Goal: Task Accomplishment & Management: Complete application form

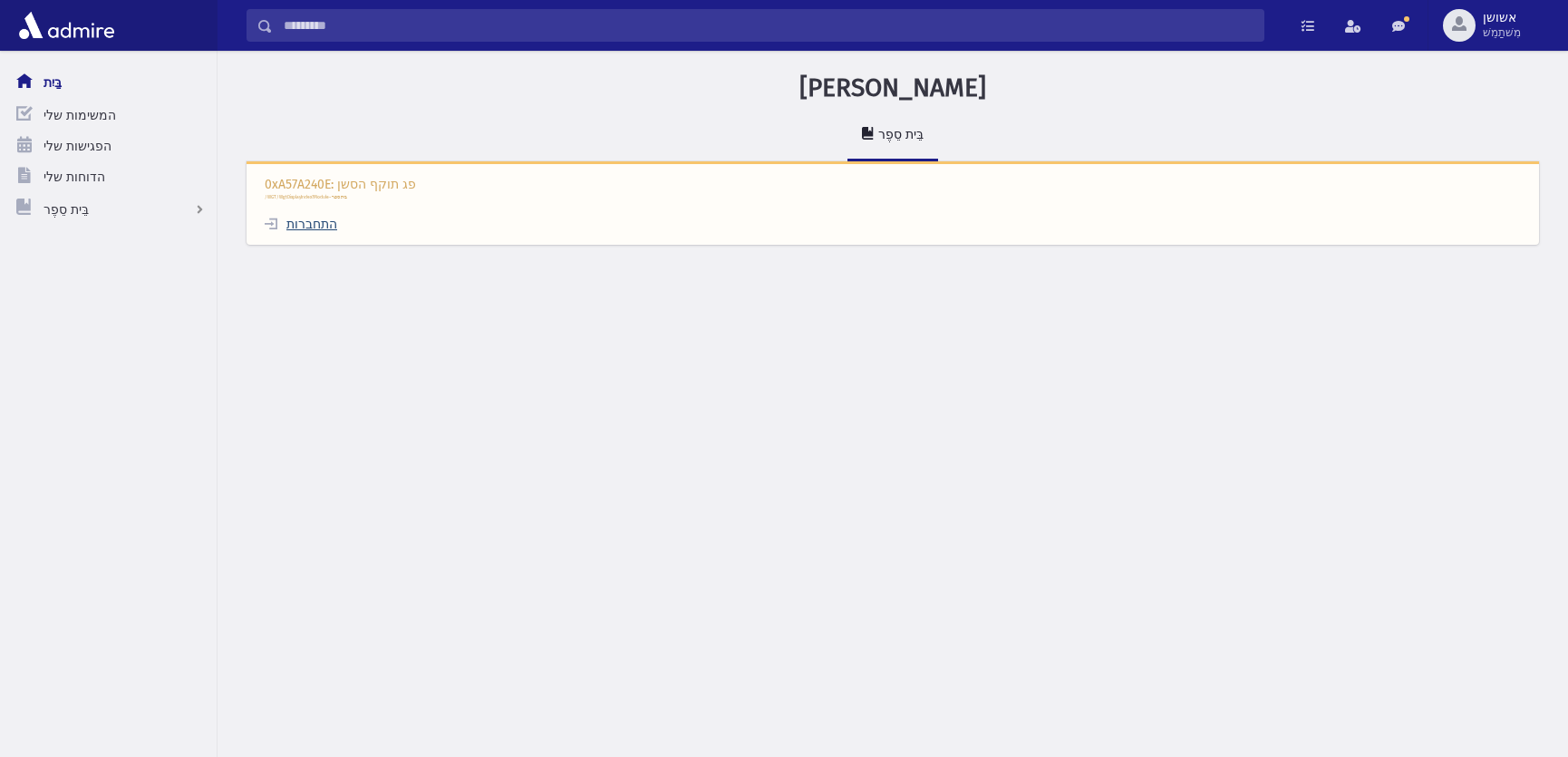
click at [299, 224] on font "התחברות" at bounding box center [311, 225] width 51 height 16
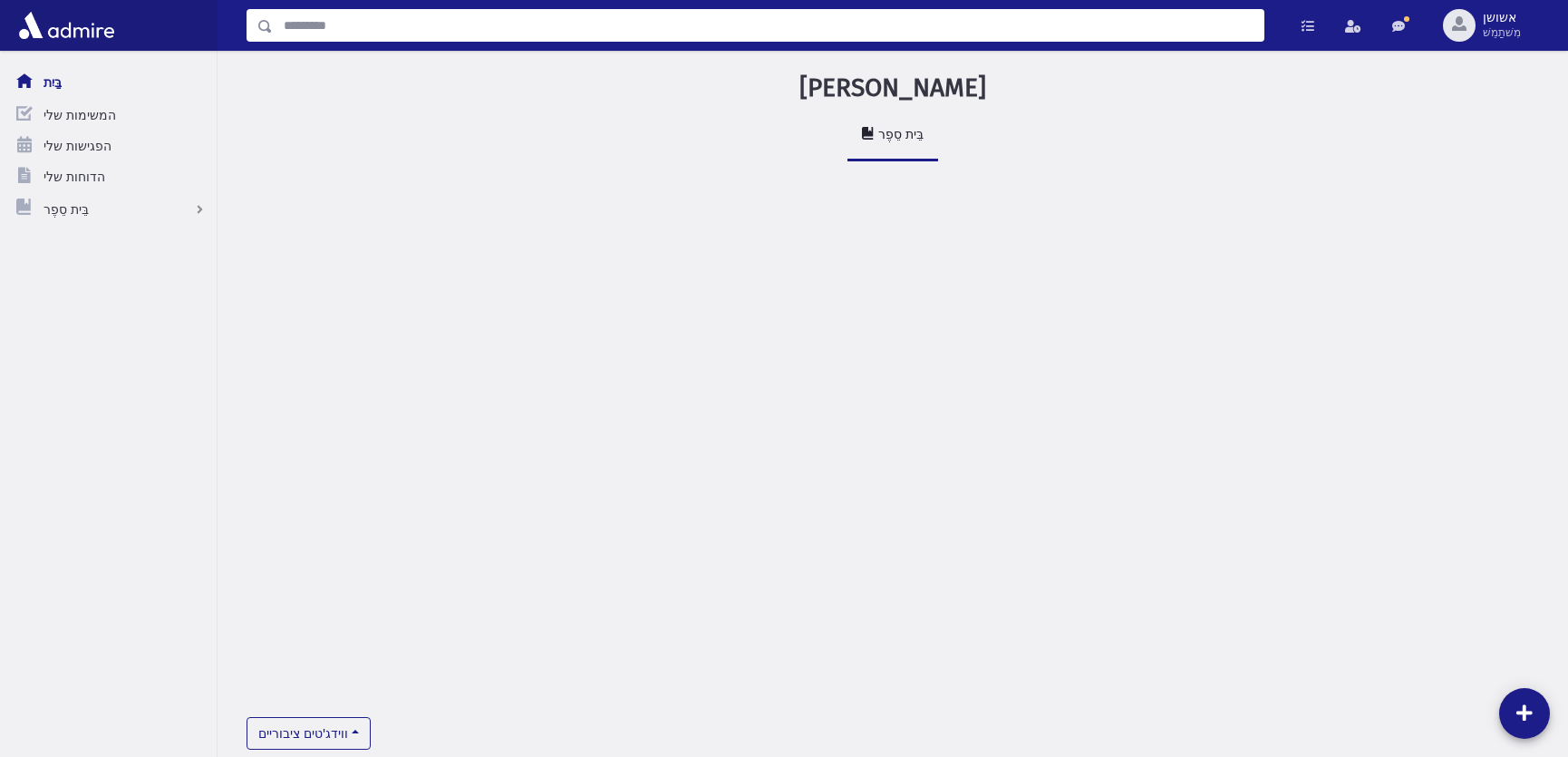
click at [644, 38] on input "לְחַפֵּשׂ" at bounding box center [767, 24] width 991 height 32
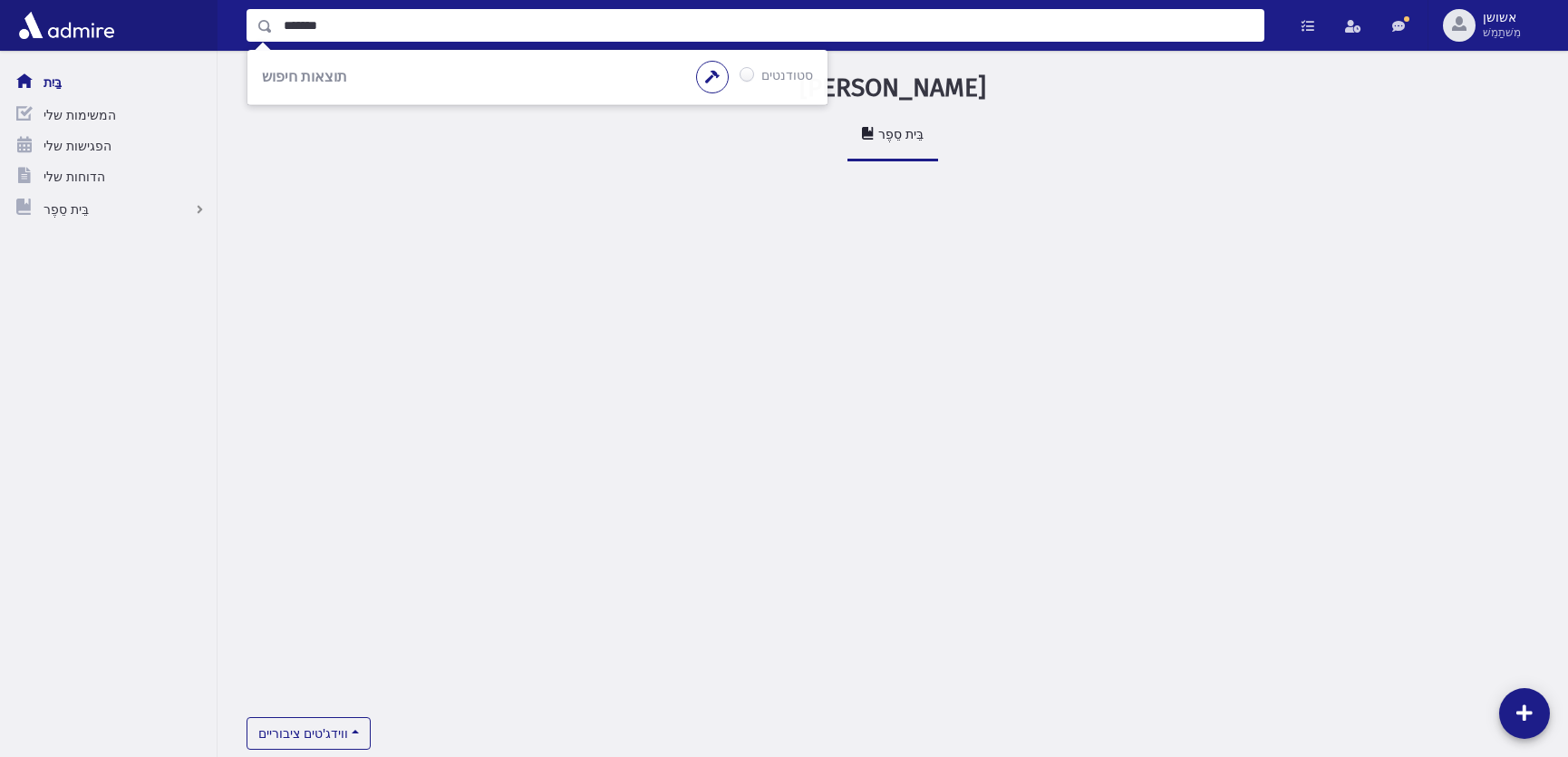
type input "*******"
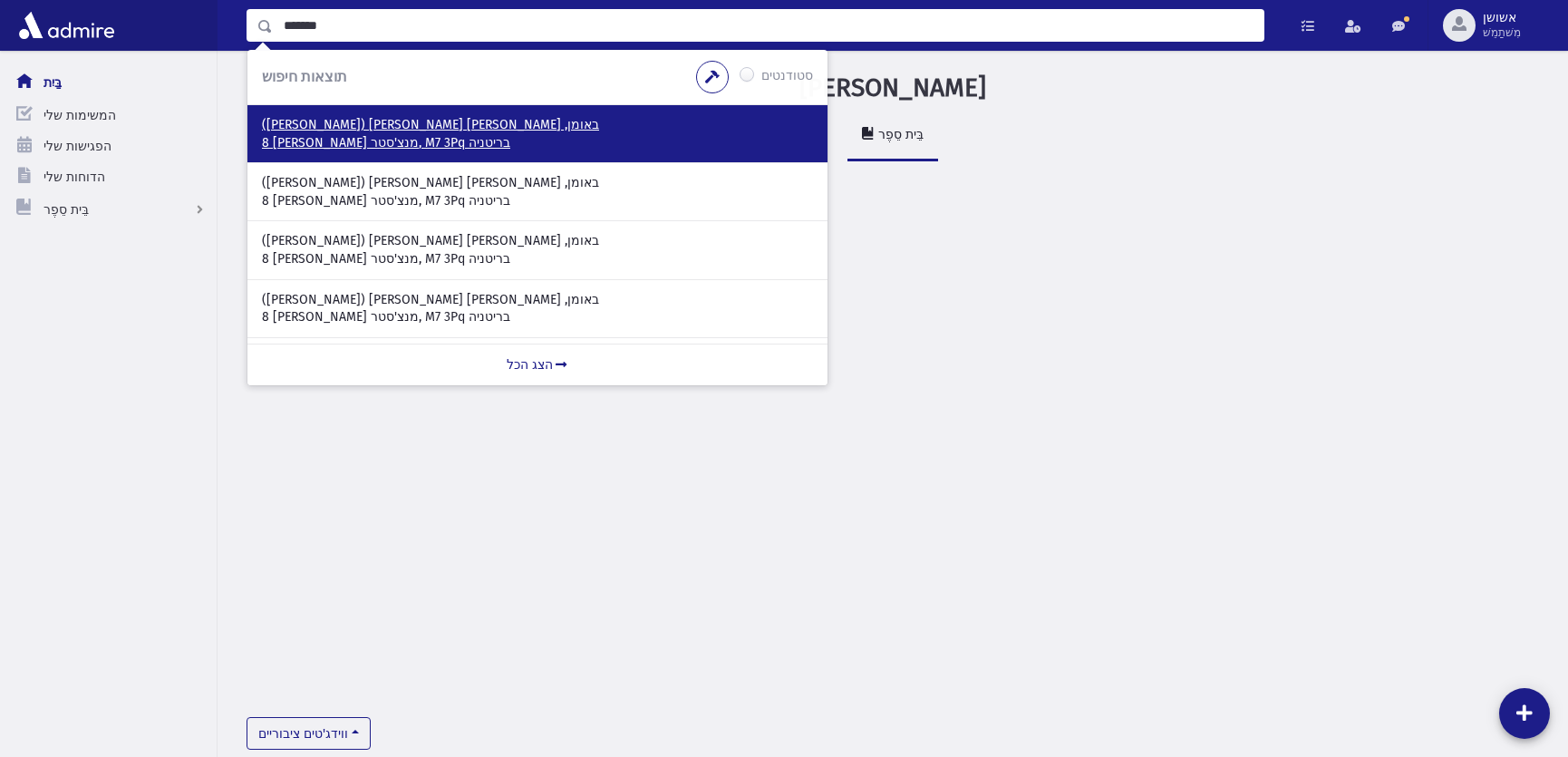
click at [474, 125] on p "באומן, שמואל שמעון (שימי)" at bounding box center [537, 125] width 552 height 19
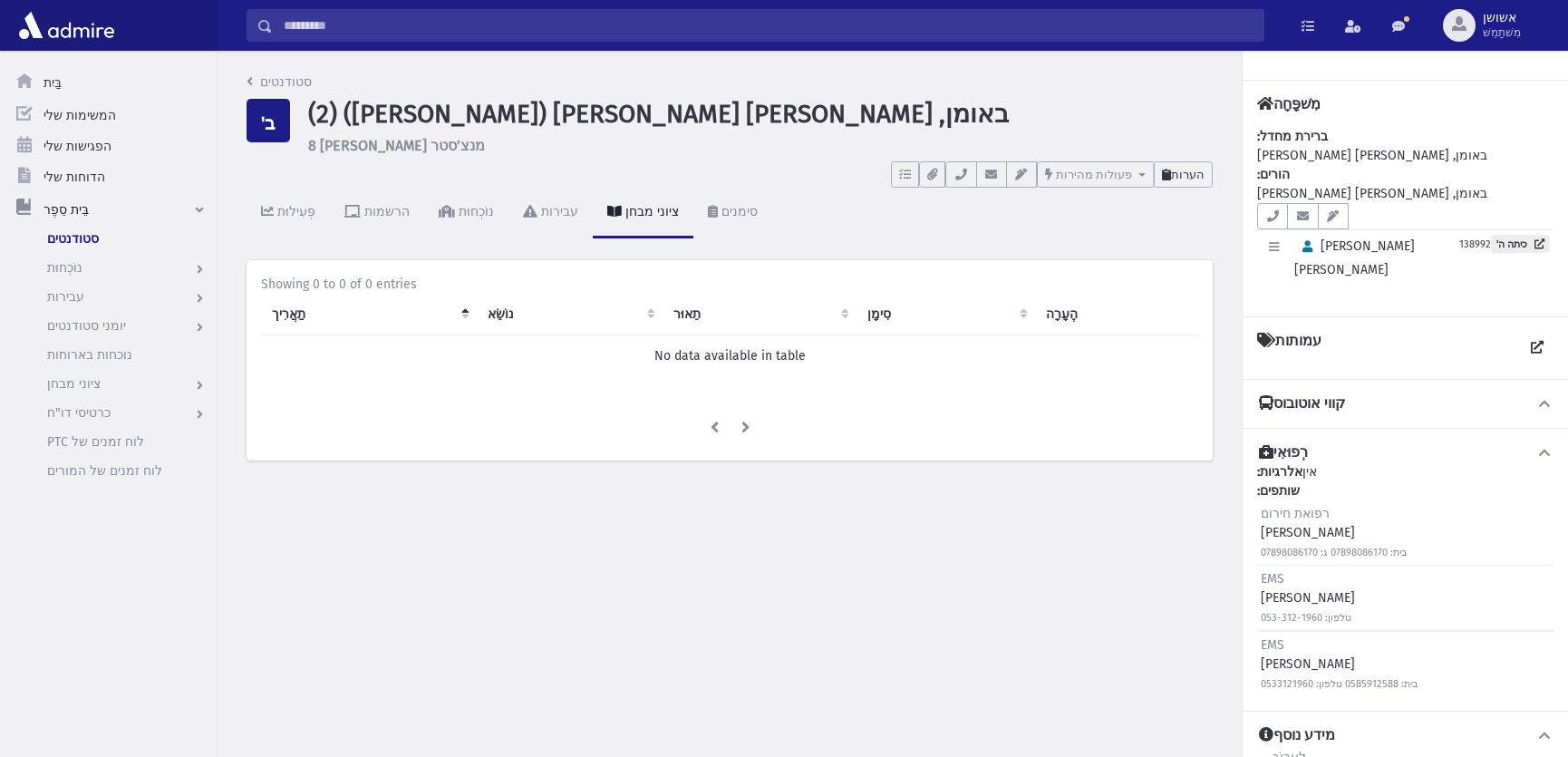
click at [1209, 170] on button "הערות" at bounding box center [1183, 174] width 59 height 26
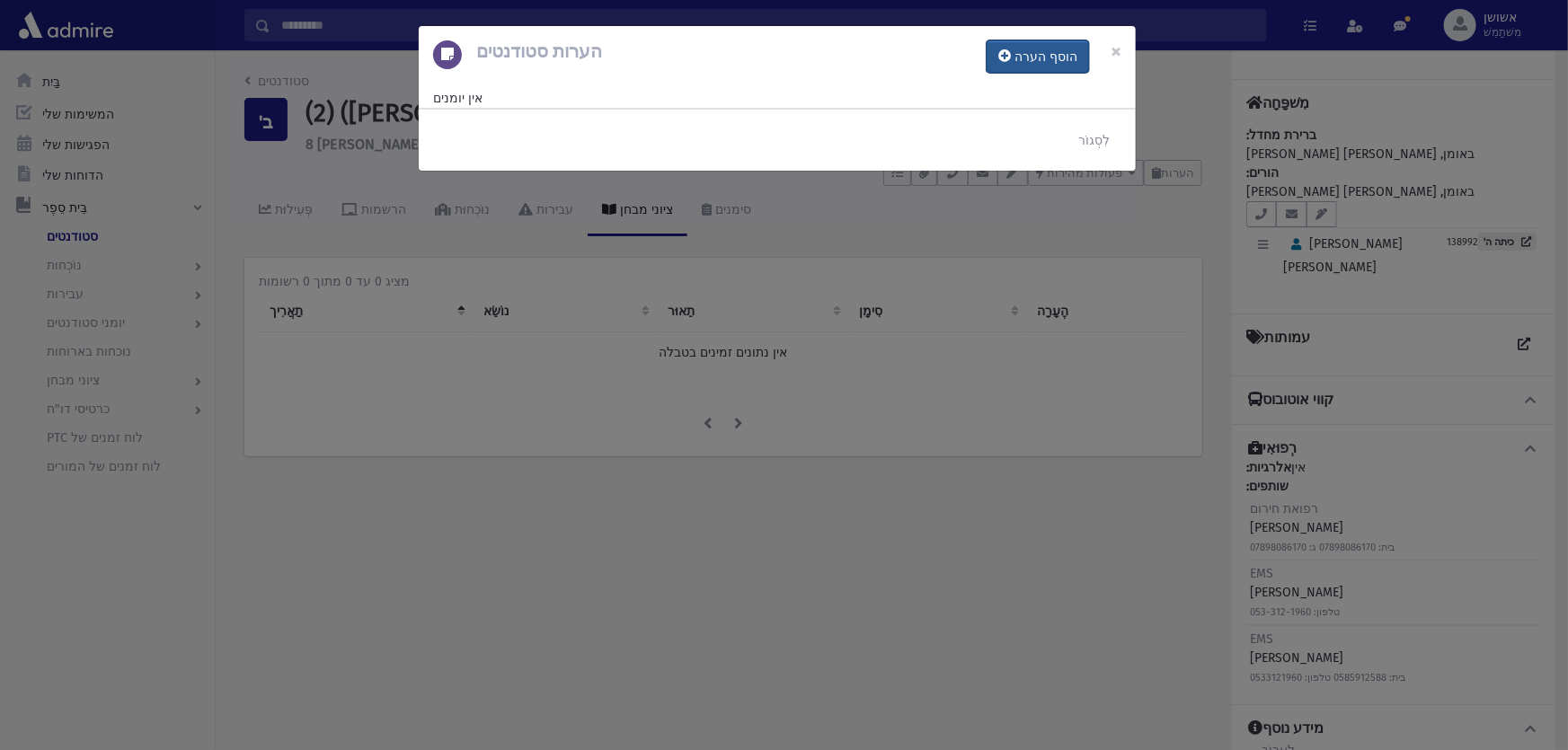
click at [1057, 67] on button "הוסף הערה" at bounding box center [1038, 56] width 103 height 32
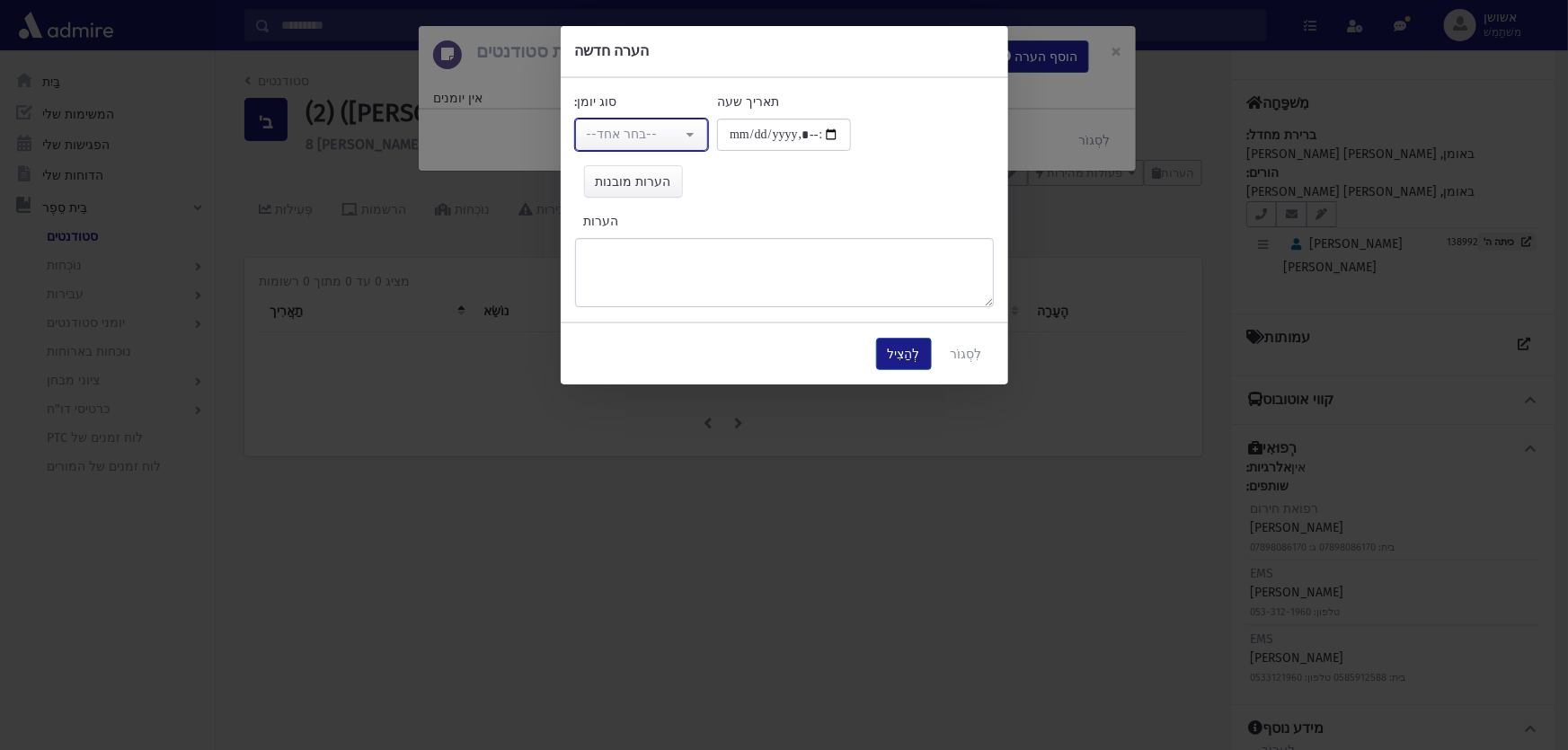
click at [626, 129] on font "--בחר אחד--" at bounding box center [621, 135] width 71 height 15
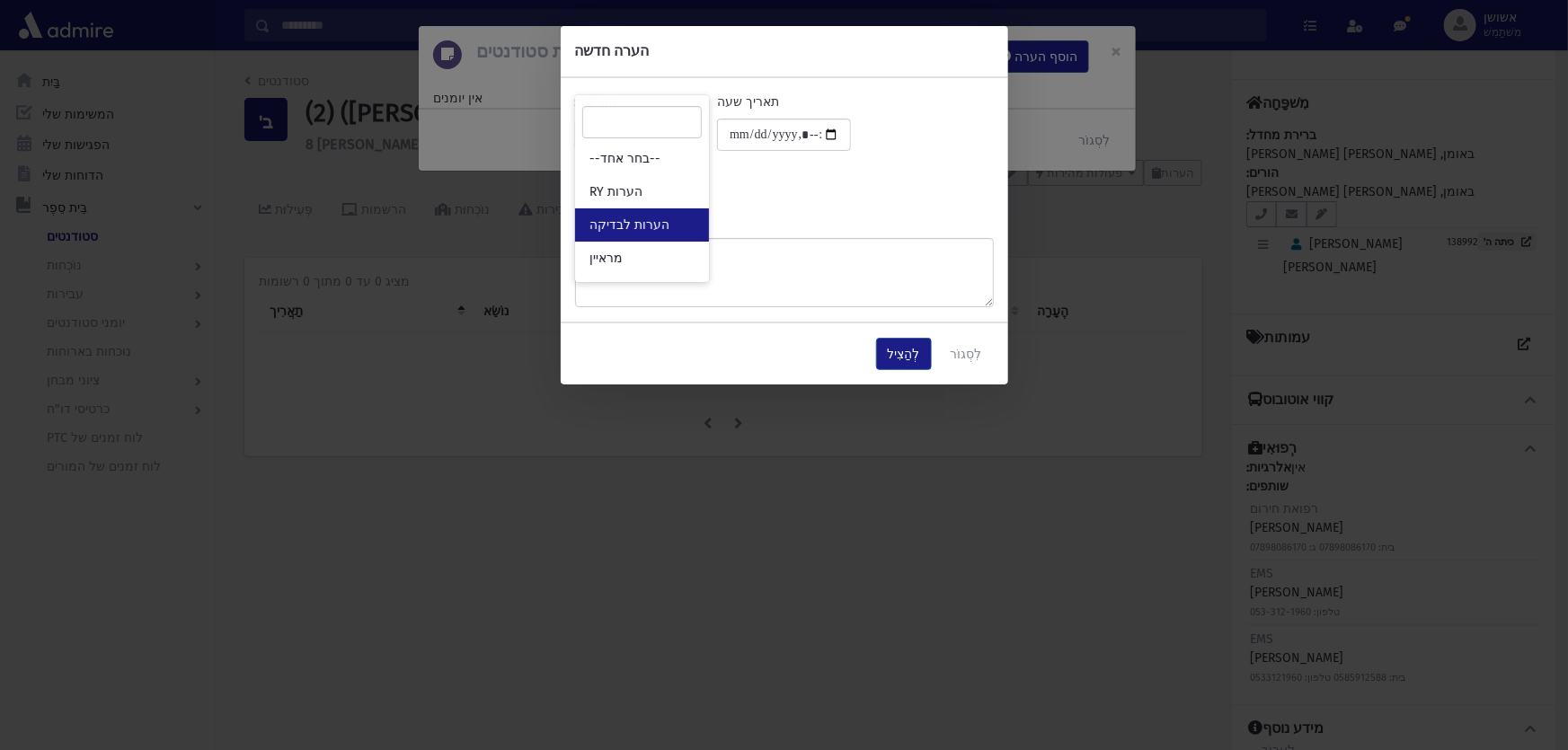
click at [637, 211] on link "הערות לבדיקה" at bounding box center [642, 225] width 134 height 33
select select "*"
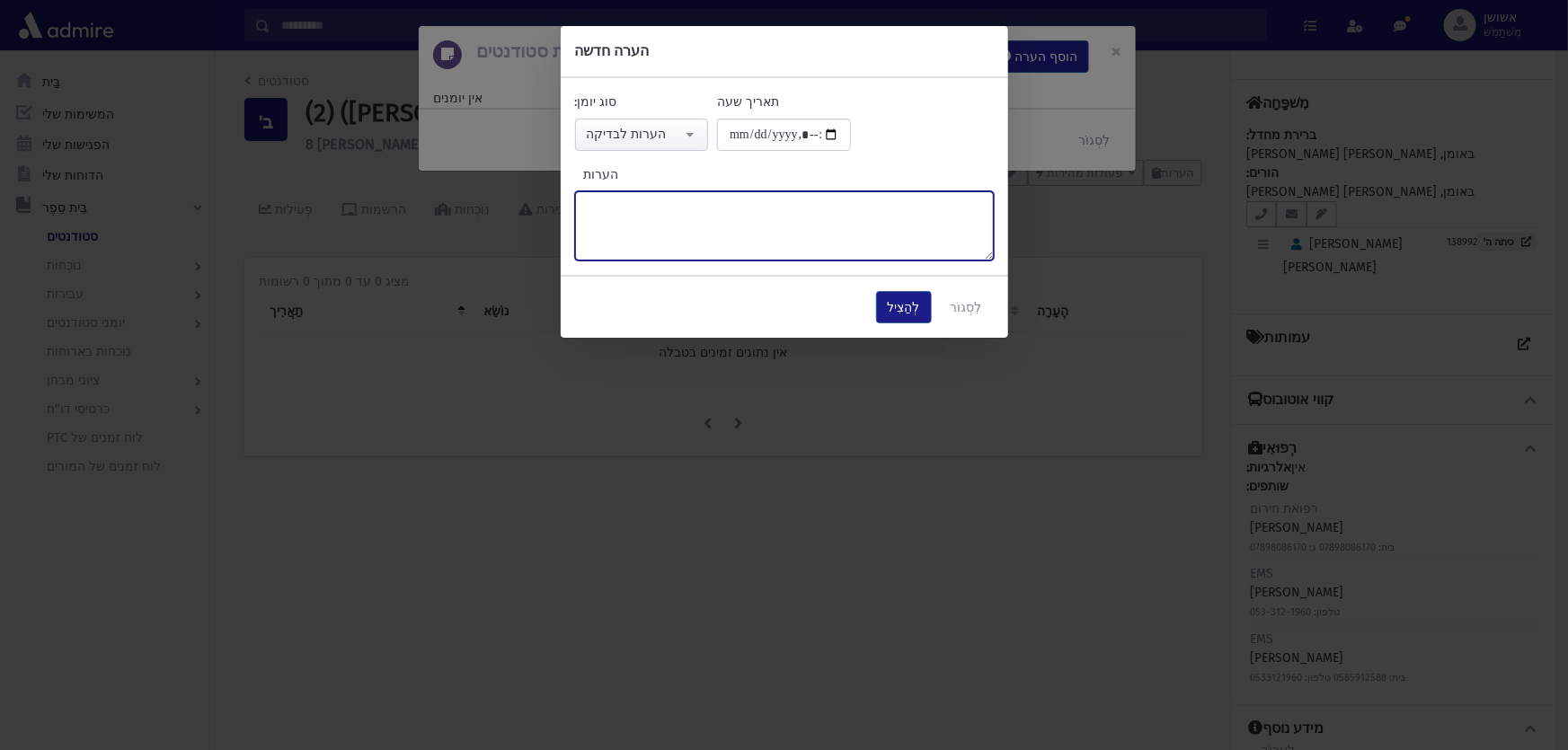
click at [637, 211] on textarea "הערות" at bounding box center [784, 225] width 419 height 69
type textarea "******"
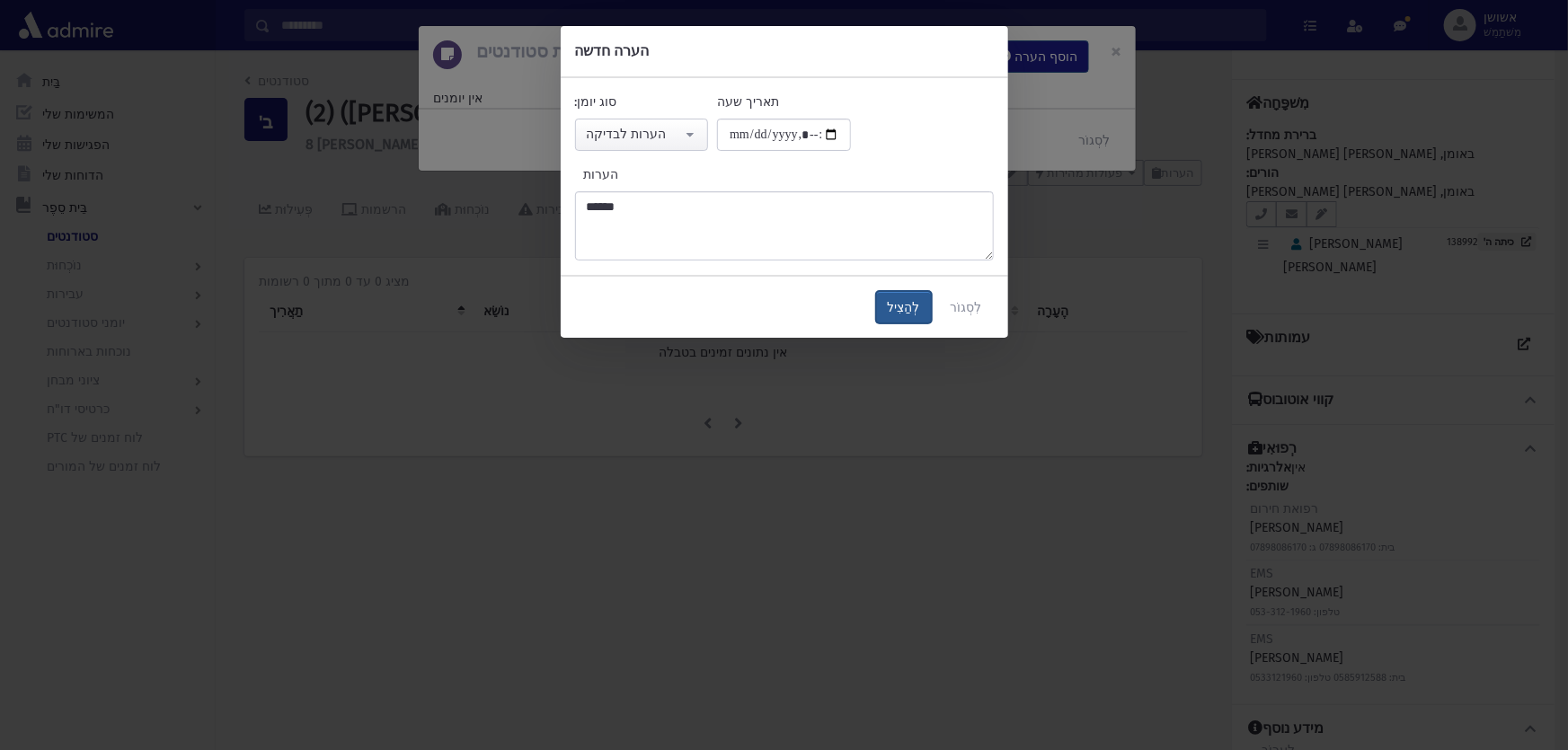
click at [889, 303] on button "לְהַצִיל" at bounding box center [904, 307] width 56 height 32
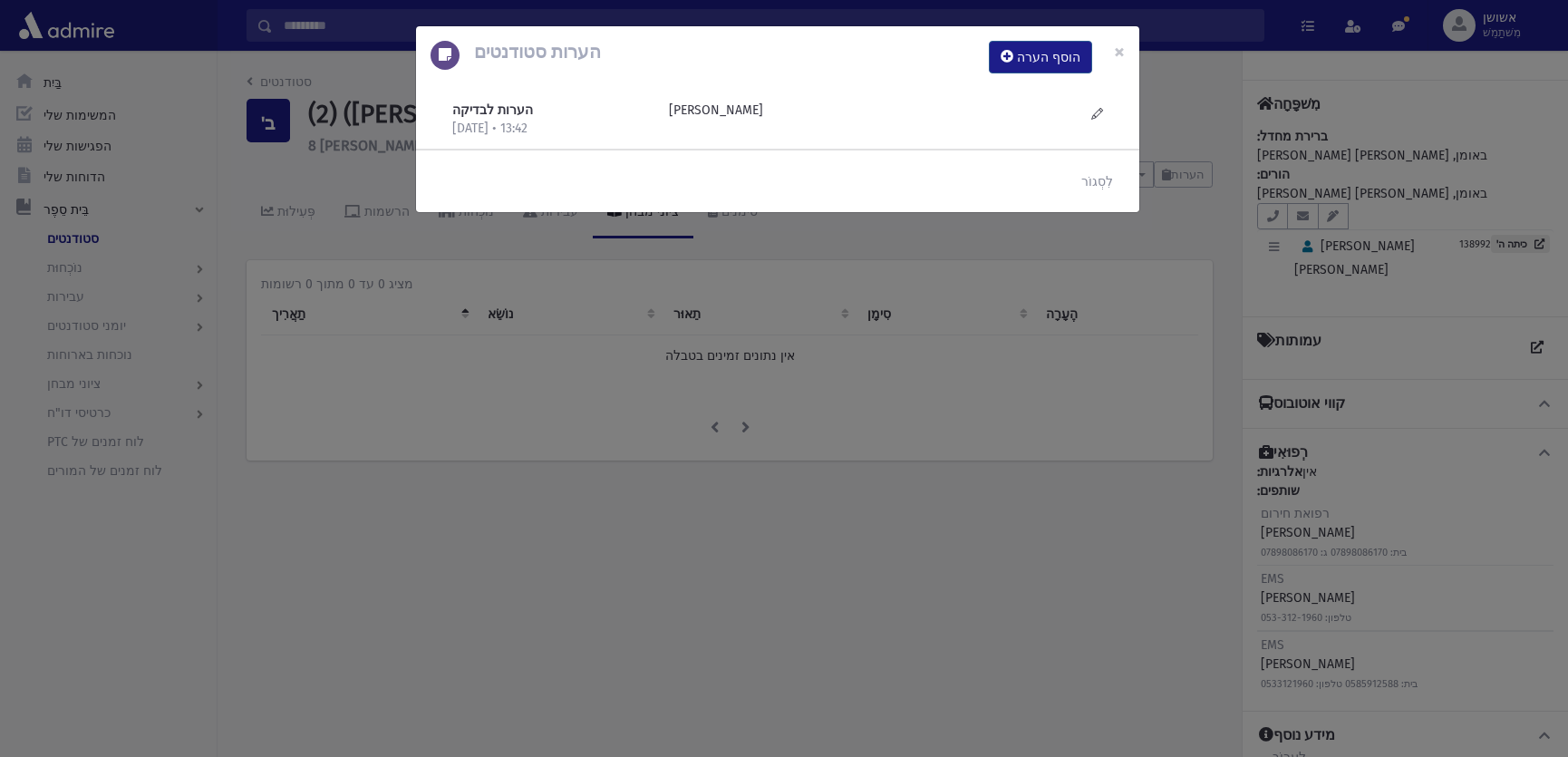
drag, startPoint x: 585, startPoint y: 374, endPoint x: 527, endPoint y: 273, distance: 116.5
click at [586, 374] on div "הערות סטודנטים הוסף הערה × הערות לבדיקה 17/9/2025 • 13:42 חוצניק" at bounding box center [784, 378] width 1568 height 757
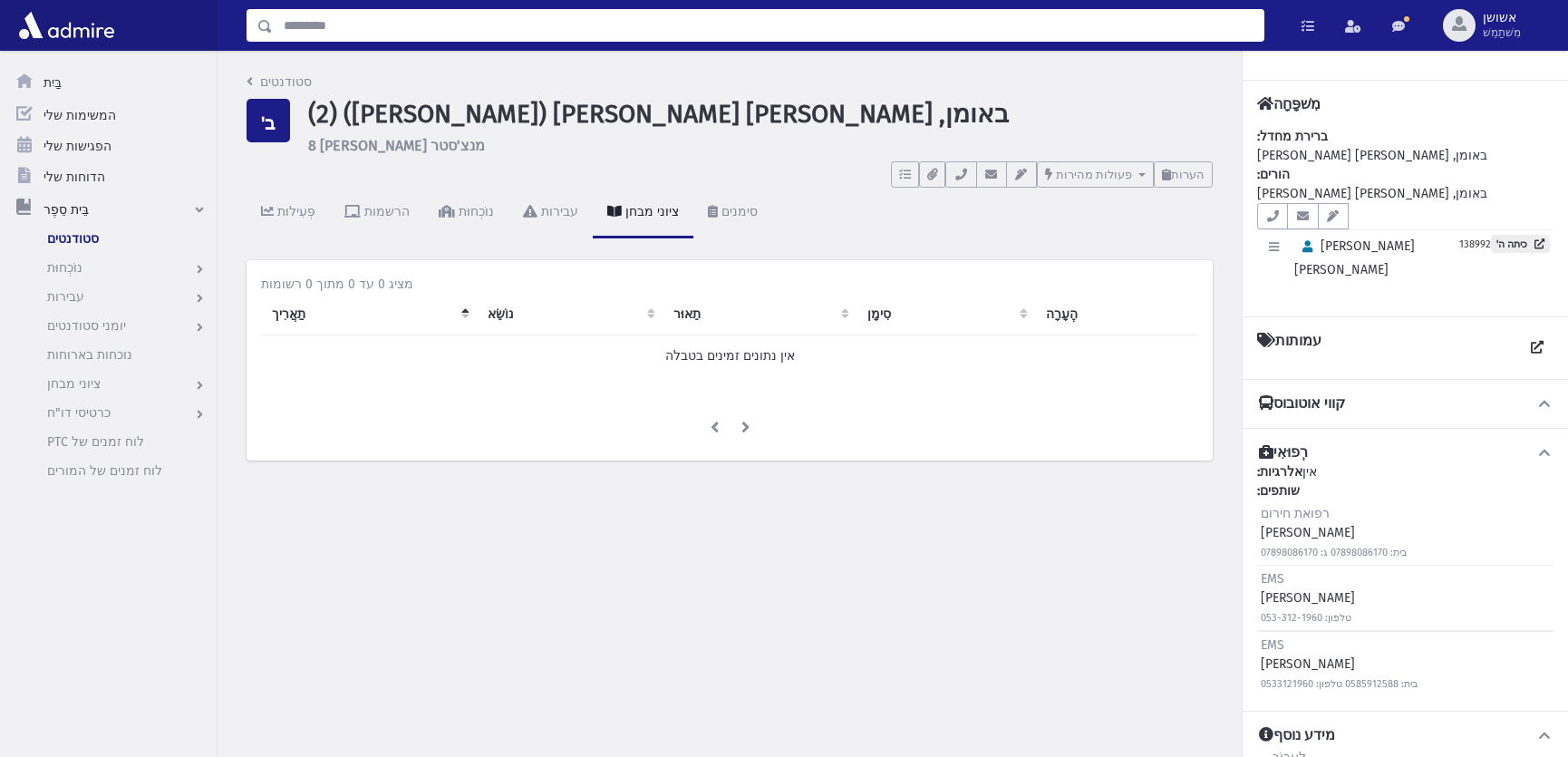
click at [484, 30] on input "לְחַפֵּשׂ" at bounding box center [767, 24] width 991 height 32
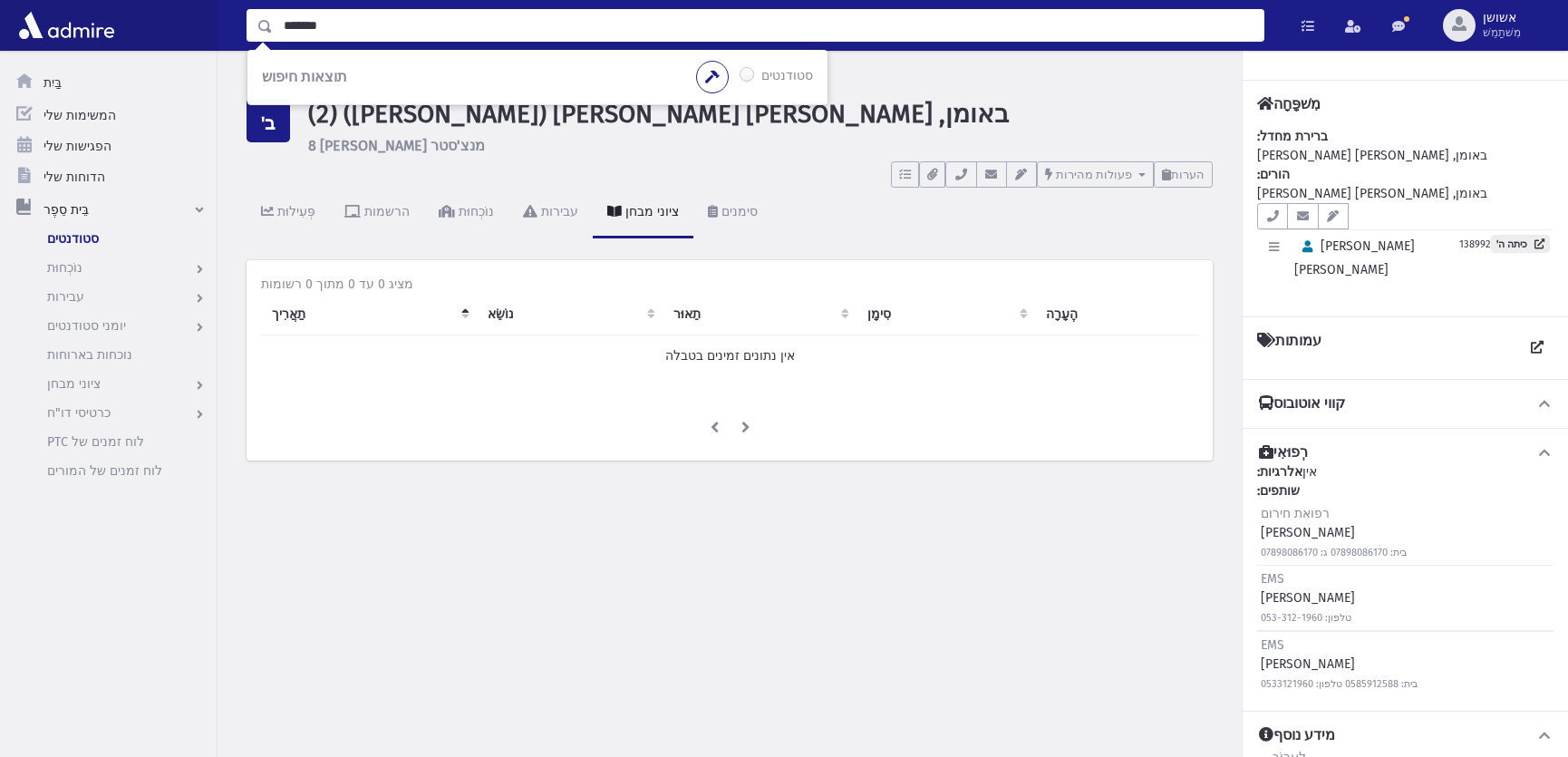
type input "*******"
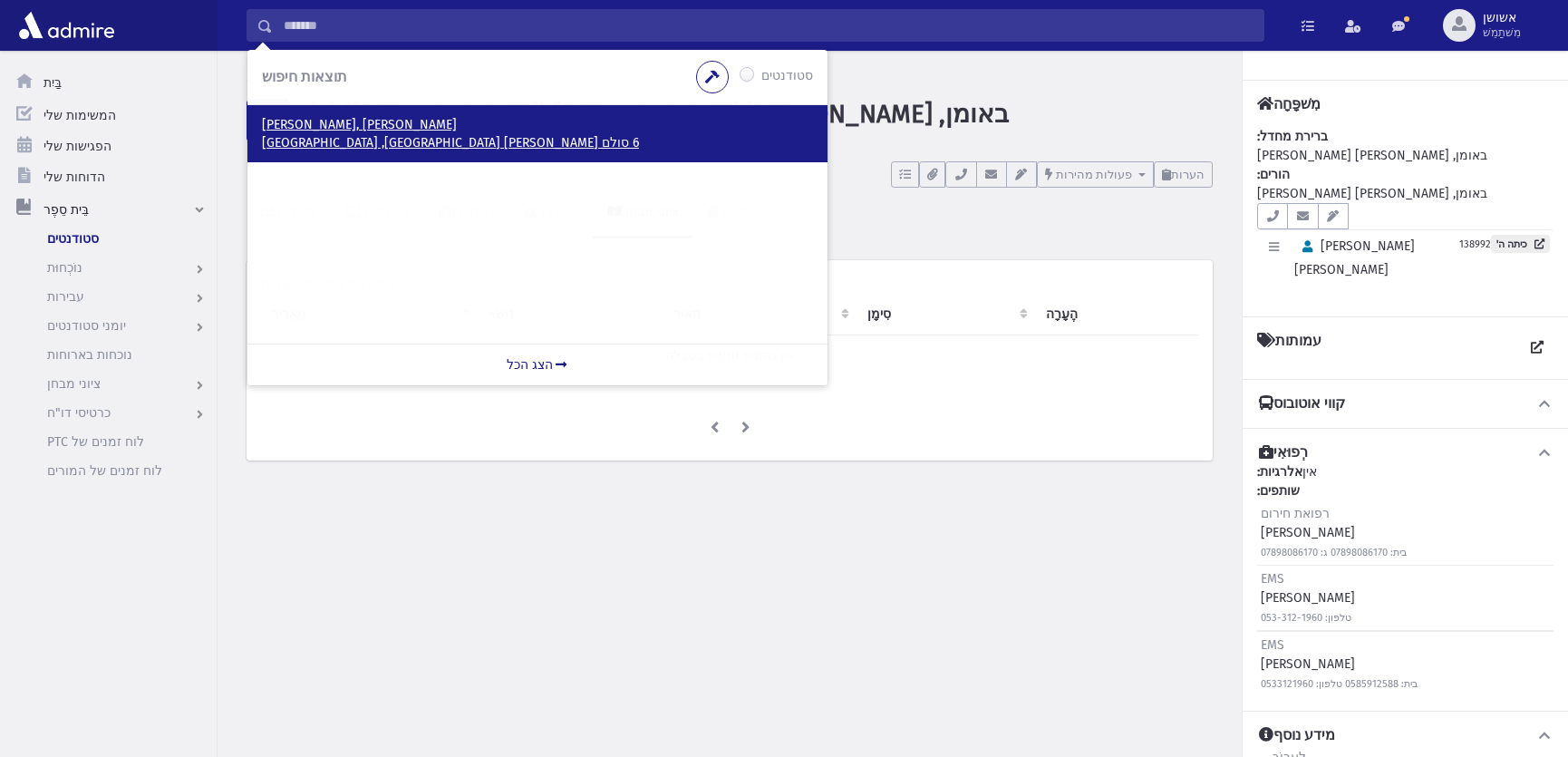
click at [336, 130] on p "ברמן, אליהו" at bounding box center [537, 125] width 552 height 19
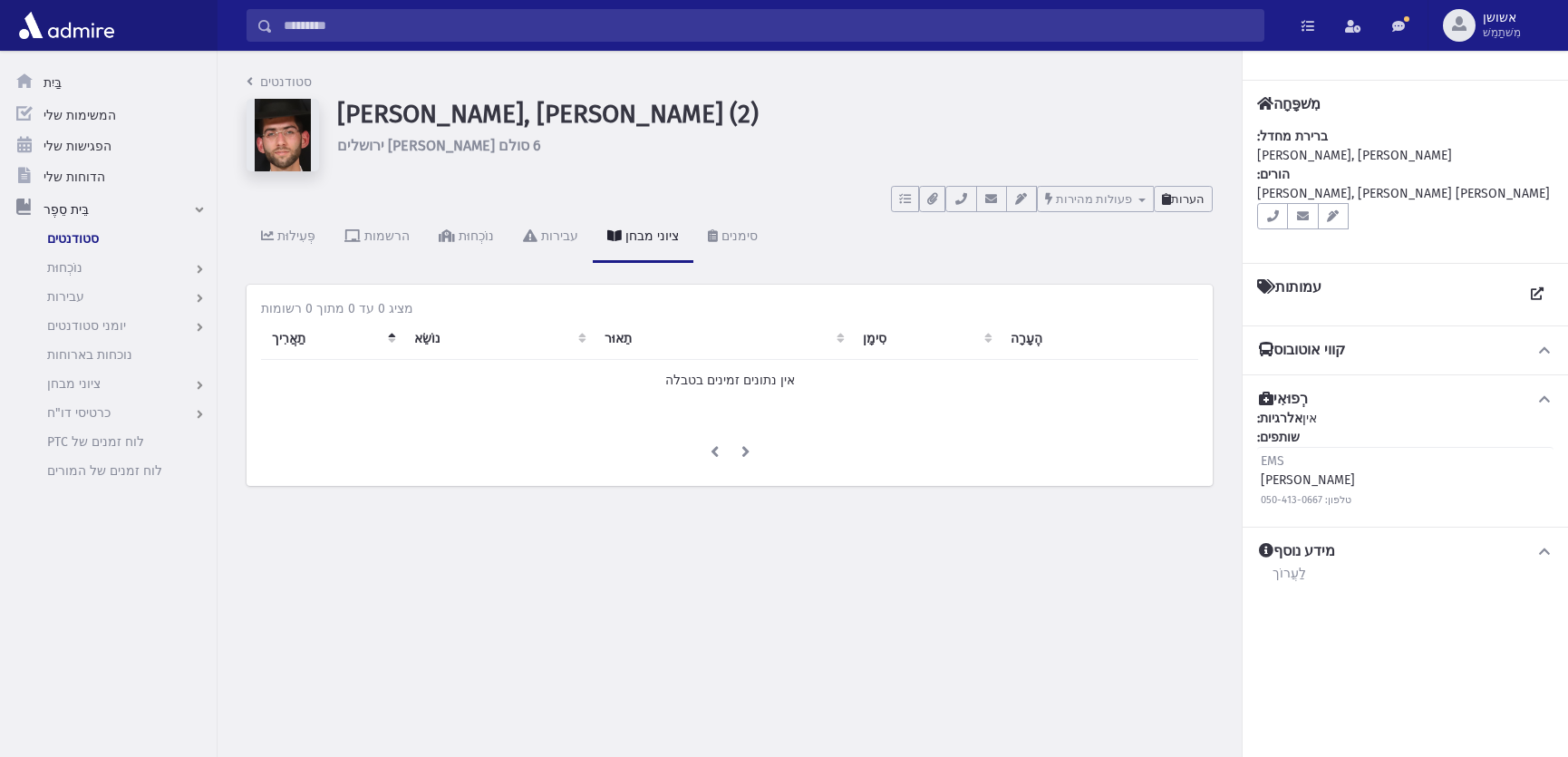
click at [1164, 199] on button "הערות" at bounding box center [1183, 198] width 59 height 26
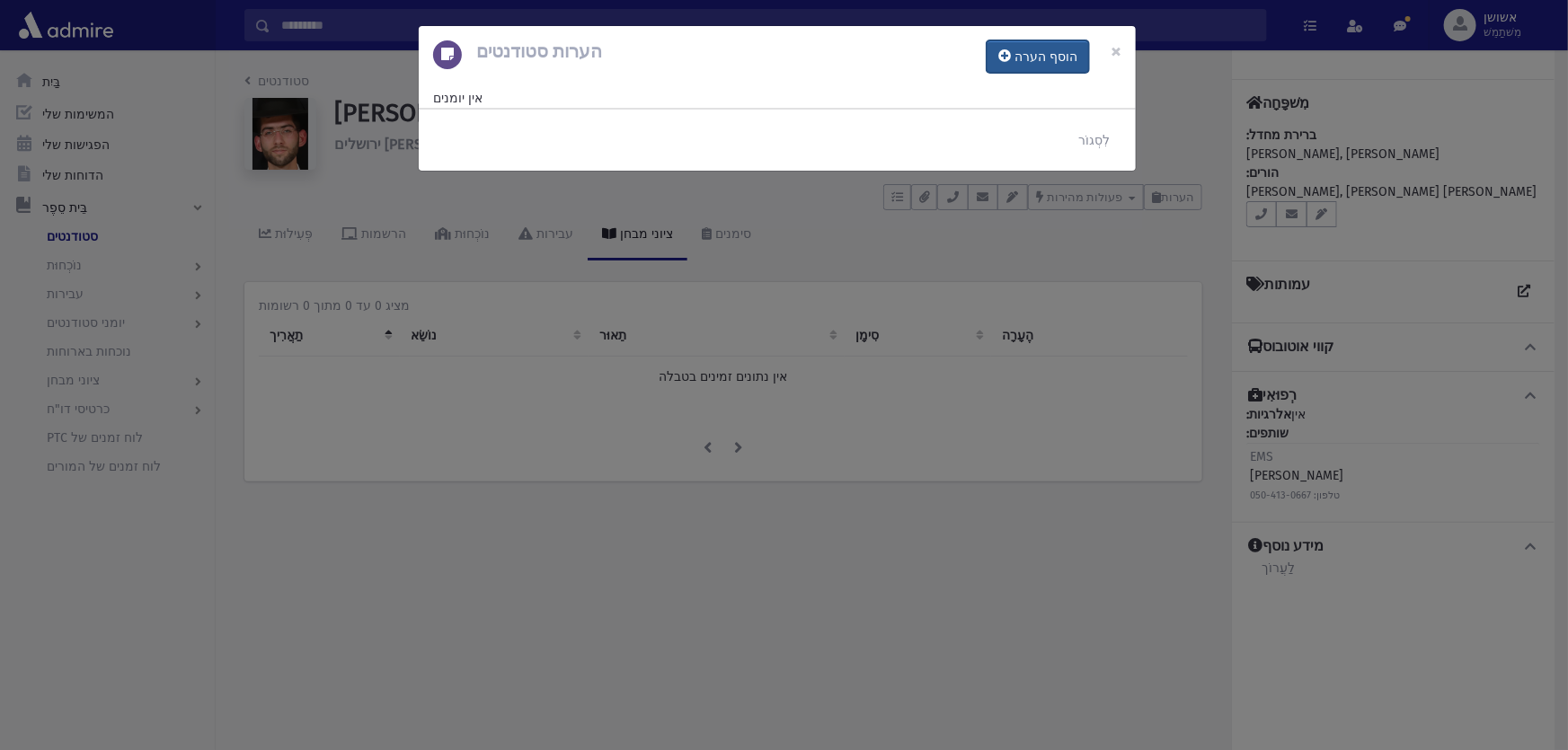
click at [1049, 62] on font "הוסף הערה" at bounding box center [1045, 57] width 63 height 15
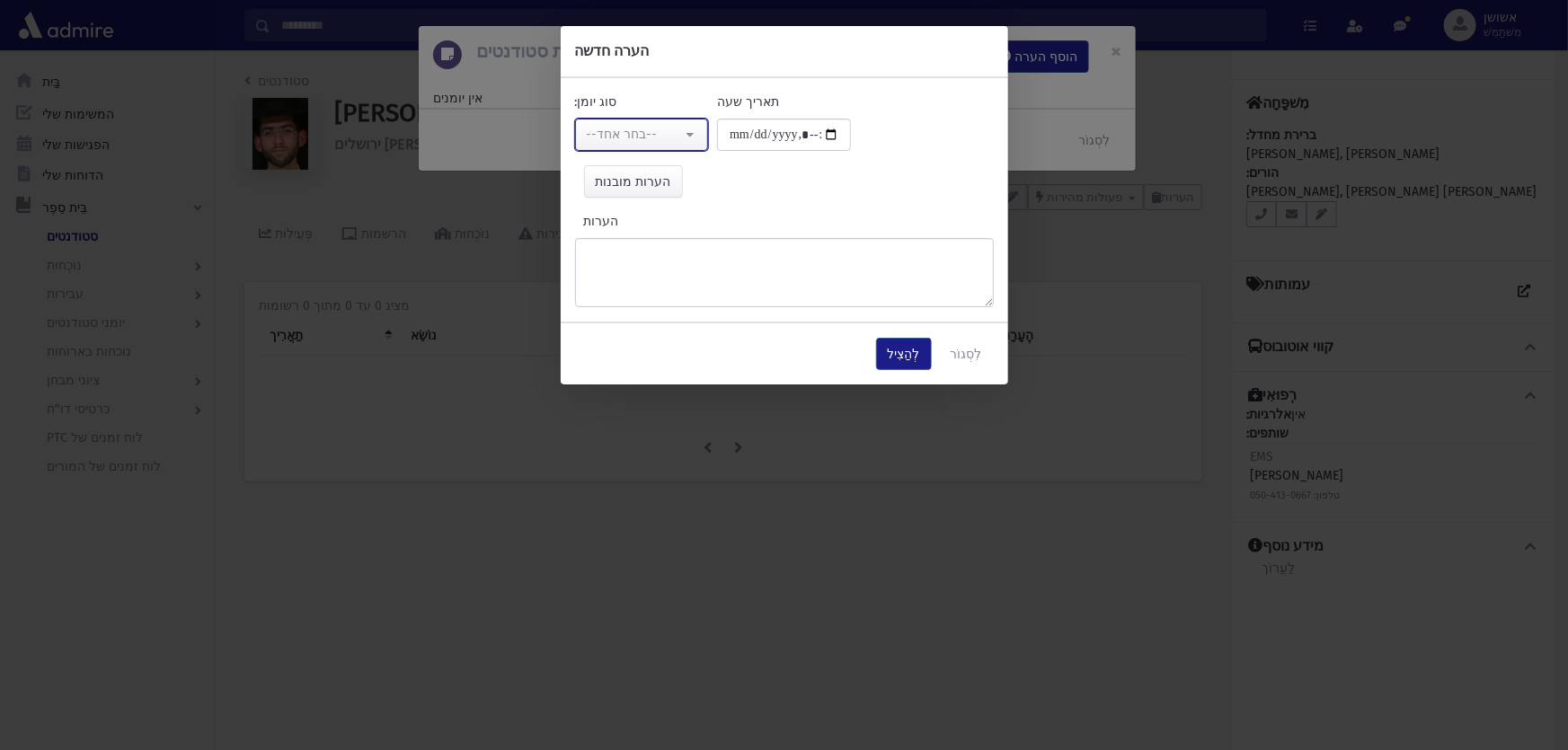
click at [697, 130] on button "--בחר אחד--" at bounding box center [642, 135] width 134 height 32
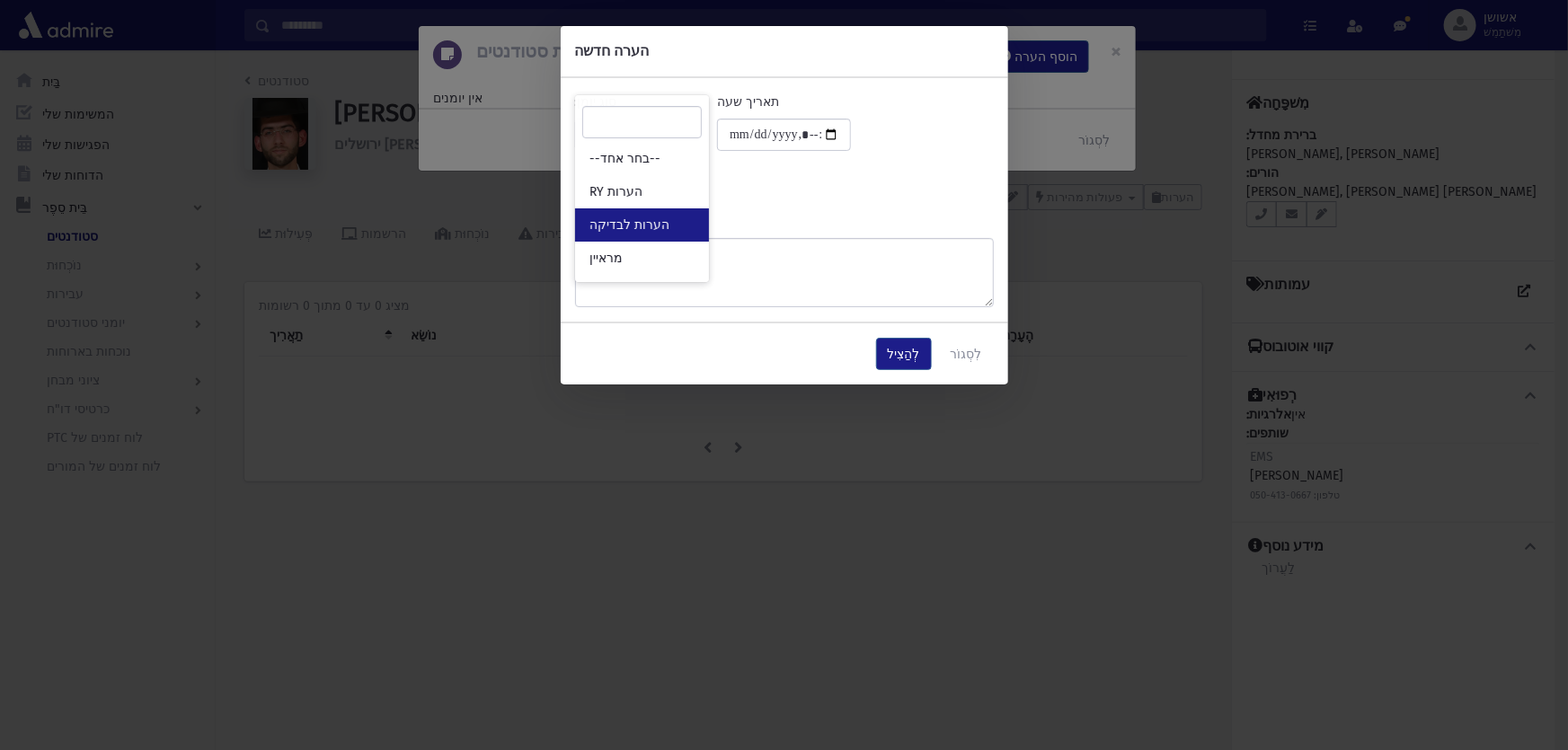
click at [669, 216] on link "הערות לבדיקה" at bounding box center [642, 225] width 134 height 33
select select "*"
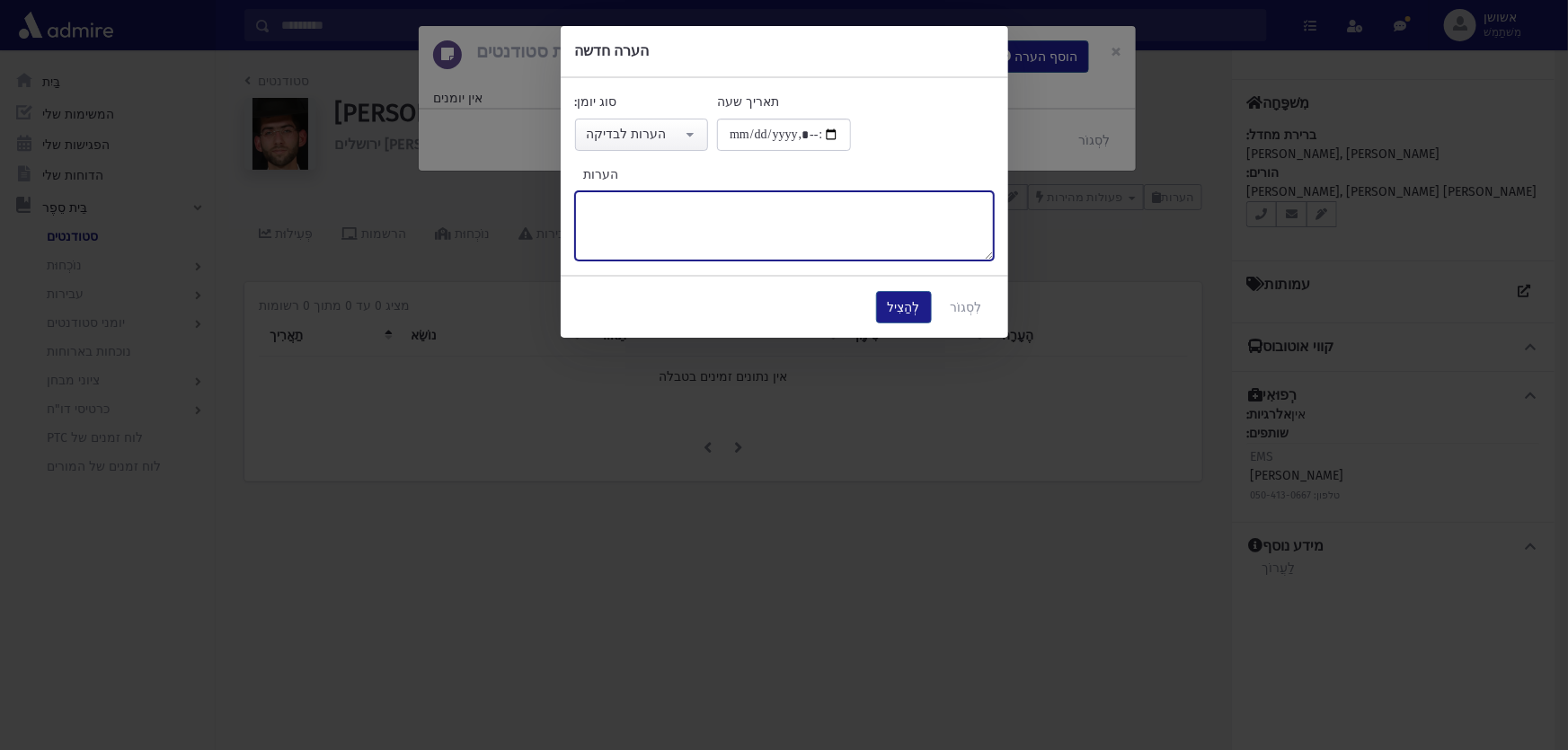
click at [669, 216] on textarea "הערות" at bounding box center [784, 225] width 419 height 69
type textarea "*"
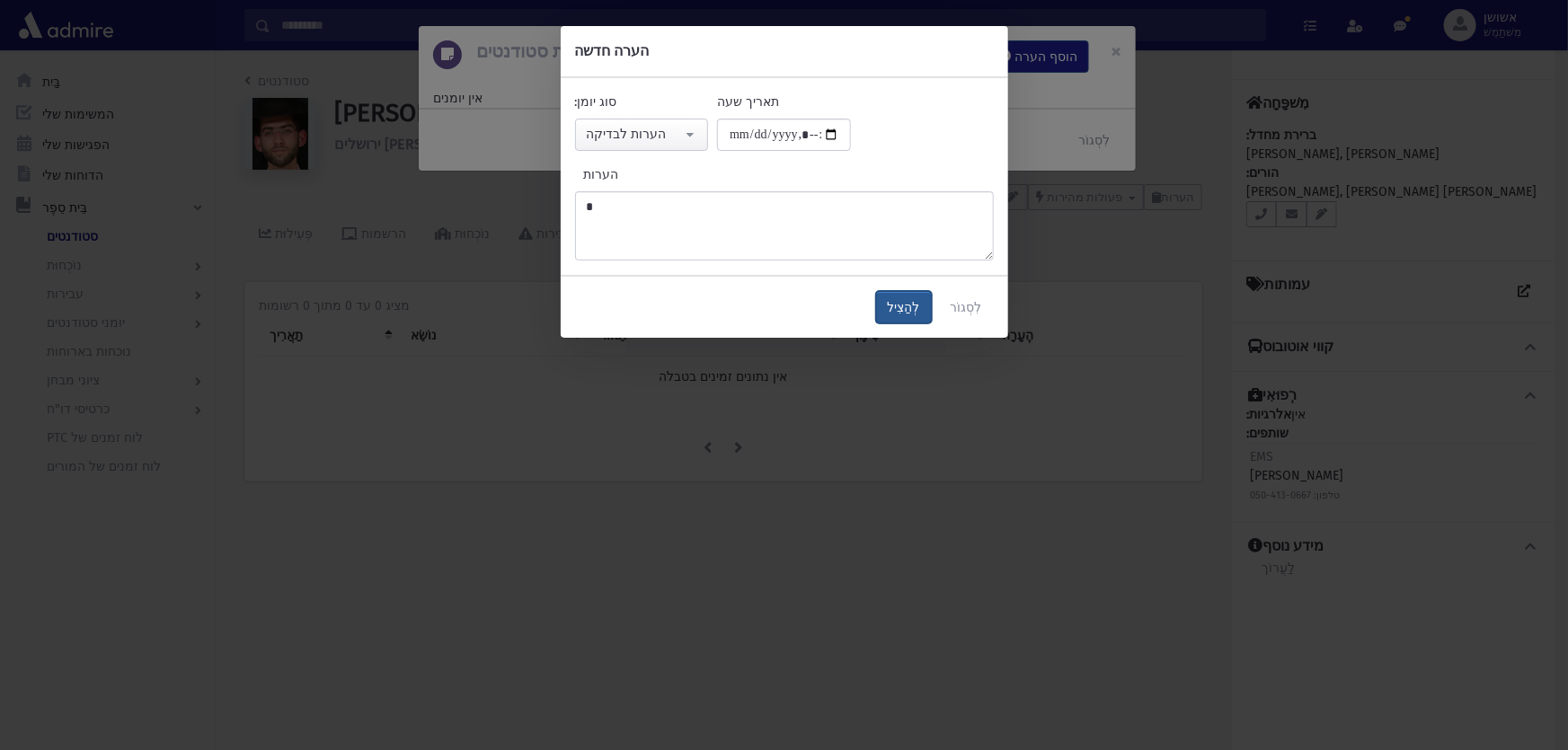
click at [886, 315] on button "לְהַצִיל" at bounding box center [904, 307] width 56 height 32
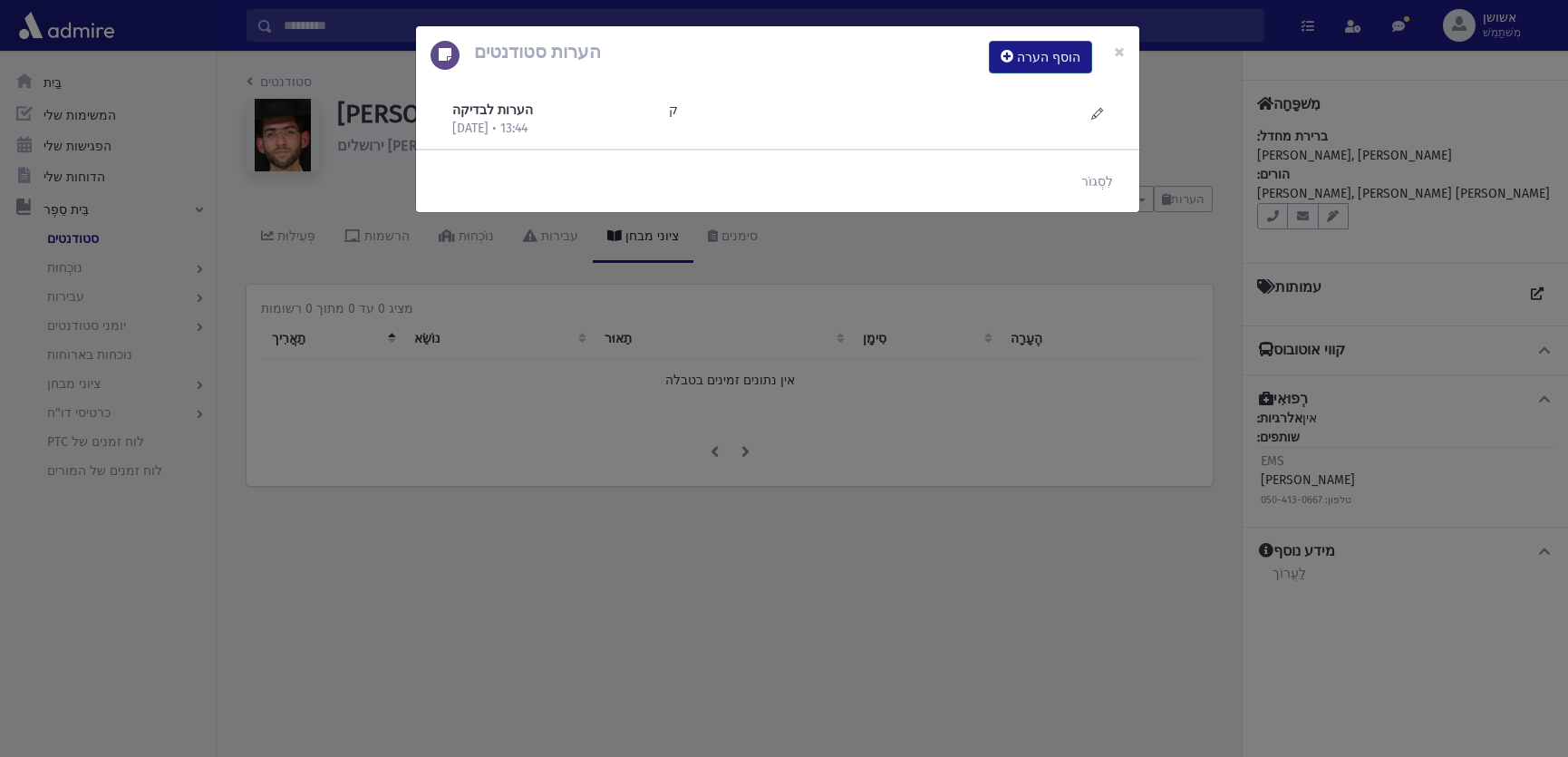
click at [860, 304] on div "הערות סטודנטים הוסף הערה × הערות לבדיקה 17/9/2025 • 13:44 ק" at bounding box center [784, 378] width 1568 height 757
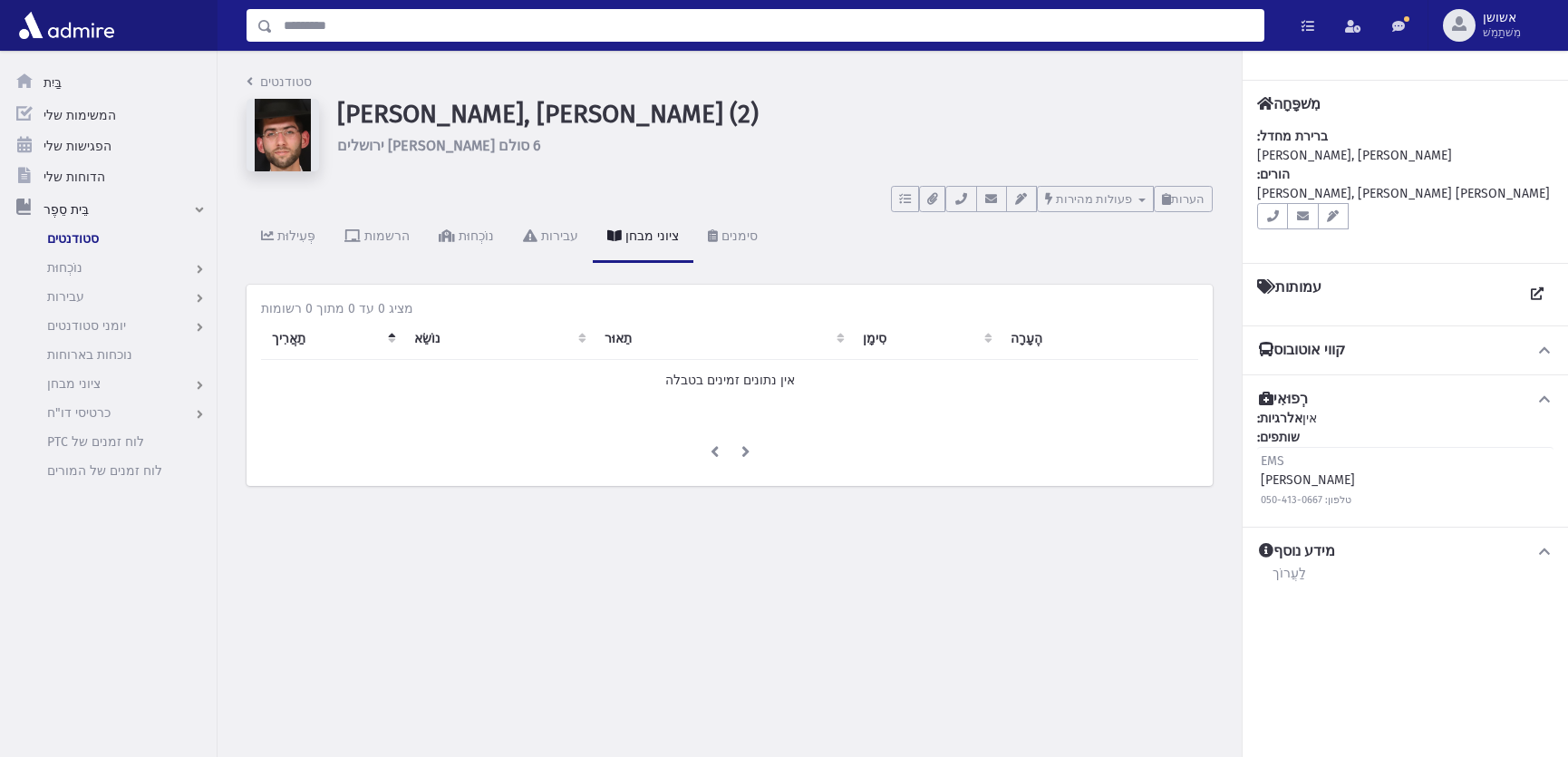
drag, startPoint x: 543, startPoint y: 34, endPoint x: 553, endPoint y: 30, distance: 10.8
click at [545, 34] on input "לְחַפֵּשׂ" at bounding box center [767, 24] width 991 height 32
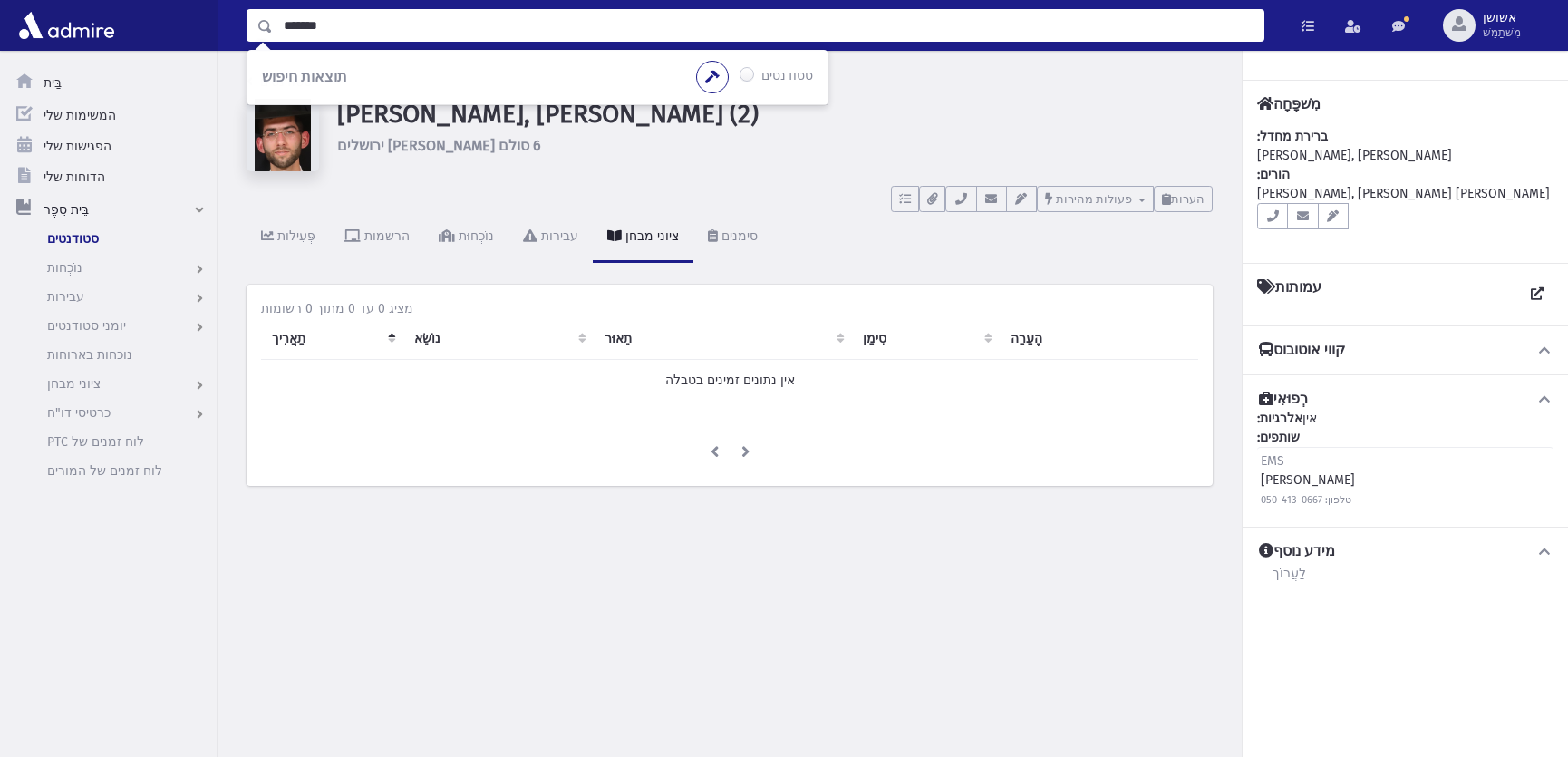
type input "*******"
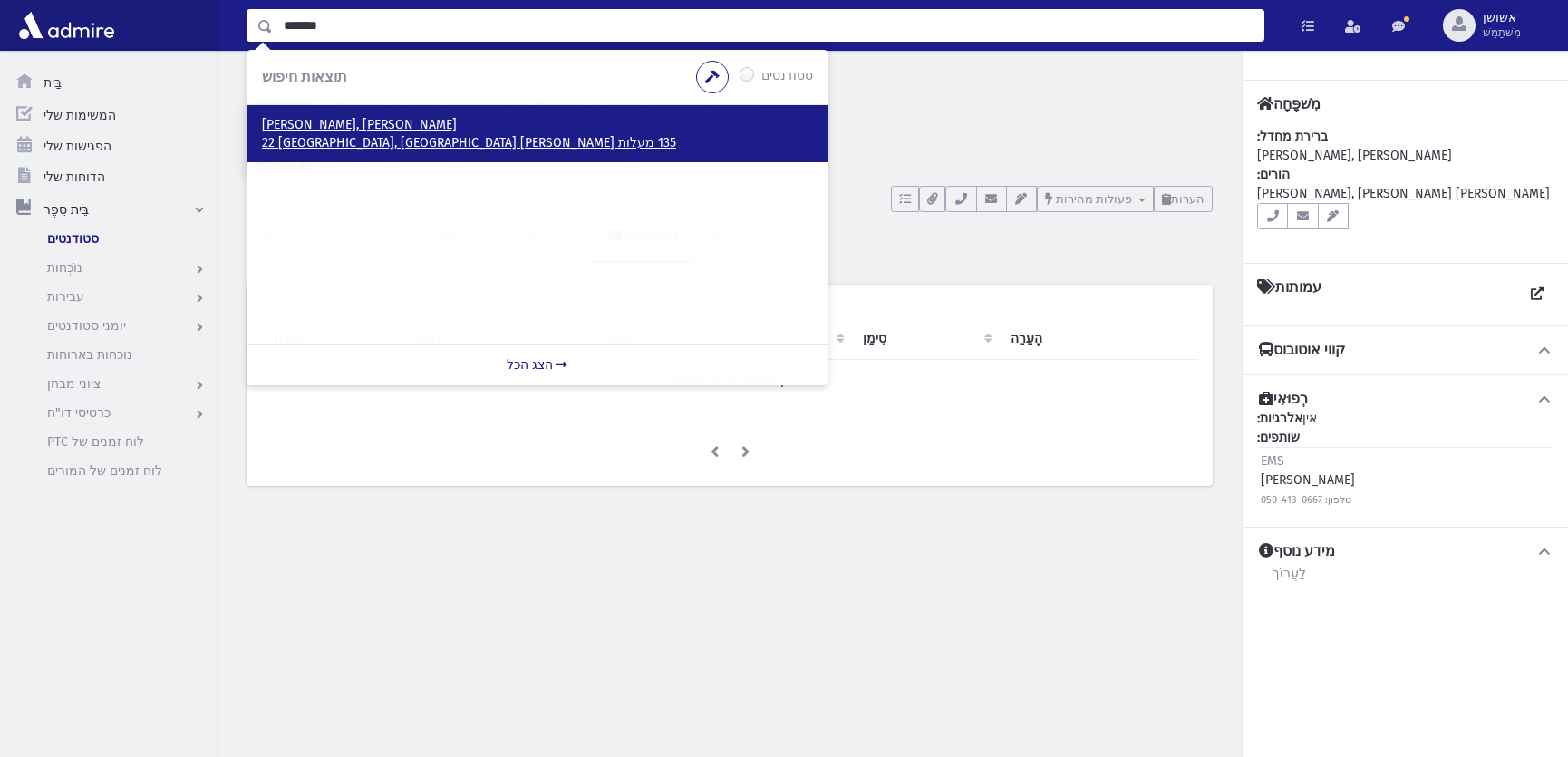
click at [315, 139] on font "135 מעלות דפנה 22 ירושלים, ISRAEL" at bounding box center [469, 143] width 414 height 16
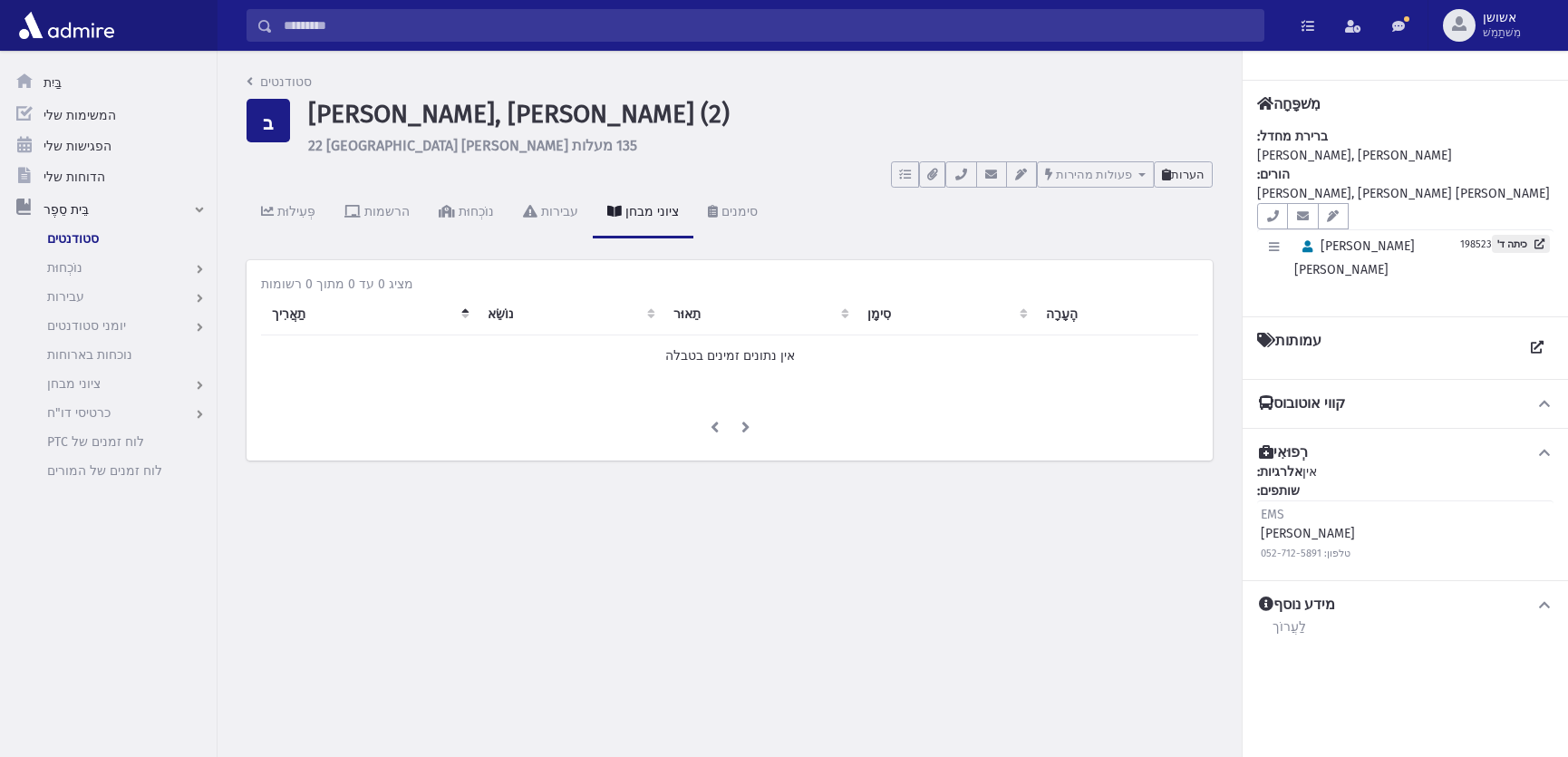
click at [1176, 180] on font "הערות" at bounding box center [1188, 175] width 33 height 14
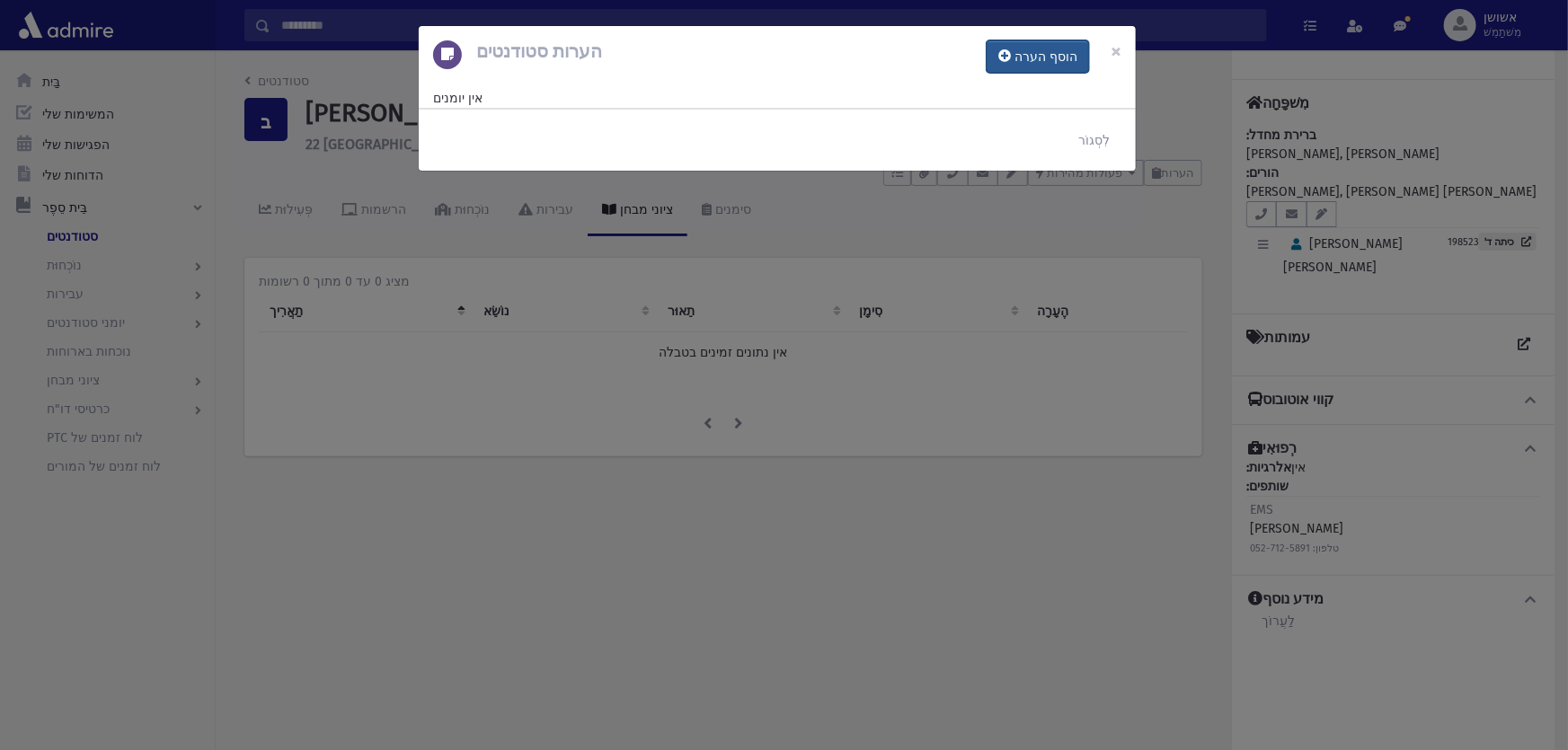
click at [1066, 54] on font "הוסף הערה" at bounding box center [1045, 57] width 63 height 15
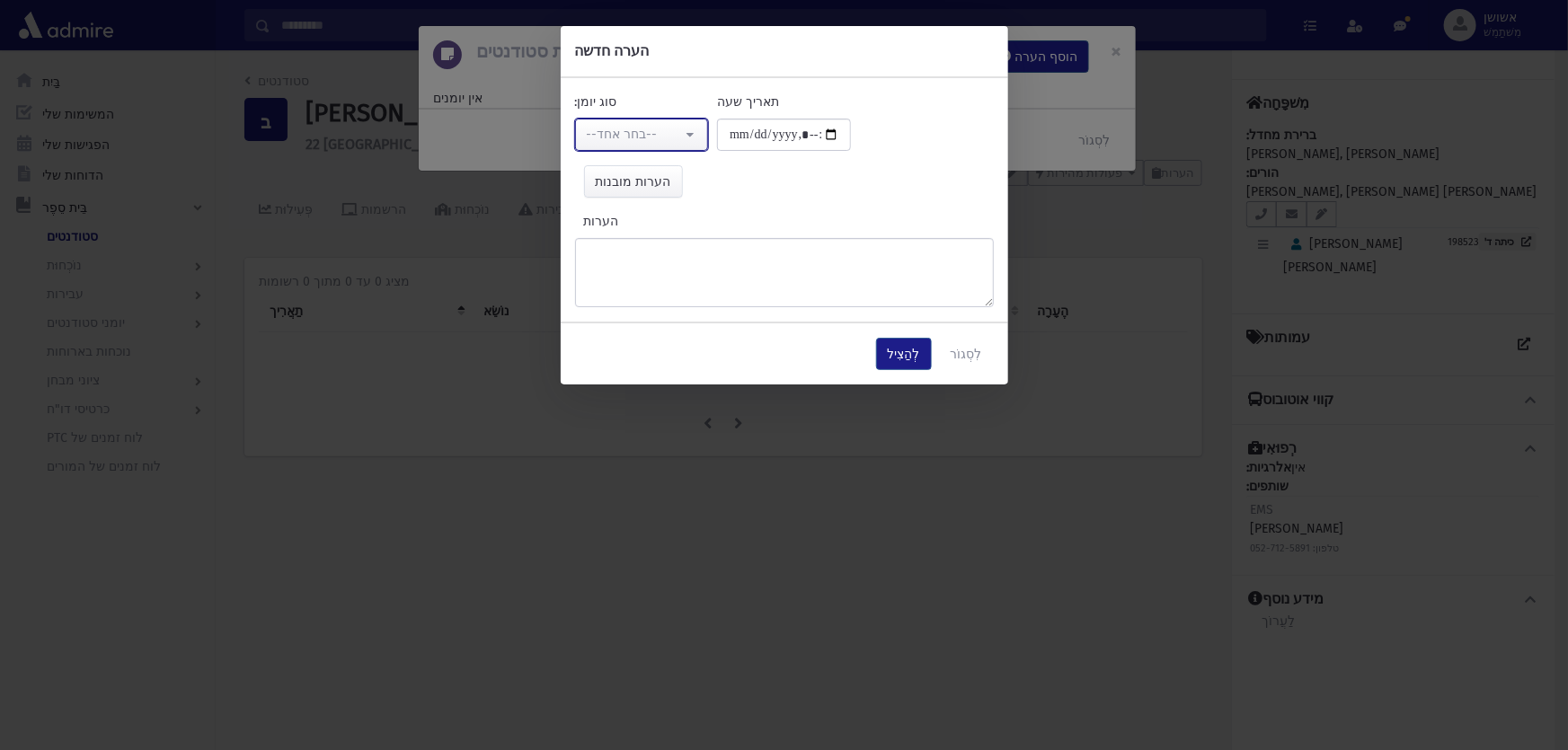
click at [695, 136] on button "--בחר אחד--" at bounding box center [642, 135] width 134 height 32
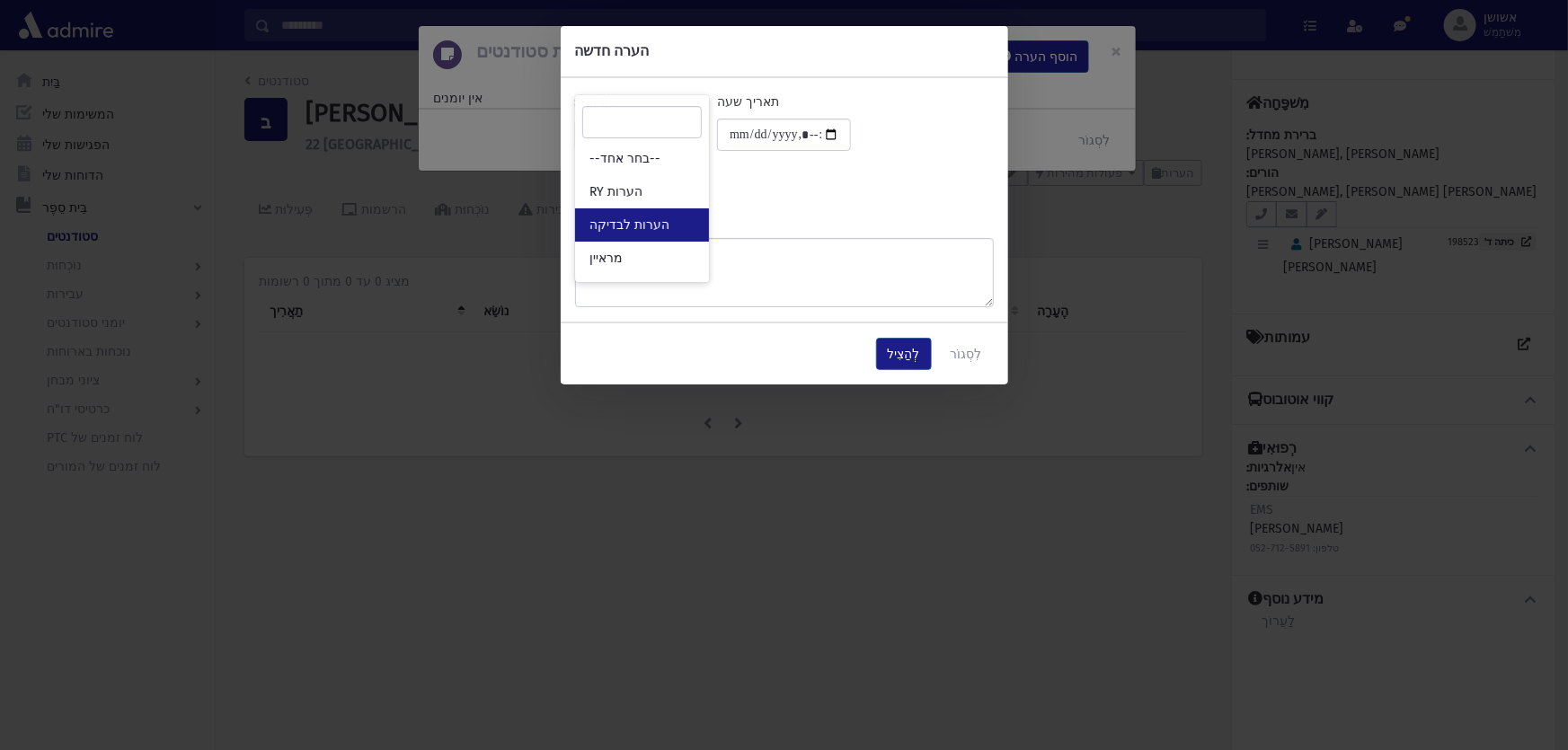
click at [666, 208] on link "הערות לבדיקה" at bounding box center [642, 225] width 134 height 33
select select "*"
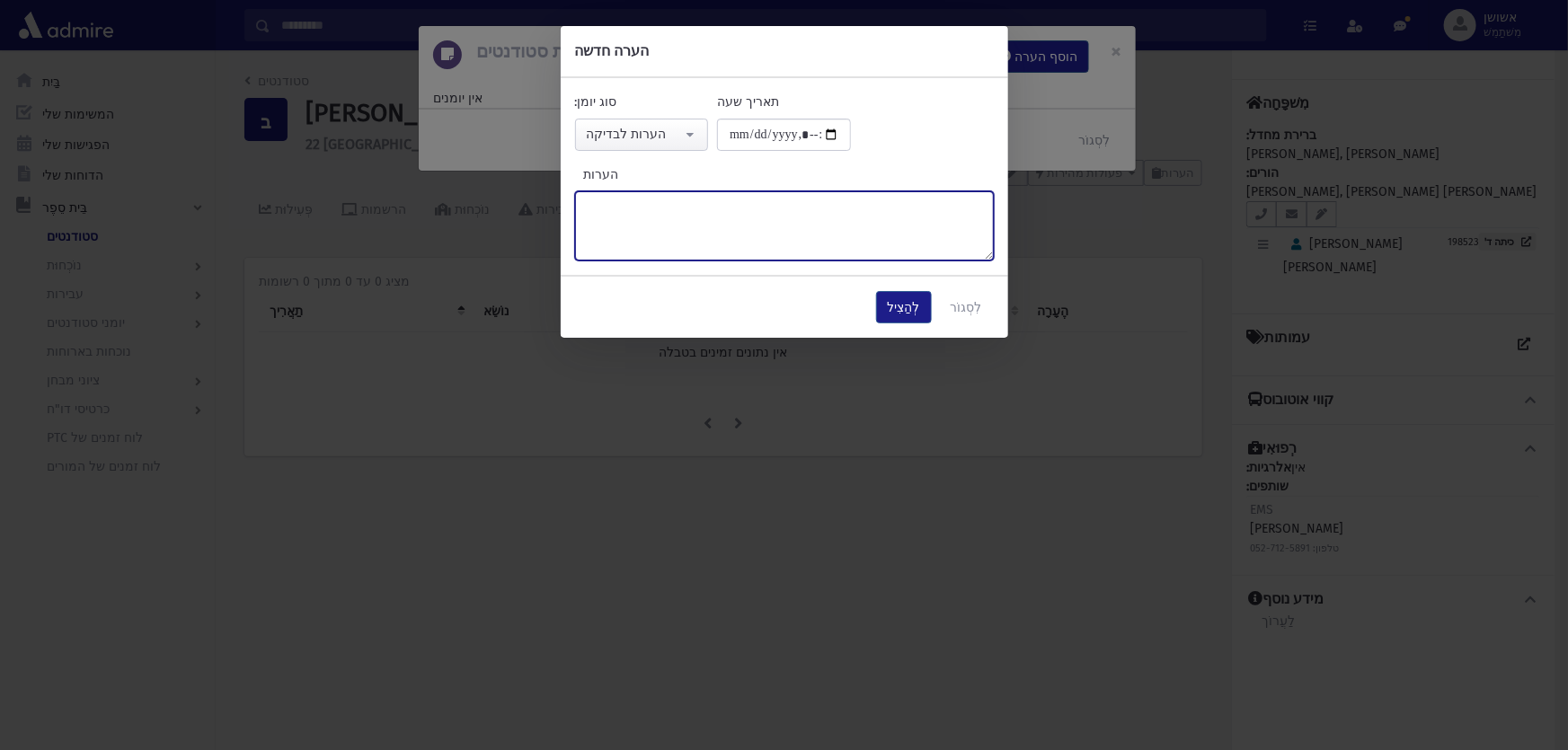
click at [666, 208] on textarea "הערות" at bounding box center [784, 225] width 419 height 69
type textarea "*"
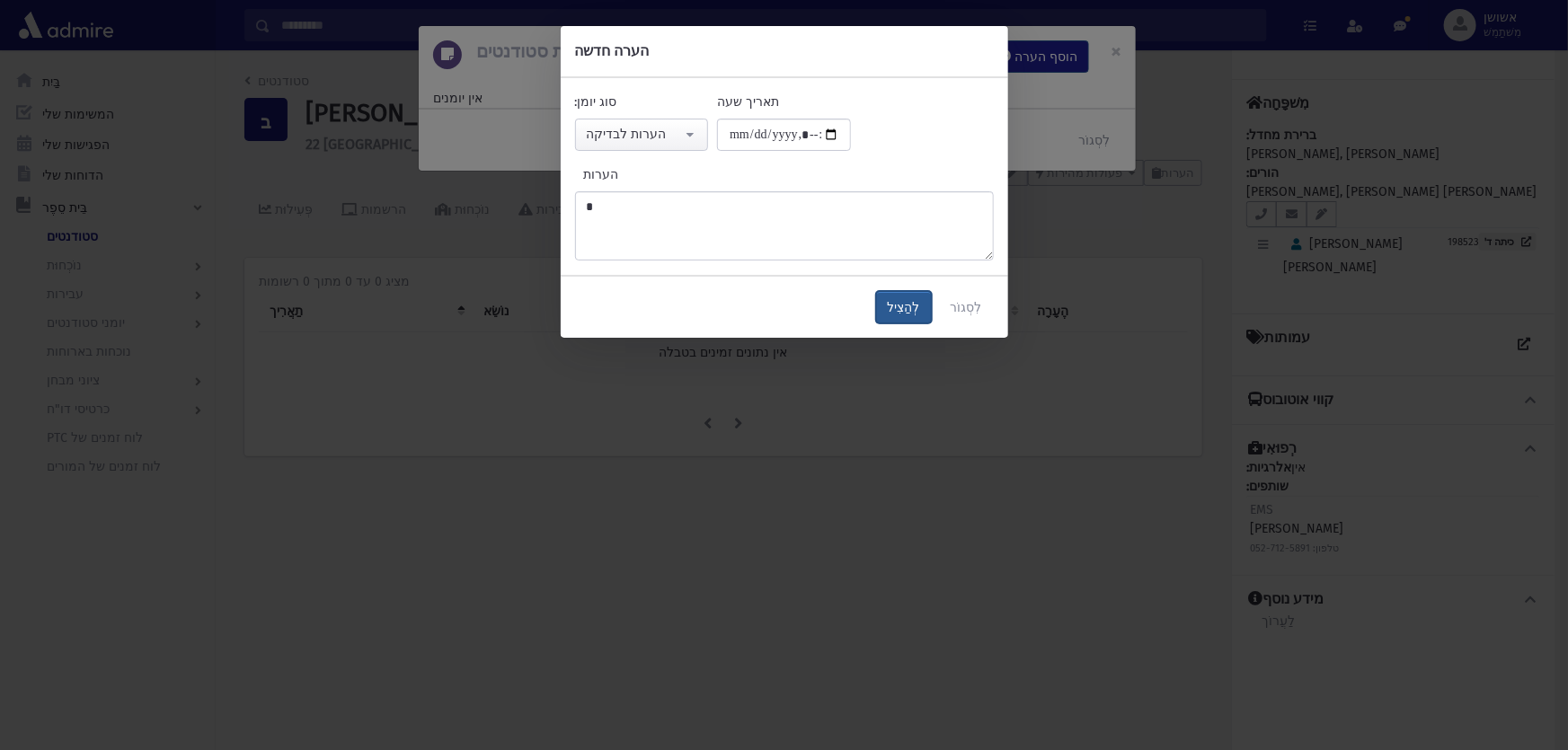
click at [889, 315] on button "לְהַצִיל" at bounding box center [904, 307] width 56 height 32
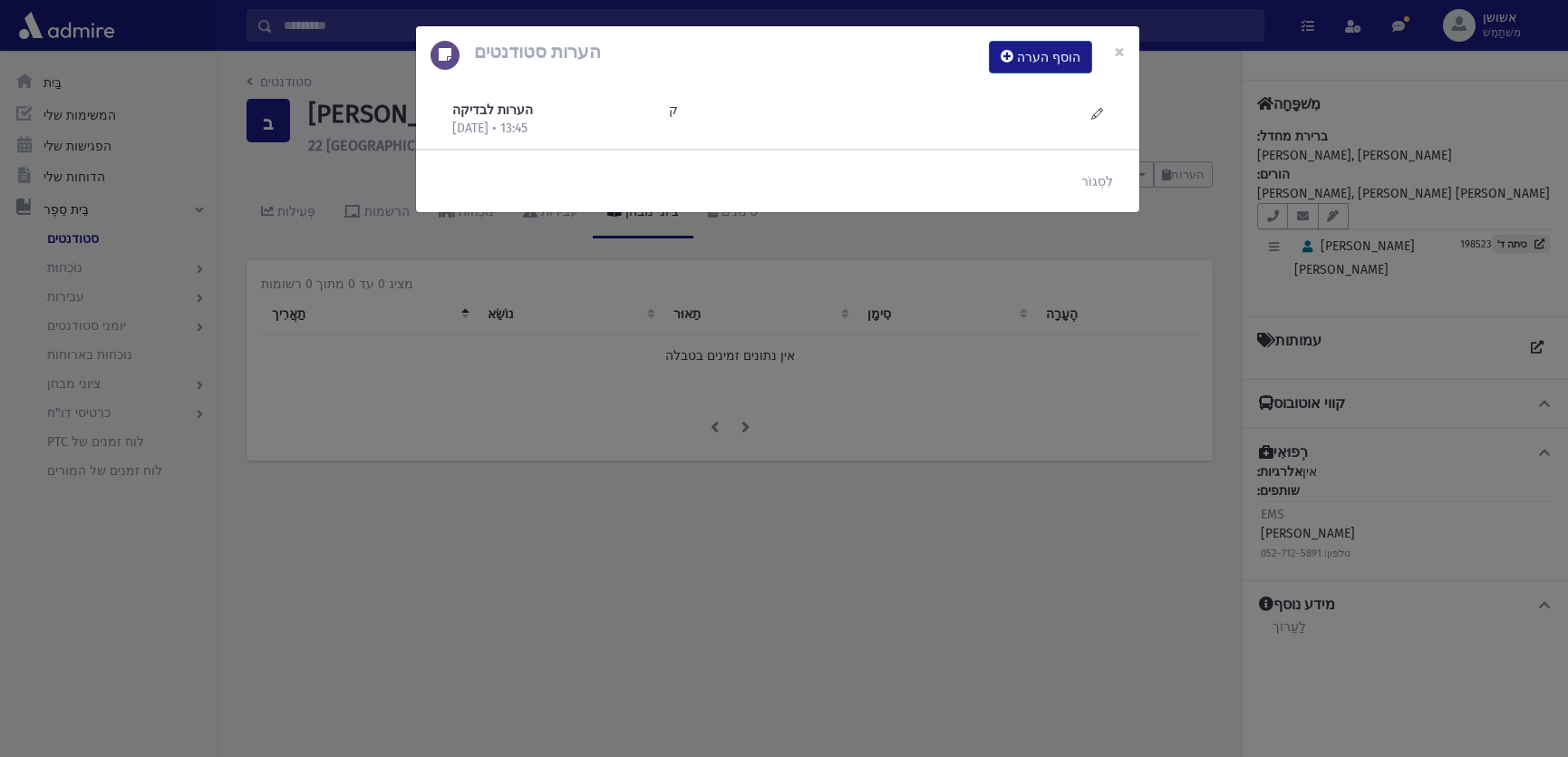
drag, startPoint x: 906, startPoint y: 316, endPoint x: 927, endPoint y: 331, distance: 25.8
click at [927, 331] on div "הערות סטודנטים הוסף הערה × הערות לבדיקה 17/9/2025 • 13:45 ק" at bounding box center [784, 378] width 1568 height 757
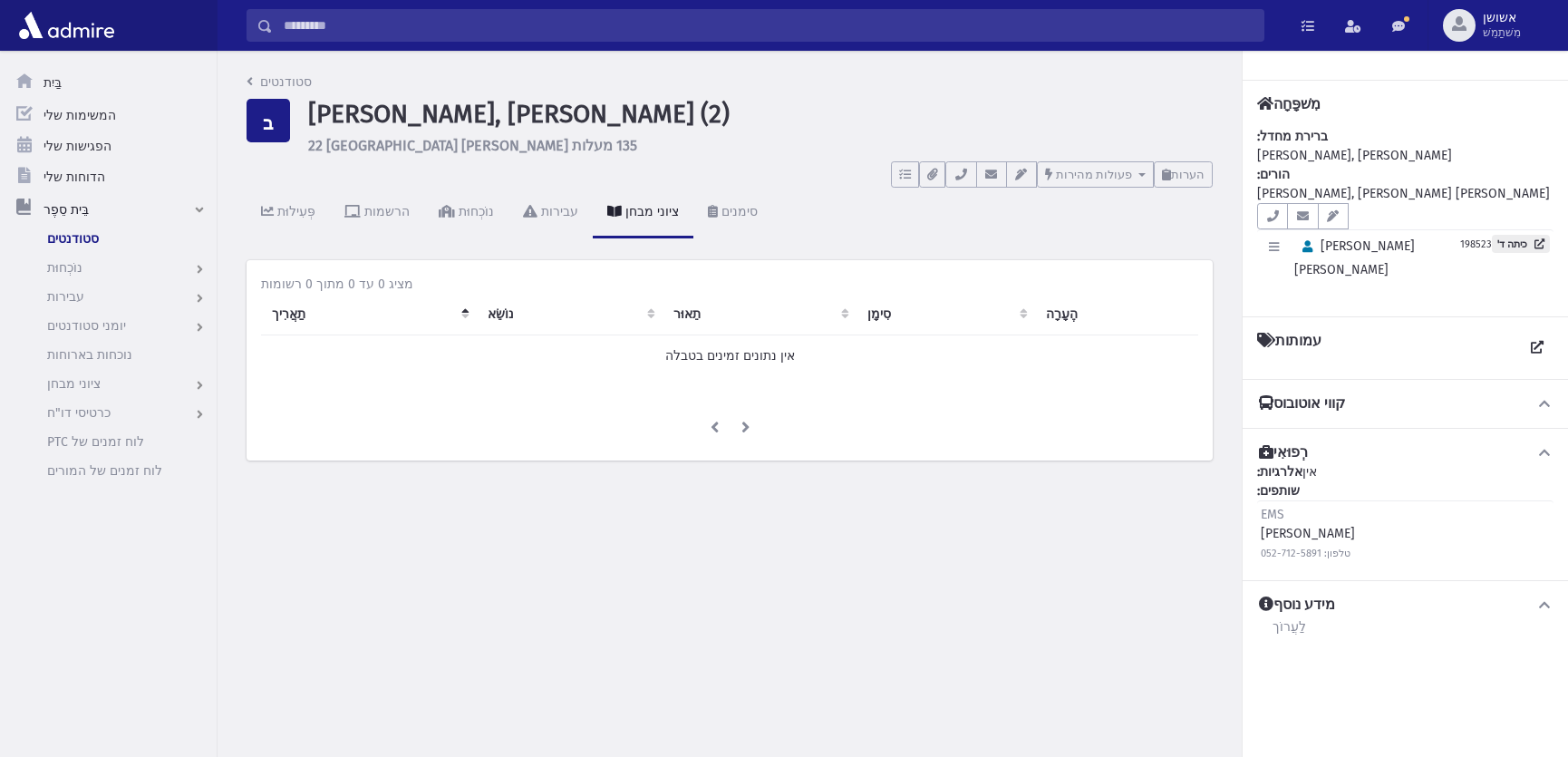
click at [722, 27] on input "לְחַפֵּשׂ" at bounding box center [767, 24] width 991 height 32
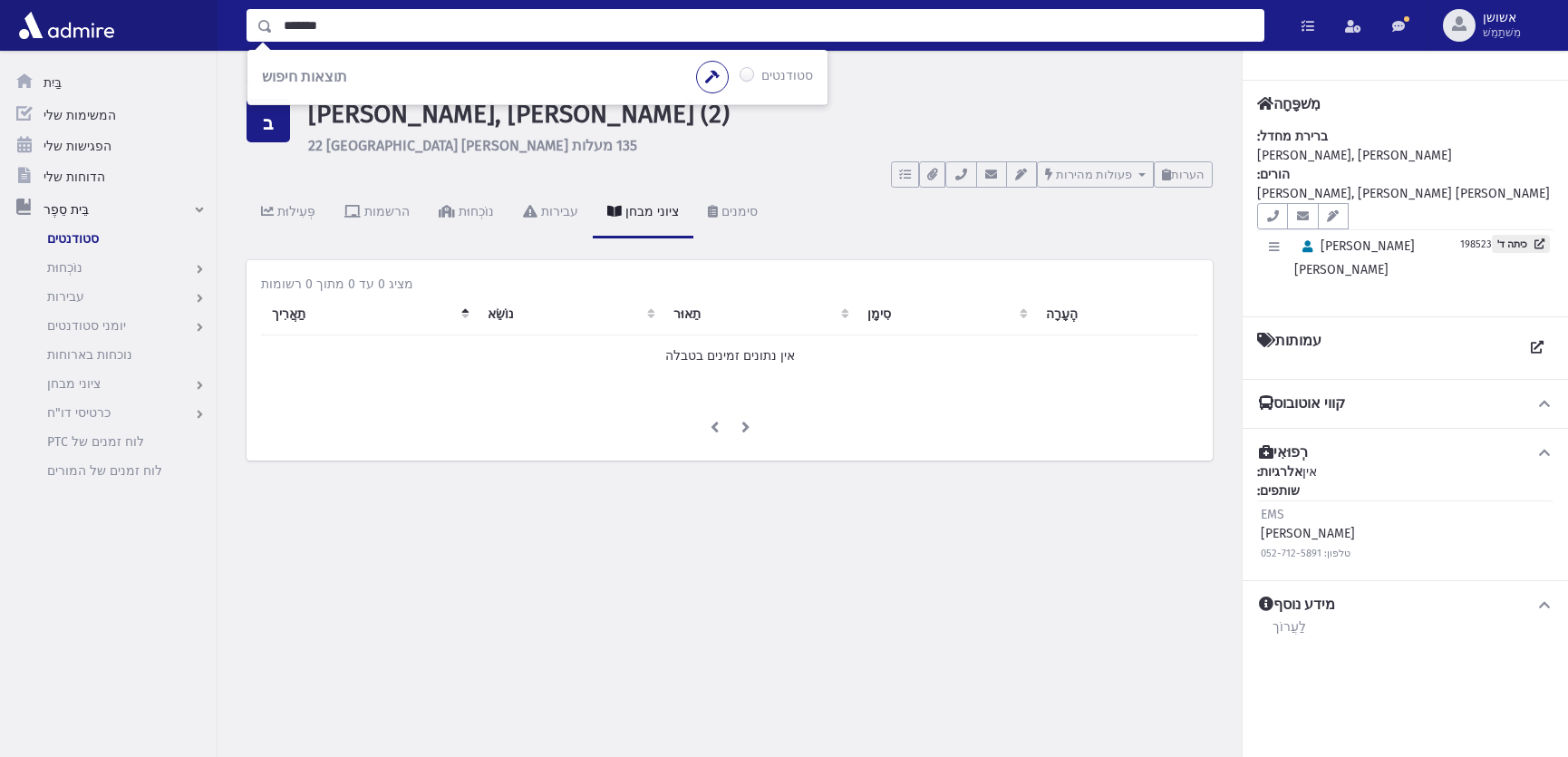
type input "*******"
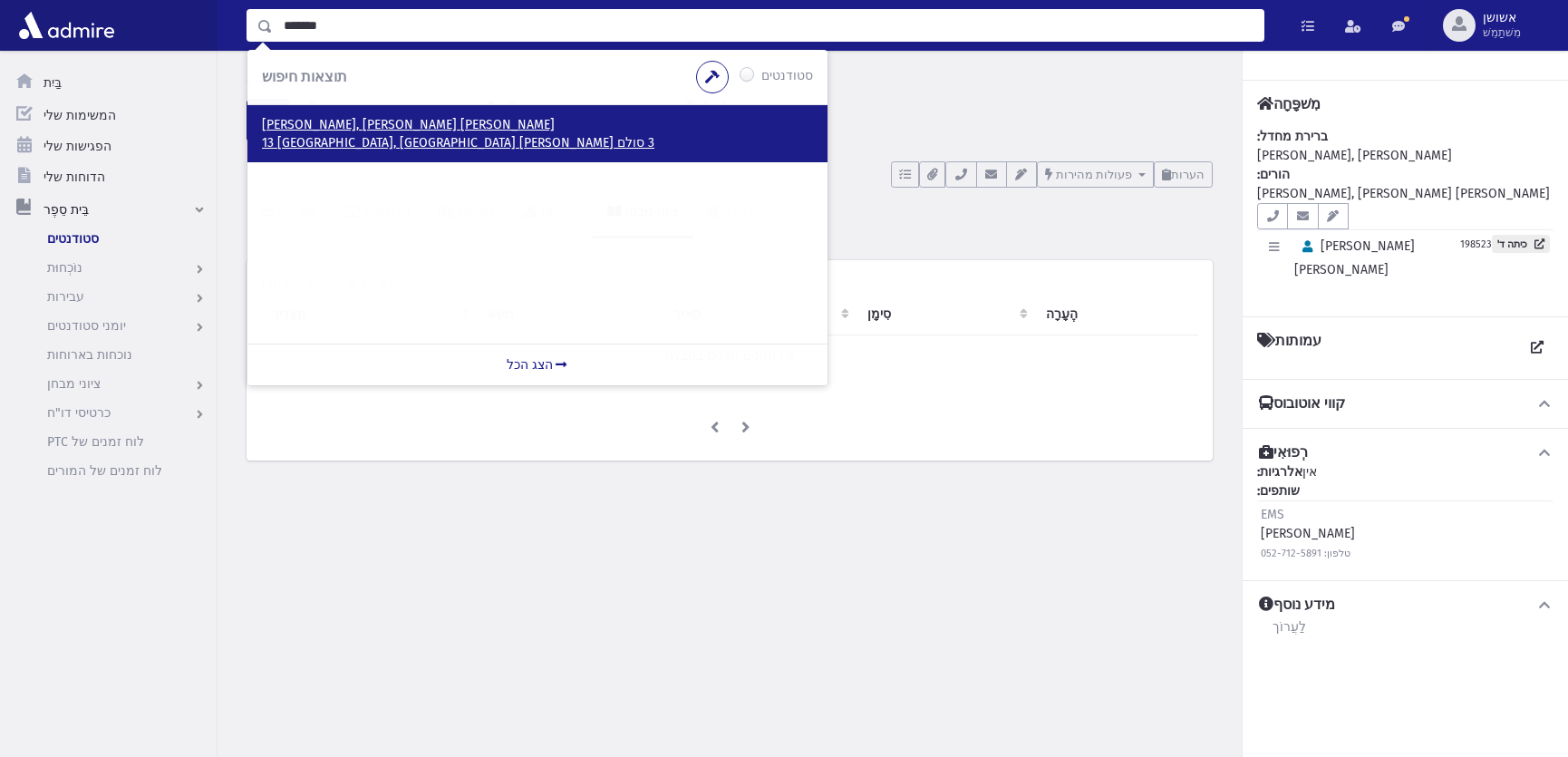
click at [363, 124] on p "ברנשטיין, אהרן דוד" at bounding box center [537, 125] width 552 height 19
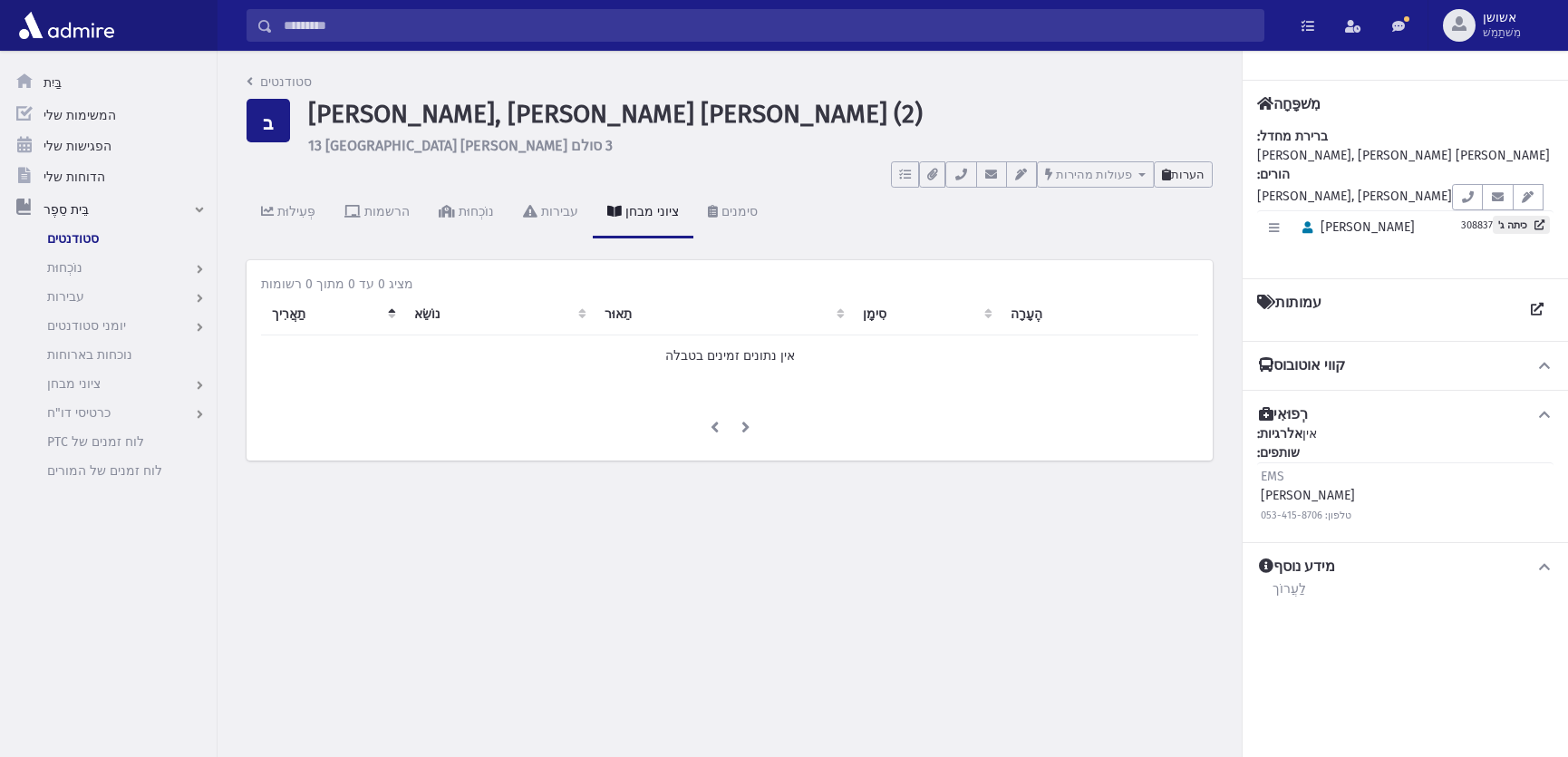
click at [1174, 168] on font "הערות" at bounding box center [1188, 175] width 33 height 14
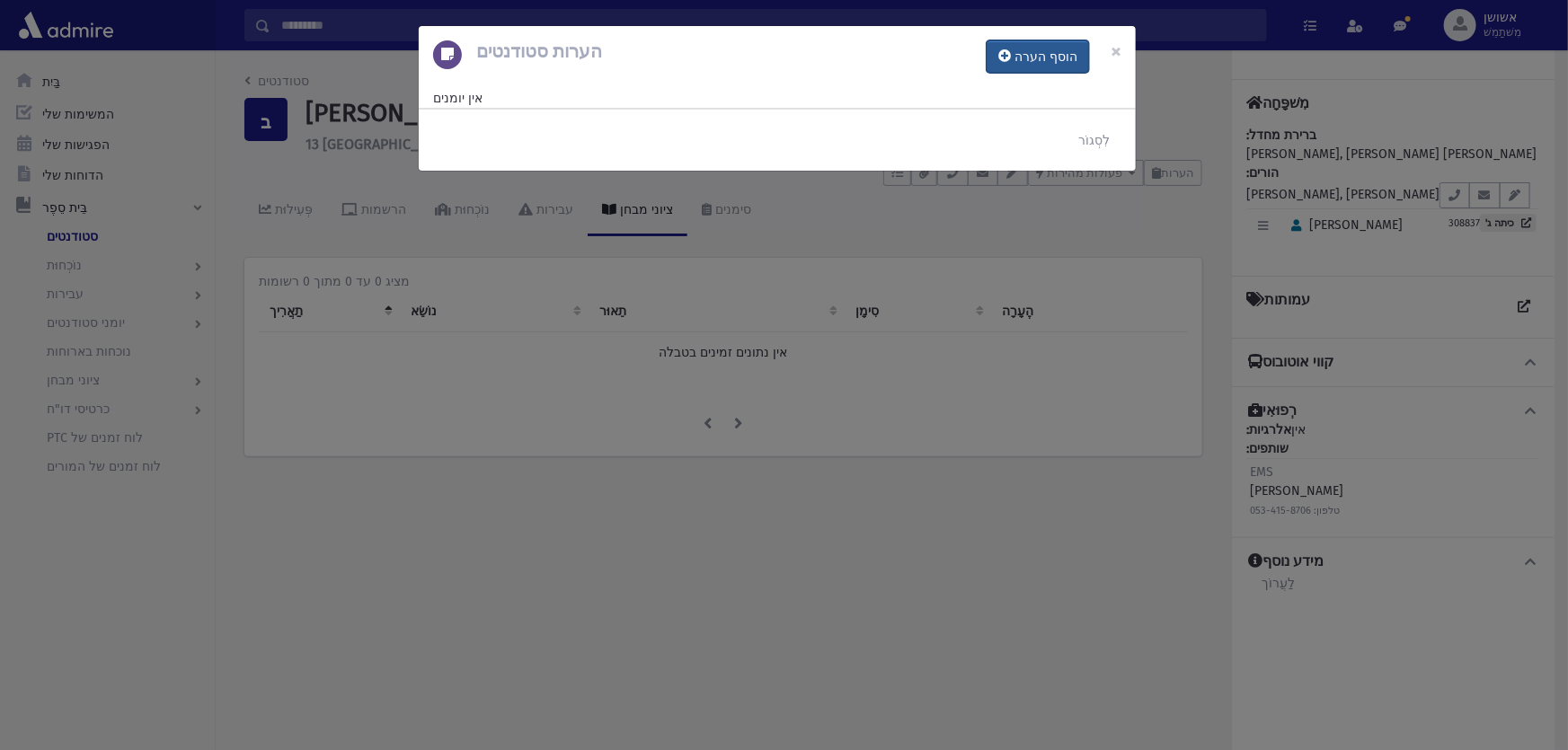
click at [1024, 67] on button "הוסף הערה" at bounding box center [1038, 56] width 103 height 32
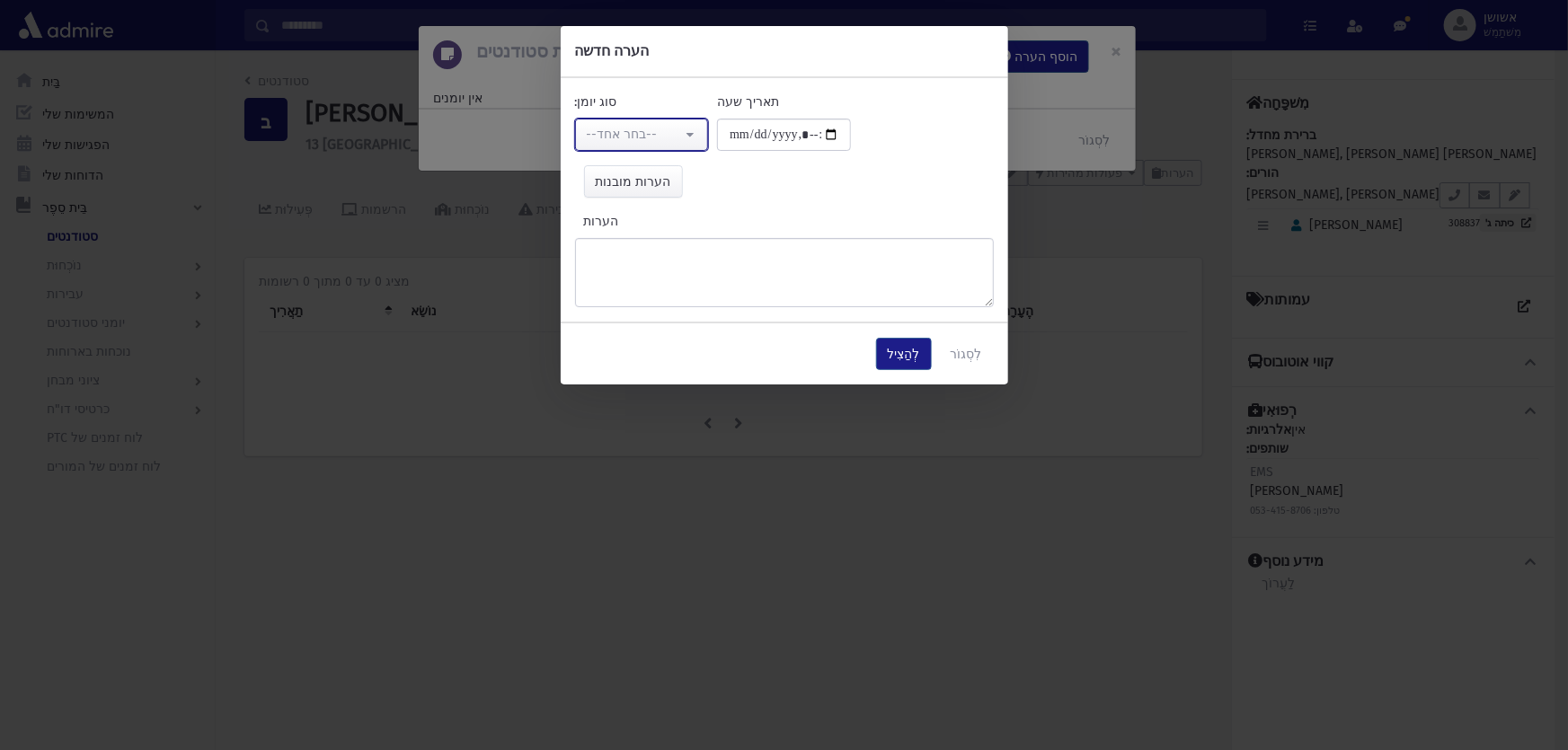
click at [638, 129] on font "--בחר אחד--" at bounding box center [621, 135] width 71 height 15
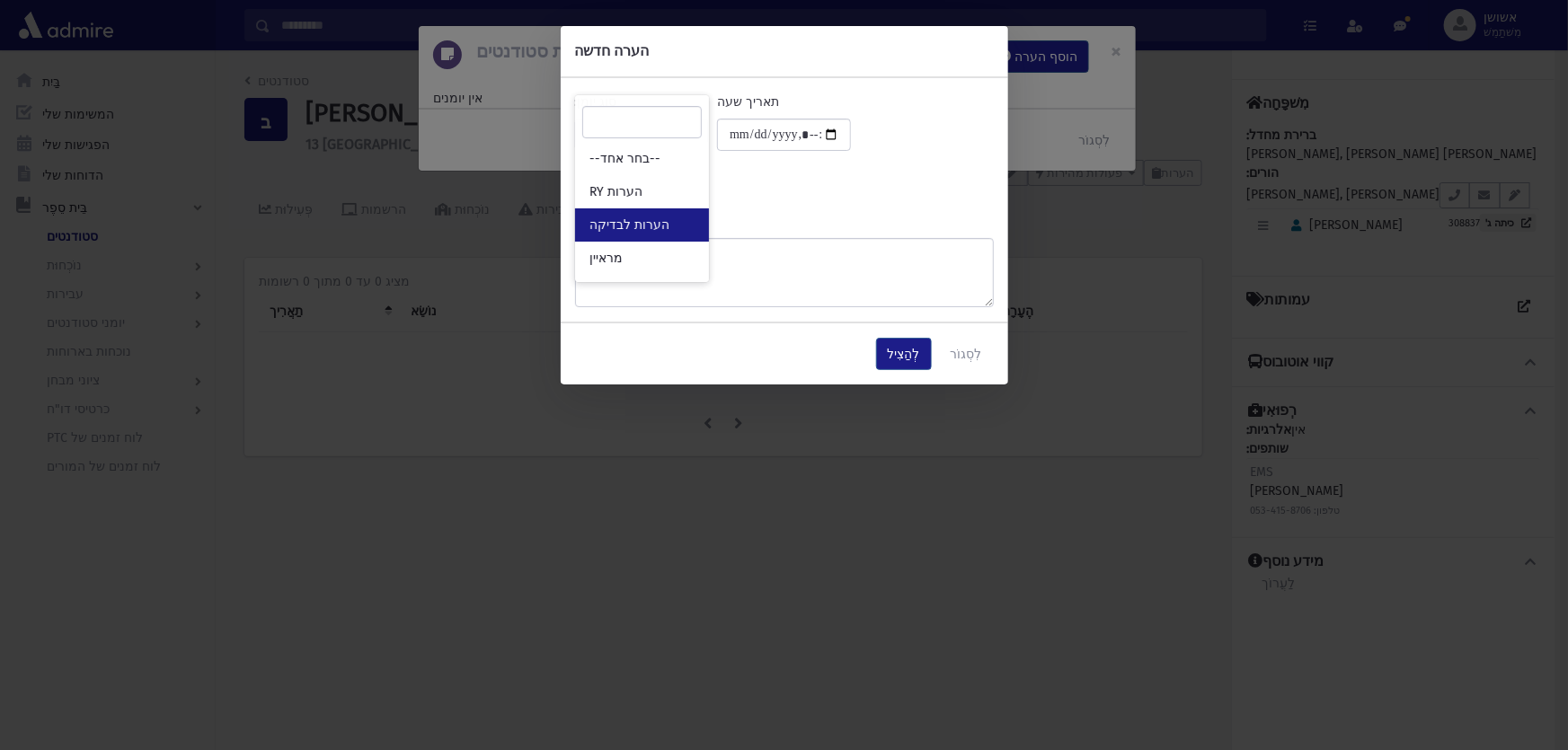
click at [657, 224] on font "הערות לבדיקה" at bounding box center [629, 225] width 80 height 15
select select "*"
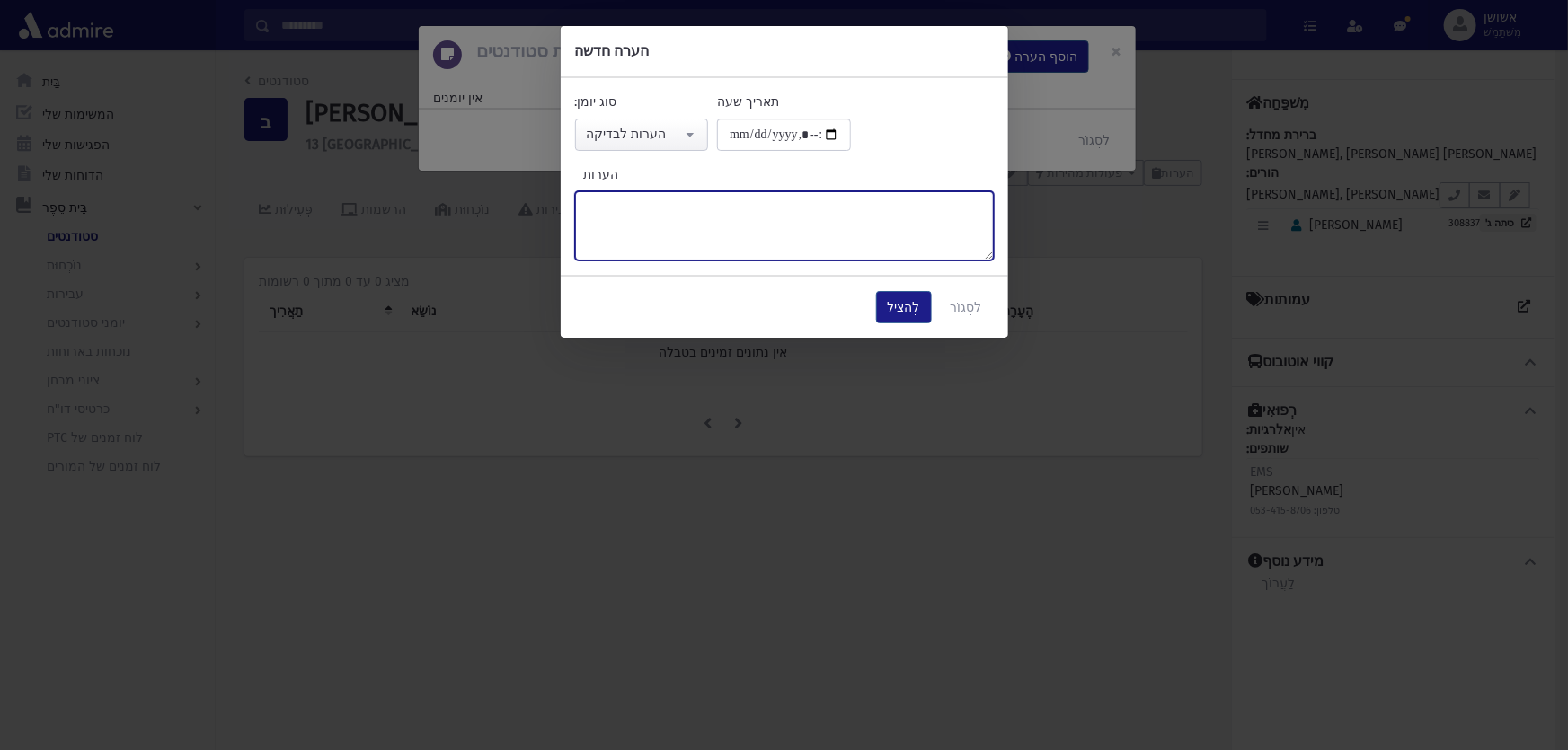
click at [657, 224] on textarea "הערות" at bounding box center [784, 225] width 419 height 69
type textarea "*"
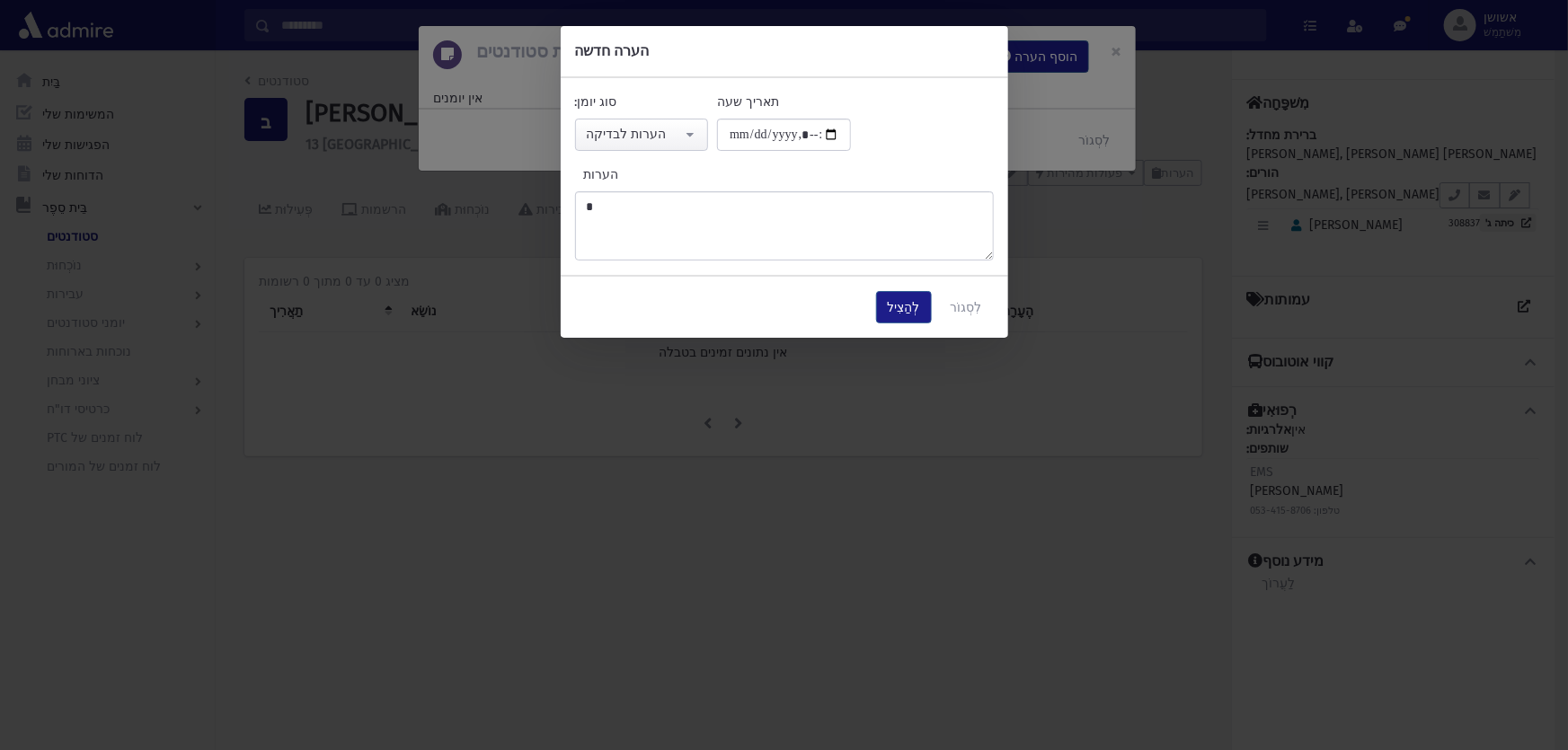
click at [883, 296] on div "לְהַצִיל לִסְגוֹר" at bounding box center [784, 307] width 447 height 61
click at [888, 298] on button "לְהַצִיל" at bounding box center [904, 307] width 56 height 32
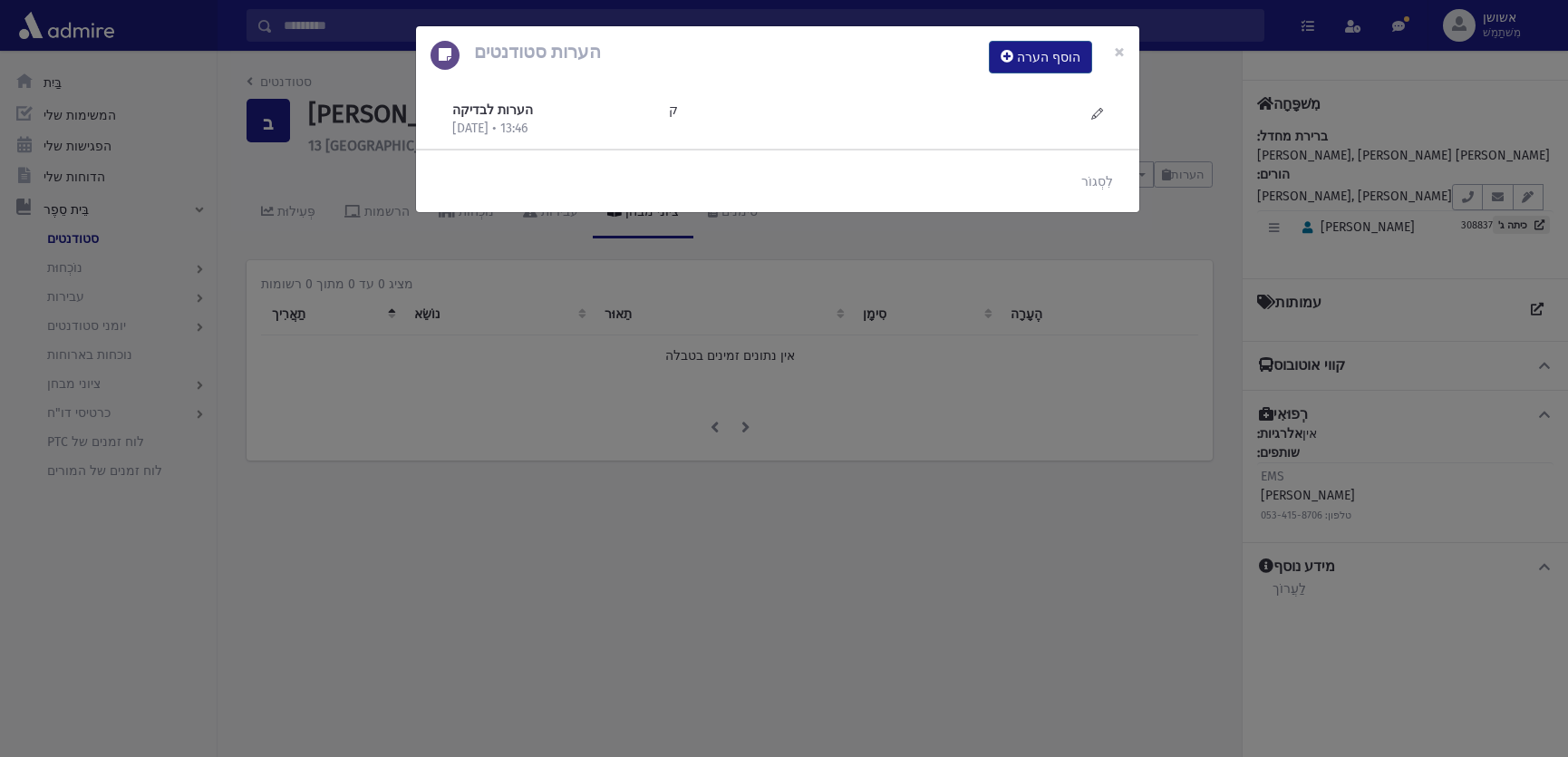
click at [918, 323] on div "הערות סטודנטים הוסף הערה × הערות לבדיקה [DATE] • 13:46 ק" at bounding box center [784, 378] width 1568 height 757
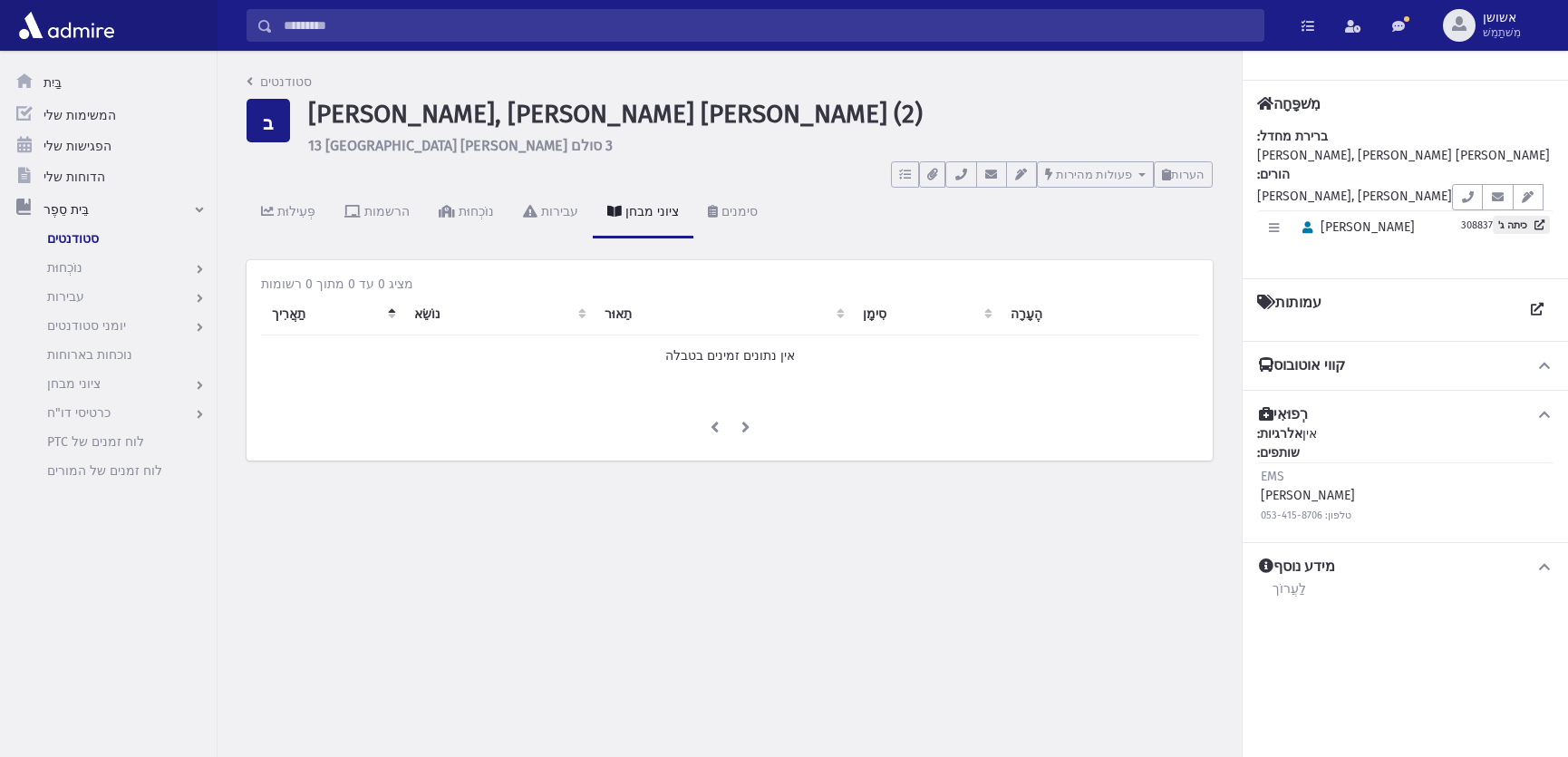
click at [999, 35] on input "לְחַפֵּשׂ" at bounding box center [767, 24] width 991 height 32
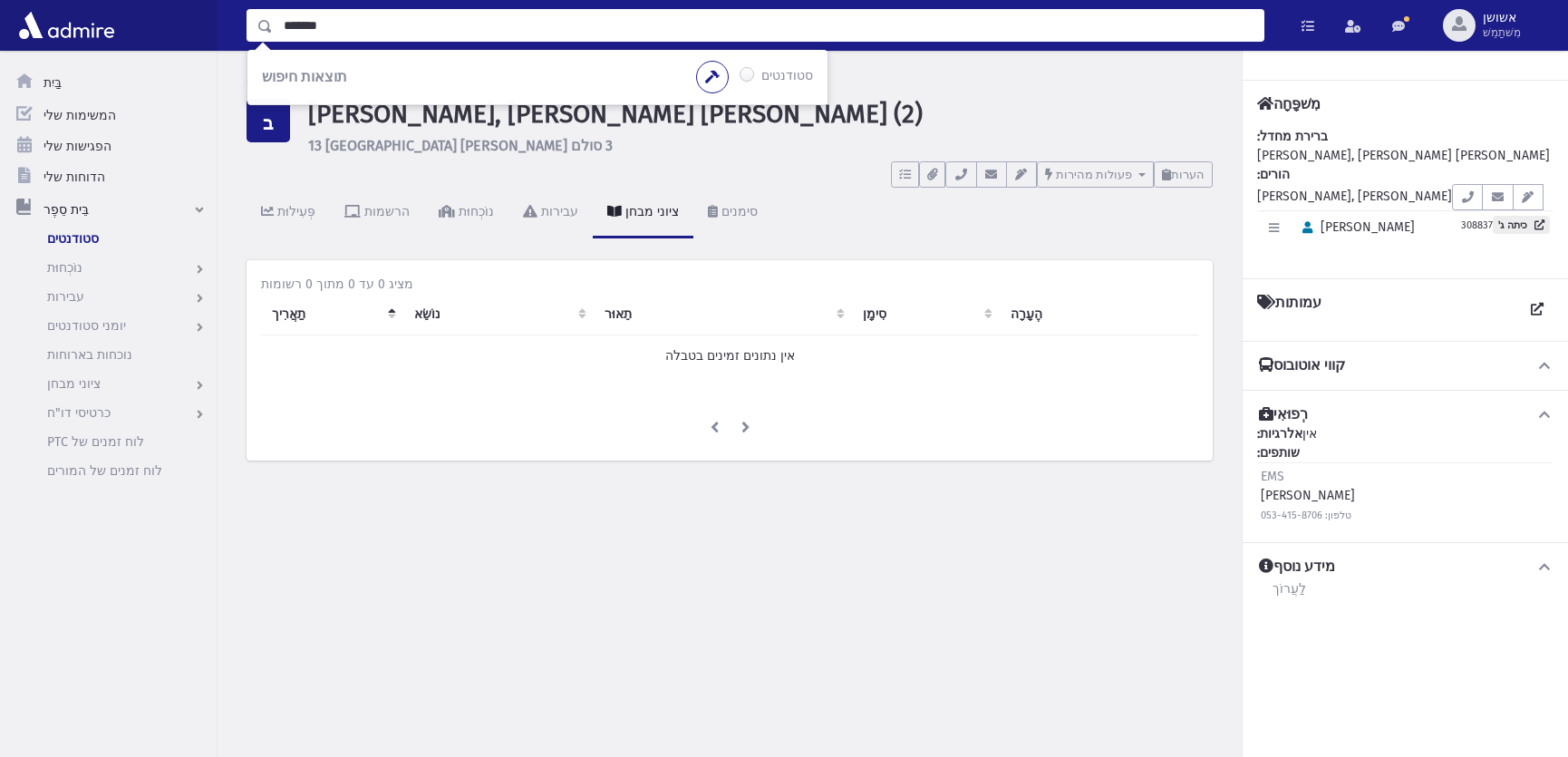
type input "*******"
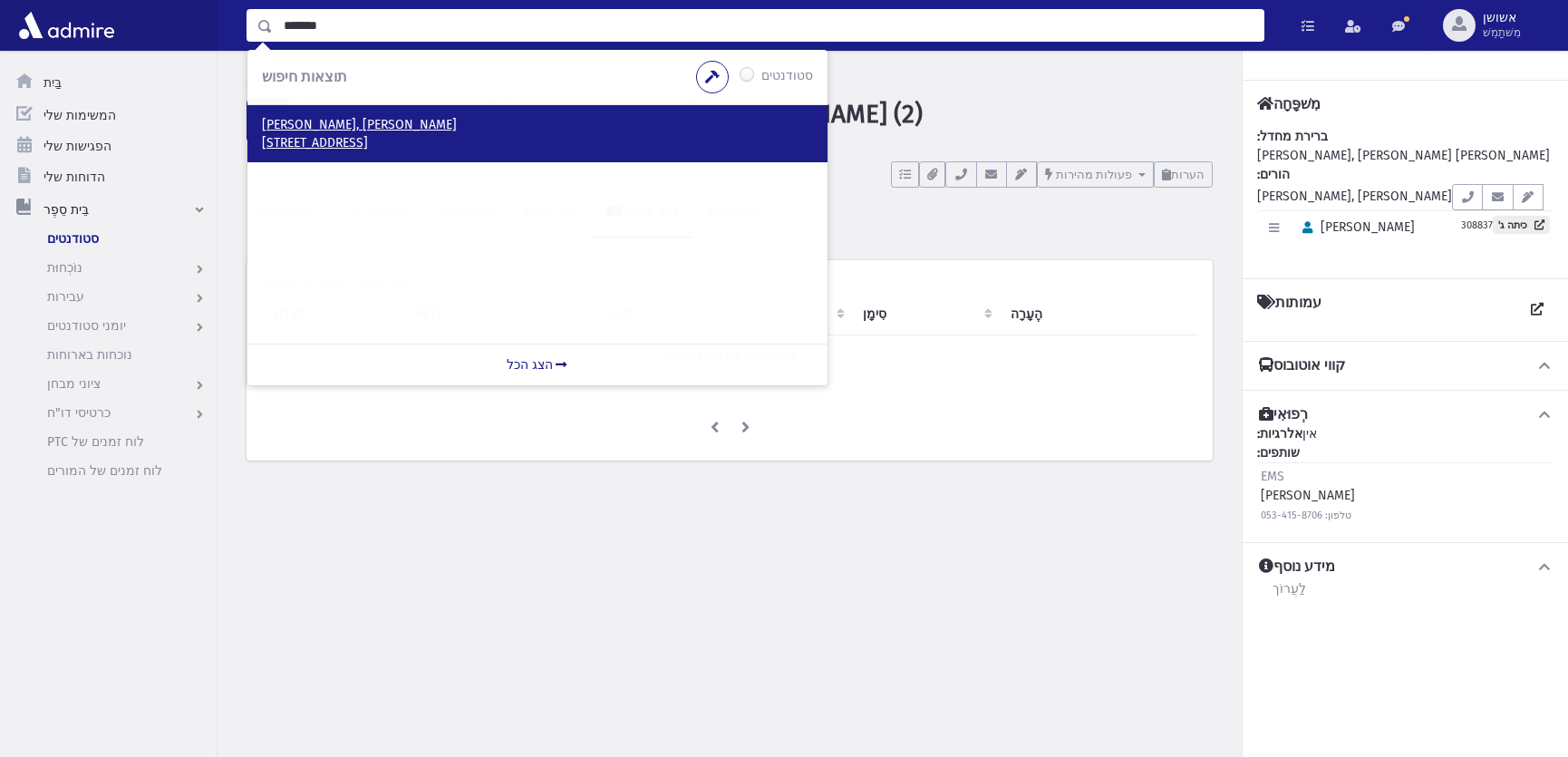
click at [416, 127] on p "[PERSON_NAME], [PERSON_NAME]" at bounding box center [537, 125] width 552 height 19
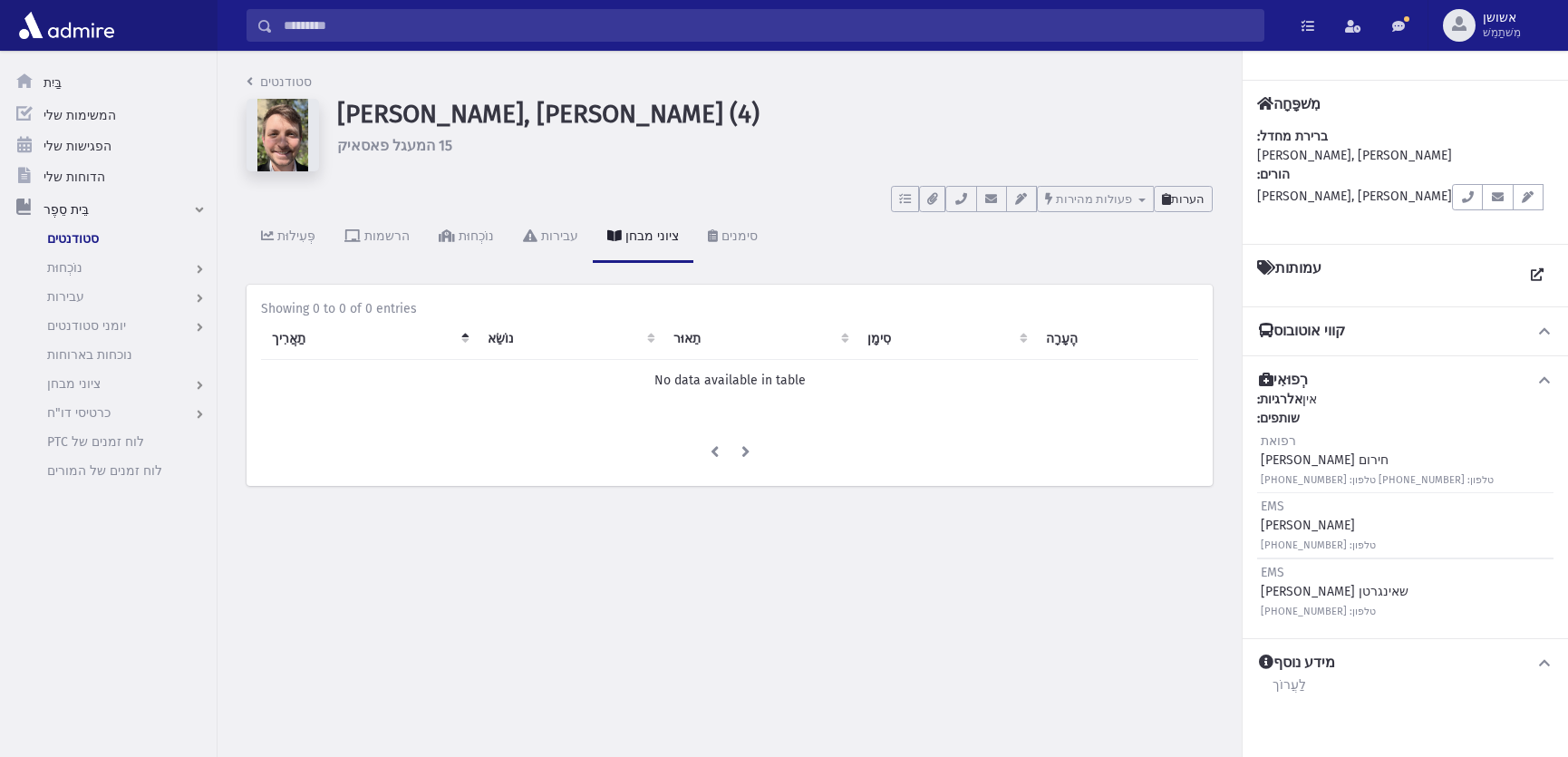
click at [1167, 202] on icon at bounding box center [1166, 199] width 9 height 12
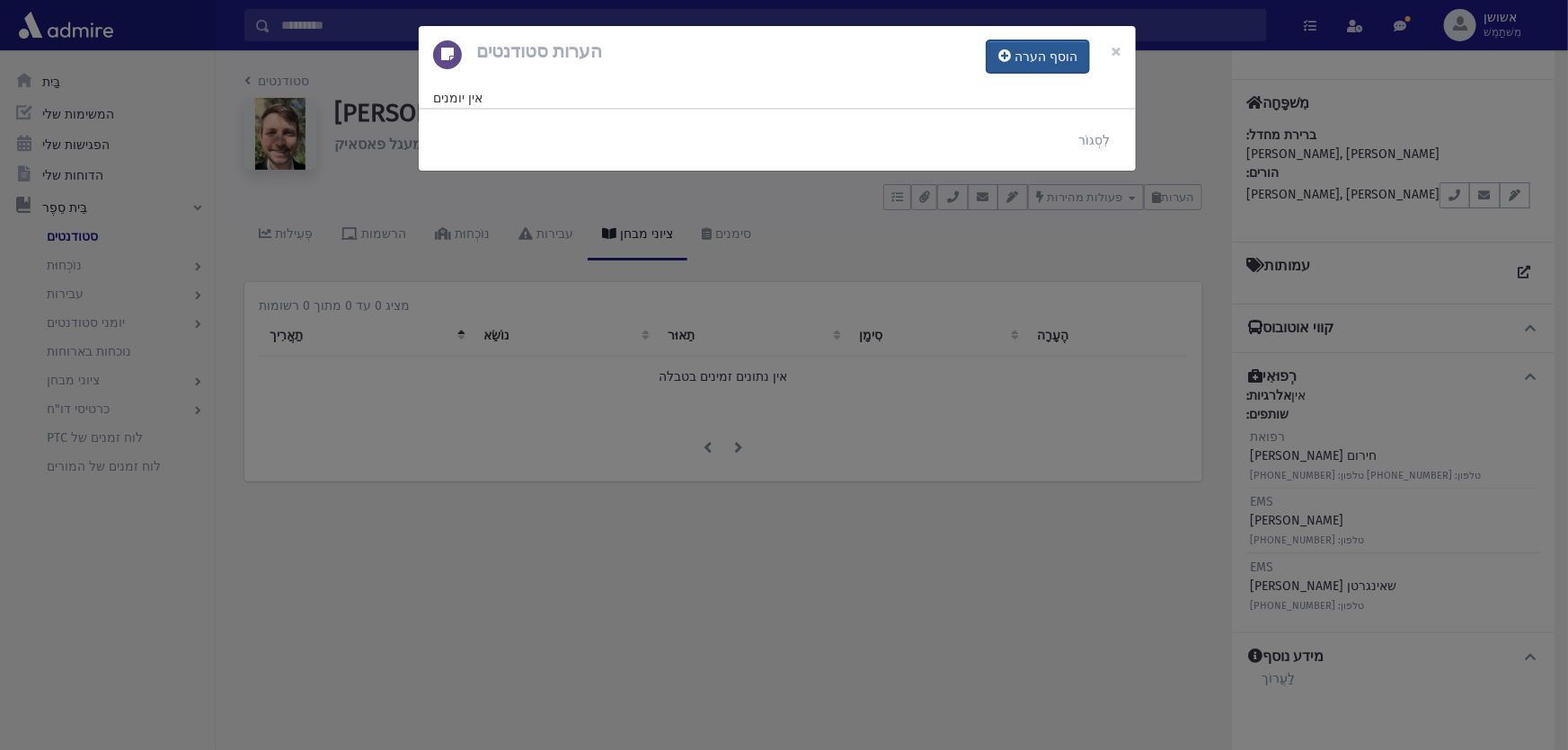
click at [1042, 50] on font "הוסף הערה" at bounding box center [1045, 57] width 63 height 15
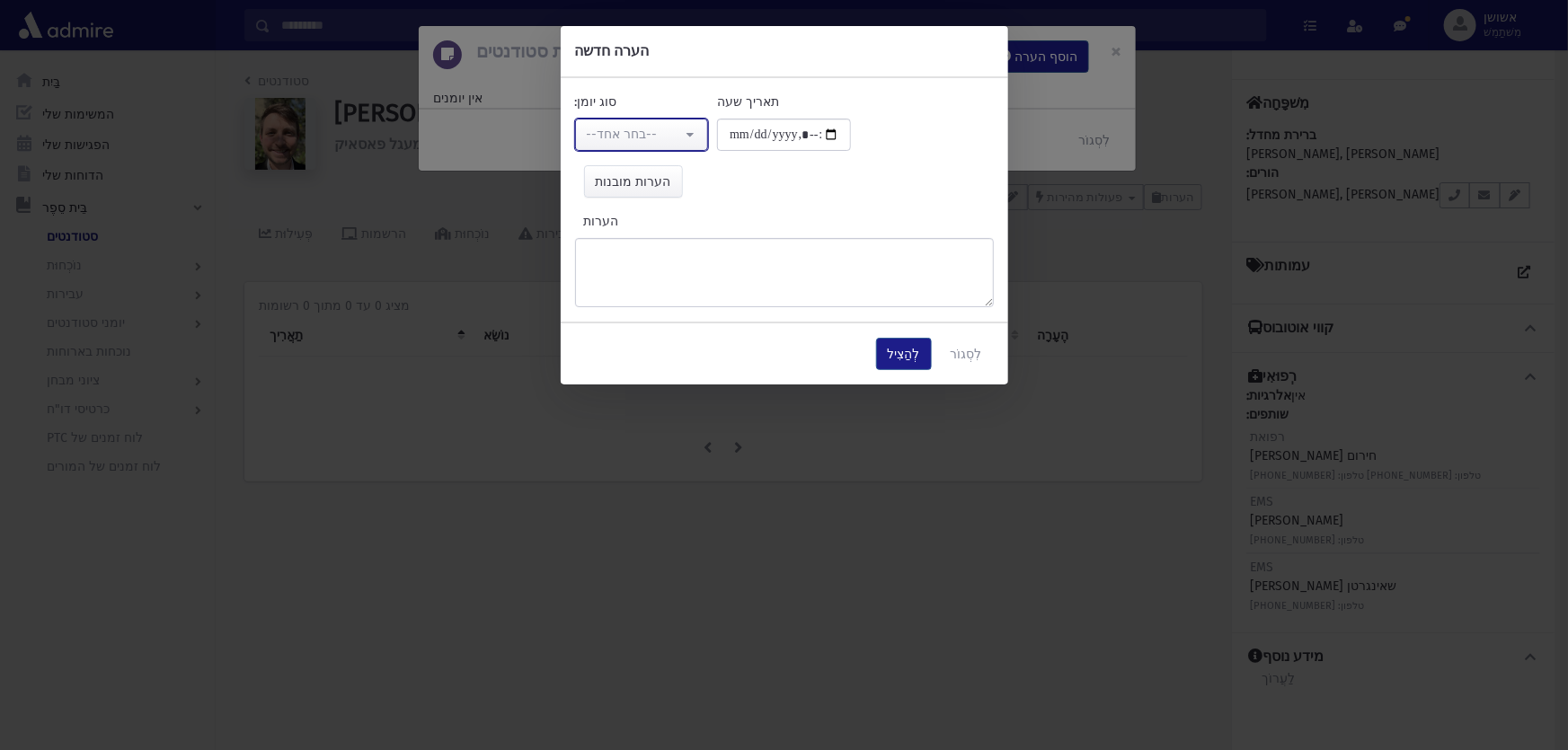
click at [622, 123] on button "--בחר אחד--" at bounding box center [642, 135] width 134 height 32
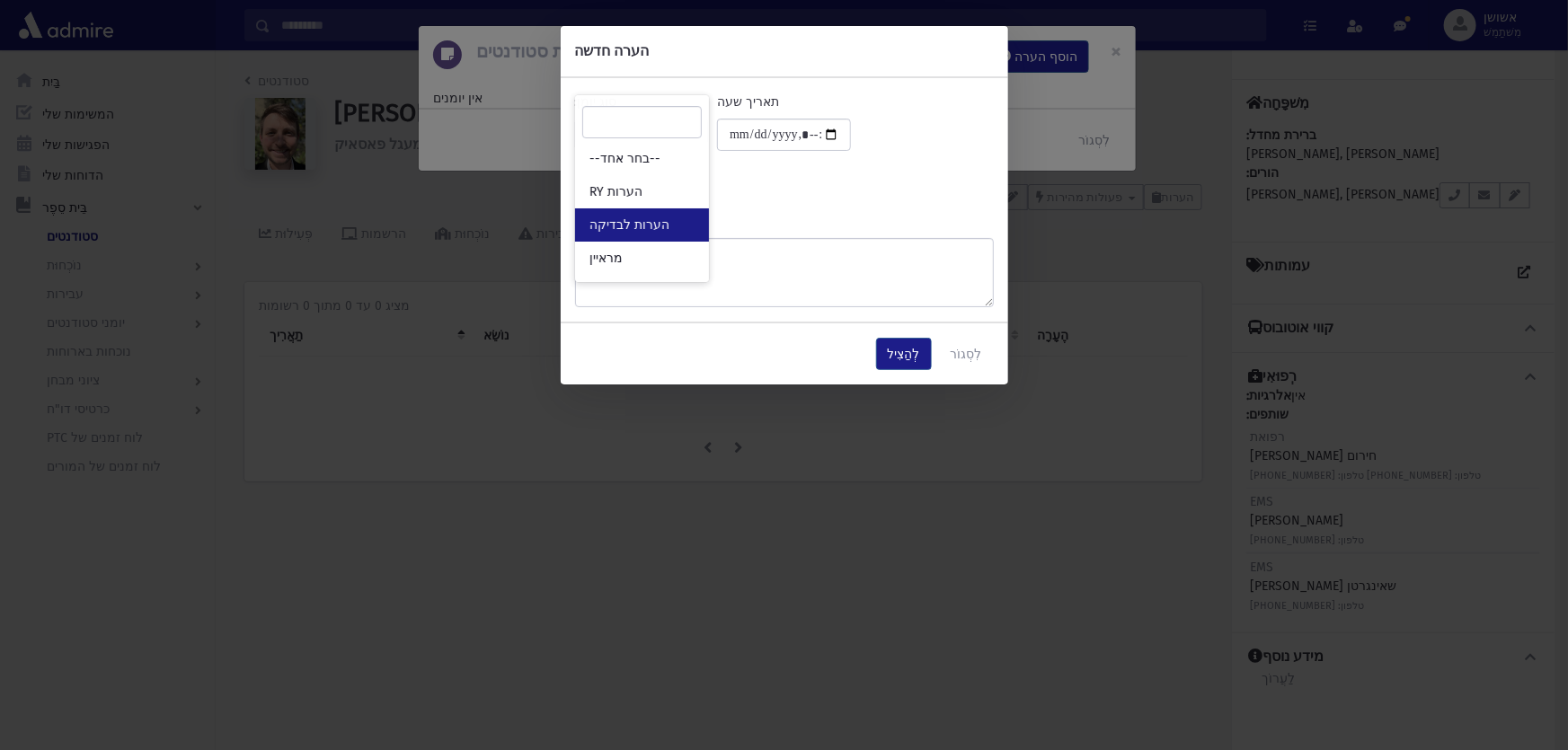
click at [628, 210] on link "הערות לבדיקה" at bounding box center [642, 225] width 134 height 33
select select "*"
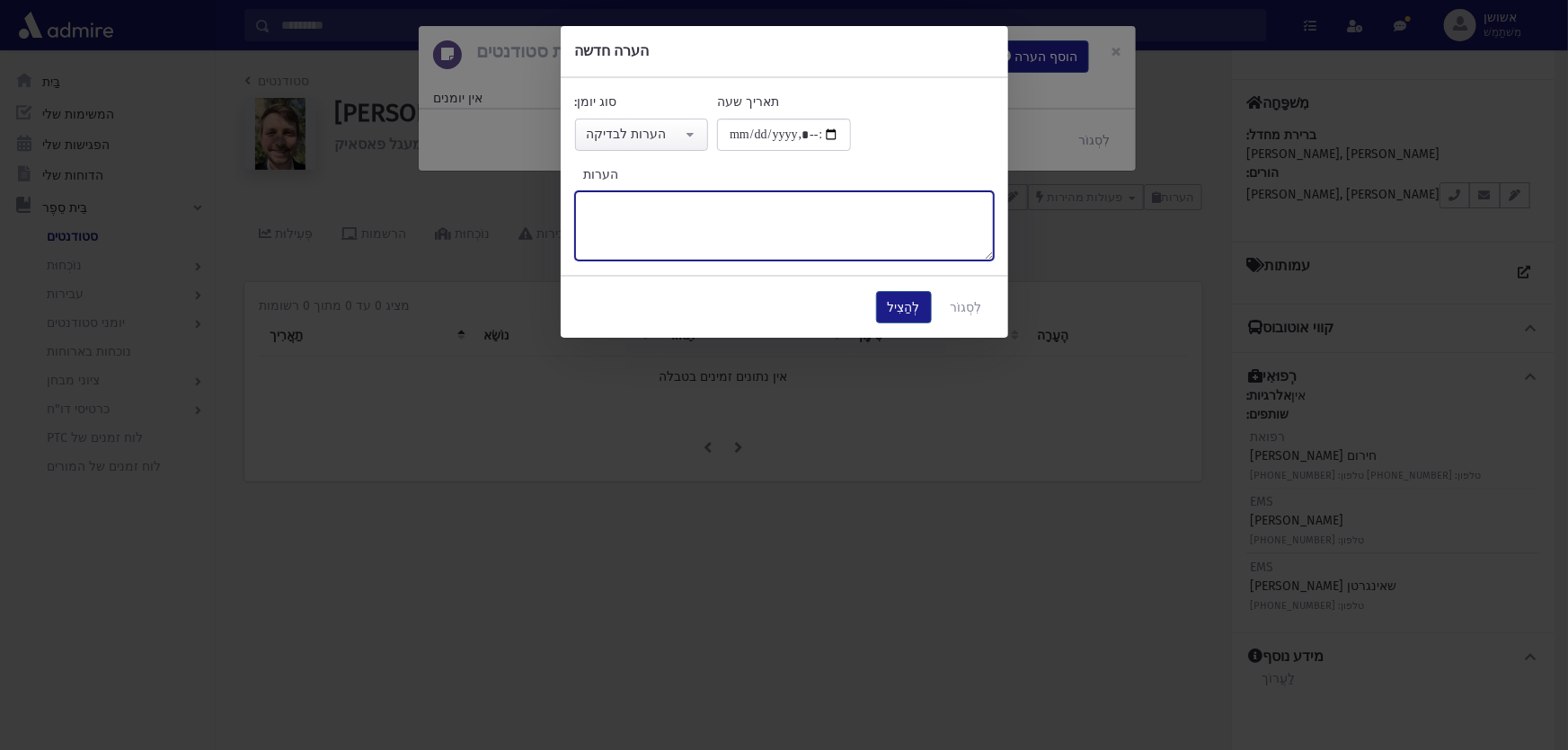
click at [633, 220] on textarea "הערות" at bounding box center [784, 225] width 419 height 69
type textarea "******"
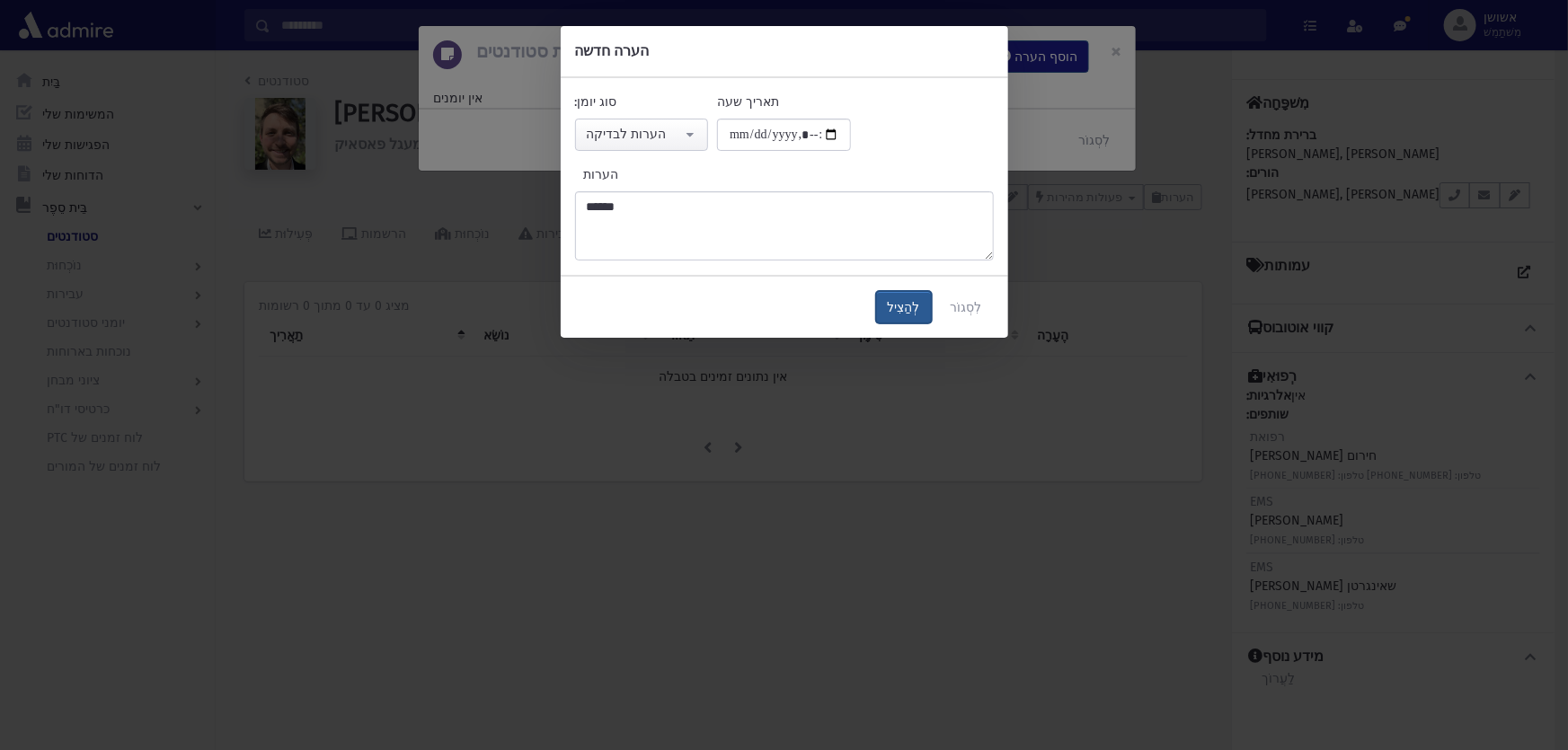
click at [899, 315] on button "לְהַצִיל" at bounding box center [904, 307] width 56 height 32
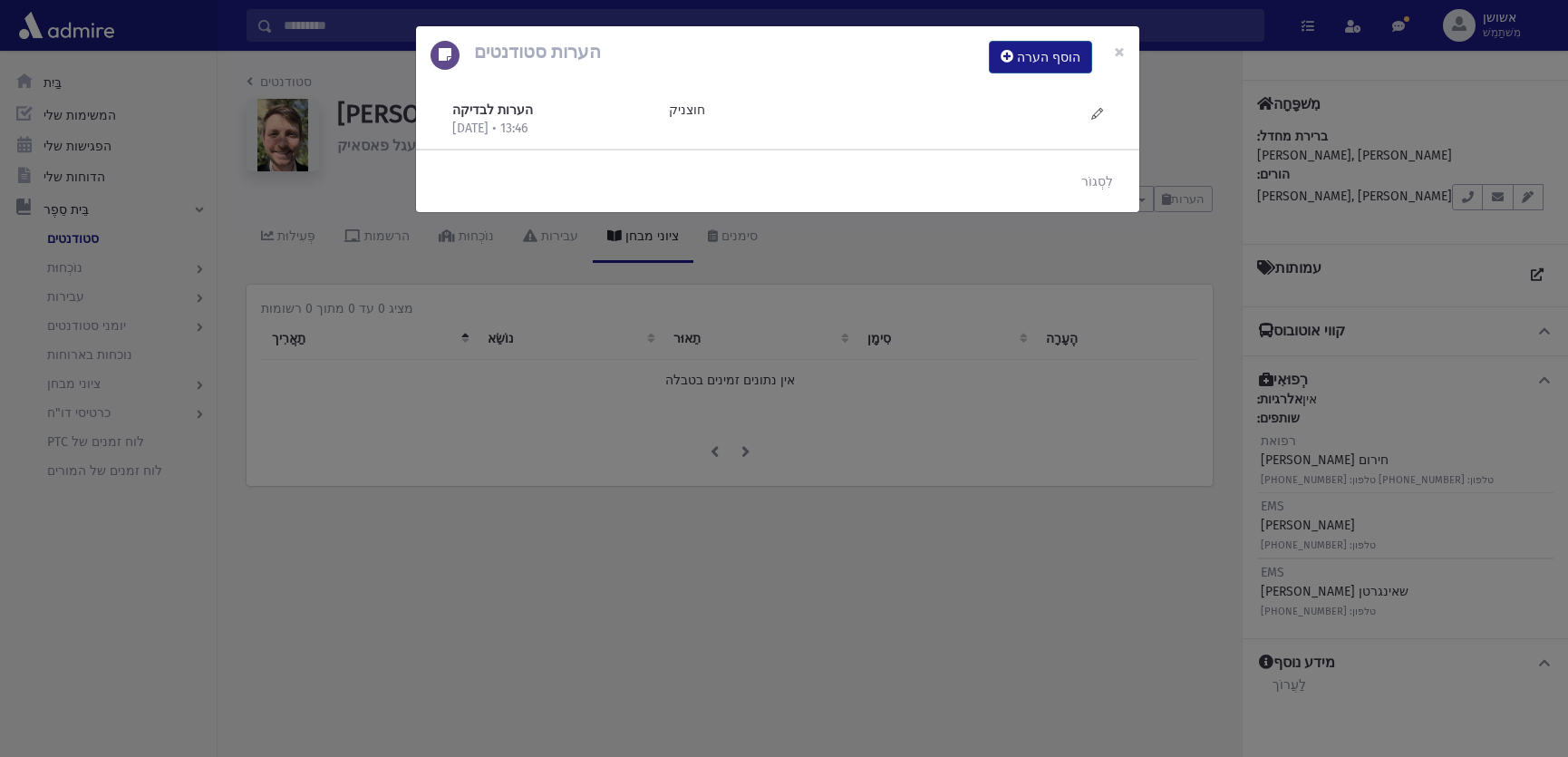
click at [912, 315] on div "הערות סטודנטים הוסף הערה × הערות לבדיקה [DATE] • 13:46 [PERSON_NAME]" at bounding box center [784, 378] width 1568 height 757
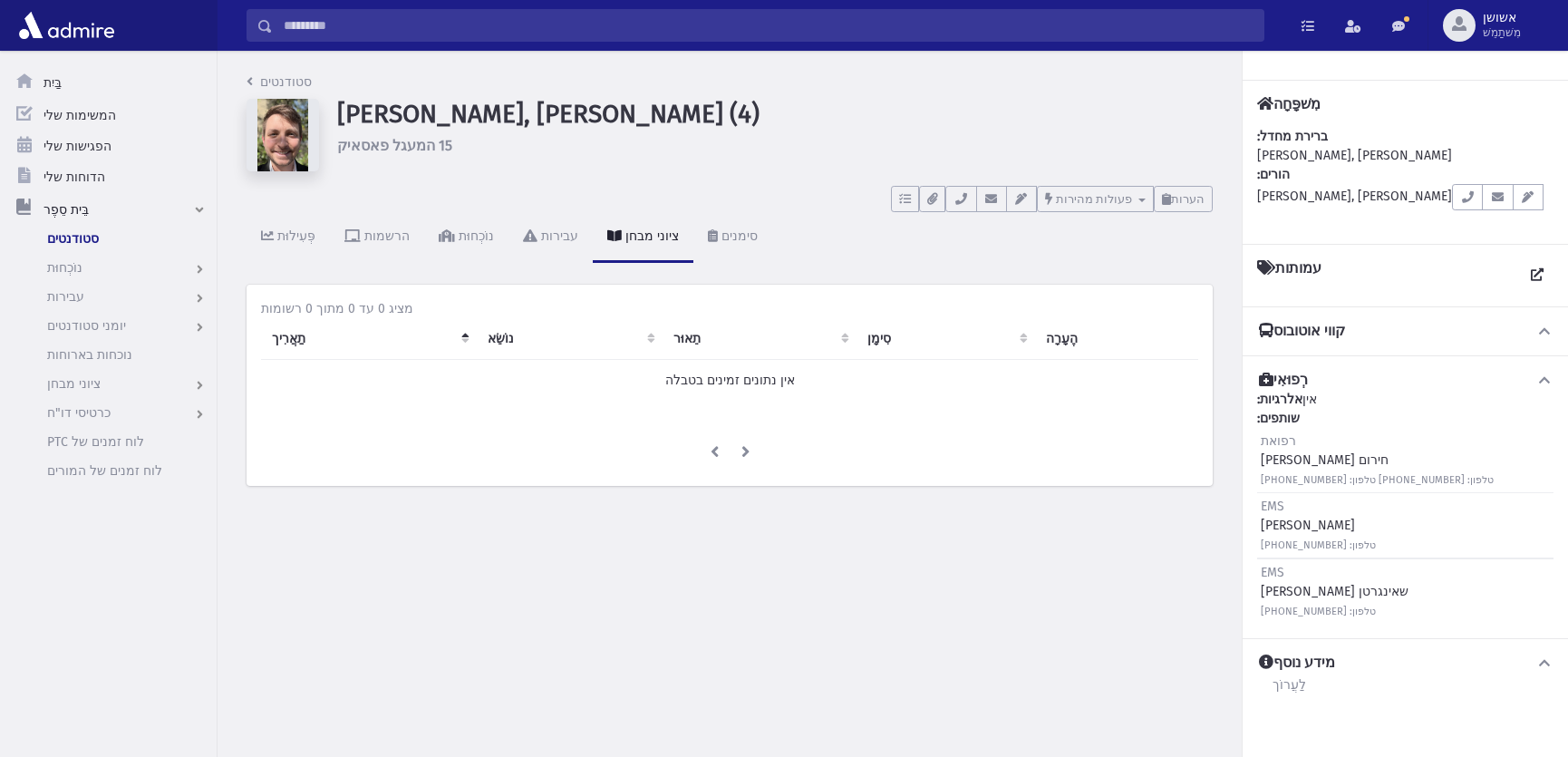
click at [890, 23] on input "לְחַפֵּשׂ" at bounding box center [767, 24] width 991 height 32
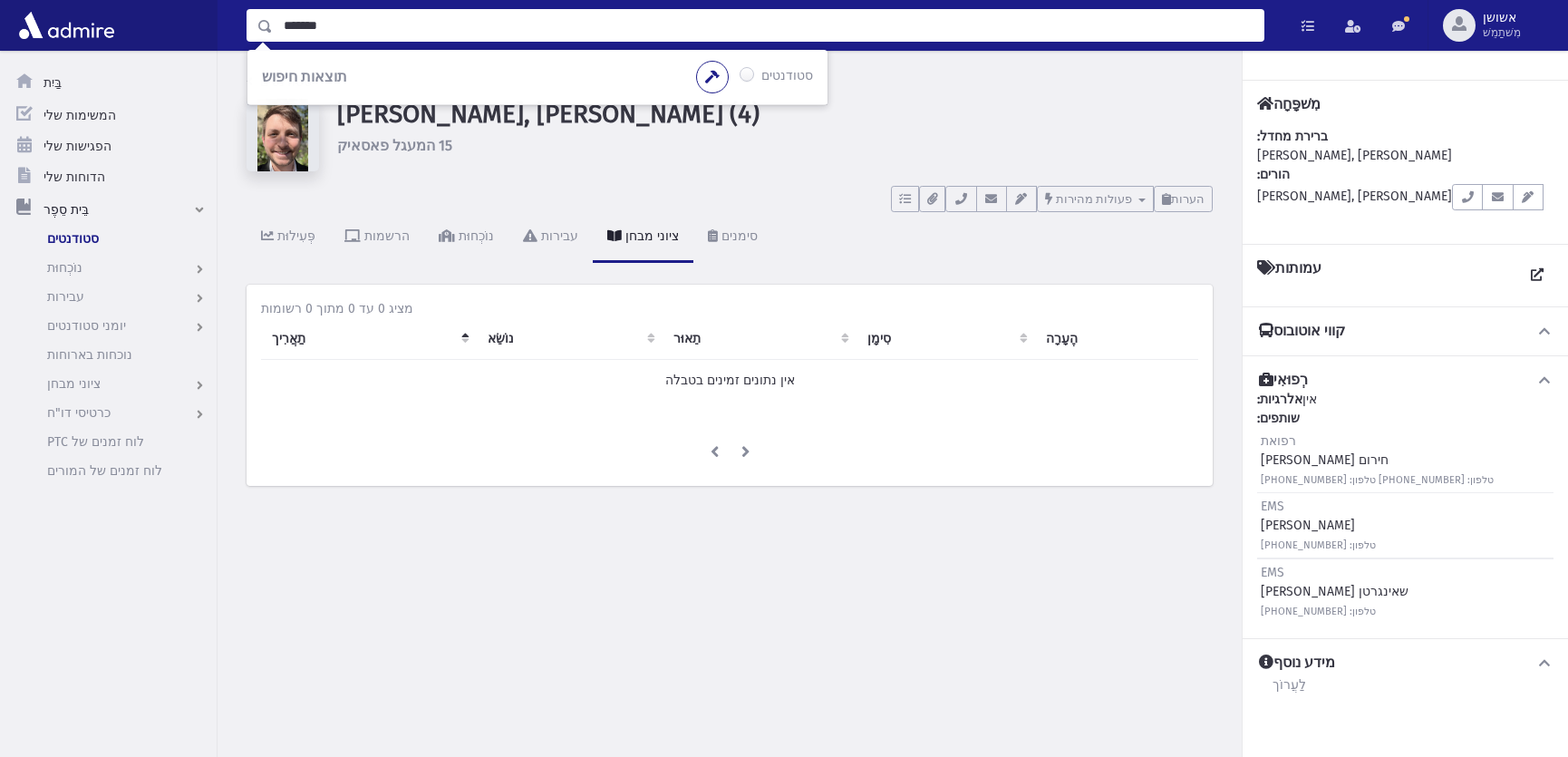
type input "*******"
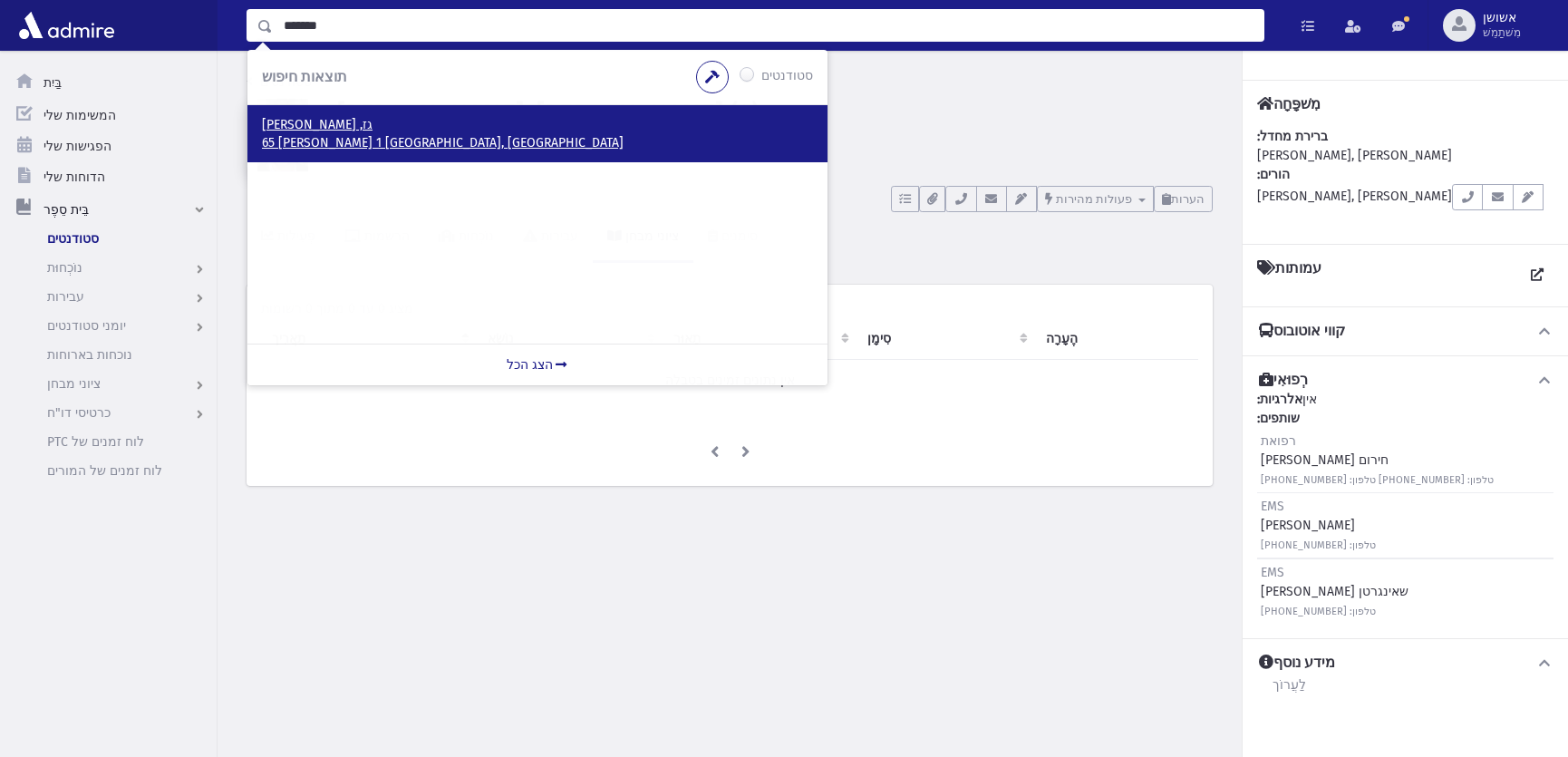
click at [391, 135] on font "65 [PERSON_NAME] 1 [GEOGRAPHIC_DATA], [GEOGRAPHIC_DATA]" at bounding box center [442, 143] width 361 height 16
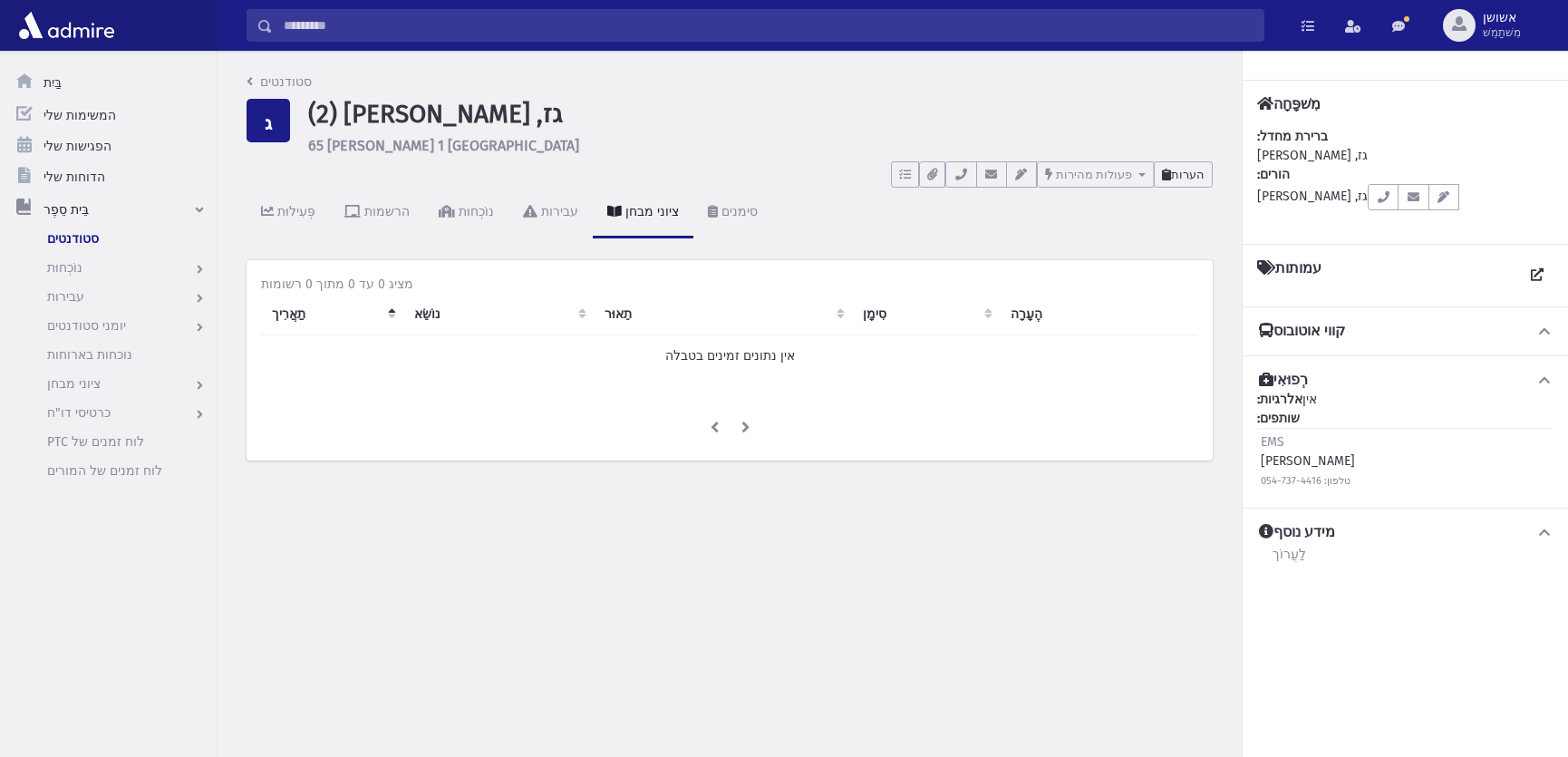
click at [1172, 171] on icon at bounding box center [1166, 175] width 9 height 12
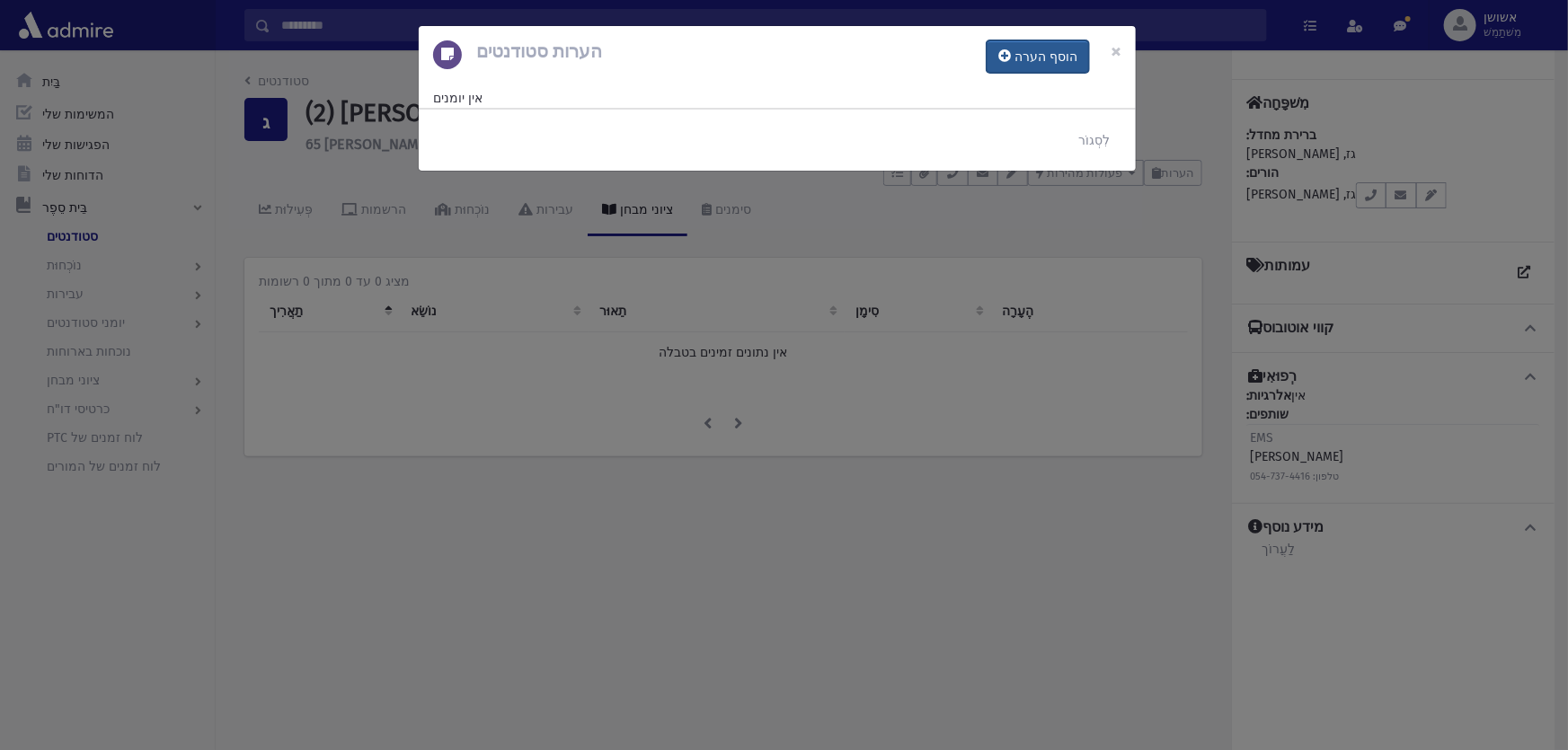
click at [1026, 64] on button "הוסף הערה" at bounding box center [1038, 56] width 103 height 32
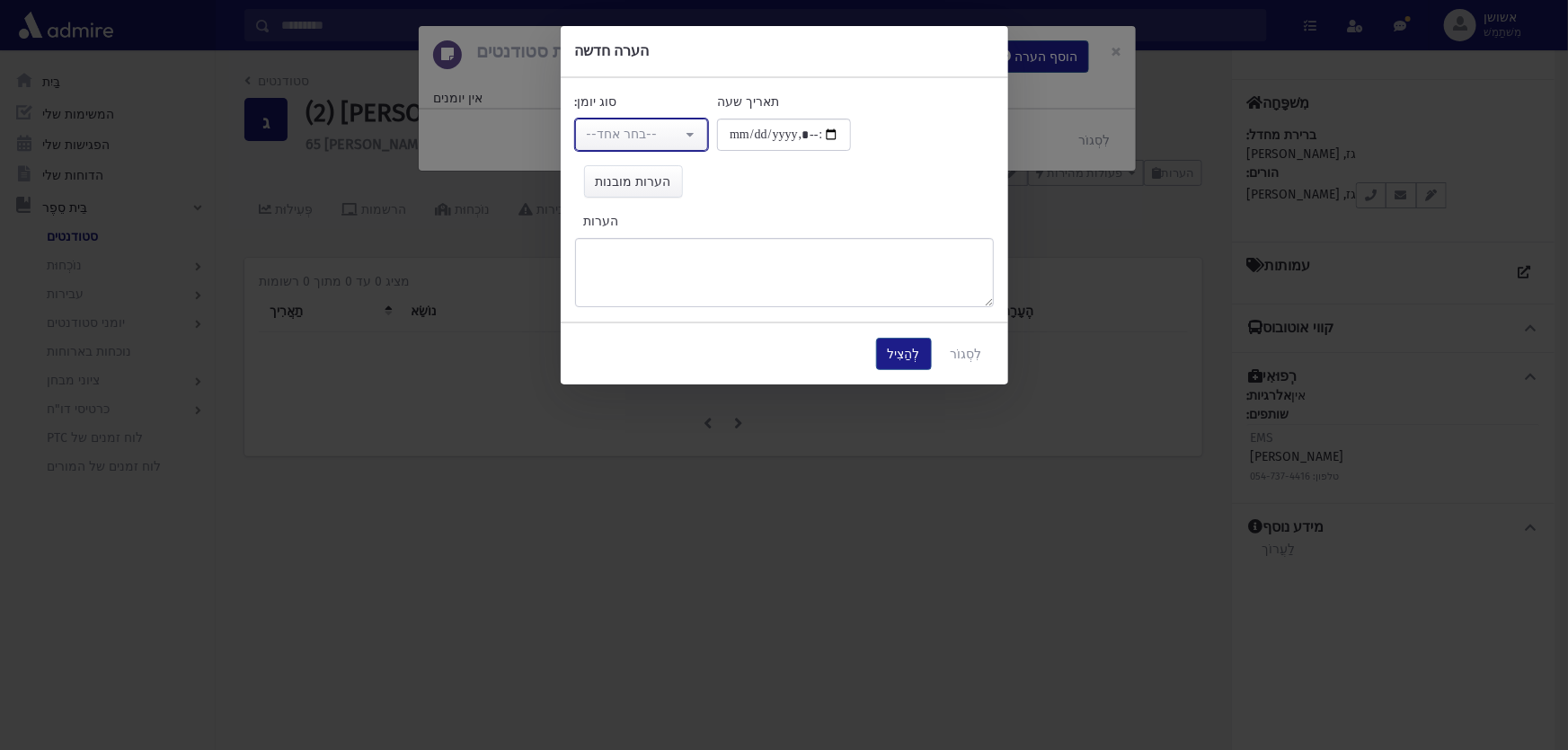
click at [661, 146] on button "--בחר אחד--" at bounding box center [642, 135] width 134 height 32
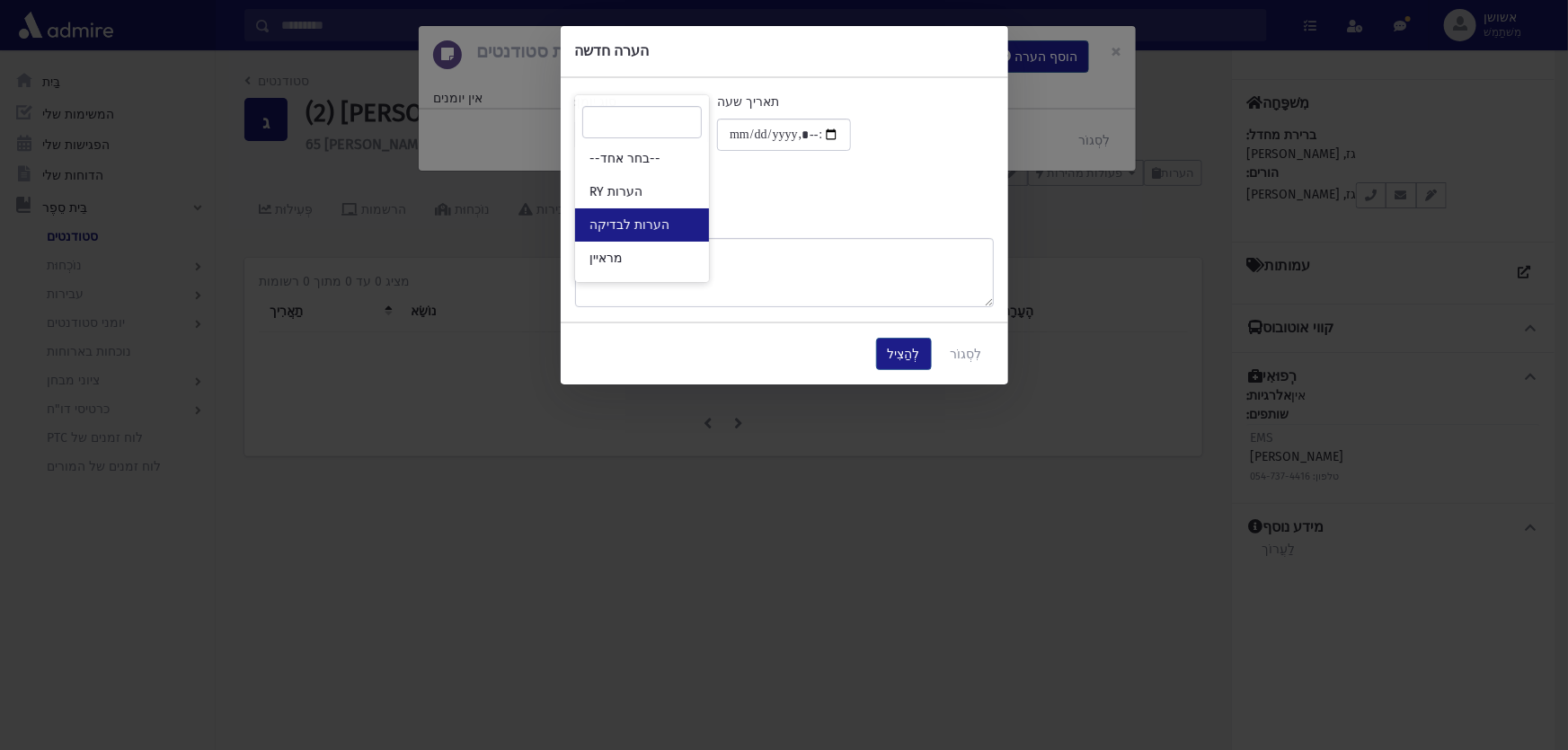
click at [641, 220] on font "הערות לבדיקה" at bounding box center [629, 225] width 80 height 15
select select "*"
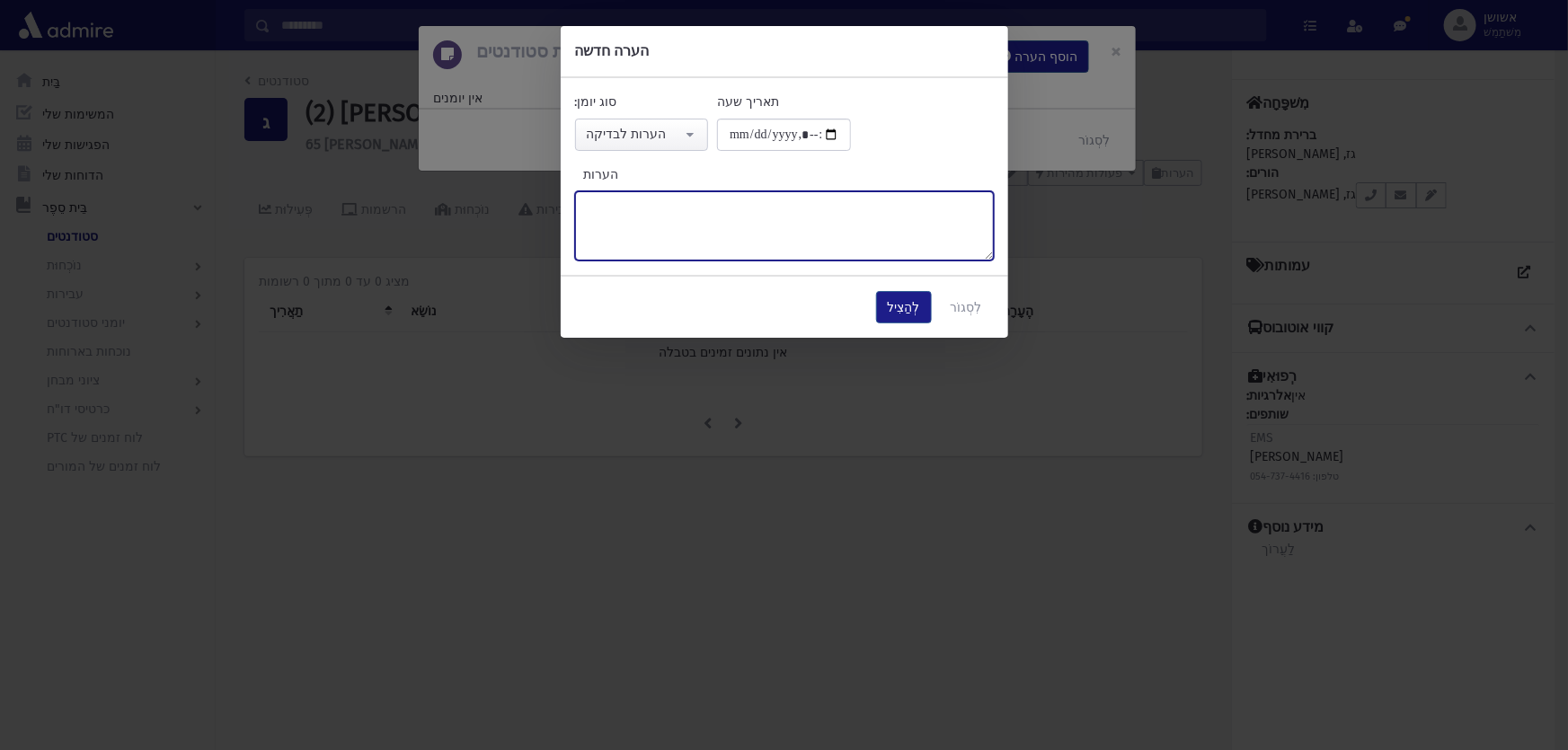
click at [641, 221] on textarea "הערות" at bounding box center [784, 225] width 419 height 69
type textarea "*"
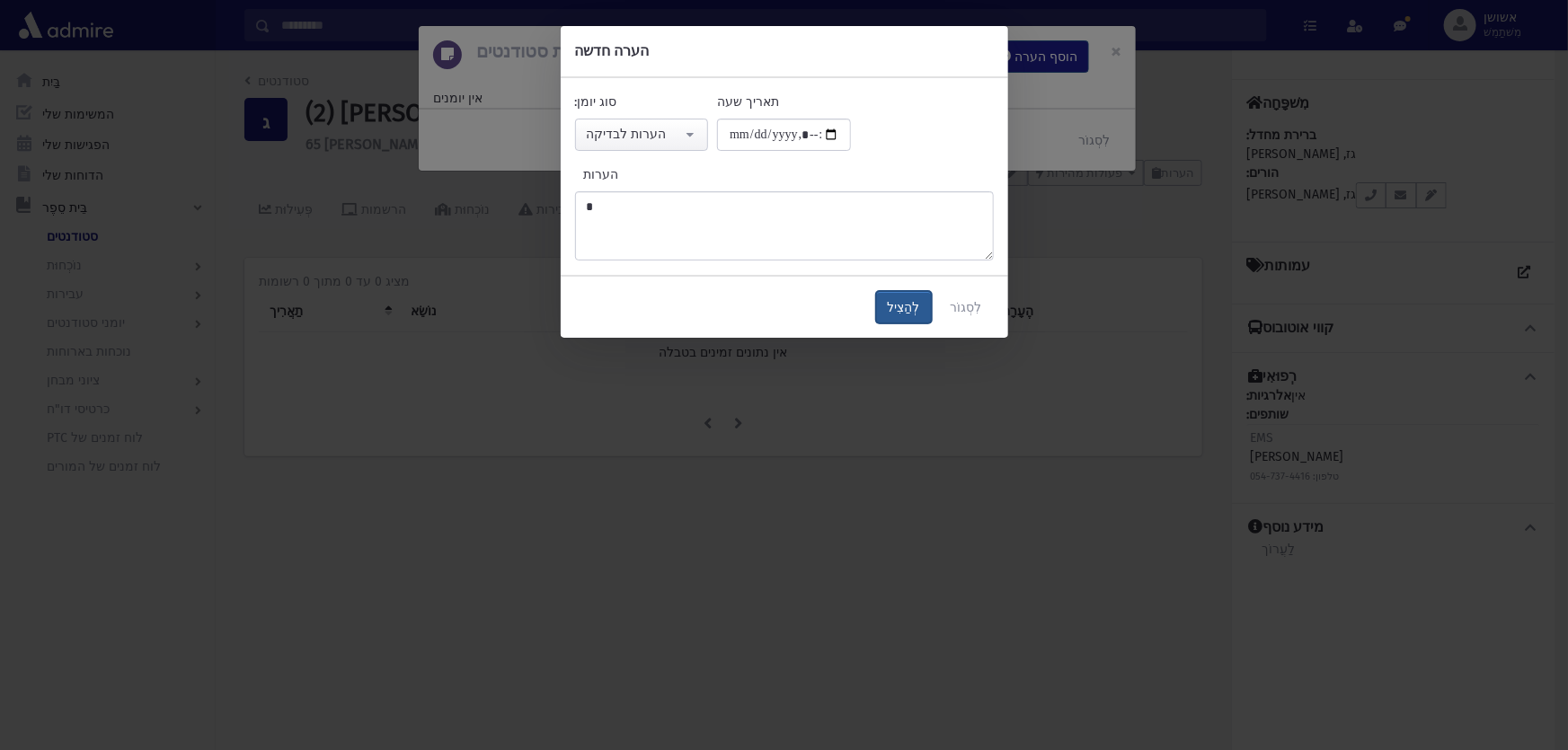
click at [890, 308] on button "לְהַצִיל" at bounding box center [904, 307] width 56 height 32
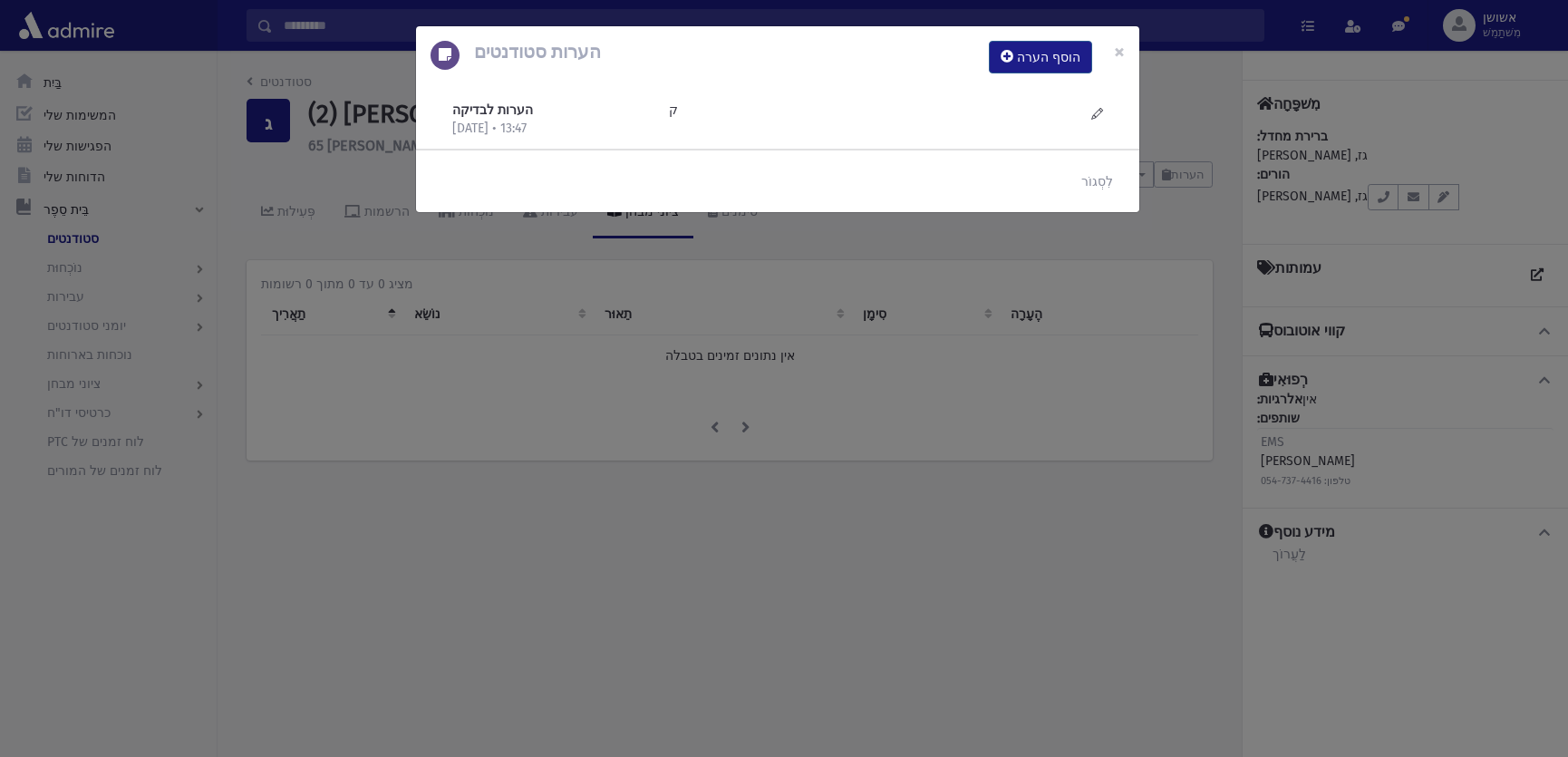
click at [906, 316] on div "הערות סטודנטים הוסף הערה × הערות לבדיקה [DATE] • 13:47 ק" at bounding box center [784, 378] width 1568 height 757
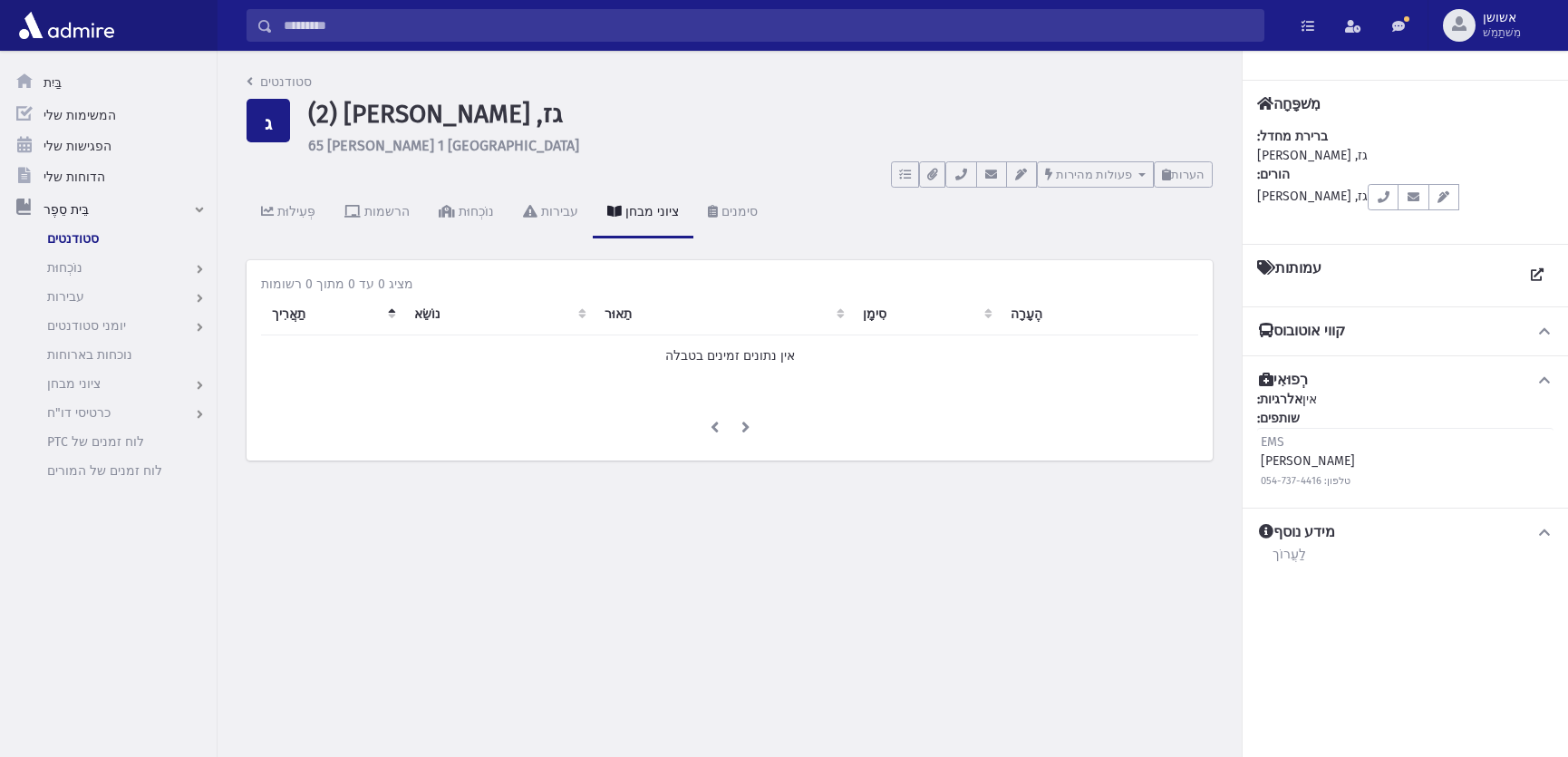
click at [740, 28] on input "לְחַפֵּשׂ" at bounding box center [767, 24] width 991 height 32
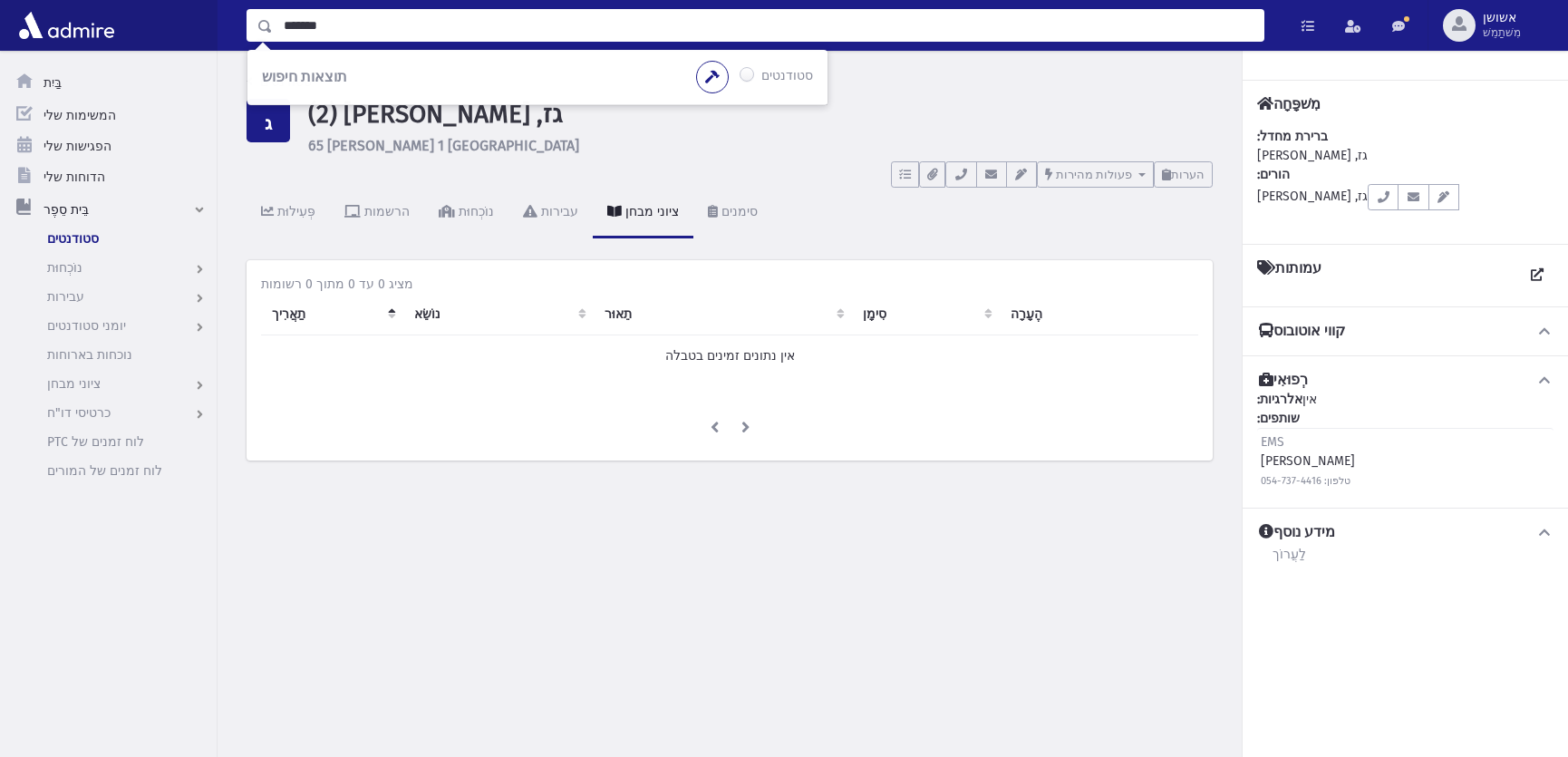
type input "*******"
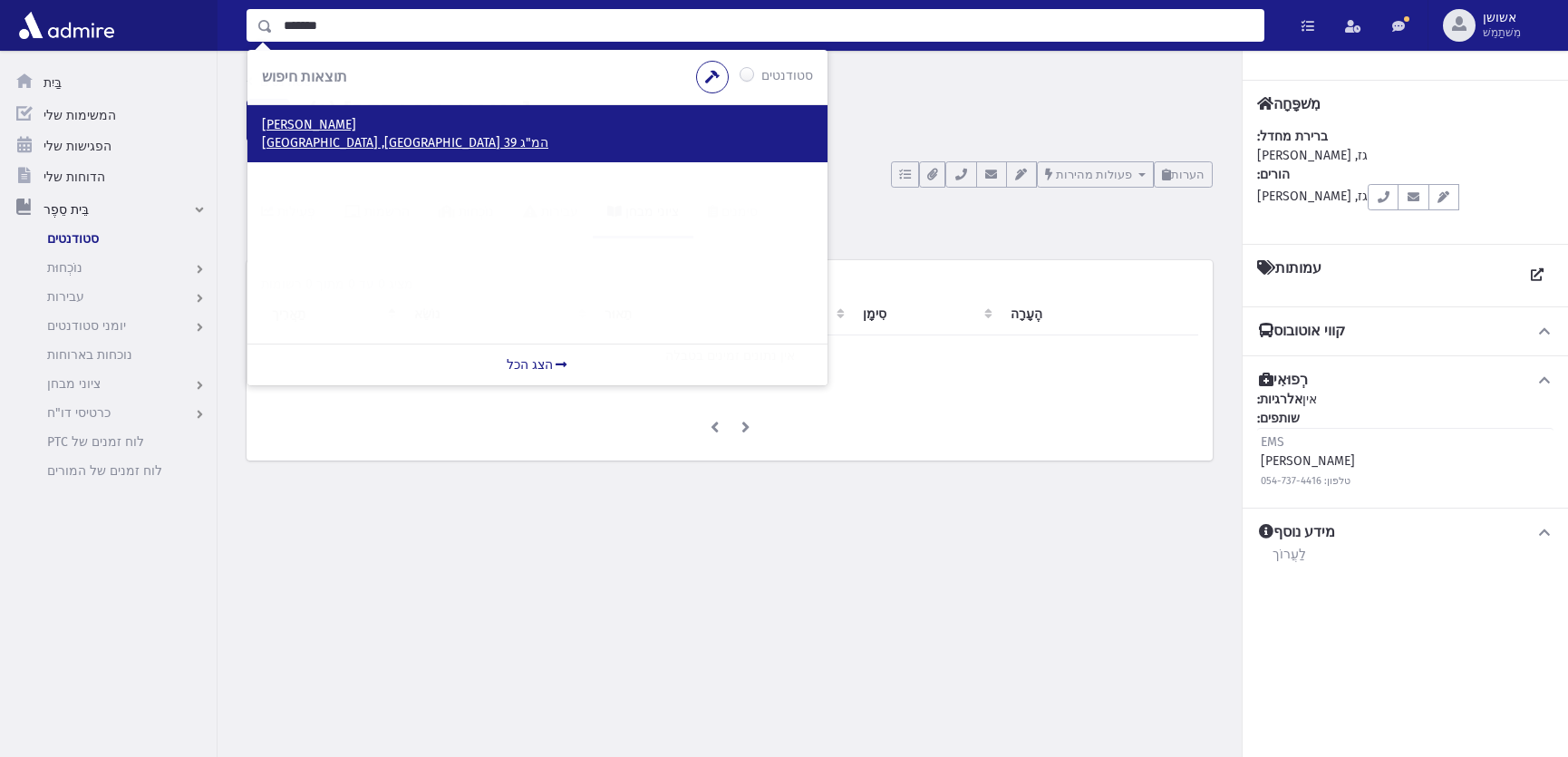
click at [378, 136] on font "המ"ג 39 [GEOGRAPHIC_DATA], [GEOGRAPHIC_DATA]" at bounding box center [404, 143] width 286 height 16
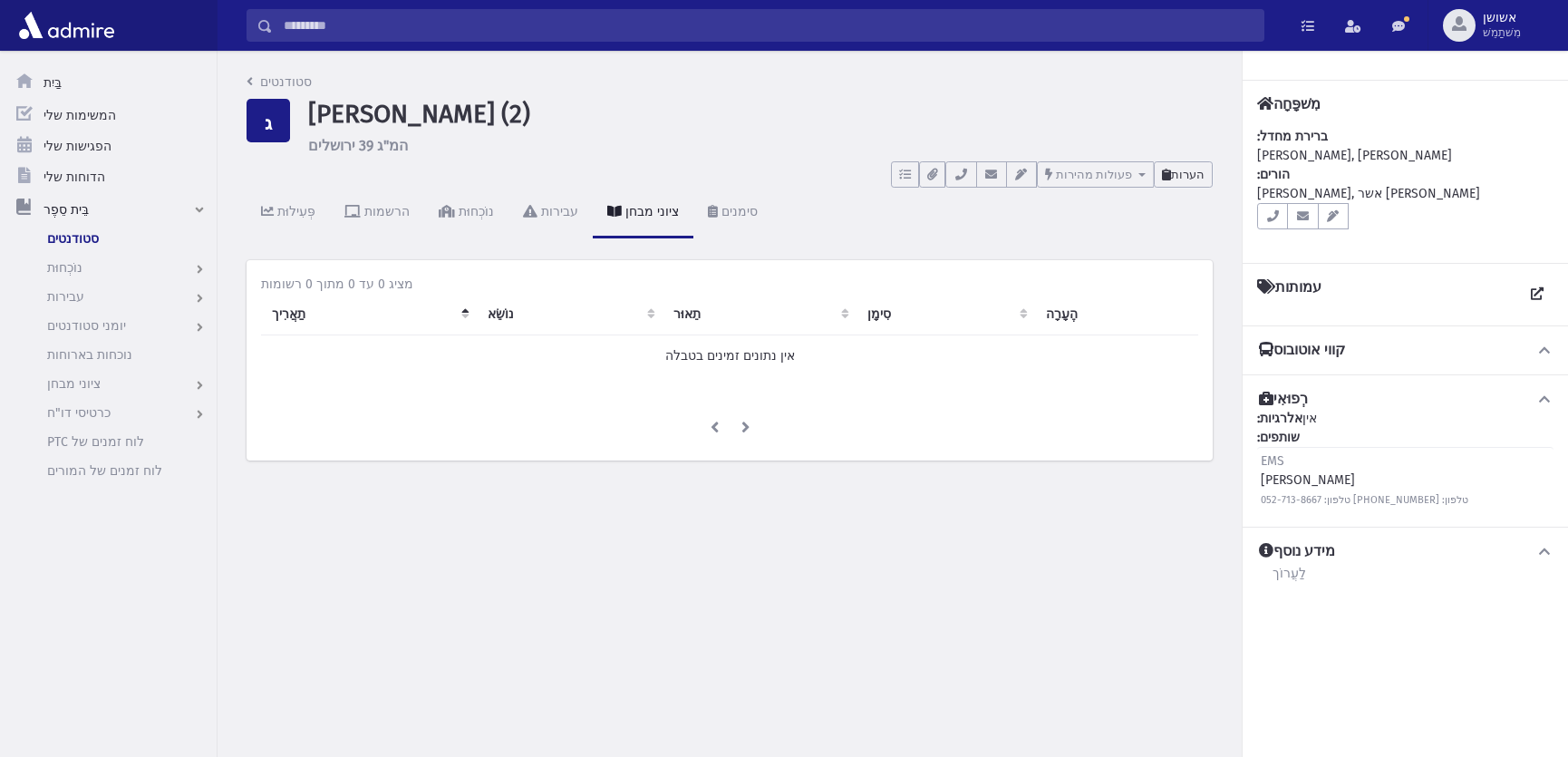
click at [1194, 171] on font "הערות" at bounding box center [1188, 175] width 33 height 14
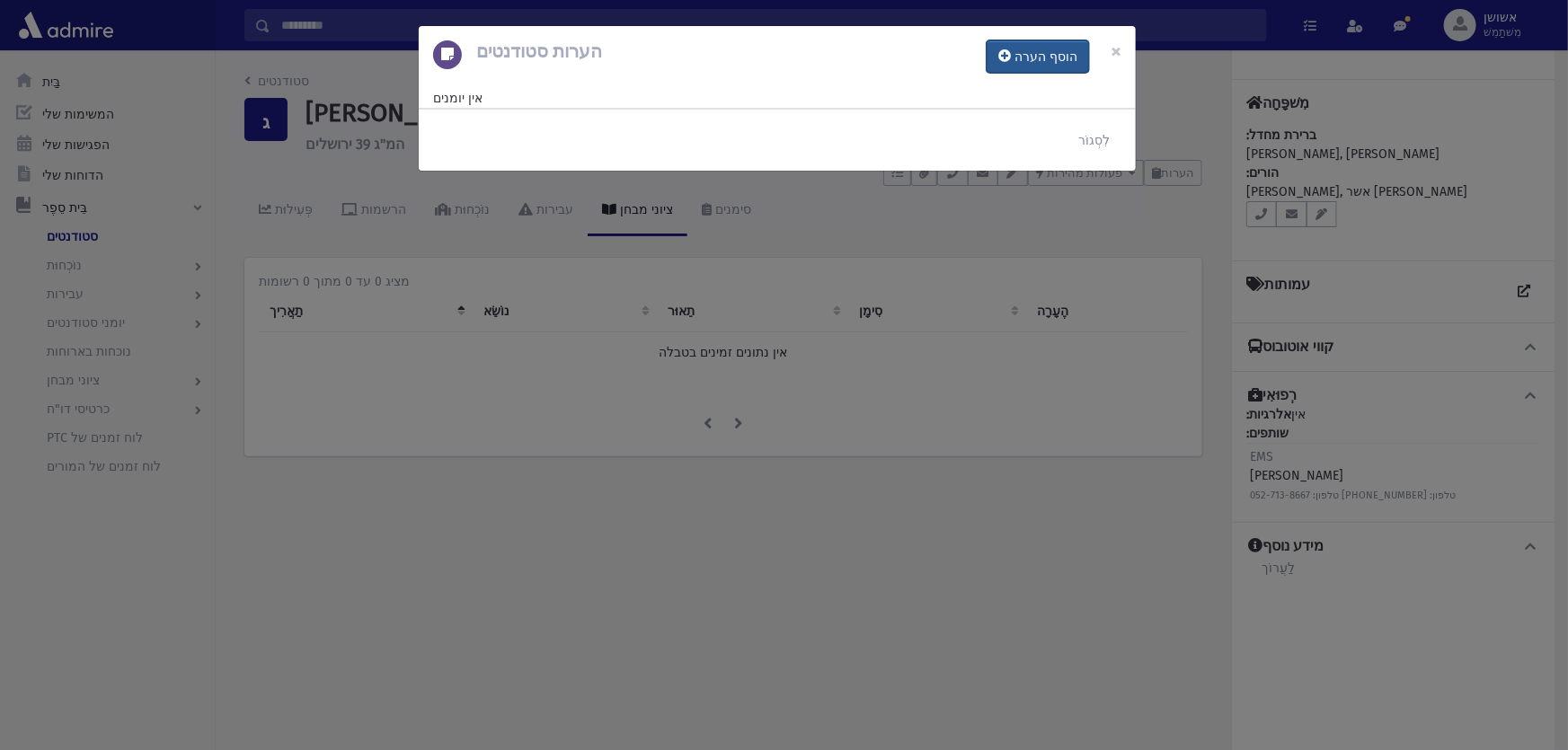
click at [1039, 67] on button "הוסף הערה" at bounding box center [1038, 56] width 103 height 32
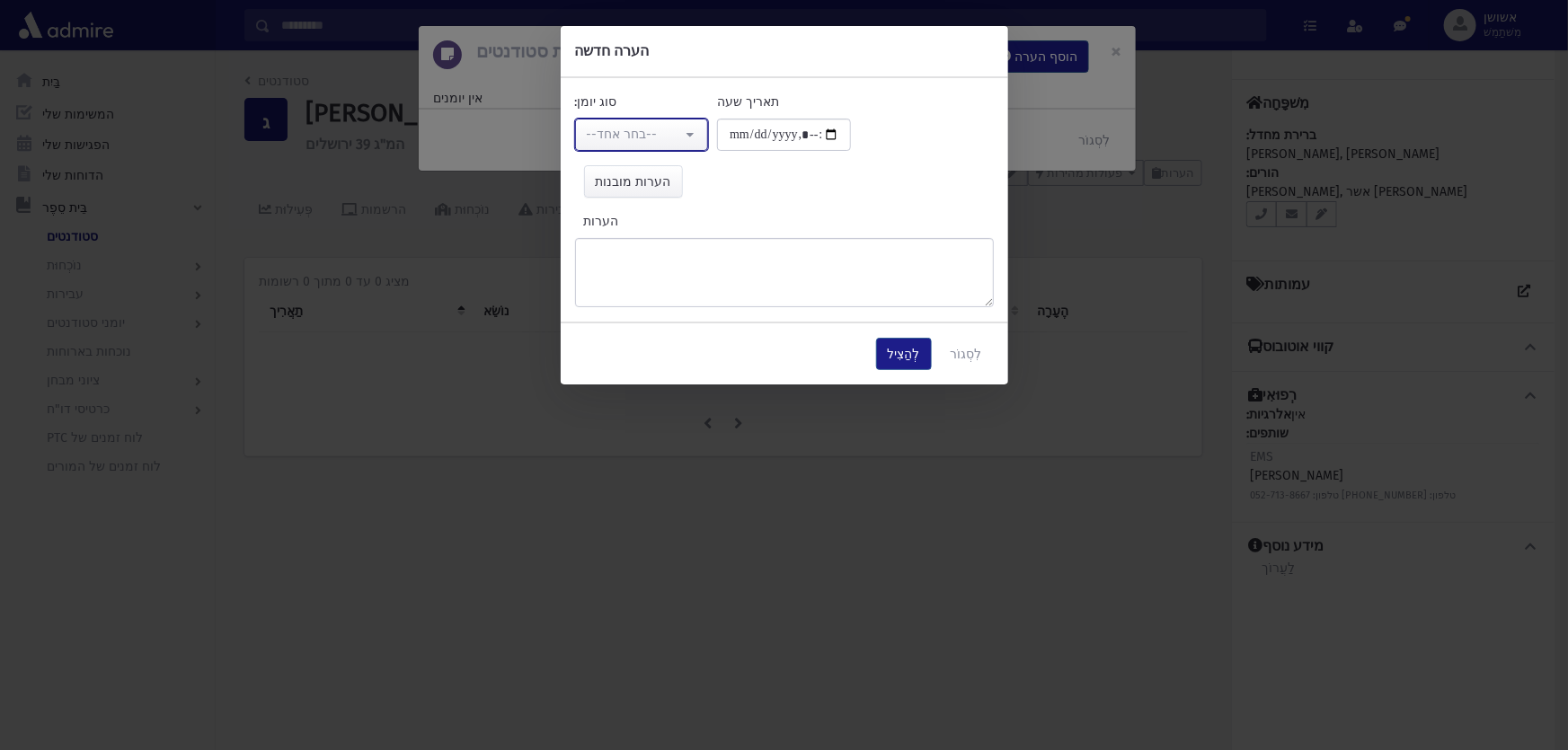
click at [591, 129] on font "--בחר אחד--" at bounding box center [621, 135] width 71 height 15
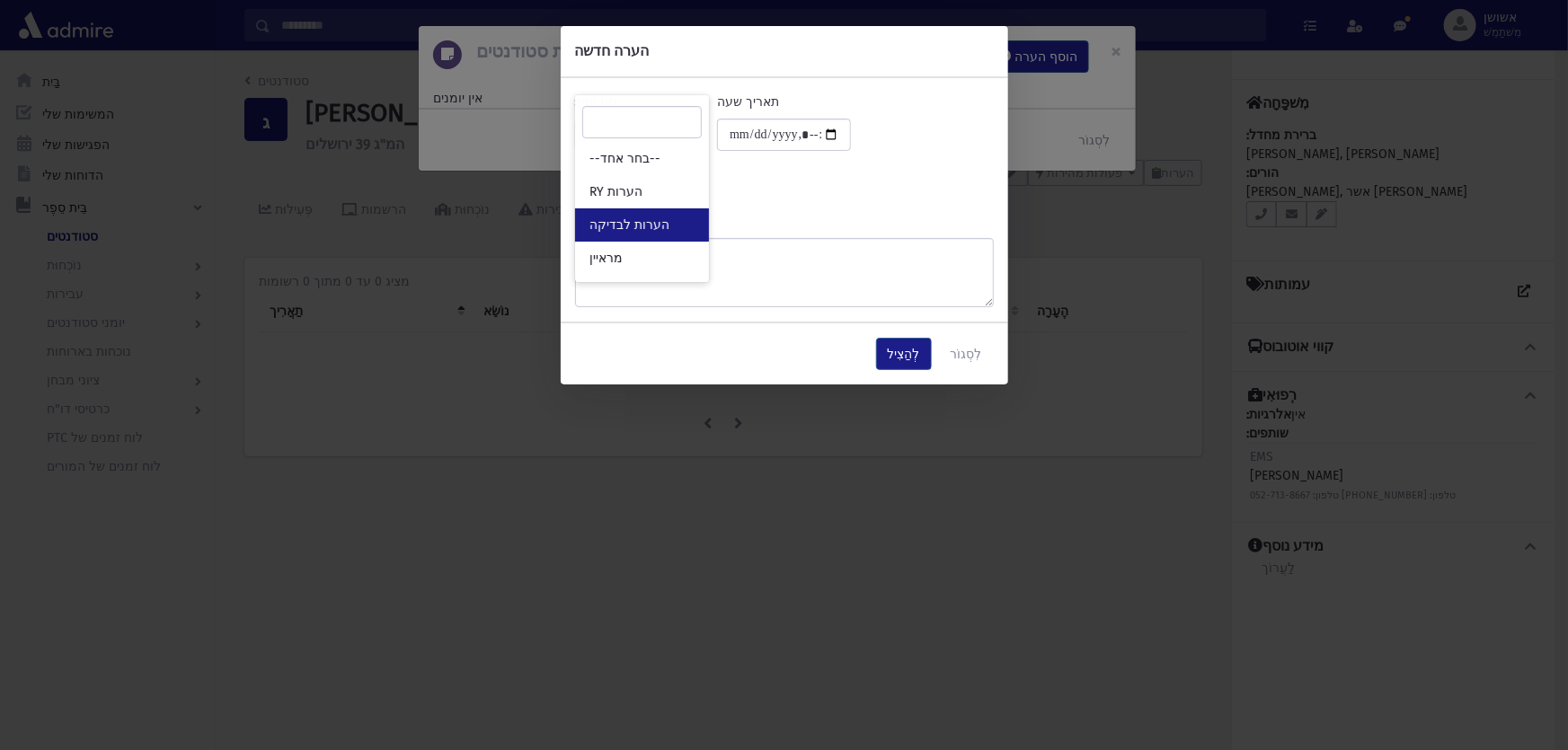
click at [620, 215] on link "הערות לבדיקה" at bounding box center [642, 225] width 134 height 33
select select "*"
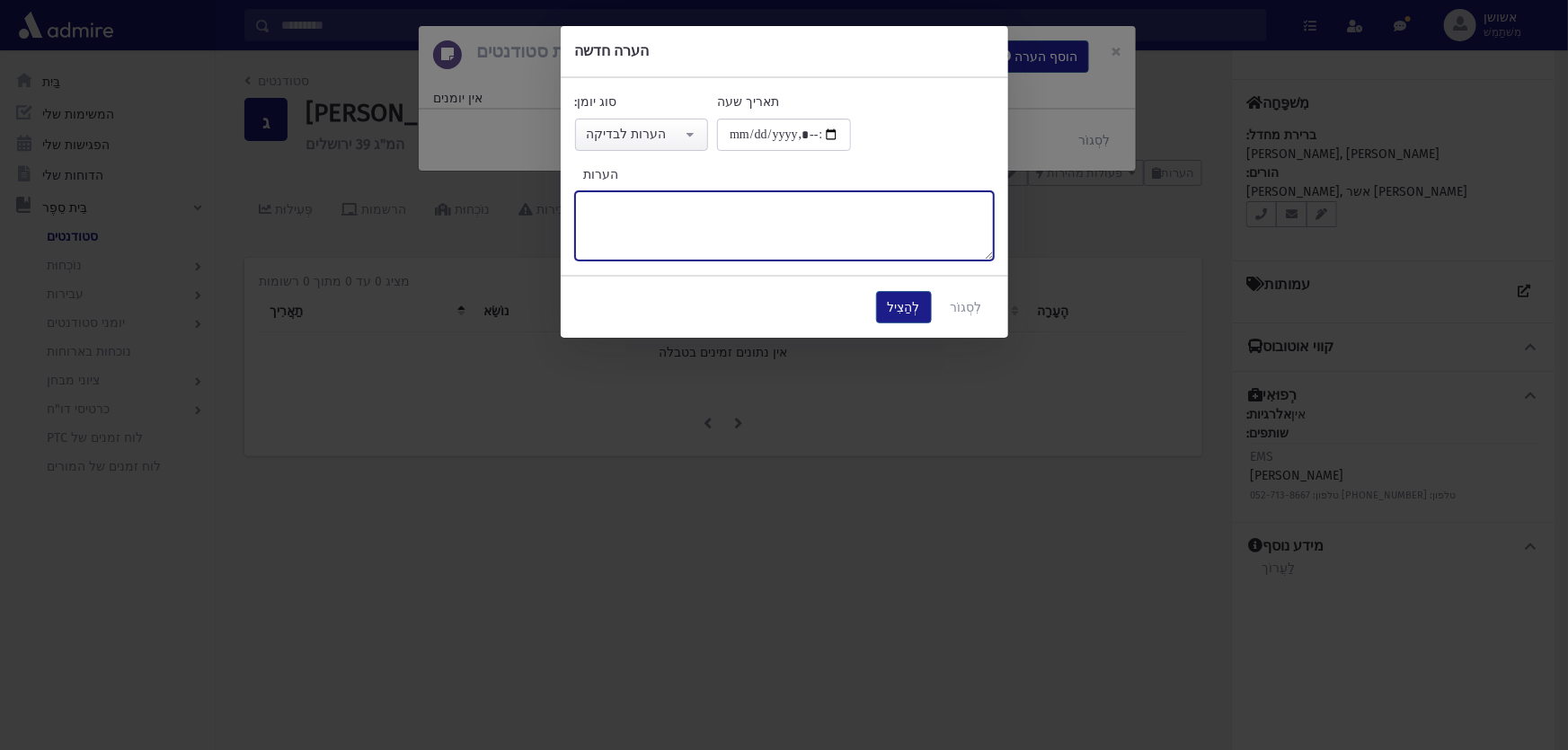
click at [620, 215] on textarea "הערות" at bounding box center [784, 225] width 419 height 69
type textarea "*"
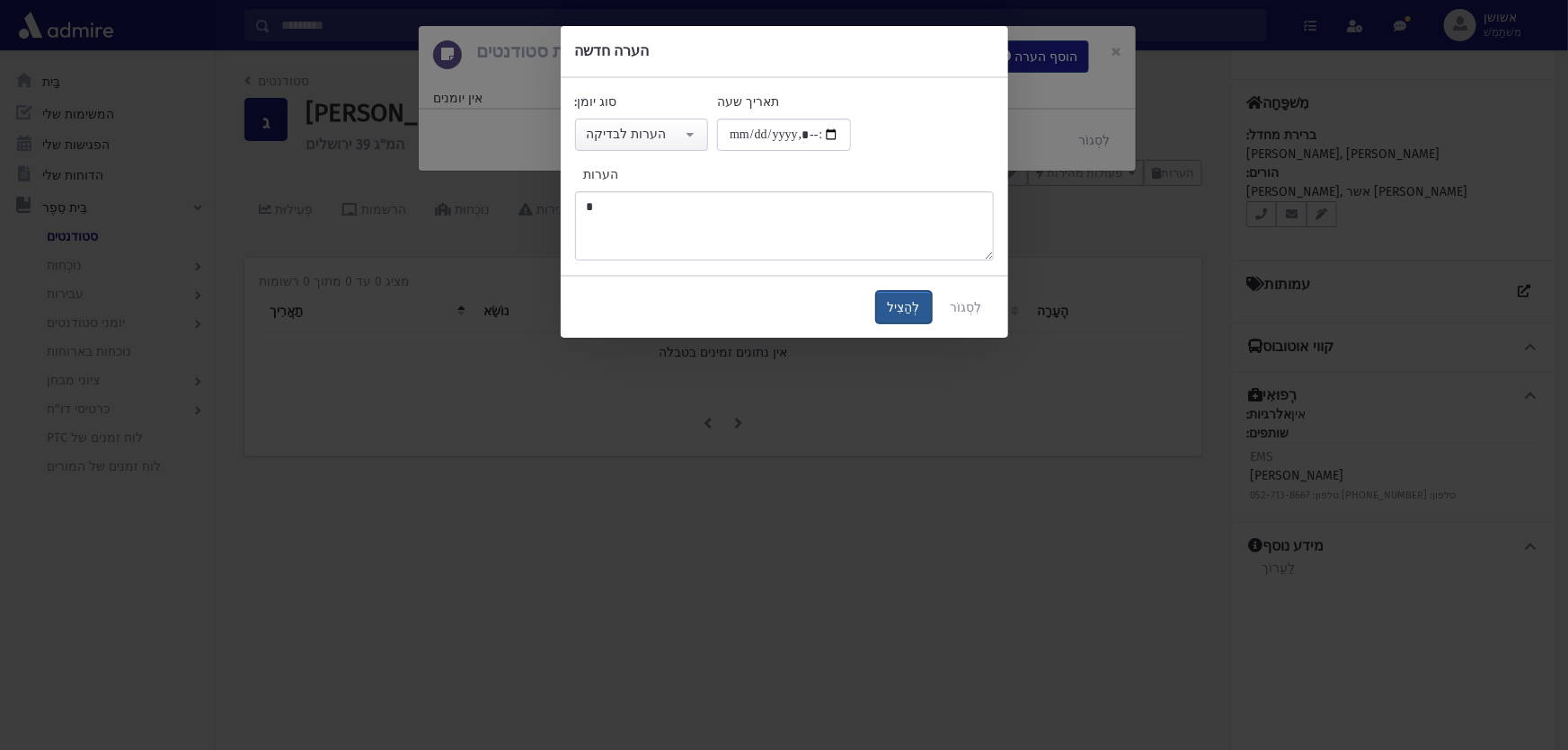
click at [914, 300] on font "לְהַצִיל" at bounding box center [903, 308] width 32 height 15
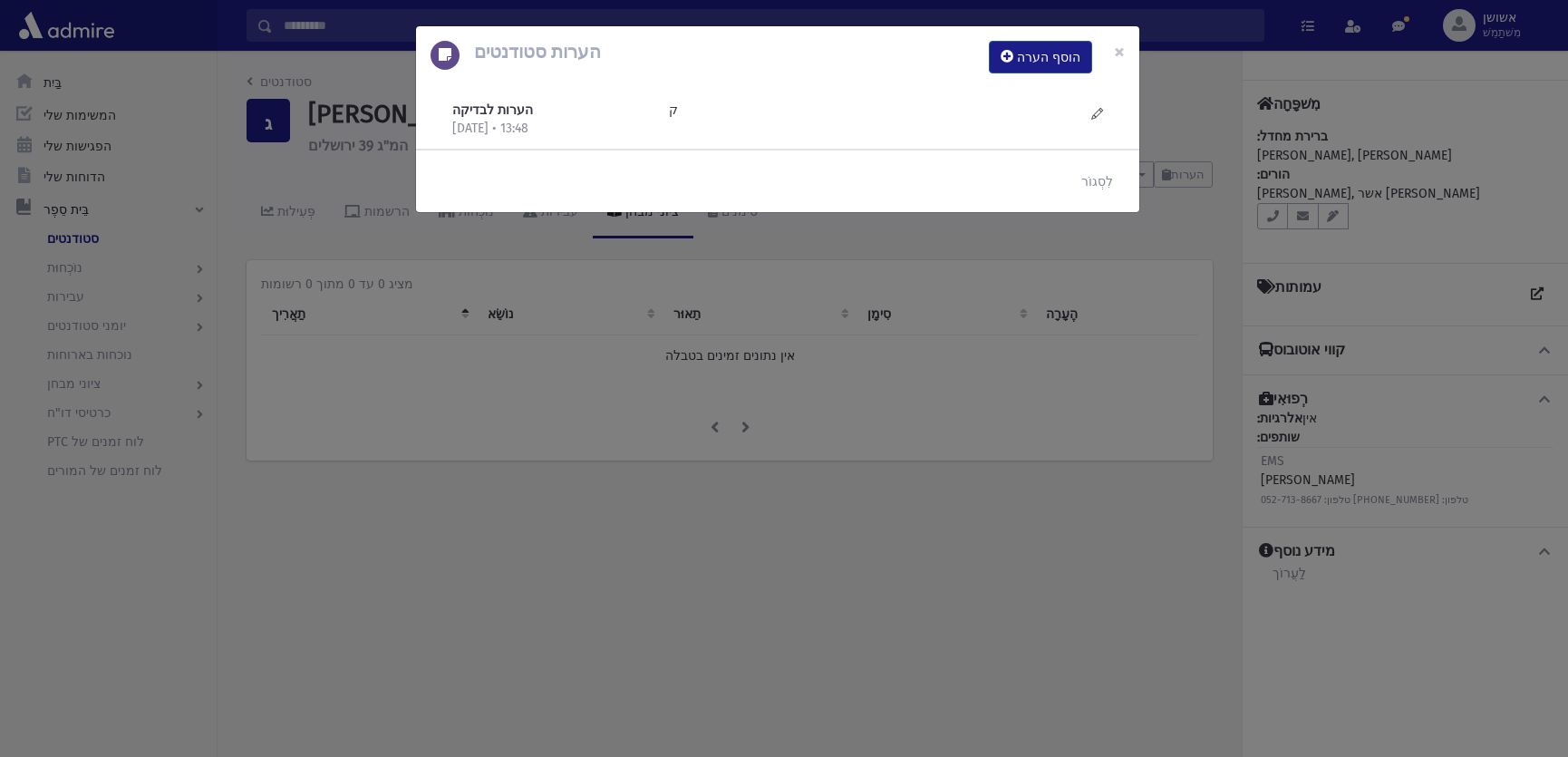
click at [922, 301] on div "הערות סטודנטים הוסף הערה × הערות לבדיקה [DATE] • 13:48 ק" at bounding box center [784, 378] width 1568 height 757
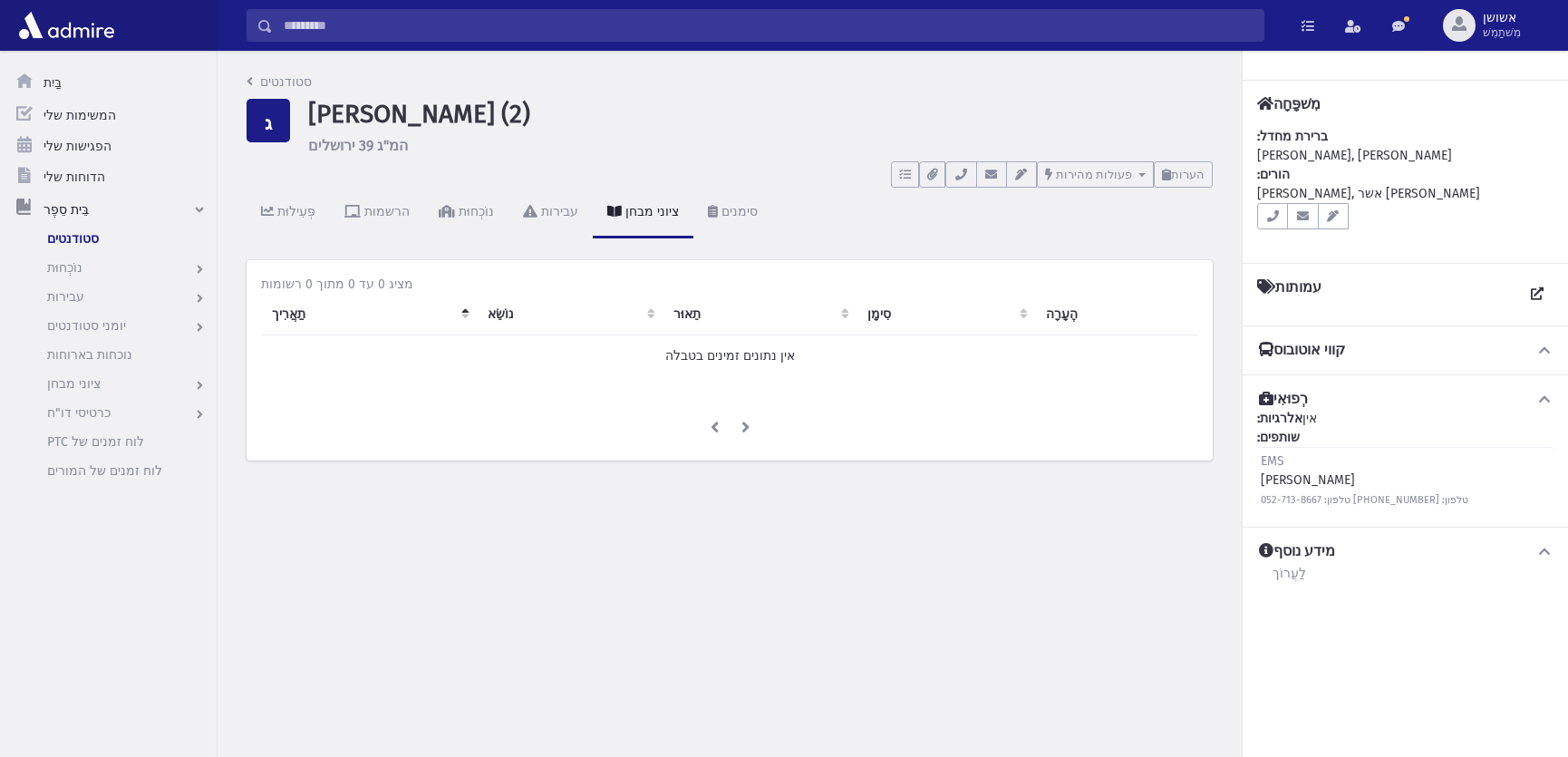
click at [854, 22] on input "לְחַפֵּשׂ" at bounding box center [767, 24] width 991 height 32
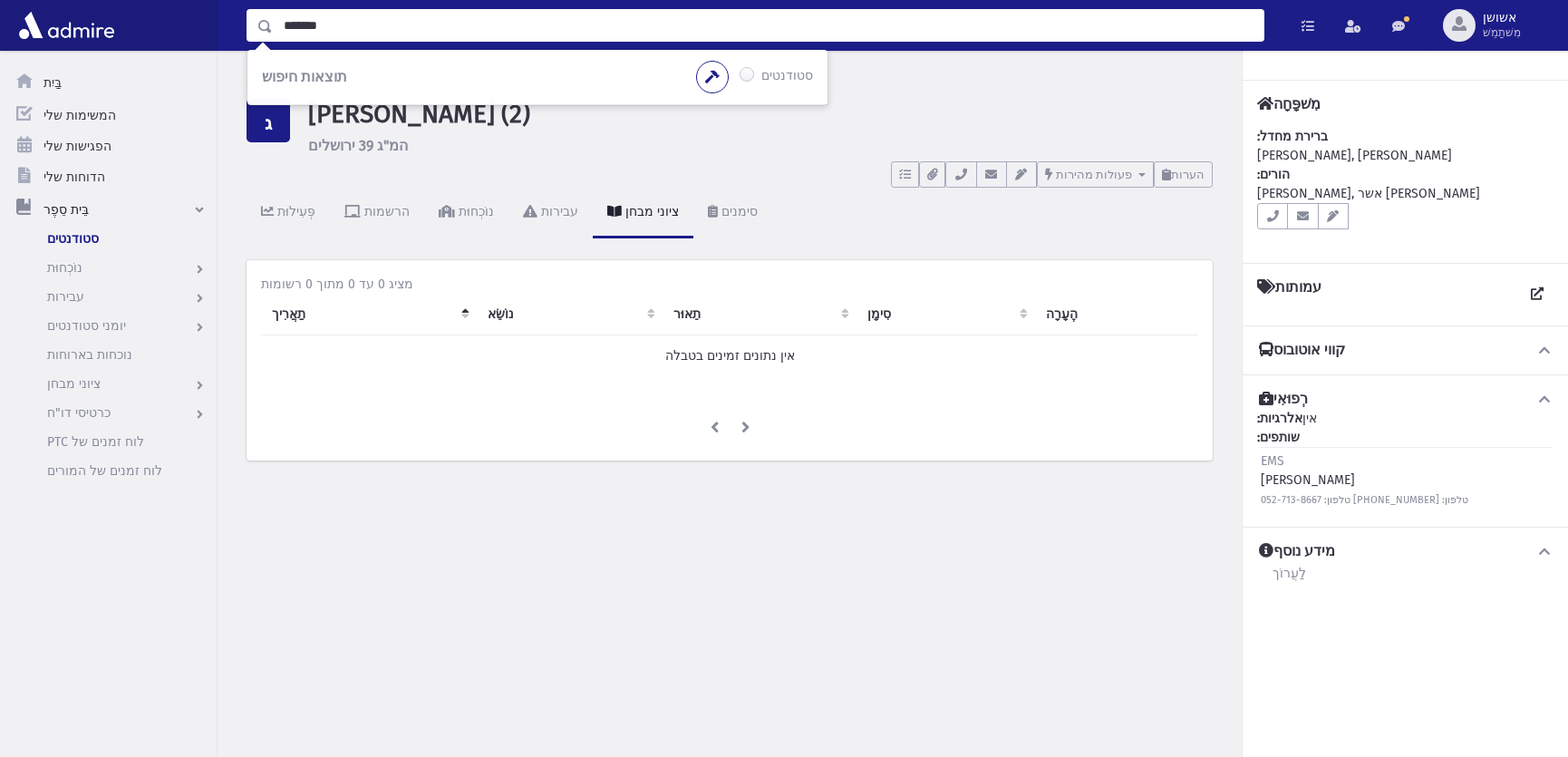
type input "*******"
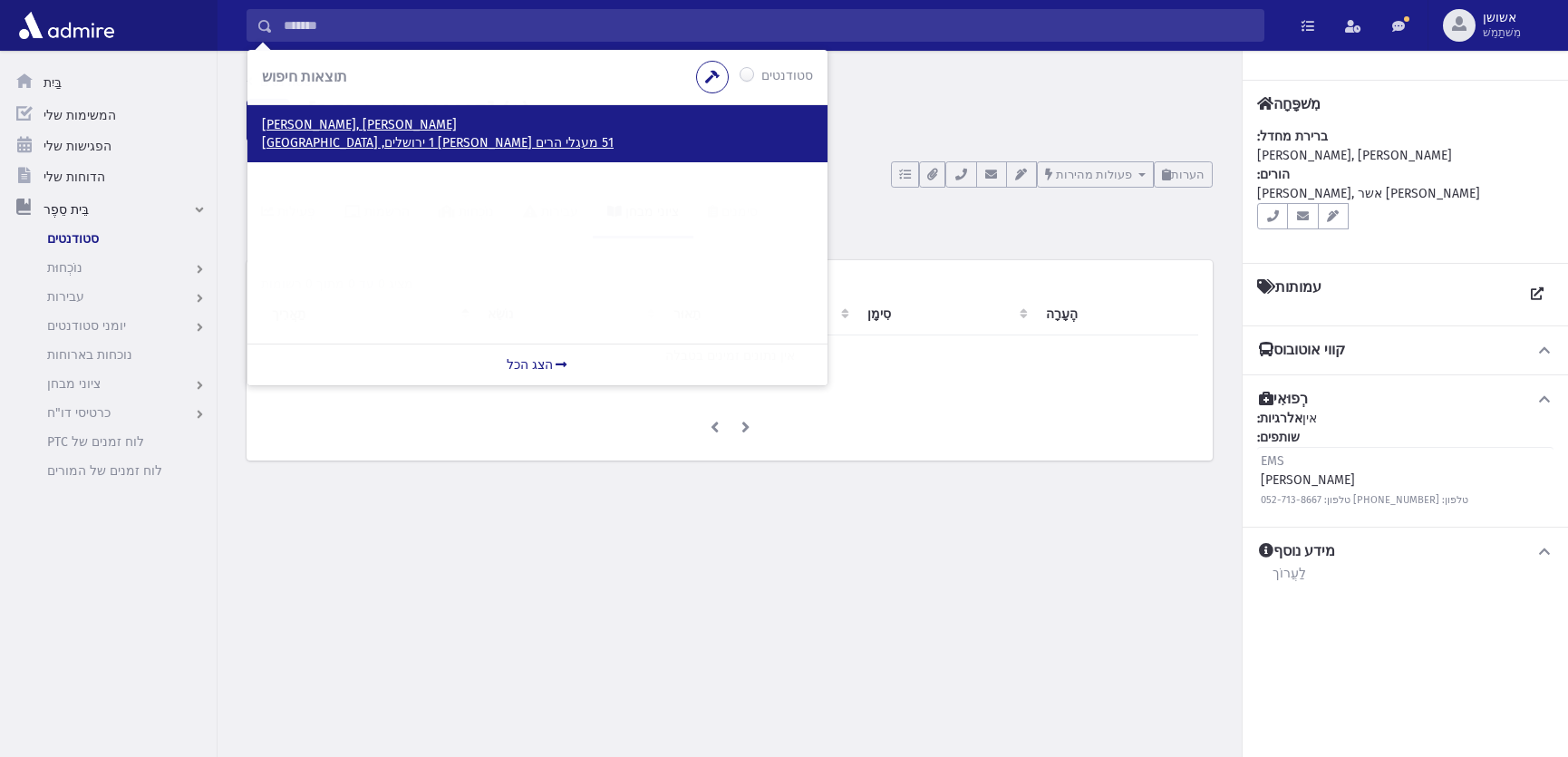
click at [403, 138] on font "51 מעגלי הרים [PERSON_NAME] 1 ירושלים, [GEOGRAPHIC_DATA]" at bounding box center [437, 143] width 351 height 16
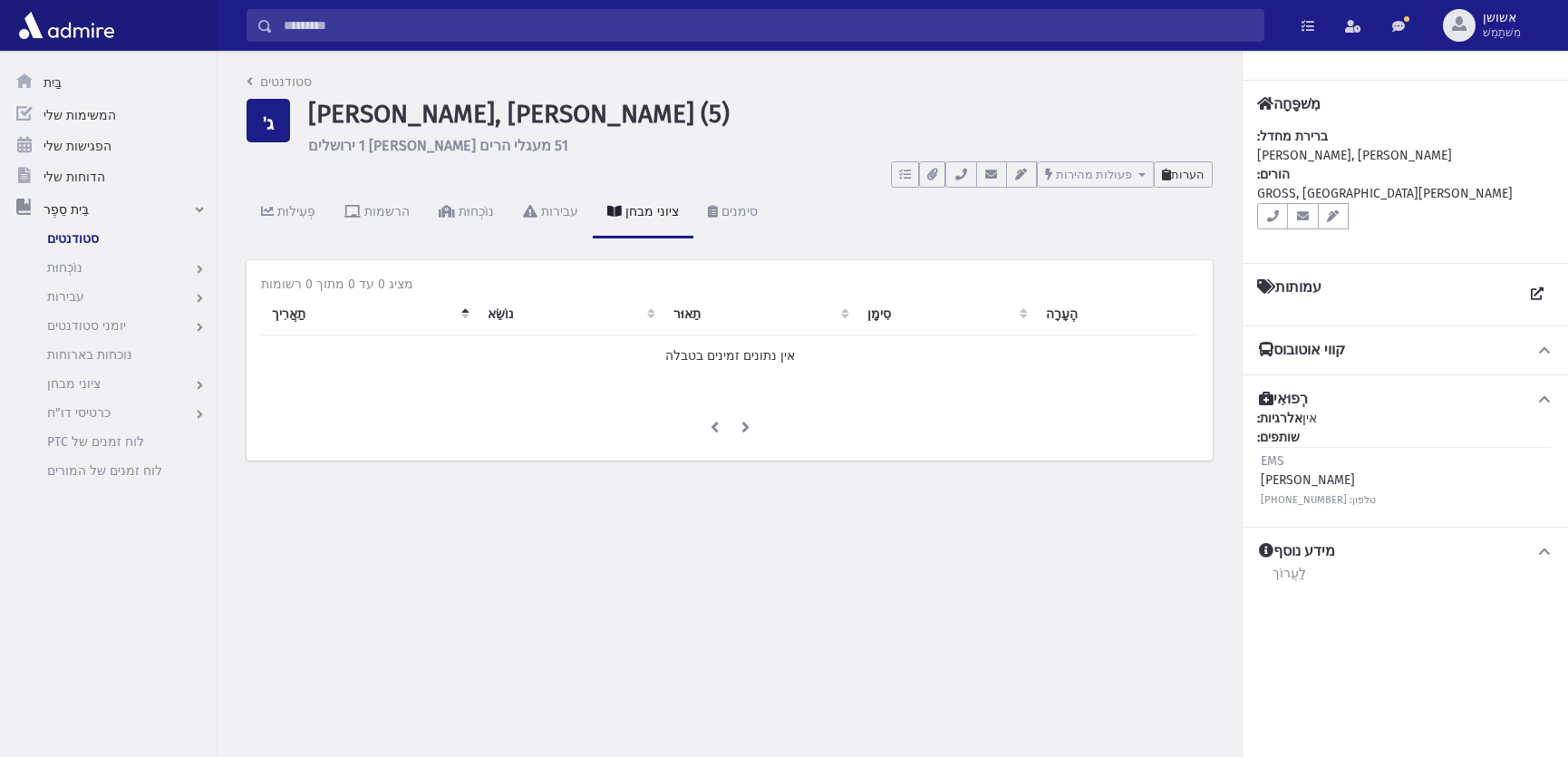
click at [1187, 181] on font "הערות" at bounding box center [1188, 175] width 33 height 14
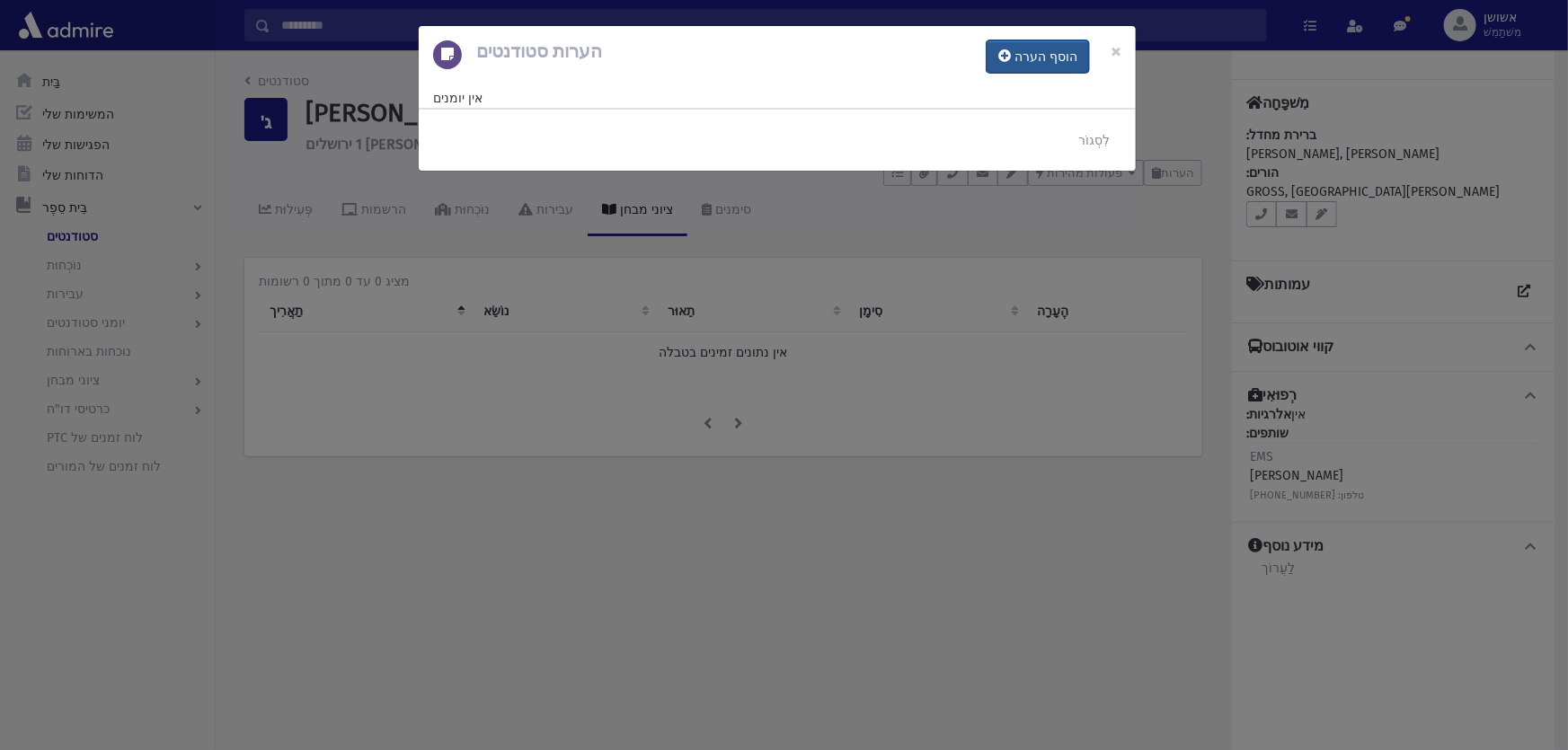
click at [1075, 63] on font "הוסף הערה" at bounding box center [1045, 57] width 63 height 15
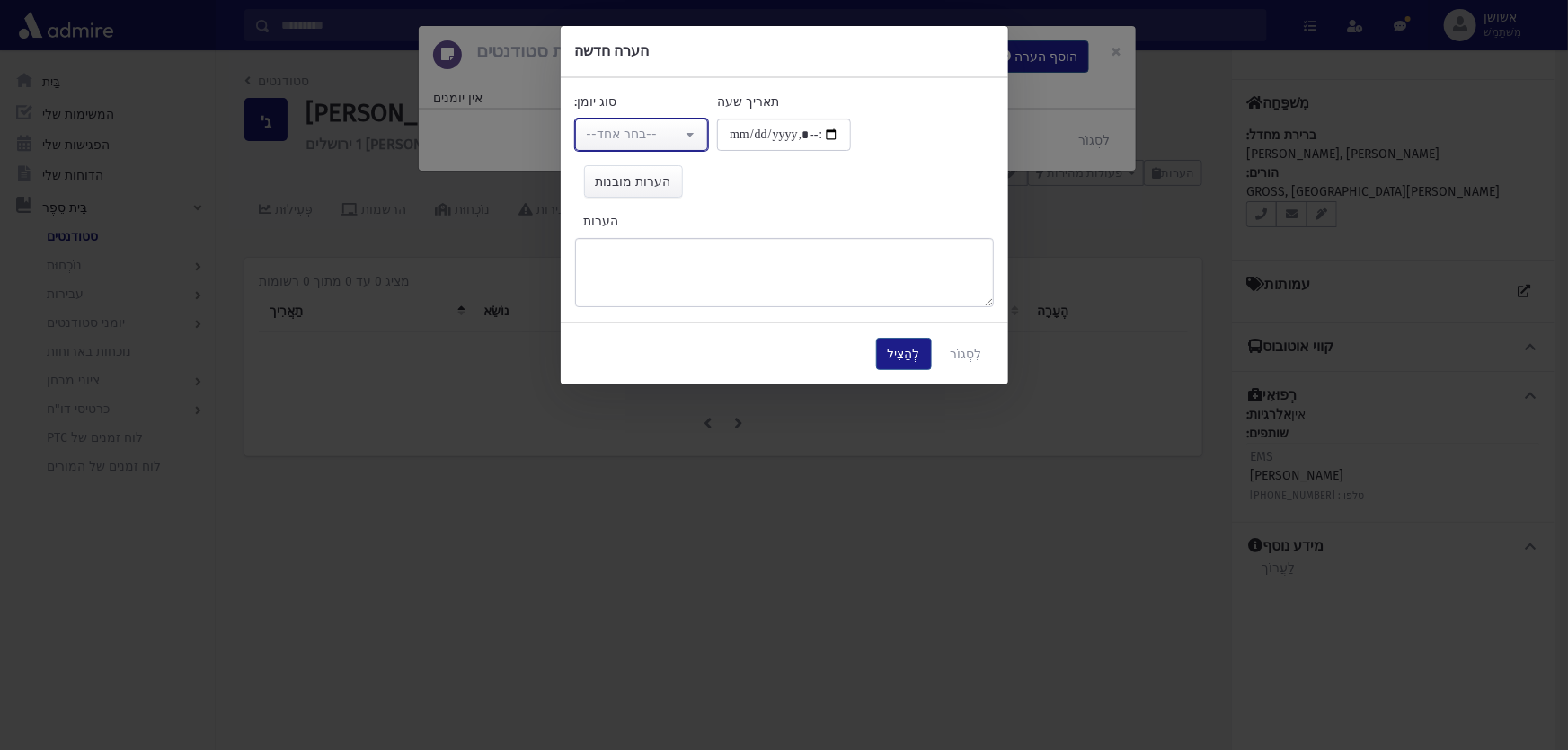
click at [597, 136] on font "--בחר אחד--" at bounding box center [621, 135] width 71 height 15
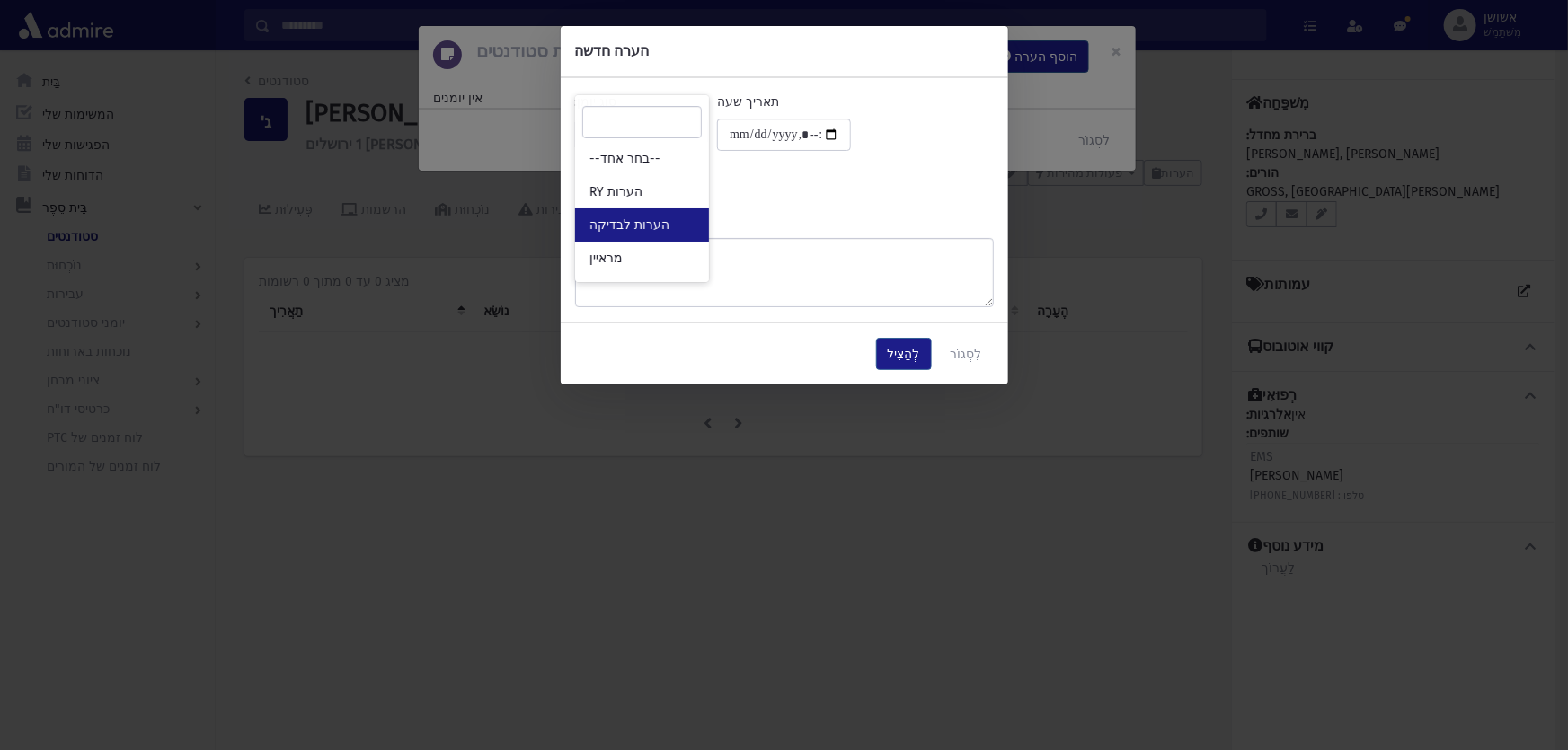
click at [648, 218] on font "הערות לבדיקה" at bounding box center [629, 225] width 80 height 15
select select "*"
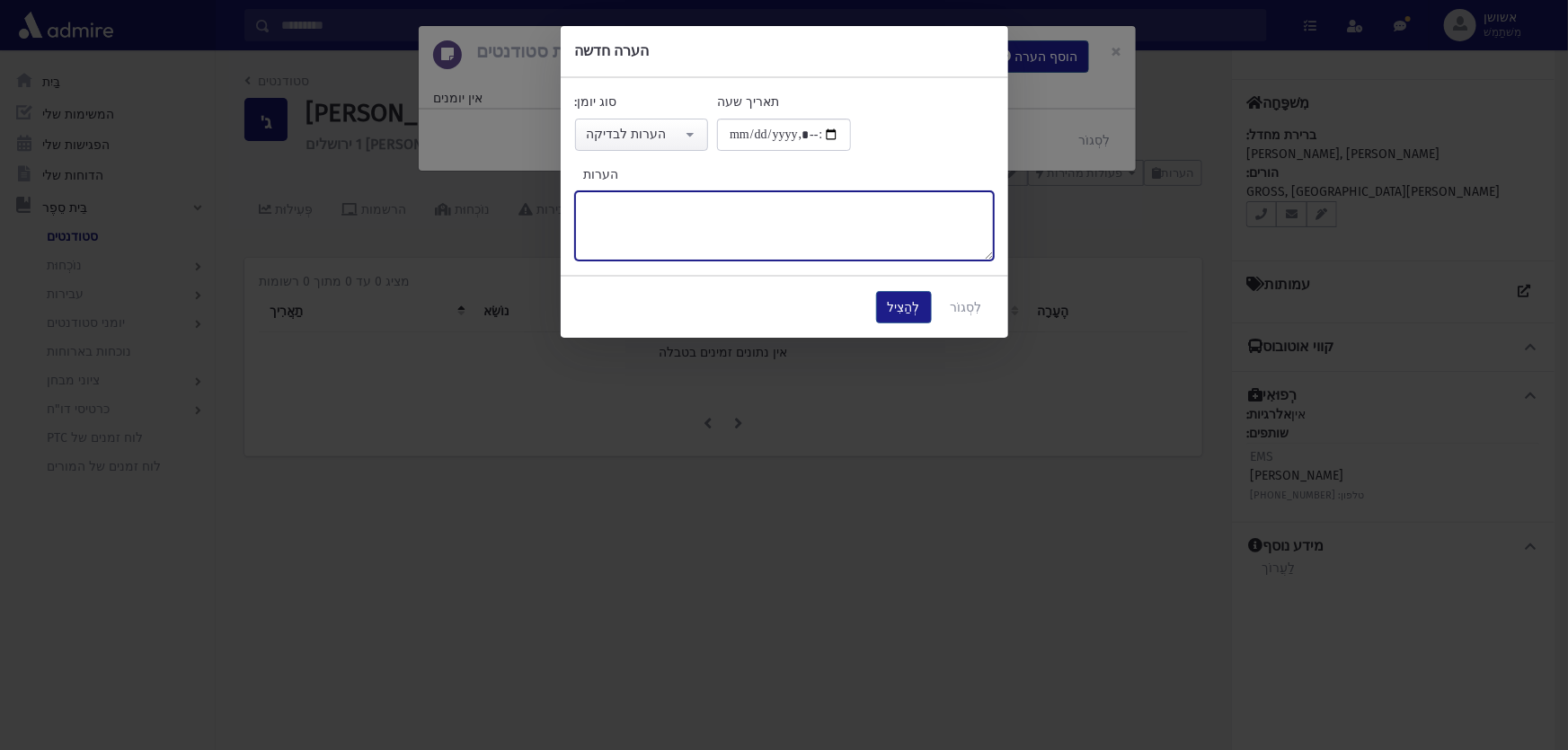
click at [672, 227] on textarea "הערות" at bounding box center [784, 225] width 419 height 69
type textarea "******"
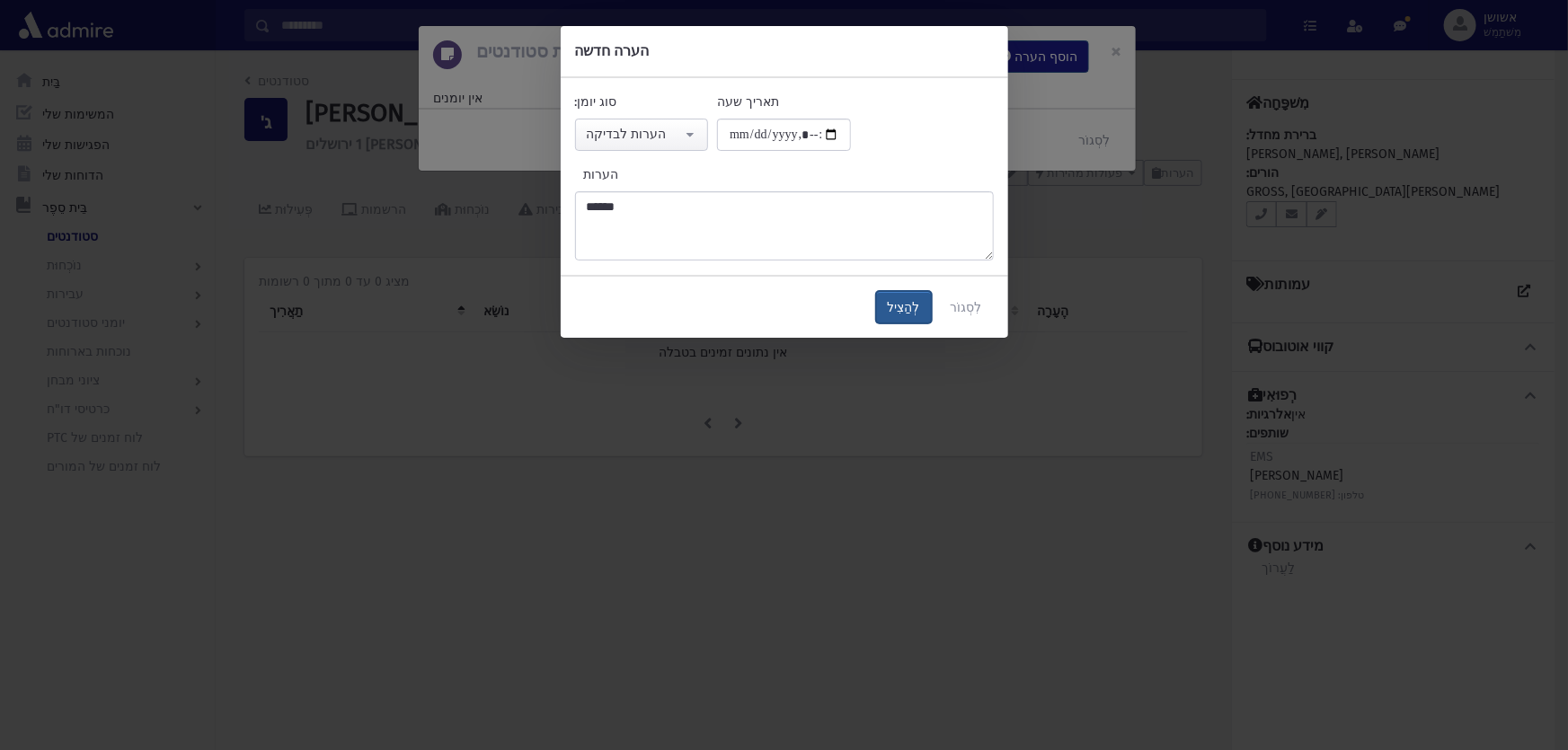
click at [896, 311] on font "לְהַצִיל" at bounding box center [903, 308] width 32 height 15
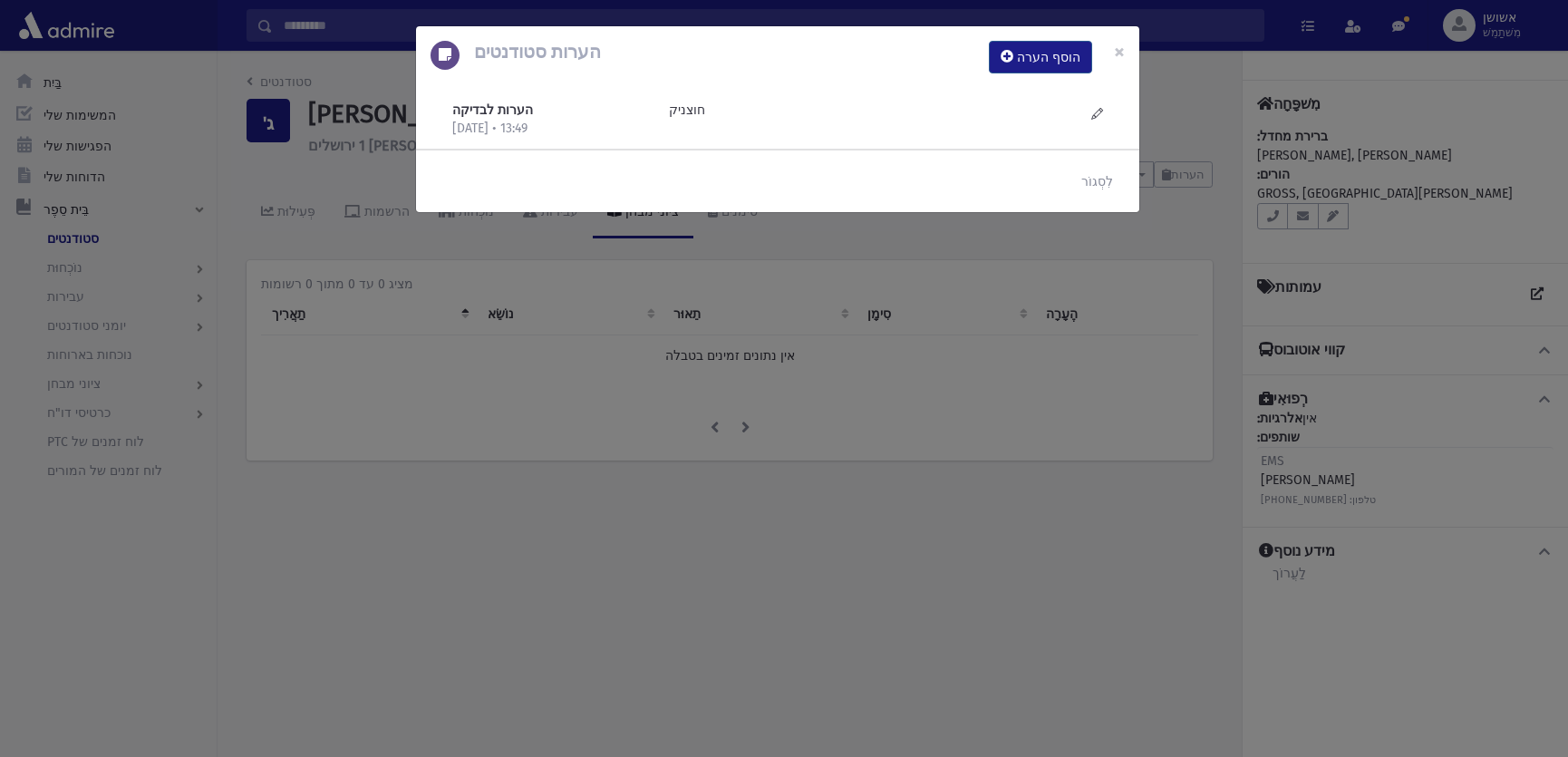
click at [904, 313] on div "הערות סטודנטים הוסף הערה × הערות לבדיקה 17/9/2025 • 13:49 חוצניק" at bounding box center [784, 378] width 1568 height 757
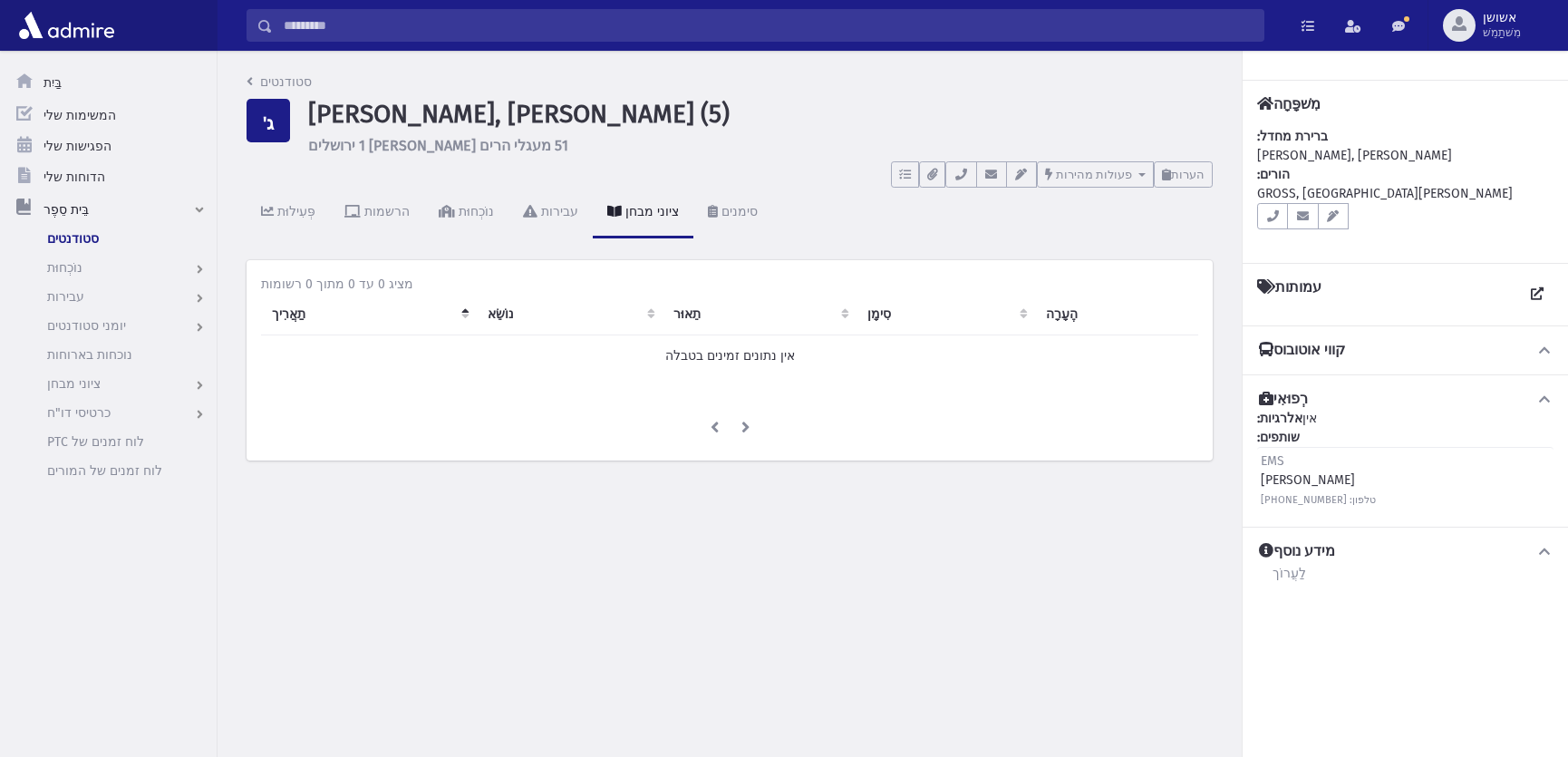
click at [555, 30] on input "לְחַפֵּשׂ" at bounding box center [767, 24] width 991 height 32
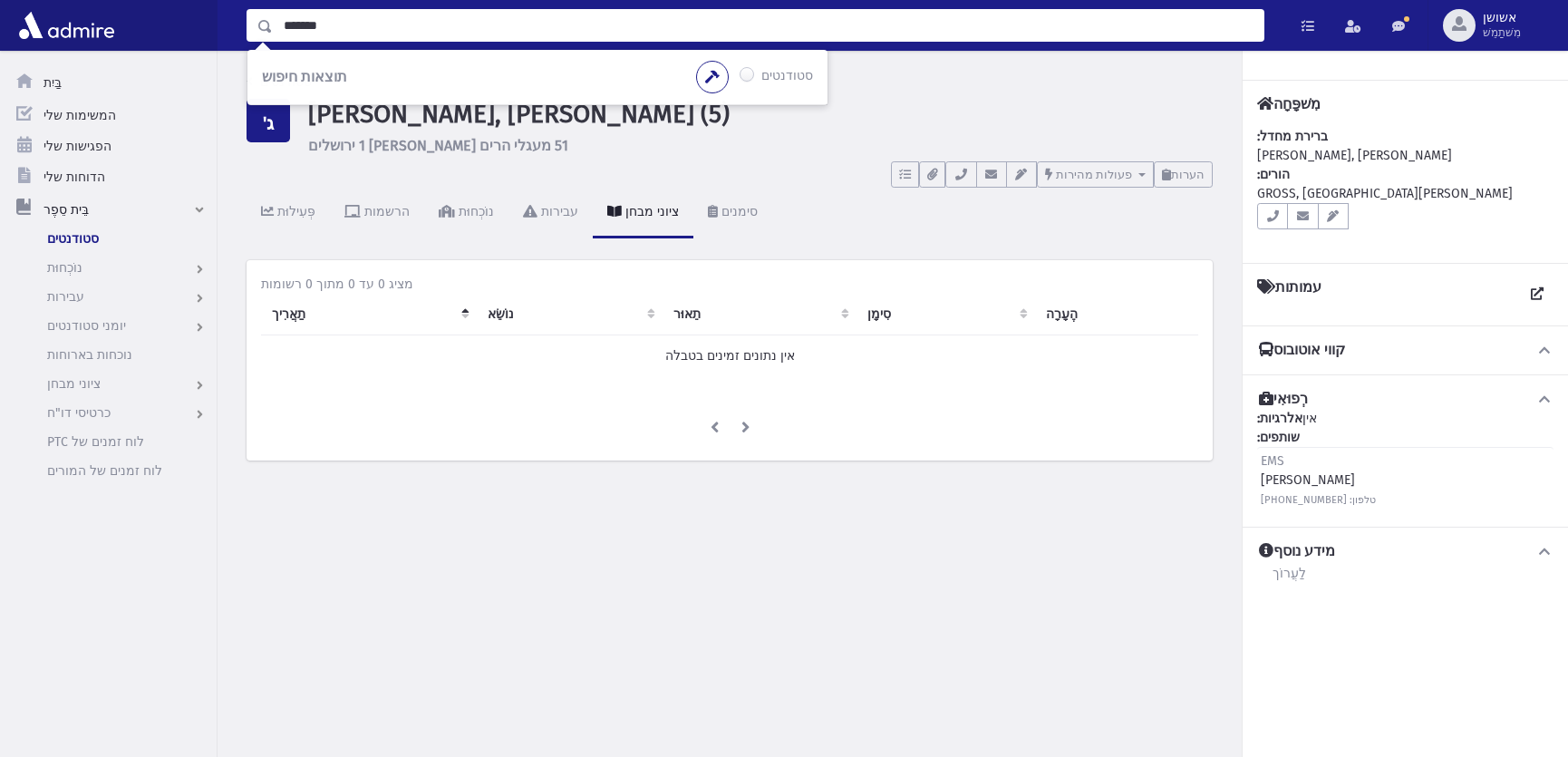
type input "*******"
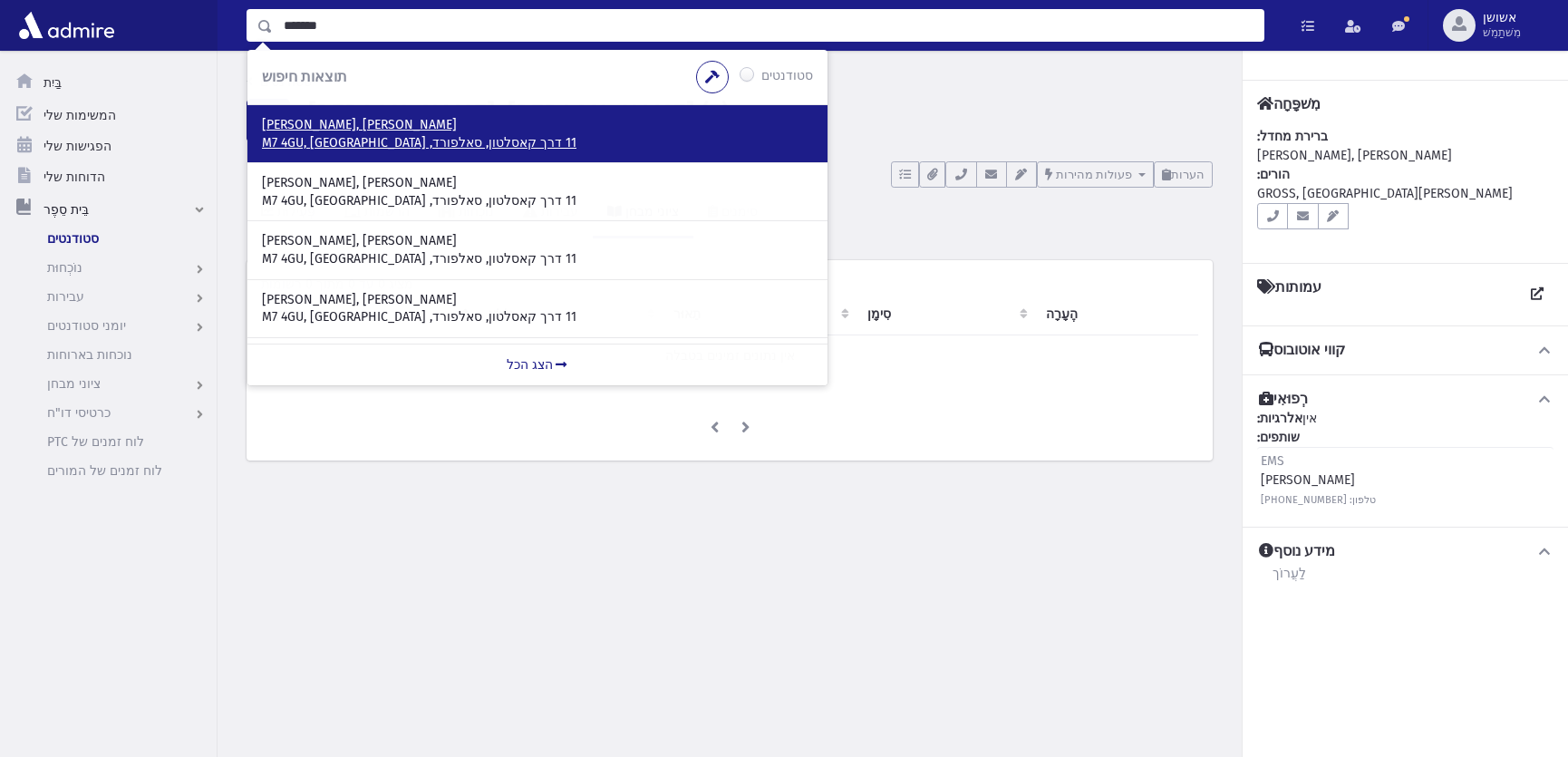
click at [288, 141] on font "11 דרך קאסלטון, סאלפורד, M7 4GU, בריטניה" at bounding box center [419, 143] width 314 height 16
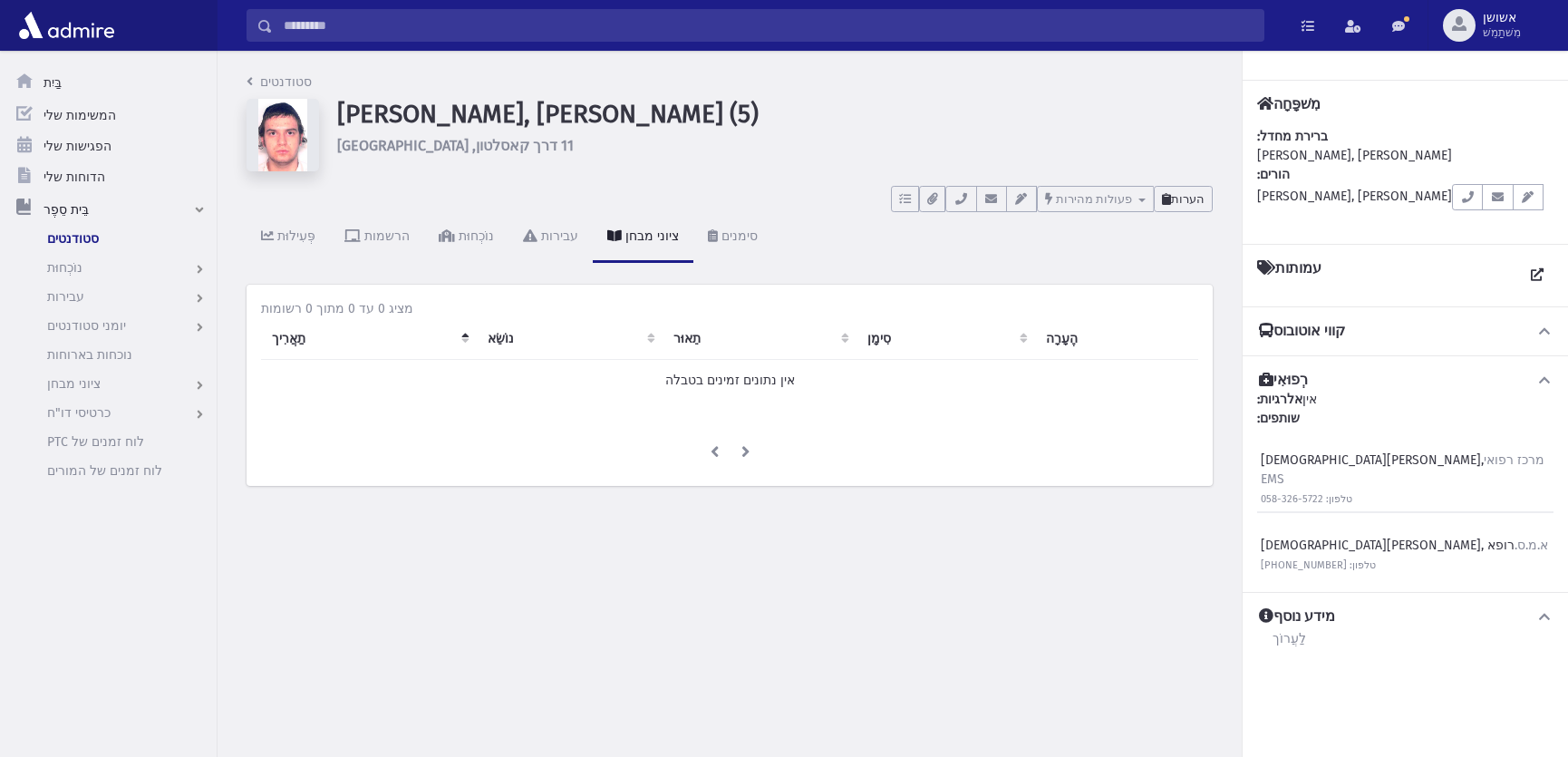
click at [1170, 193] on icon at bounding box center [1166, 199] width 9 height 12
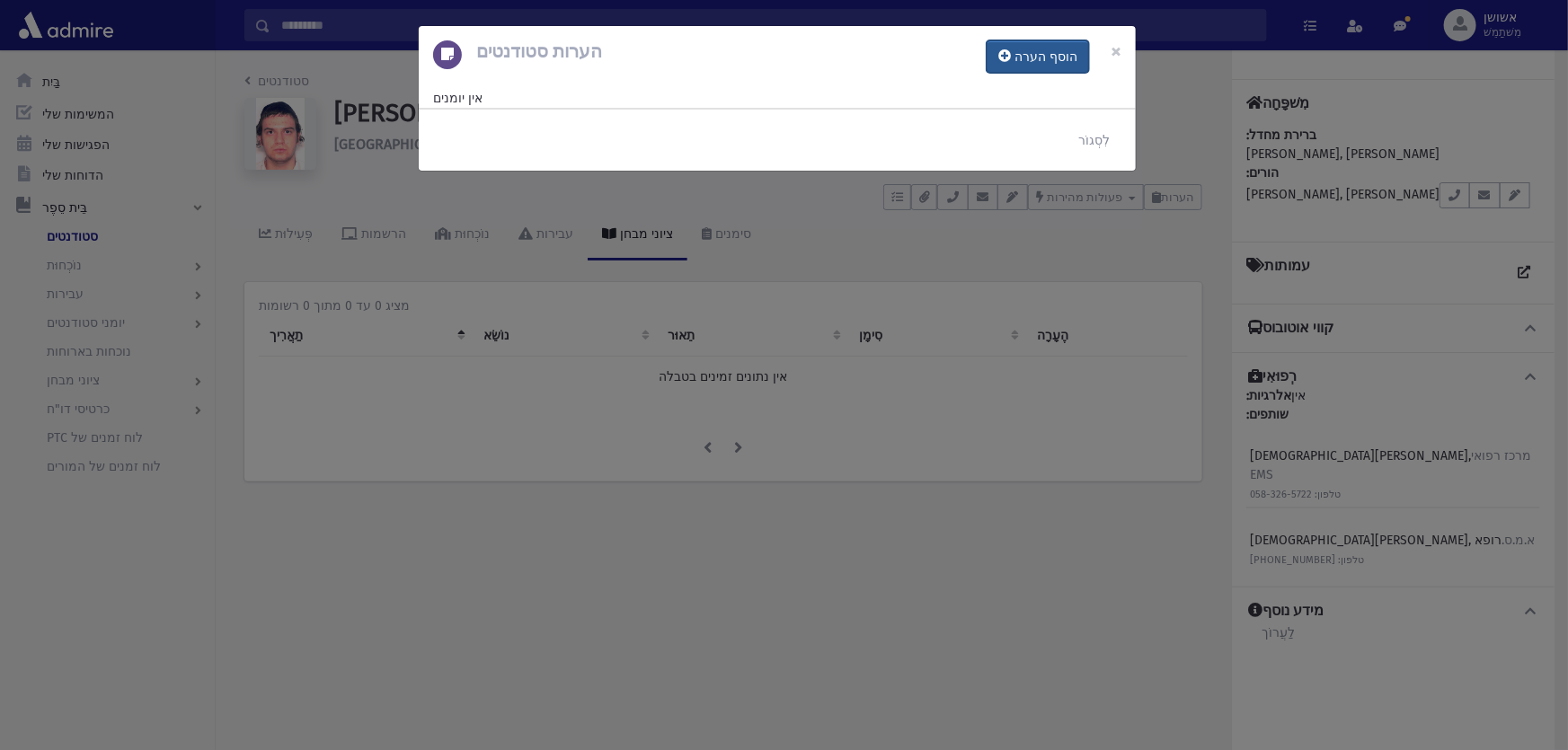
click at [1042, 63] on font "הוסף הערה" at bounding box center [1045, 57] width 63 height 15
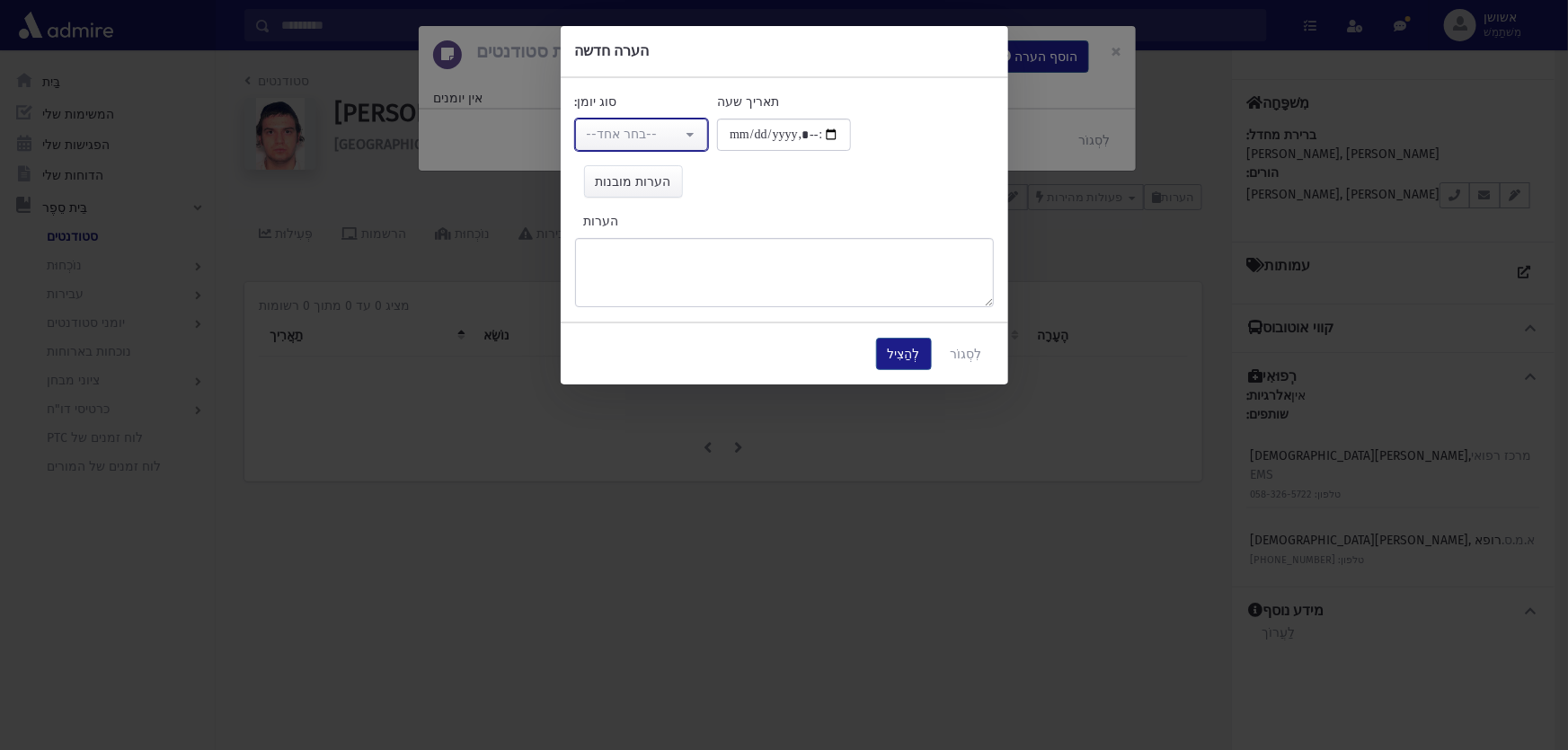
click at [627, 130] on font "--בחר אחד--" at bounding box center [621, 135] width 71 height 15
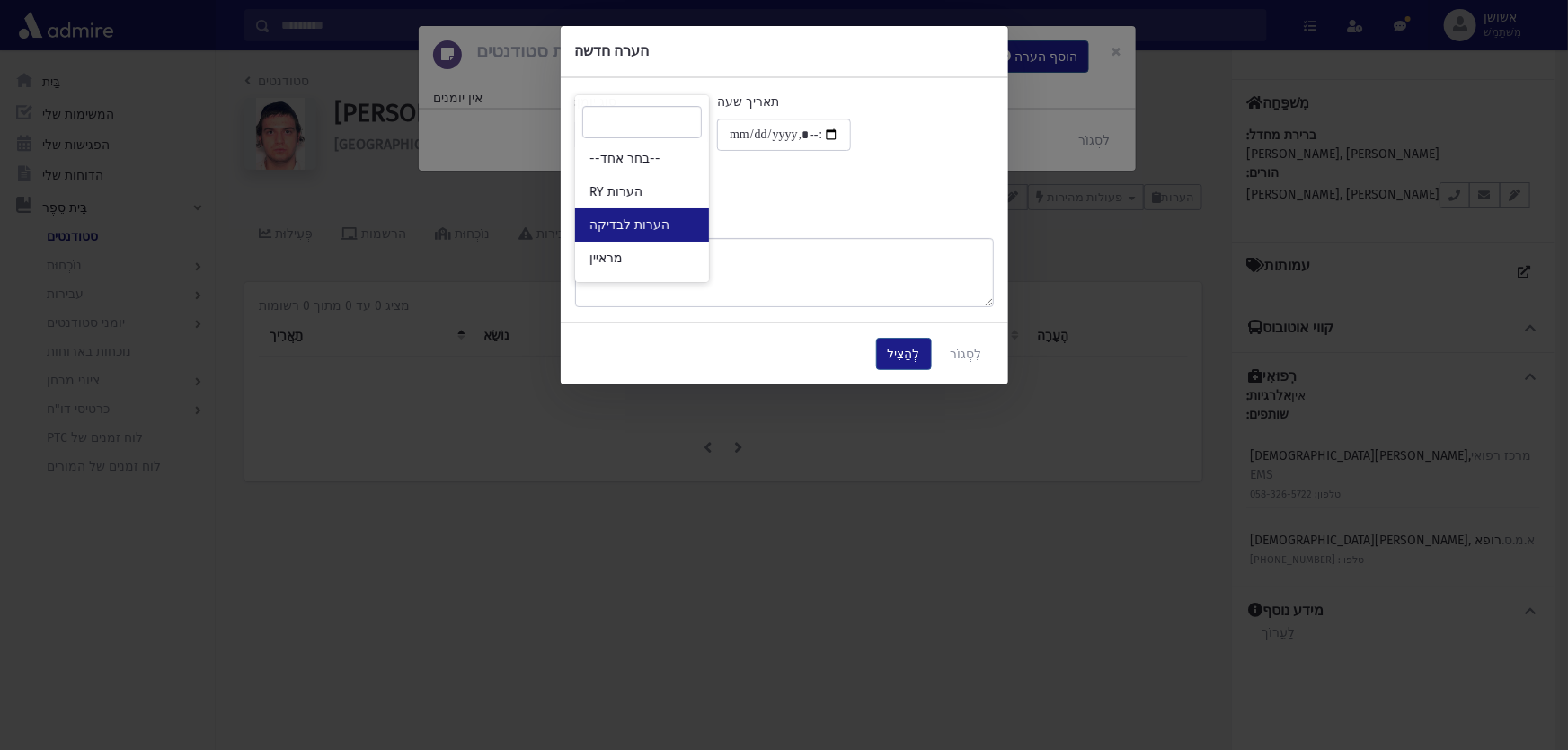
click at [626, 224] on font "הערות לבדיקה" at bounding box center [629, 225] width 80 height 15
select select "*"
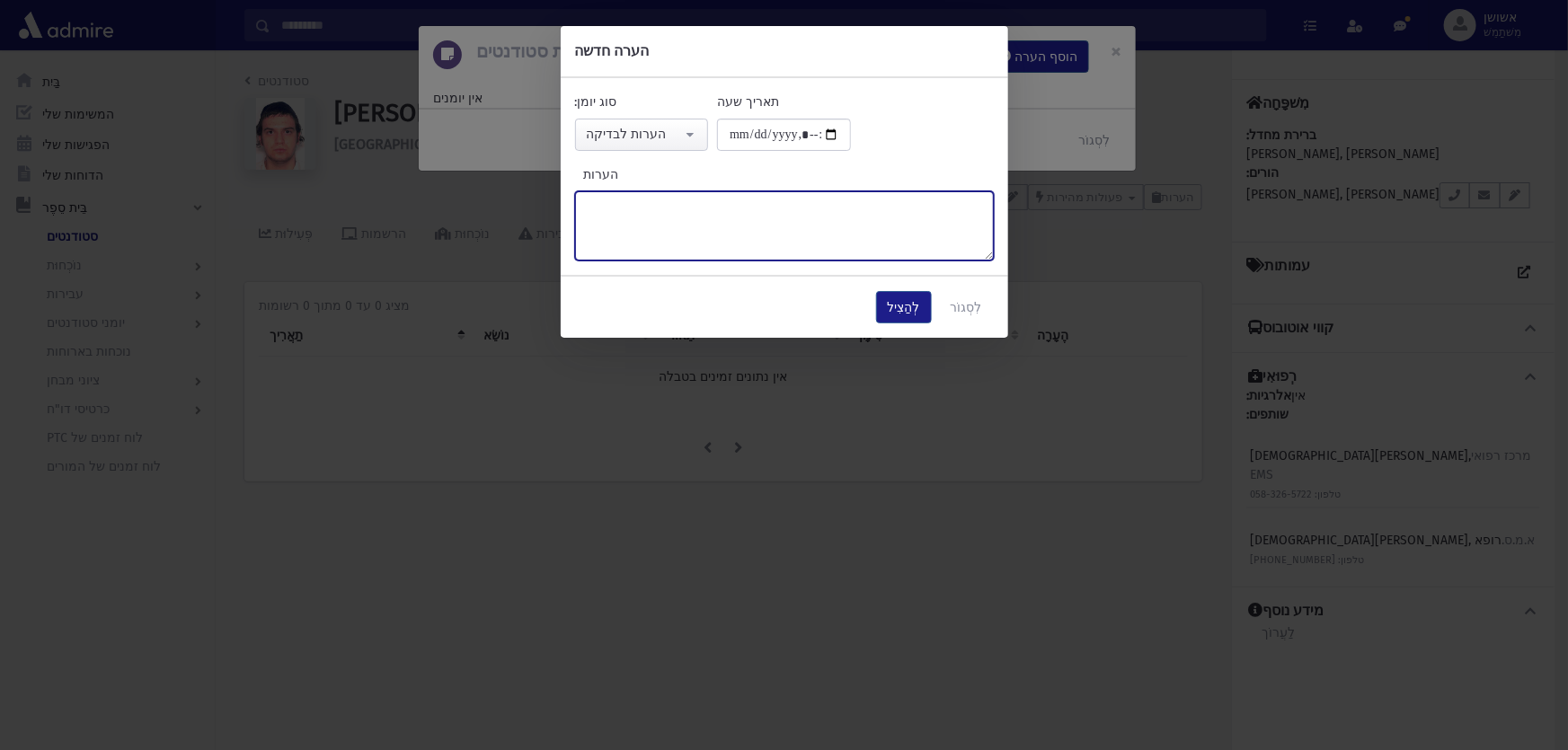
click at [626, 224] on textarea "הערות" at bounding box center [784, 225] width 419 height 69
type textarea "******"
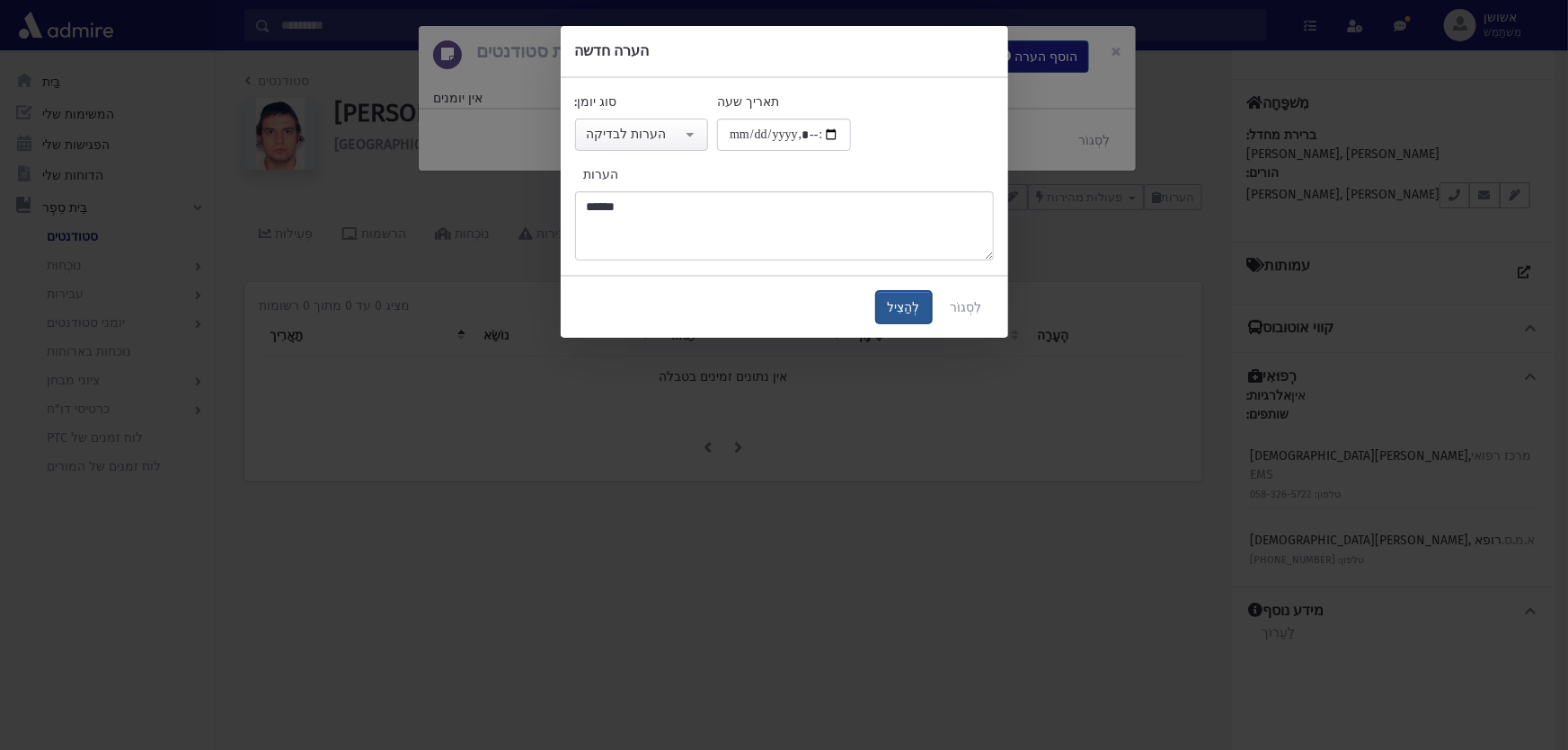
click at [909, 306] on font "לְהַצִיל" at bounding box center [903, 308] width 32 height 15
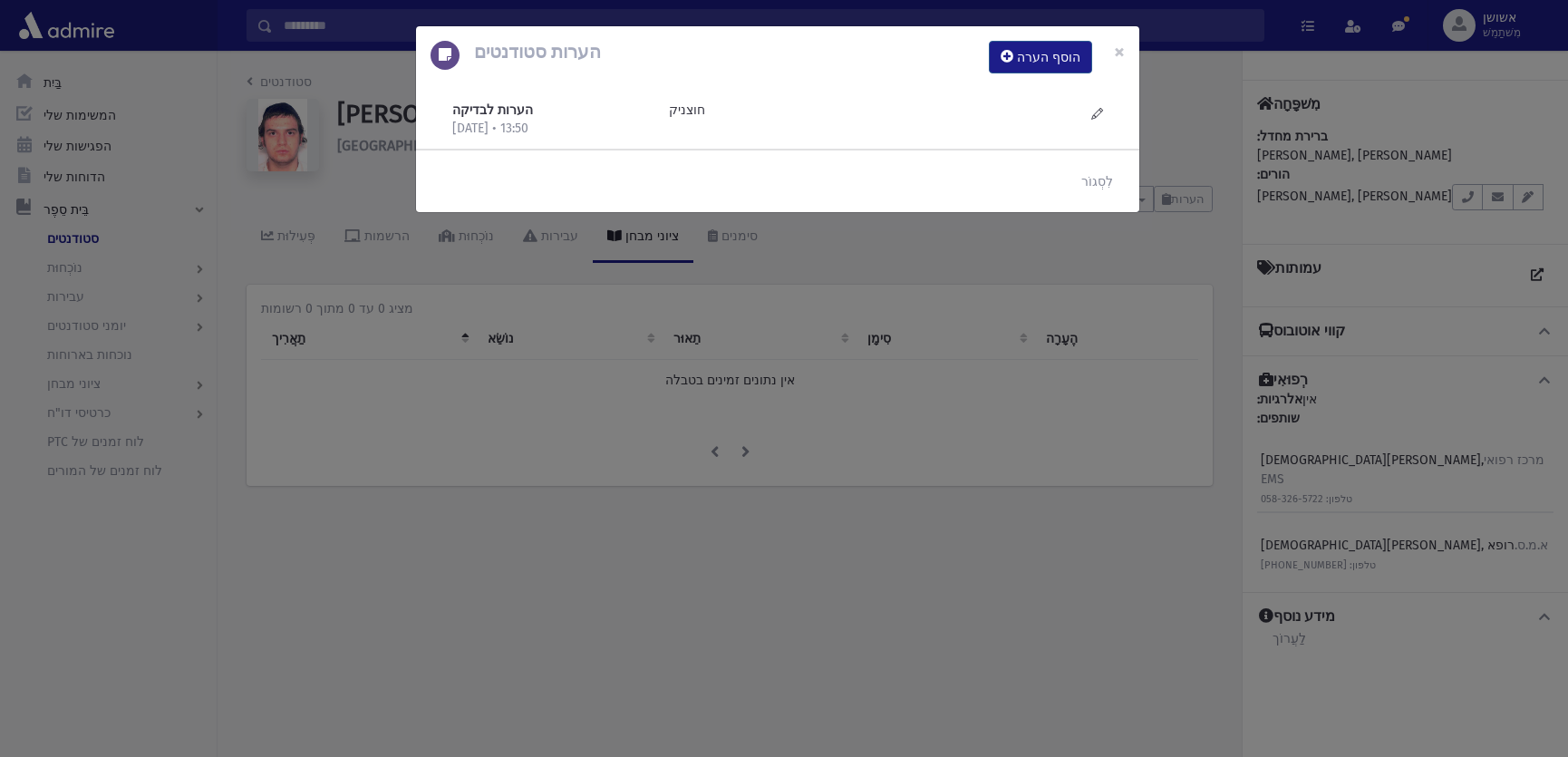
click at [741, 153] on div "לִסְגוֹר" at bounding box center [777, 181] width 723 height 62
drag, startPoint x: 695, startPoint y: 248, endPoint x: 743, endPoint y: 205, distance: 64.4
click at [713, 254] on div "הערות סטודנטים הוסף הערה × הערות לבדיקה 17/9/2025 • 13:50 חוצניק" at bounding box center [784, 378] width 1568 height 757
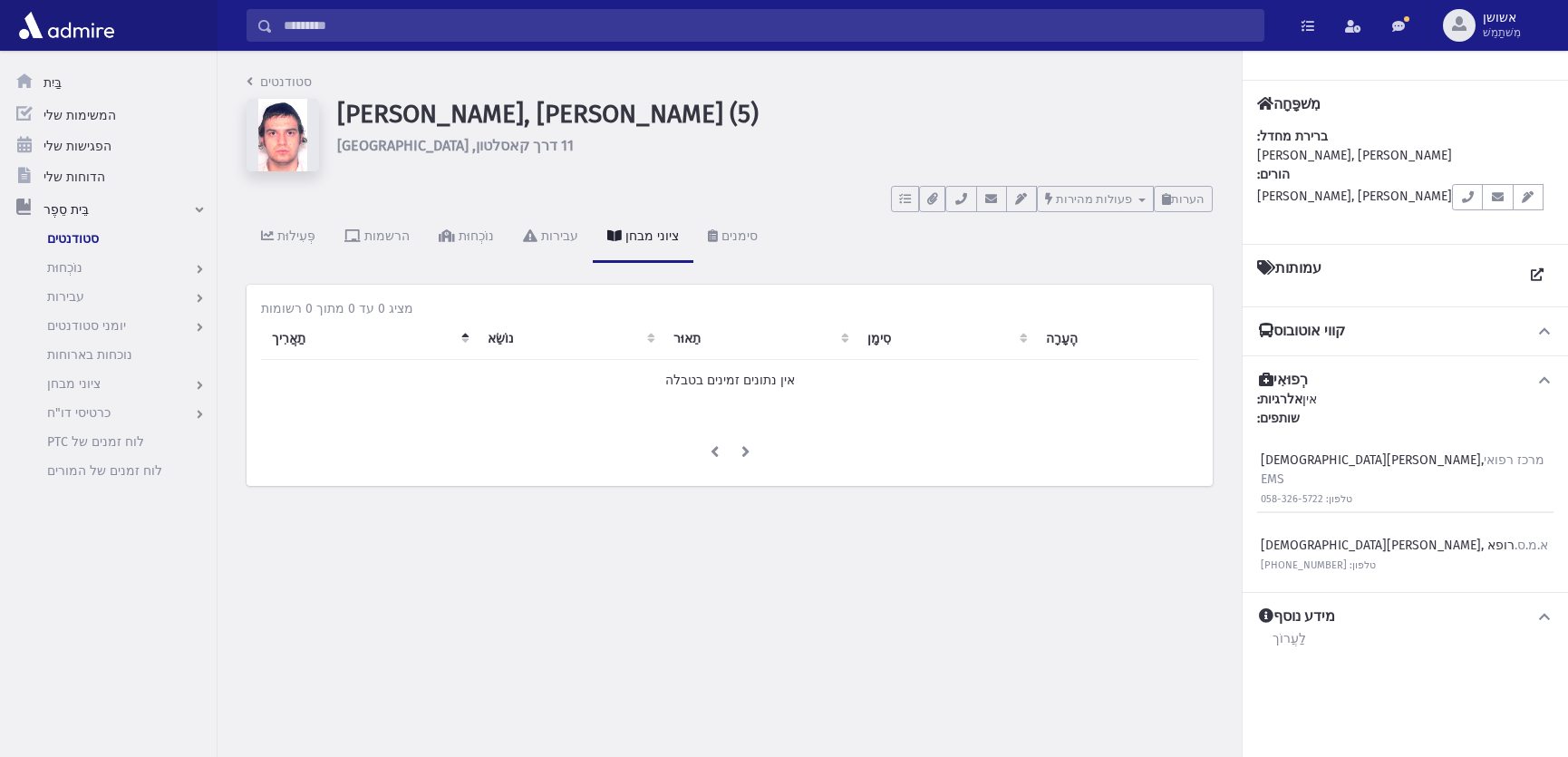
click at [769, 37] on input "לְחַפֵּשׂ" at bounding box center [767, 24] width 991 height 32
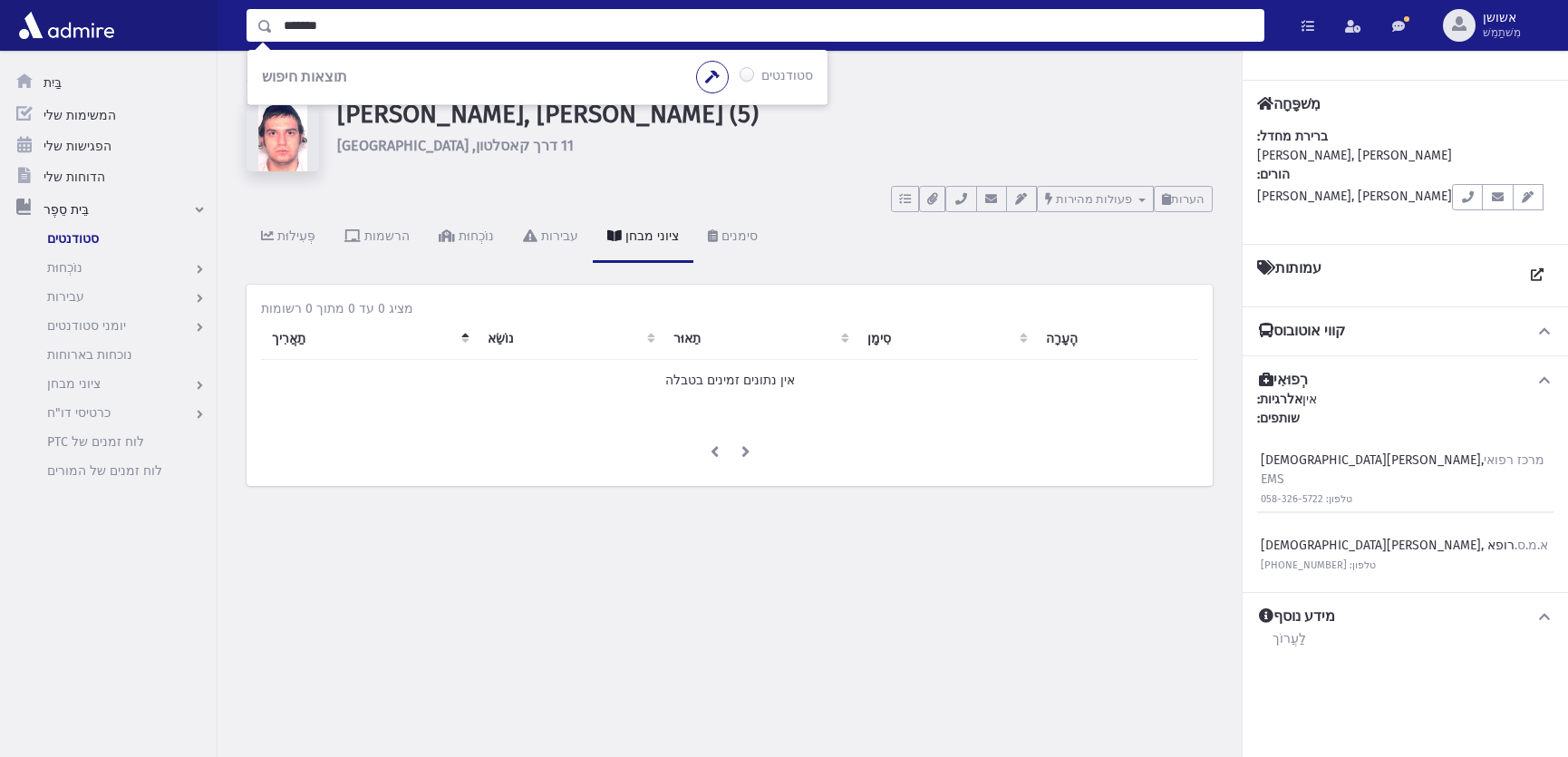
type input "*******"
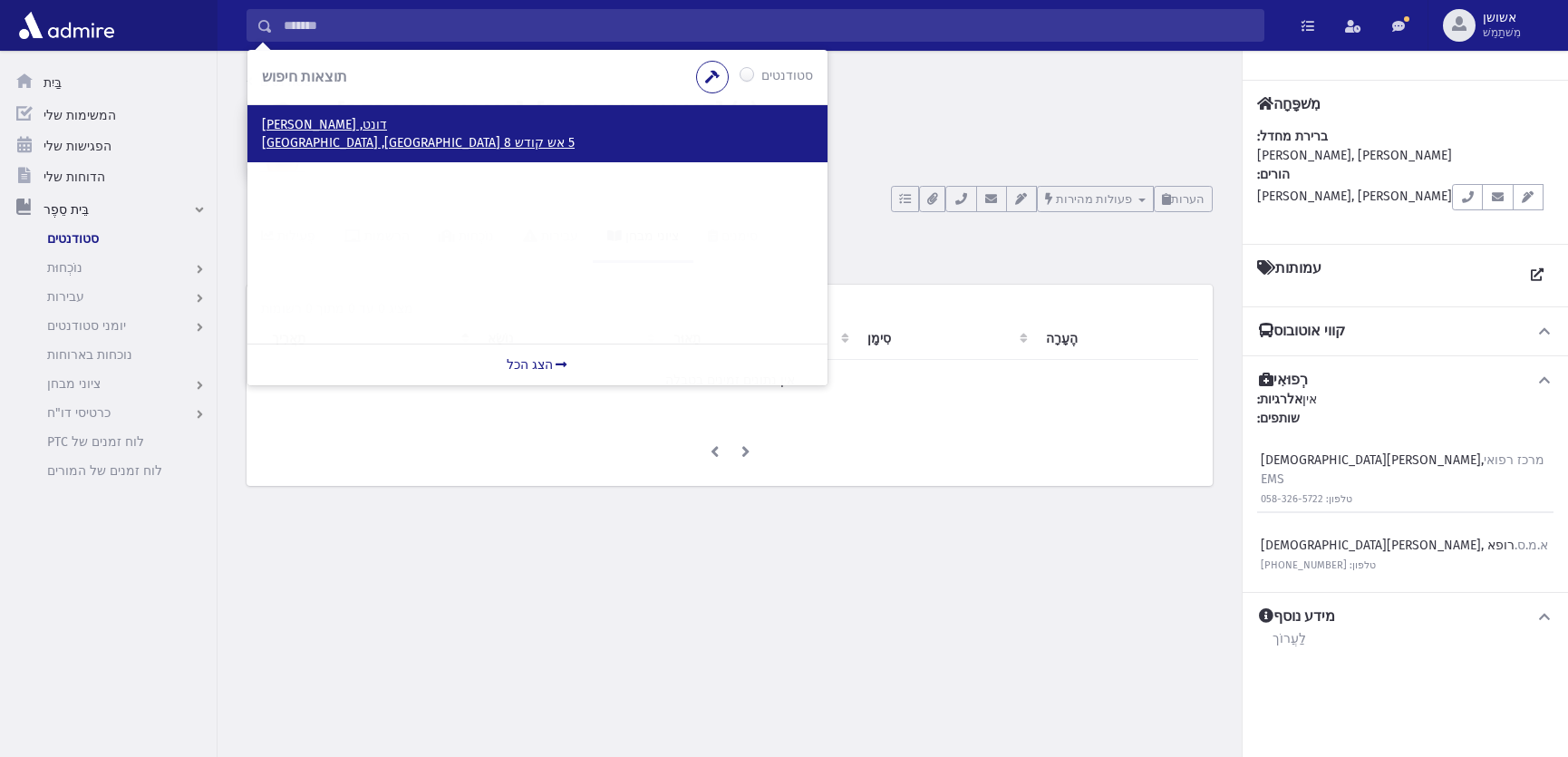
click at [371, 129] on p "דונט, שלום נח" at bounding box center [537, 125] width 552 height 19
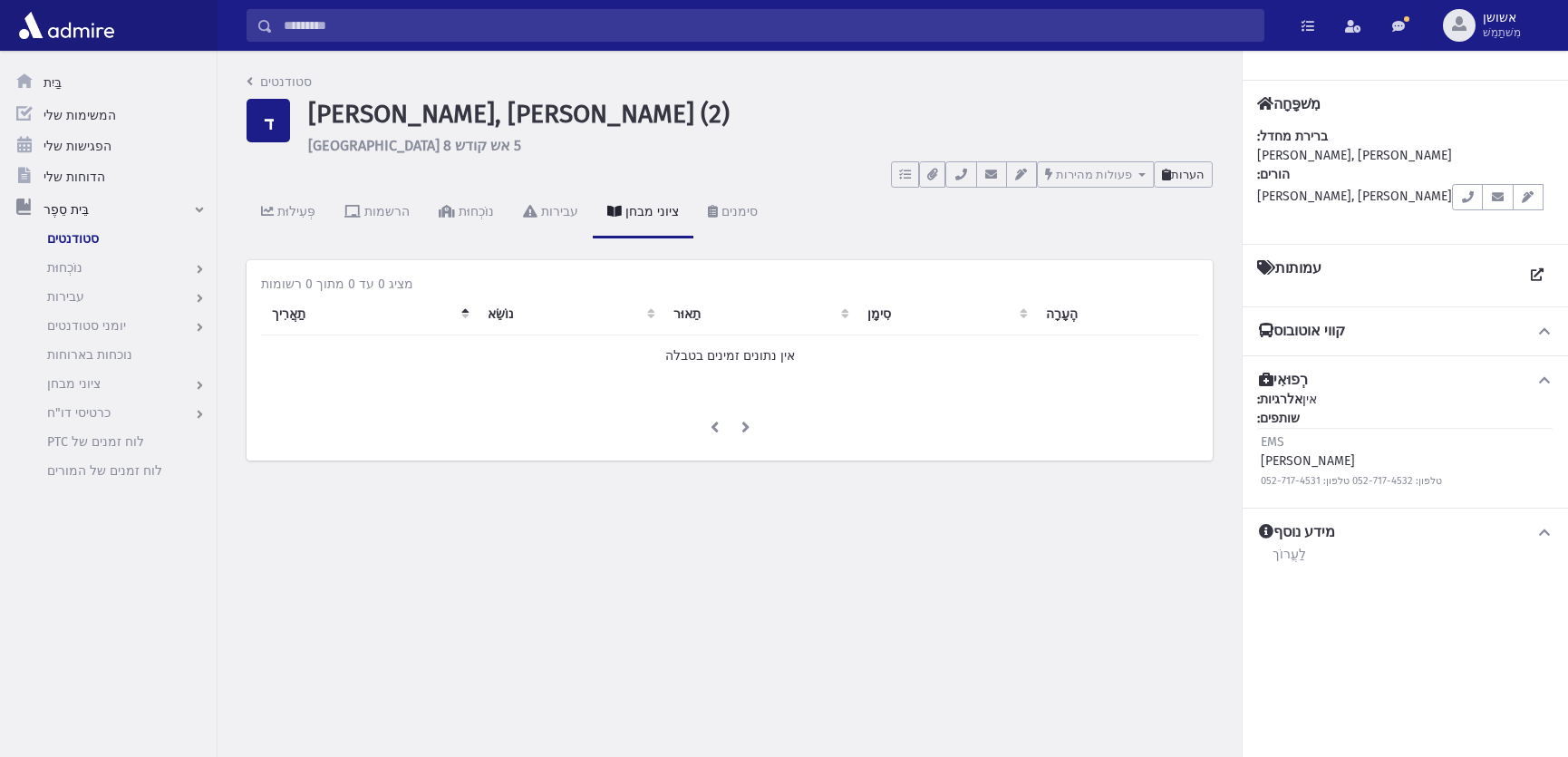
click at [1170, 180] on icon at bounding box center [1166, 175] width 9 height 12
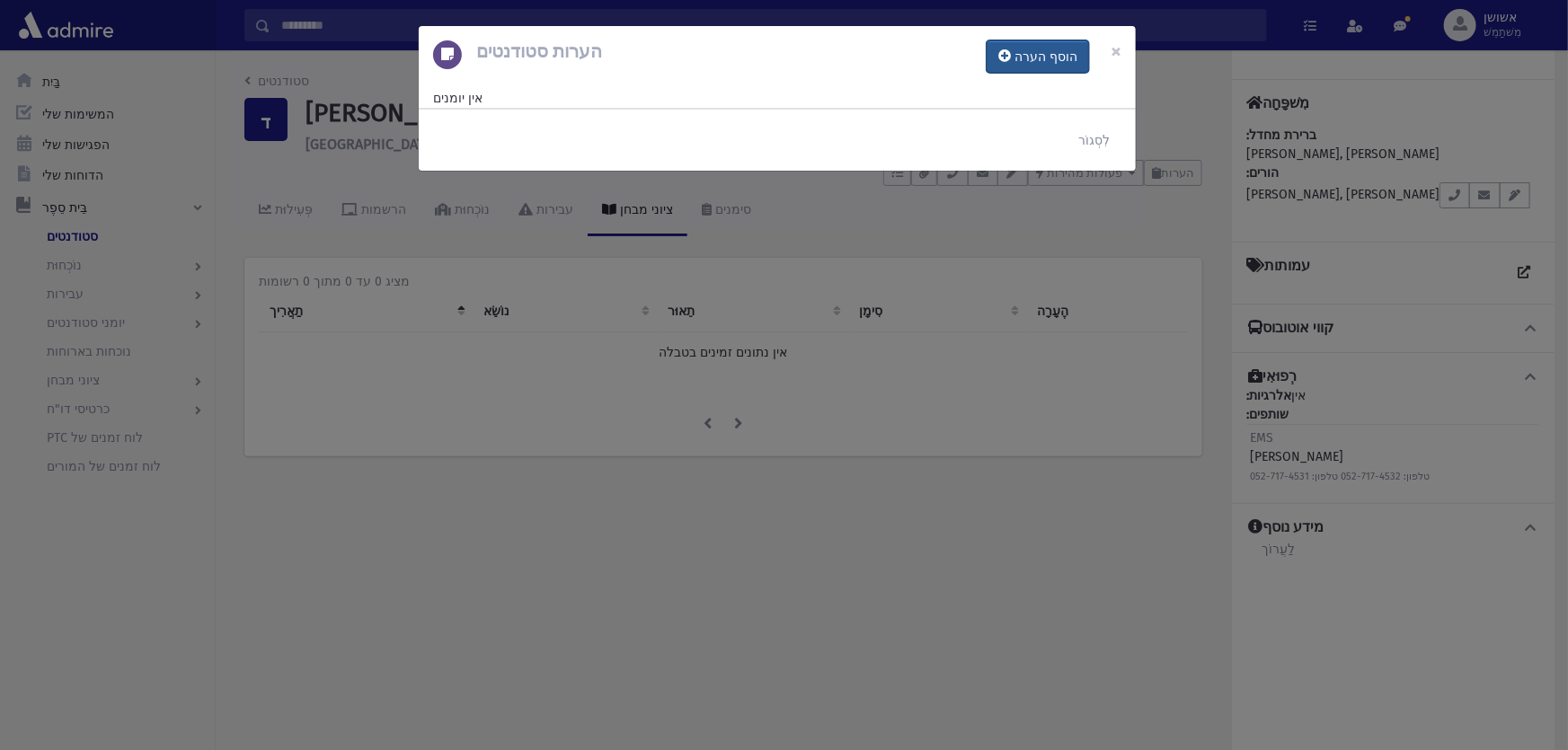
click at [1030, 64] on button "הוסף הערה" at bounding box center [1038, 56] width 103 height 32
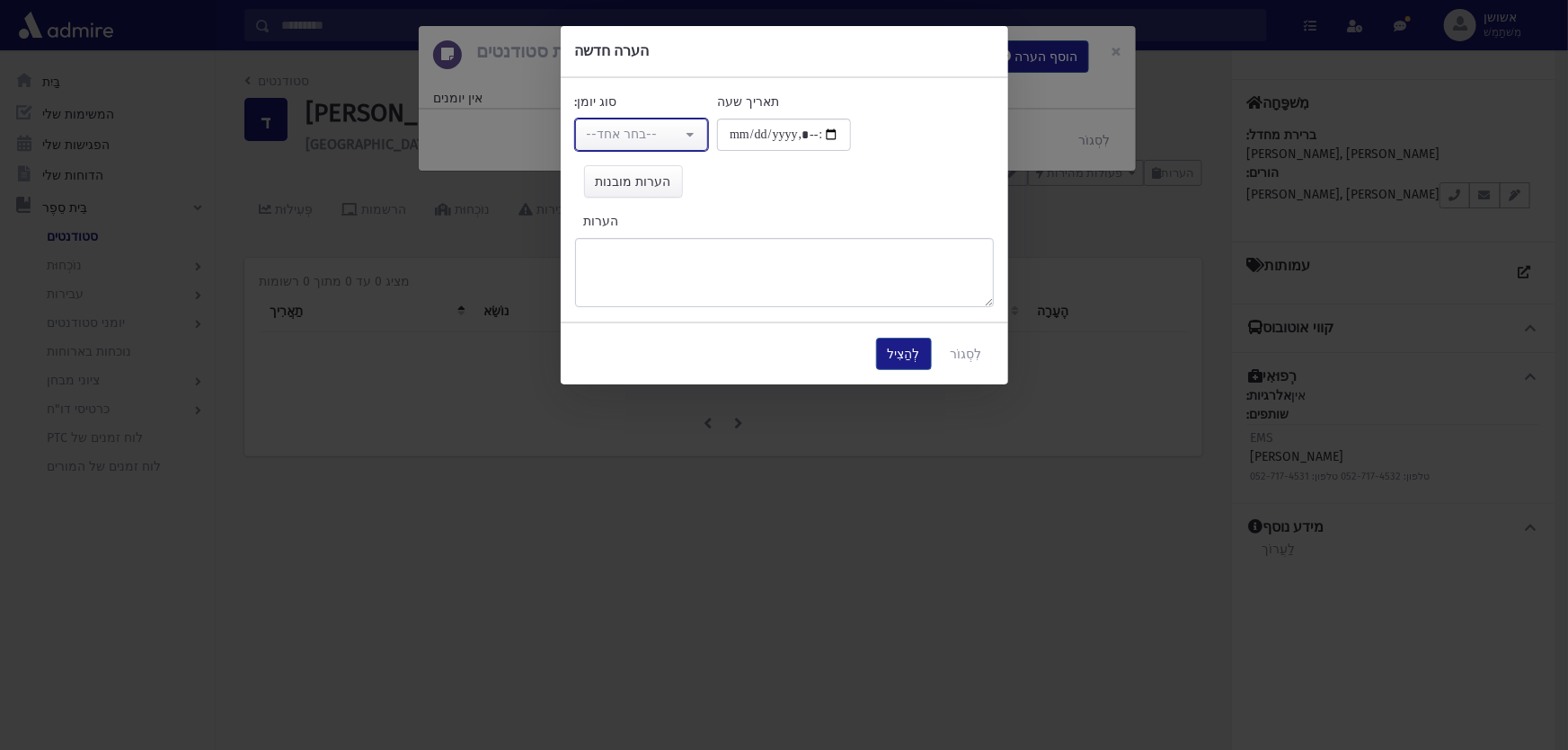
click at [575, 135] on button "--בחר אחד--" at bounding box center [642, 135] width 134 height 32
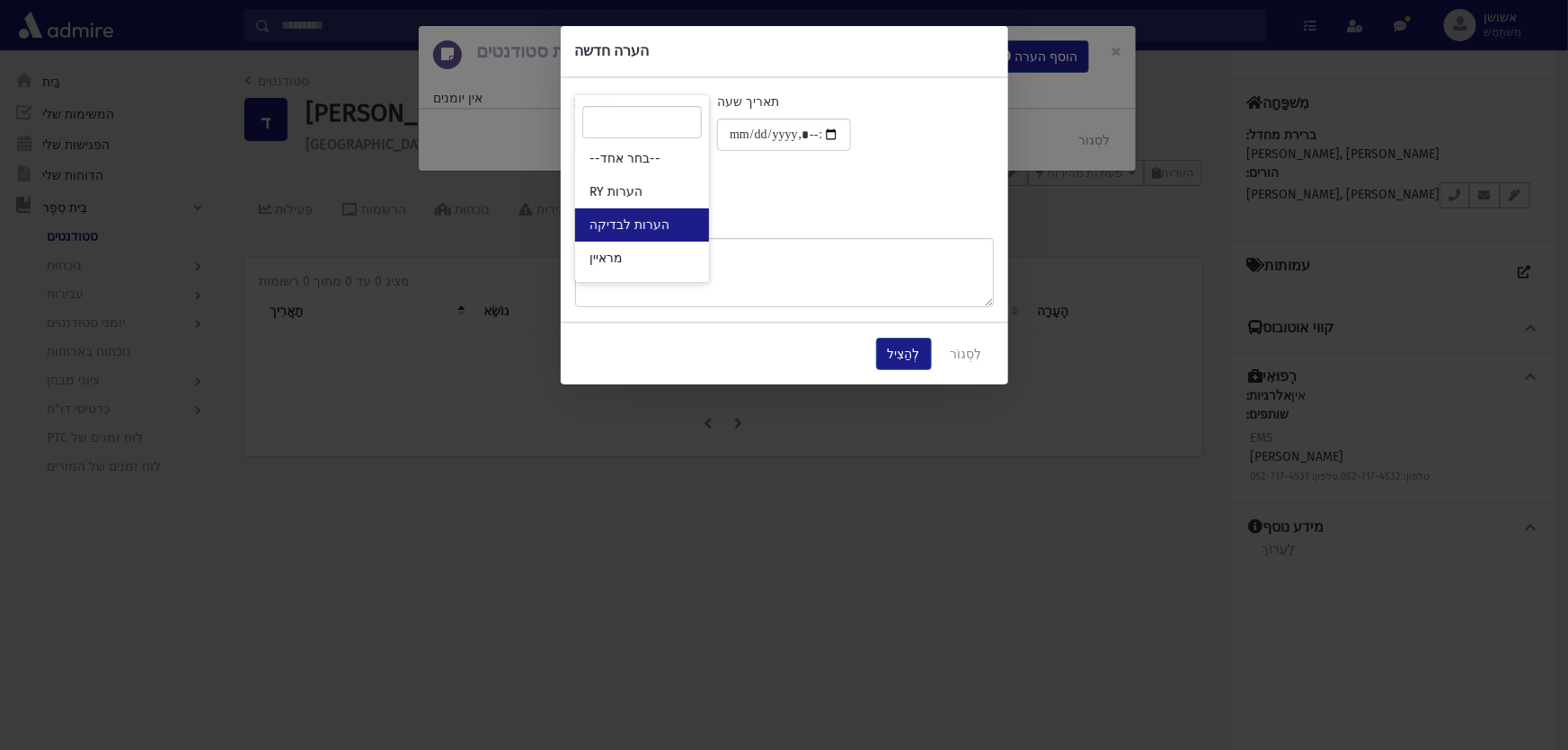
click at [624, 214] on link "הערות לבדיקה" at bounding box center [642, 225] width 134 height 33
select select "*"
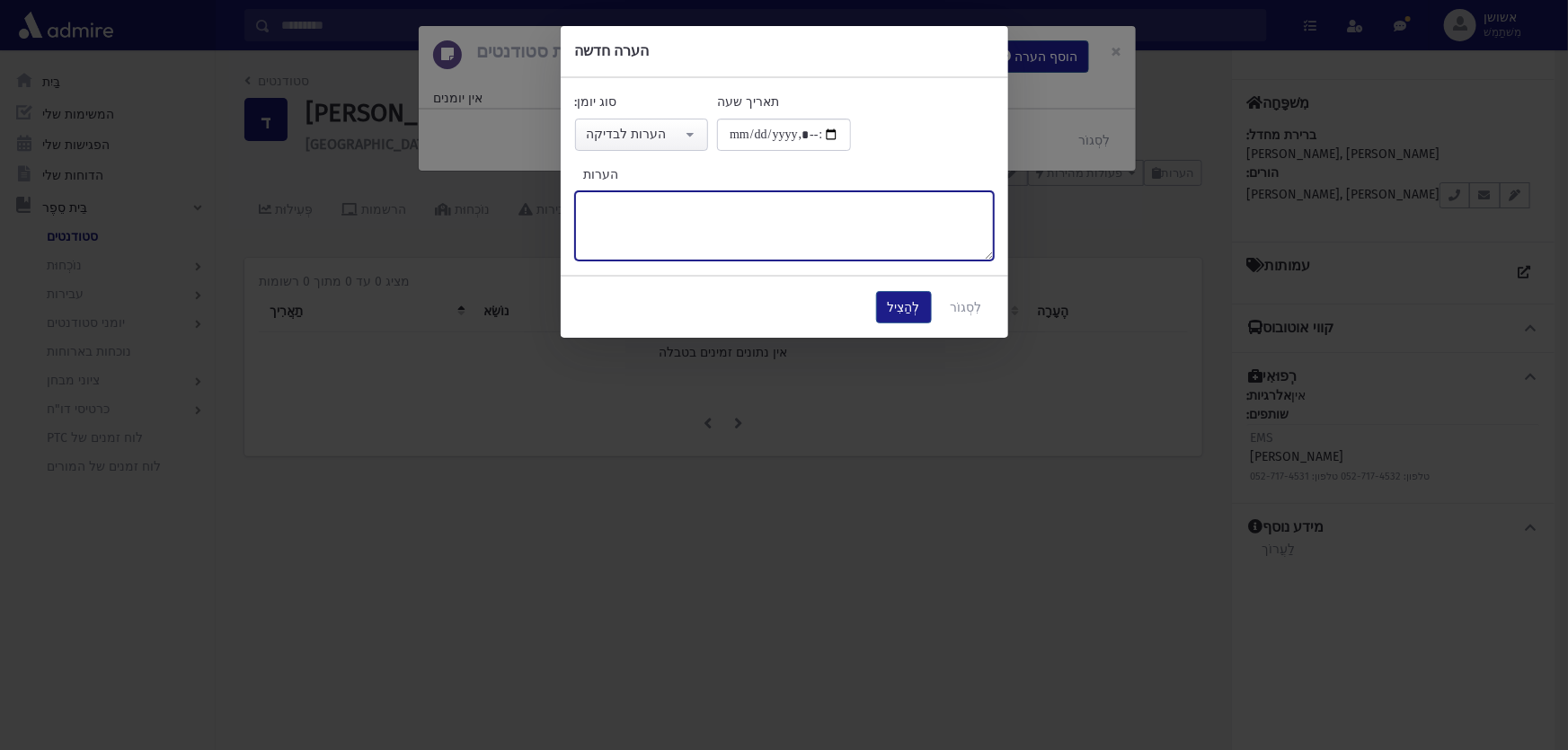
click at [624, 214] on textarea "הערות" at bounding box center [784, 225] width 419 height 69
type textarea "*****"
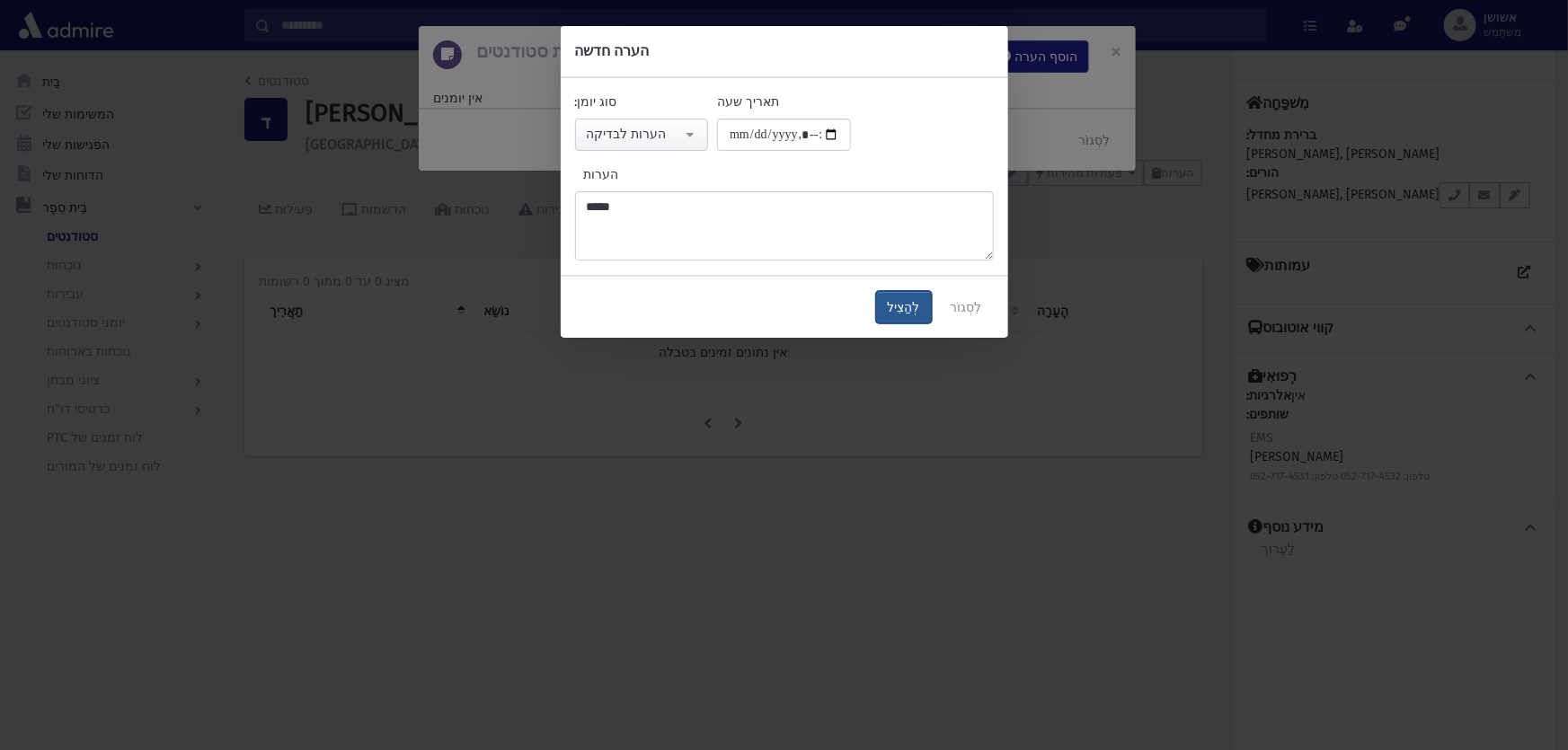
click at [911, 300] on font "לְהַצִיל" at bounding box center [903, 308] width 32 height 15
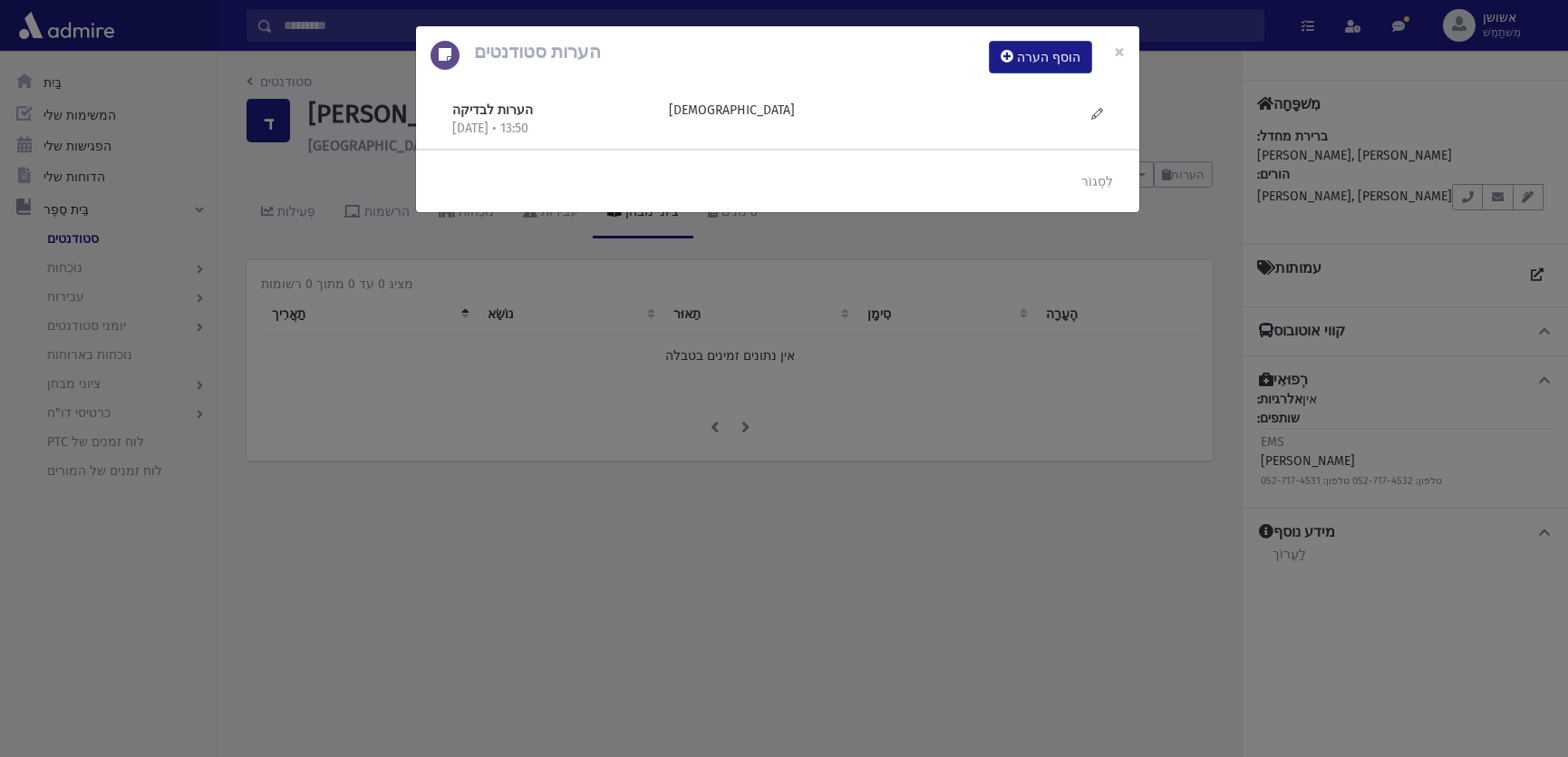
click at [374, 110] on div "הערות סטודנטים הוסף הערה × הערות לבדיקה 17/9/2025 • 13:50 חסידי" at bounding box center [784, 378] width 1568 height 757
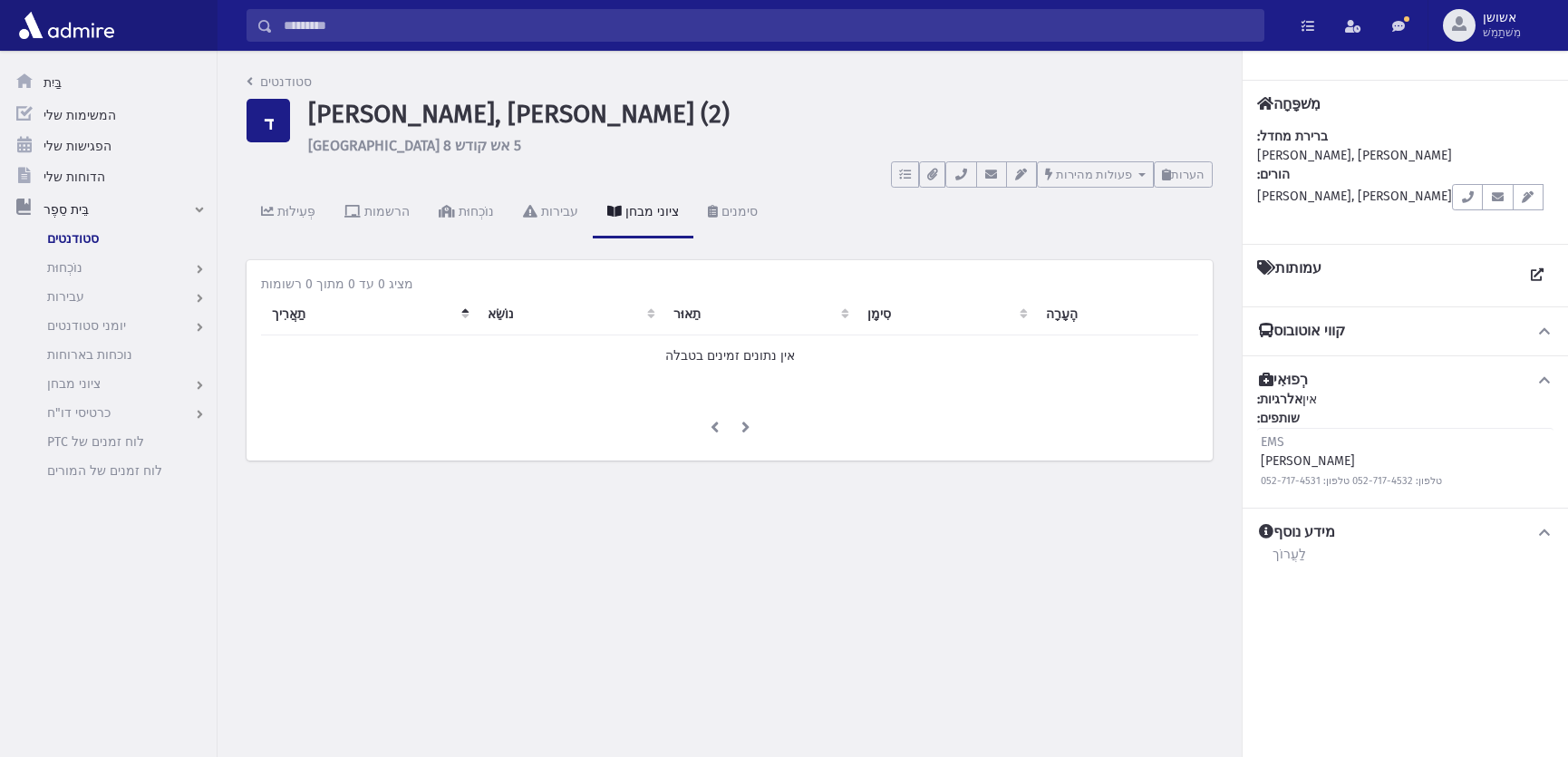
click at [372, 36] on input "לְחַפֵּשׂ" at bounding box center [767, 24] width 991 height 32
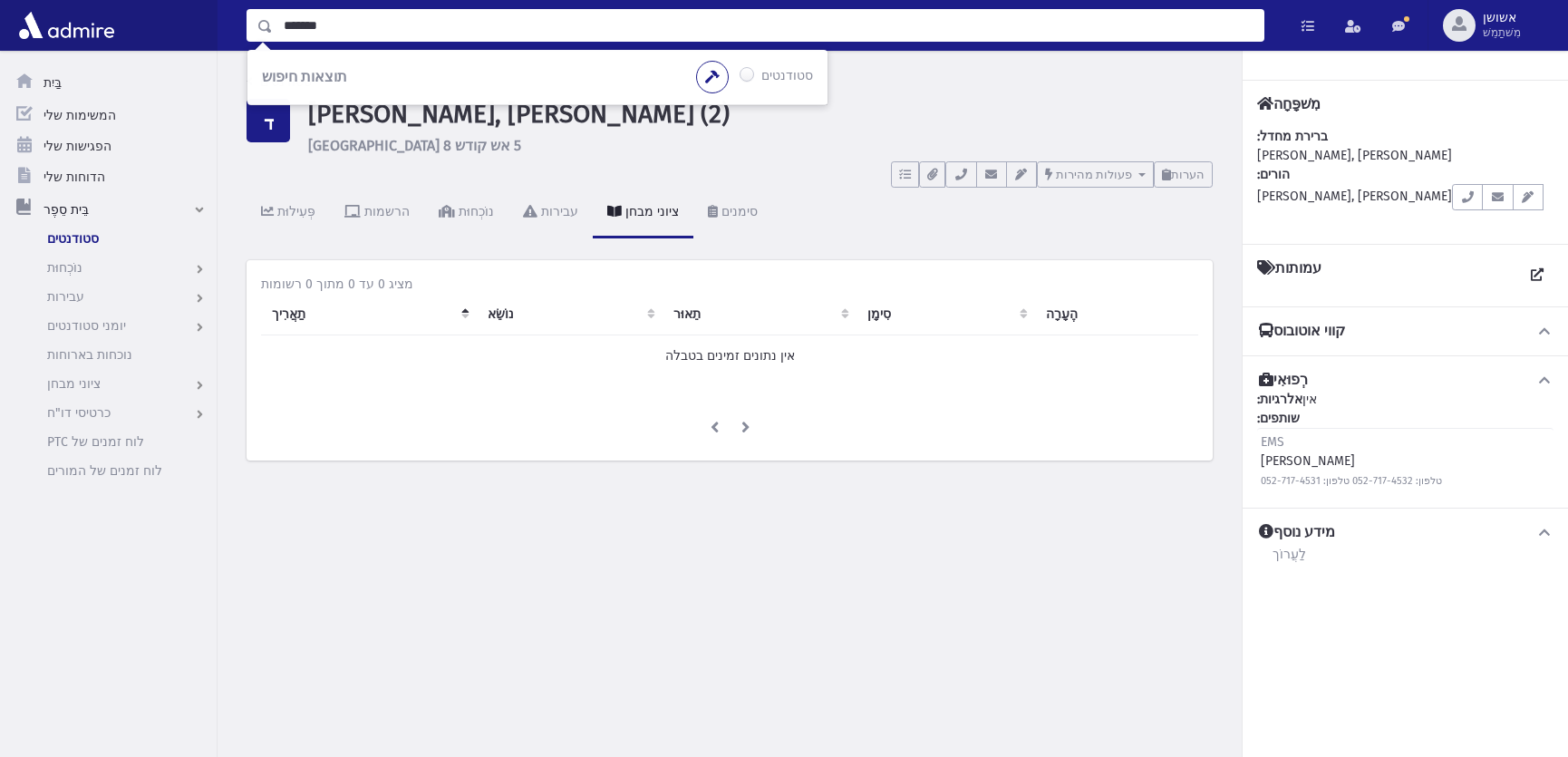
type input "*******"
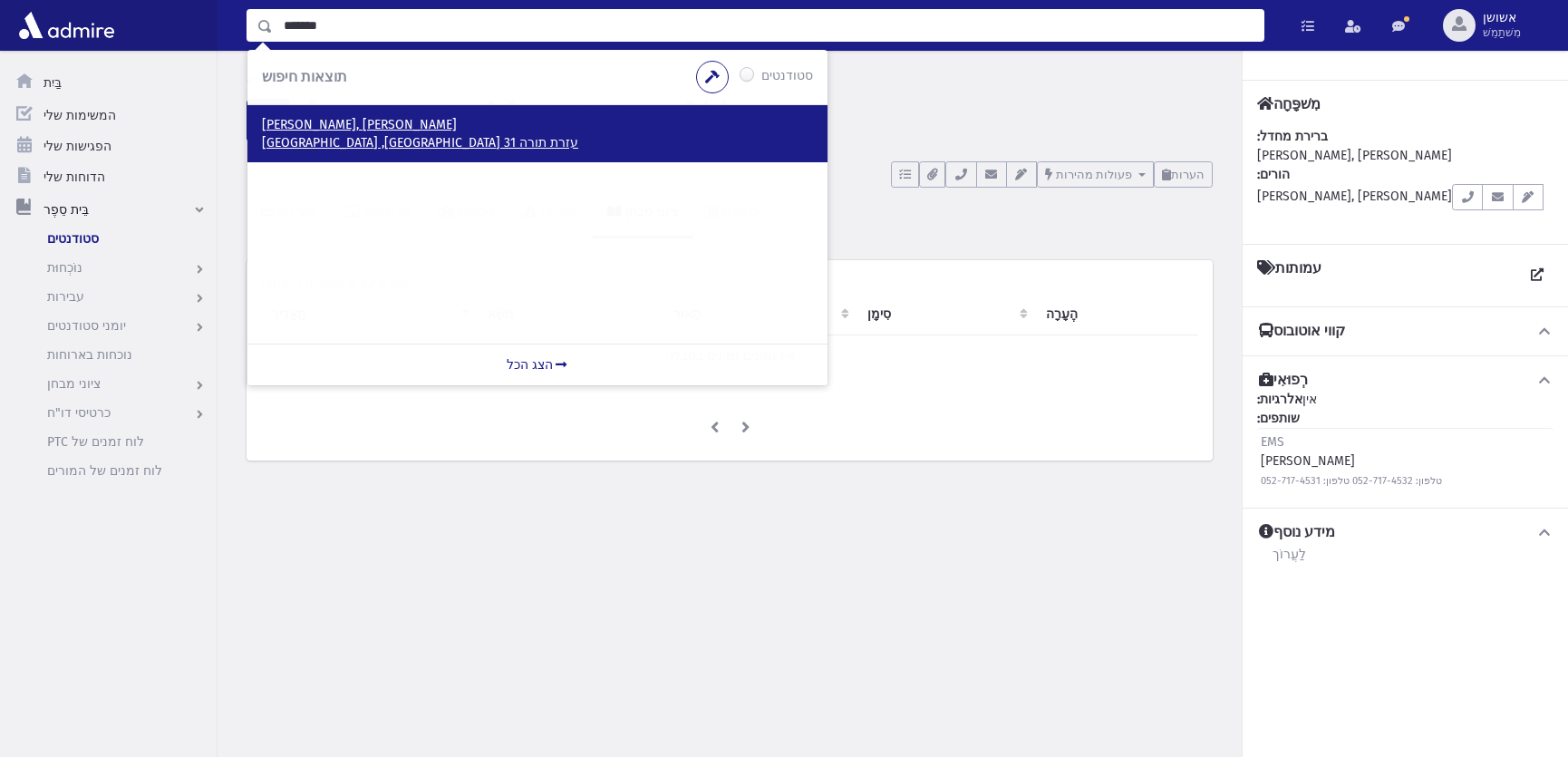
click at [296, 133] on p "טירנויער, מאיר יוסף" at bounding box center [537, 125] width 552 height 19
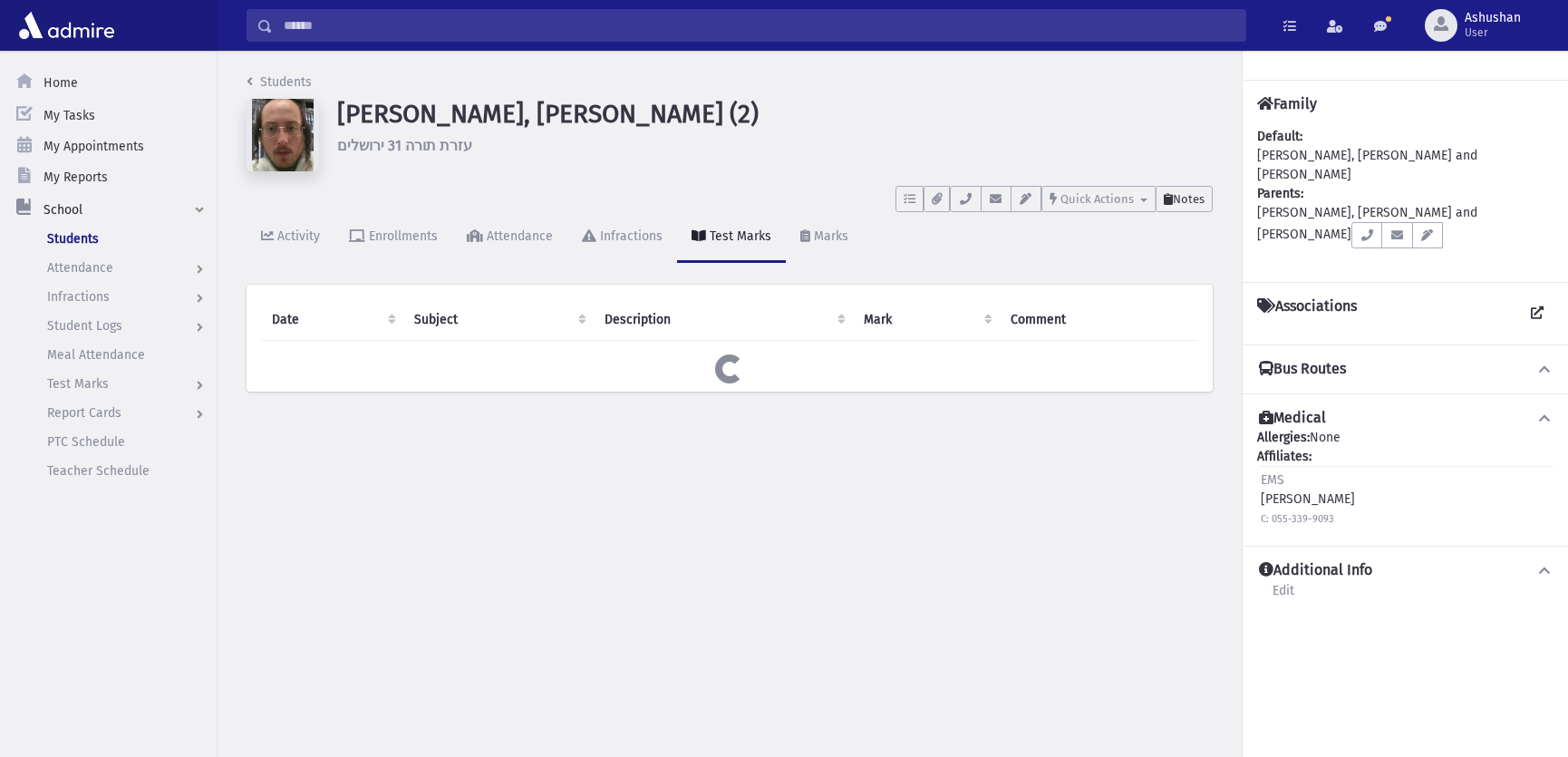
click at [1195, 198] on span "Notes" at bounding box center [1188, 199] width 31 height 14
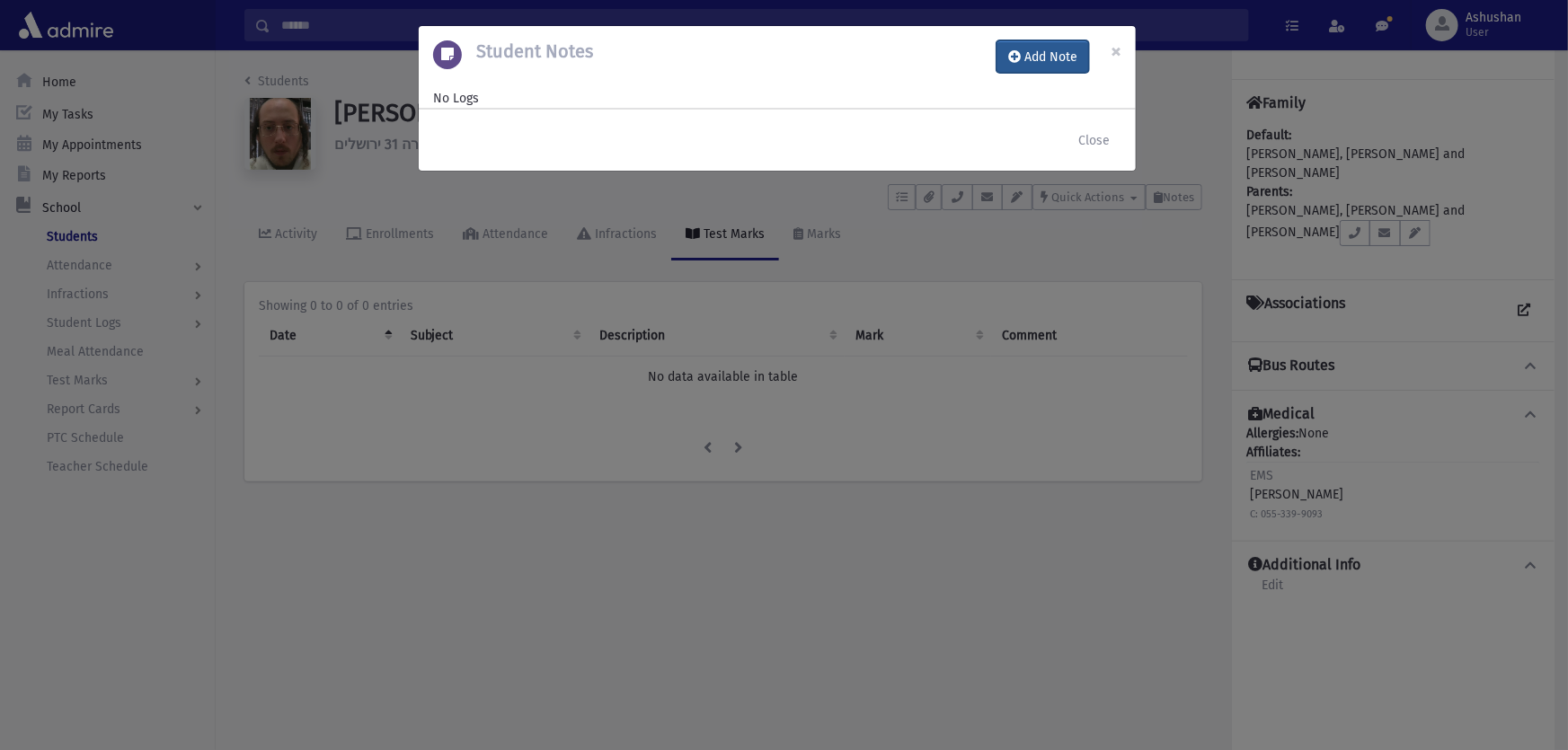
click at [1040, 67] on button "Add Note" at bounding box center [1043, 56] width 93 height 32
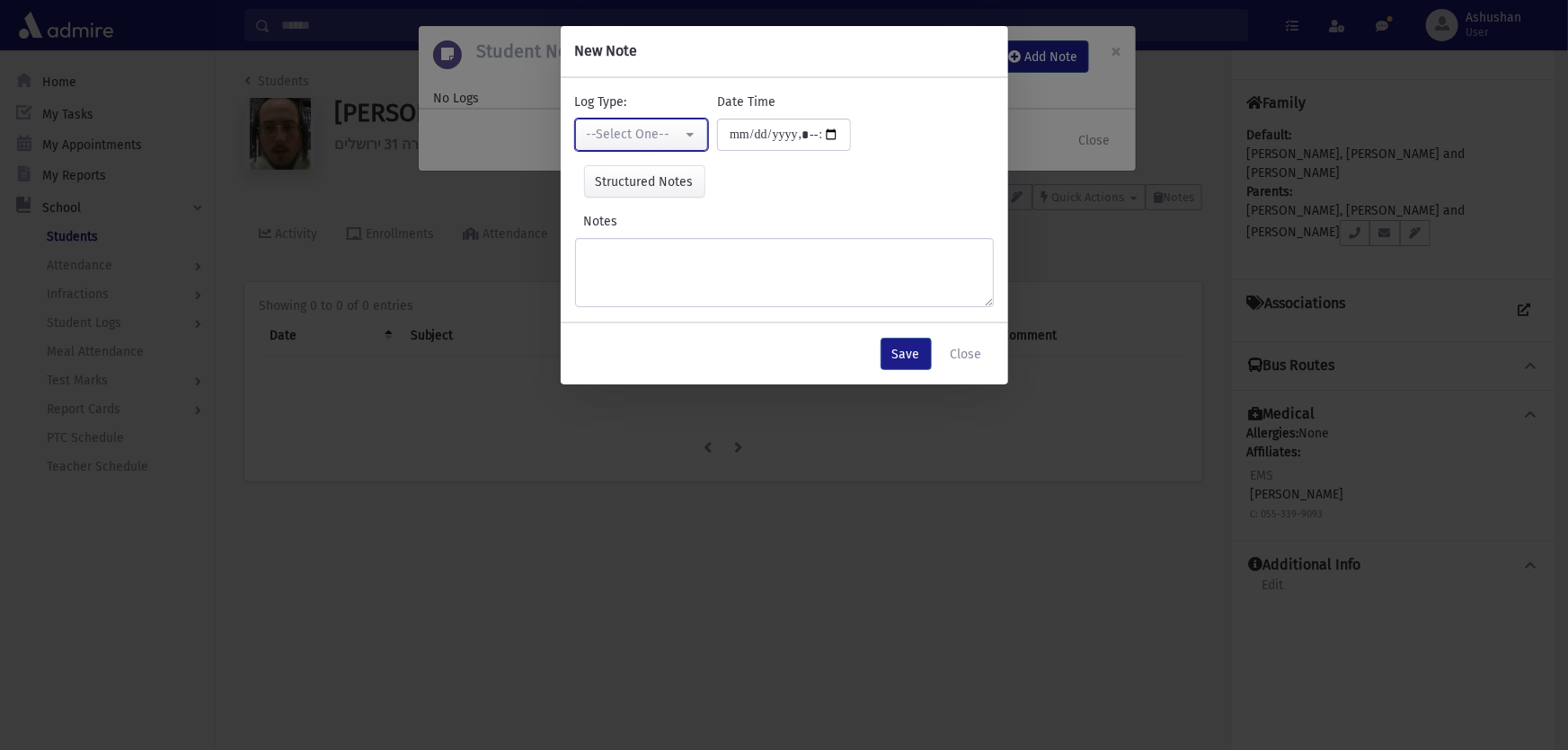
click at [655, 127] on div "--Select One--" at bounding box center [634, 134] width 96 height 18
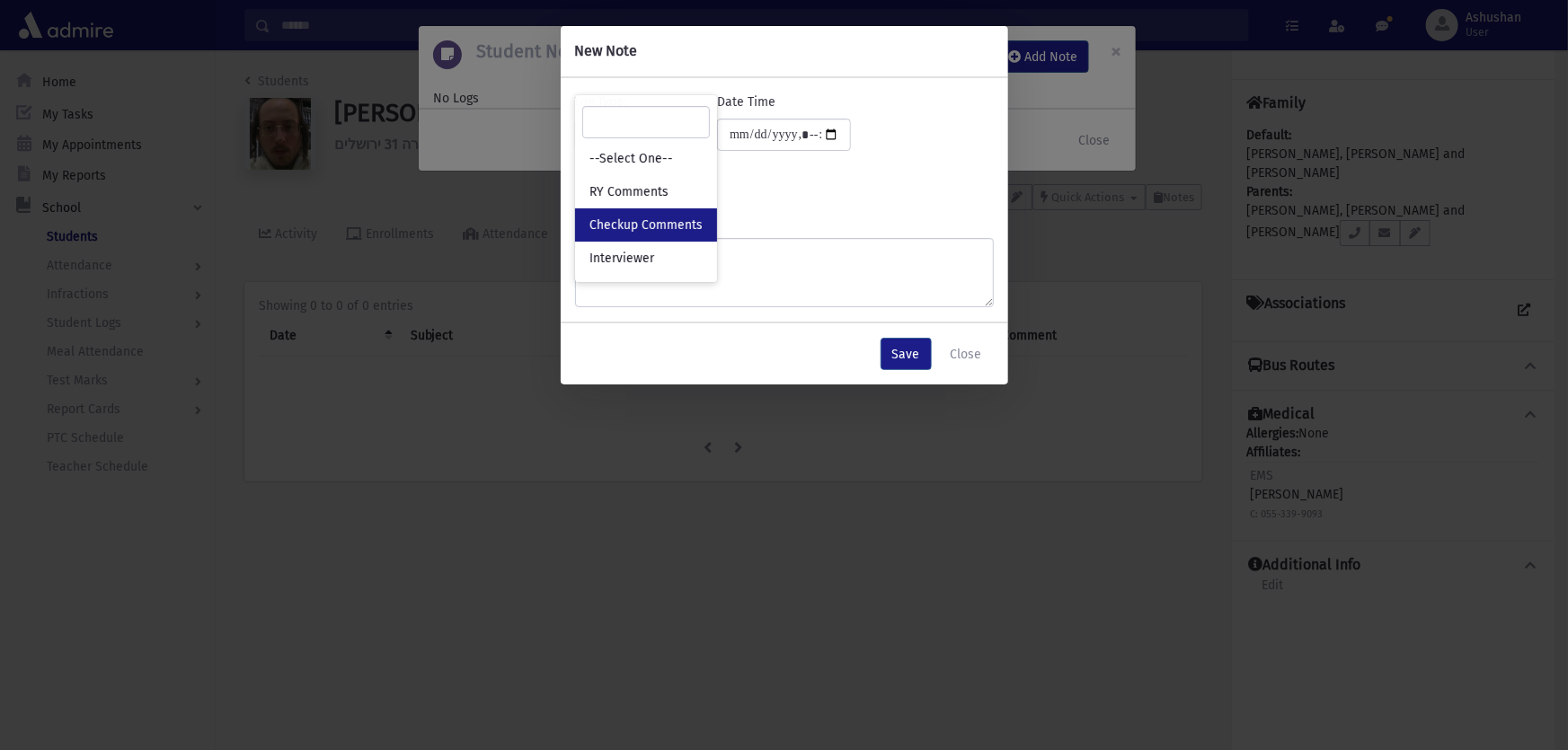
click at [657, 232] on span "Checkup Comments" at bounding box center [646, 225] width 113 height 18
select select "*"
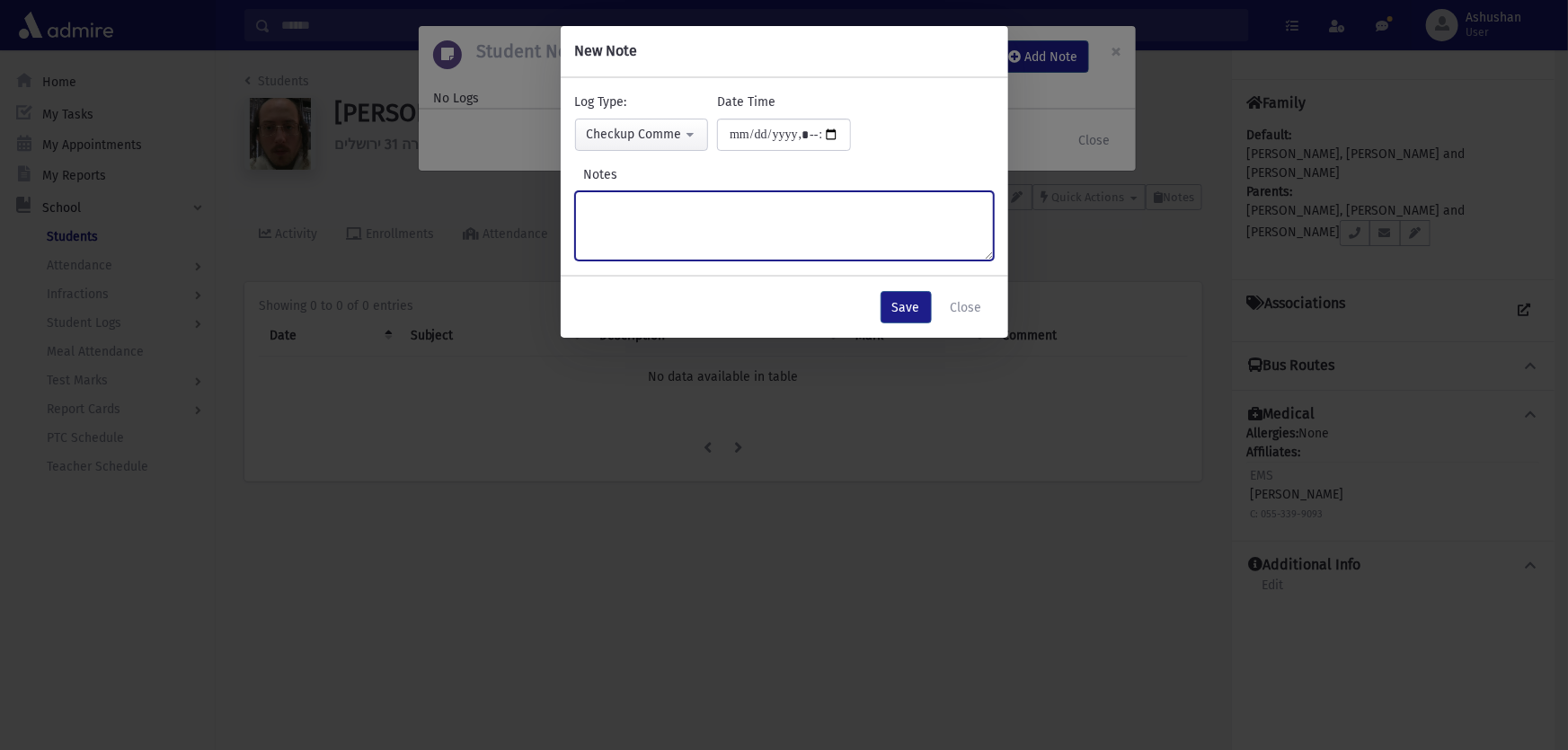
click at [657, 232] on textarea "Notes" at bounding box center [784, 225] width 419 height 69
type textarea "**********"
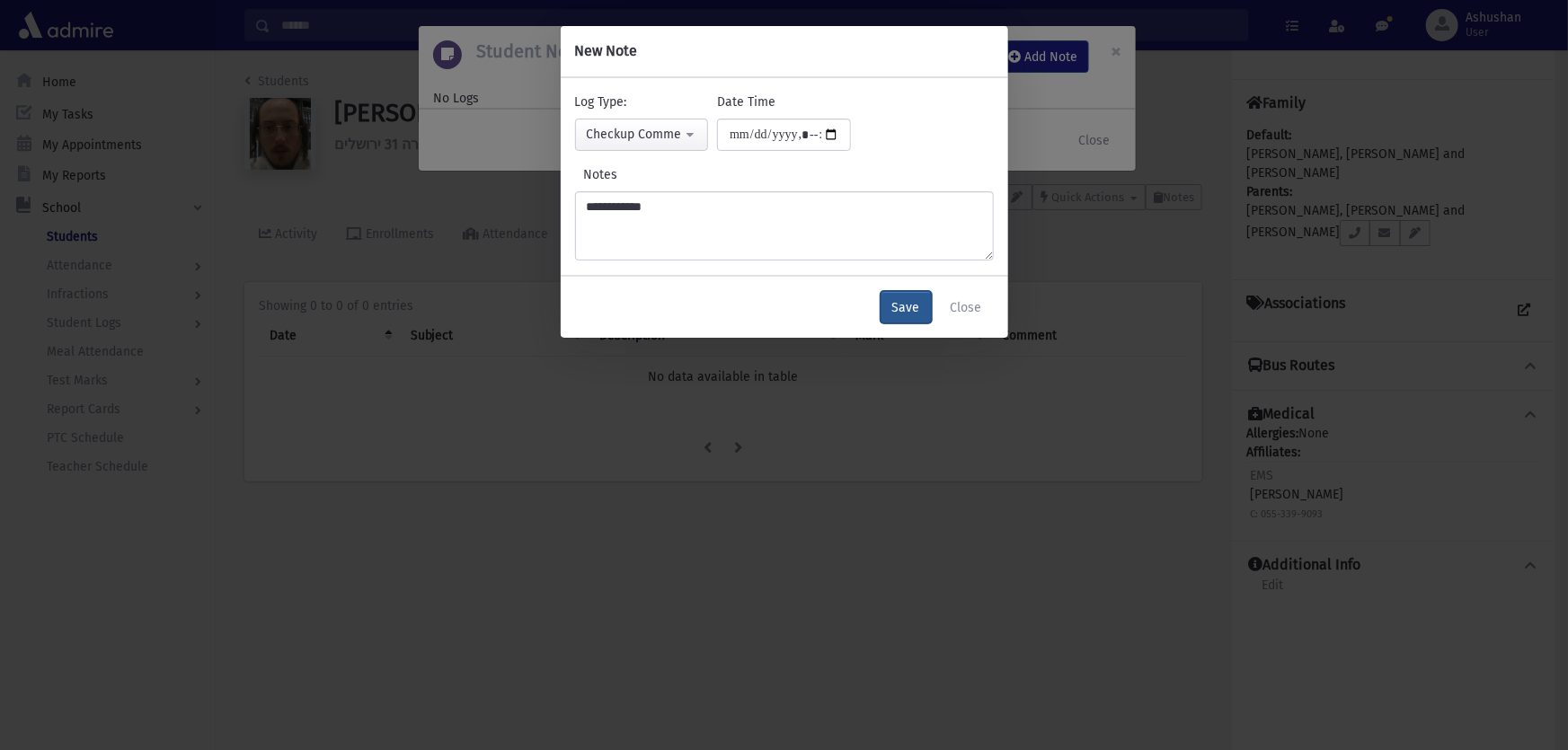
click at [920, 312] on button "Save" at bounding box center [906, 307] width 51 height 32
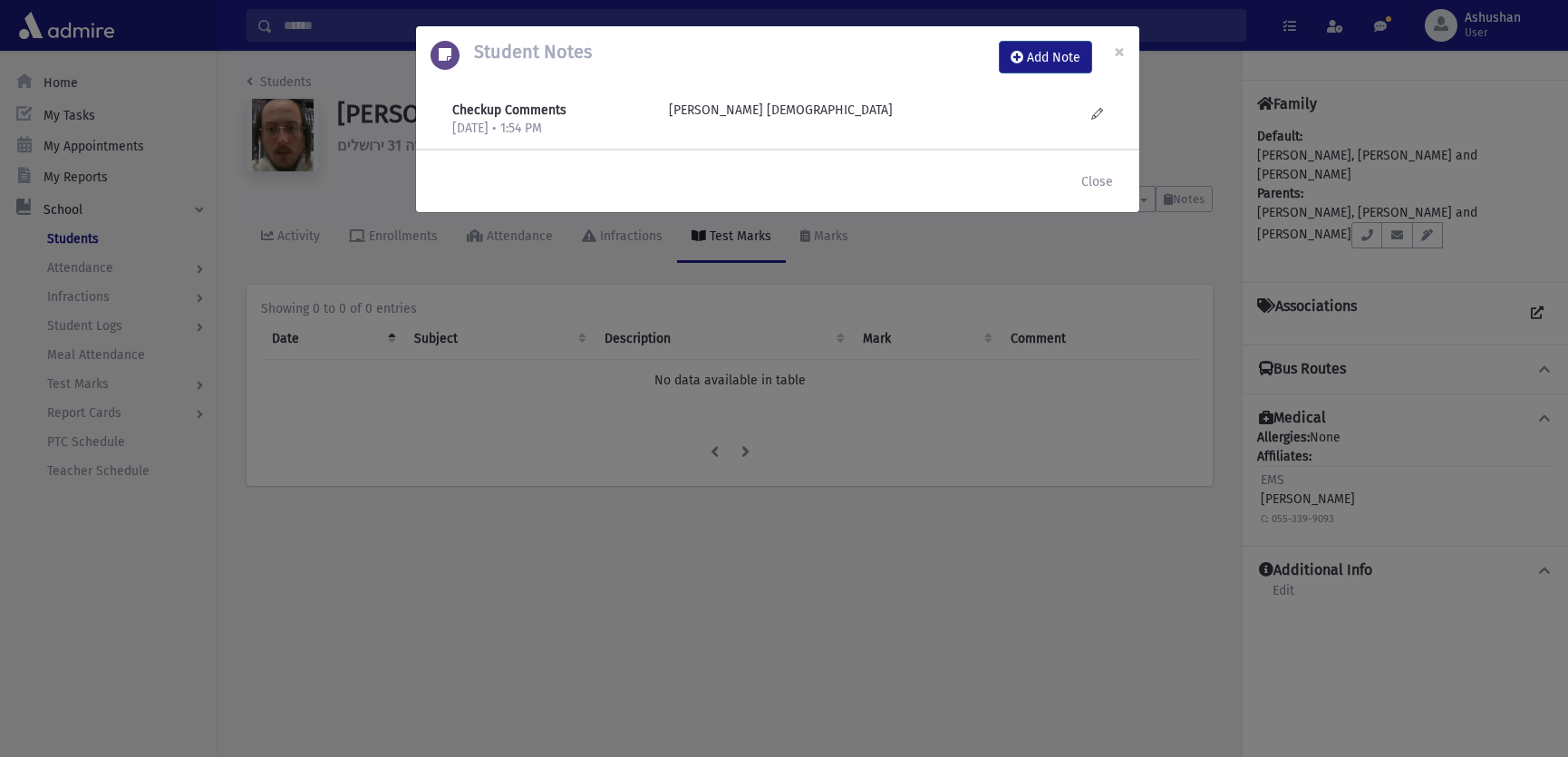
click at [744, 529] on div "Student Notes Add Note × Checkup Comments 9/17/2025 • 1:54 PM חוצניק חסידי" at bounding box center [784, 378] width 1568 height 757
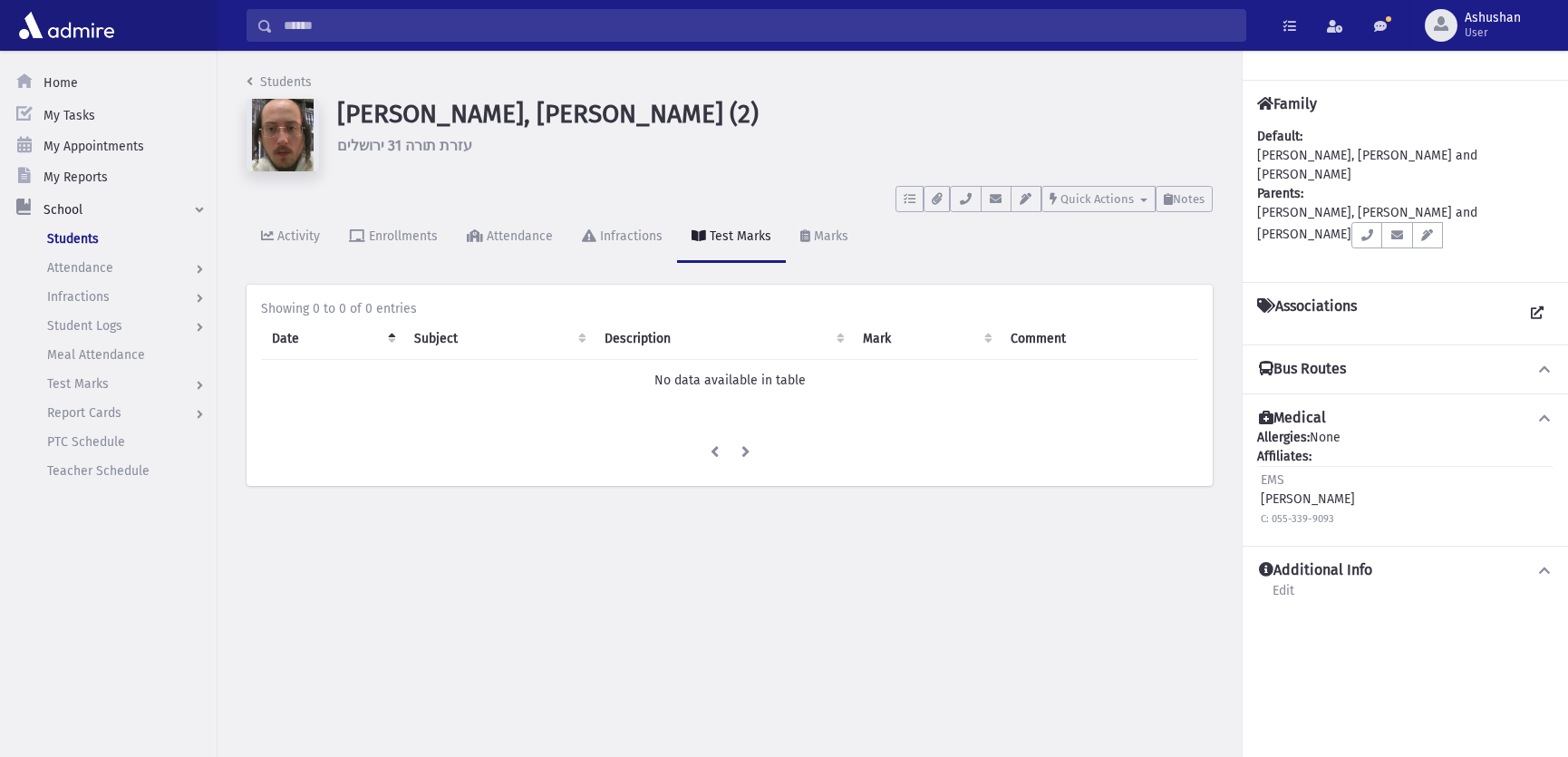
click at [578, 33] on input "Search" at bounding box center [759, 24] width 972 height 32
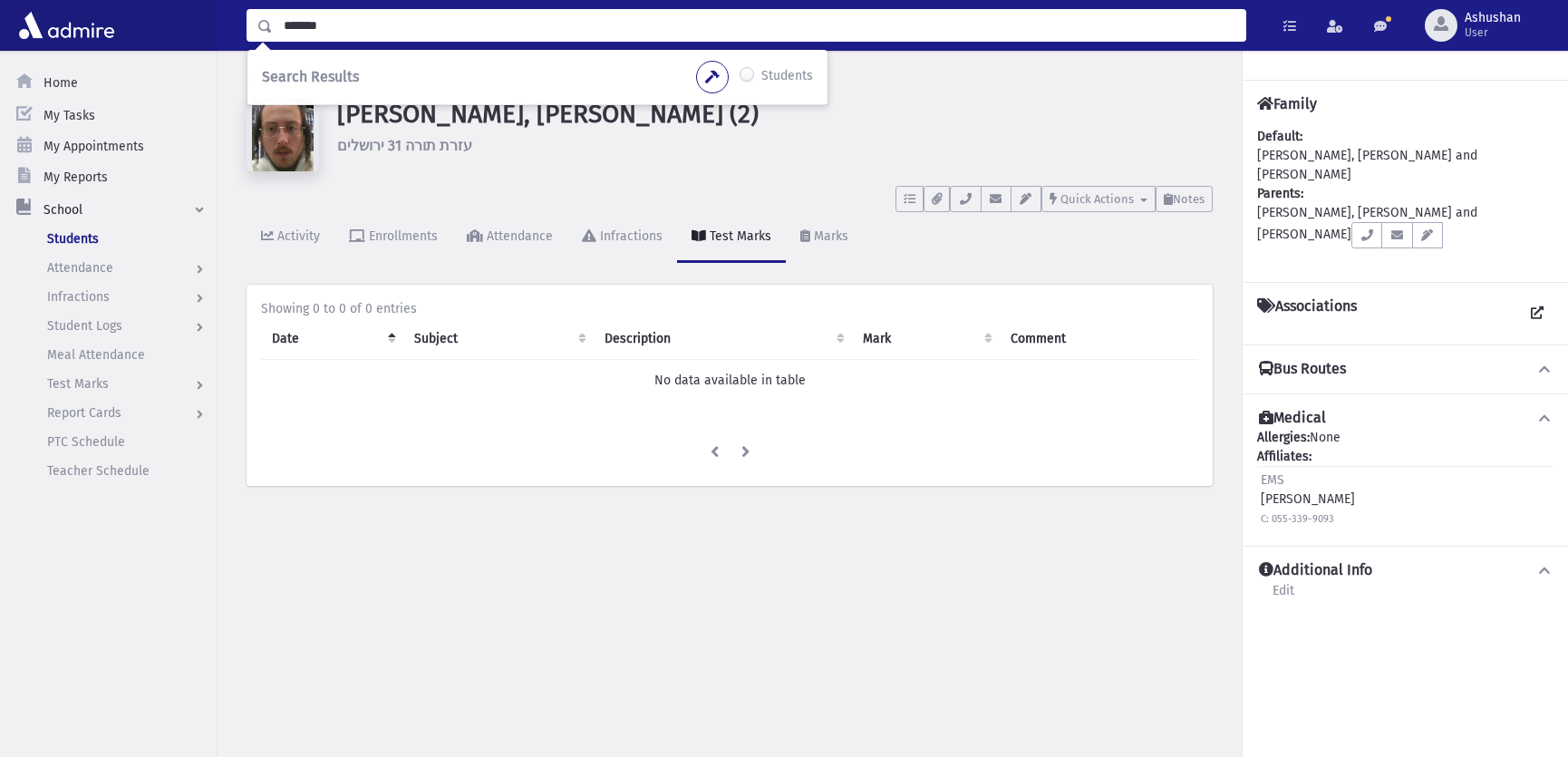
type input "*******"
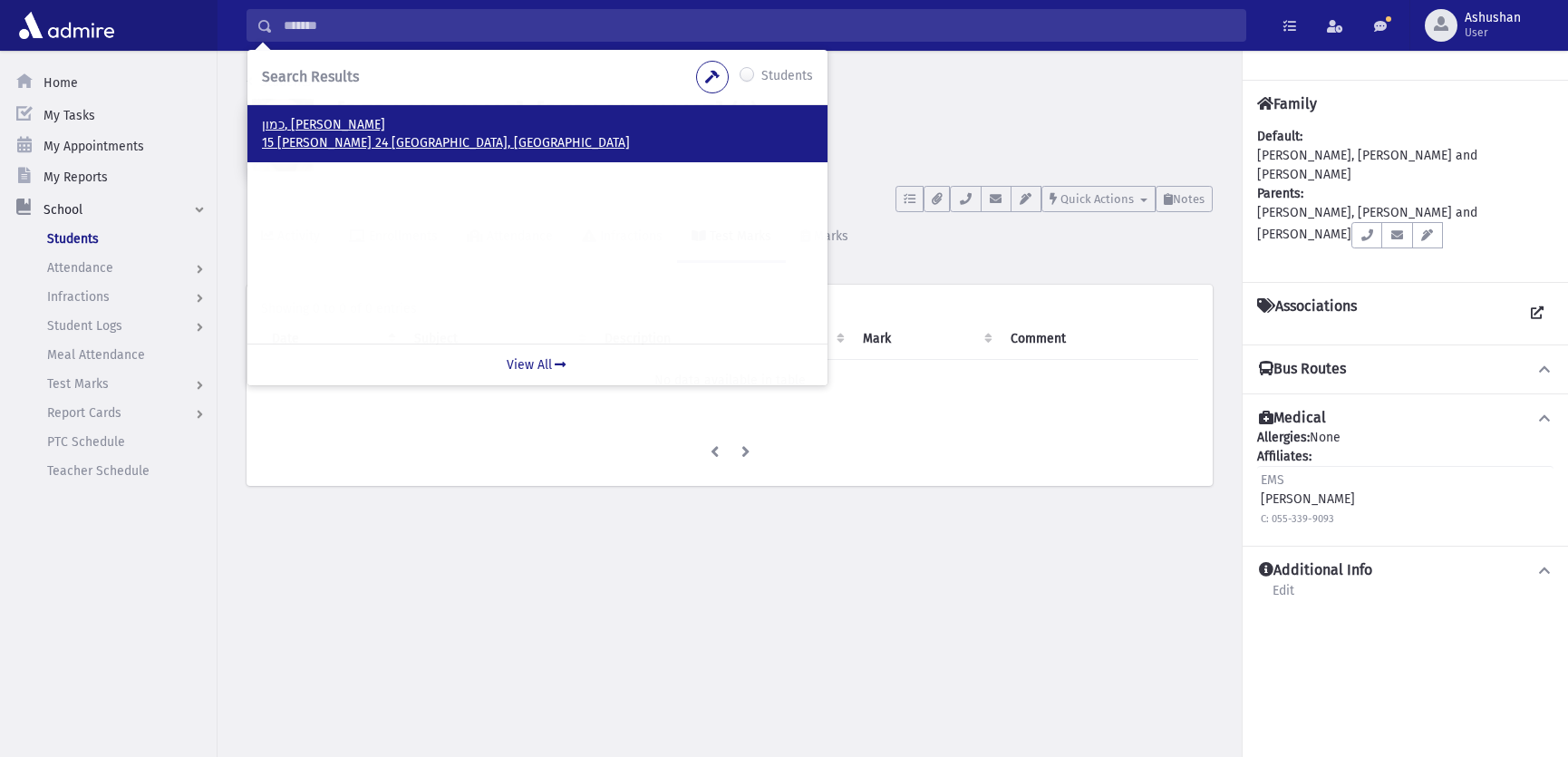
click at [308, 143] on p "15 בר כוכבא 24 ירושלים, ISRAEL" at bounding box center [537, 143] width 552 height 19
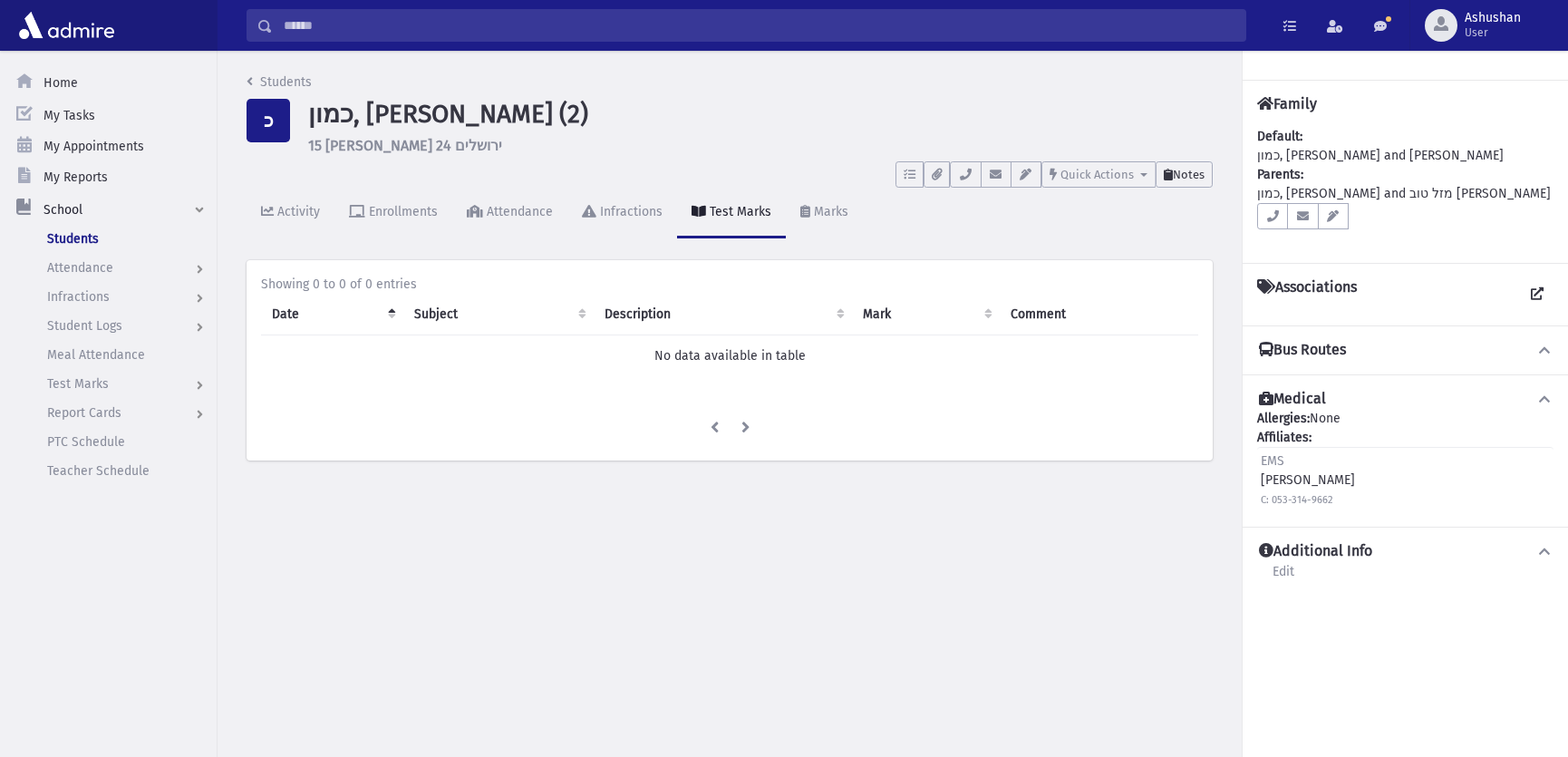
click at [1169, 177] on icon at bounding box center [1168, 175] width 9 height 12
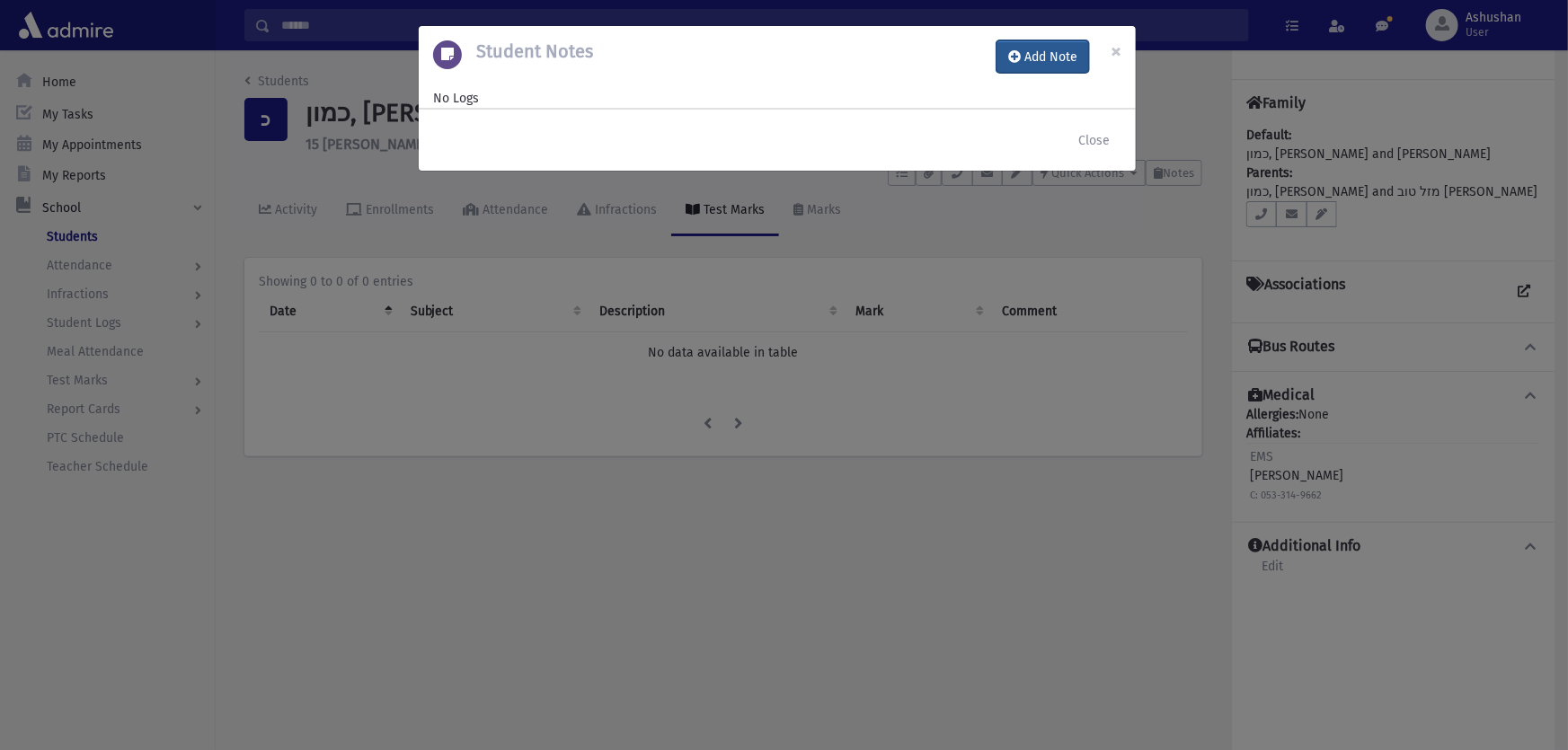
click at [1079, 53] on button "Add Note" at bounding box center [1043, 56] width 93 height 32
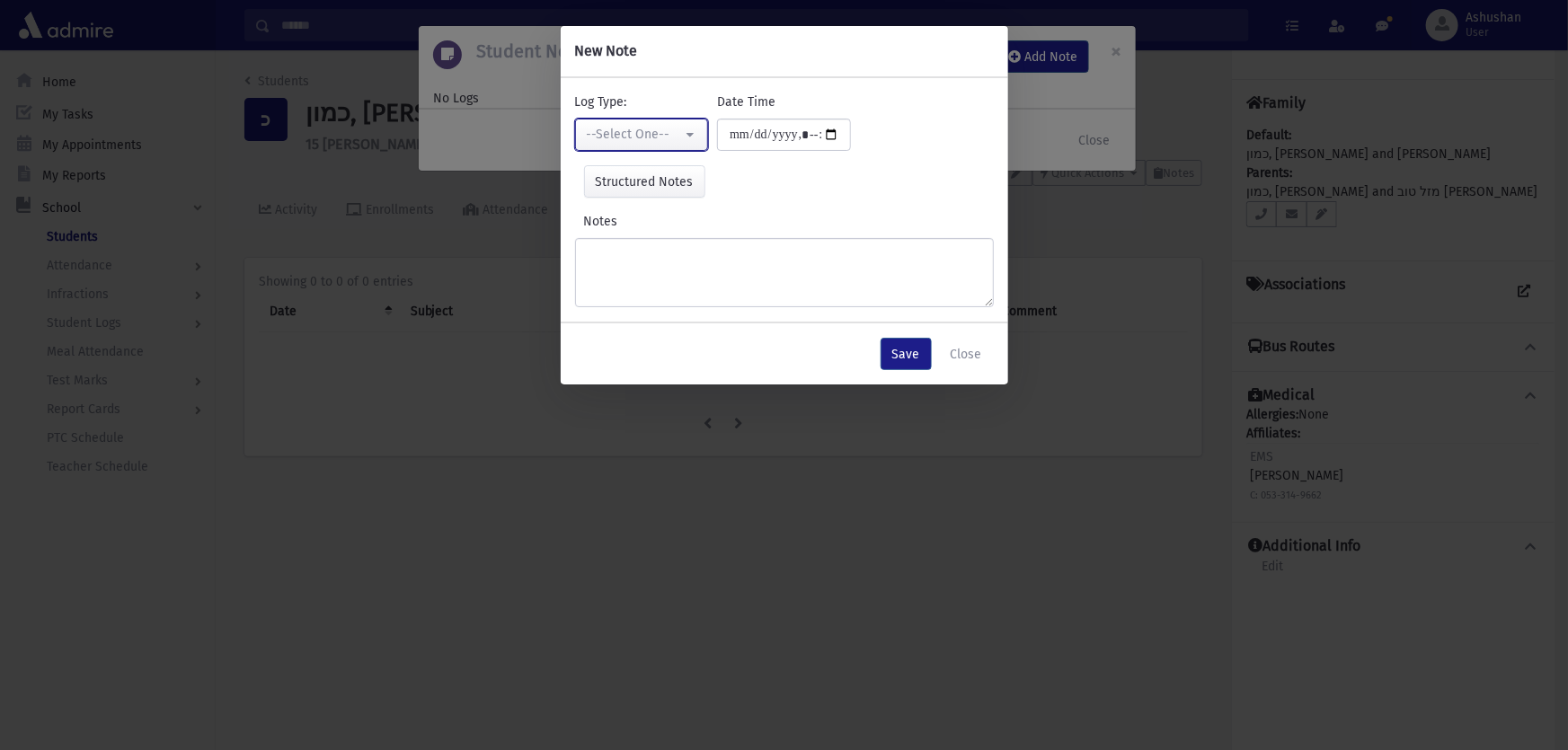
click at [635, 119] on button "--Select One--" at bounding box center [642, 135] width 134 height 32
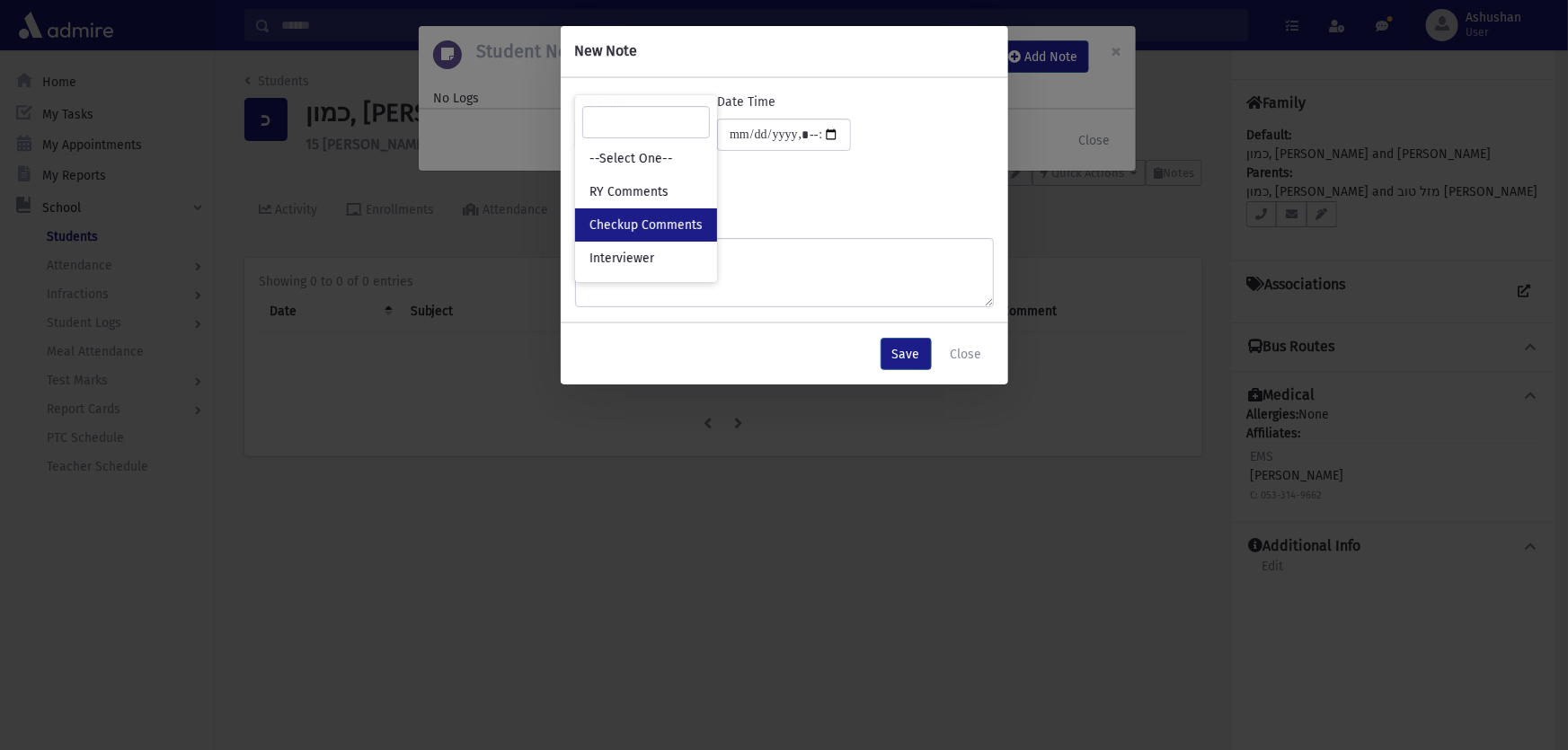
click at [653, 210] on link "Checkup Comments" at bounding box center [646, 225] width 142 height 33
select select "*"
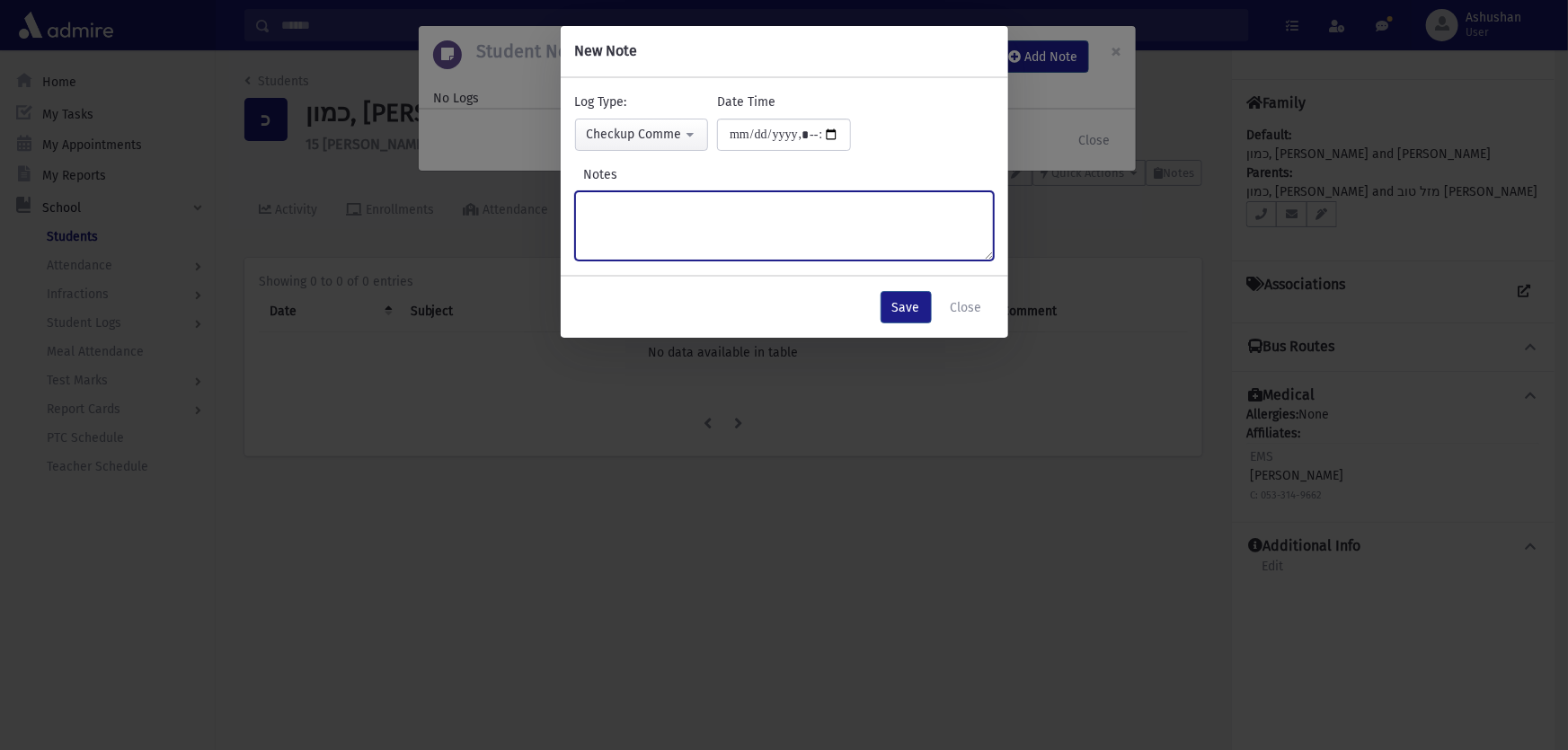
click at [657, 214] on textarea "Notes" at bounding box center [784, 225] width 419 height 69
type textarea "*"
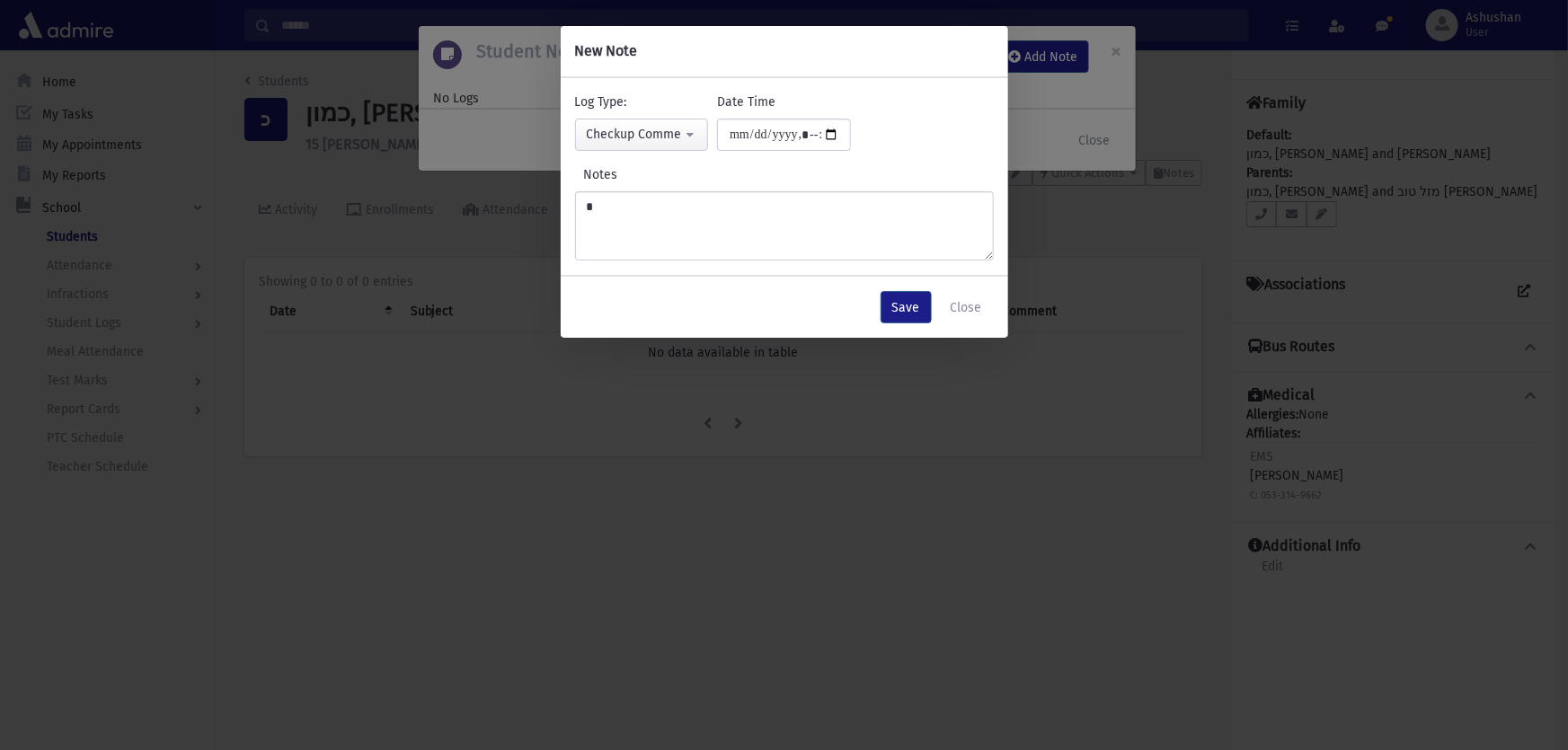
click at [880, 306] on div "Save Close" at bounding box center [784, 307] width 447 height 61
click at [882, 308] on button "Save" at bounding box center [906, 307] width 51 height 32
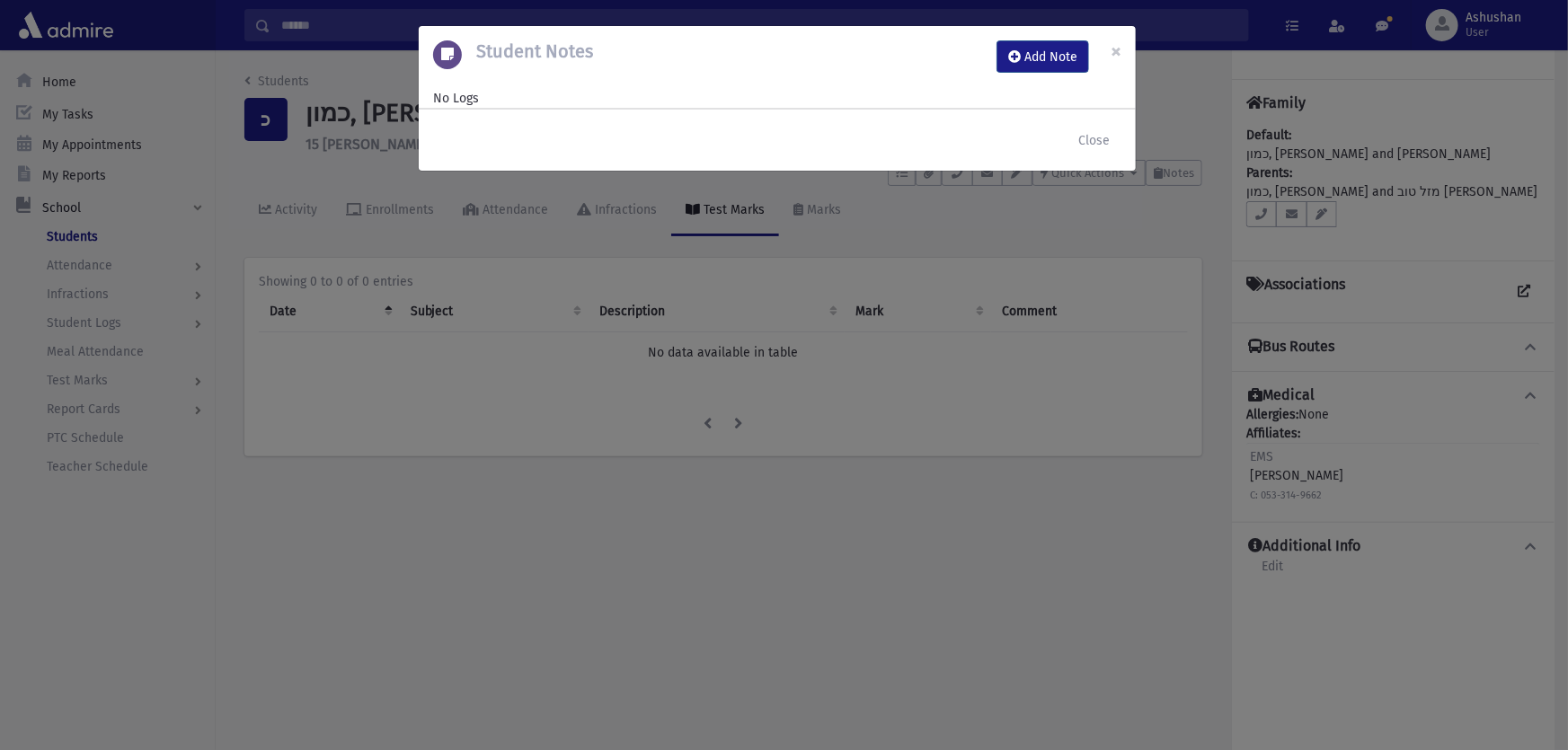
click at [871, 327] on div at bounding box center [784, 375] width 1568 height 750
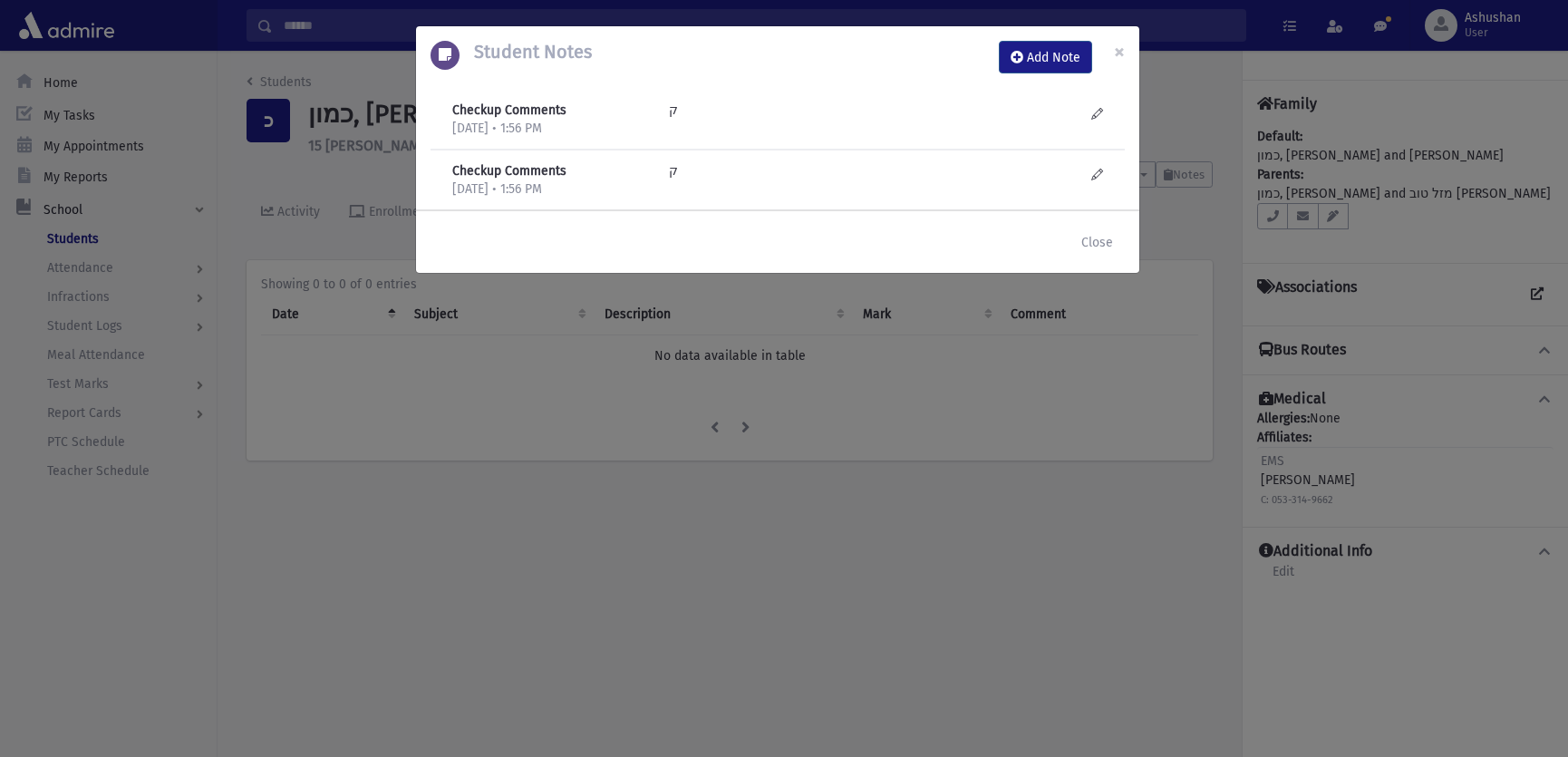
click at [754, 287] on div "Student Notes Add Note × Checkup Comments [DATE] • 1:56 PM ק" at bounding box center [784, 378] width 1568 height 757
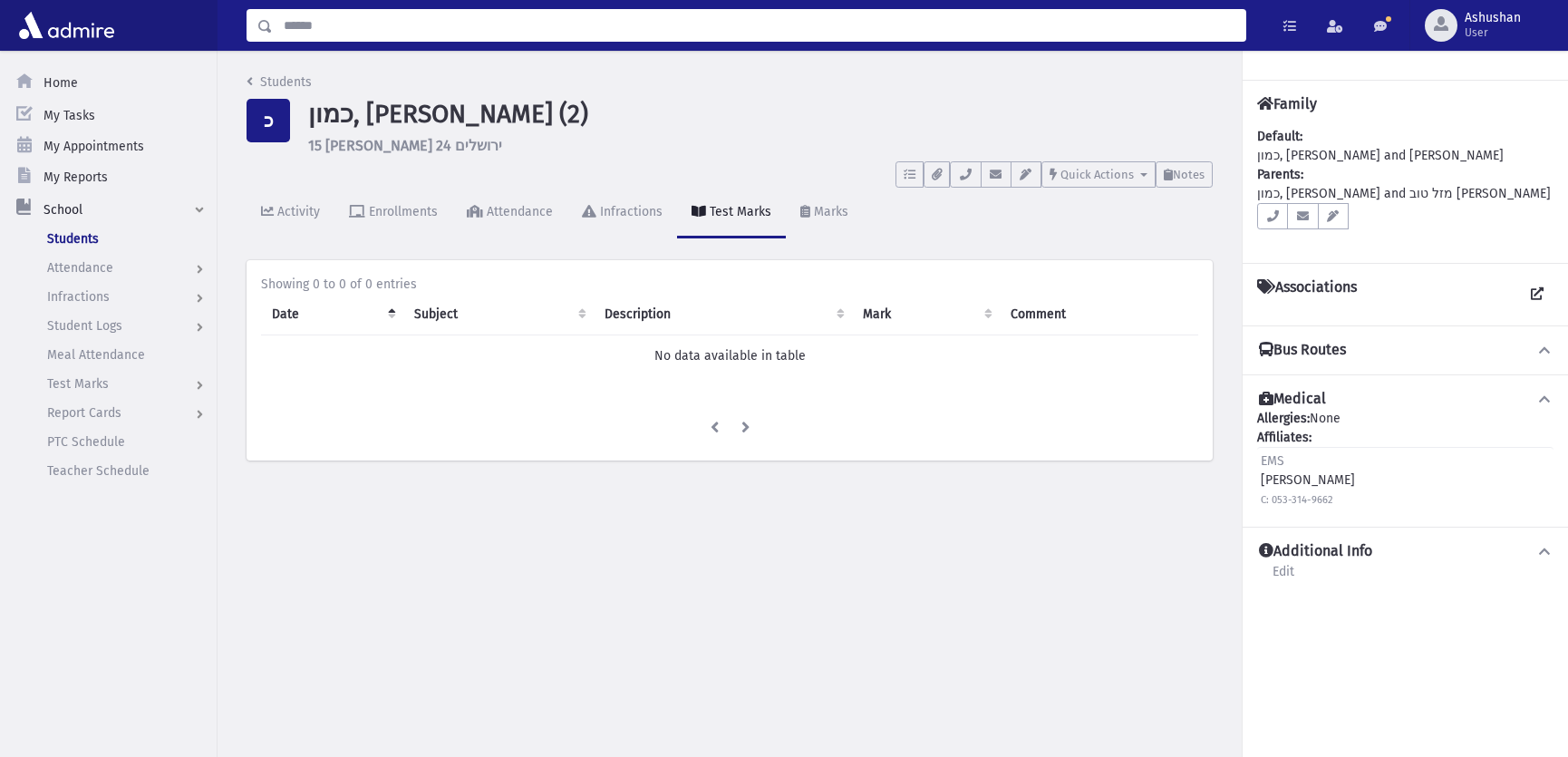
click at [751, 35] on input "Search" at bounding box center [759, 24] width 972 height 32
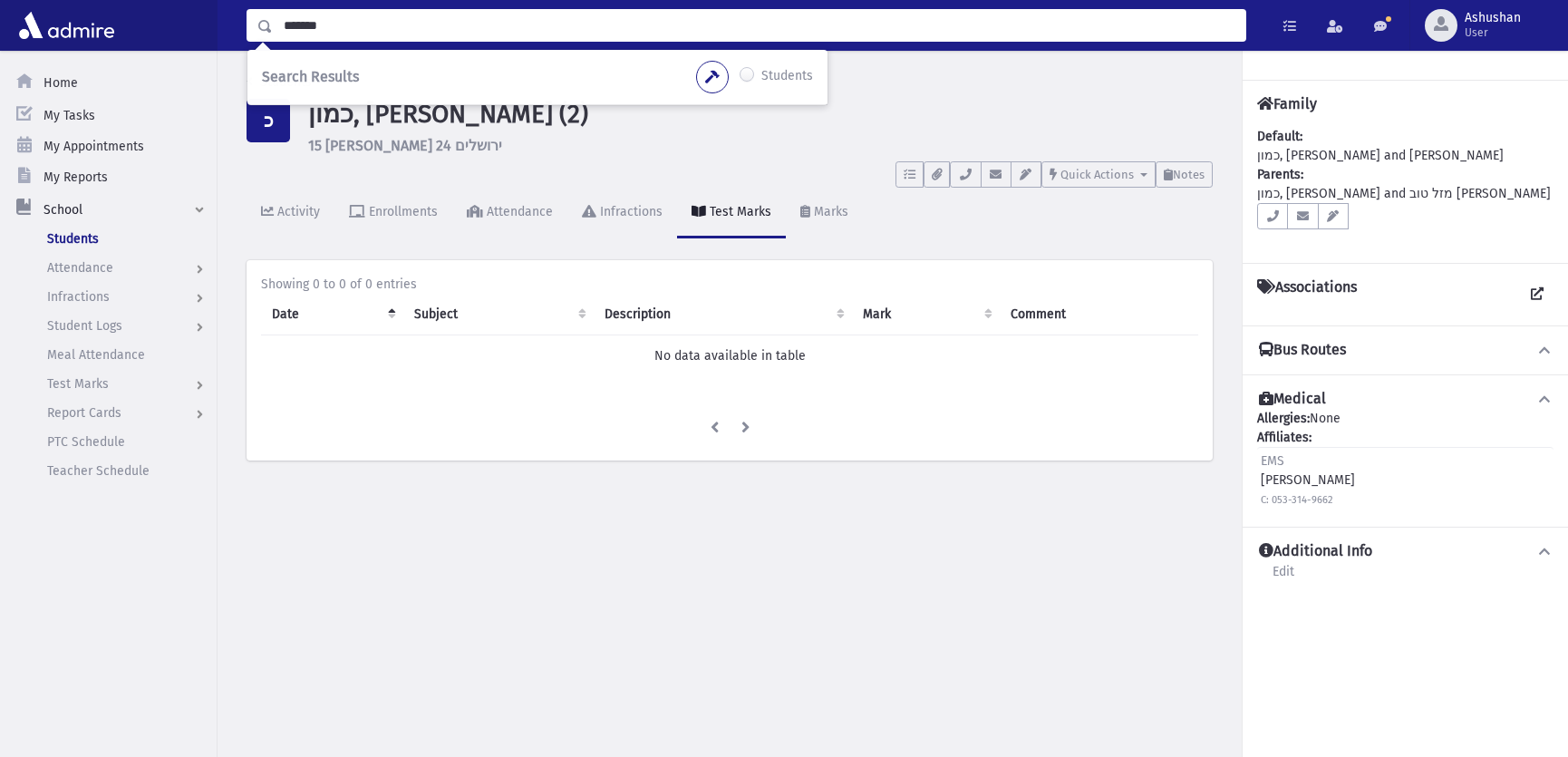
type input "*******"
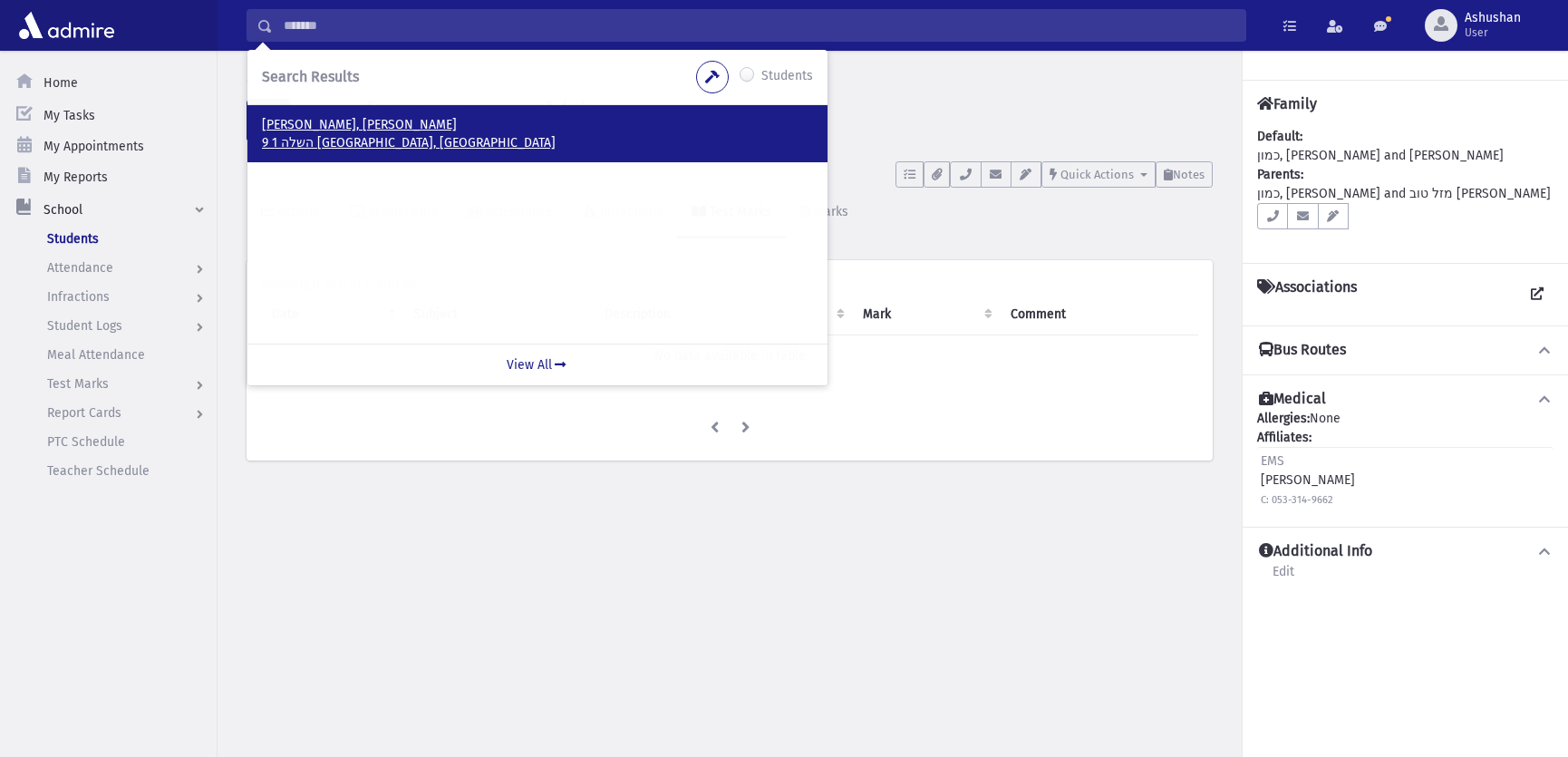
click at [318, 129] on p "לוי, משה" at bounding box center [537, 125] width 552 height 19
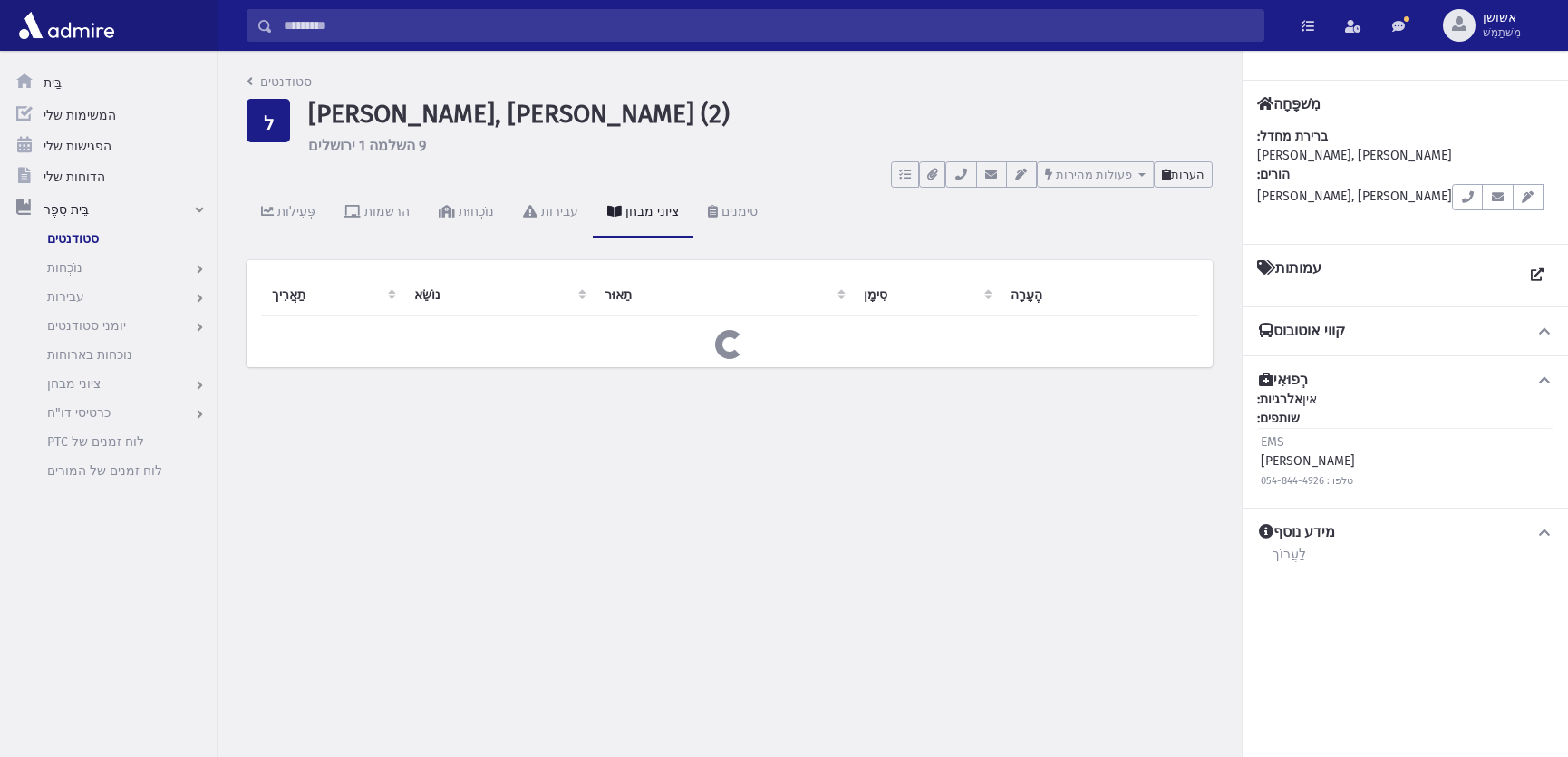
click at [1168, 169] on icon at bounding box center [1166, 175] width 9 height 12
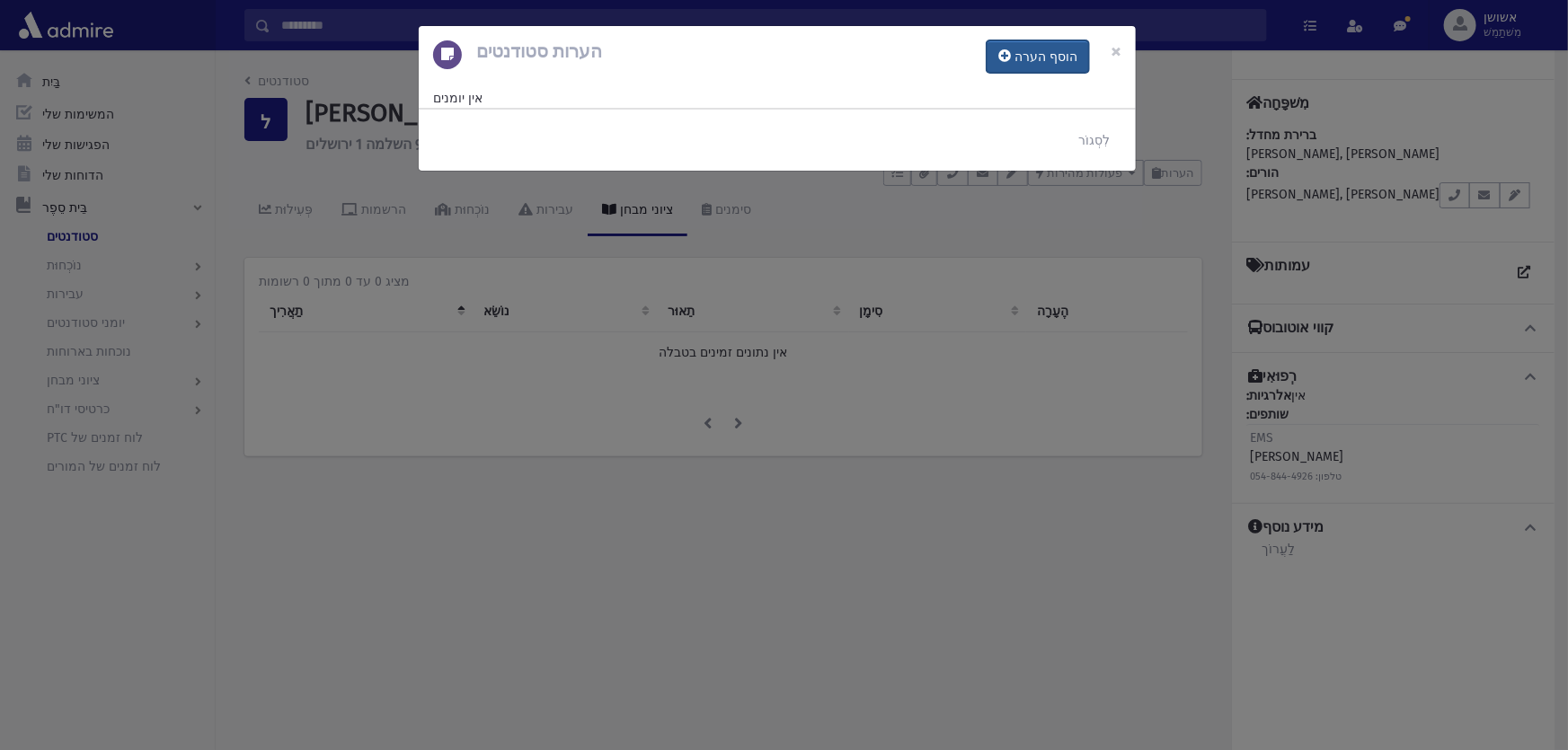
click at [1040, 61] on font "הוסף הערה" at bounding box center [1045, 57] width 63 height 15
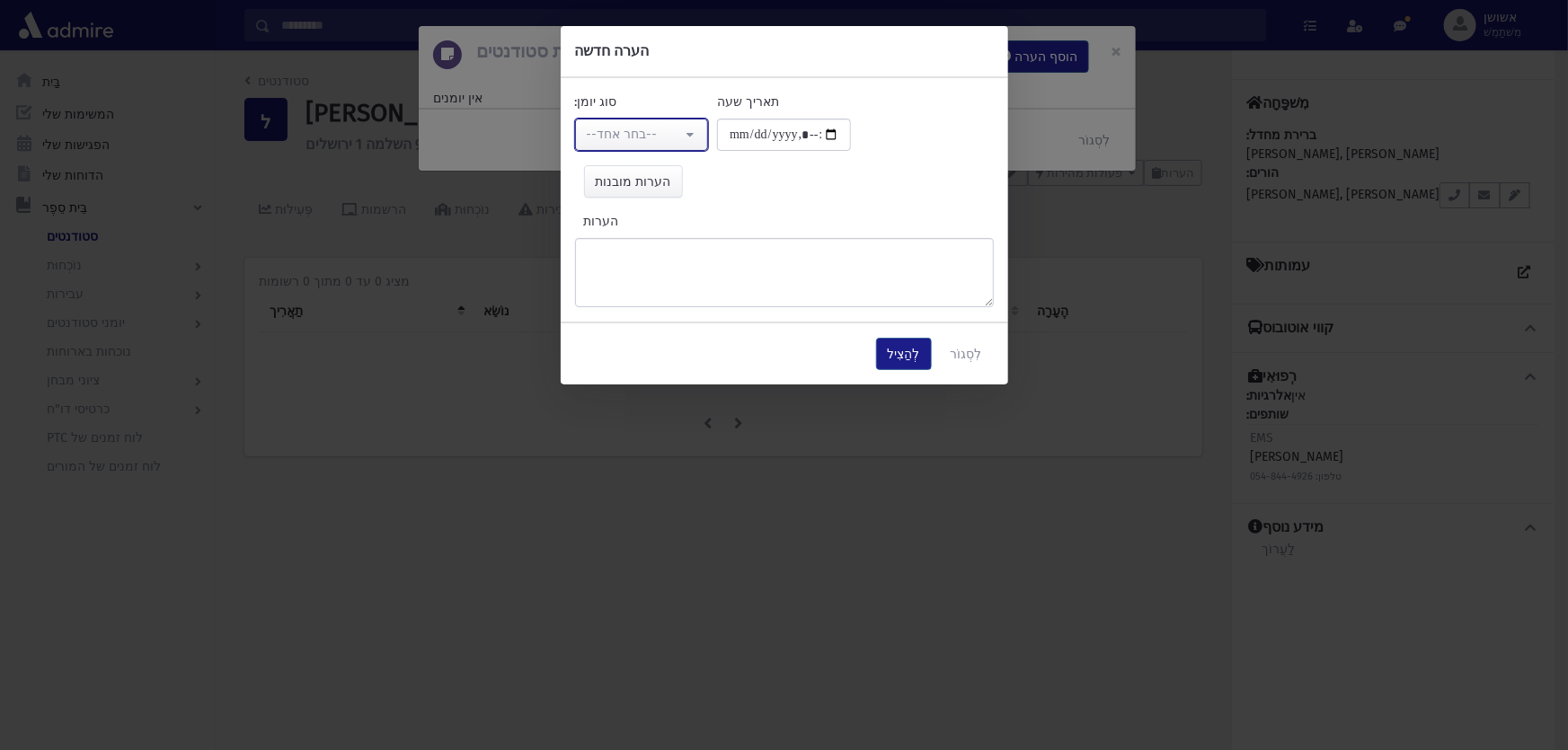
click at [582, 131] on button "--בחר אחד--" at bounding box center [642, 135] width 134 height 32
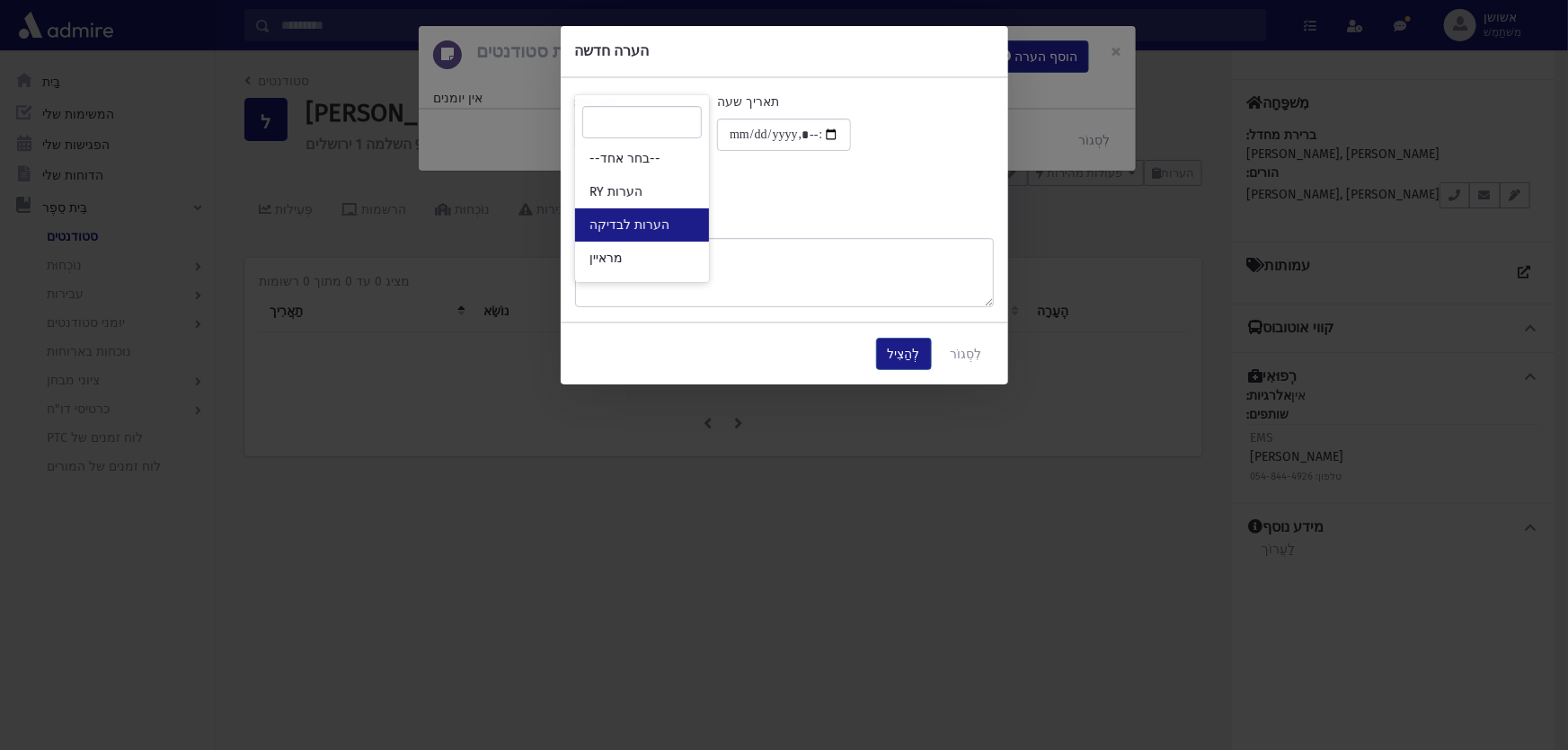
click at [618, 218] on font "הערות לבדיקה" at bounding box center [629, 225] width 80 height 15
select select "*"
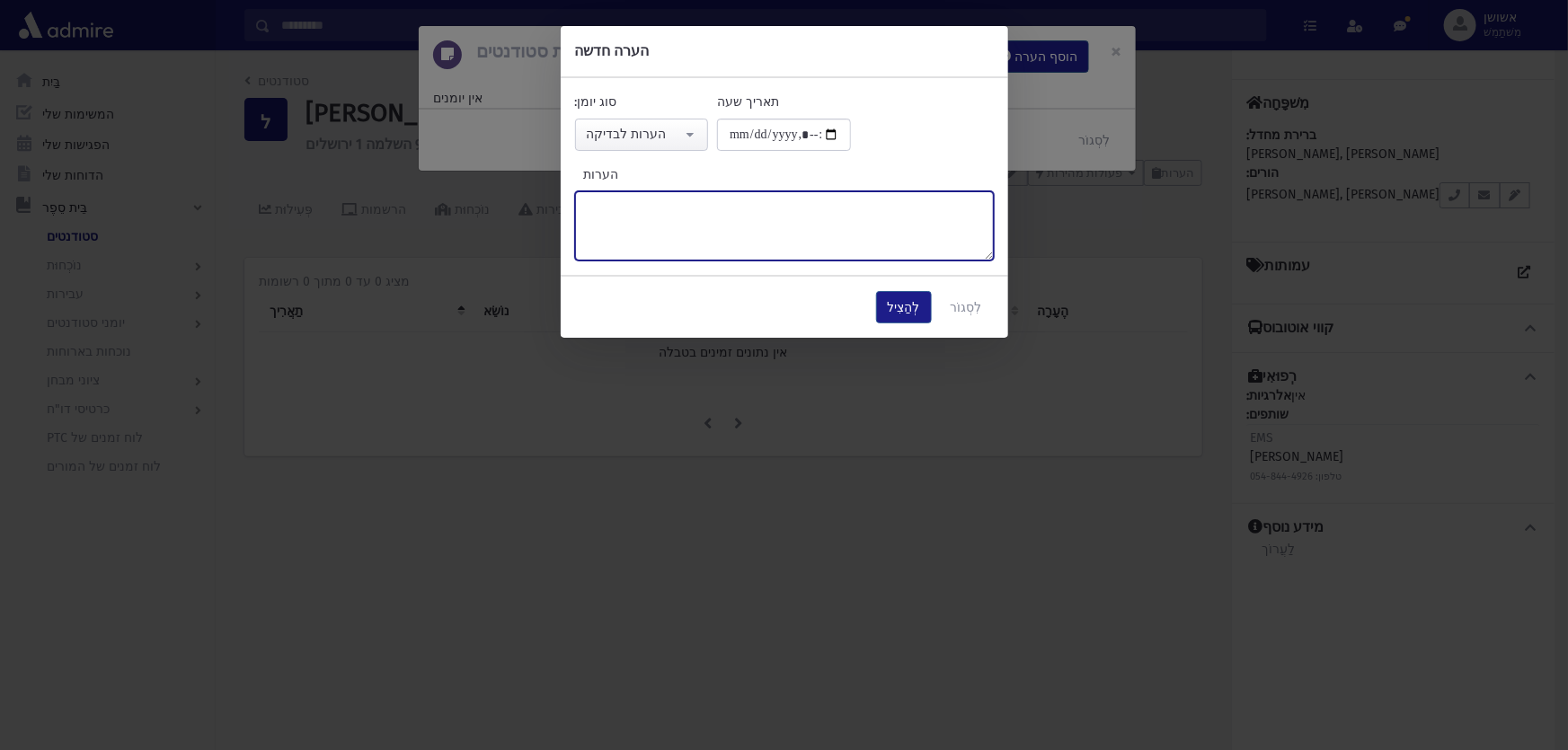
click at [618, 217] on textarea "הערות" at bounding box center [784, 225] width 419 height 69
type textarea "*"
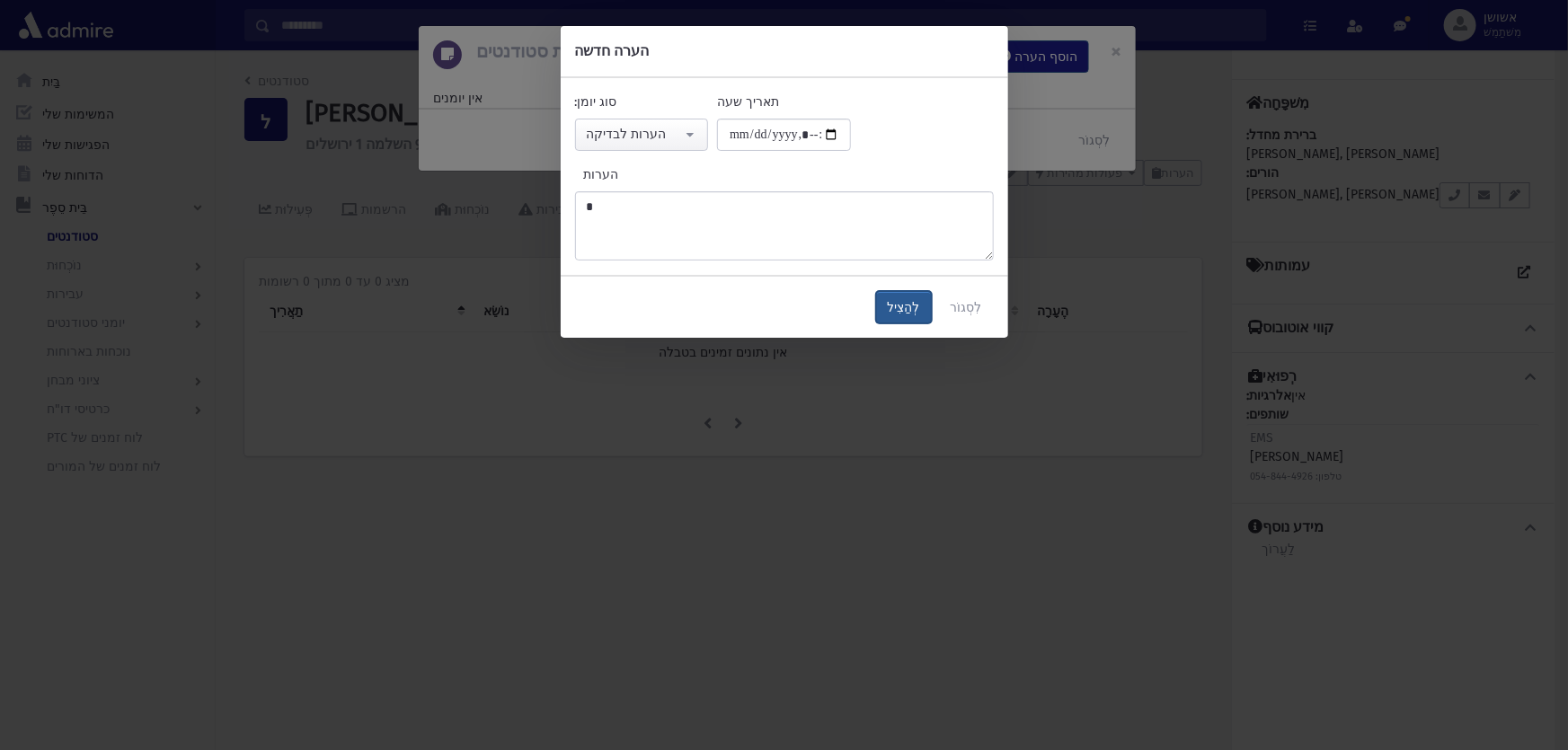
click at [916, 297] on button "לְהַצִיל" at bounding box center [904, 307] width 56 height 32
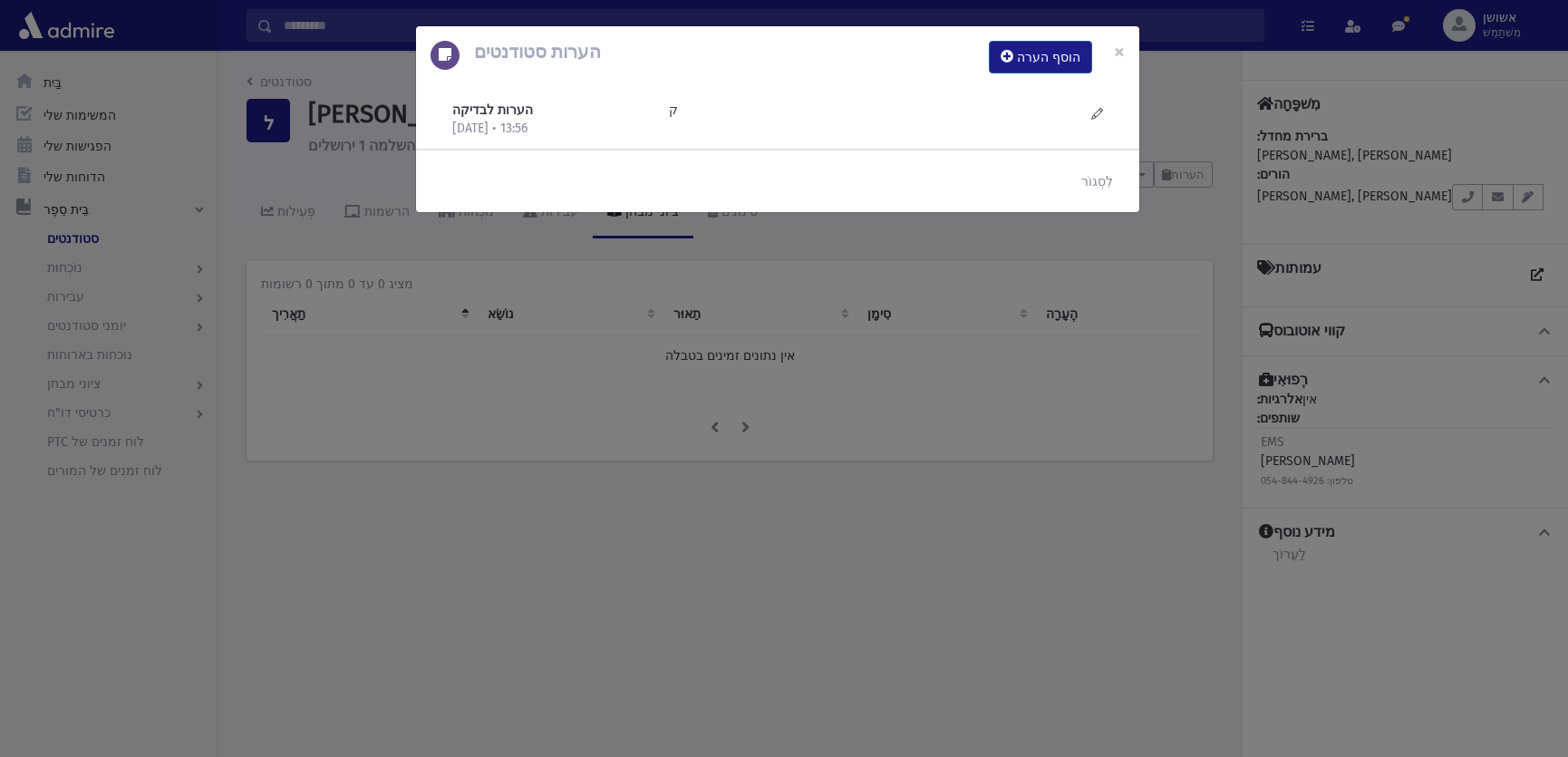
click at [873, 379] on div "הערות סטודנטים הוסף הערה × הערות לבדיקה 17/9/2025 • 13:56 ק" at bounding box center [784, 378] width 1568 height 757
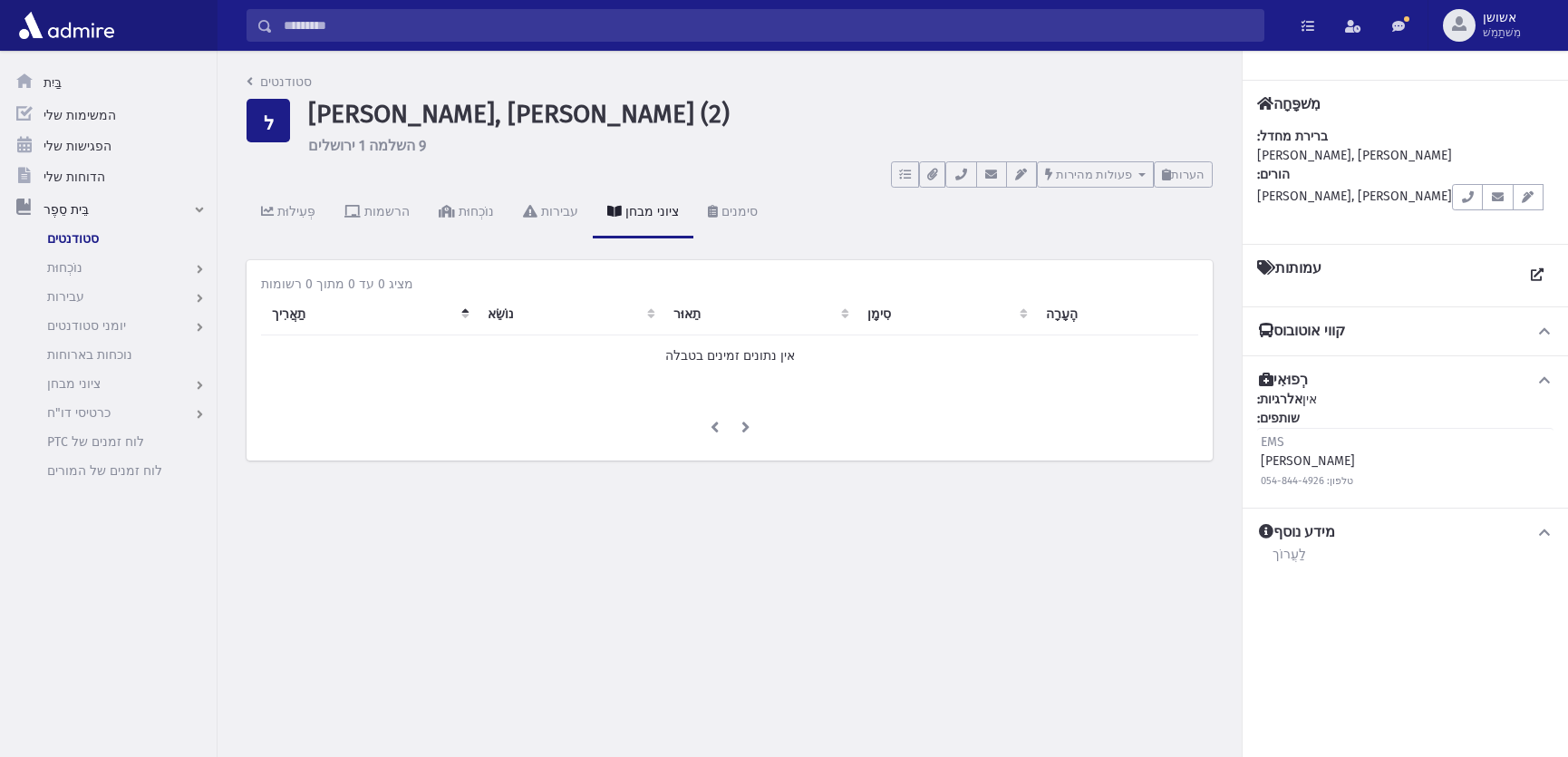
click at [763, 34] on input "לְחַפֵּשׂ" at bounding box center [767, 24] width 991 height 32
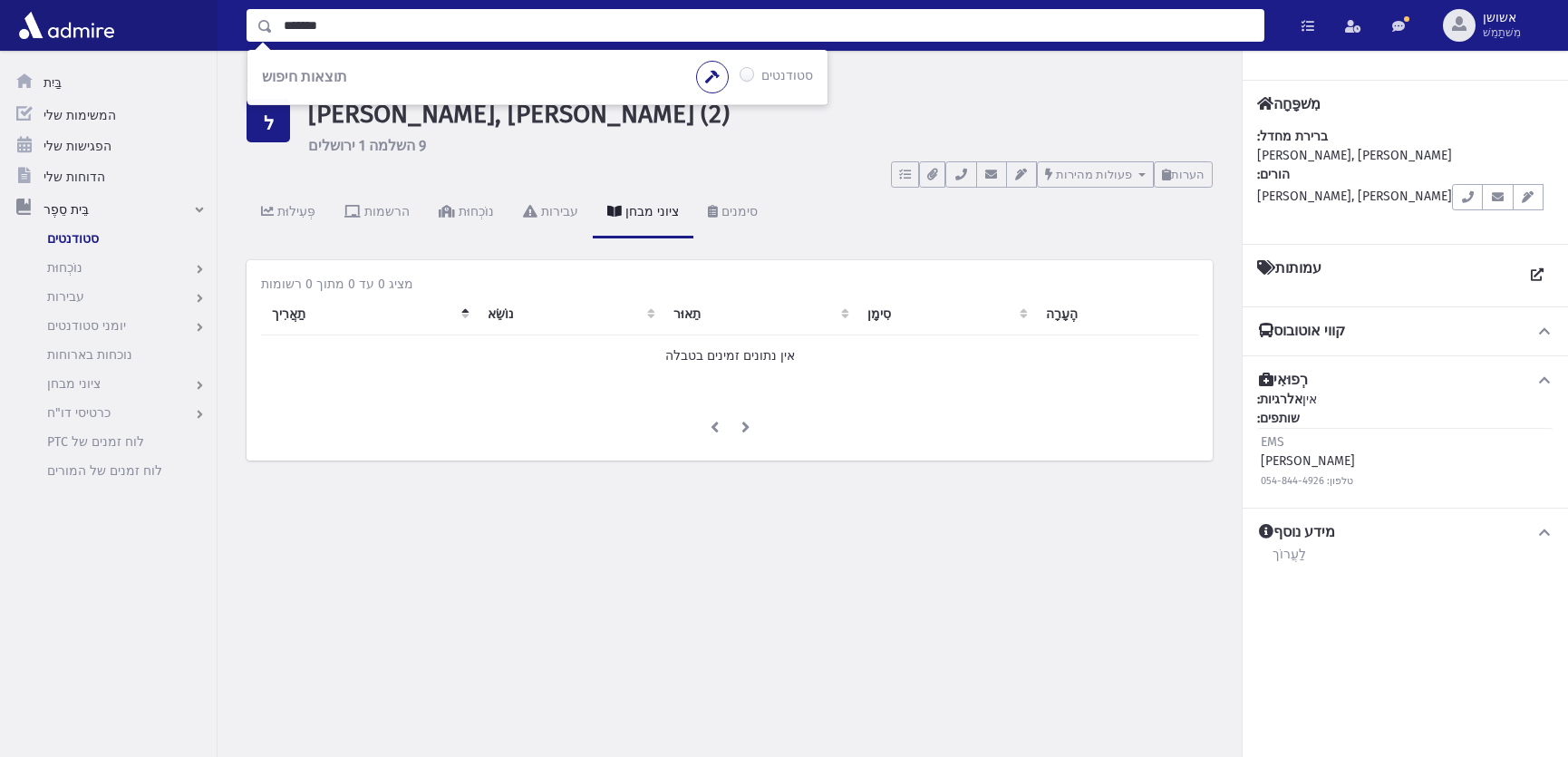
type input "*******"
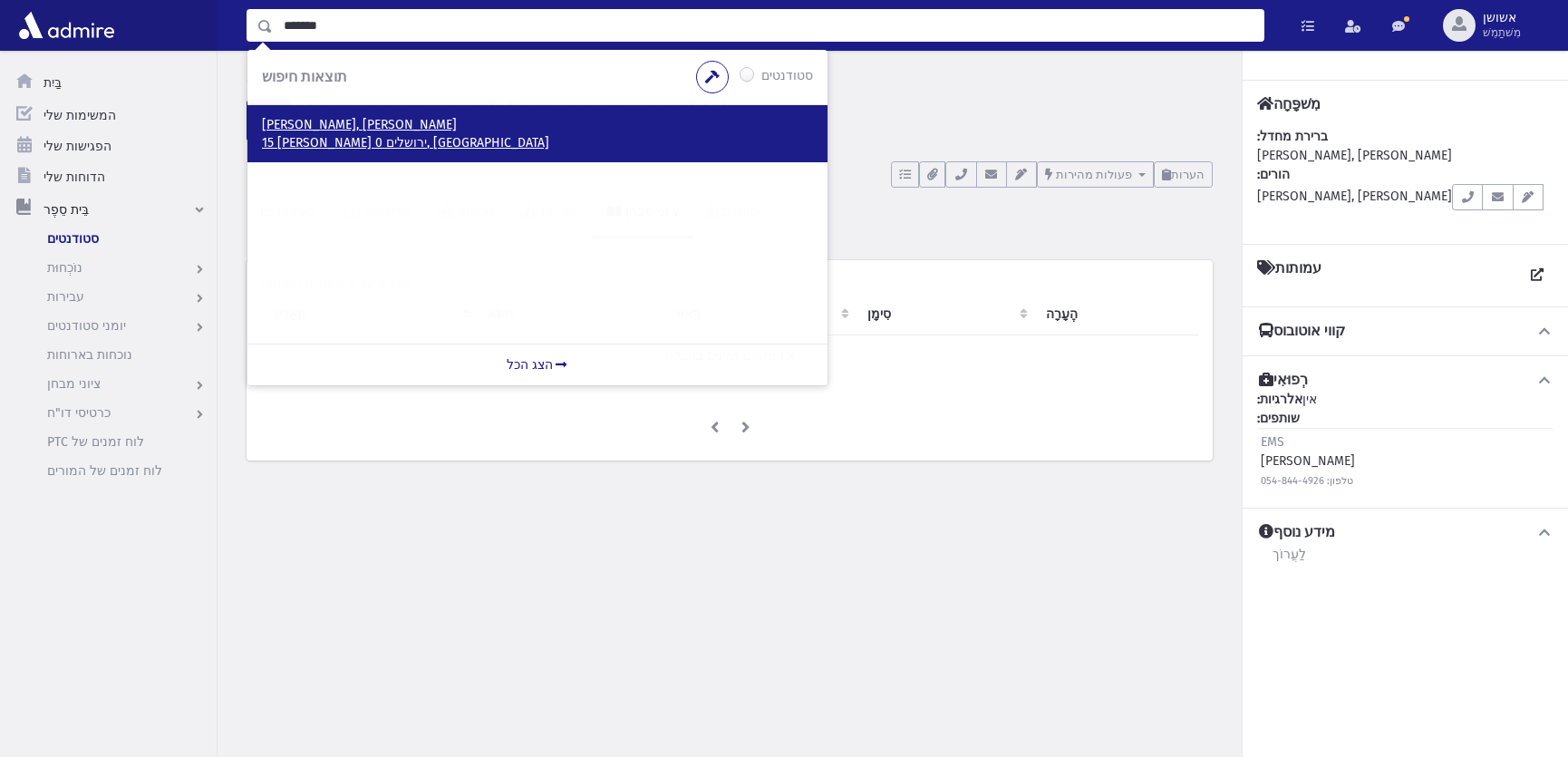
click at [387, 130] on p "לוין, מאיר שמחה" at bounding box center [537, 125] width 552 height 19
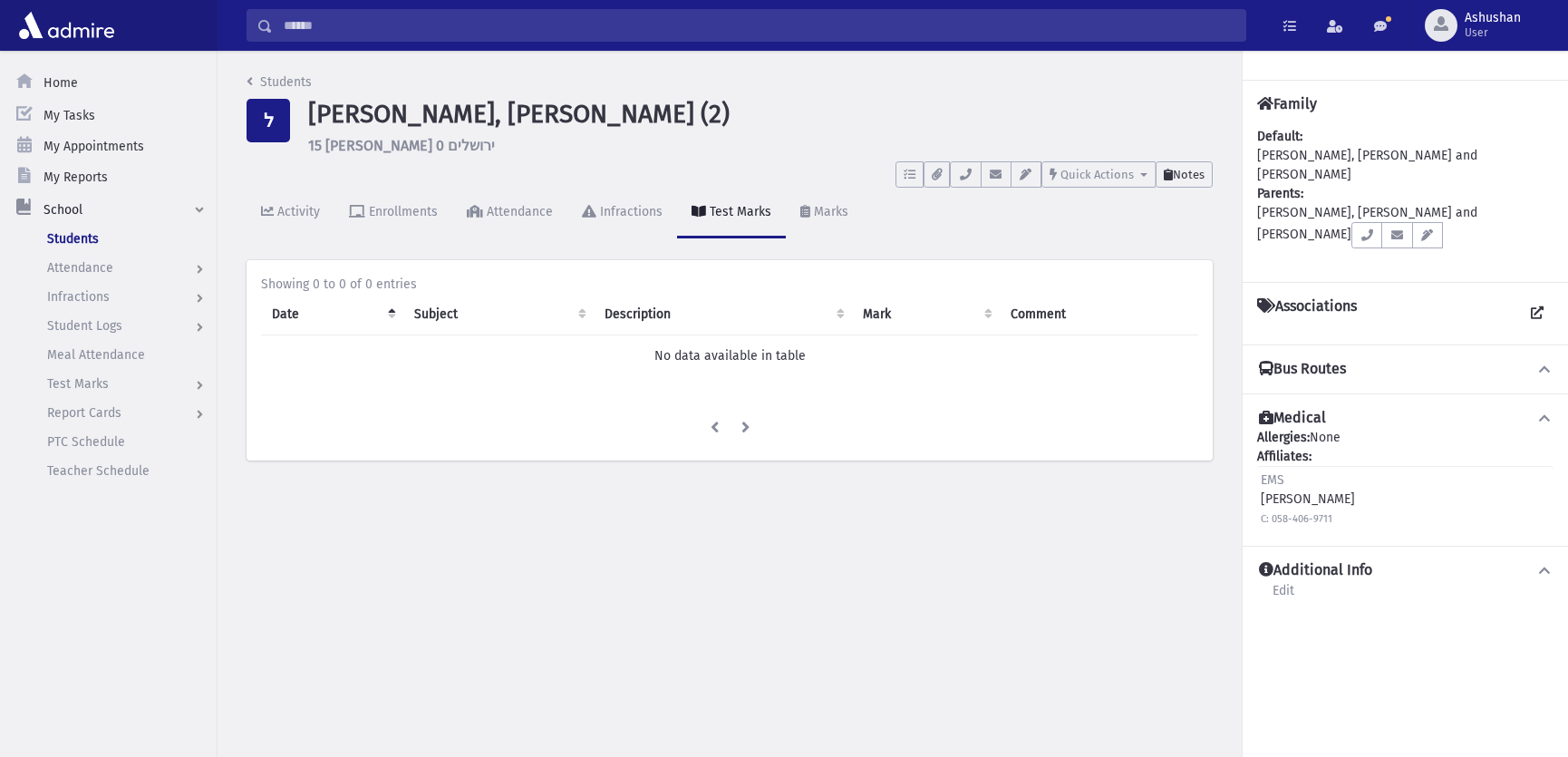
click at [1187, 171] on span "Notes" at bounding box center [1188, 175] width 31 height 14
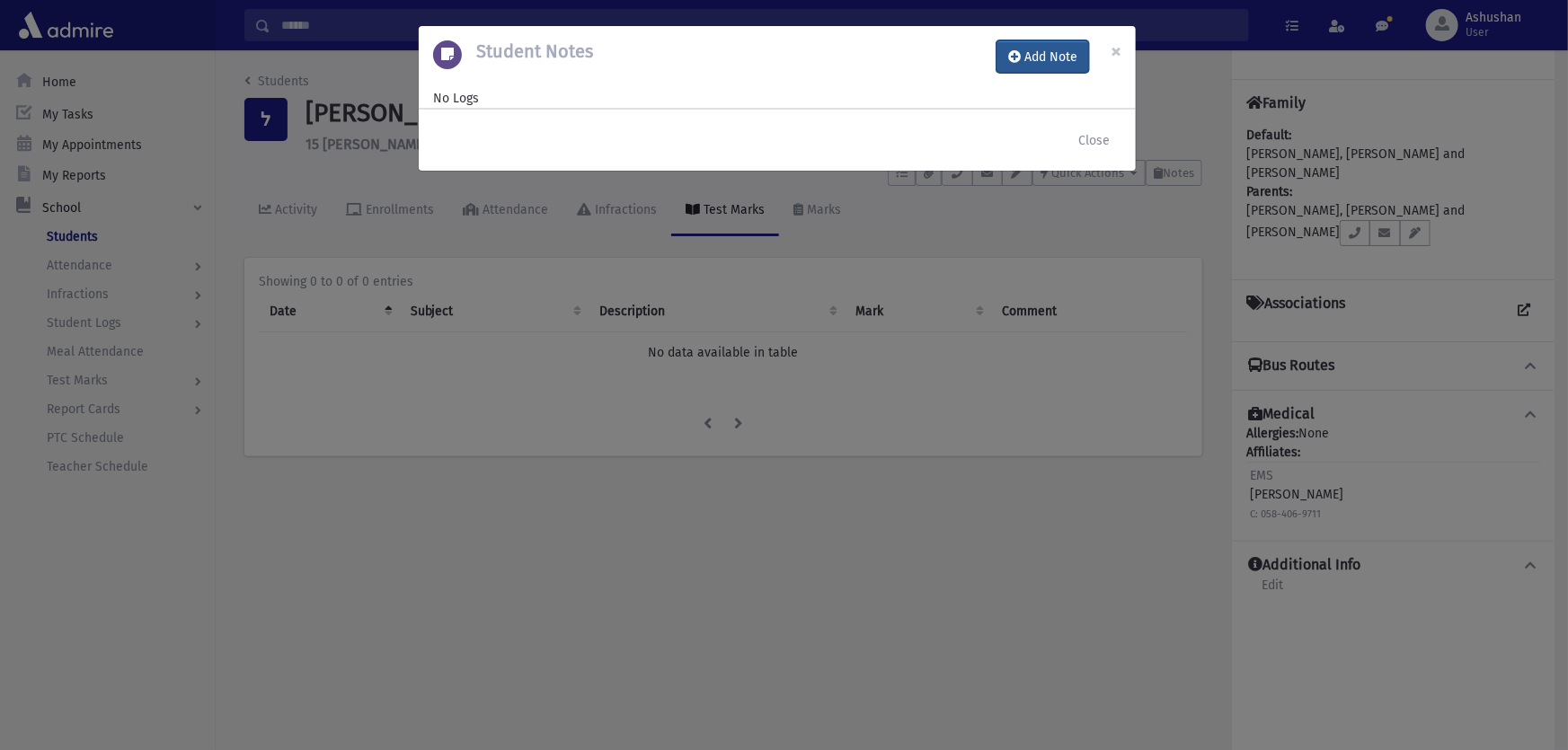
click at [1047, 56] on button "Add Note" at bounding box center [1043, 56] width 93 height 32
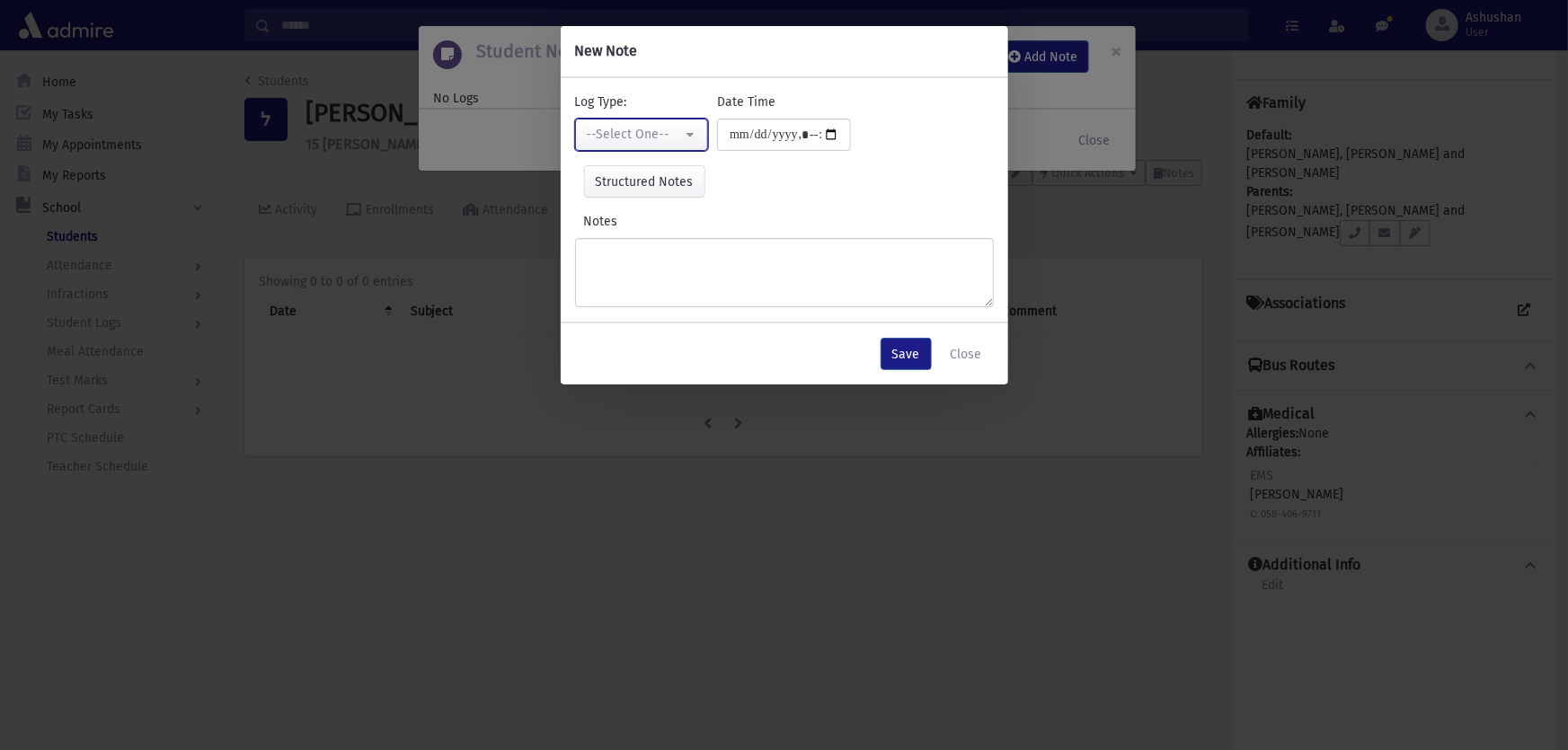
click at [637, 136] on div "--Select One--" at bounding box center [634, 134] width 96 height 18
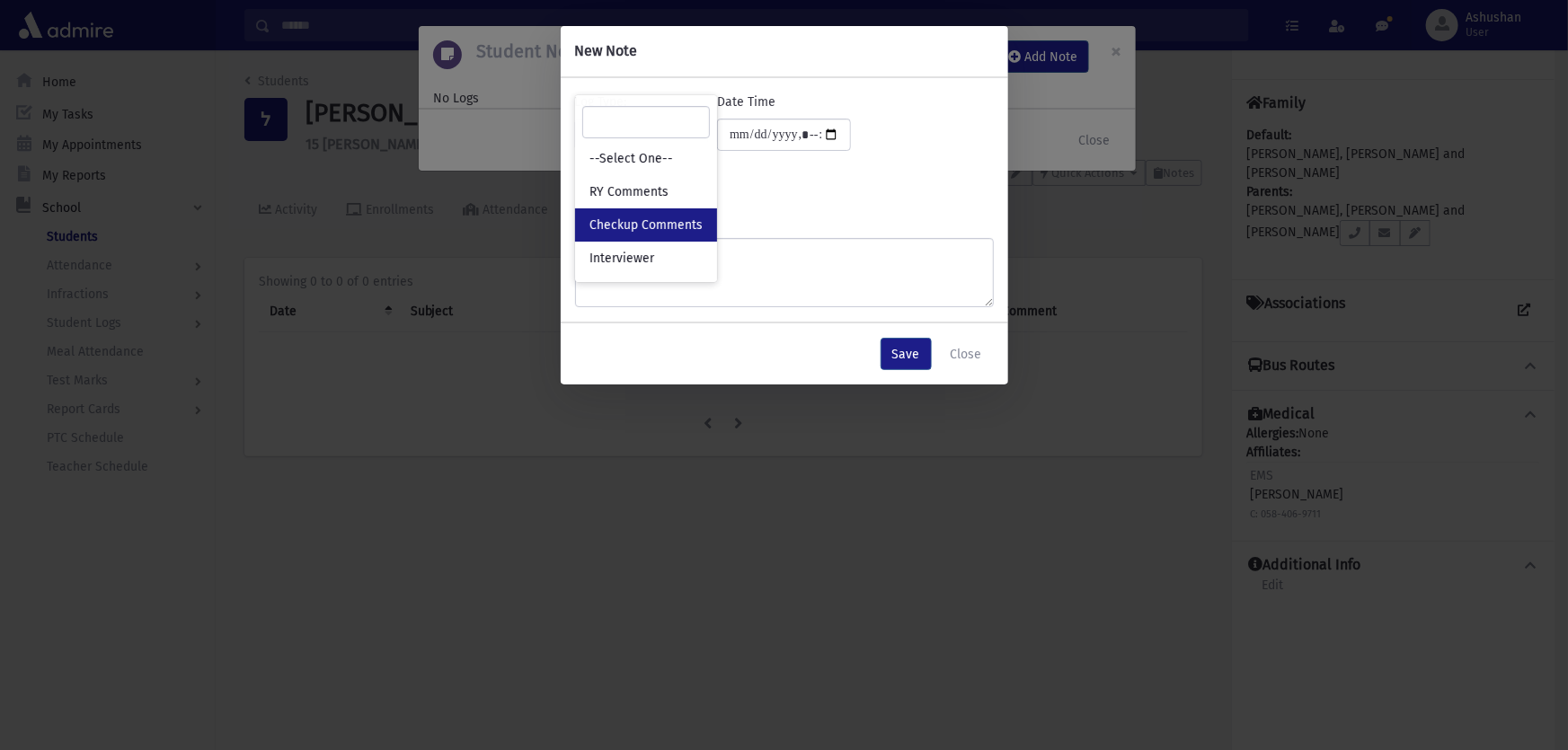
click at [634, 217] on span "Checkup Comments" at bounding box center [646, 225] width 113 height 18
select select "*"
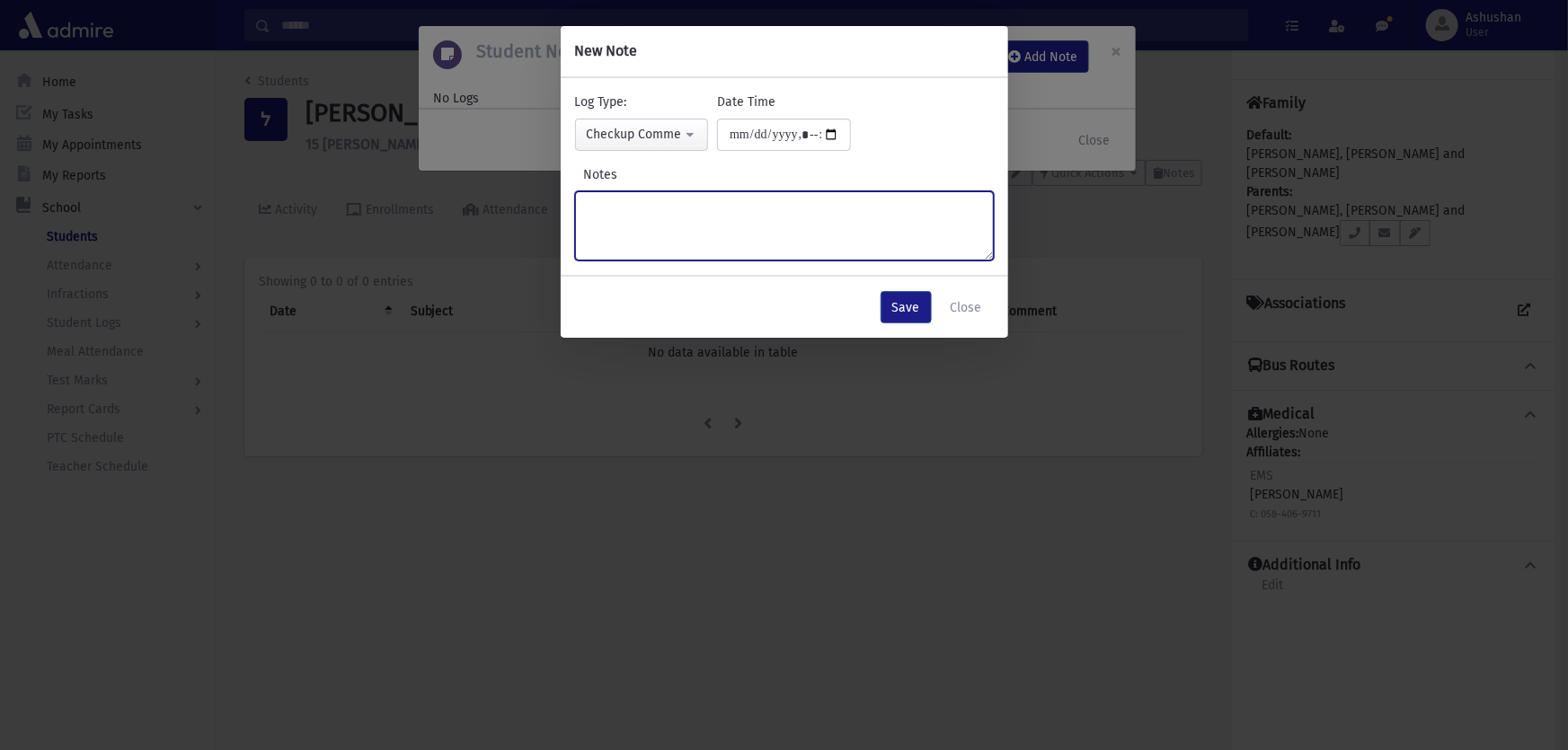
click at [634, 216] on textarea "Notes" at bounding box center [784, 225] width 419 height 69
click at [633, 225] on textarea "Notes" at bounding box center [784, 225] width 419 height 69
type textarea "*****"
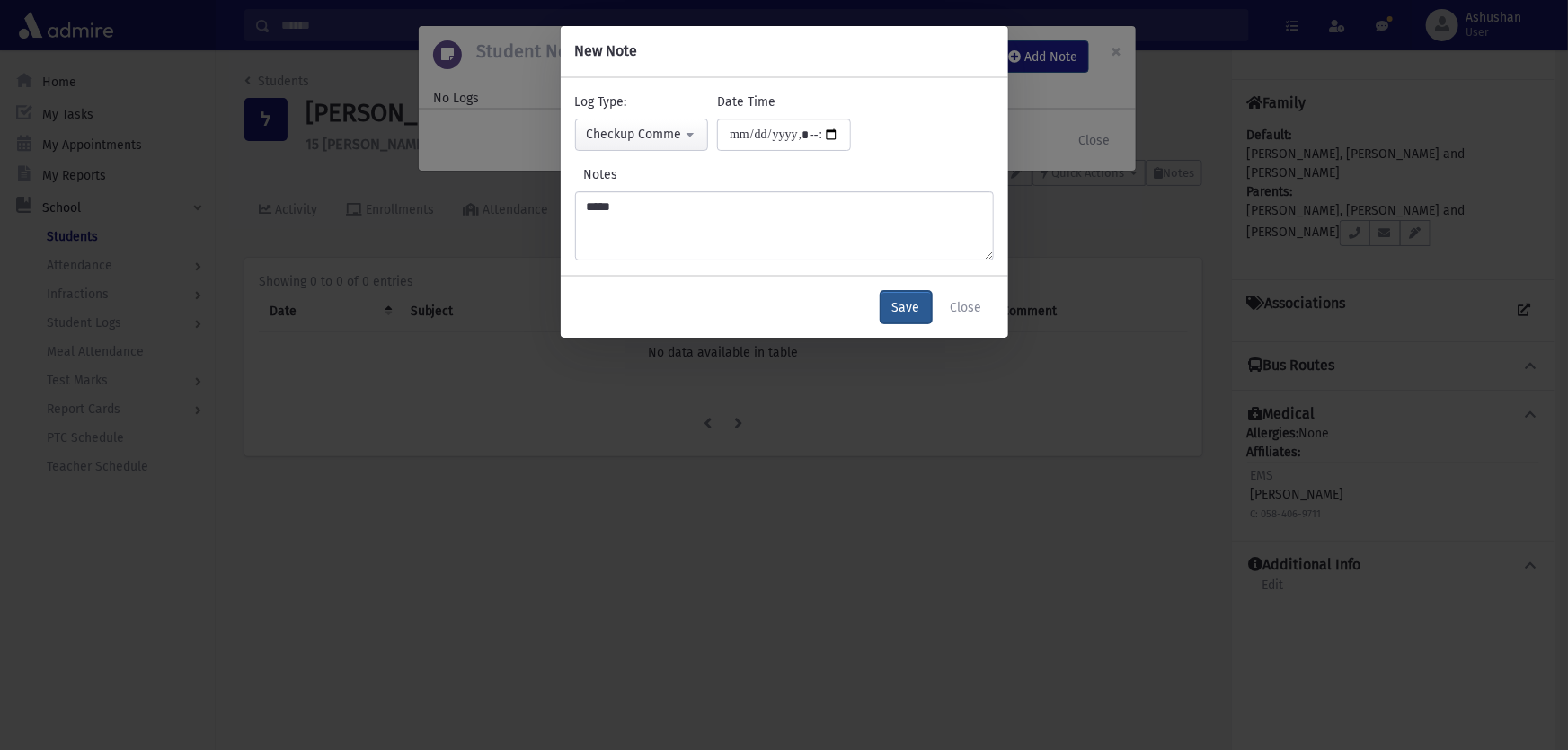
click at [911, 299] on button "Save" at bounding box center [906, 307] width 51 height 32
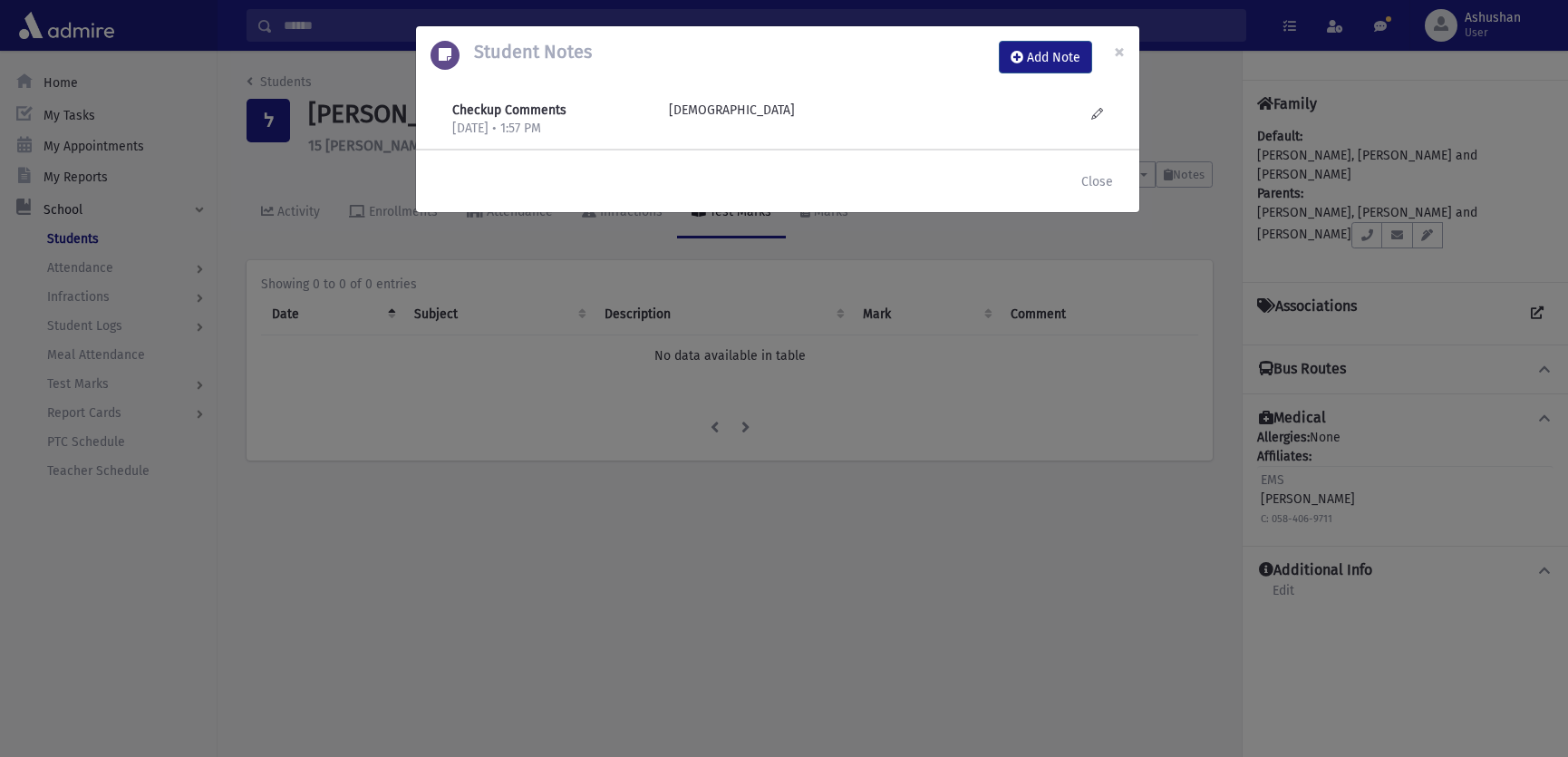
click at [926, 306] on div "Student Notes Add Note × Checkup Comments 9/17/2025 • 1:57 PM חסידי" at bounding box center [784, 378] width 1568 height 757
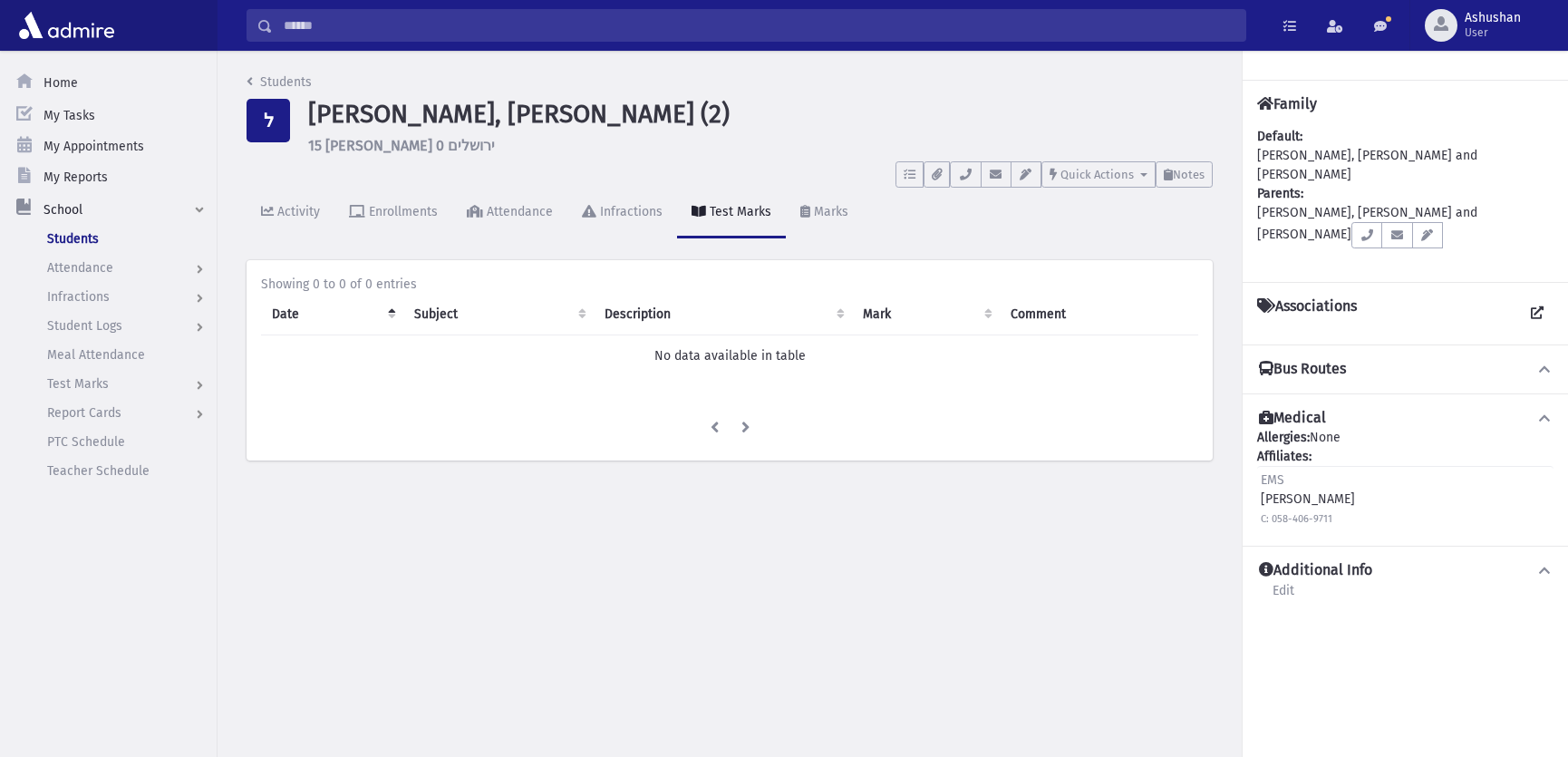
click at [759, 20] on input "Search" at bounding box center [759, 24] width 972 height 32
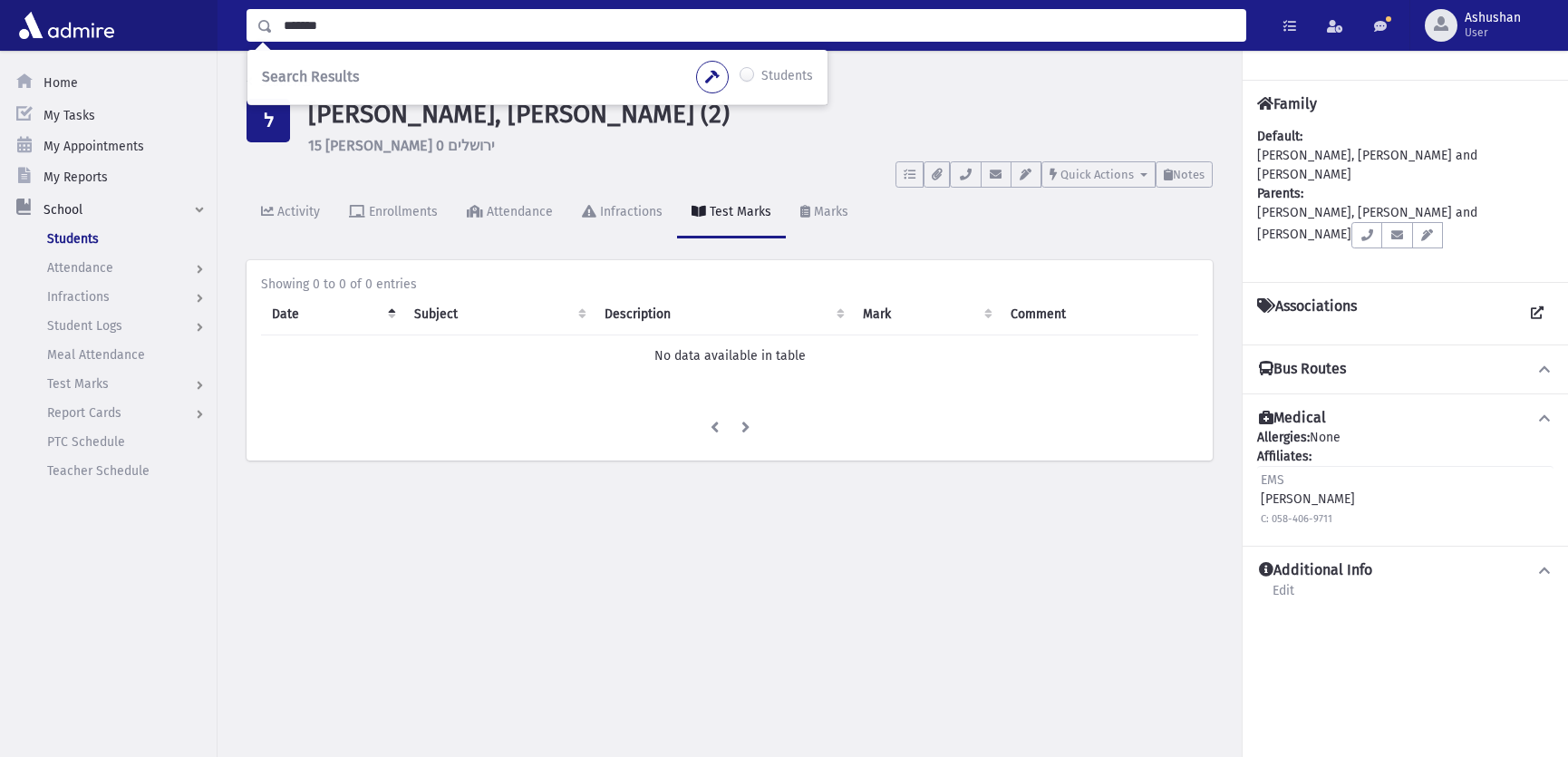
type input "*******"
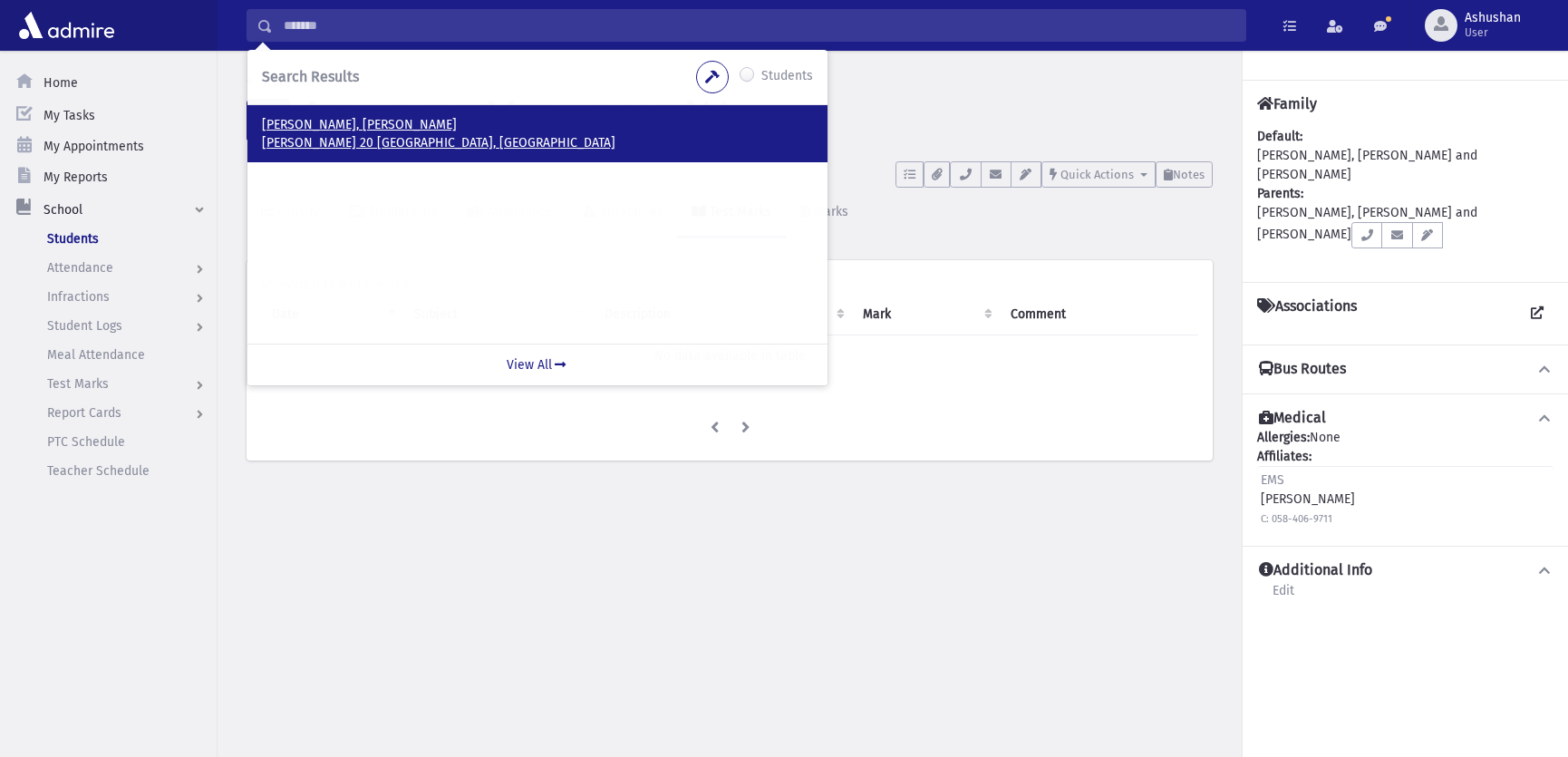
click at [332, 142] on p "רפפורט 20 ירושלים, ISRAEL" at bounding box center [537, 143] width 552 height 19
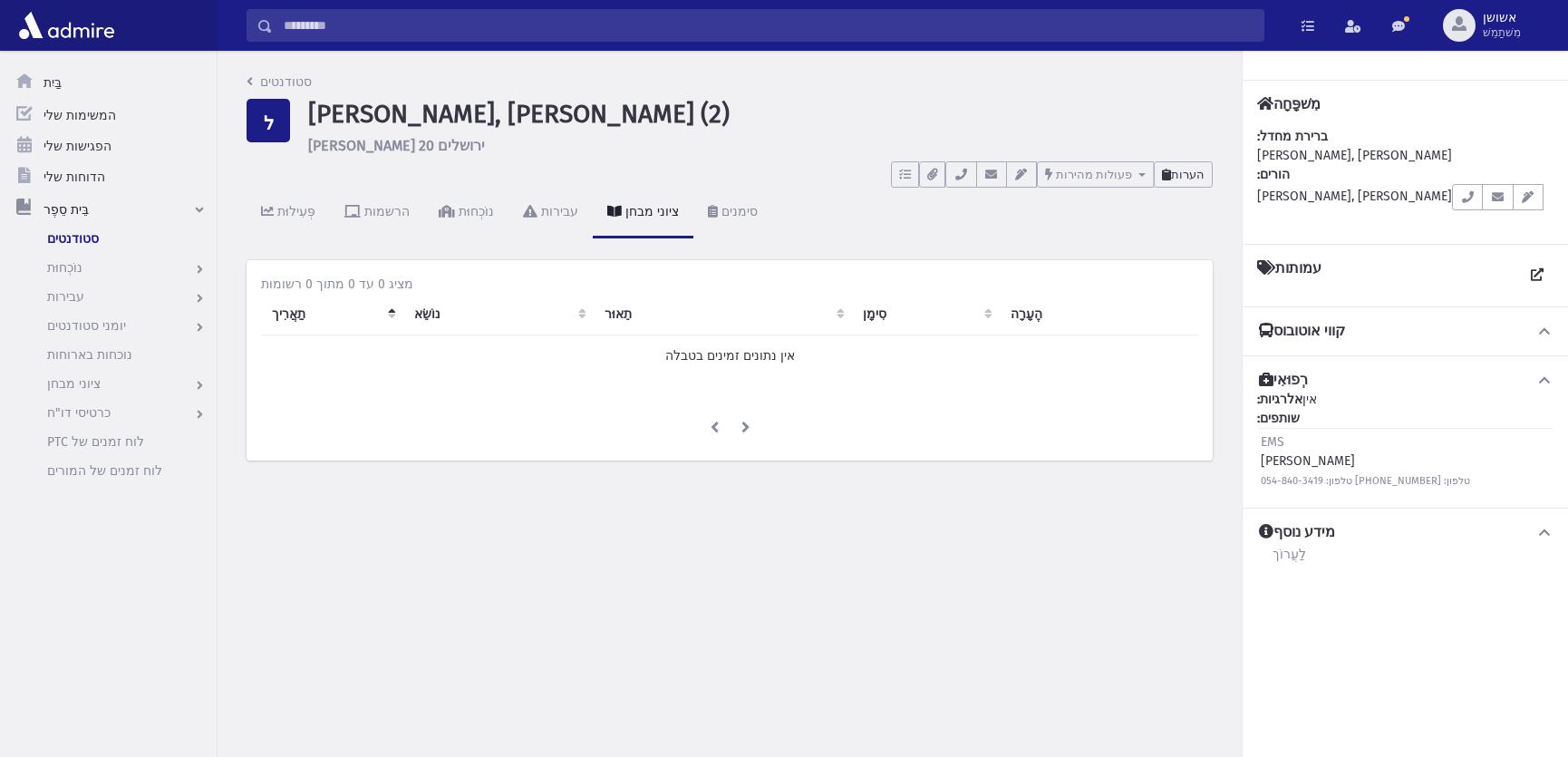
click at [1170, 178] on icon at bounding box center [1166, 175] width 9 height 12
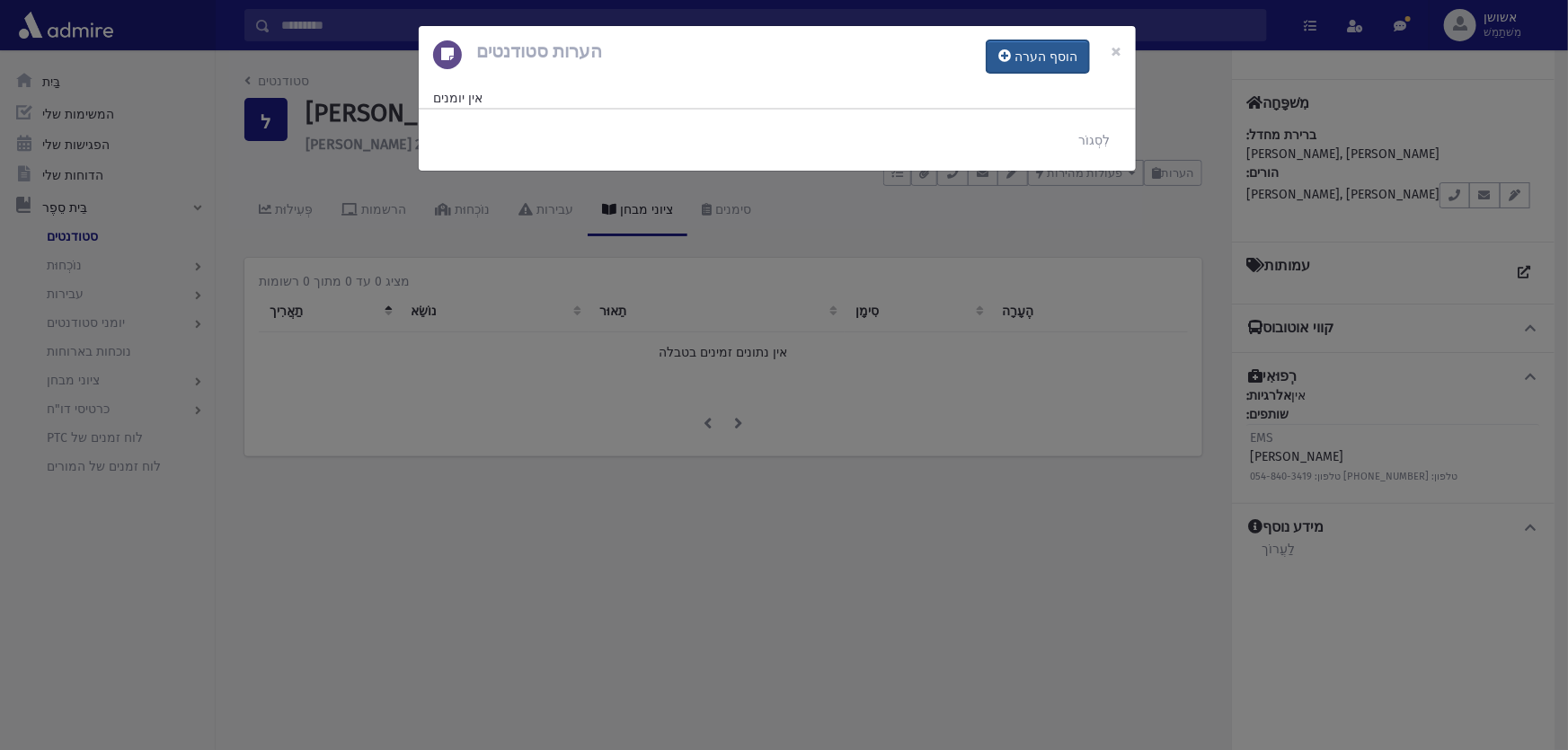
click at [1036, 63] on font "הוסף הערה" at bounding box center [1045, 57] width 63 height 15
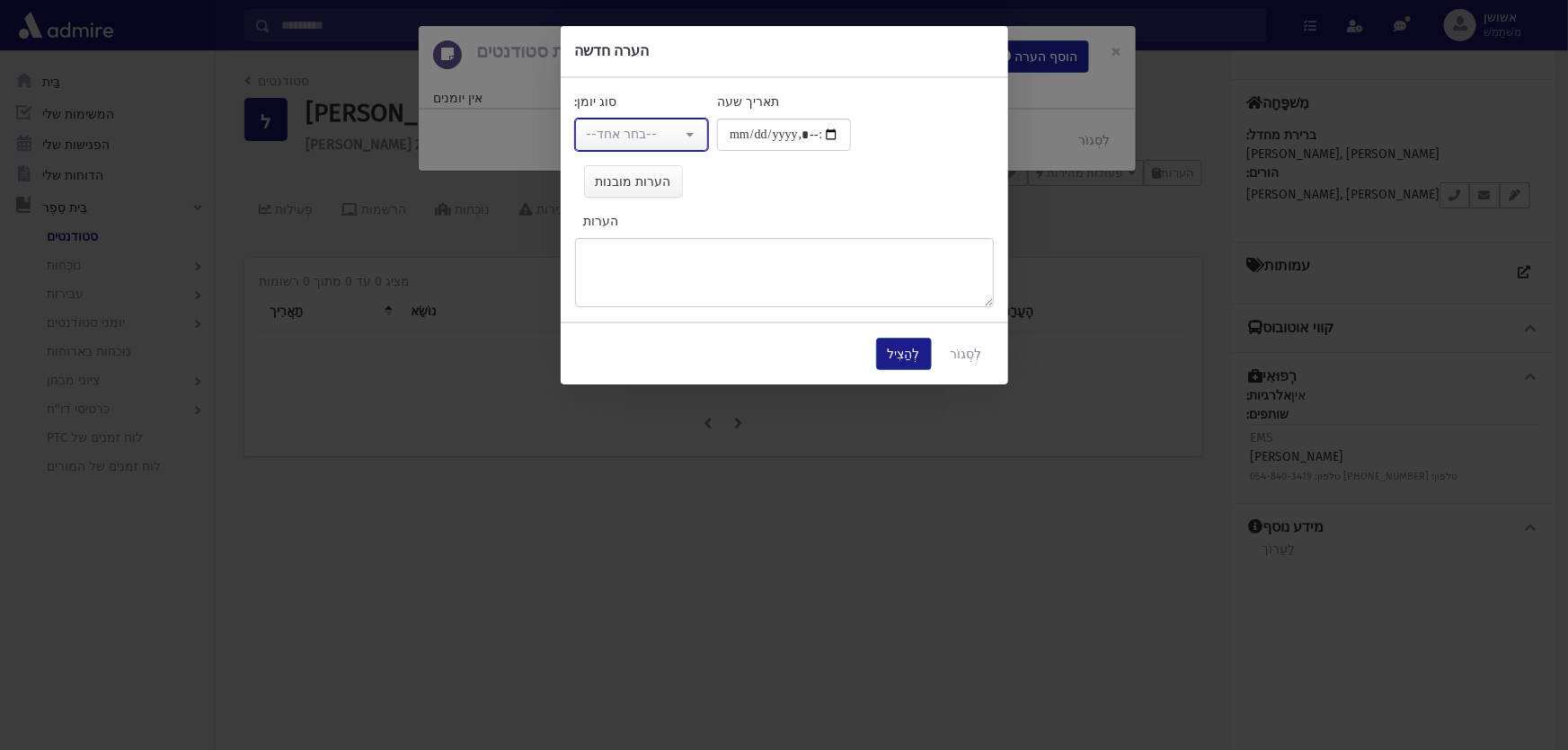
click at [659, 144] on div "--בחר אחד--" at bounding box center [634, 135] width 96 height 19
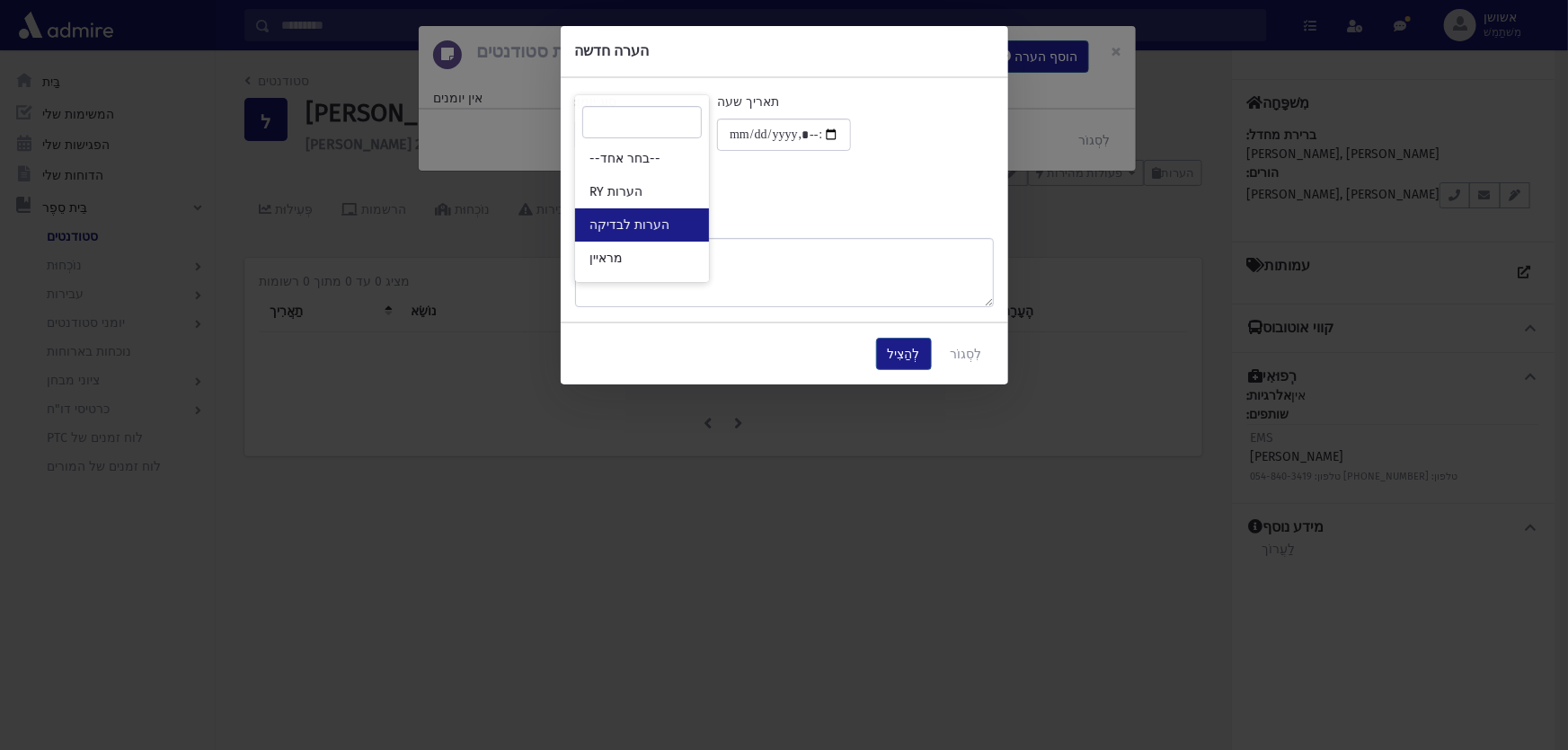
click at [650, 217] on span "הערות לבדיקה" at bounding box center [629, 225] width 80 height 18
select select "*"
click at [650, 238] on textarea "הערות" at bounding box center [784, 272] width 419 height 69
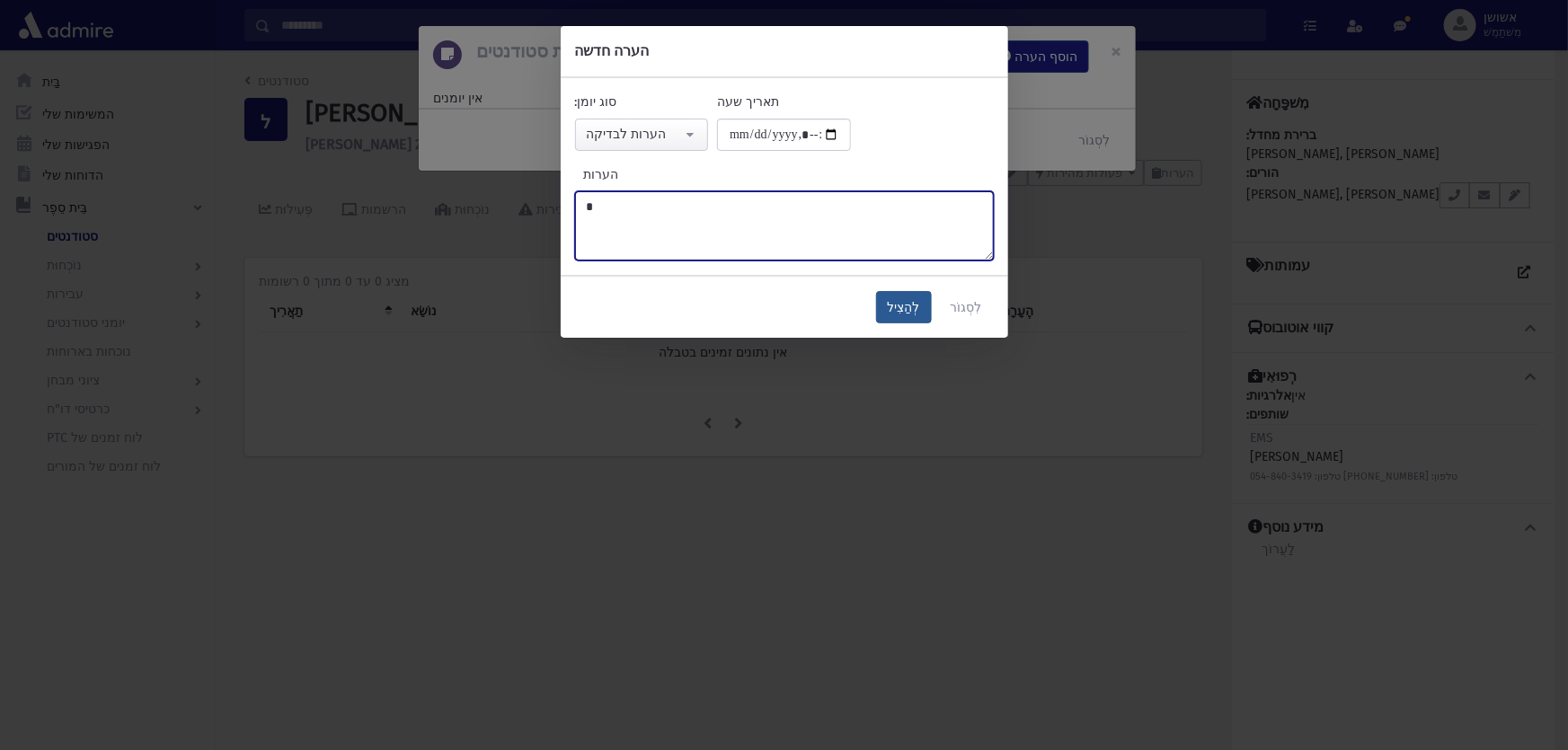
type textarea "*"
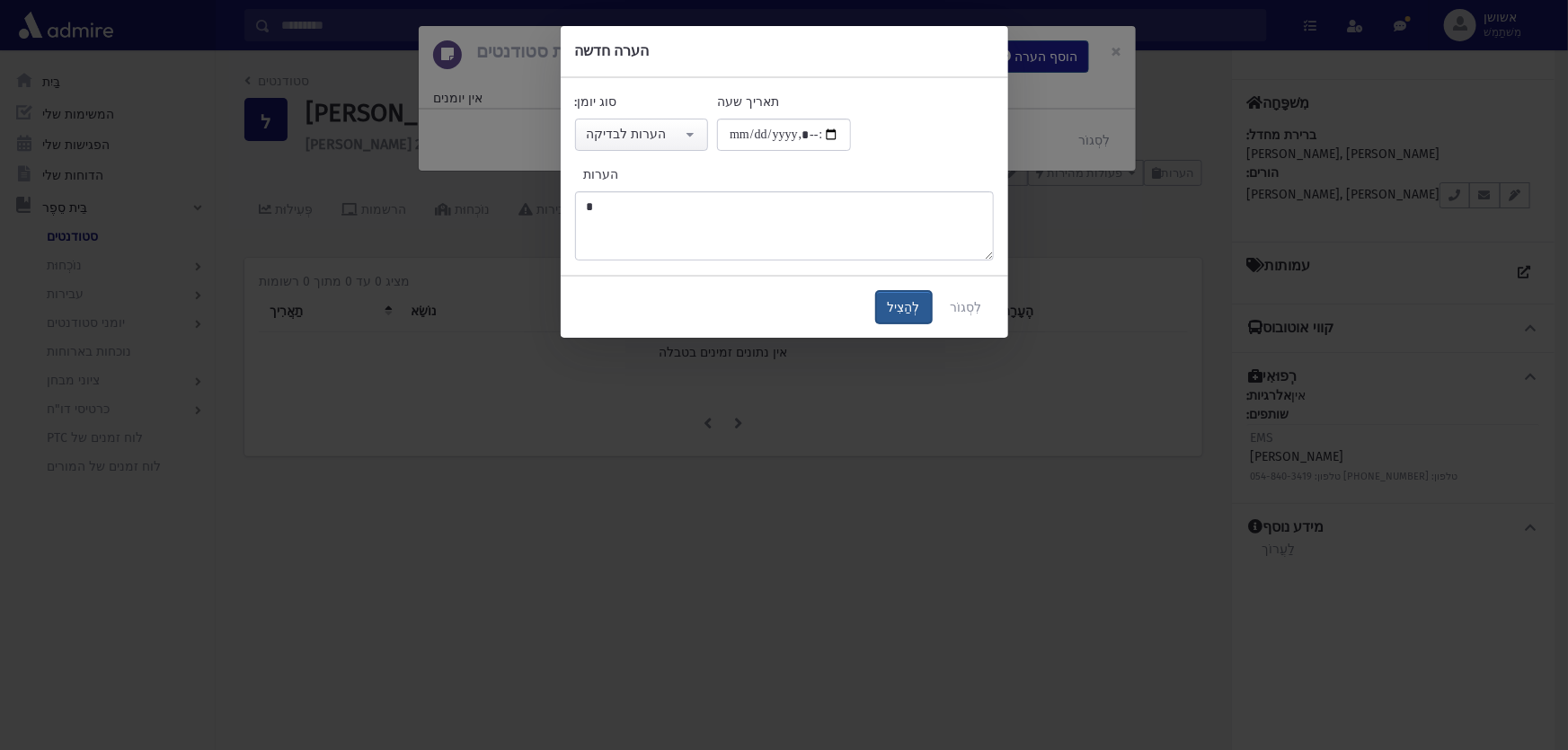
click at [901, 296] on button "לְהַצִיל" at bounding box center [904, 307] width 56 height 32
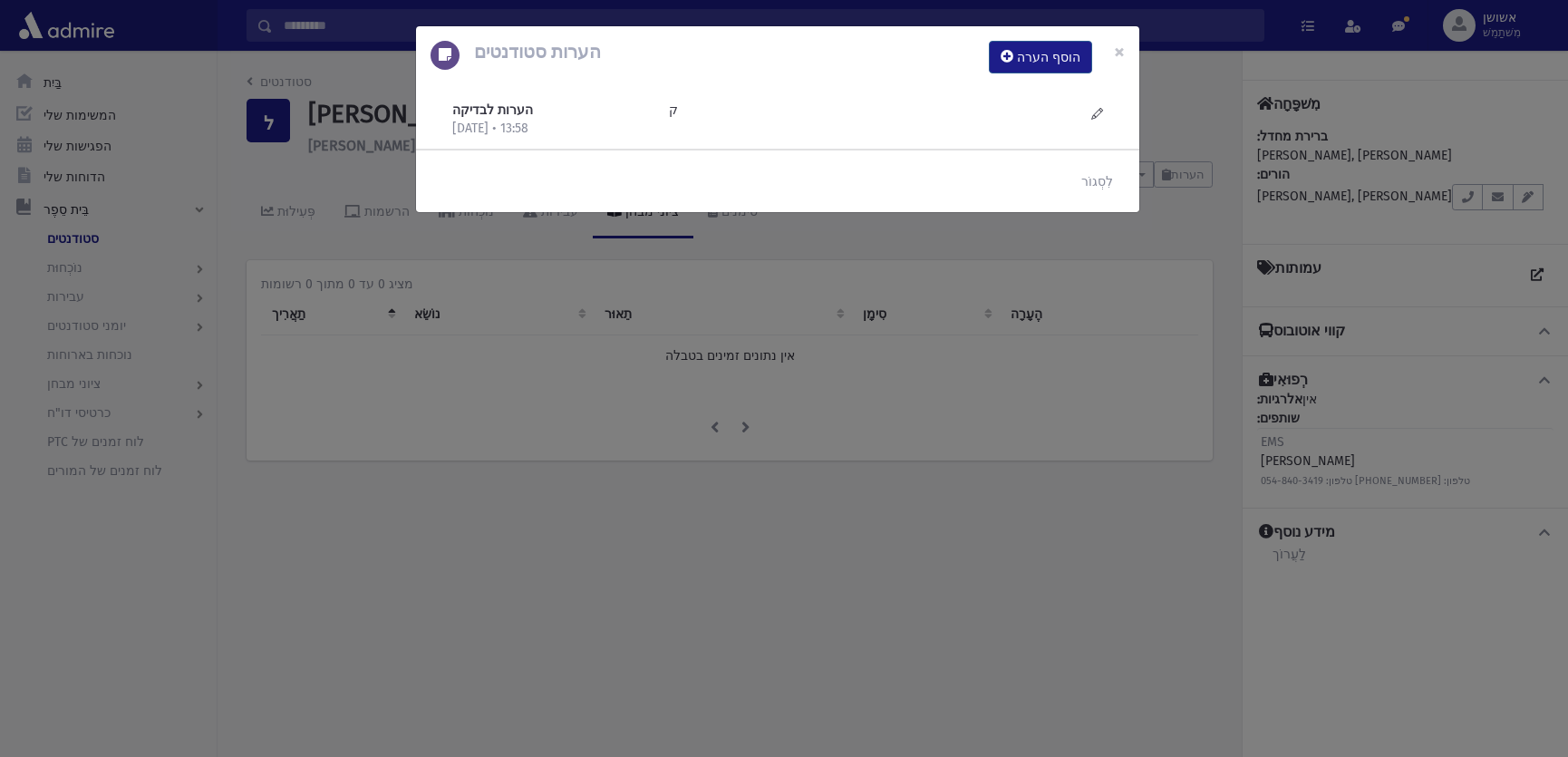
drag, startPoint x: 895, startPoint y: 312, endPoint x: 870, endPoint y: 302, distance: 26.9
click at [895, 312] on div "הערות סטודנטים הוסף הערה × הערות לבדיקה [DATE] • 13:58 ק" at bounding box center [784, 378] width 1568 height 757
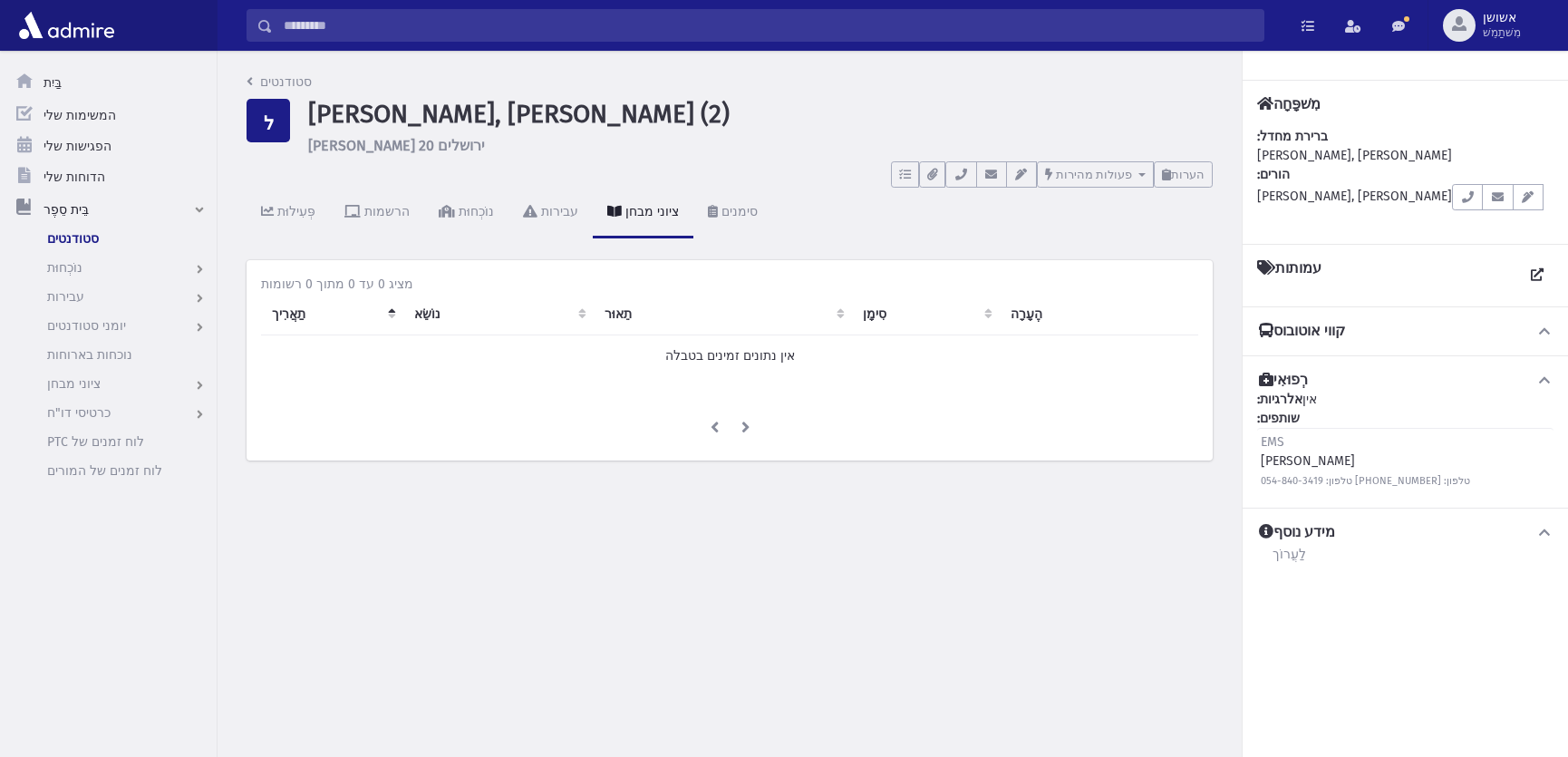
click at [807, 21] on input "לְחַפֵּשׂ" at bounding box center [767, 24] width 991 height 32
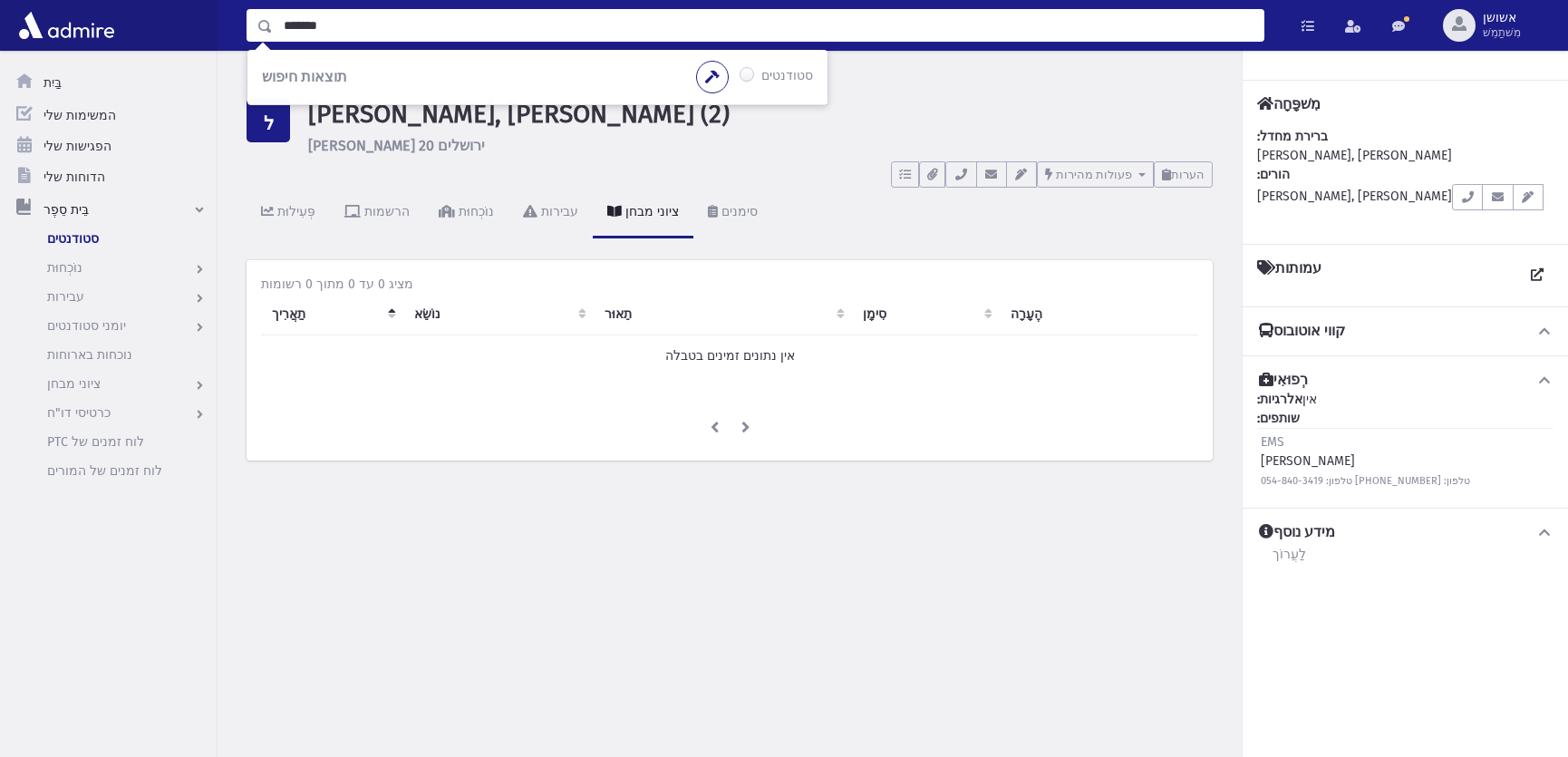
type input "*******"
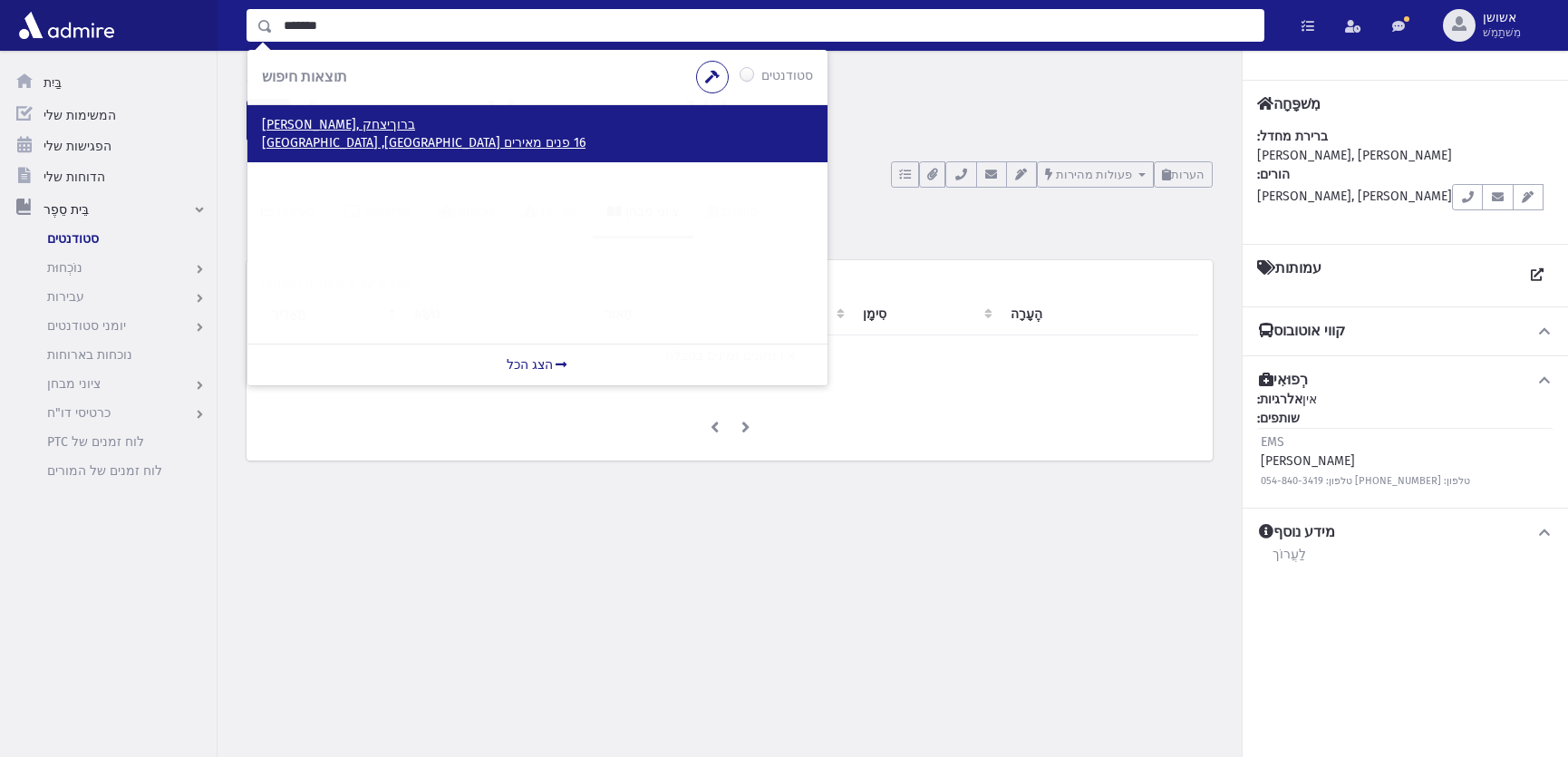
click at [329, 126] on font "[PERSON_NAME], ברוךיצחק" at bounding box center [338, 125] width 153 height 16
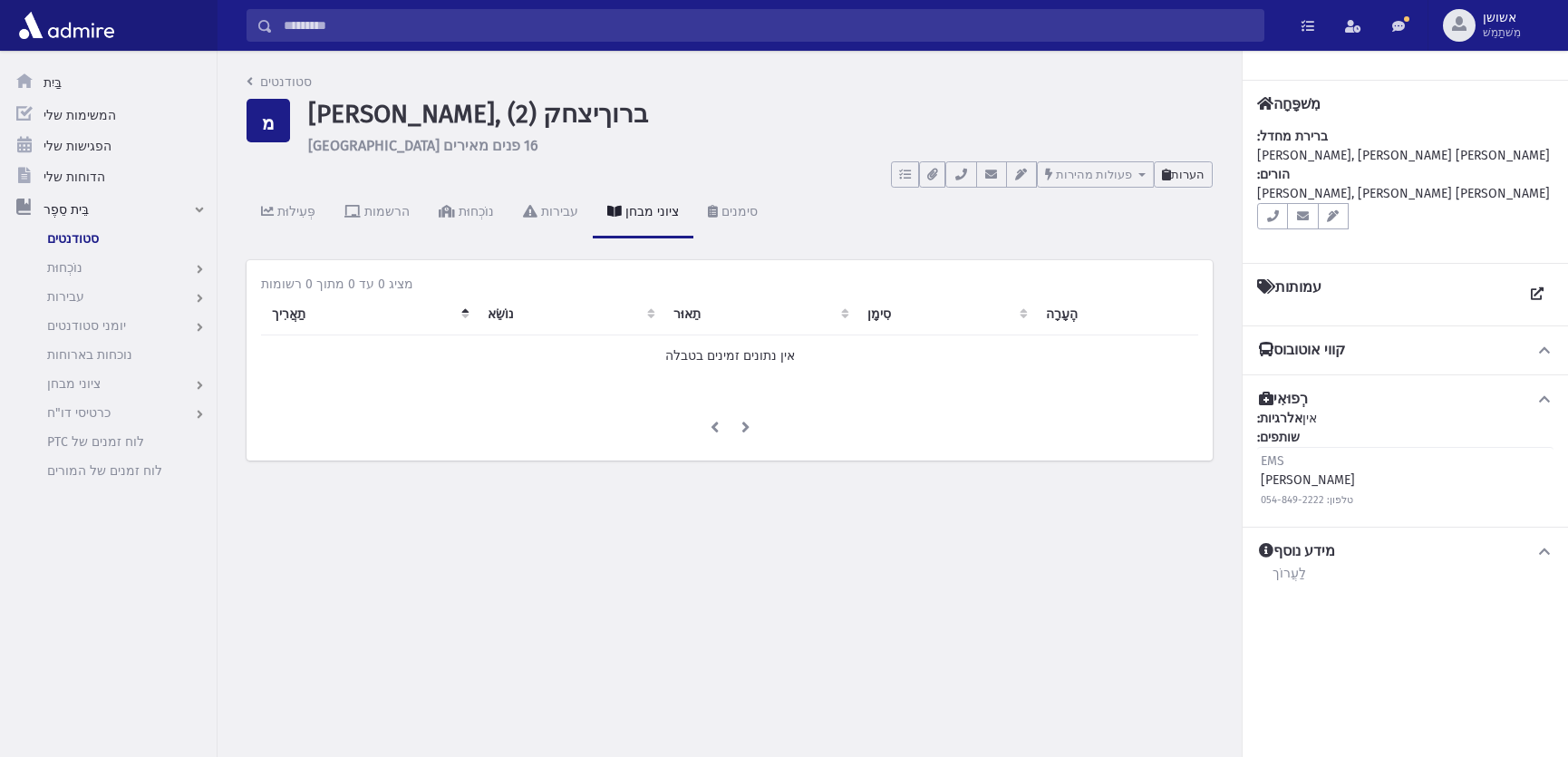
click at [1198, 182] on button "הערות" at bounding box center [1183, 174] width 59 height 26
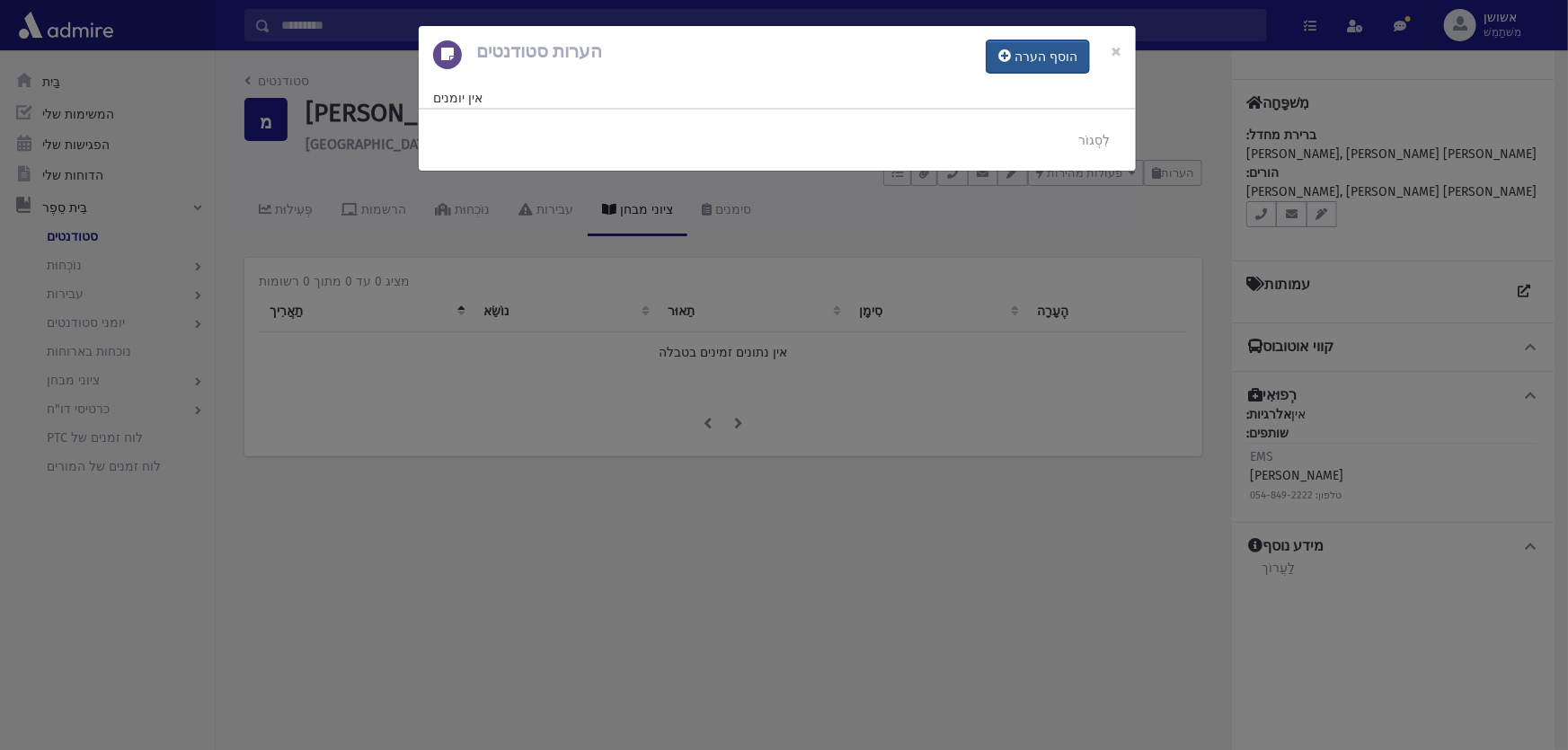
click at [1048, 54] on font "הוסף הערה" at bounding box center [1045, 57] width 63 height 15
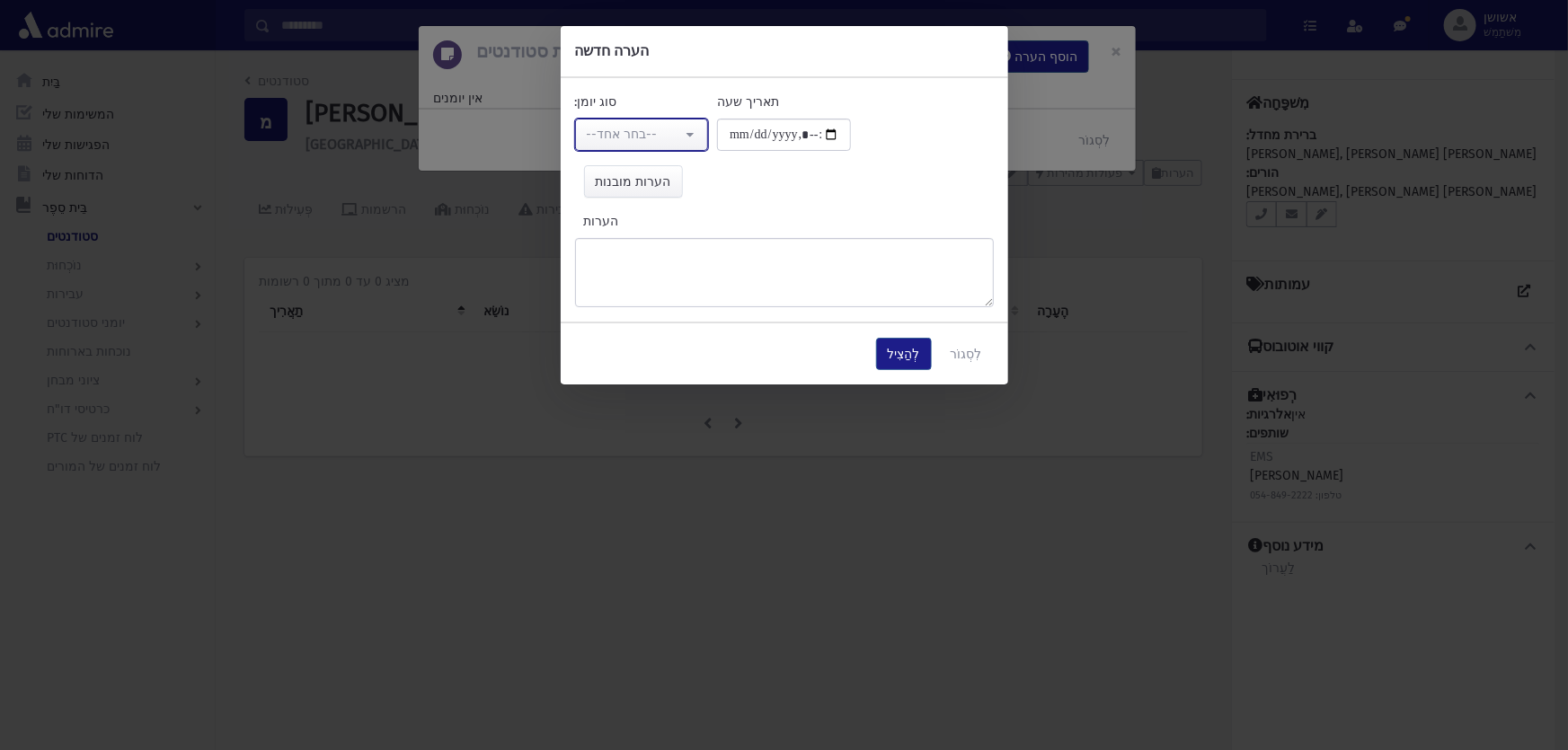
click at [686, 138] on button "--בחר אחד--" at bounding box center [642, 135] width 134 height 32
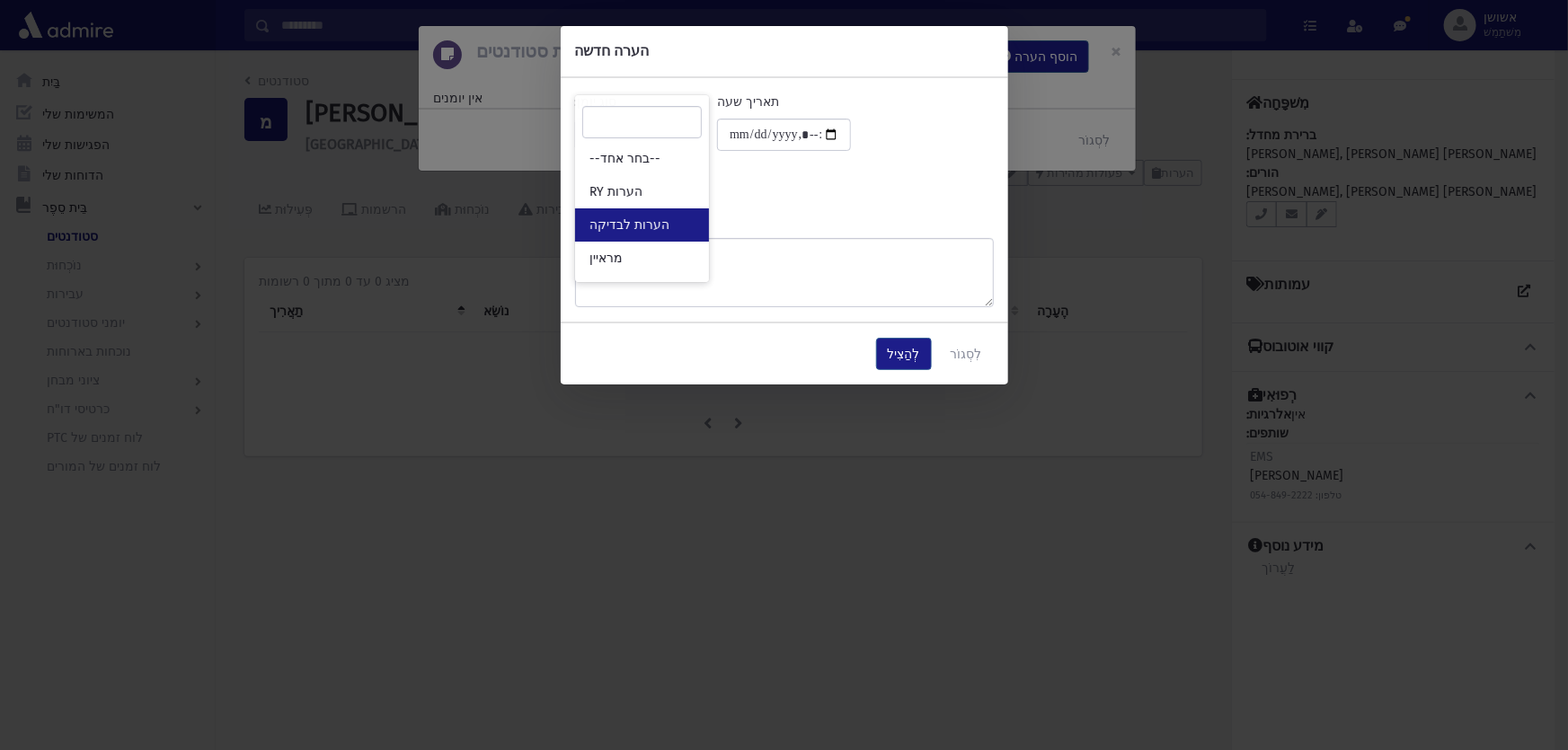
click at [653, 229] on font "הערות לבדיקה" at bounding box center [629, 225] width 80 height 15
select select "*"
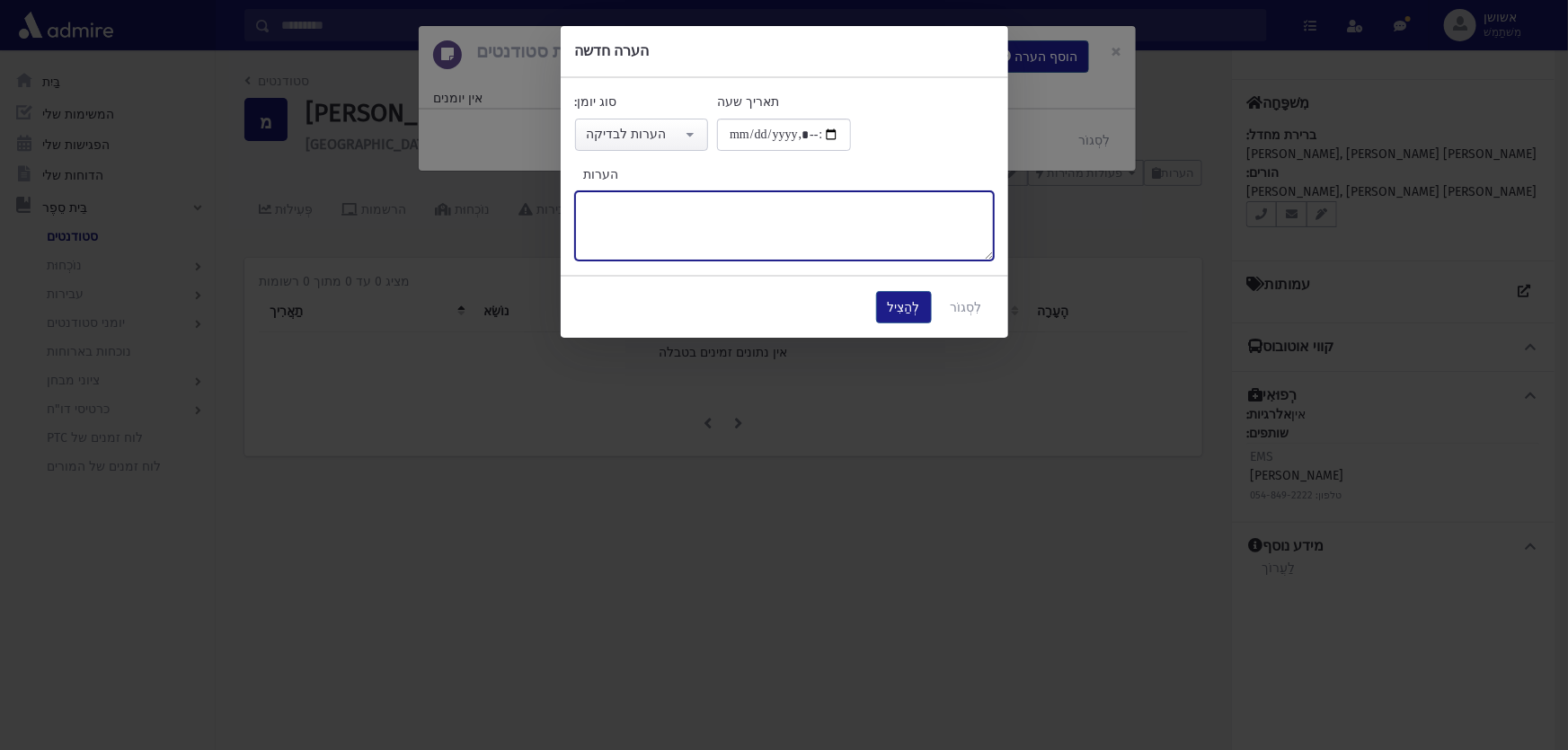
click at [660, 233] on textarea "הערות" at bounding box center [784, 225] width 419 height 69
type textarea "*"
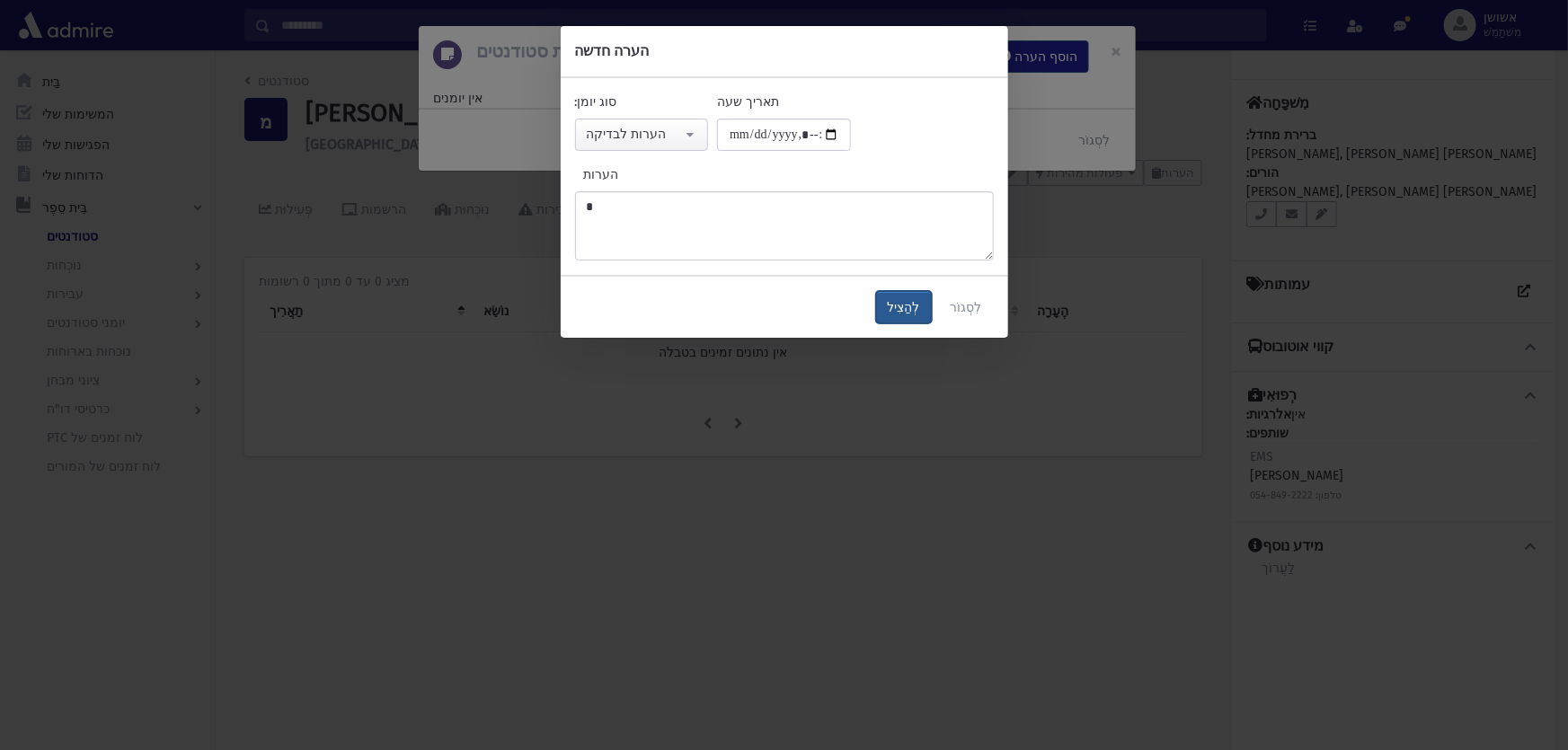
click at [920, 313] on font "לְהַצִיל" at bounding box center [903, 308] width 32 height 15
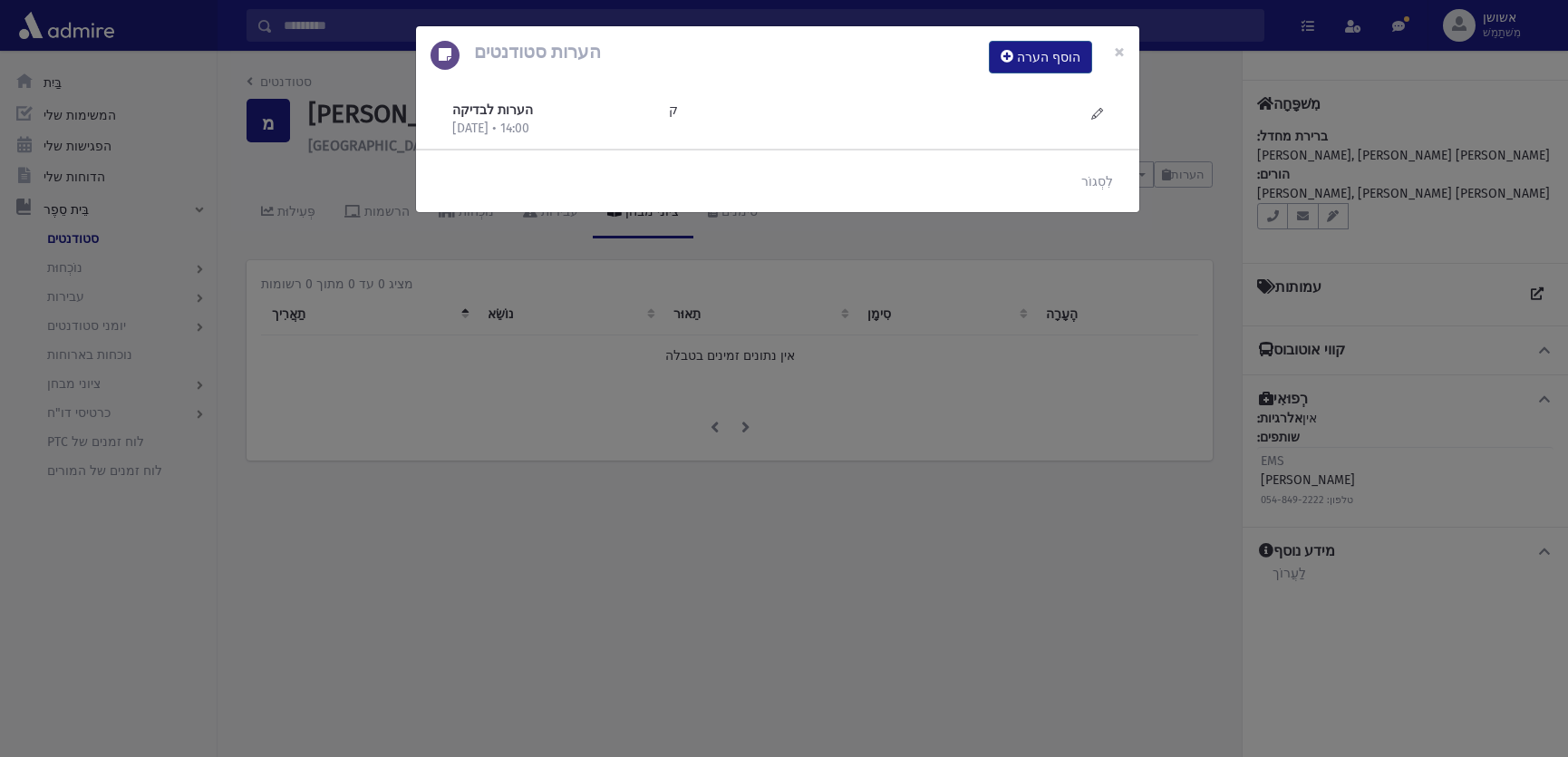
click at [667, 393] on div "הערות סטודנטים הוסף הערה × הערות לבדיקה 17/9/2025 • 14:00 ק" at bounding box center [784, 378] width 1568 height 757
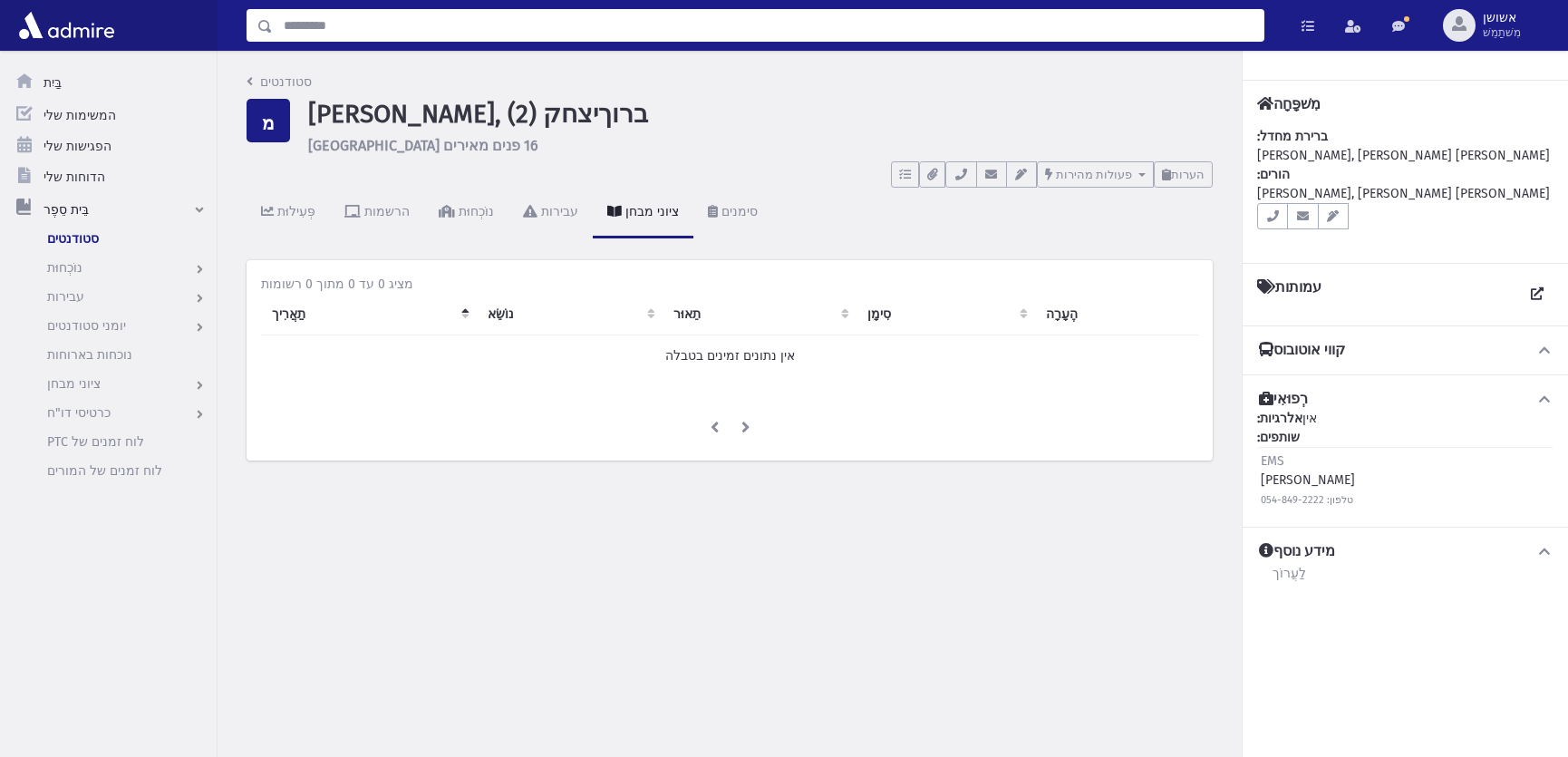
click at [374, 33] on input "לְחַפֵּשׂ" at bounding box center [767, 24] width 991 height 32
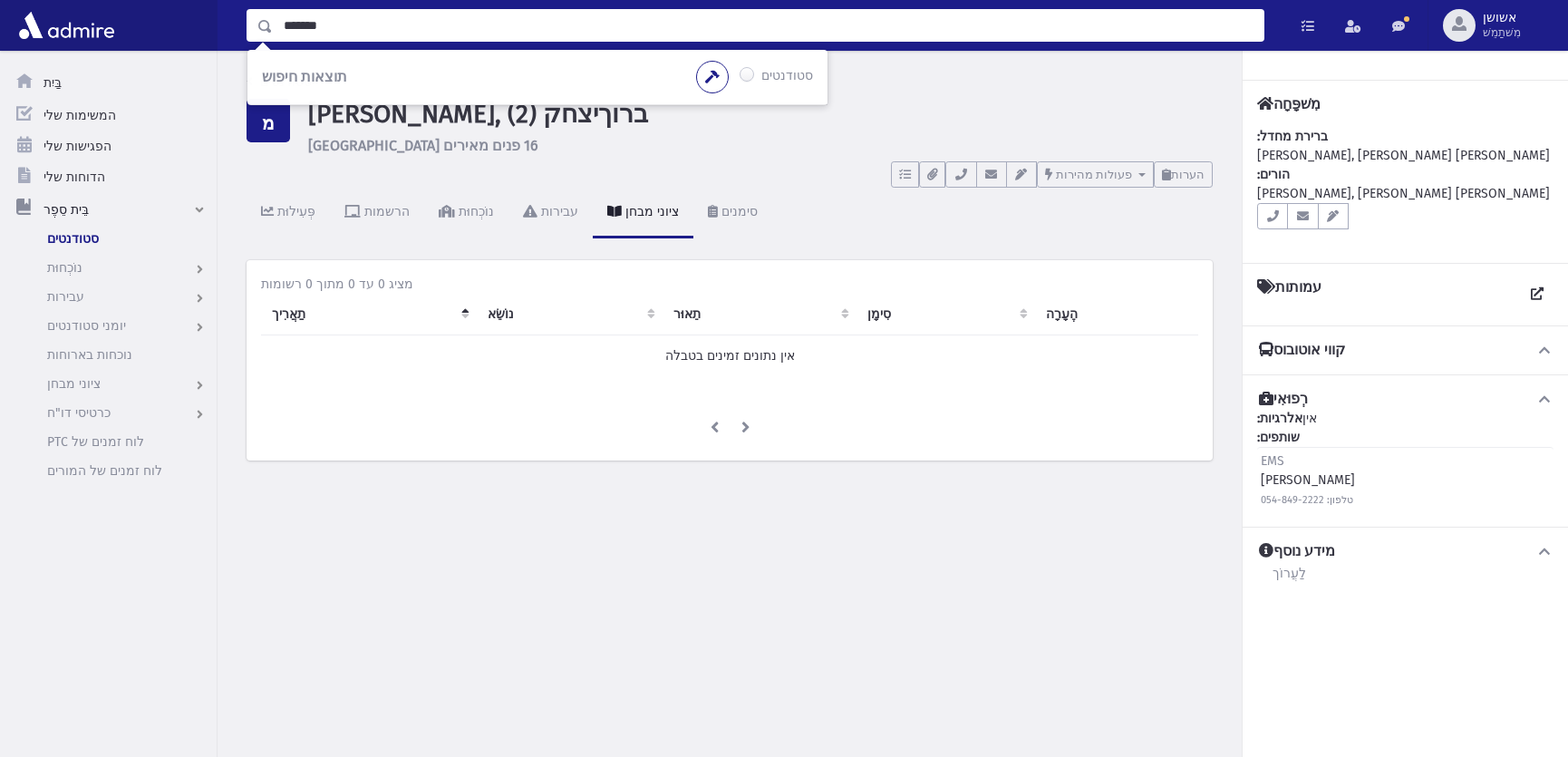
type input "*******"
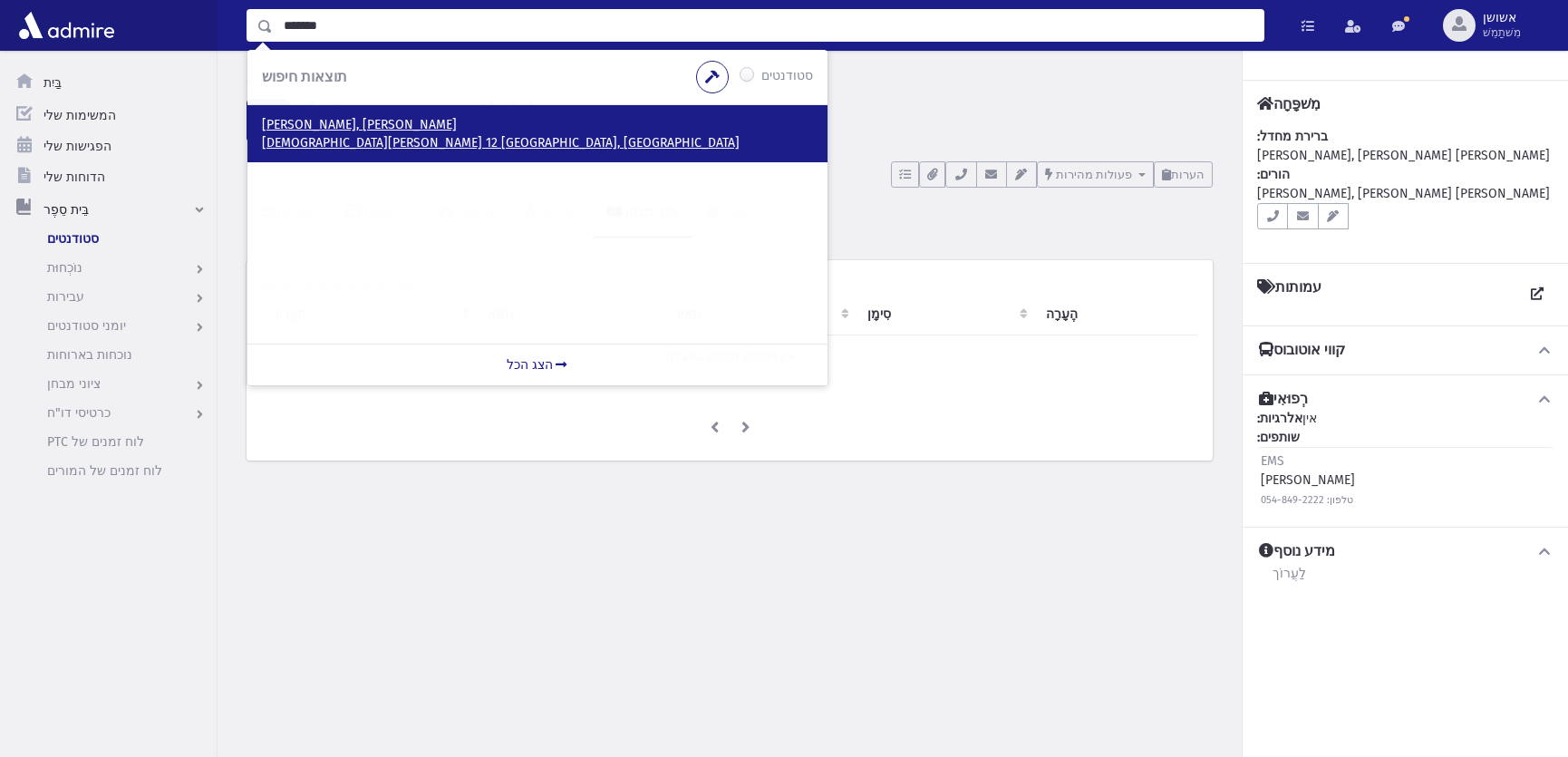
click at [270, 144] on font "הרב בלוי 12 ירושלים, ISRAEL" at bounding box center [500, 143] width 477 height 16
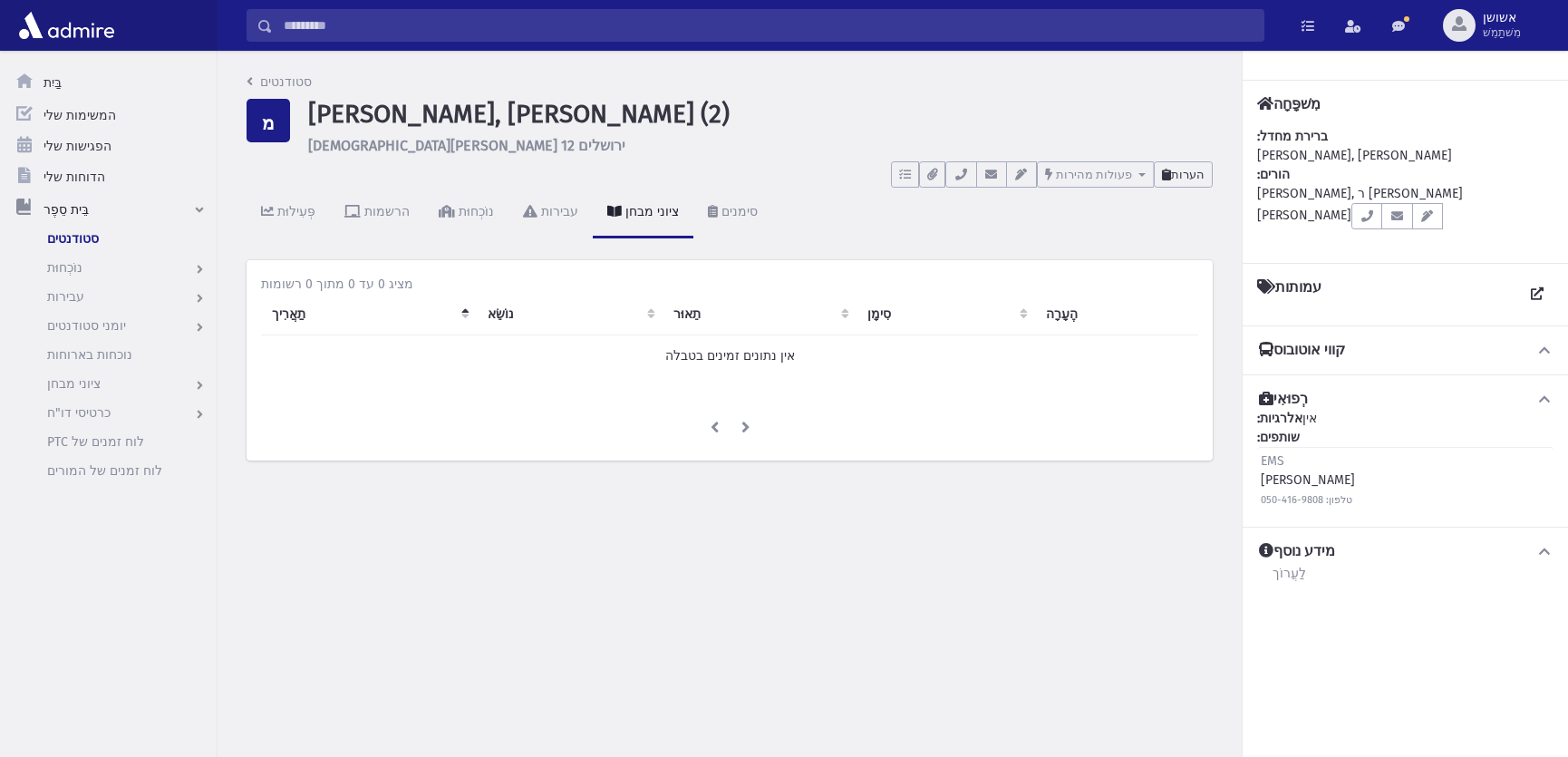
click at [1176, 172] on font "הערות" at bounding box center [1188, 175] width 33 height 14
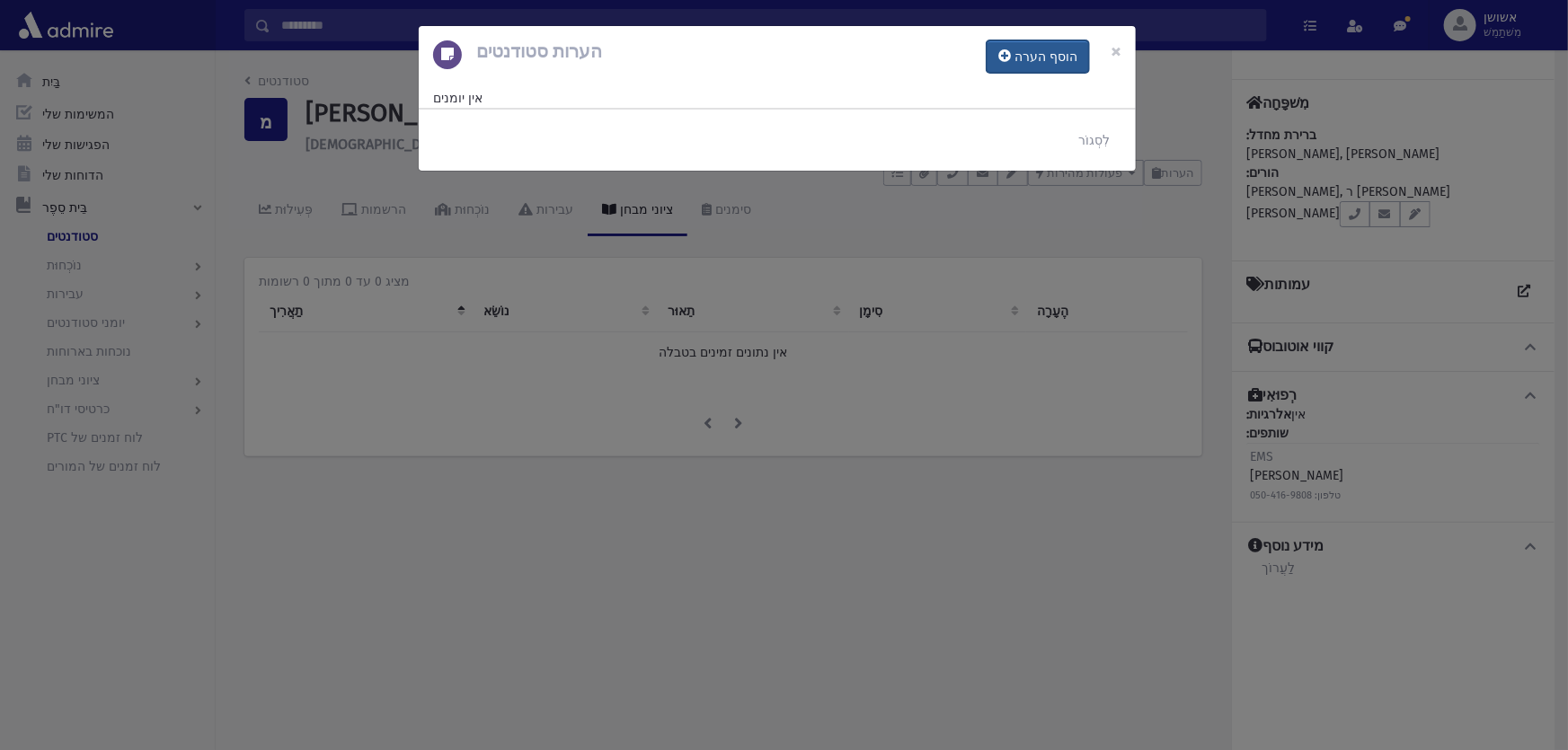
click at [1034, 57] on font "הוסף הערה" at bounding box center [1045, 57] width 63 height 15
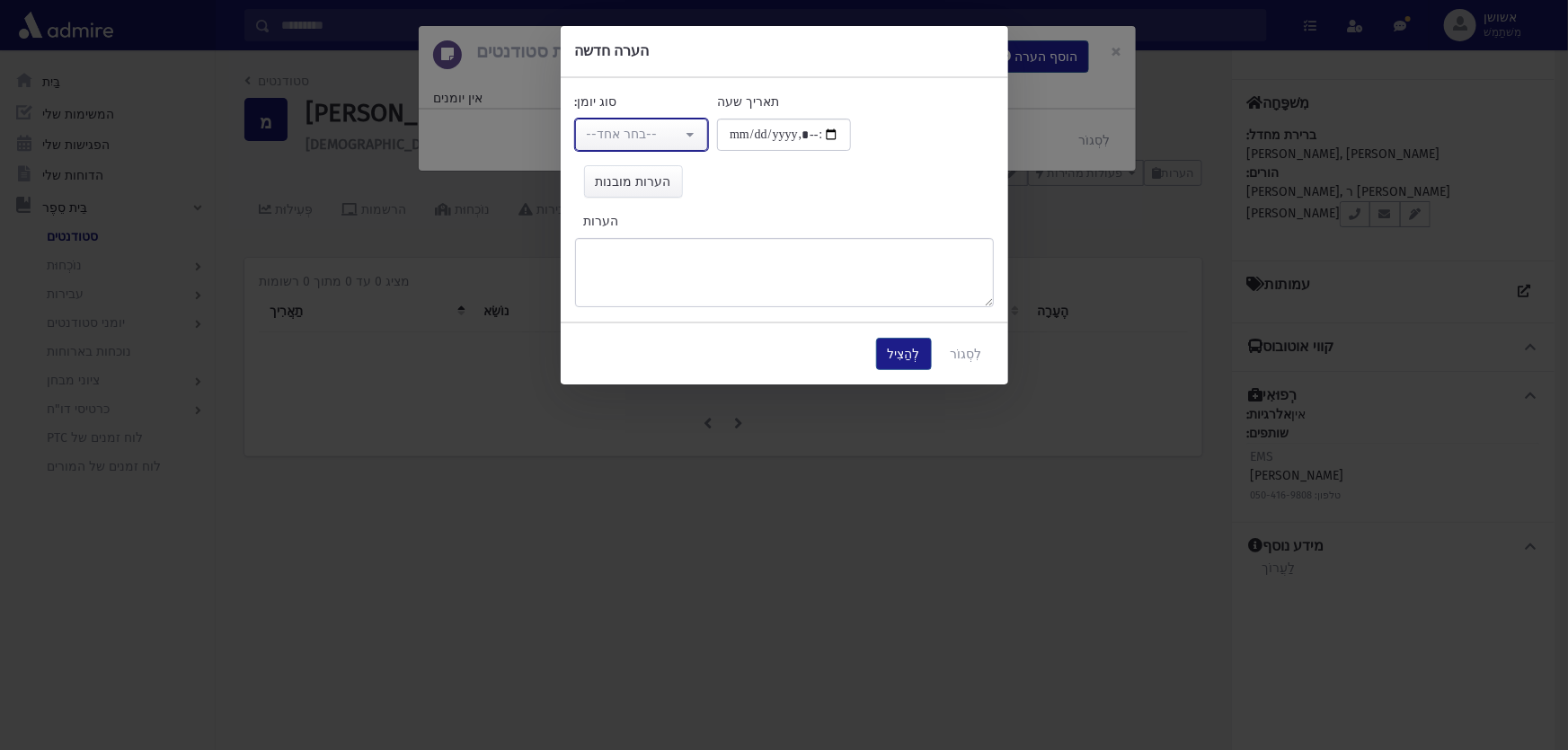
click at [677, 148] on button "--בחר אחד--" at bounding box center [642, 135] width 134 height 32
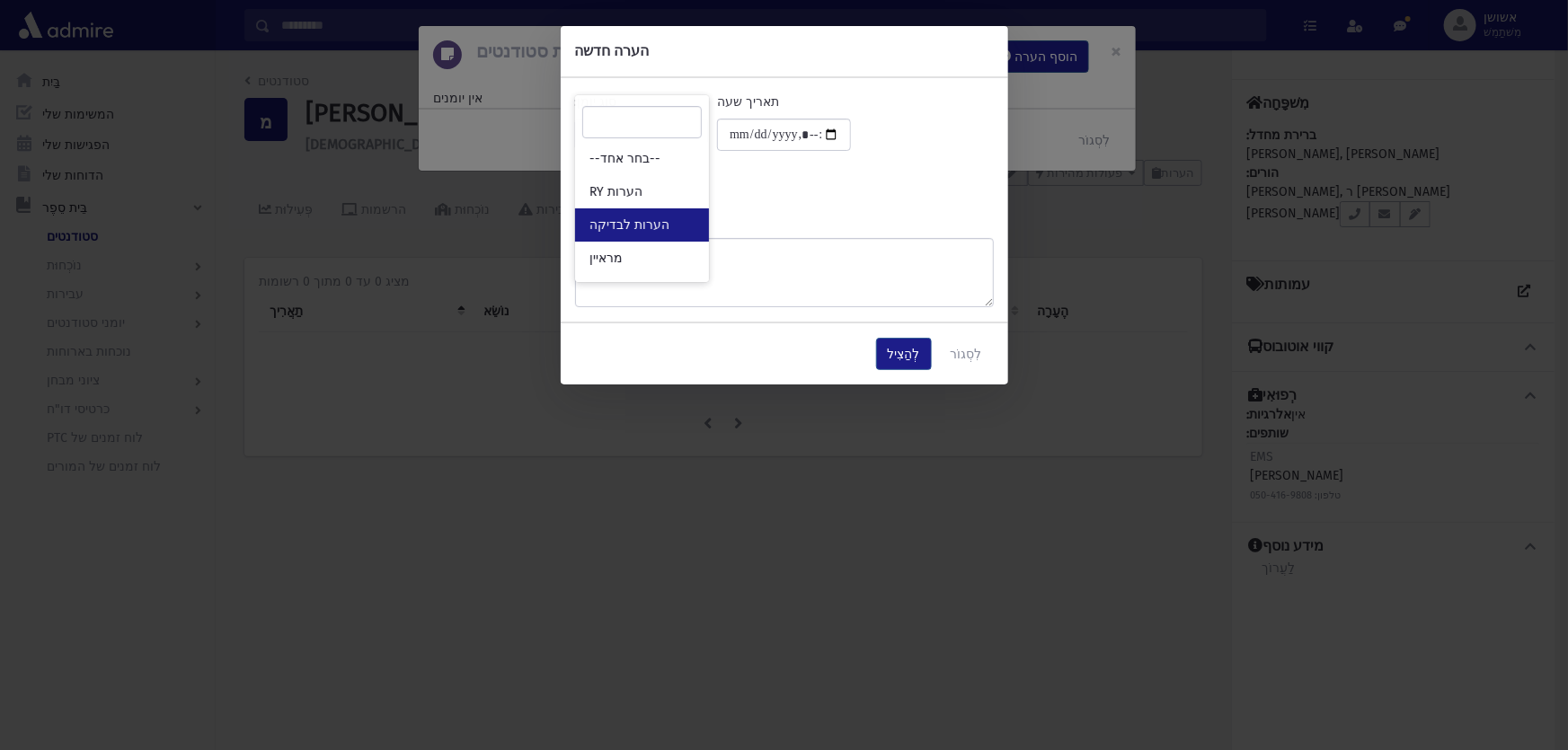
click at [674, 208] on link "הערות לבדיקה" at bounding box center [642, 225] width 134 height 33
select select "*"
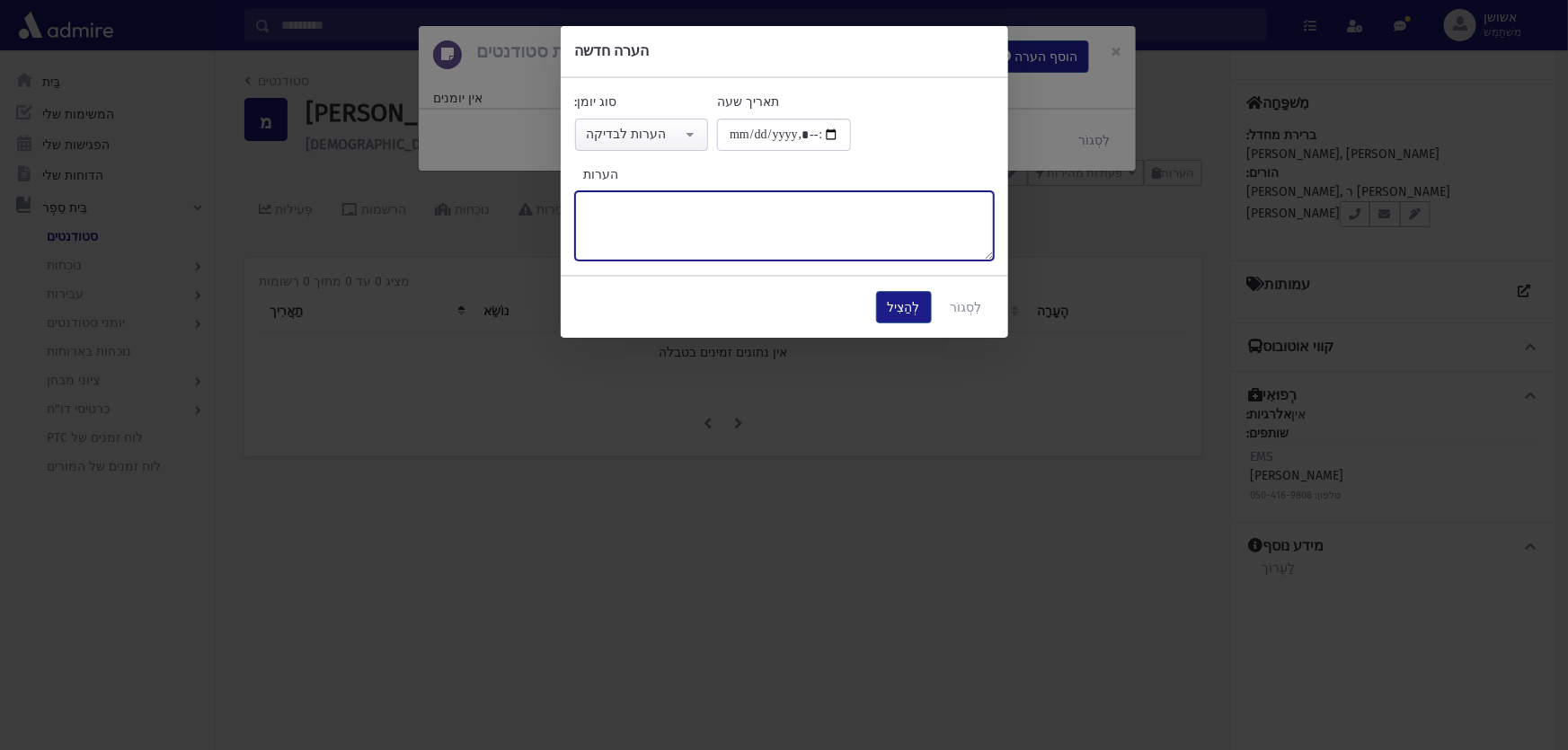
click at [674, 208] on textarea "הערות" at bounding box center [784, 225] width 419 height 69
click at [594, 210] on textarea "******" at bounding box center [784, 225] width 419 height 69
type textarea "*****"
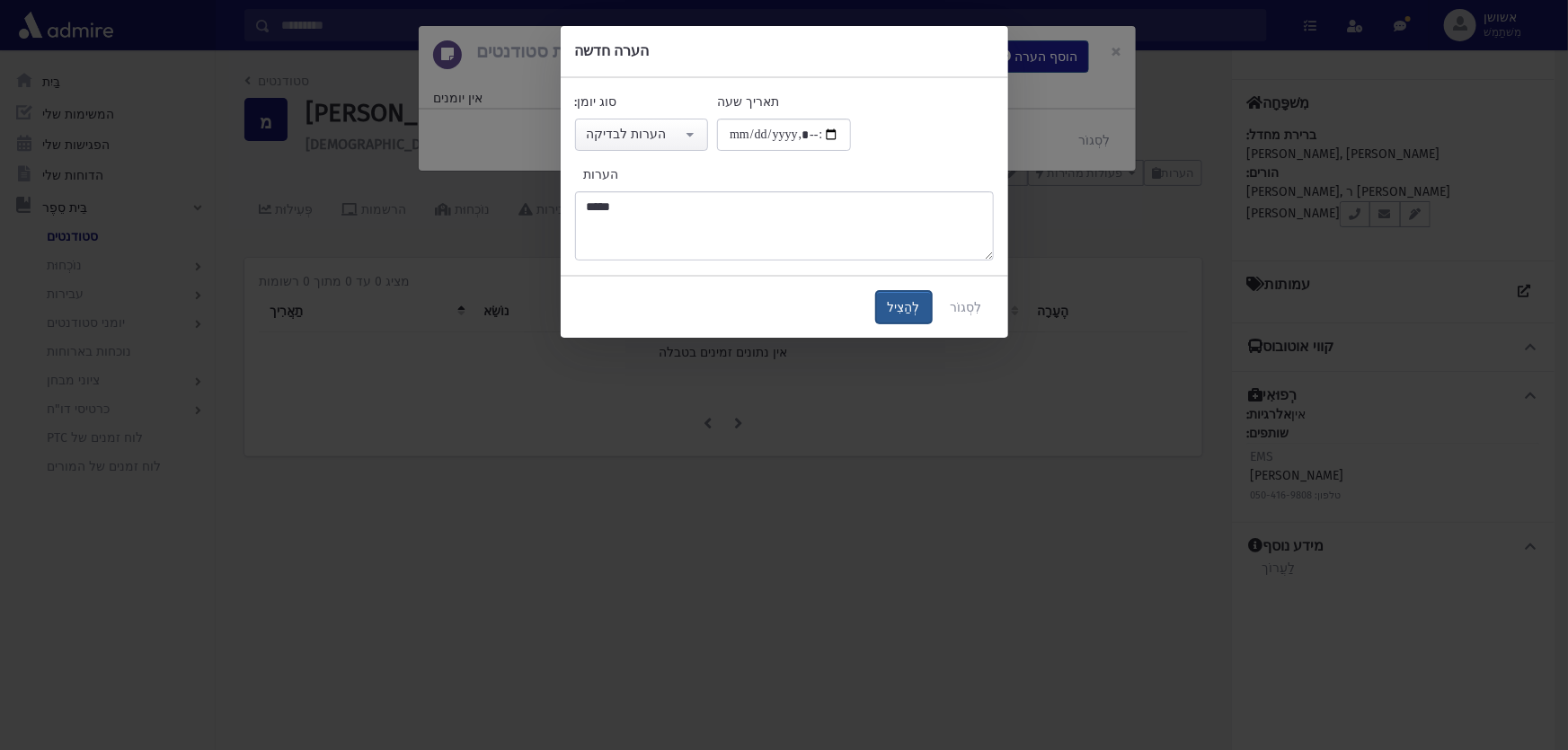
click at [892, 307] on button "לְהַצִיל" at bounding box center [904, 307] width 56 height 32
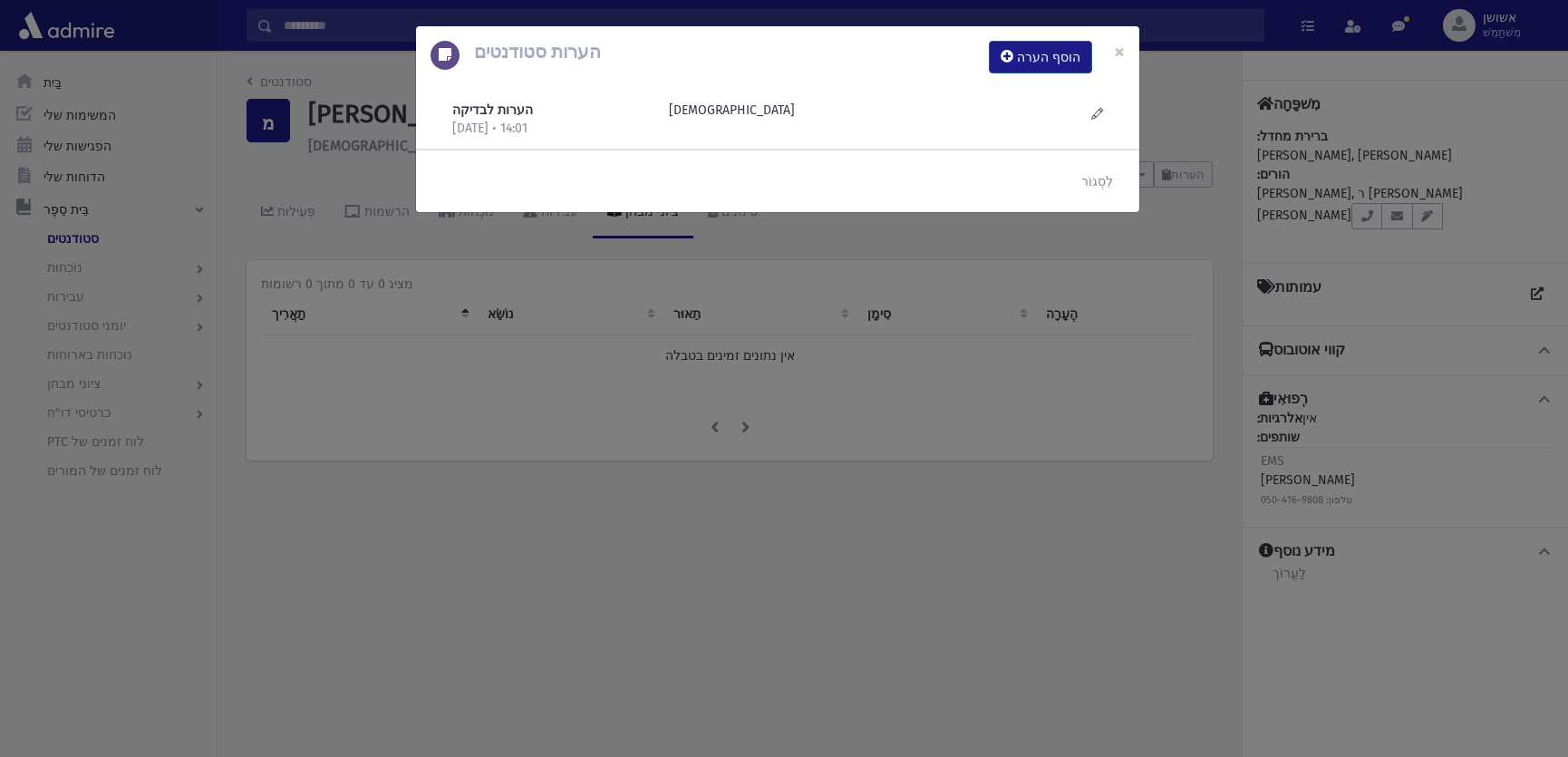
click at [905, 301] on div "הערות סטודנטים הוסף הערה × הערות לבדיקה 17/9/2025 • 14:01 חסידי" at bounding box center [784, 378] width 1568 height 757
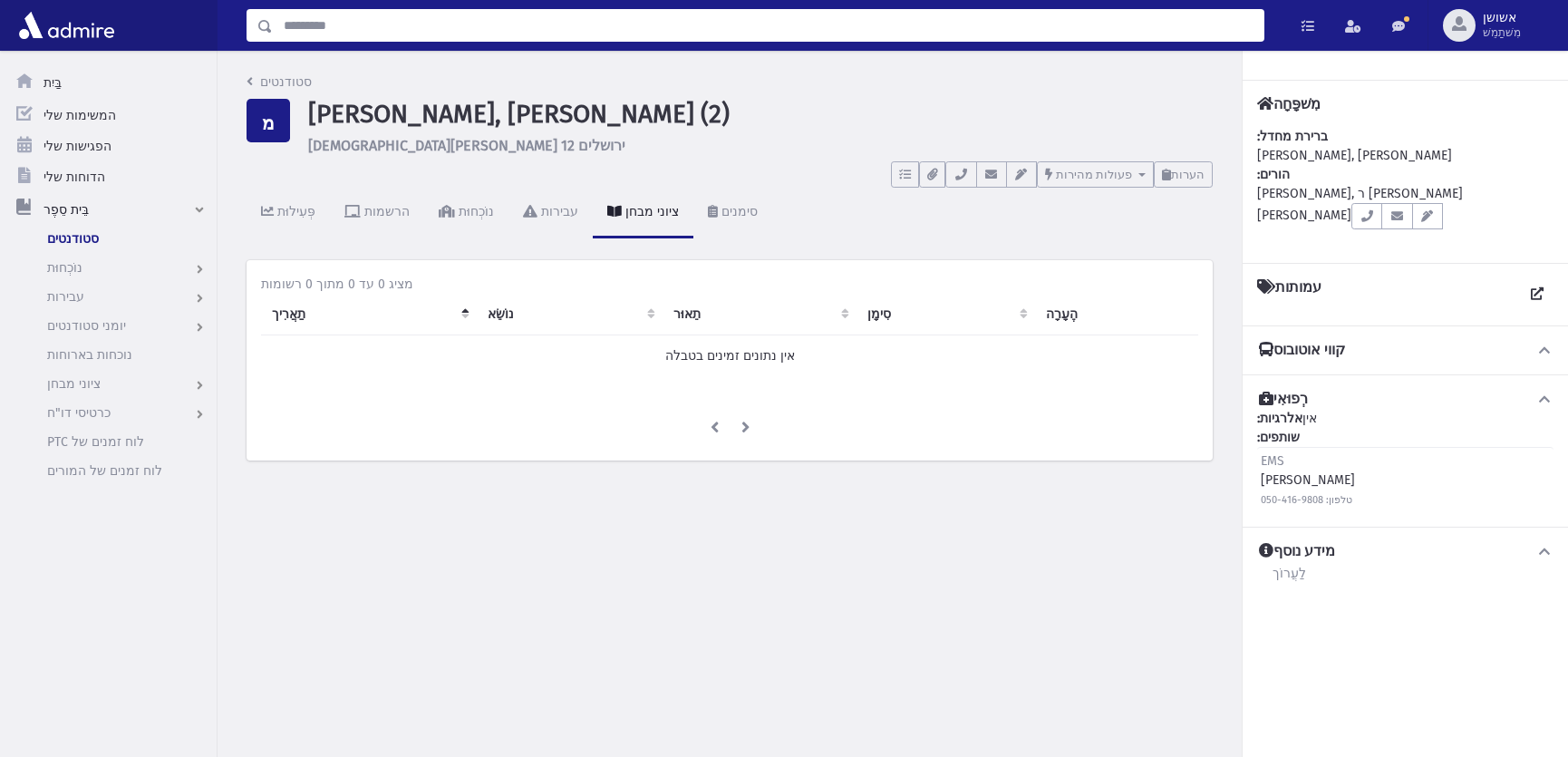
click at [744, 22] on input "לְחַפֵּשׂ" at bounding box center [767, 24] width 991 height 32
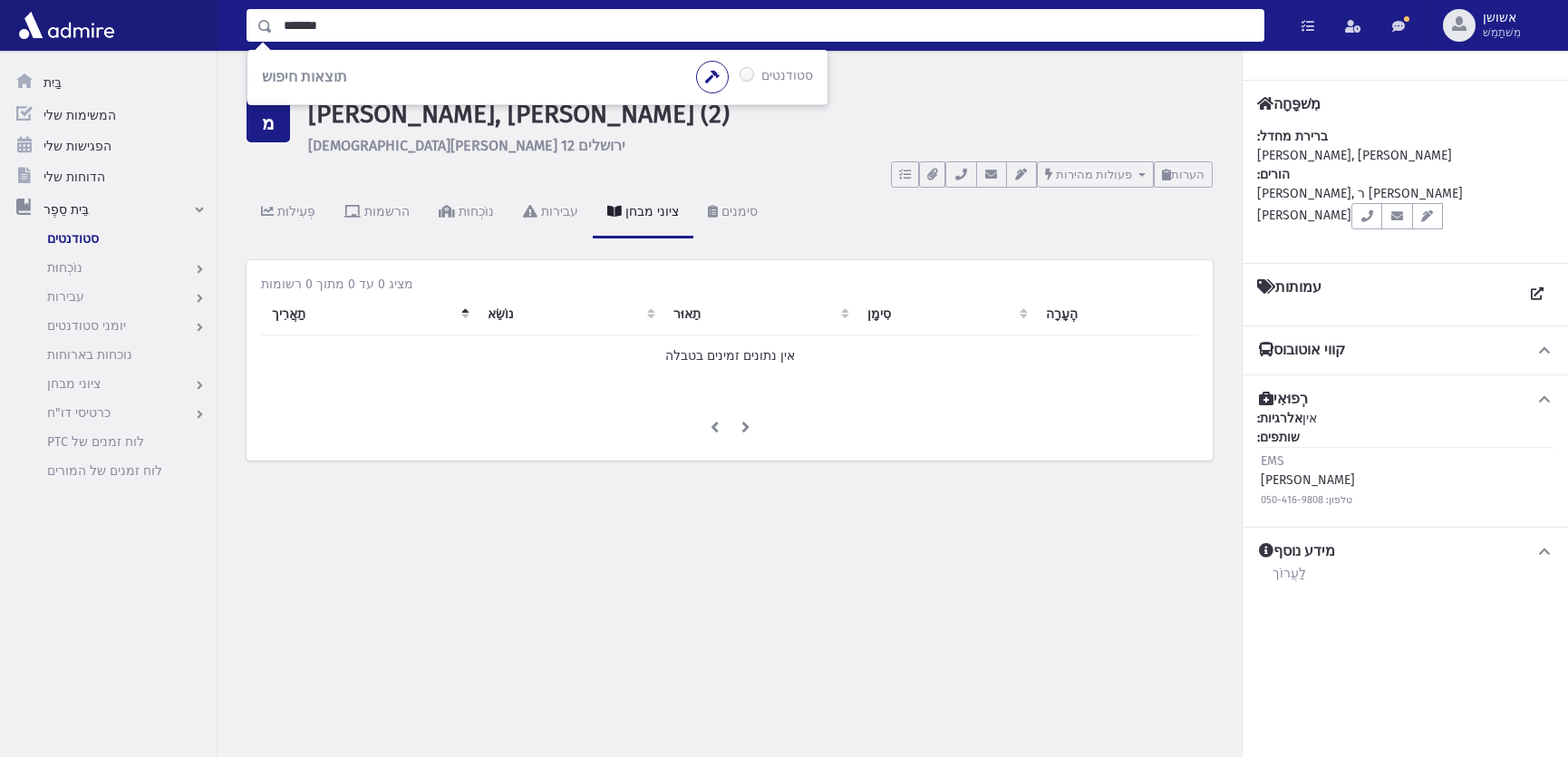
type input "*******"
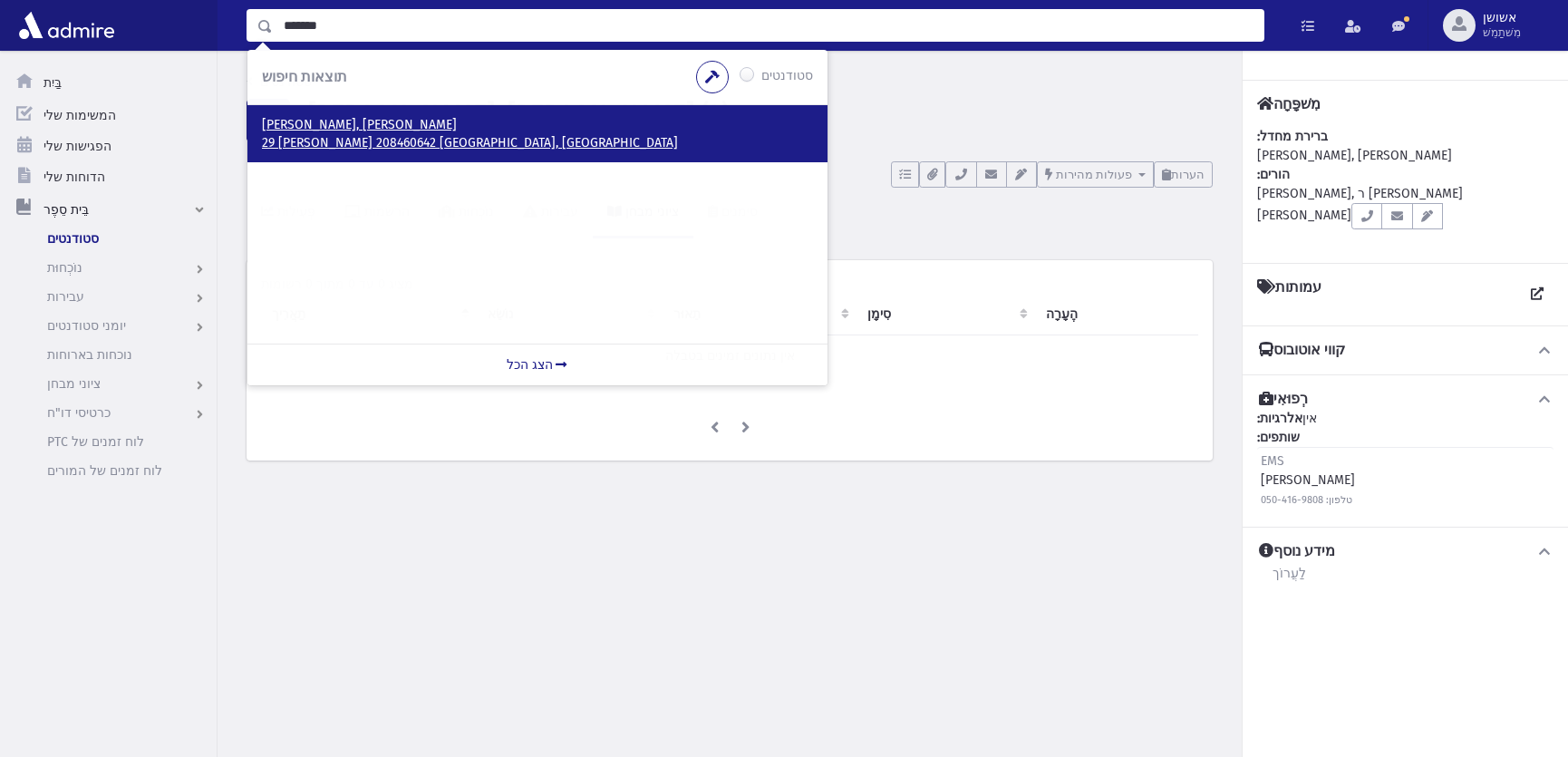
click at [412, 145] on font "29 רפפורט 208460642 ירושלים, ישראל" at bounding box center [470, 143] width 416 height 16
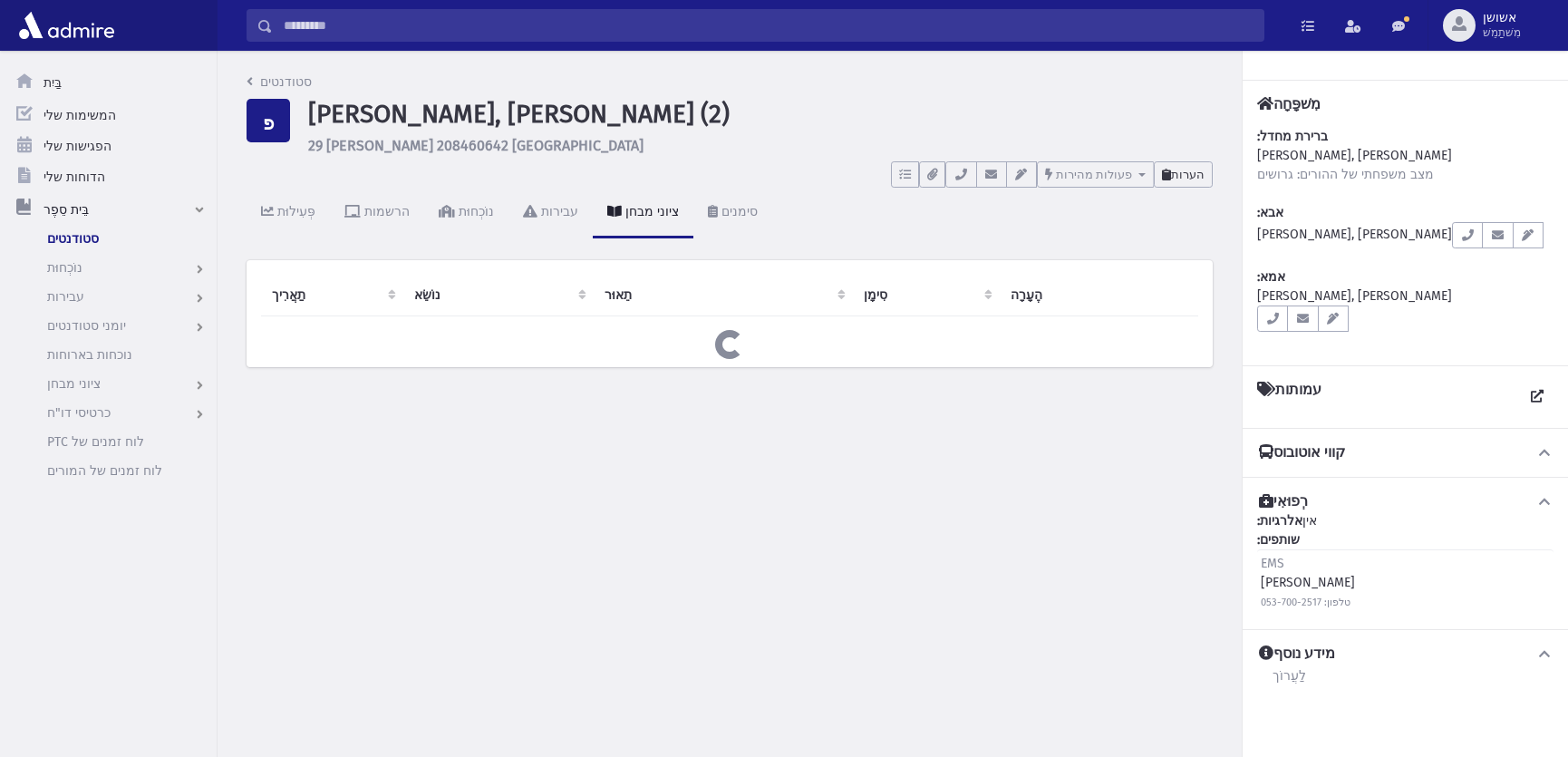
click at [1179, 180] on font "הערות" at bounding box center [1188, 175] width 33 height 14
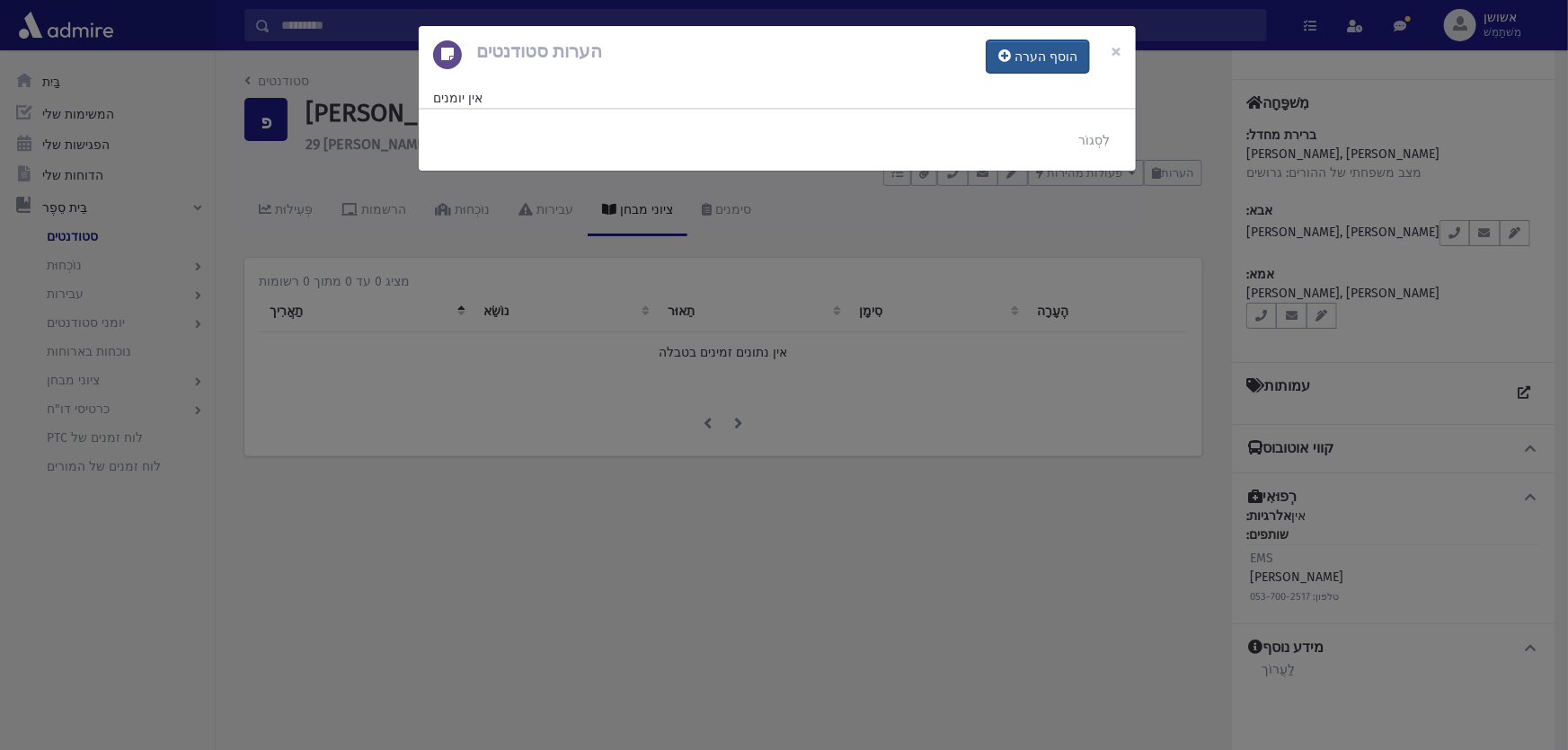
click at [1012, 66] on button "הוסף הערה" at bounding box center [1038, 56] width 103 height 32
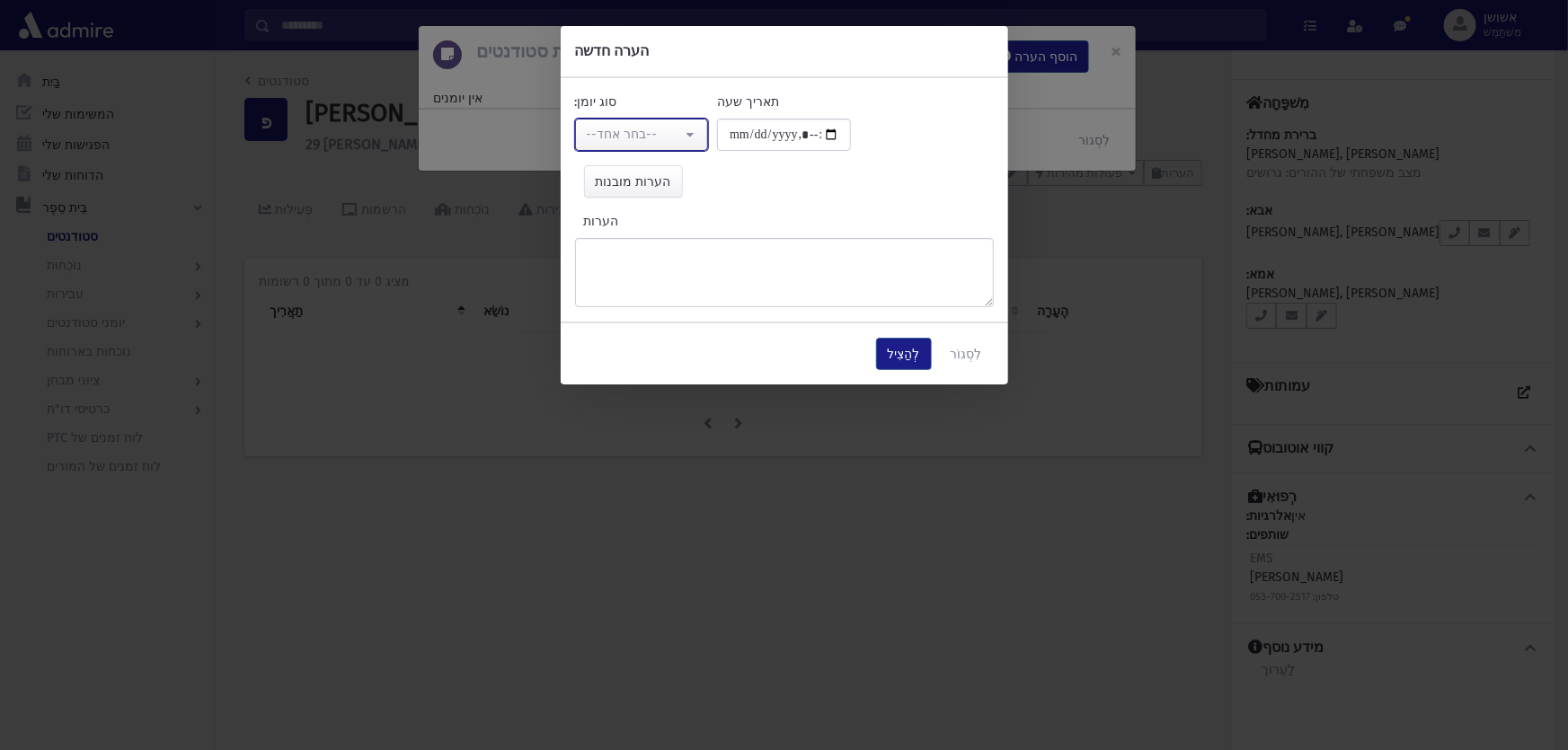
click at [695, 135] on button "--בחר אחד--" at bounding box center [642, 135] width 134 height 32
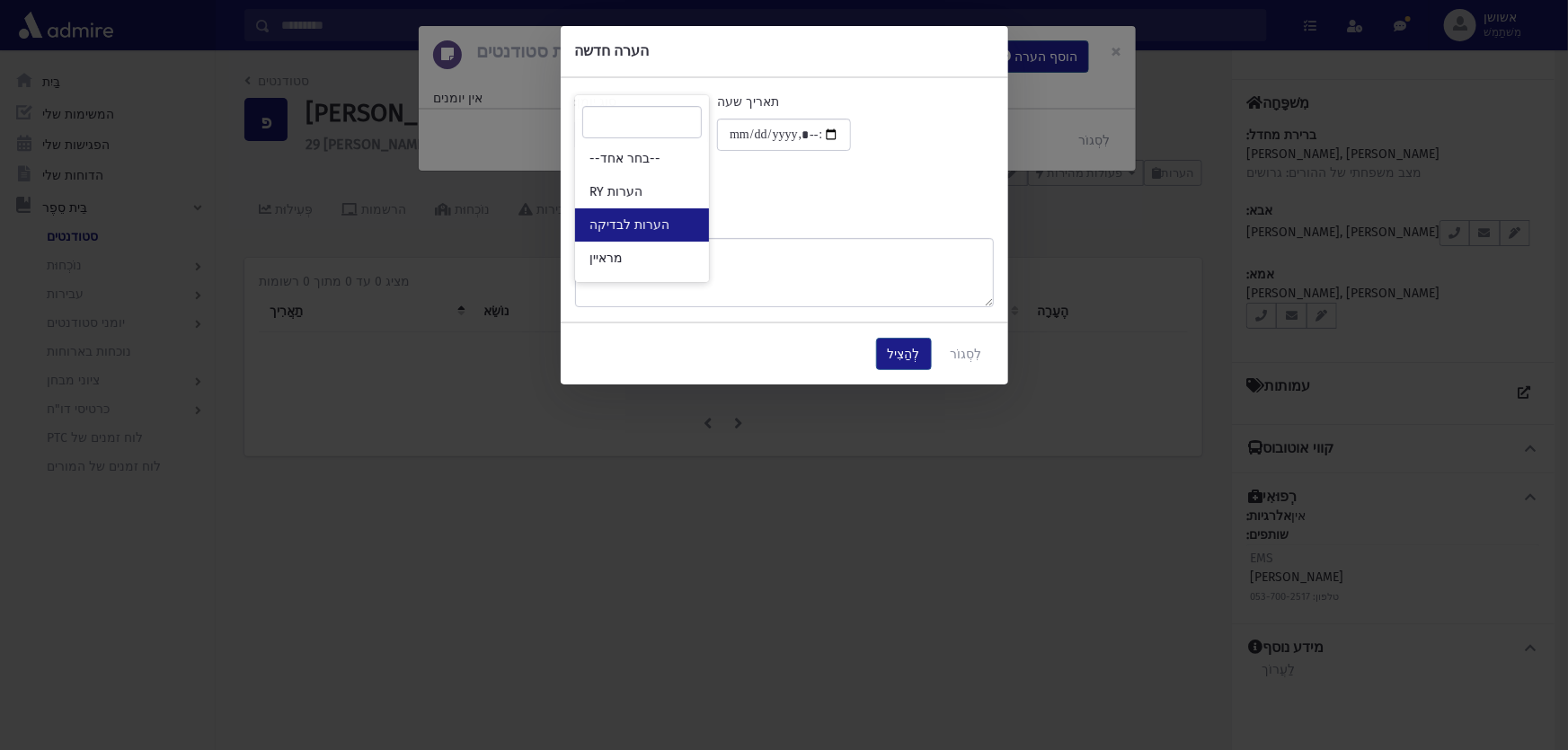
click at [665, 216] on link "הערות לבדיקה" at bounding box center [642, 225] width 134 height 33
select select "*"
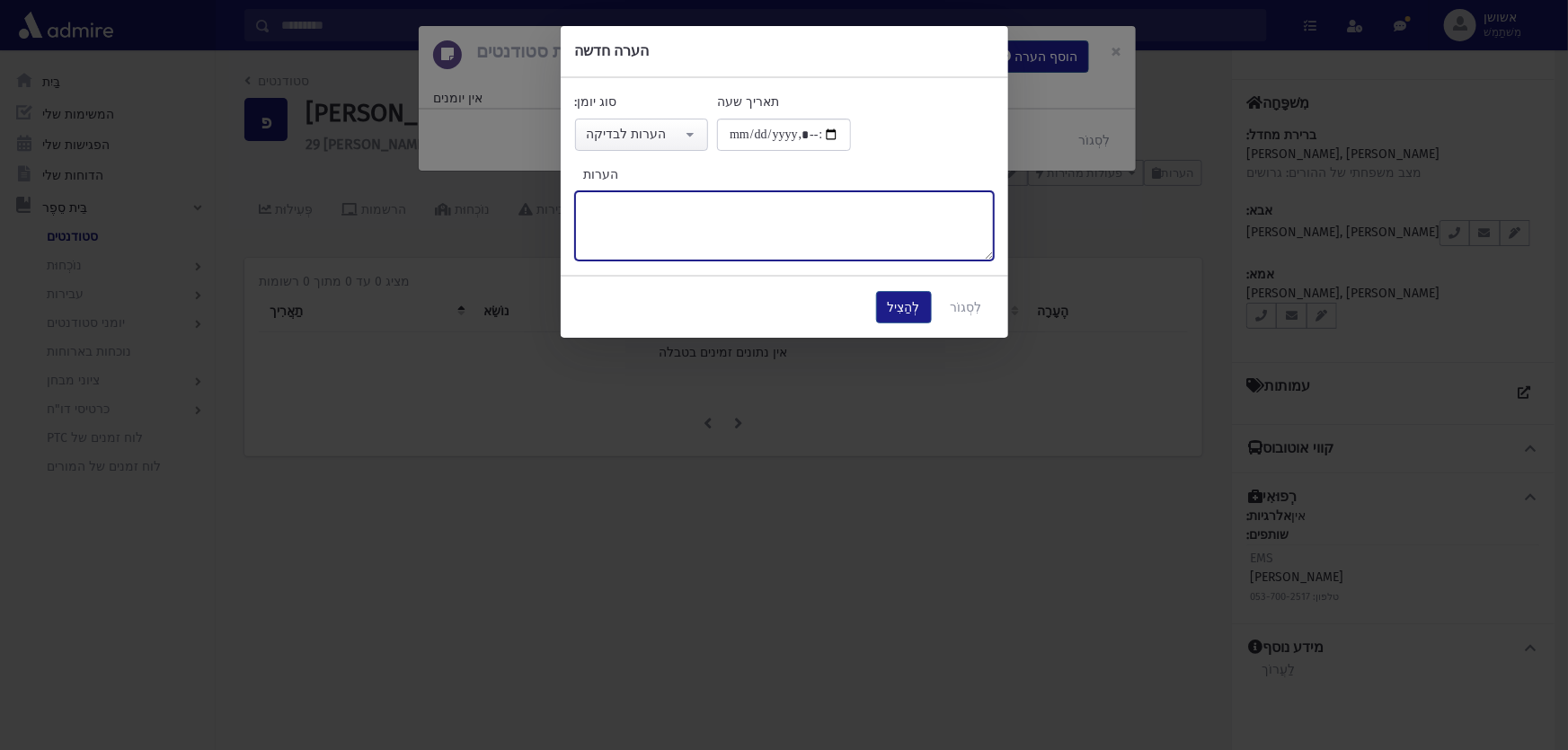
click at [665, 216] on textarea "הערות" at bounding box center [784, 225] width 419 height 69
type textarea "*"
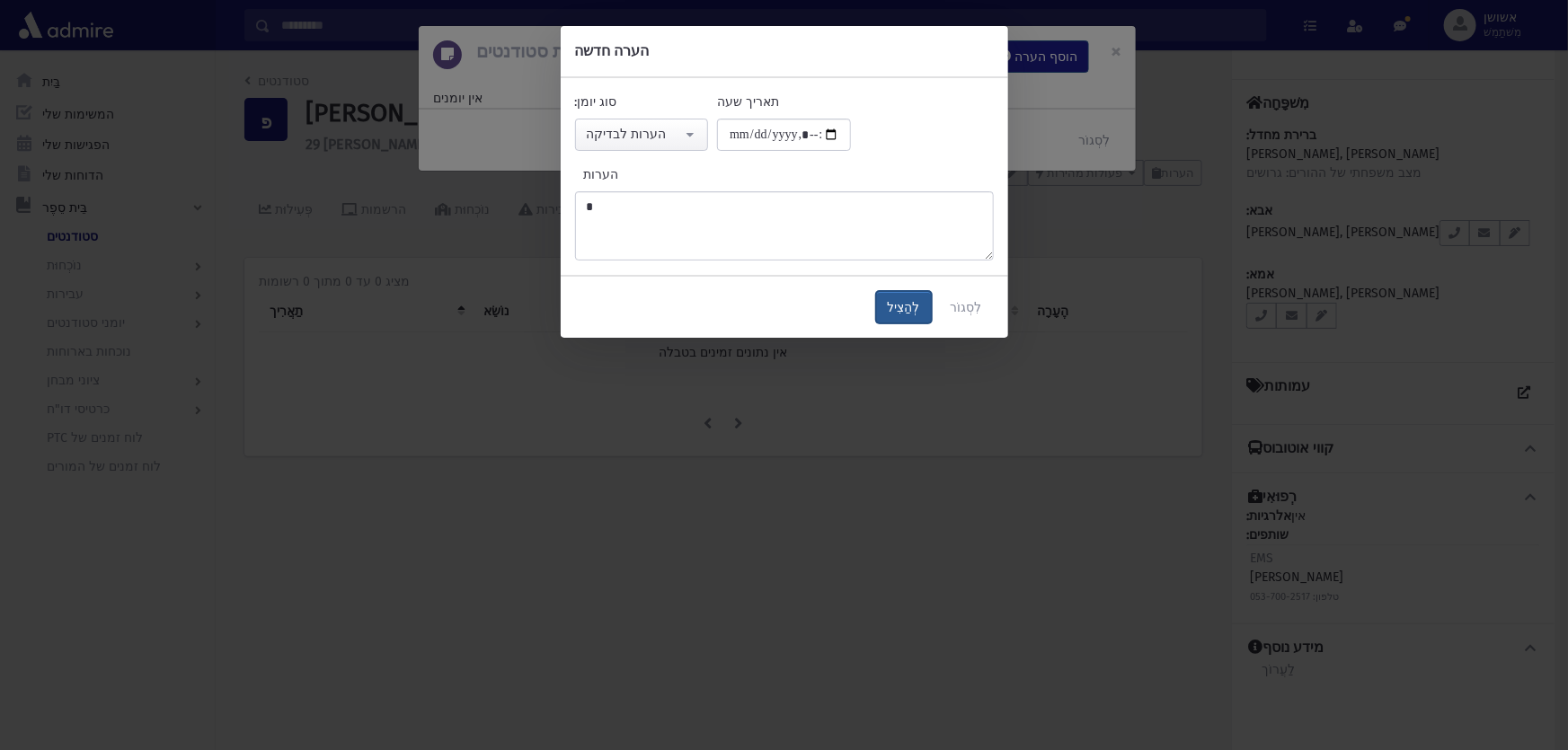
click at [898, 315] on button "לְהַצִיל" at bounding box center [904, 307] width 56 height 32
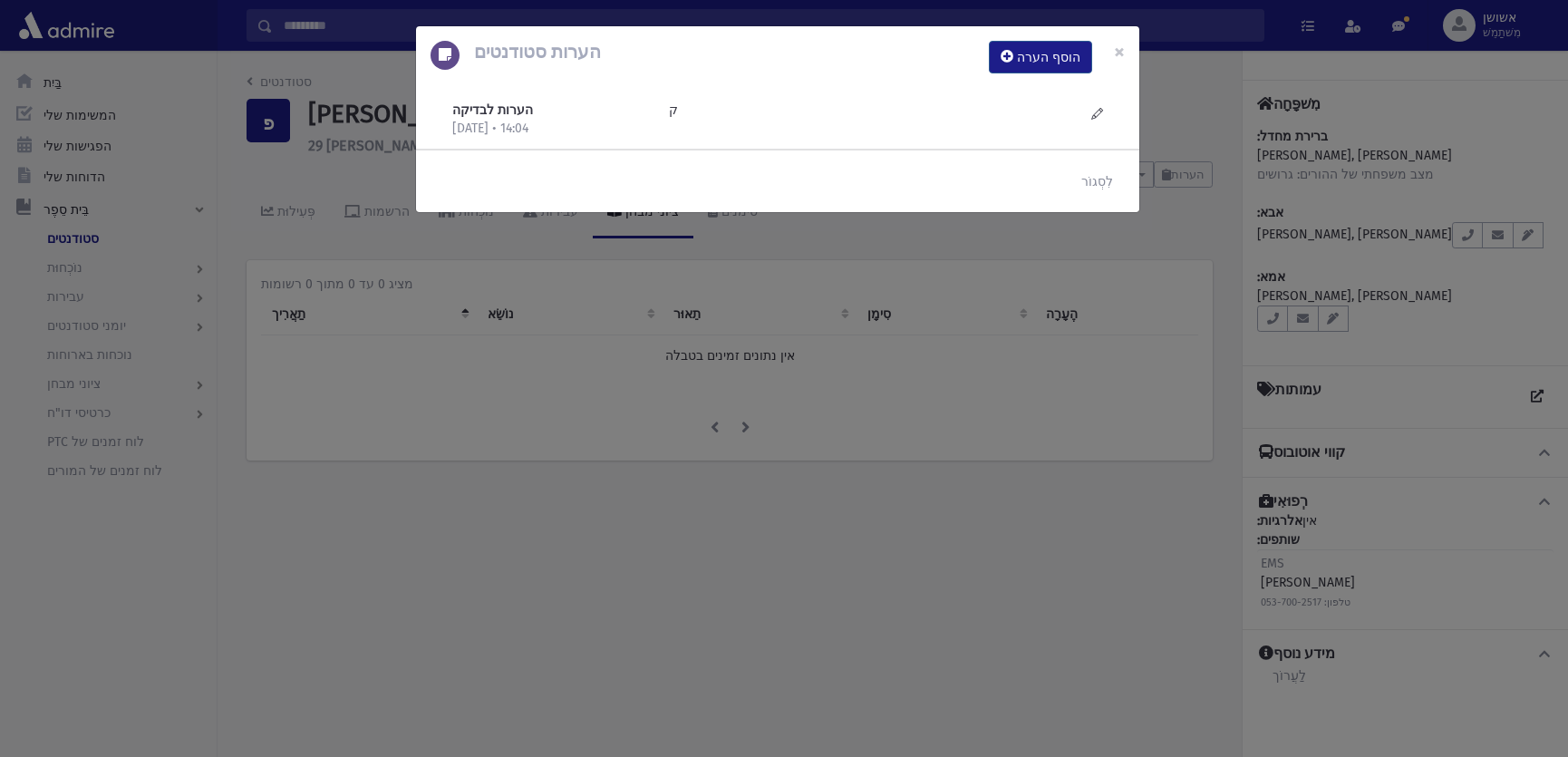
click at [915, 315] on div "הערות סטודנטים הוסף הערה × הערות לבדיקה 17/9/2025 • 14:04 ק" at bounding box center [784, 378] width 1568 height 757
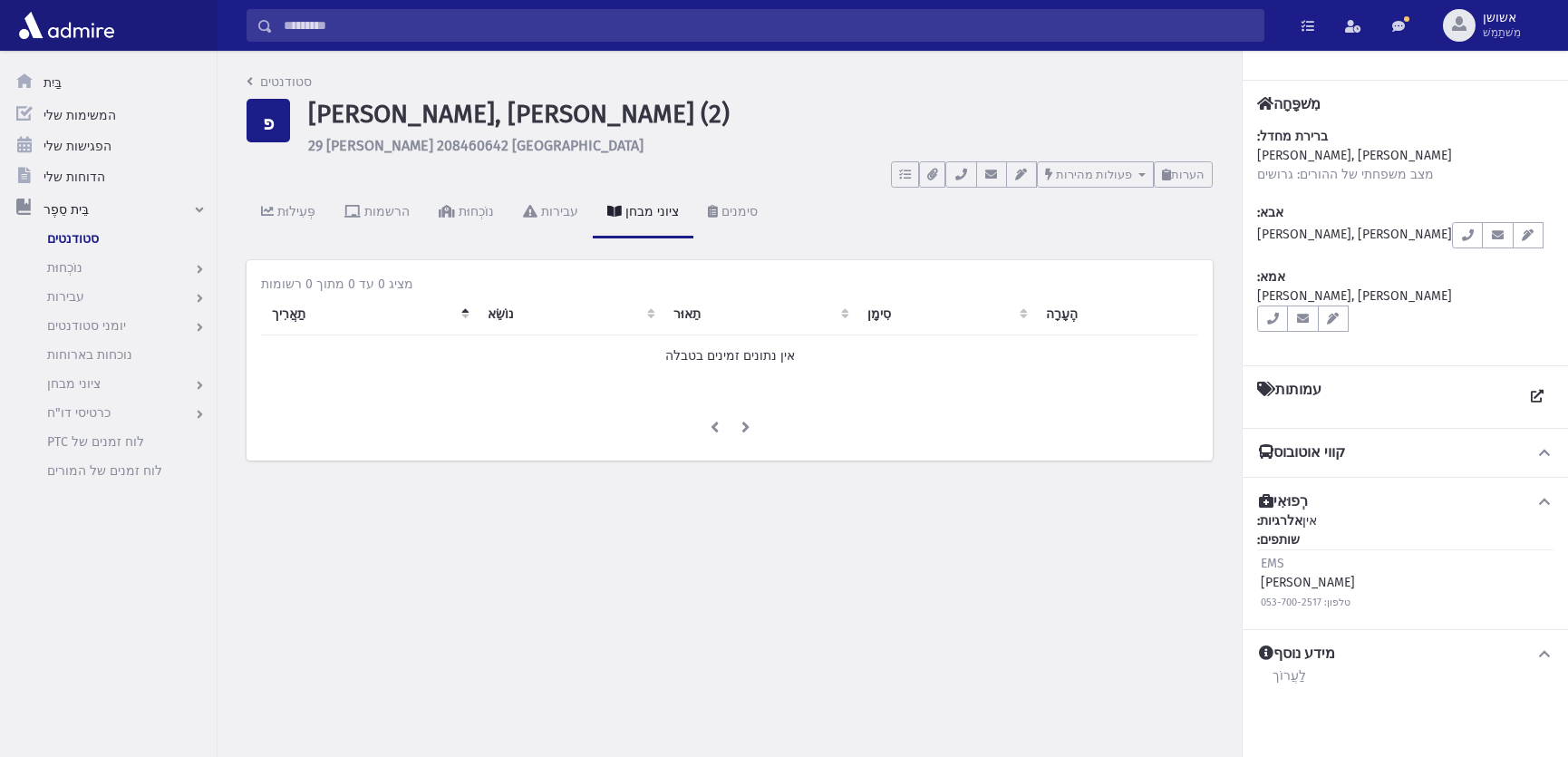
click at [979, 24] on input "לְחַפֵּשׂ" at bounding box center [767, 24] width 991 height 32
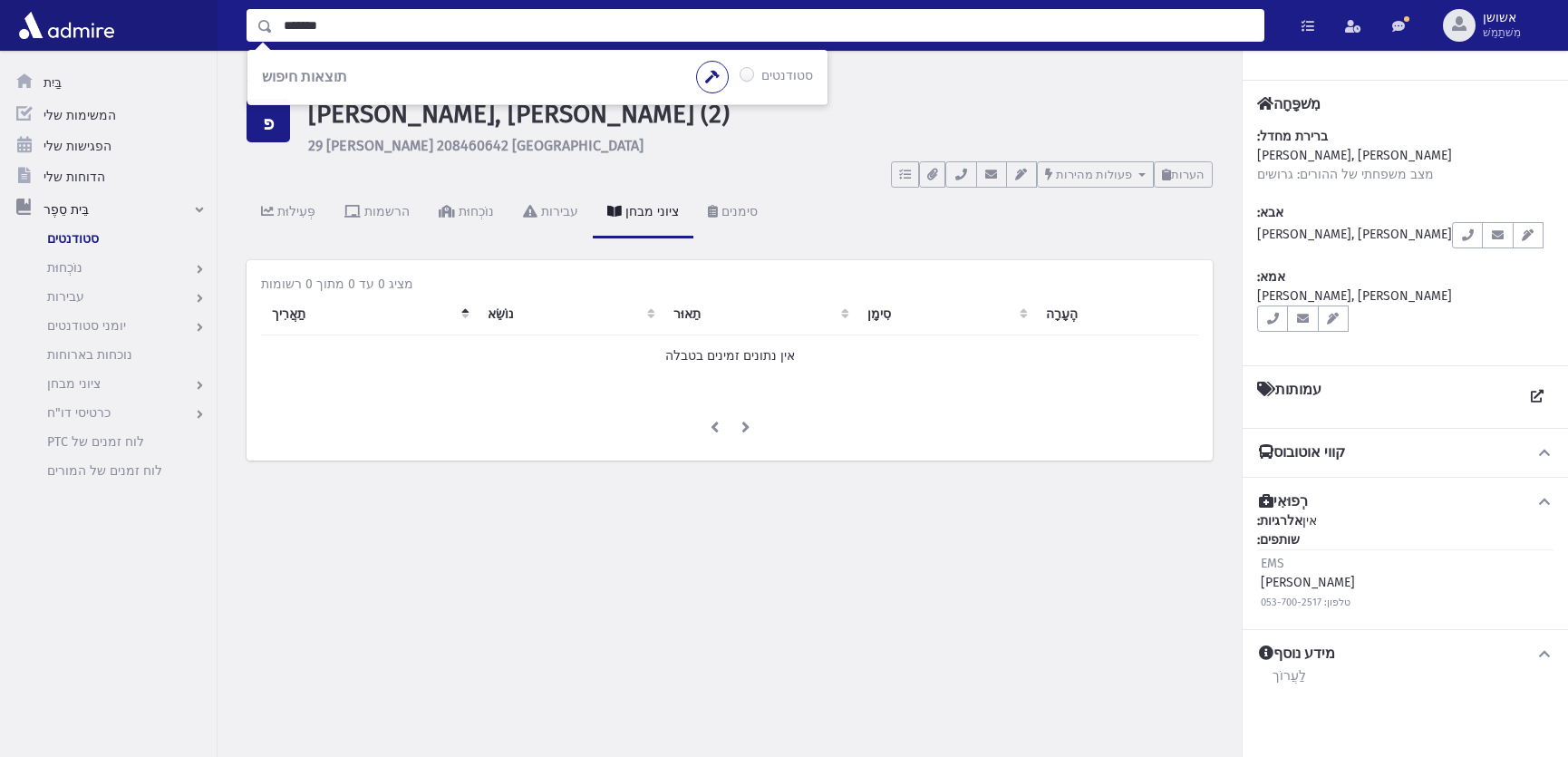
type input "*******"
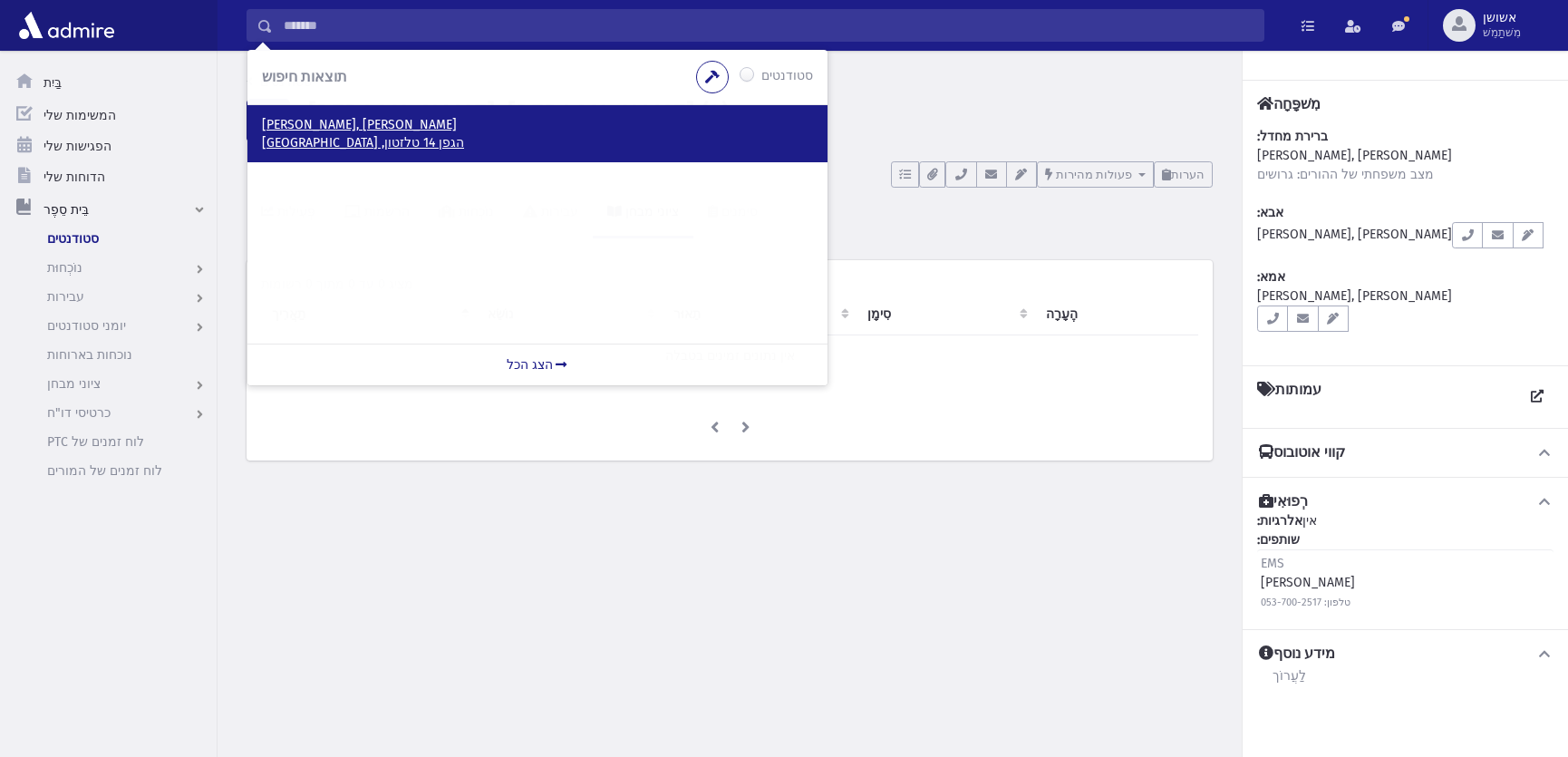
click at [381, 132] on p "פינס, יהודה" at bounding box center [537, 125] width 552 height 19
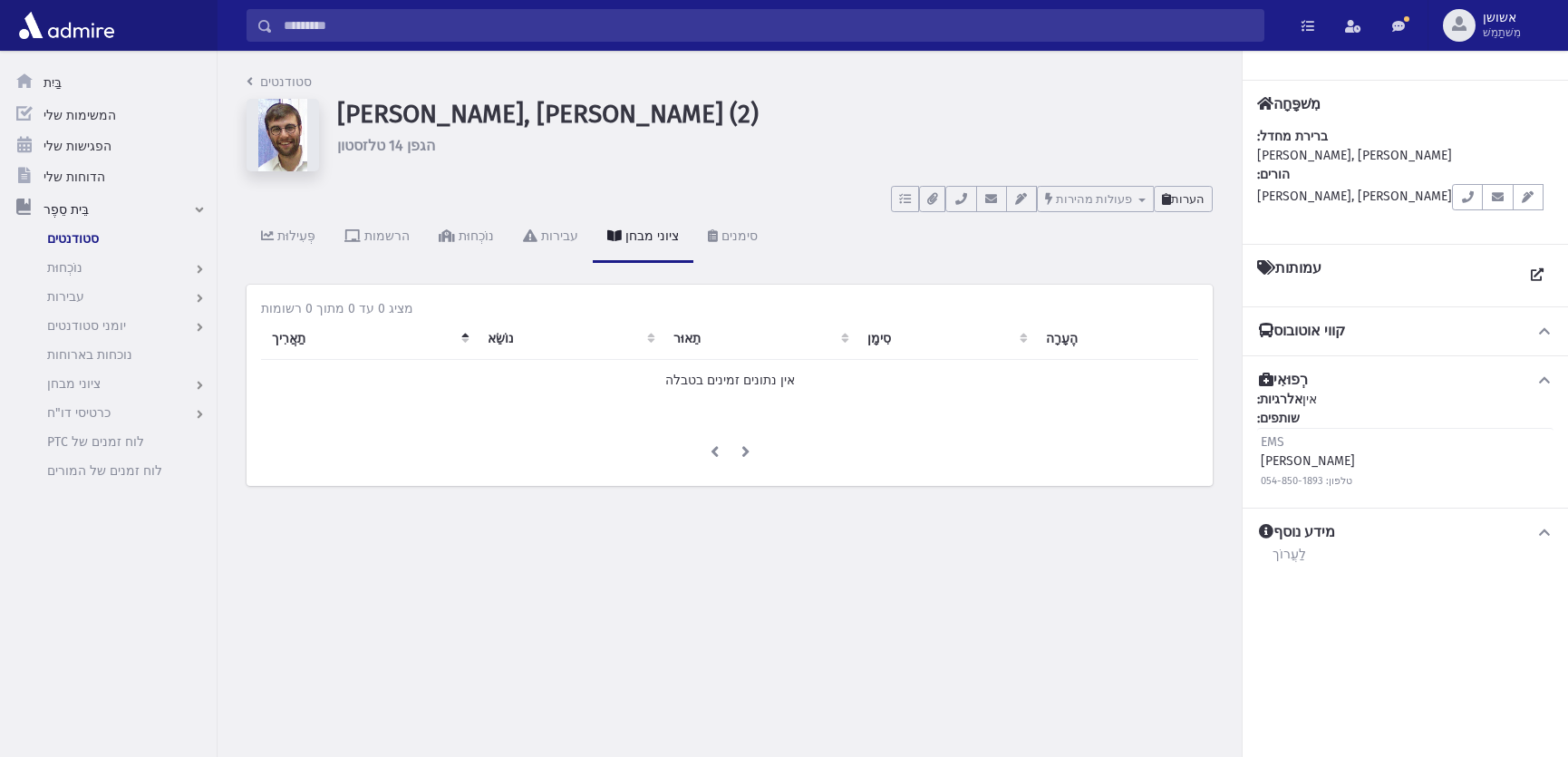
click at [1176, 192] on font "הערות" at bounding box center [1188, 199] width 33 height 14
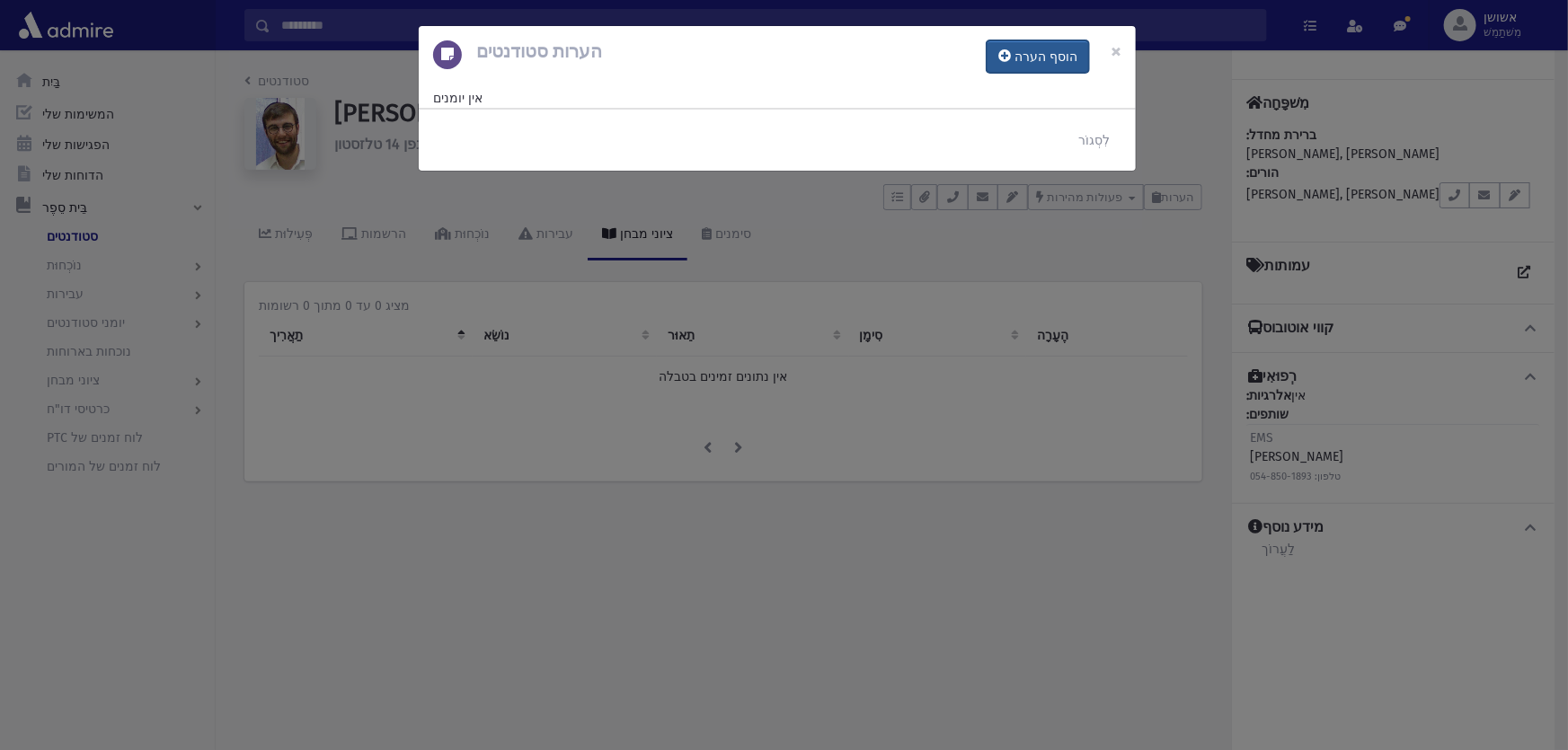
click at [1058, 69] on button "הוסף הערה" at bounding box center [1038, 56] width 103 height 32
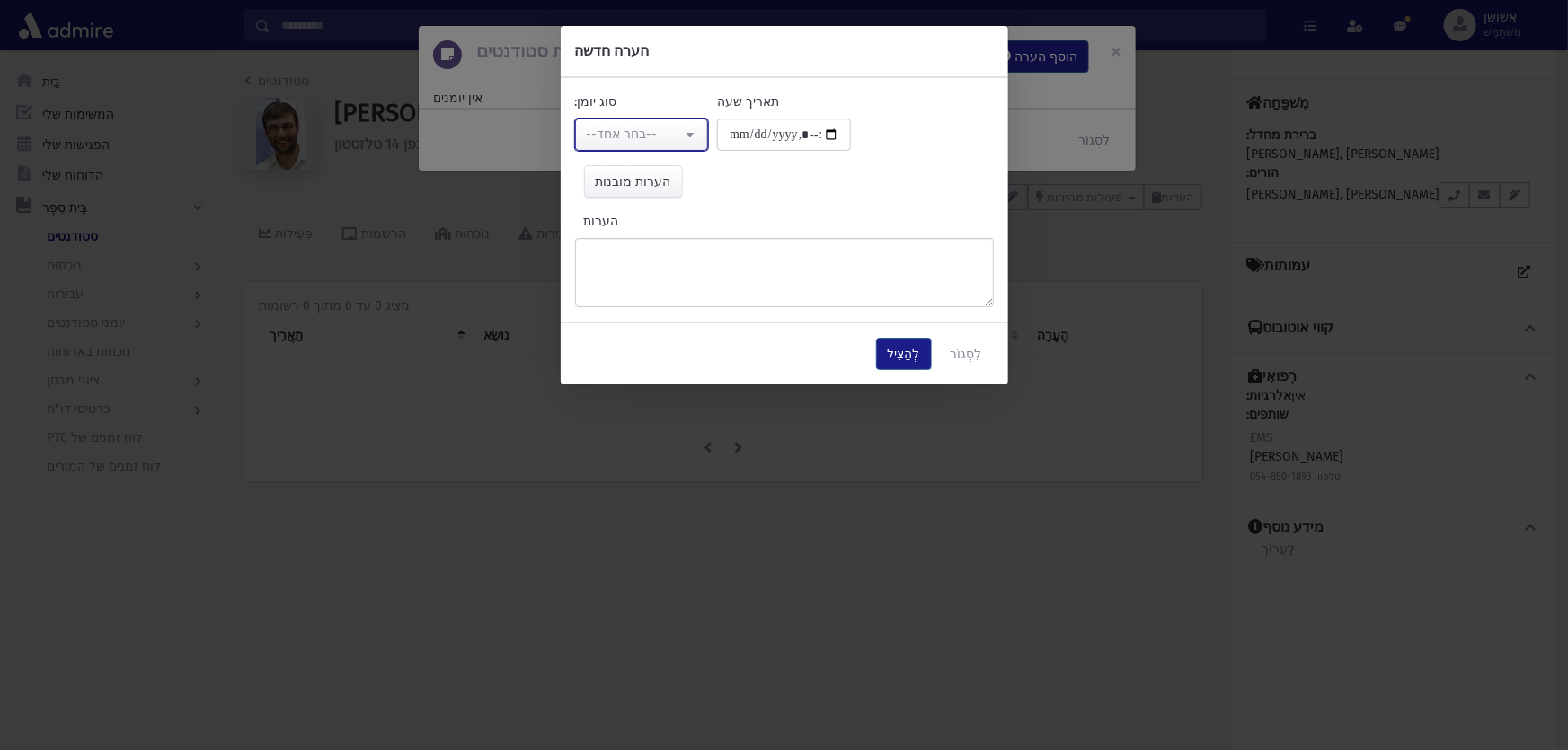
click at [608, 143] on div "--בחר אחד--" at bounding box center [634, 134] width 96 height 18
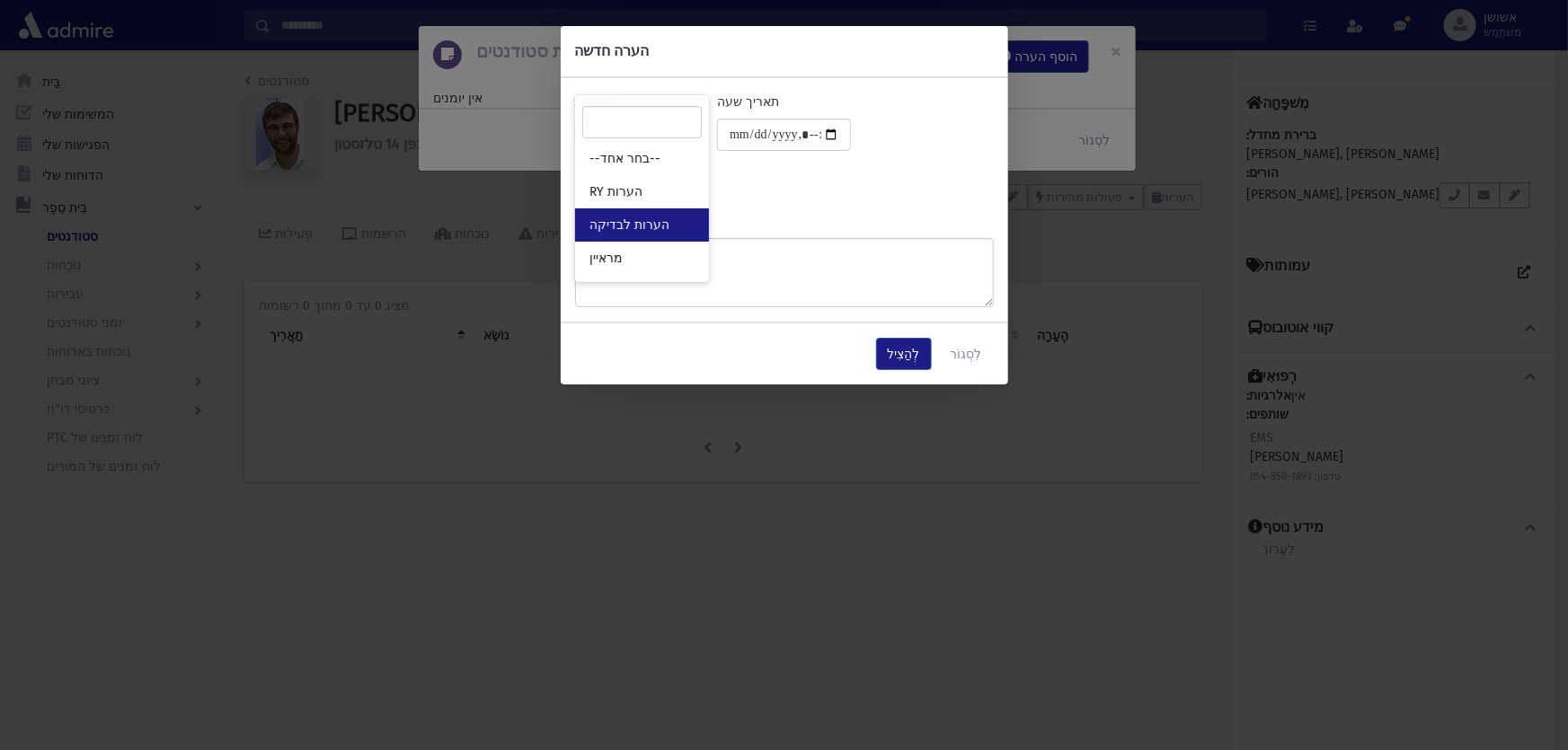
click at [607, 217] on span "הערות לבדיקה" at bounding box center [629, 225] width 80 height 18
select select "*"
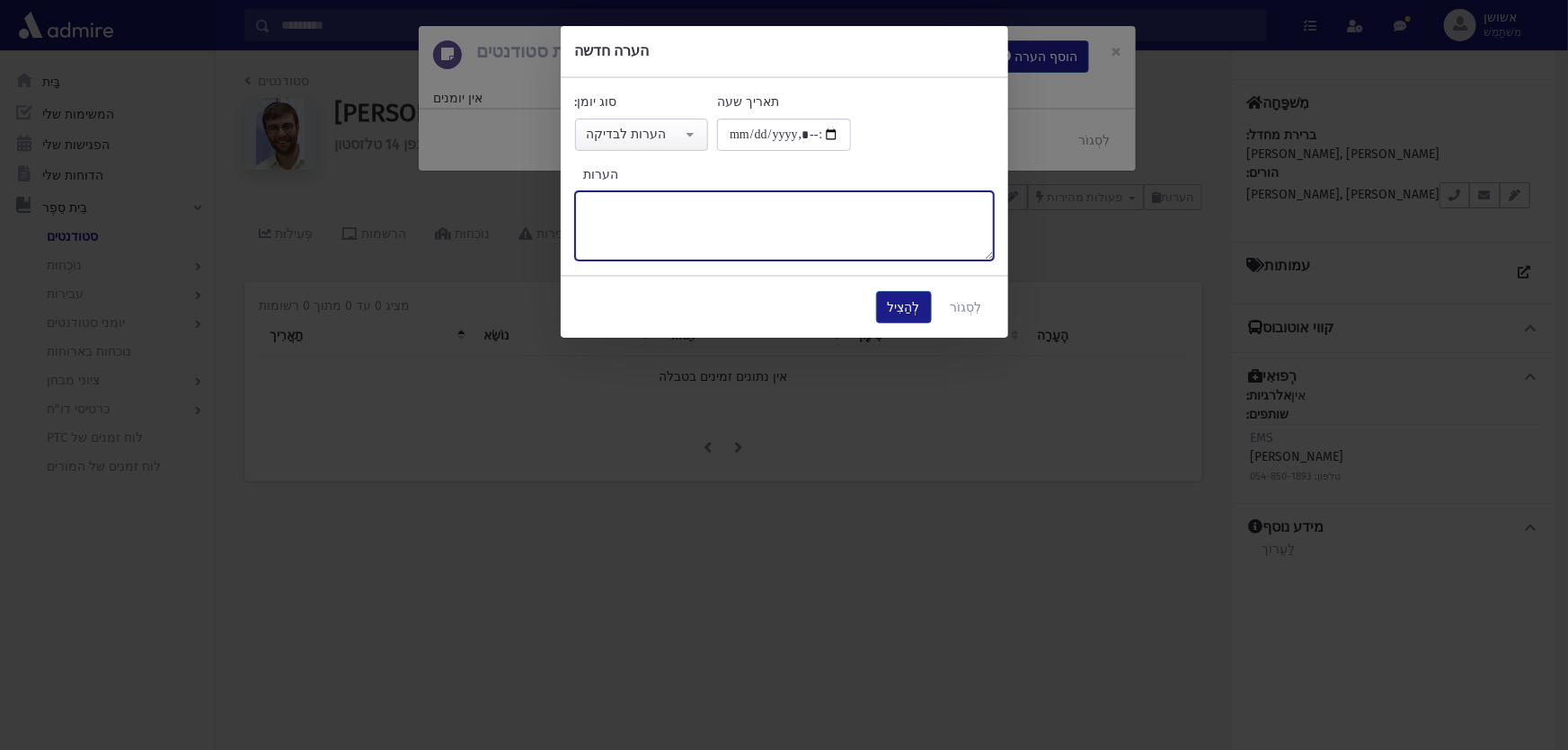
click at [607, 215] on textarea "הערות" at bounding box center [784, 225] width 419 height 69
type textarea "*"
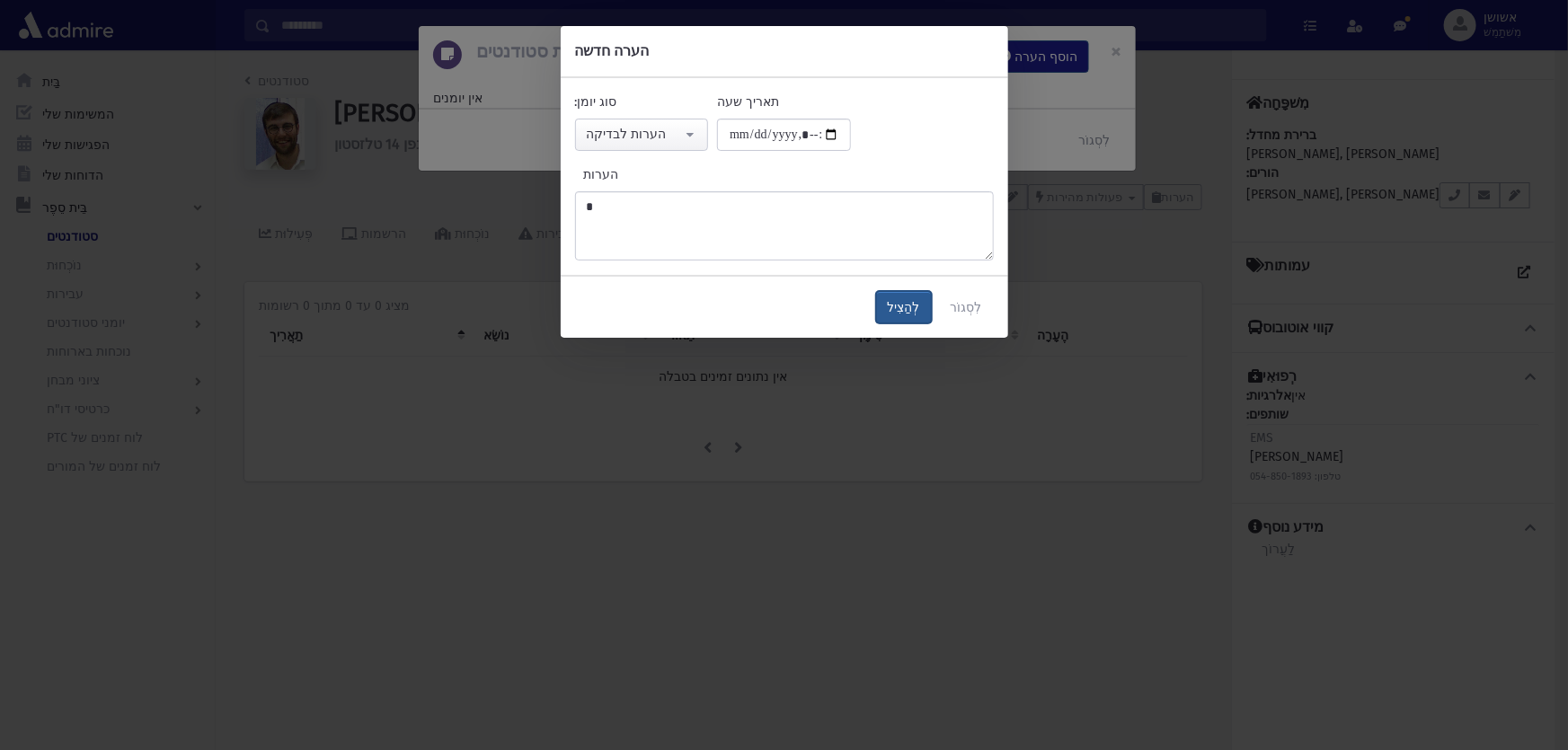
click at [898, 316] on button "לְהַצִיל" at bounding box center [904, 307] width 56 height 32
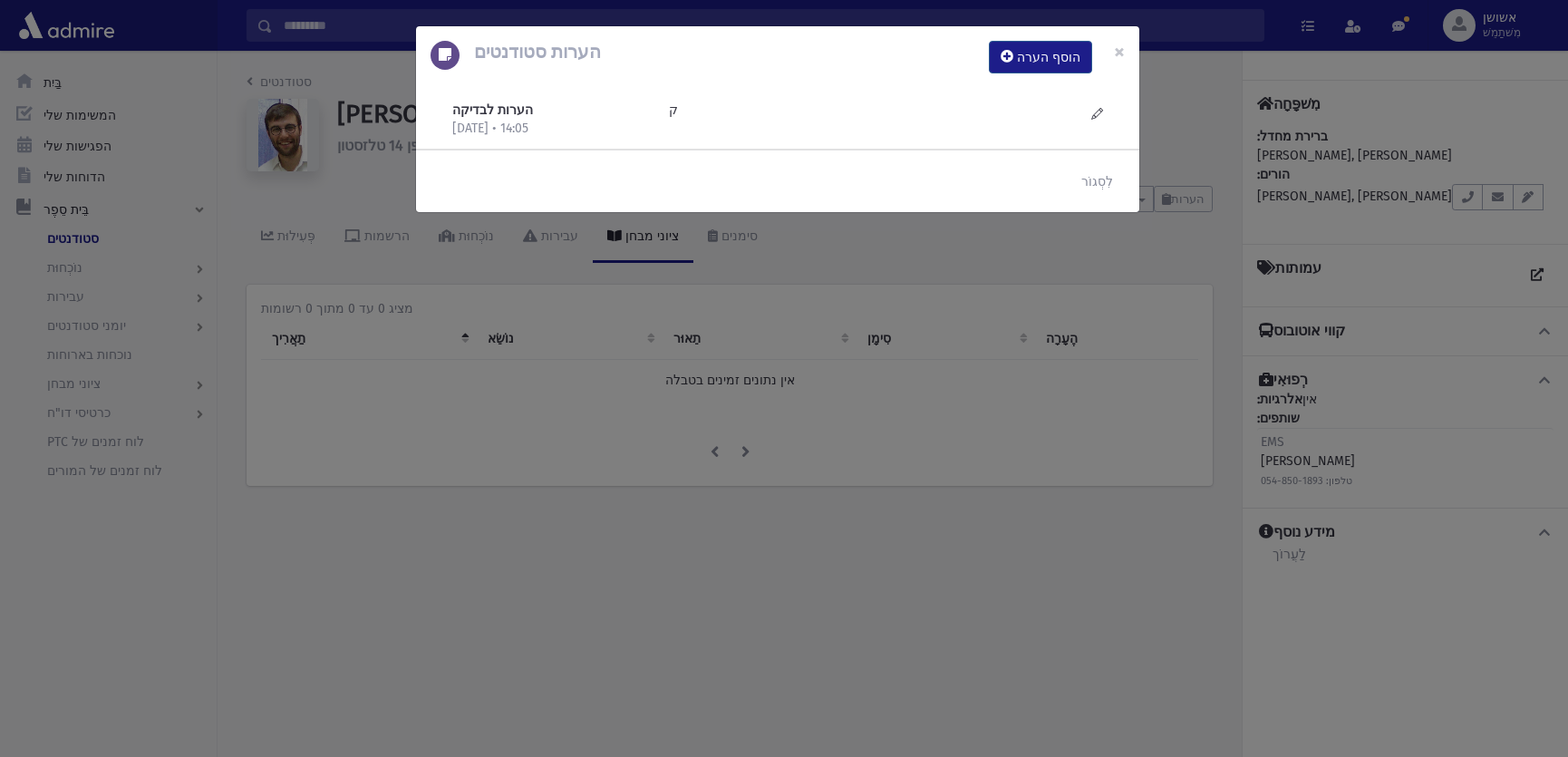
drag, startPoint x: 917, startPoint y: 298, endPoint x: 1016, endPoint y: 356, distance: 114.7
click at [1016, 356] on div "הערות סטודנטים הוסף הערה × הערות לבדיקה 17/9/2025 • 14:05 ק" at bounding box center [784, 378] width 1568 height 757
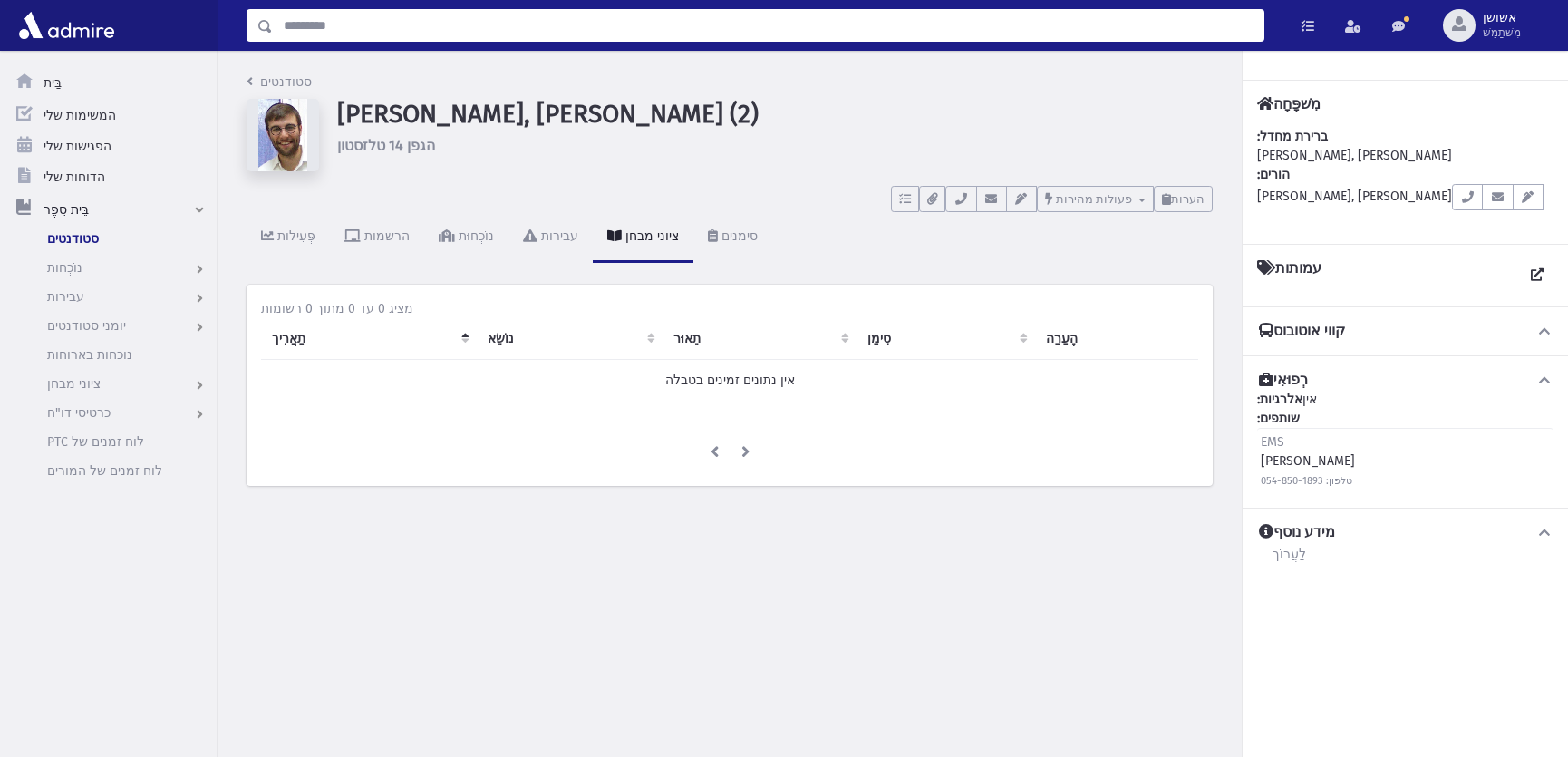
click at [970, 34] on input "לְחַפֵּשׂ" at bounding box center [767, 24] width 991 height 32
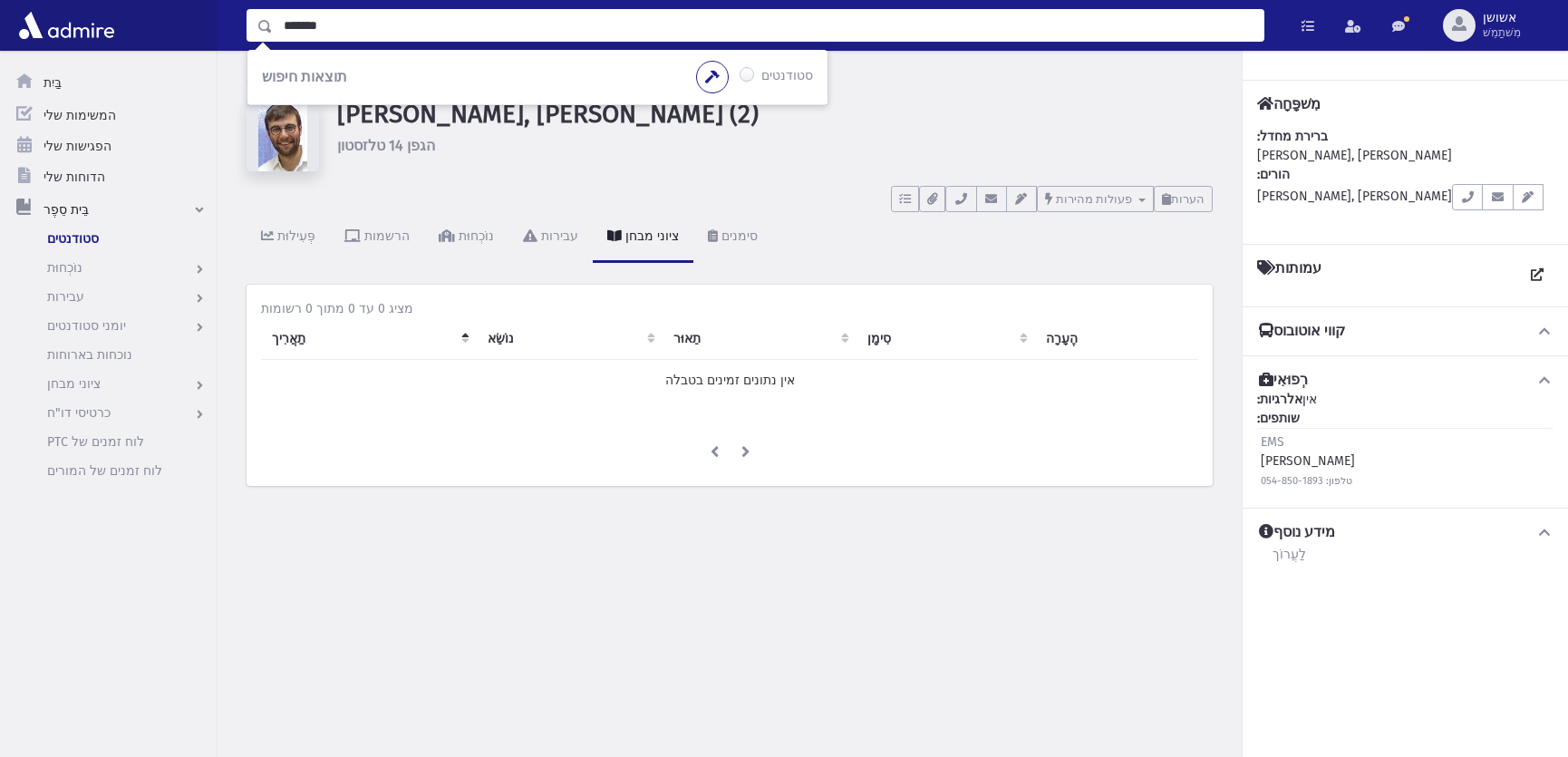
type input "*******"
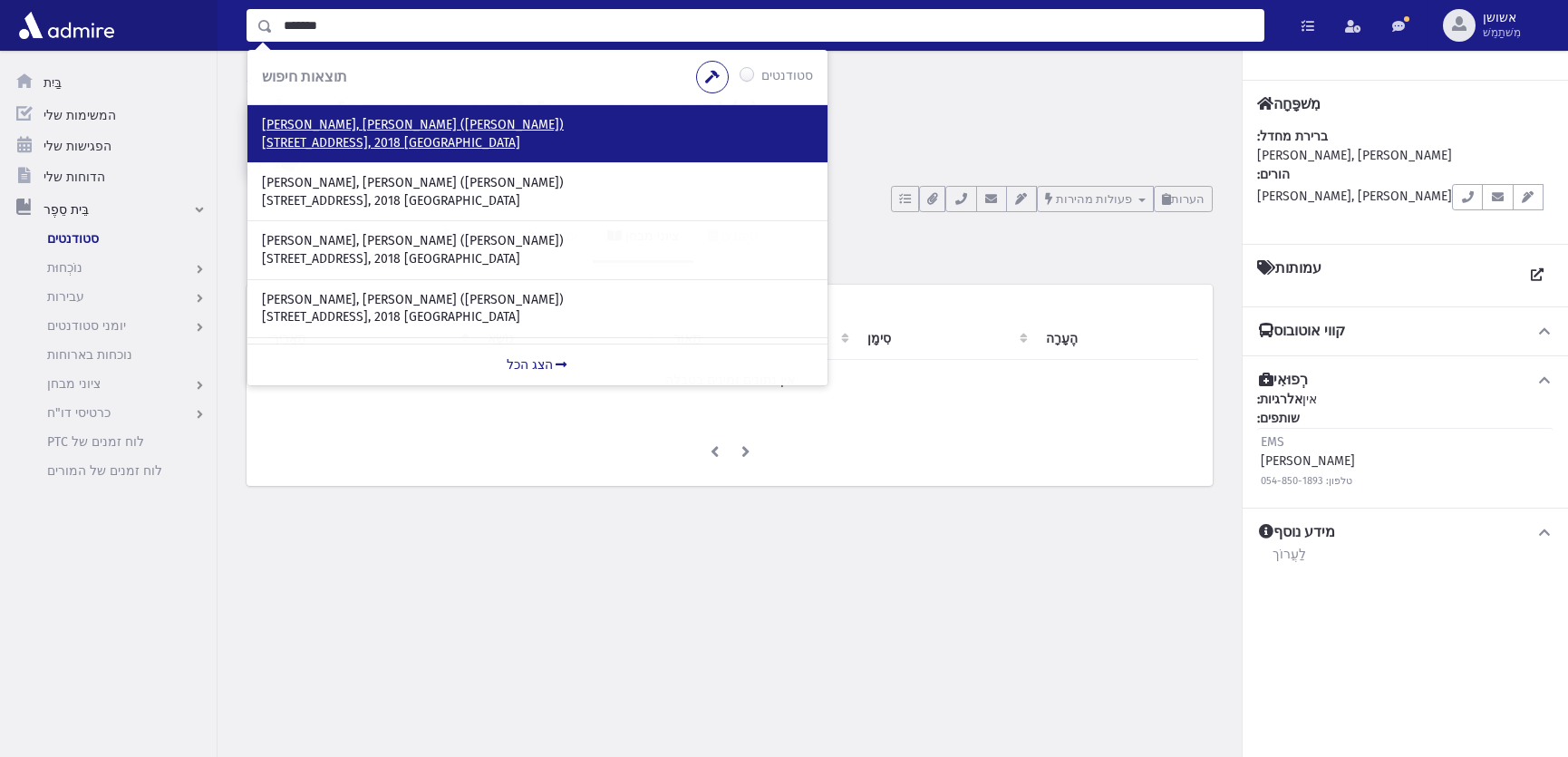
click at [357, 139] on font "41 Haringrodestraat Antwerp, 2018 בלגיה" at bounding box center [391, 143] width 259 height 16
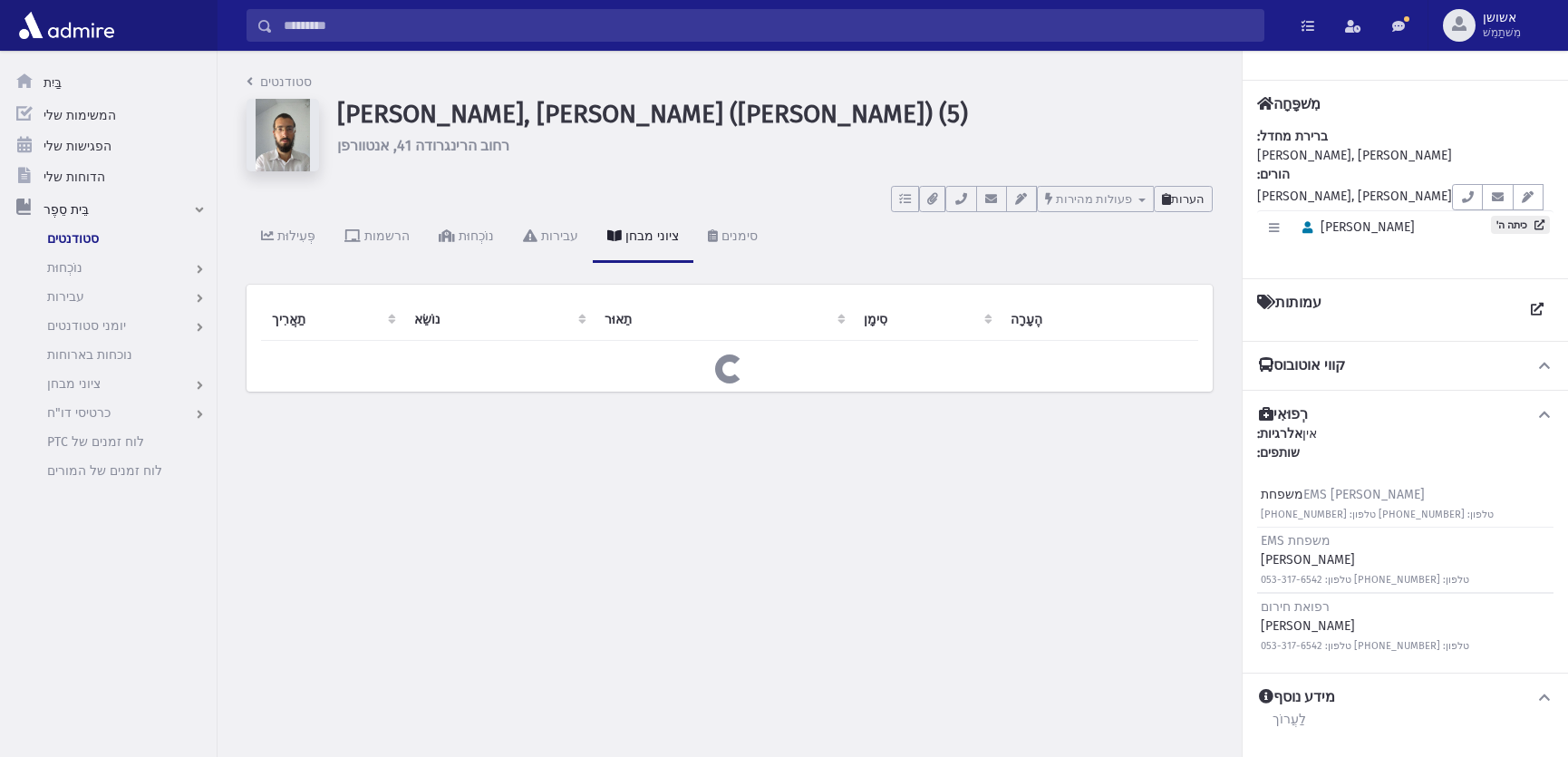
click at [1202, 192] on font "הערות" at bounding box center [1188, 199] width 33 height 14
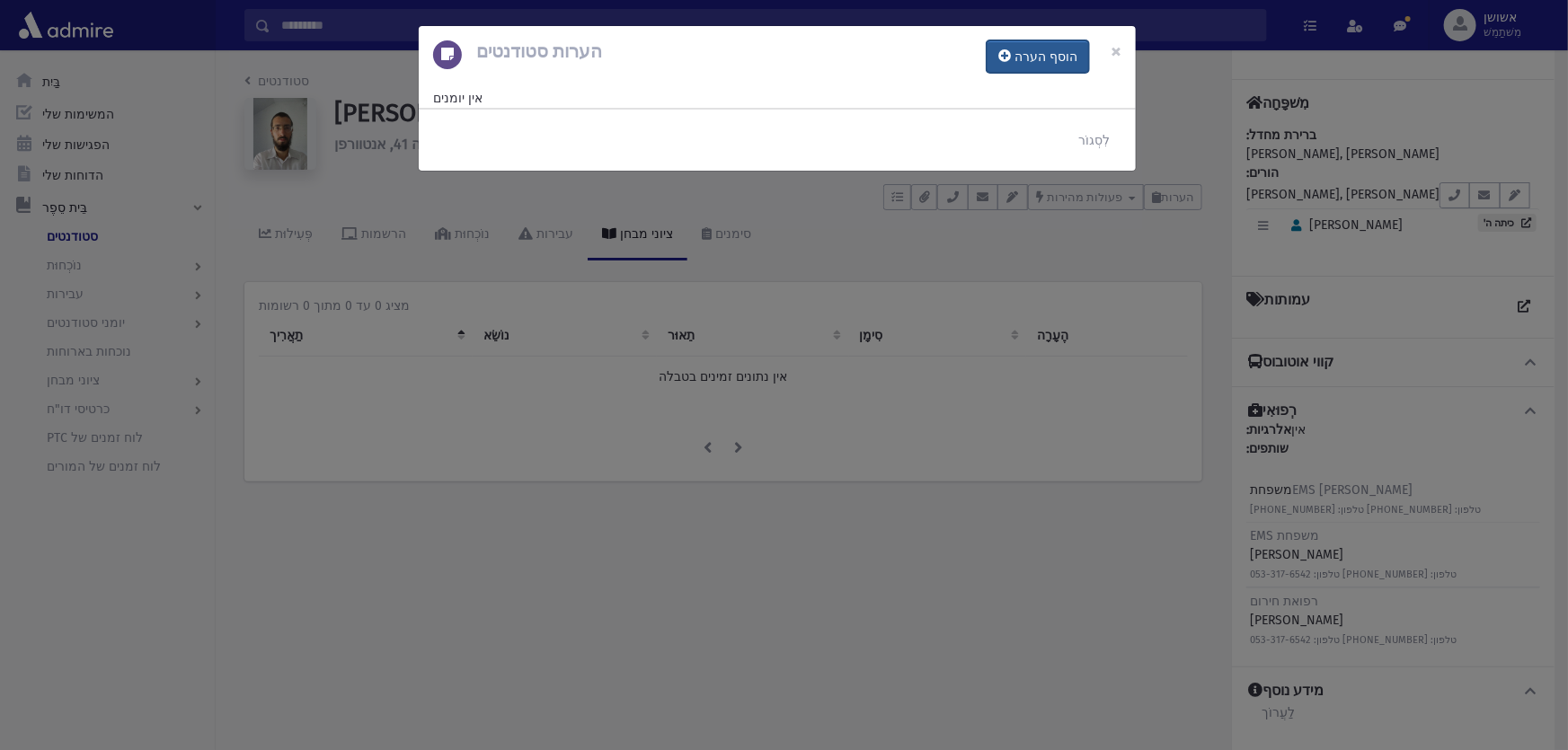
click at [1042, 62] on font "הוסף הערה" at bounding box center [1045, 57] width 63 height 15
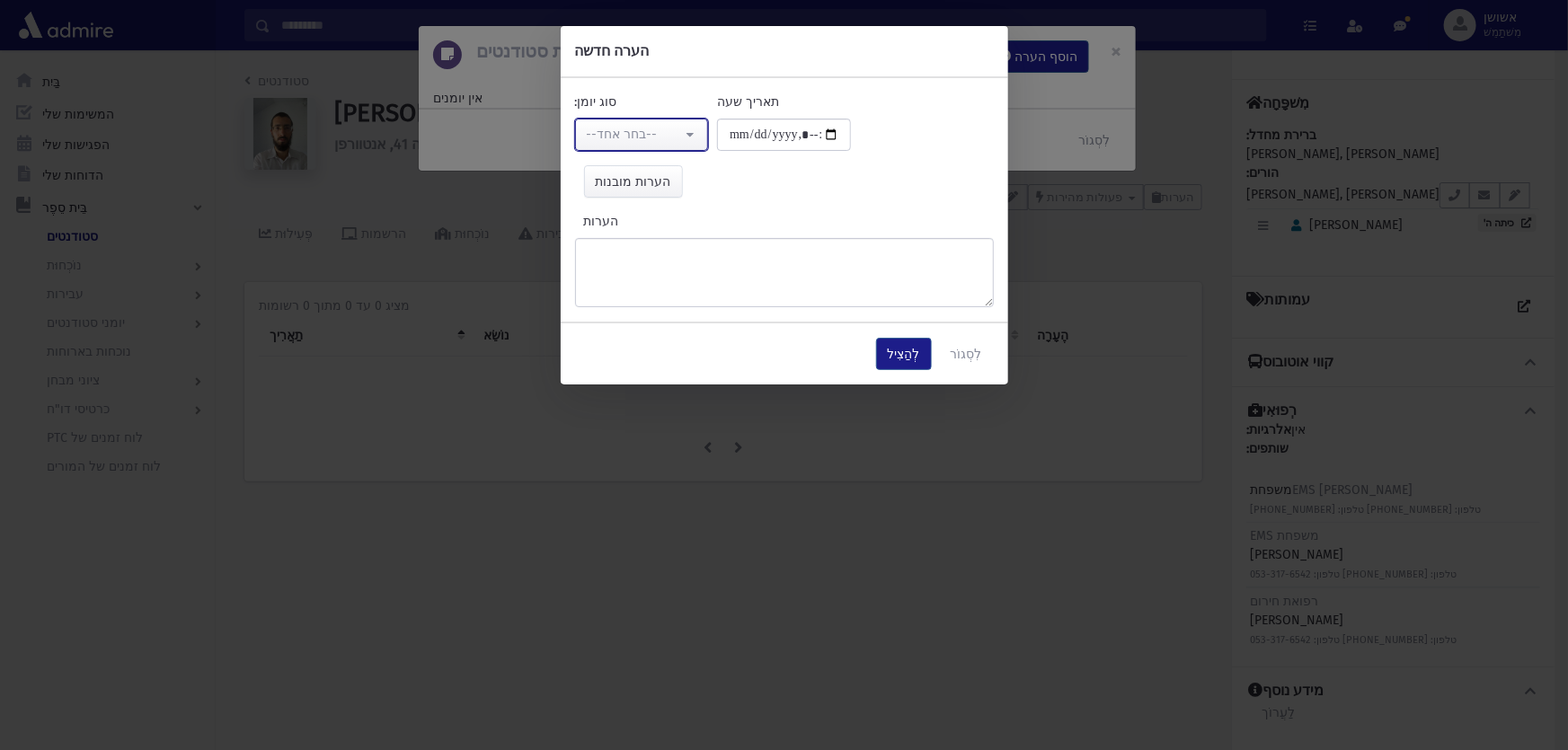
click at [669, 143] on div "--בחר אחד--" at bounding box center [634, 134] width 96 height 18
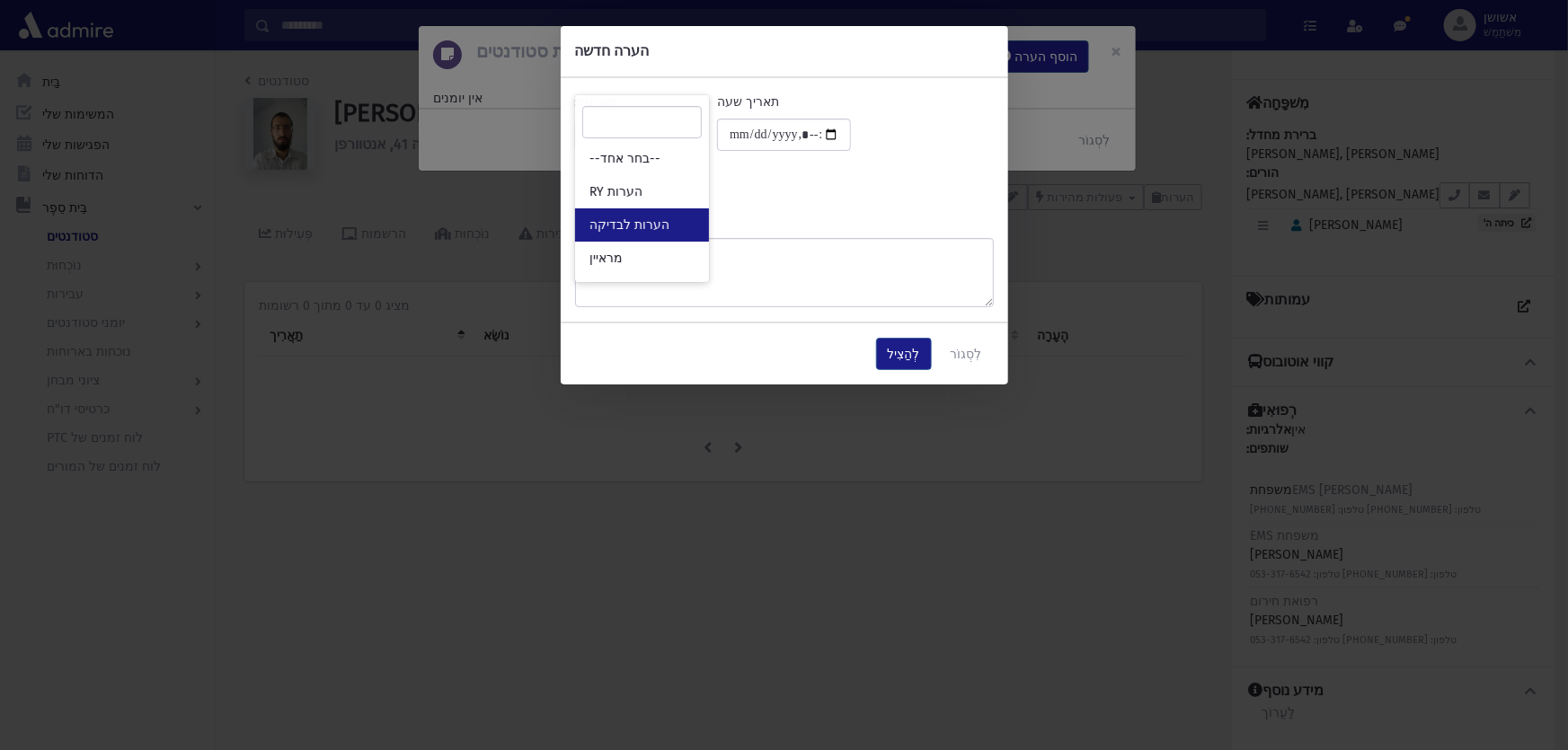
click at [667, 213] on link "הערות לבדיקה" at bounding box center [642, 225] width 134 height 33
select select "*"
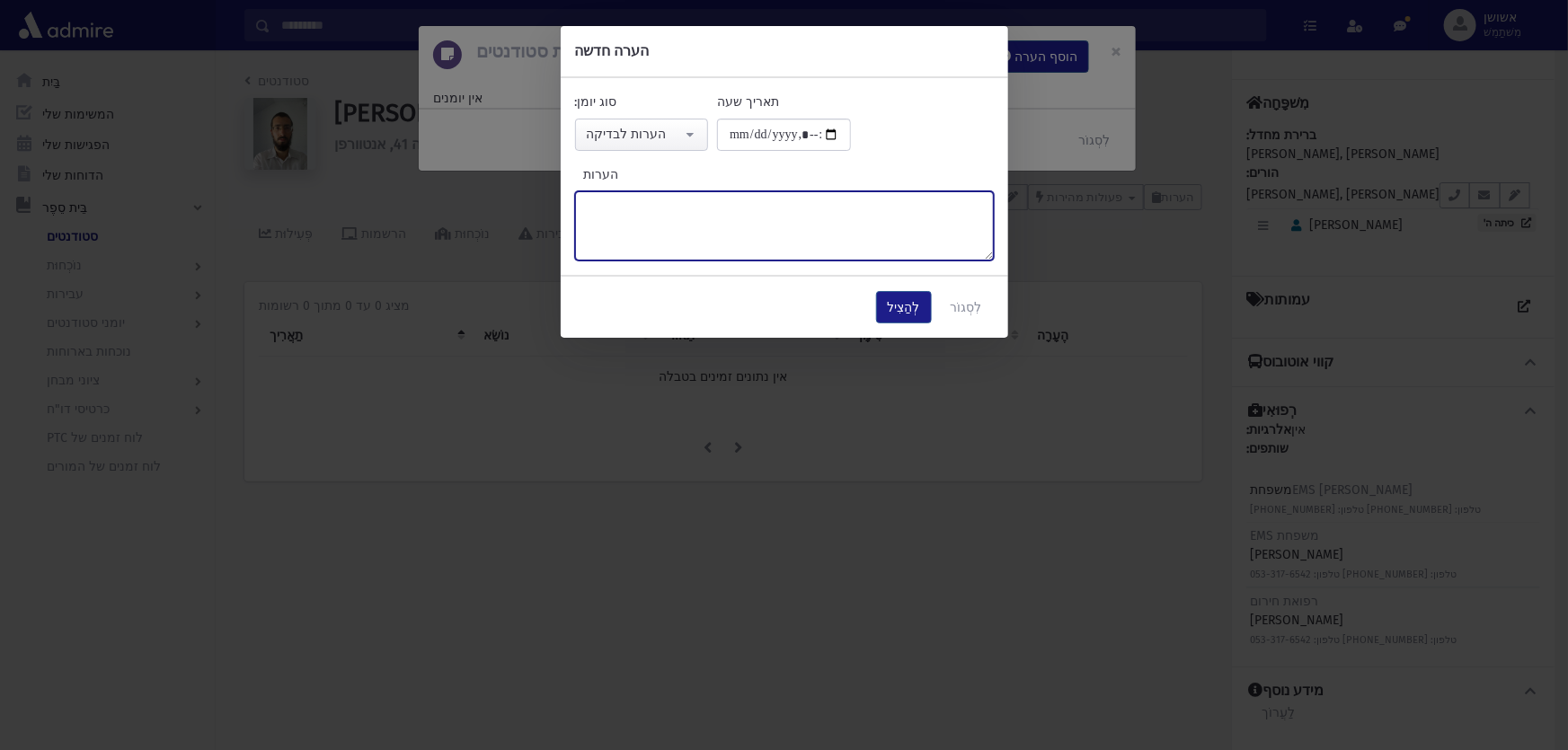
click at [667, 213] on textarea "הערות" at bounding box center [784, 225] width 419 height 69
type textarea "******"
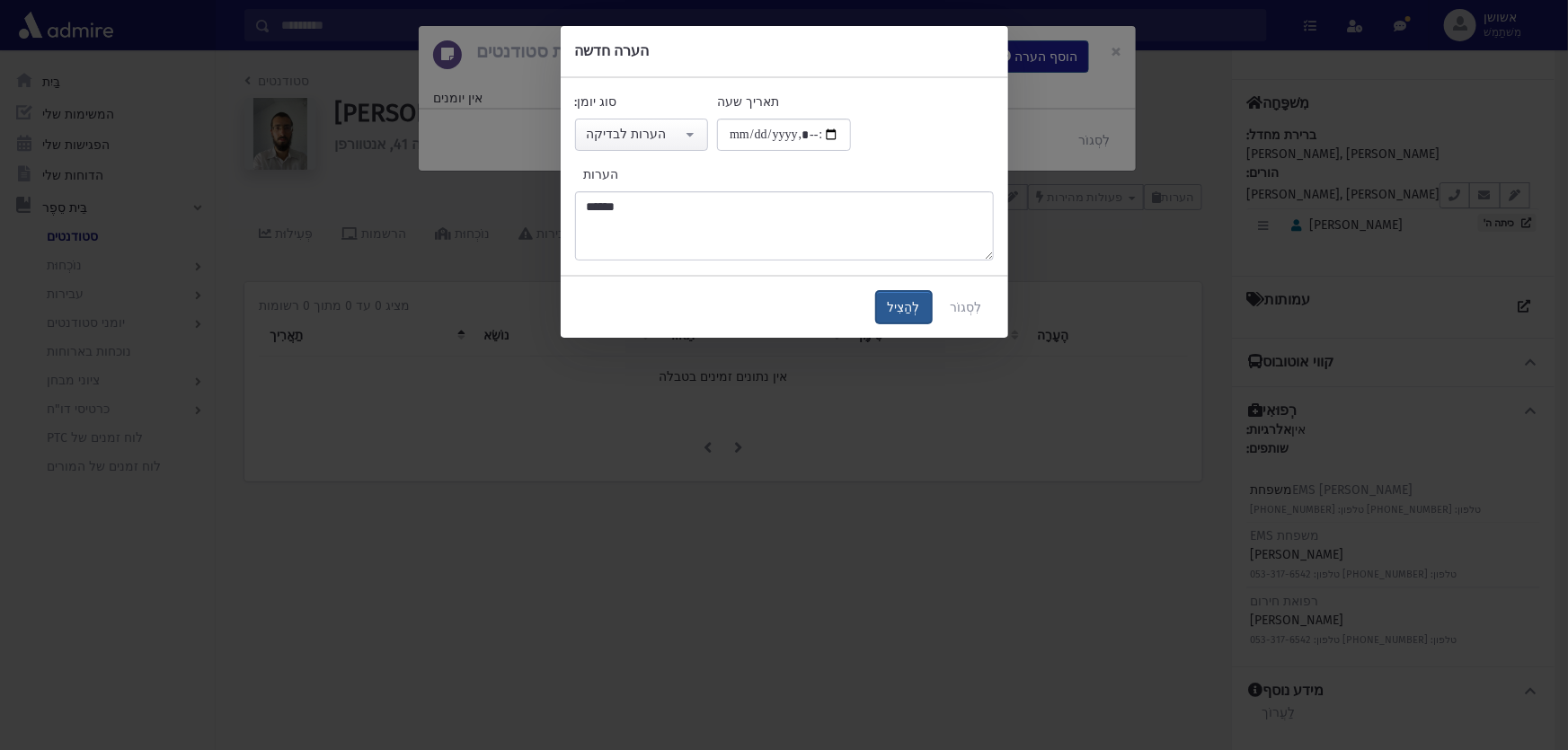
click at [923, 297] on button "לְהַצִיל" at bounding box center [904, 307] width 56 height 32
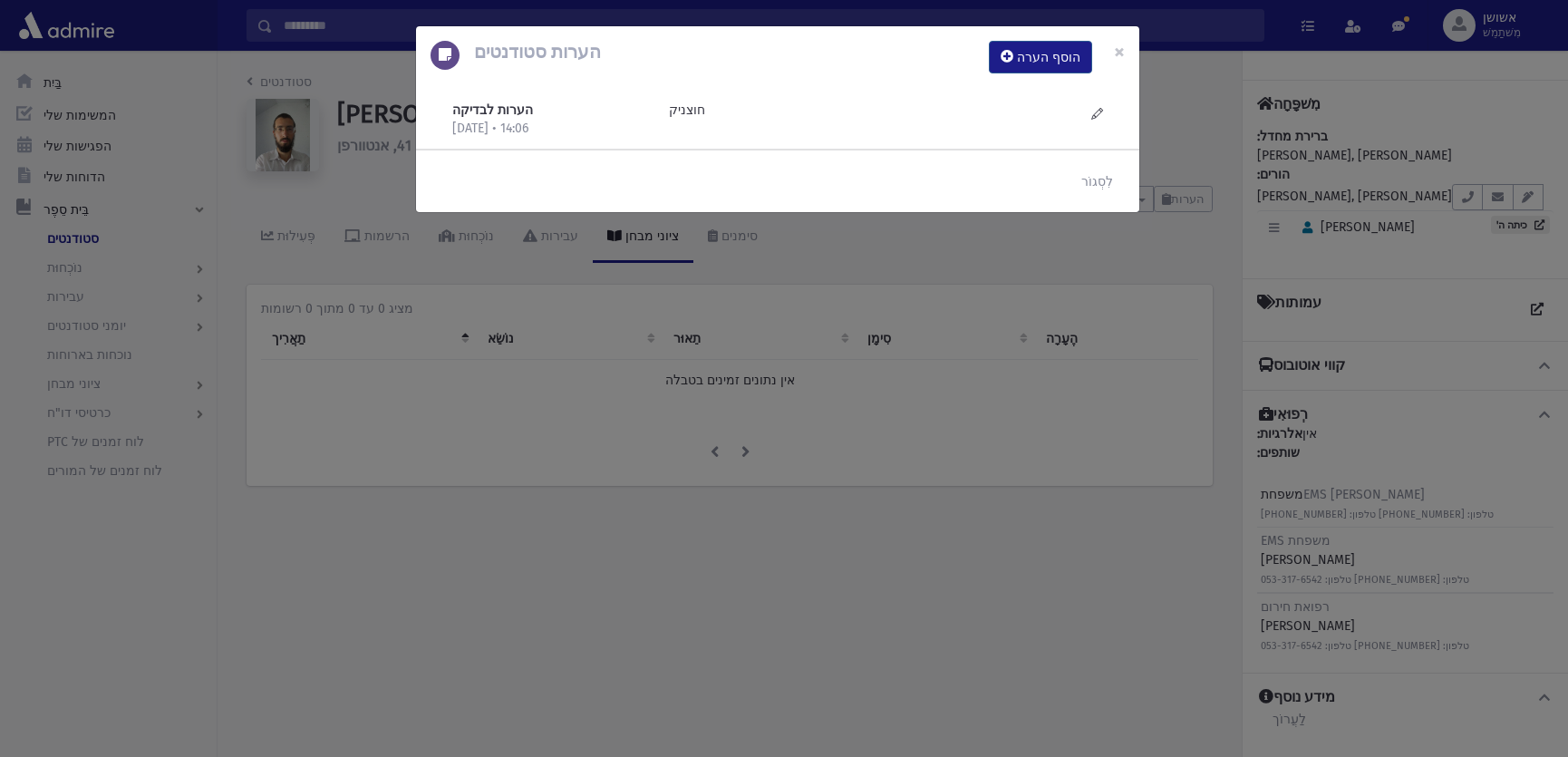
click at [931, 300] on div "הערות סטודנטים הוסף הערה × הערות לבדיקה 17/9/2025 • 14:06 חוצניק" at bounding box center [784, 378] width 1568 height 757
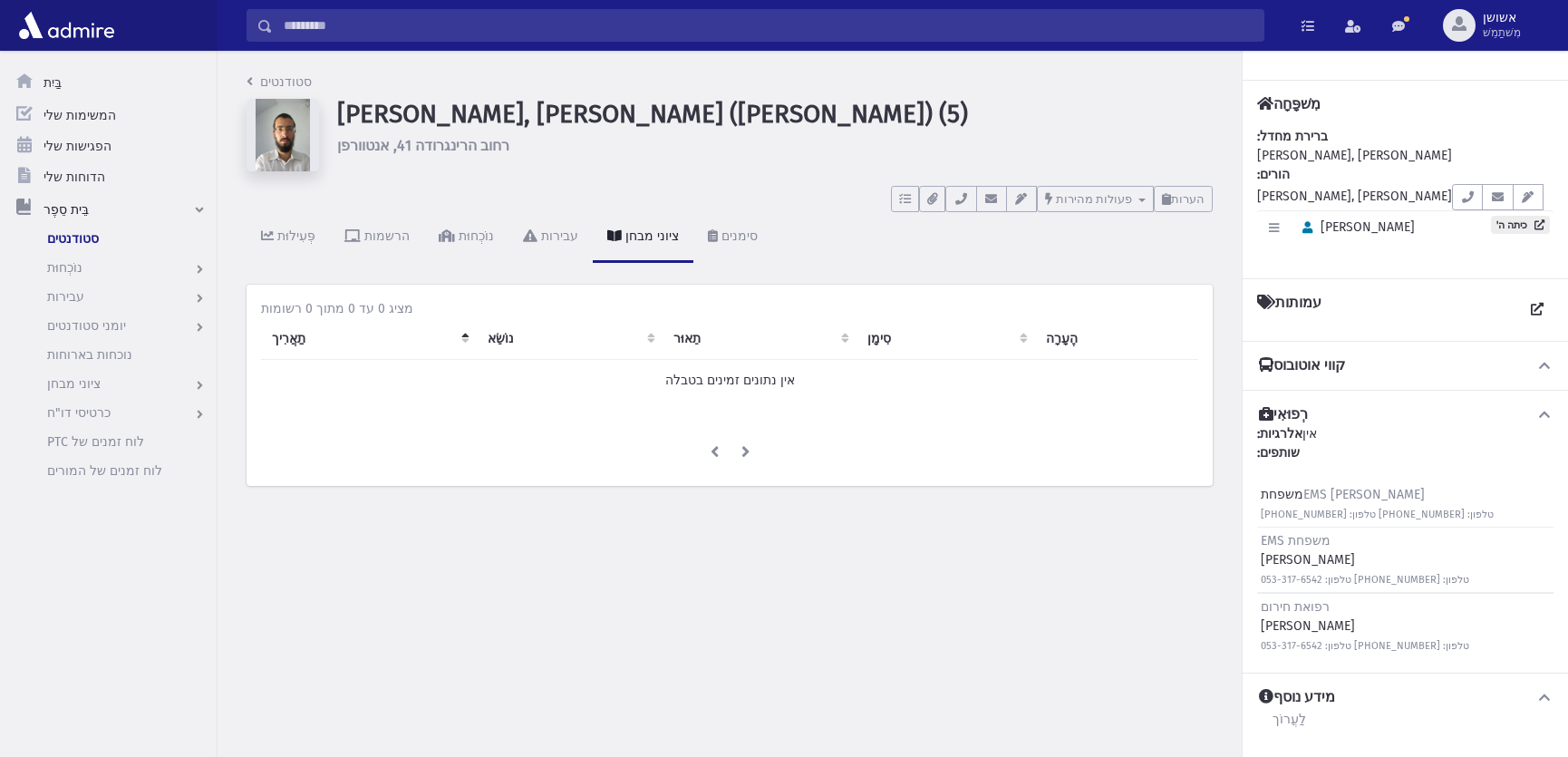
click at [586, 23] on input "לְחַפֵּשׂ" at bounding box center [767, 24] width 991 height 32
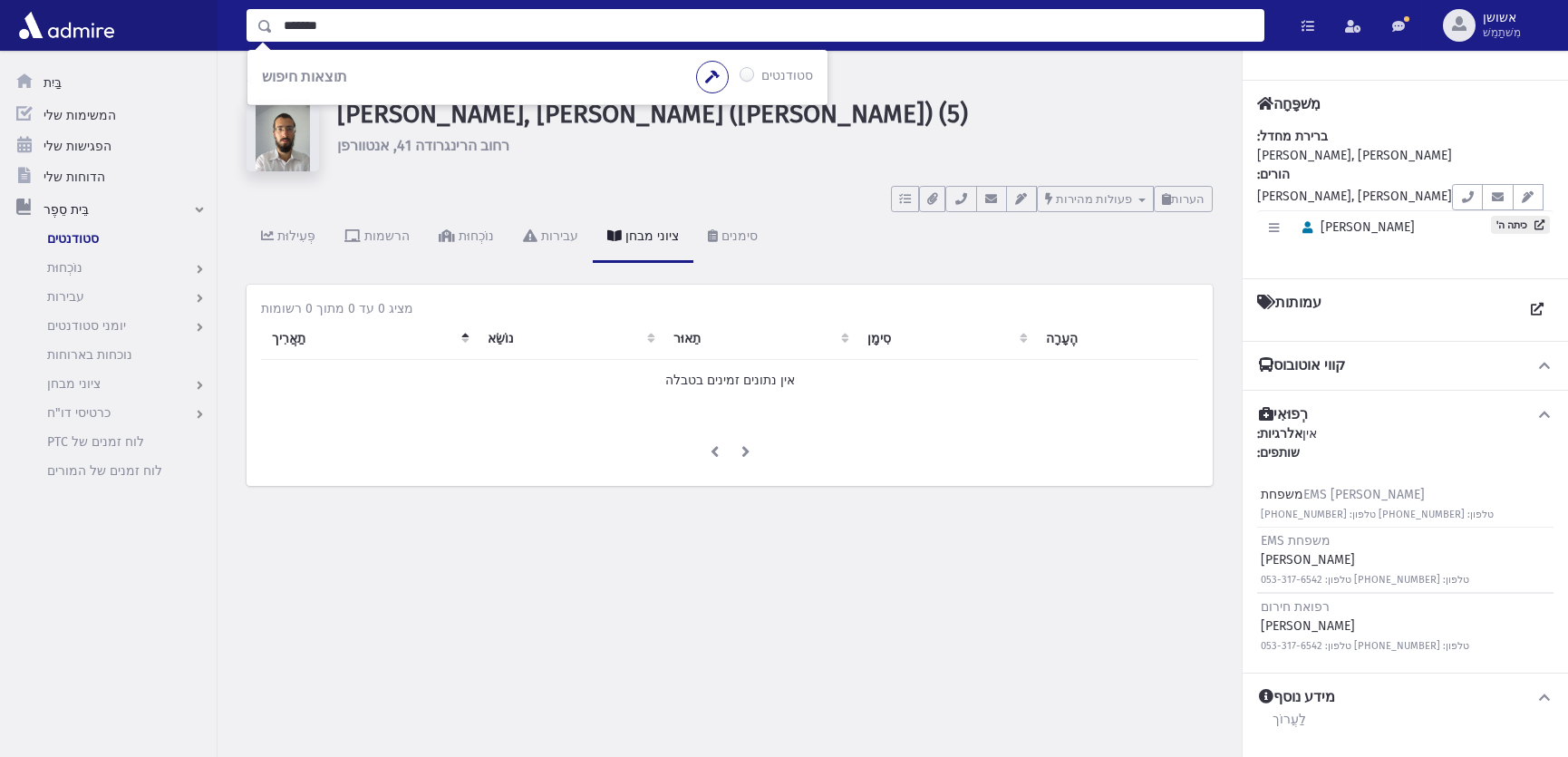
type input "*******"
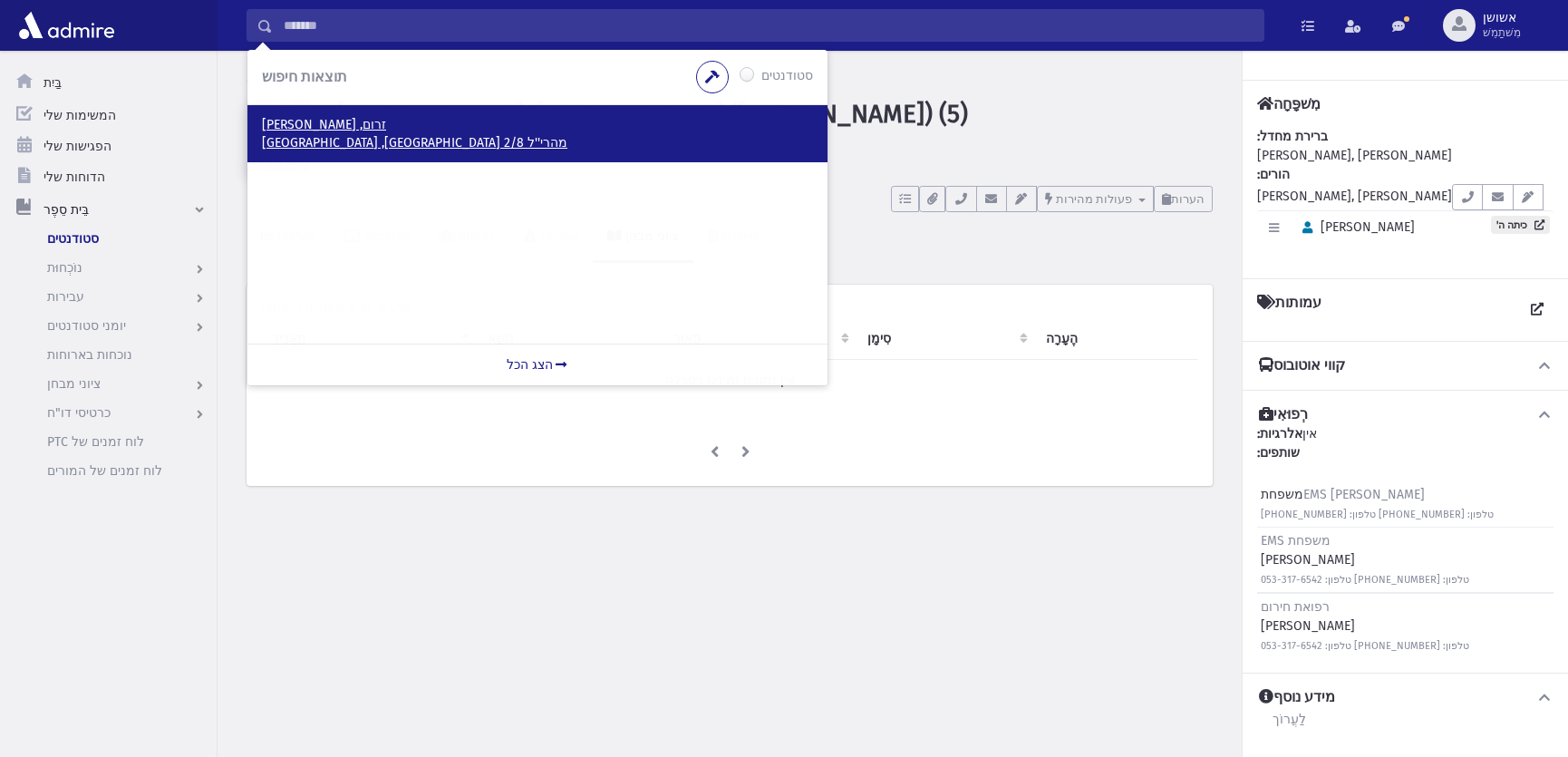
click at [372, 137] on font "מהרי''ל 2/8 מודיעין עילית, ישראל" at bounding box center [414, 143] width 306 height 16
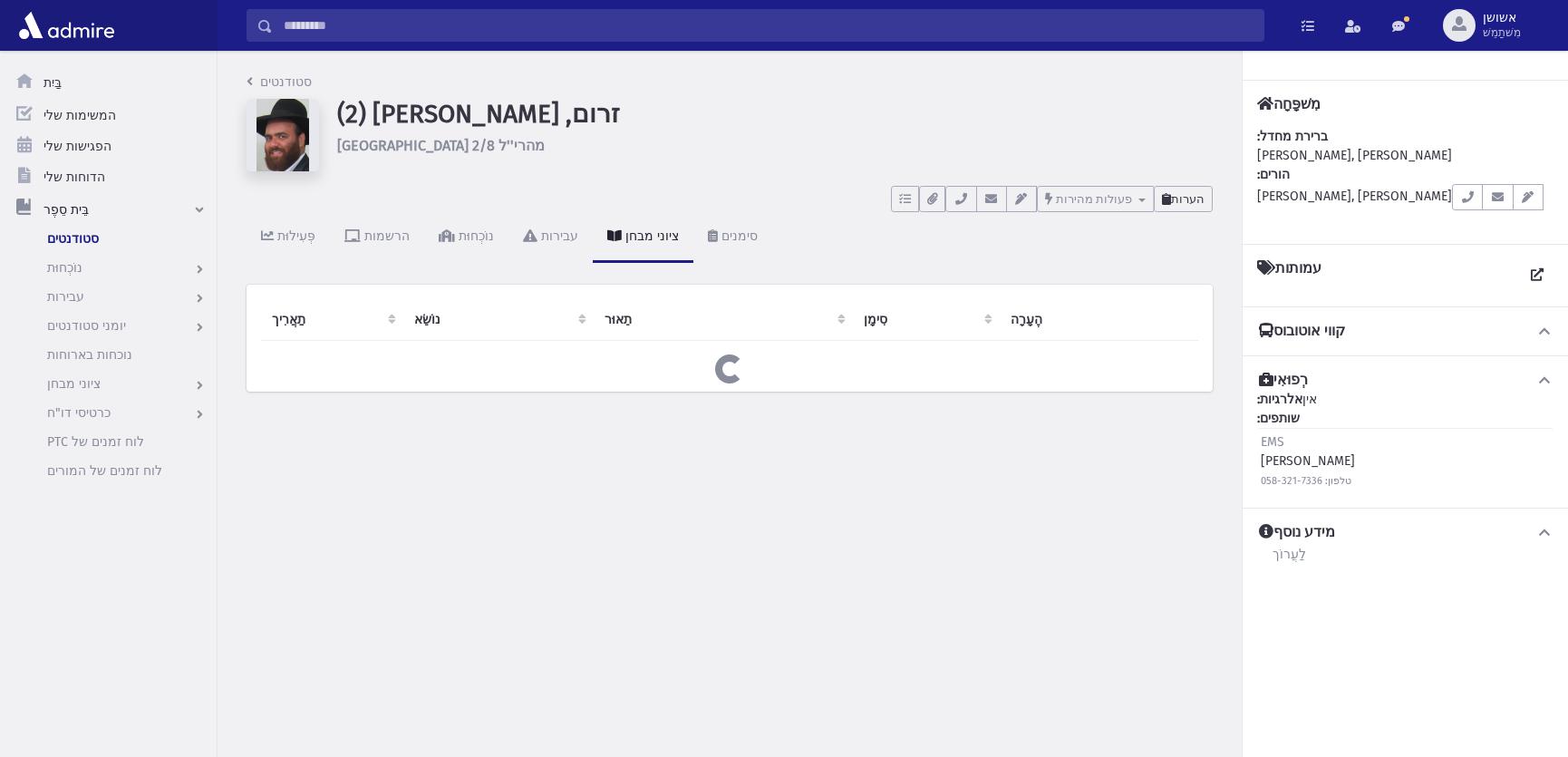
click at [1177, 207] on button "הערות" at bounding box center [1183, 198] width 59 height 26
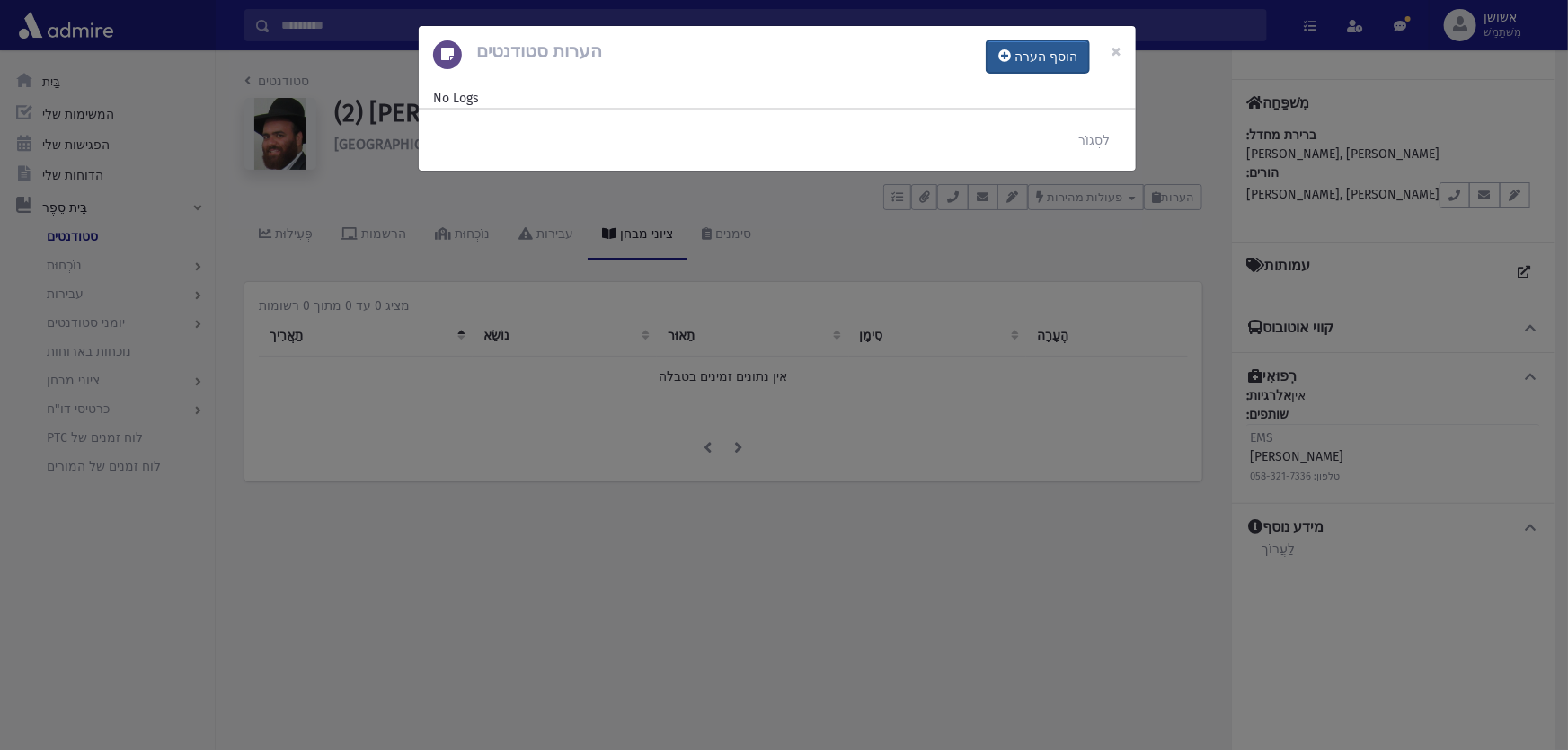
click at [1040, 69] on button "הוסף הערה" at bounding box center [1038, 56] width 103 height 32
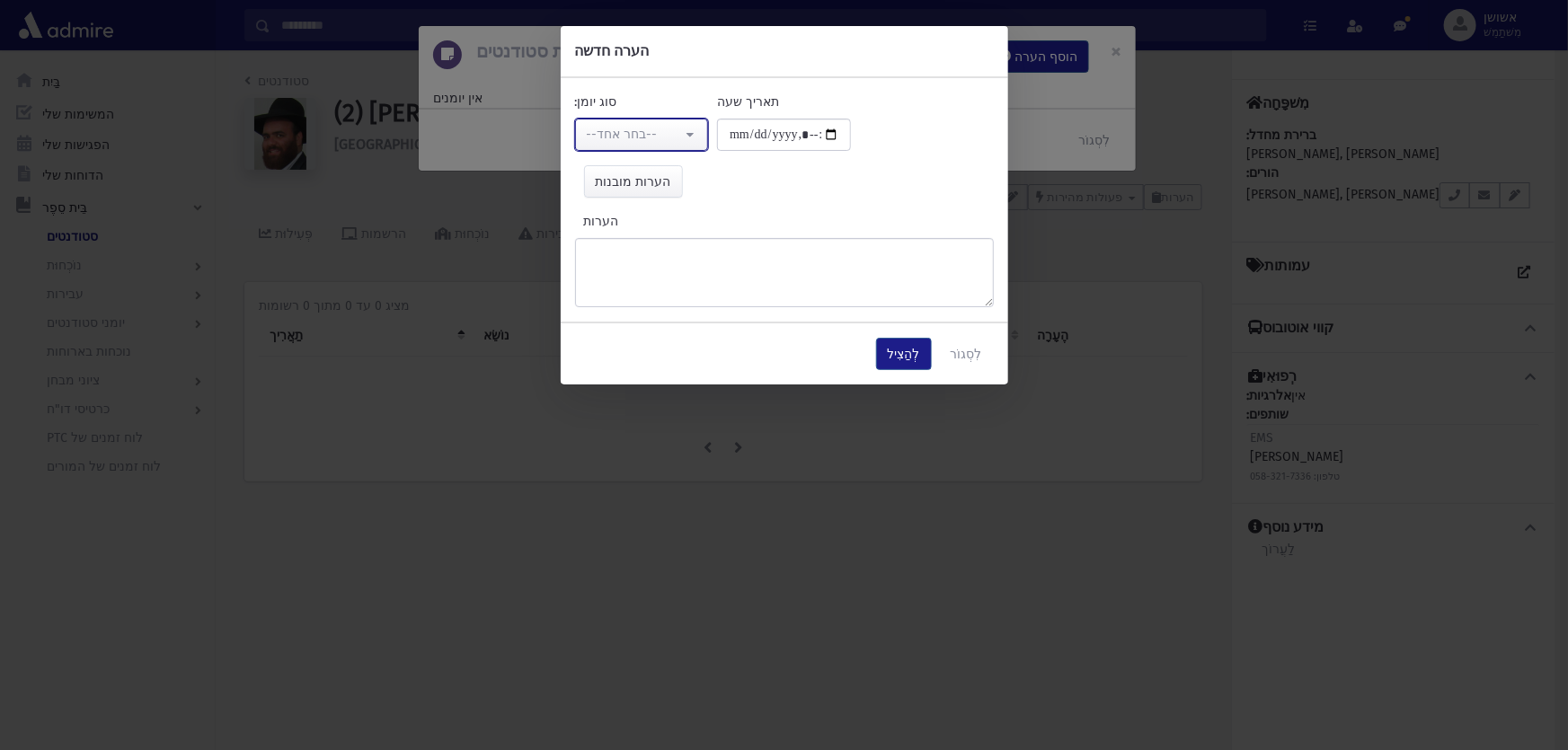
click at [595, 142] on div "--בחר אחד--" at bounding box center [634, 134] width 96 height 18
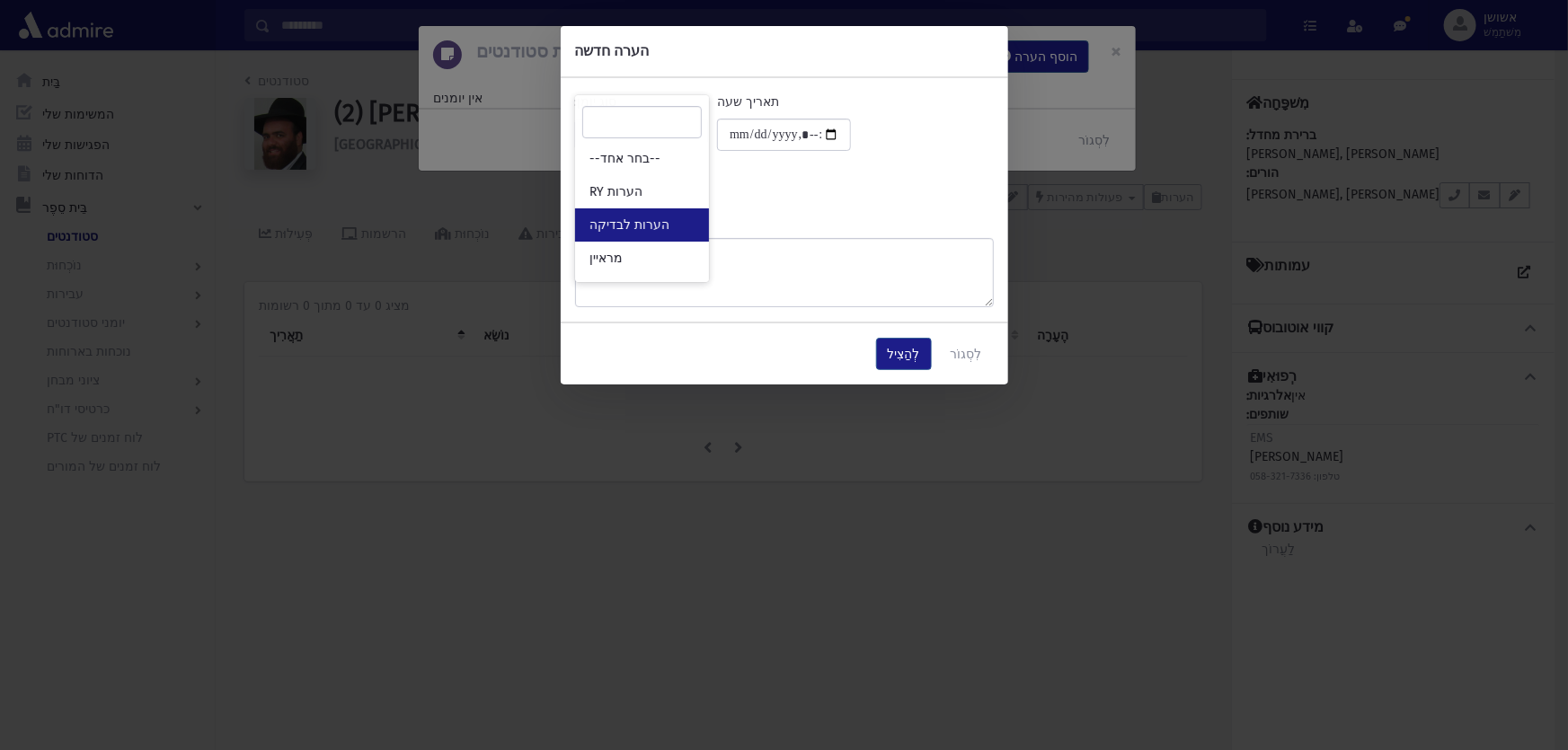
click at [622, 223] on font "הערות לבדיקה" at bounding box center [629, 225] width 80 height 15
select select "*"
click at [622, 238] on textarea "הערות" at bounding box center [784, 272] width 419 height 69
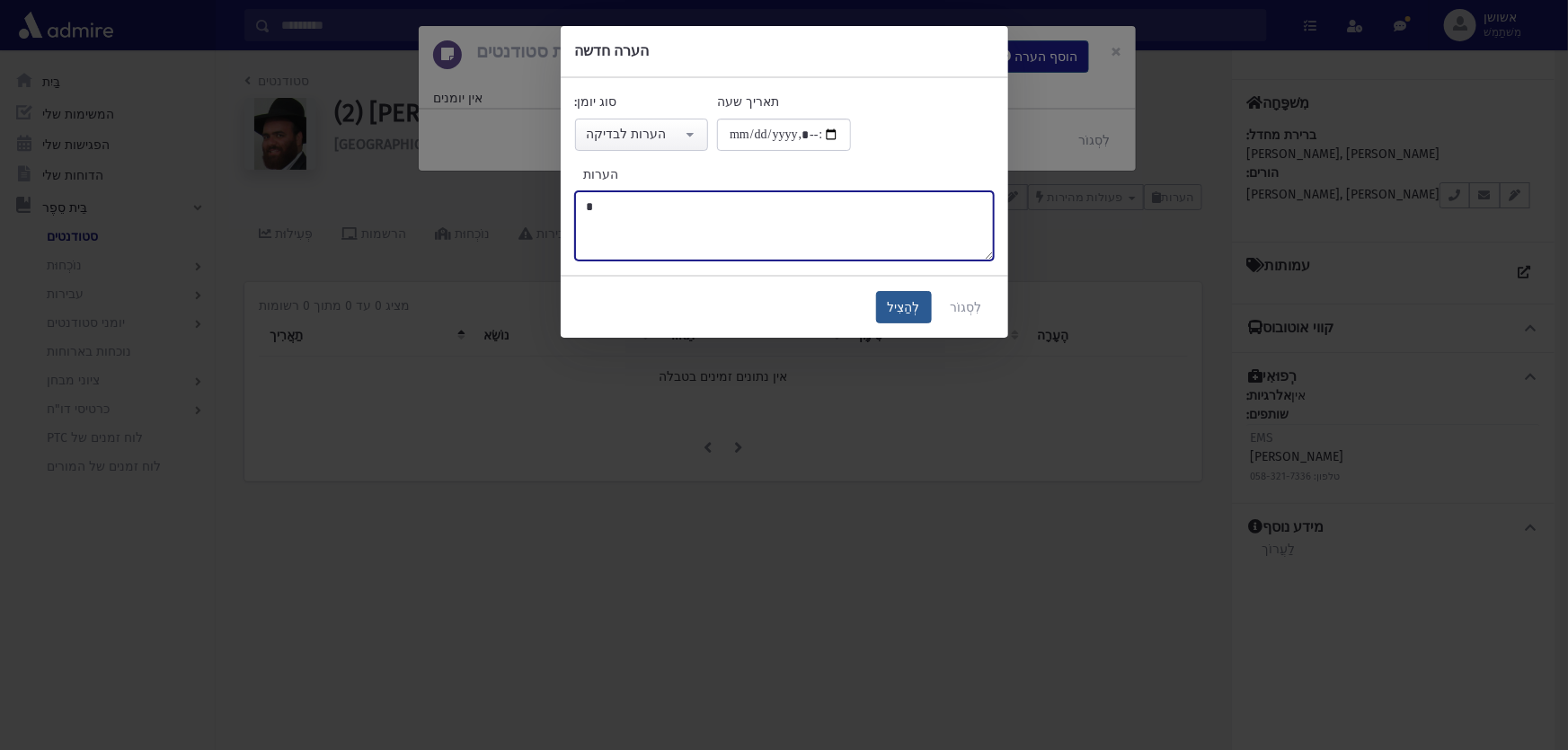
type textarea "*"
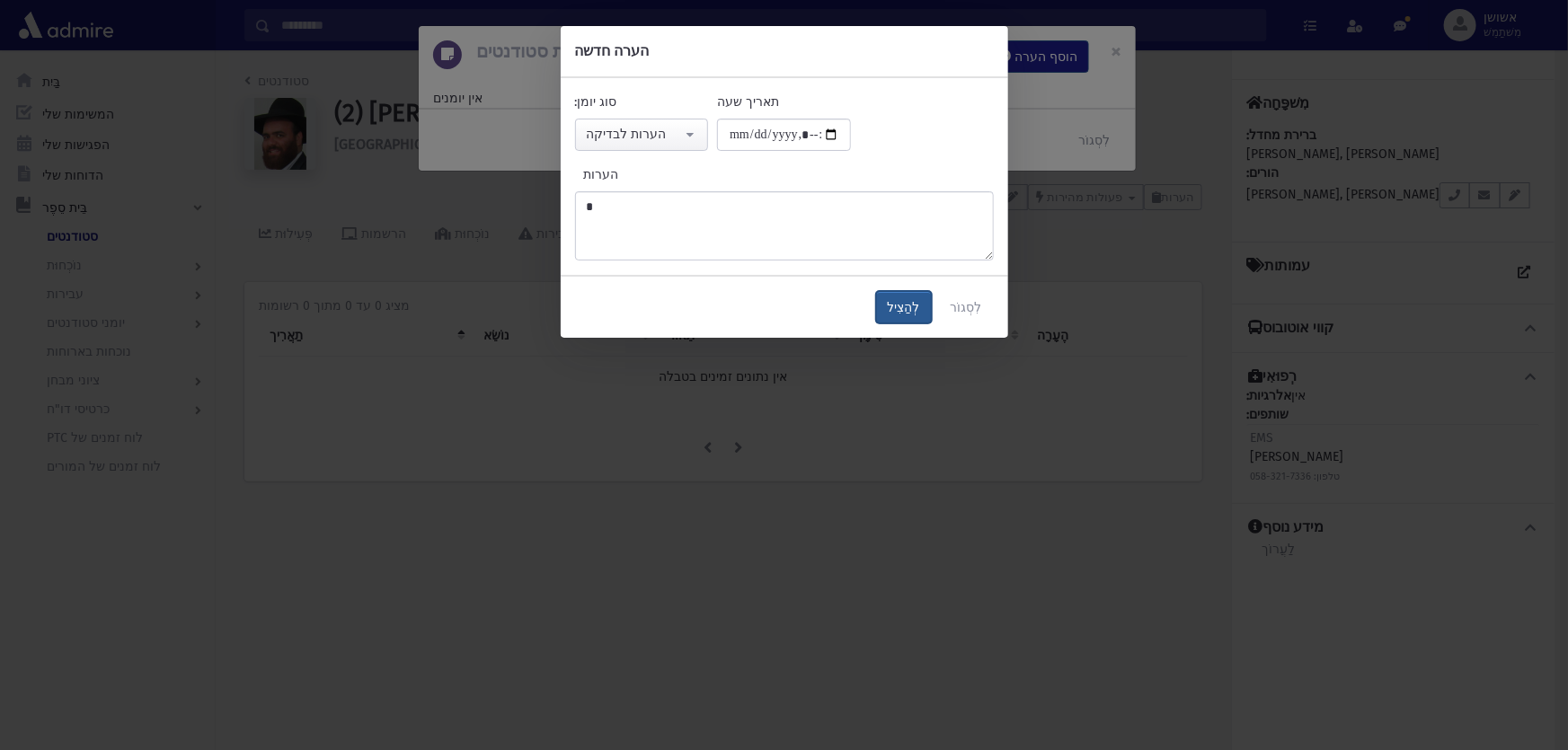
click at [889, 295] on button "לְהַצִיל" at bounding box center [904, 307] width 56 height 32
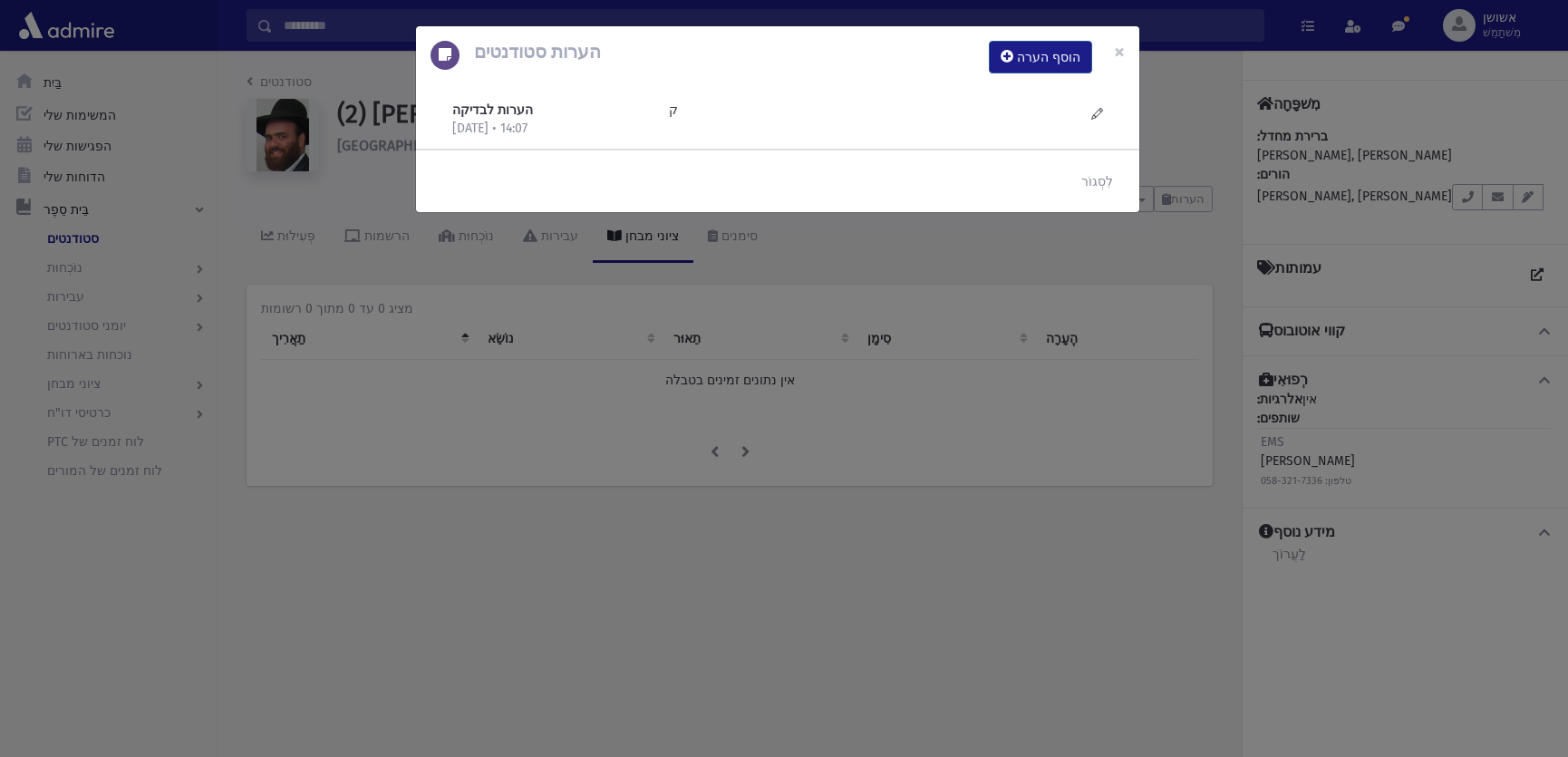
click at [906, 296] on div "הערות סטודנטים הוסף הערה × הערות לבדיקה [DATE] • 14:07 ק" at bounding box center [784, 378] width 1568 height 757
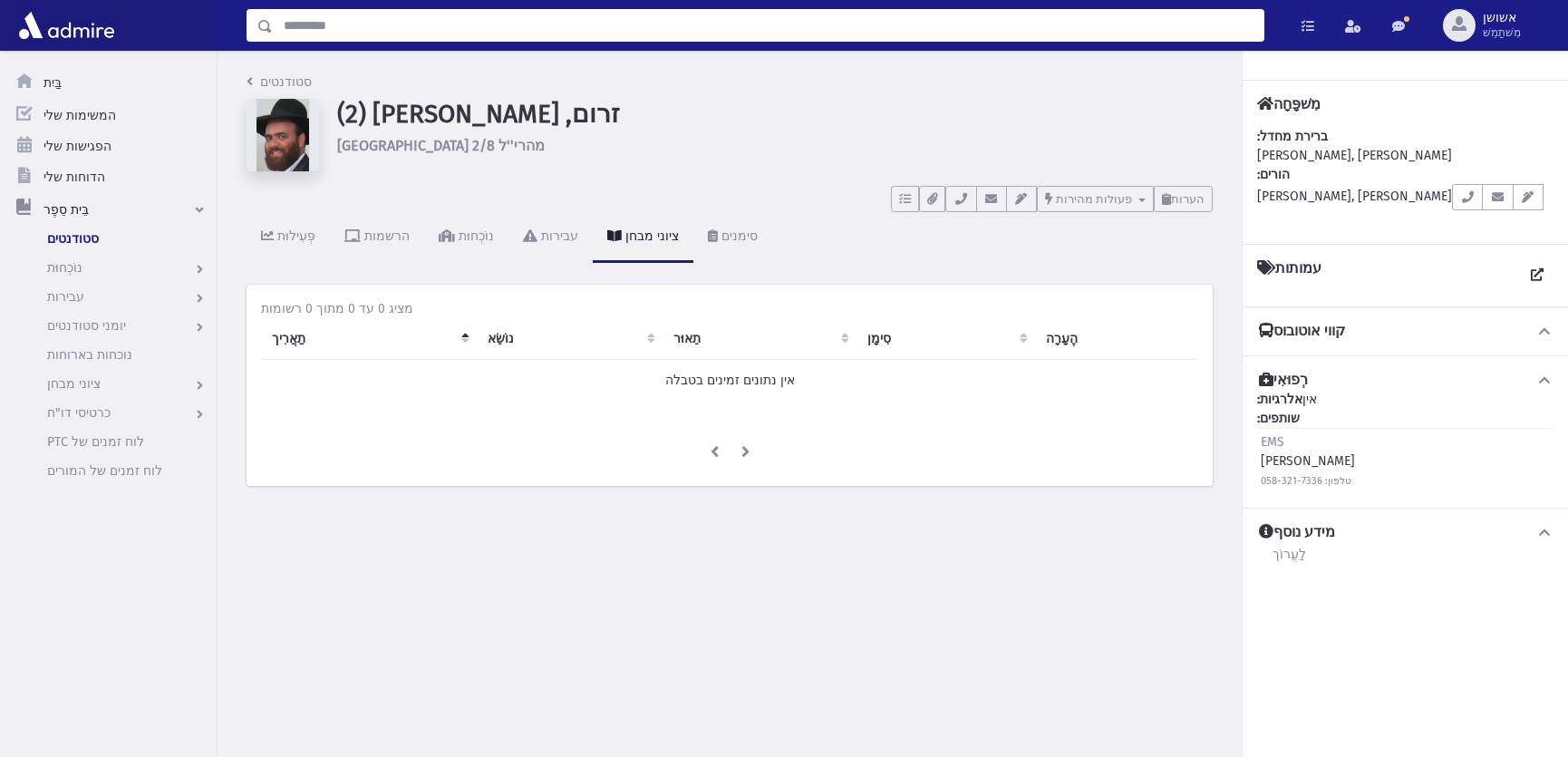
click at [970, 26] on input "לְחַפֵּשׂ" at bounding box center [767, 24] width 991 height 32
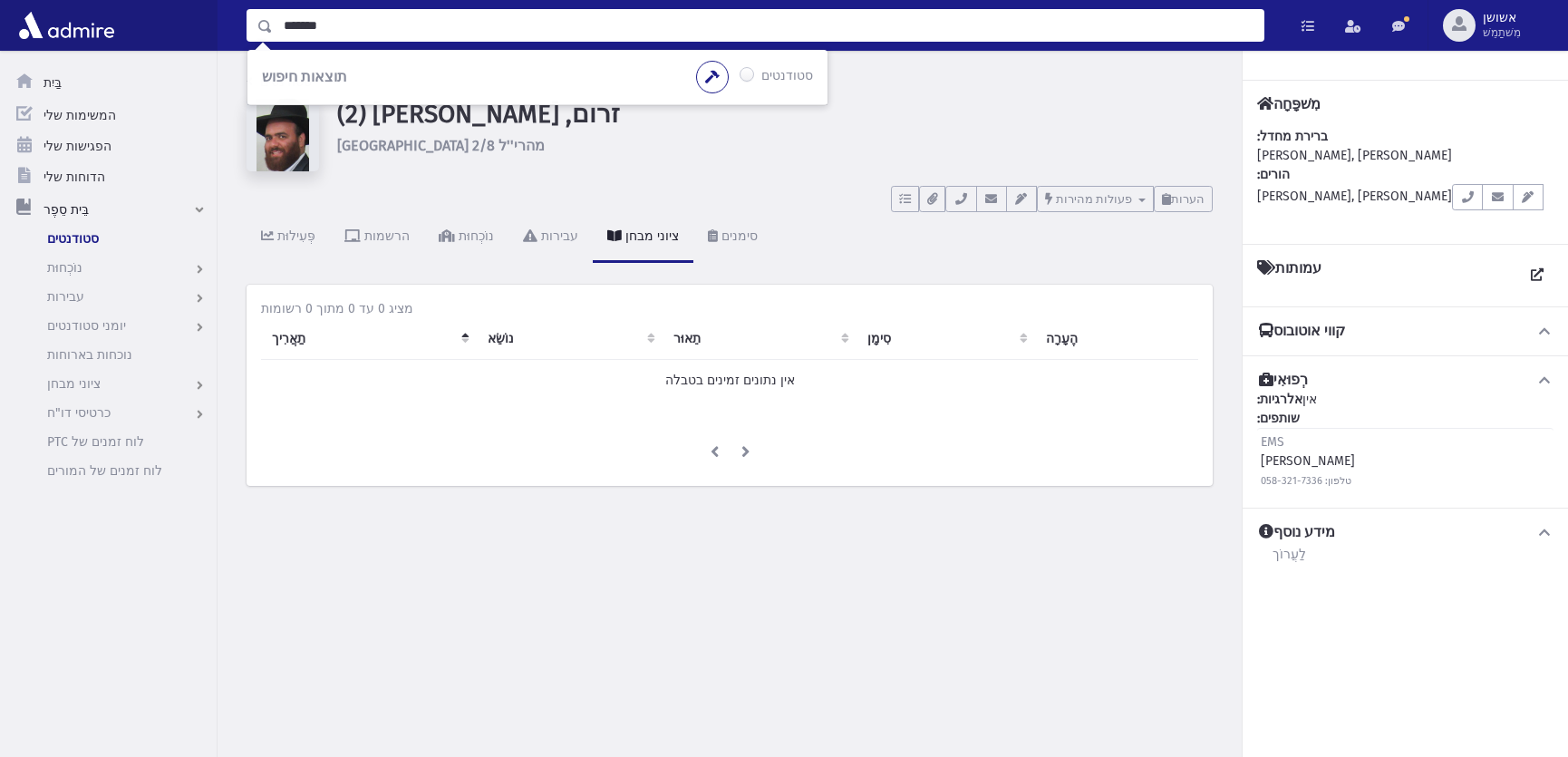
type input "*******"
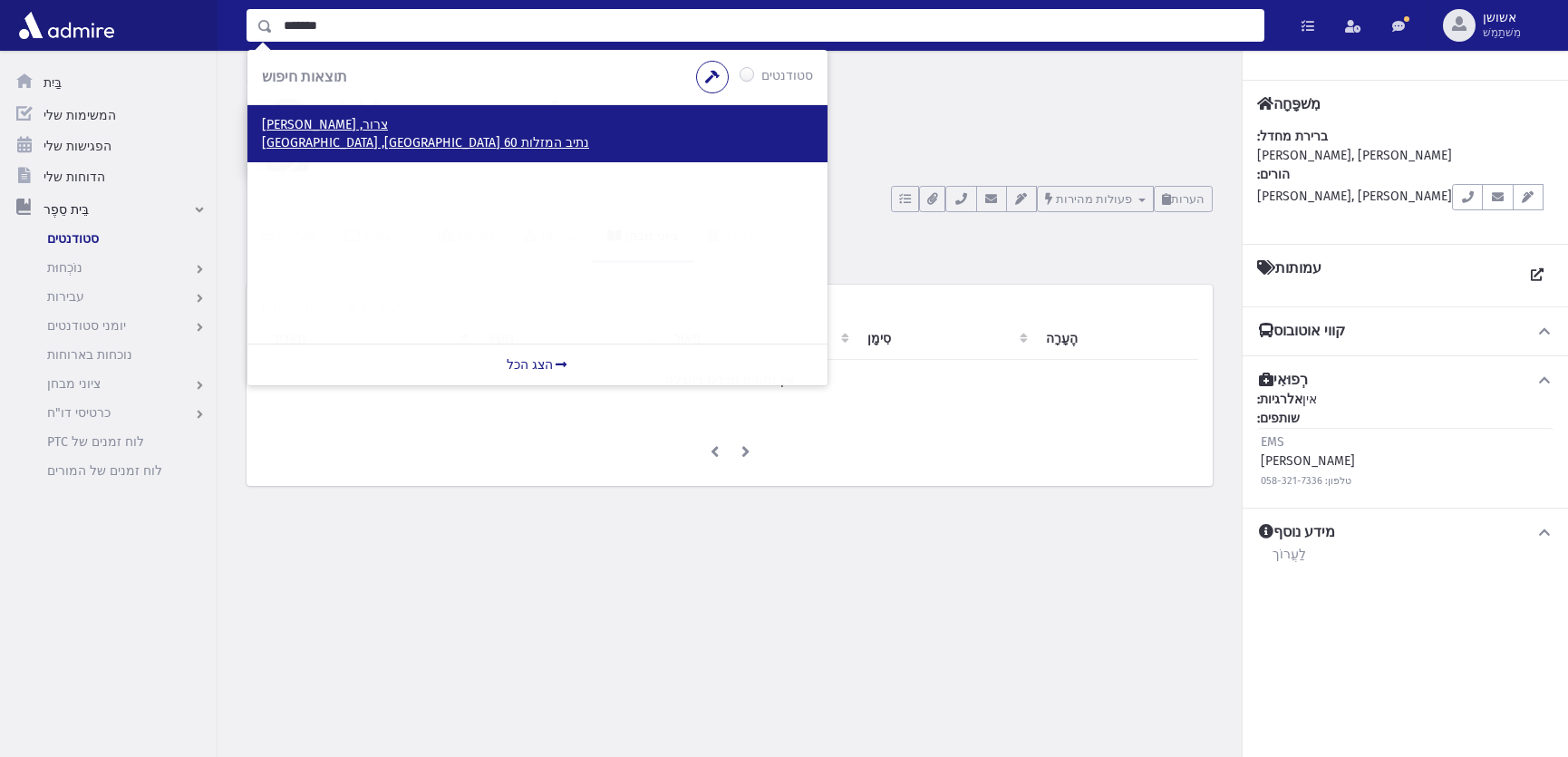
click at [398, 142] on font "נתיב המזלות 60 [GEOGRAPHIC_DATA], [GEOGRAPHIC_DATA]" at bounding box center [425, 143] width 327 height 16
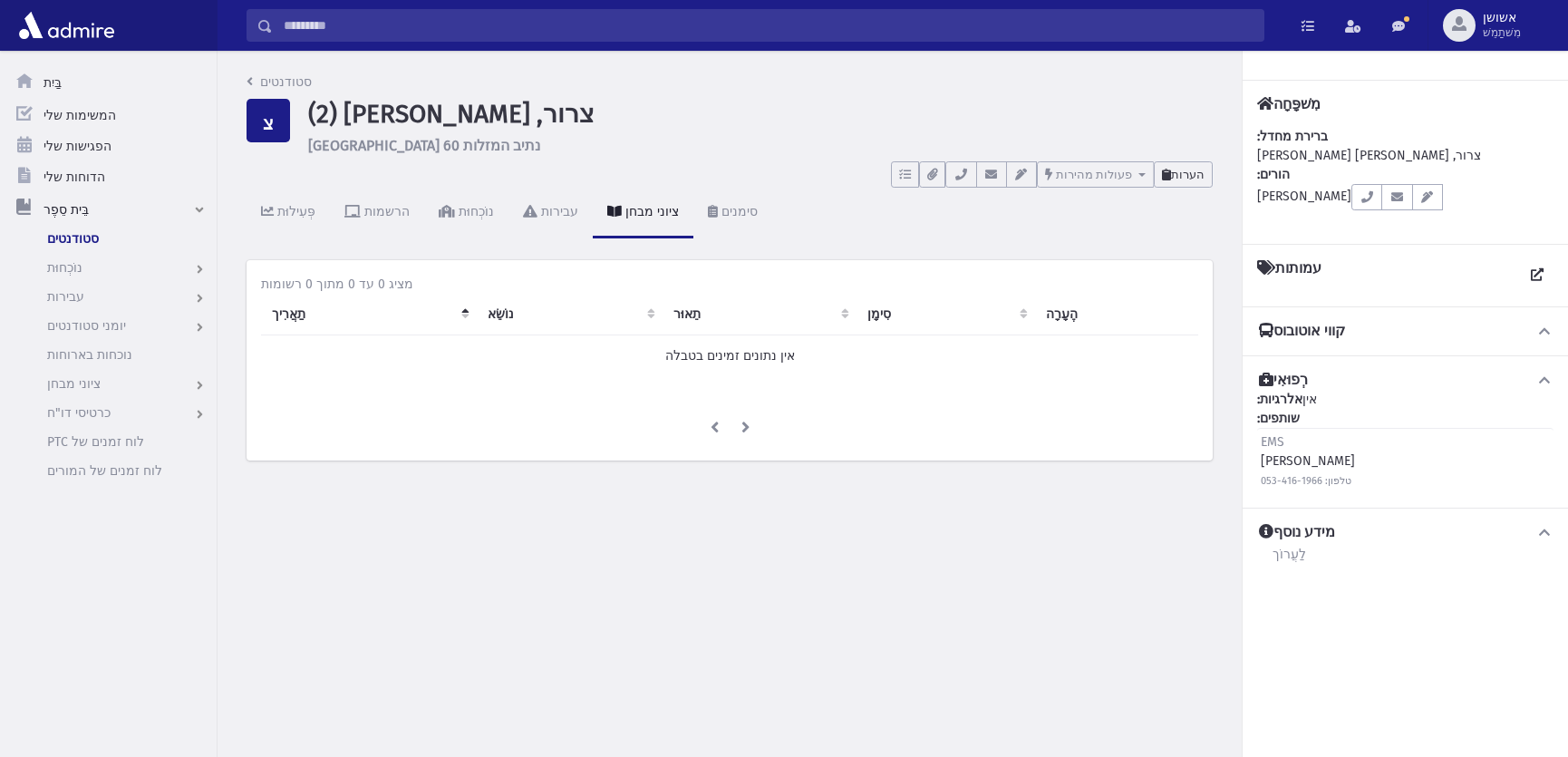
click at [1205, 162] on button "הערות" at bounding box center [1183, 174] width 59 height 26
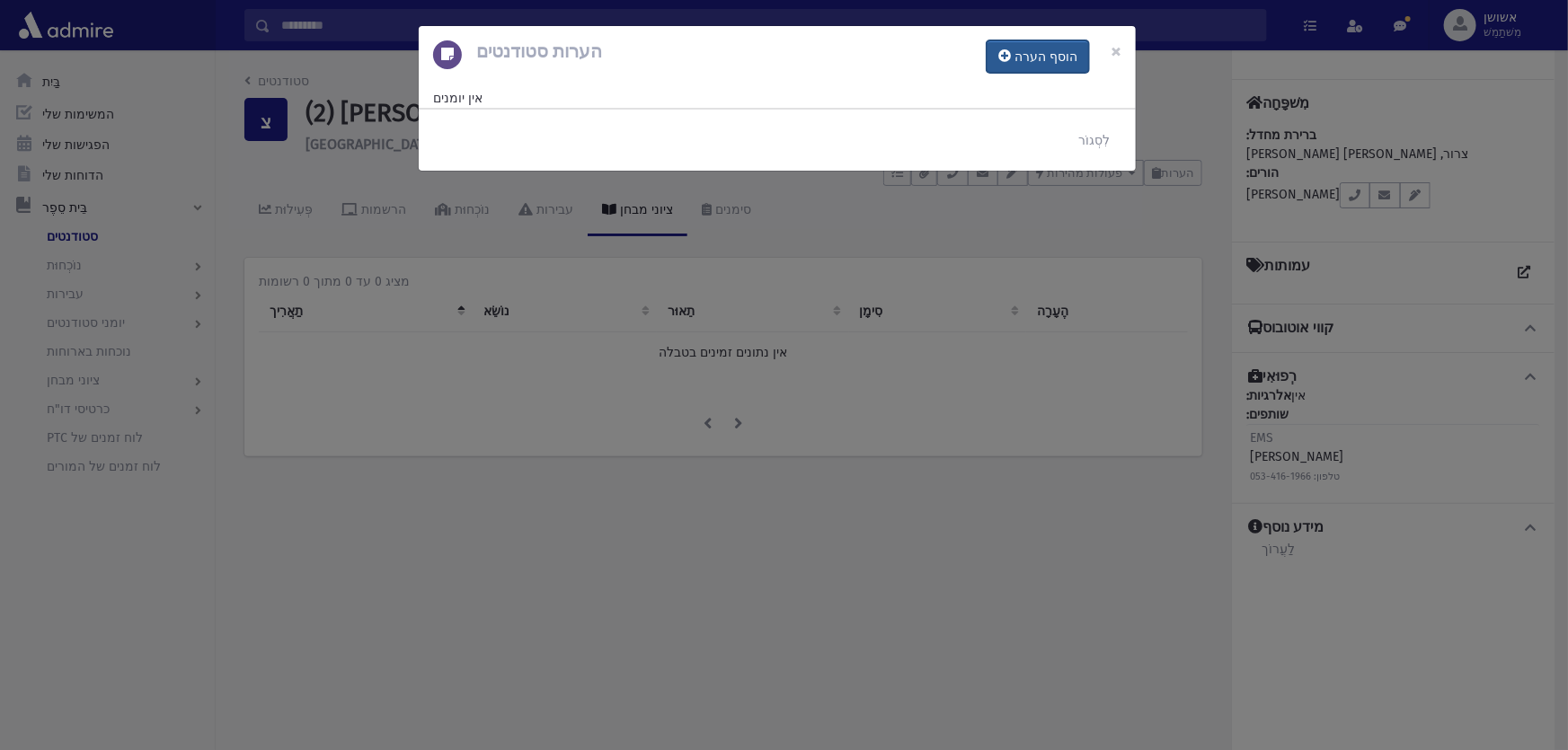
click at [1030, 62] on font "הוסף הערה" at bounding box center [1045, 57] width 63 height 15
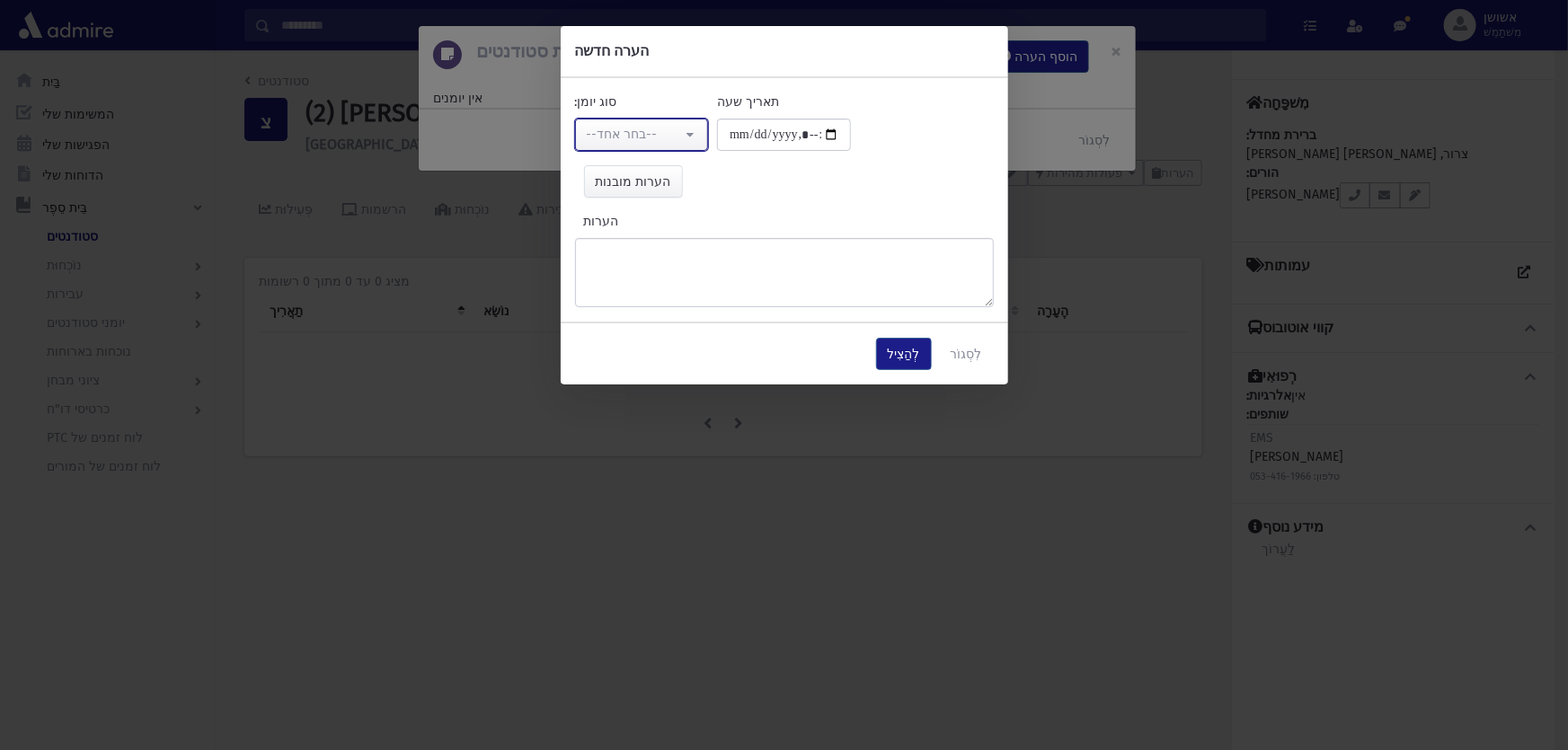
click at [611, 142] on div "--בחר אחד--" at bounding box center [634, 134] width 96 height 18
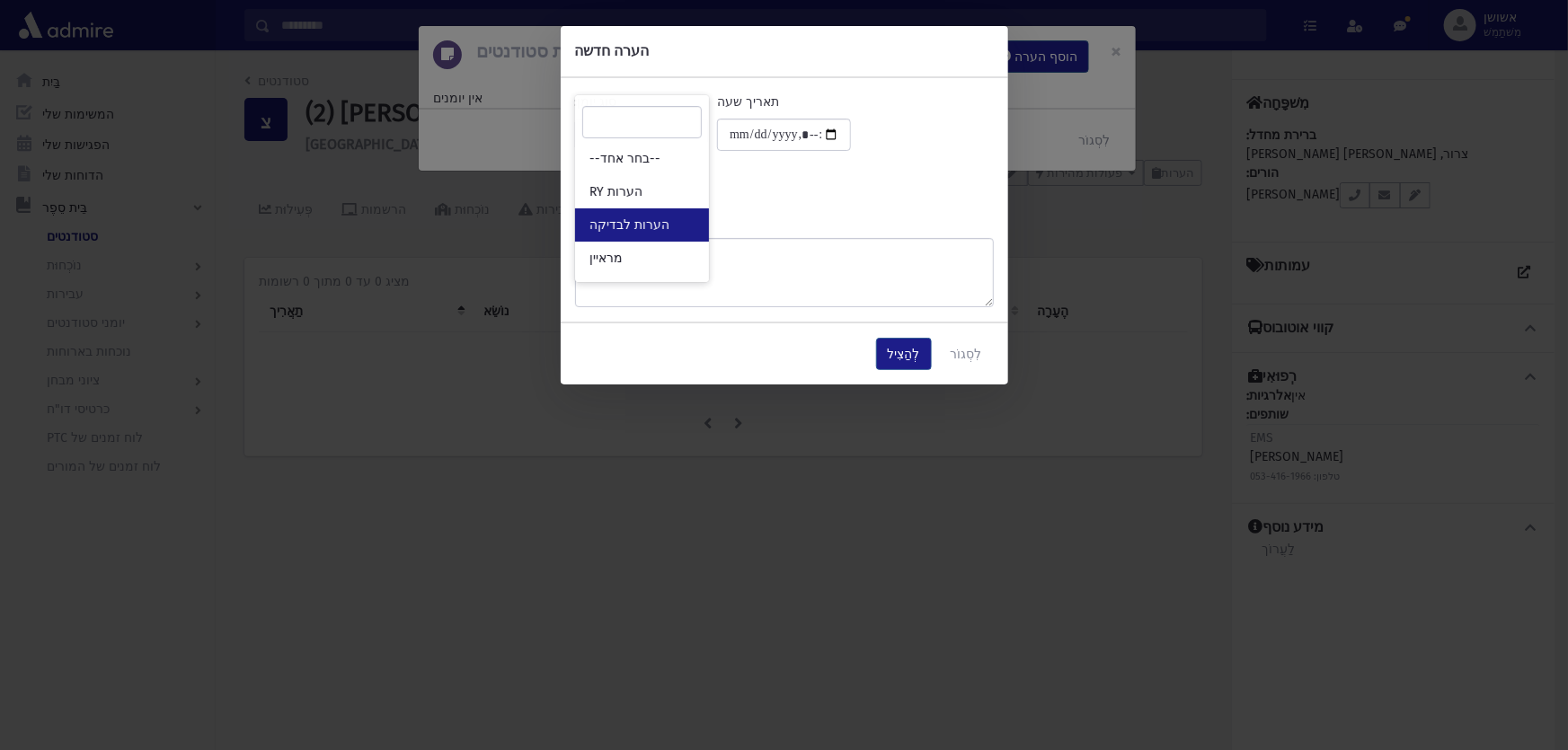
click at [624, 219] on font "הערות לבדיקה" at bounding box center [629, 225] width 80 height 15
select select "*"
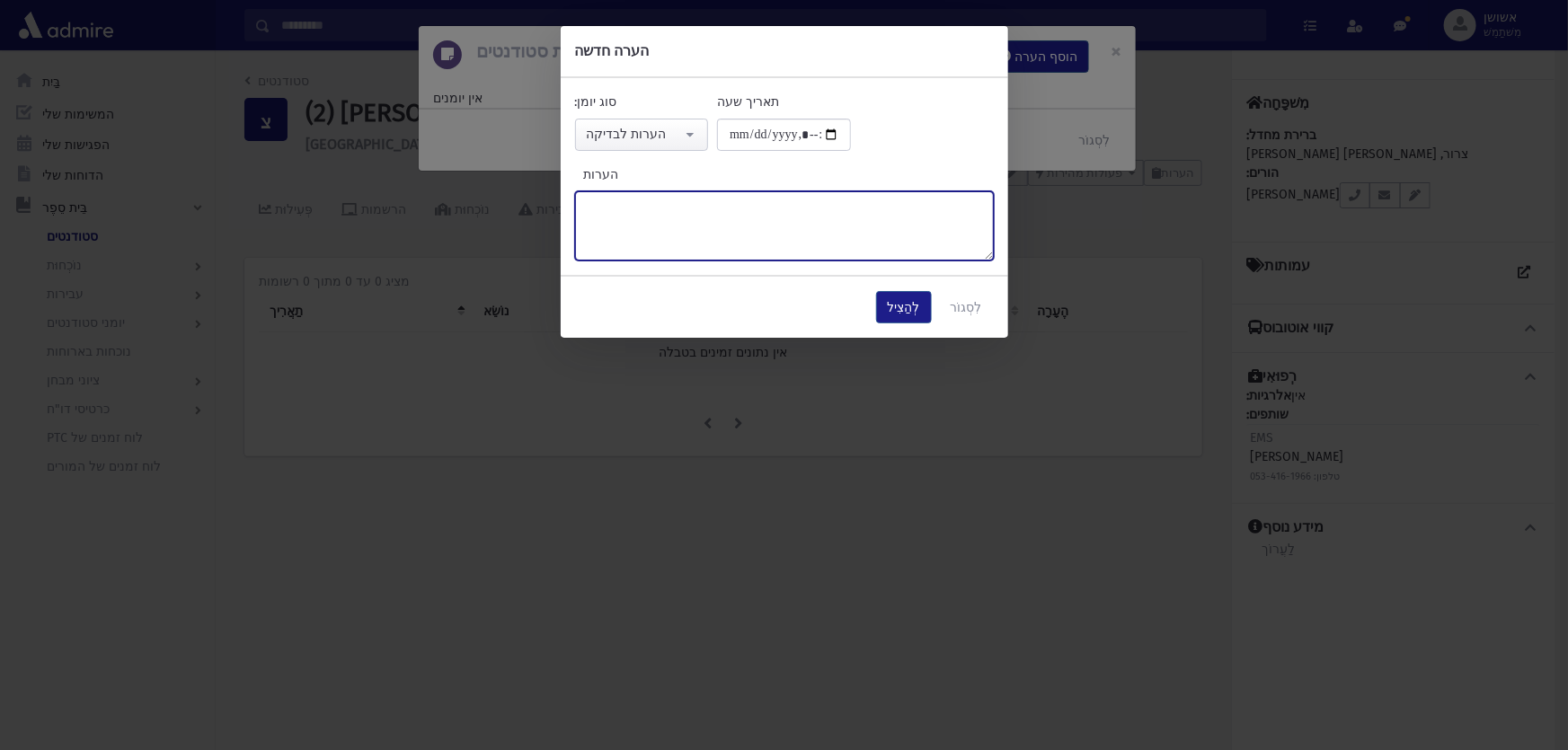
click at [624, 219] on textarea "הערות" at bounding box center [784, 225] width 419 height 69
type textarea "*"
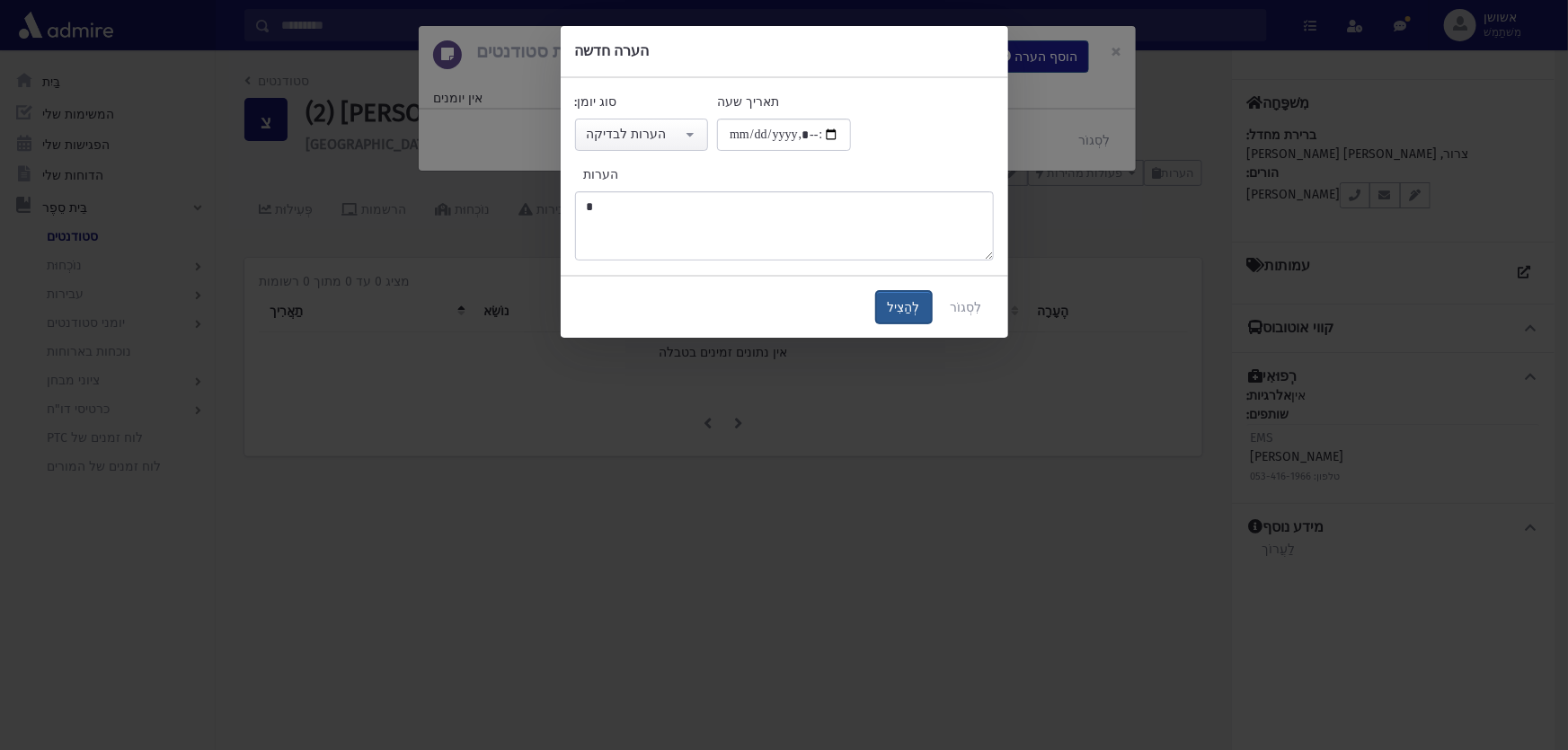
drag, startPoint x: 895, startPoint y: 311, endPoint x: 904, endPoint y: 298, distance: 15.8
click at [895, 313] on font "לְהַצִיל" at bounding box center [903, 308] width 32 height 15
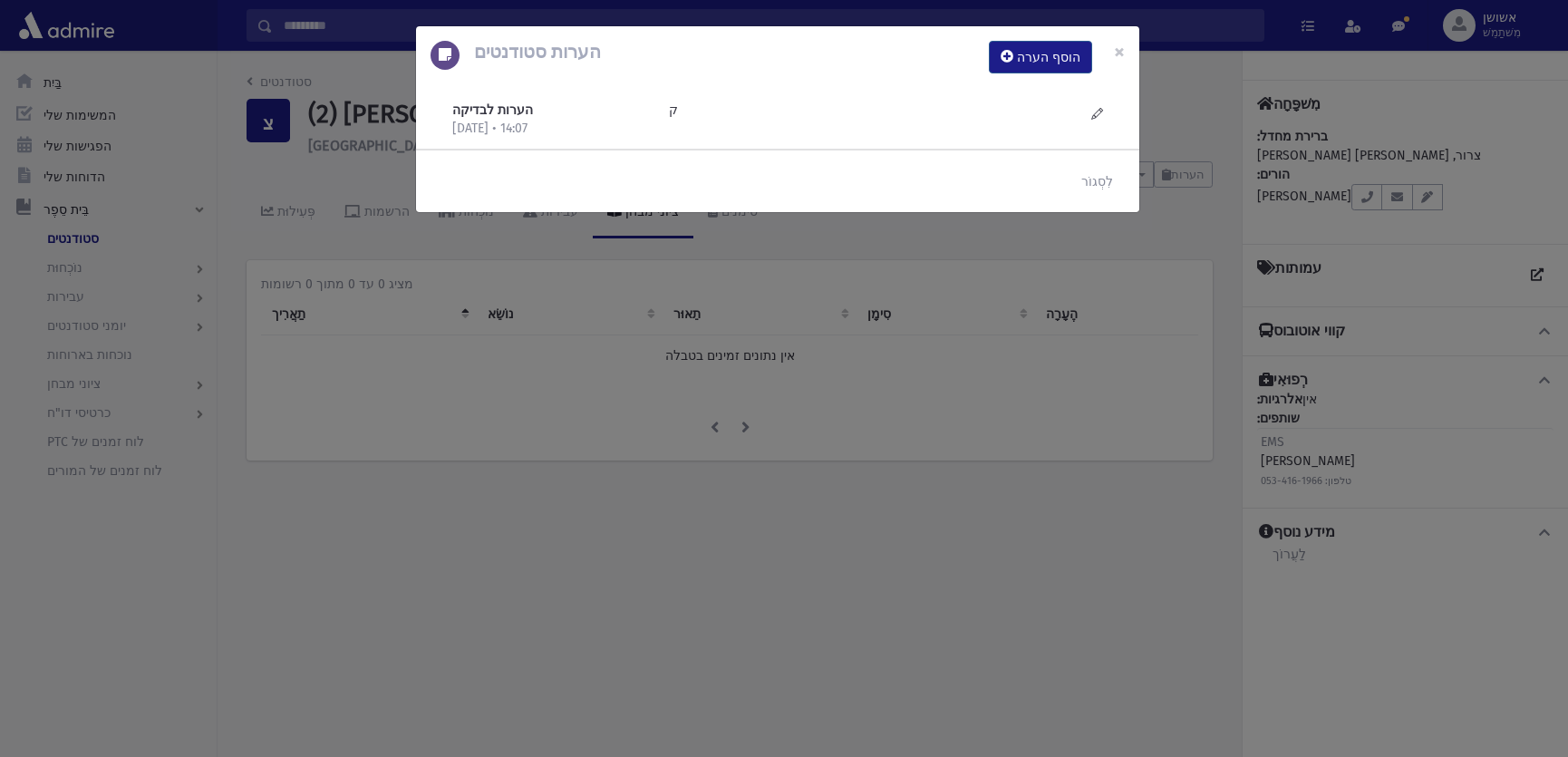
click at [1185, 267] on div "הערות סטודנטים הוסף הערה × הערות לבדיקה [DATE] • 14:07 ק" at bounding box center [784, 378] width 1568 height 757
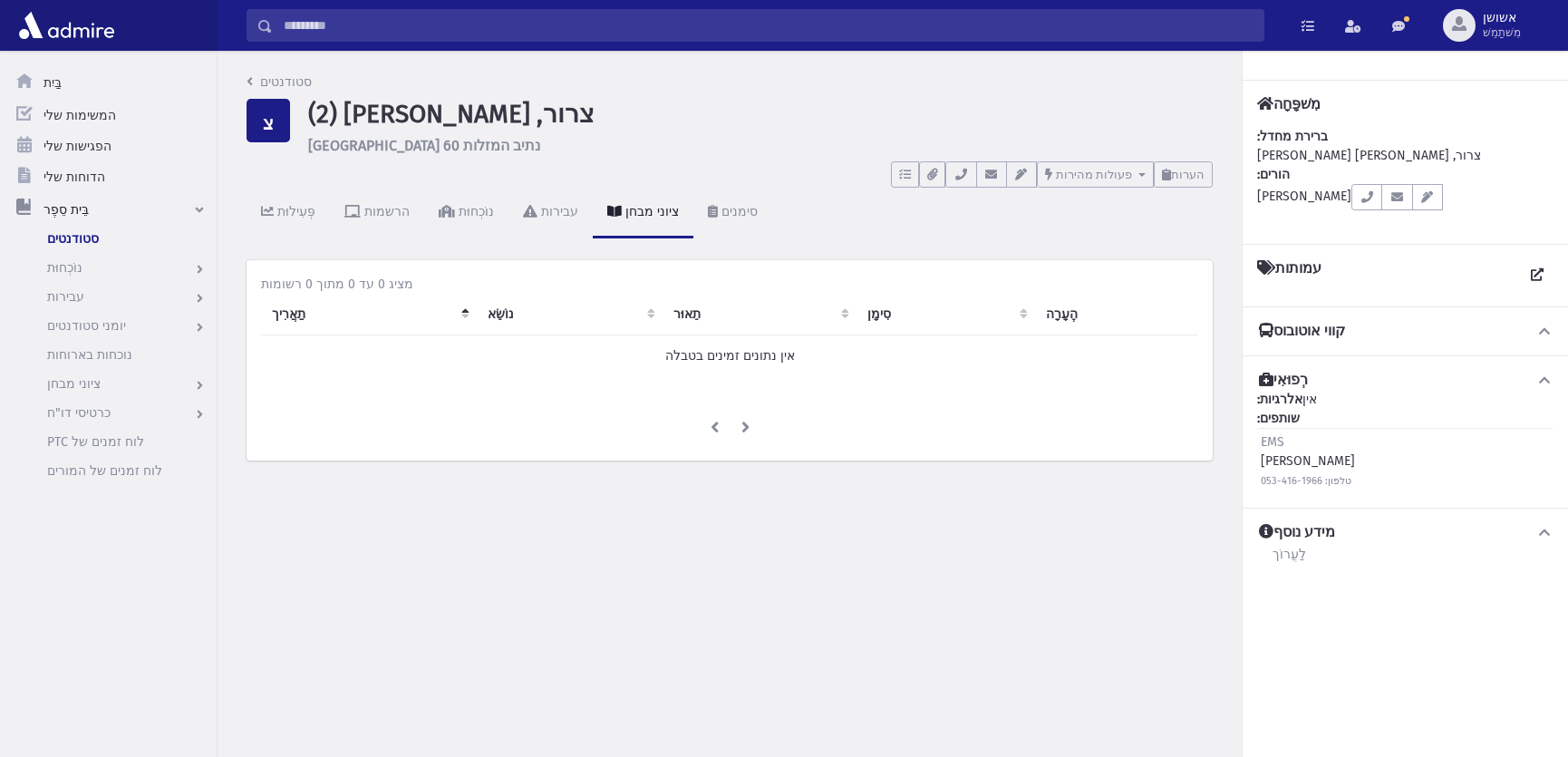
click at [970, 33] on input "לְחַפֵּשׂ" at bounding box center [767, 24] width 991 height 32
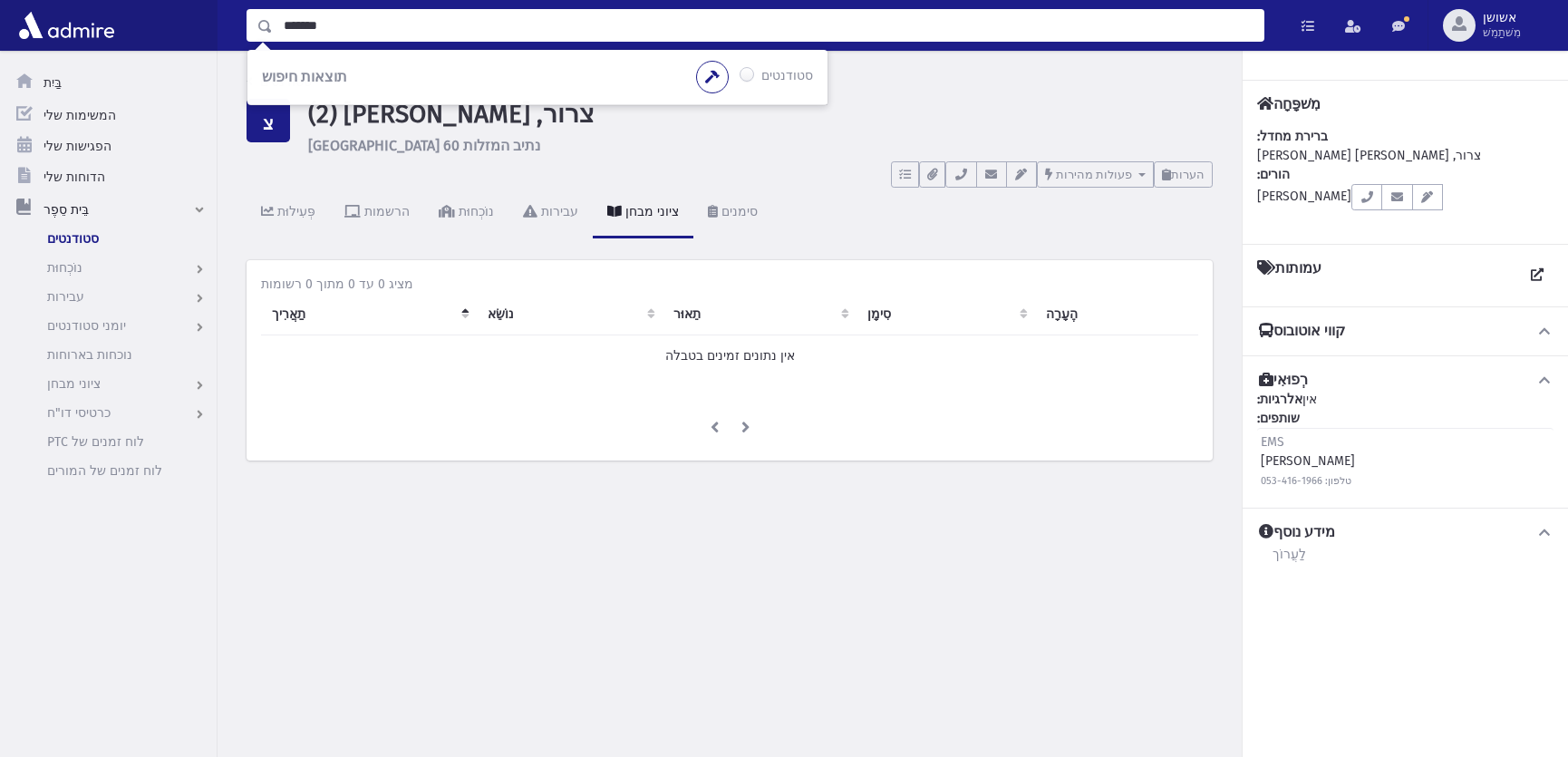
type input "*******"
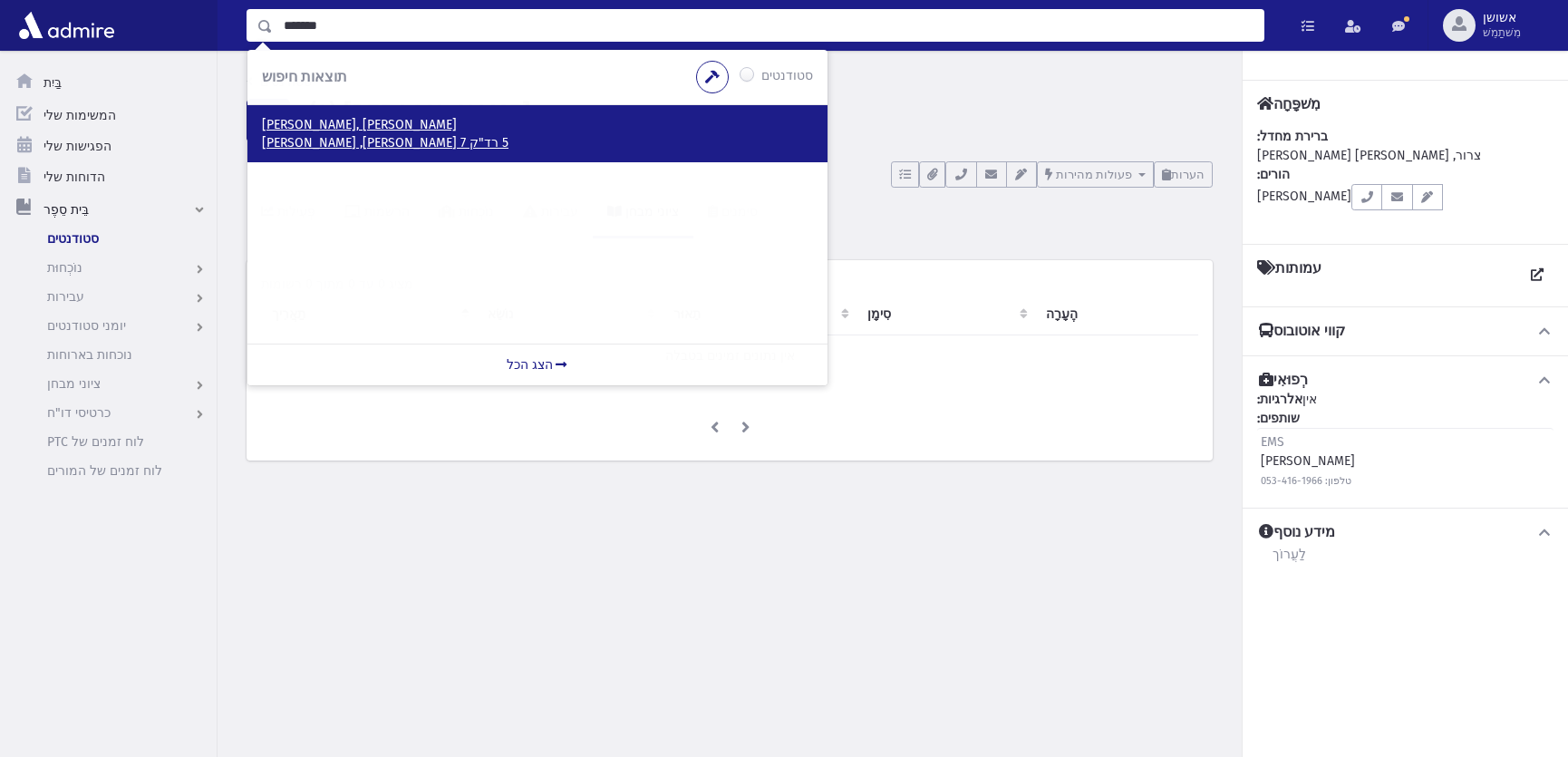
click at [310, 143] on font "5 רד"ק 7 [PERSON_NAME], [PERSON_NAME]" at bounding box center [385, 143] width 247 height 16
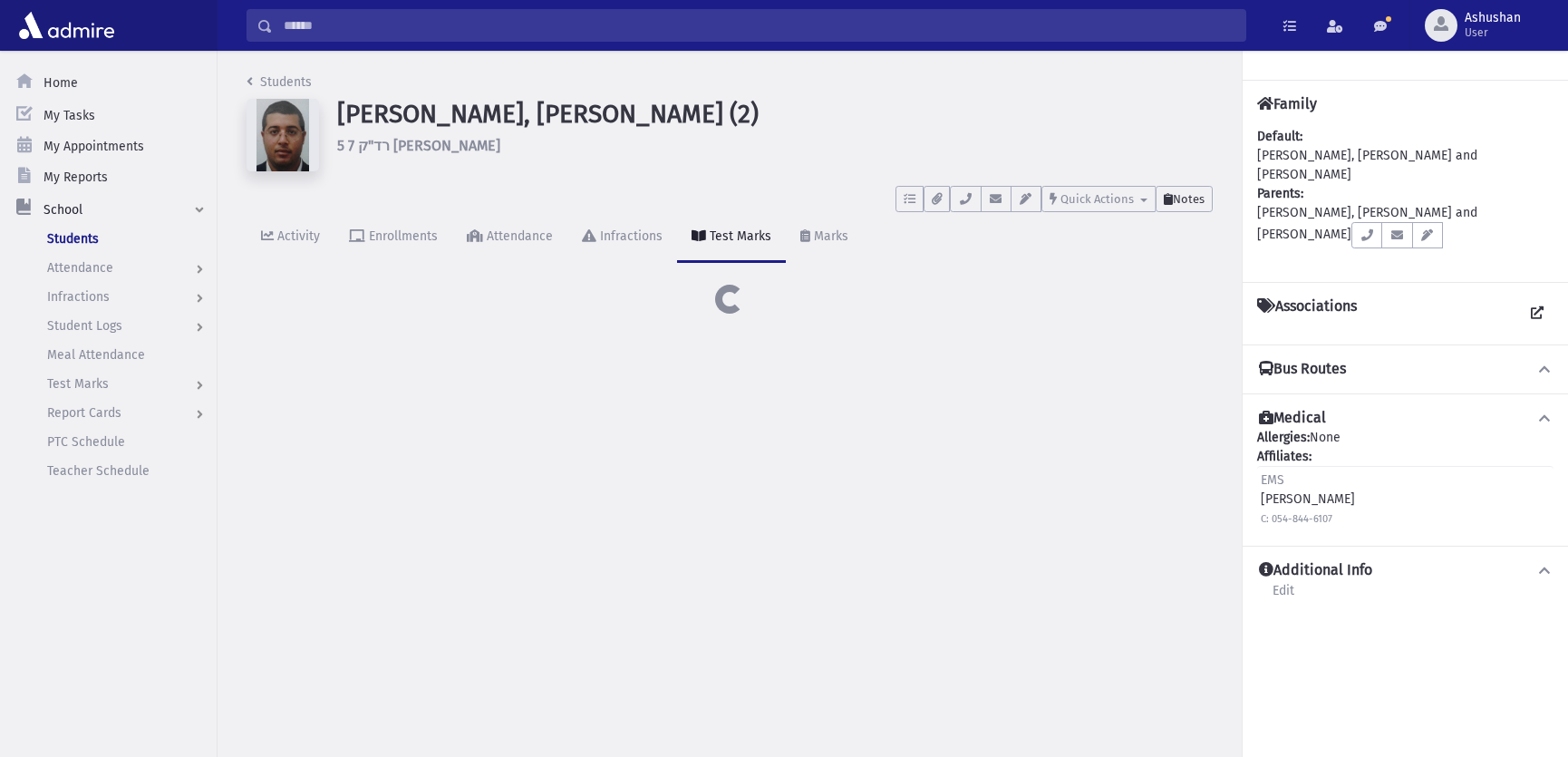
click at [1178, 189] on button "Notes" at bounding box center [1184, 198] width 57 height 26
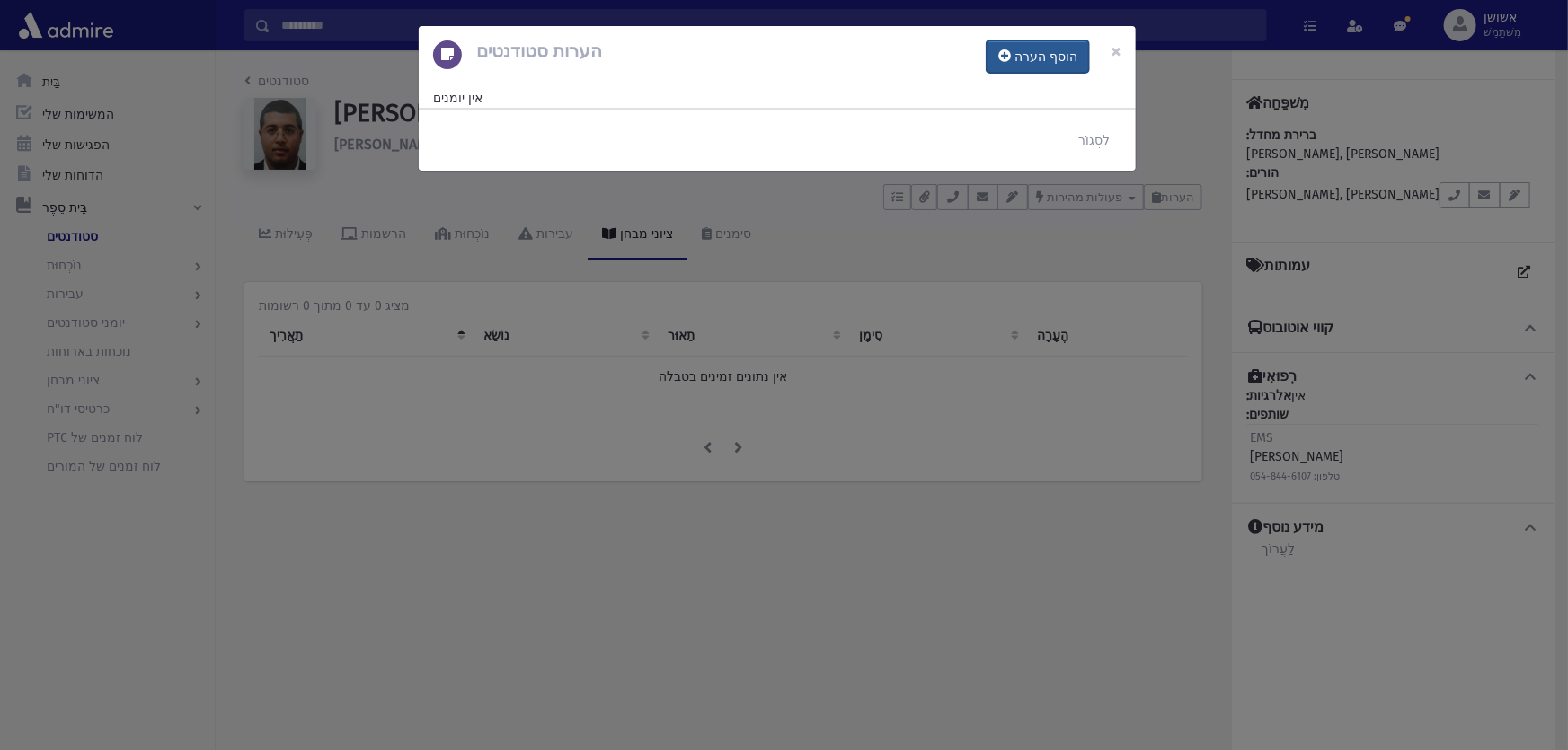
click at [1057, 56] on font "הוסף הערה" at bounding box center [1045, 57] width 63 height 15
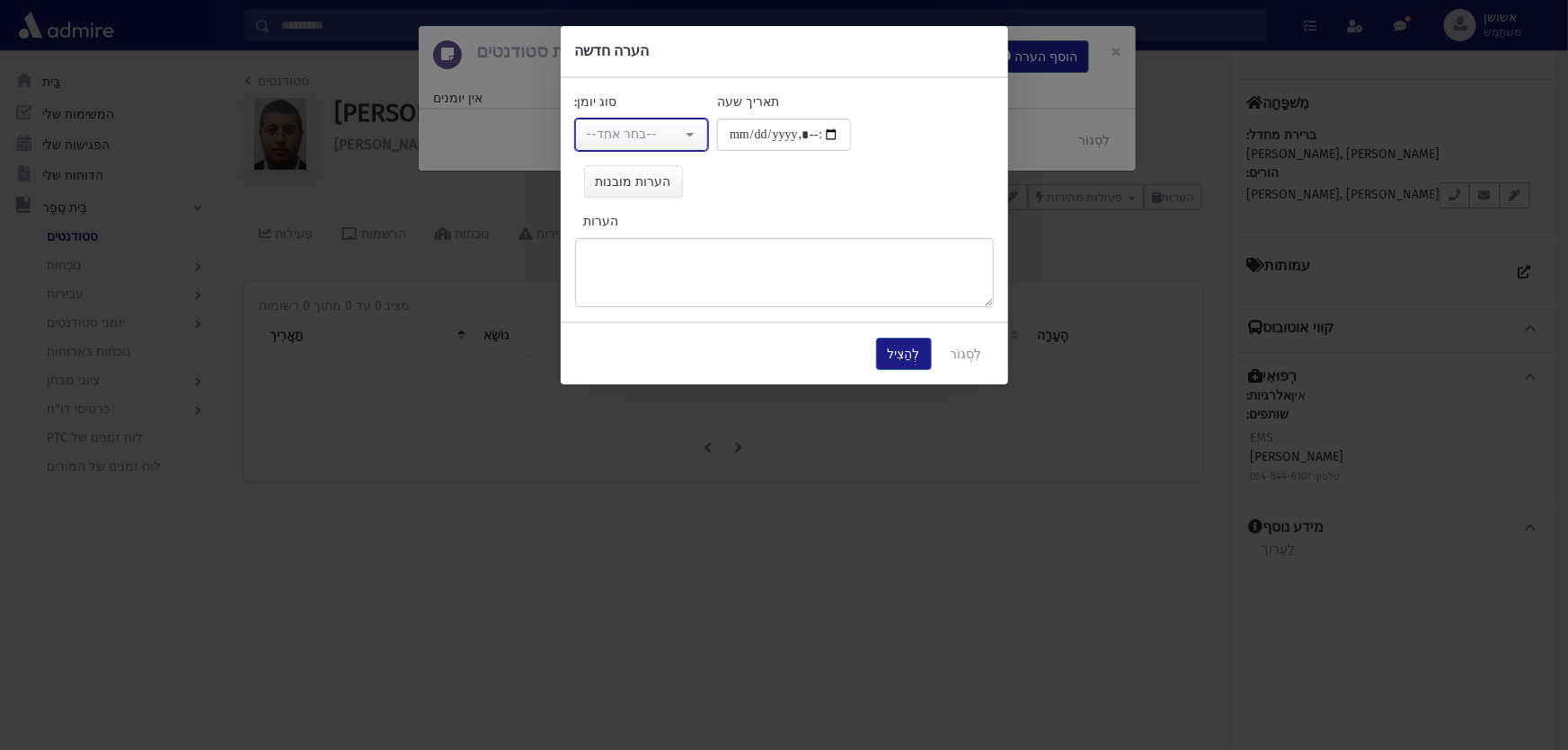
click at [619, 133] on font "--בחר אחד--" at bounding box center [621, 135] width 71 height 15
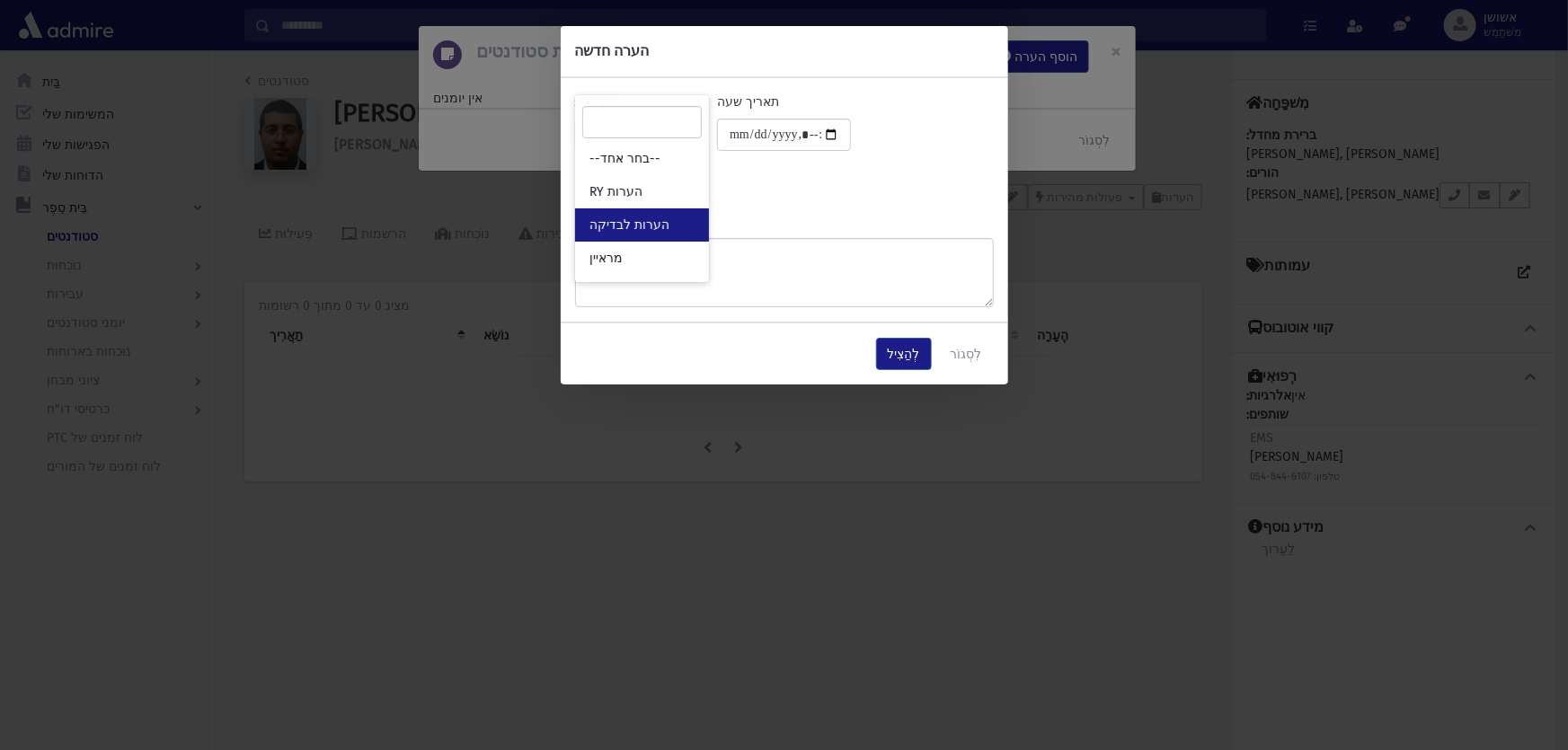
click at [622, 220] on font "הערות לבדיקה" at bounding box center [629, 225] width 80 height 15
select select "*"
click at [622, 238] on textarea "הערות" at bounding box center [784, 272] width 419 height 69
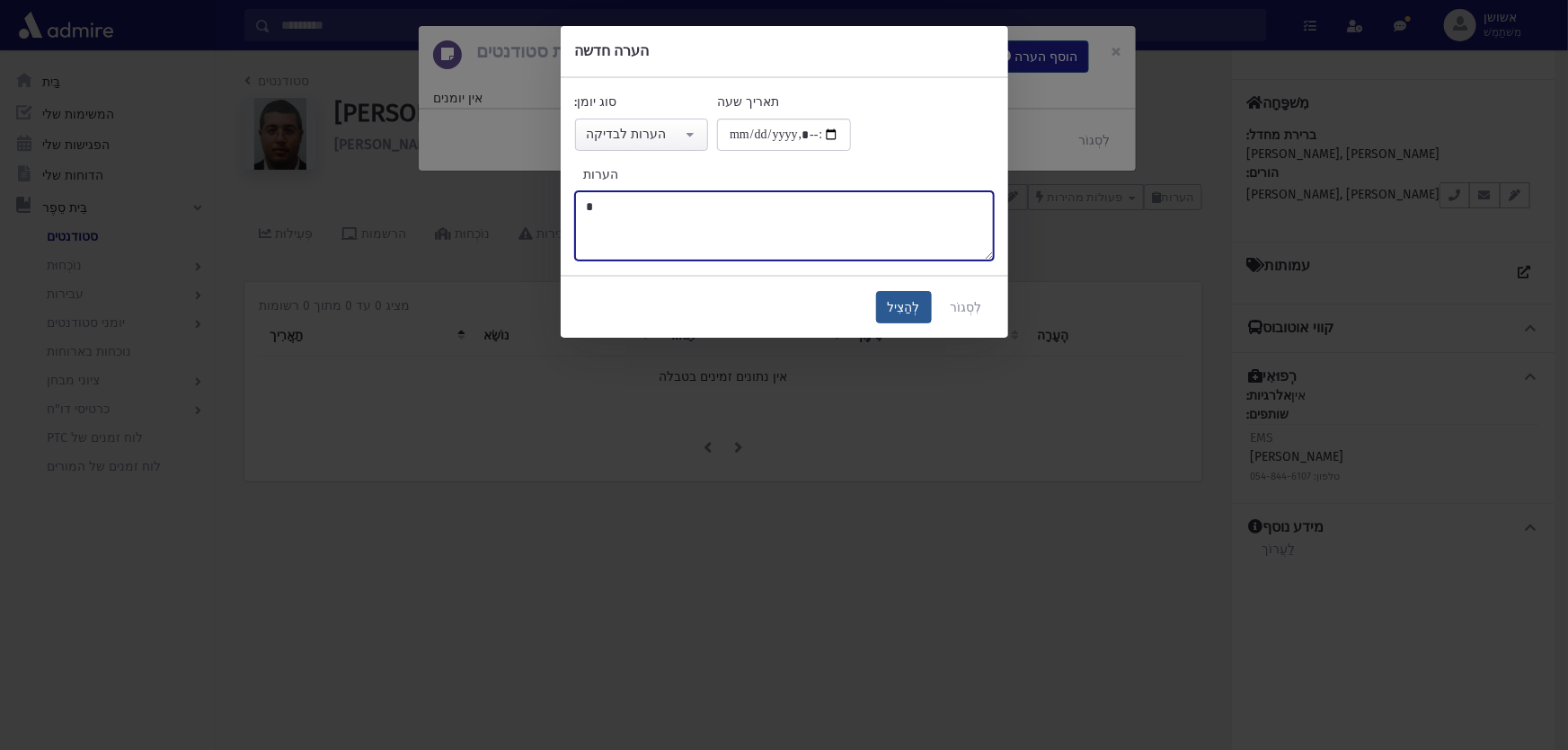
type textarea "*"
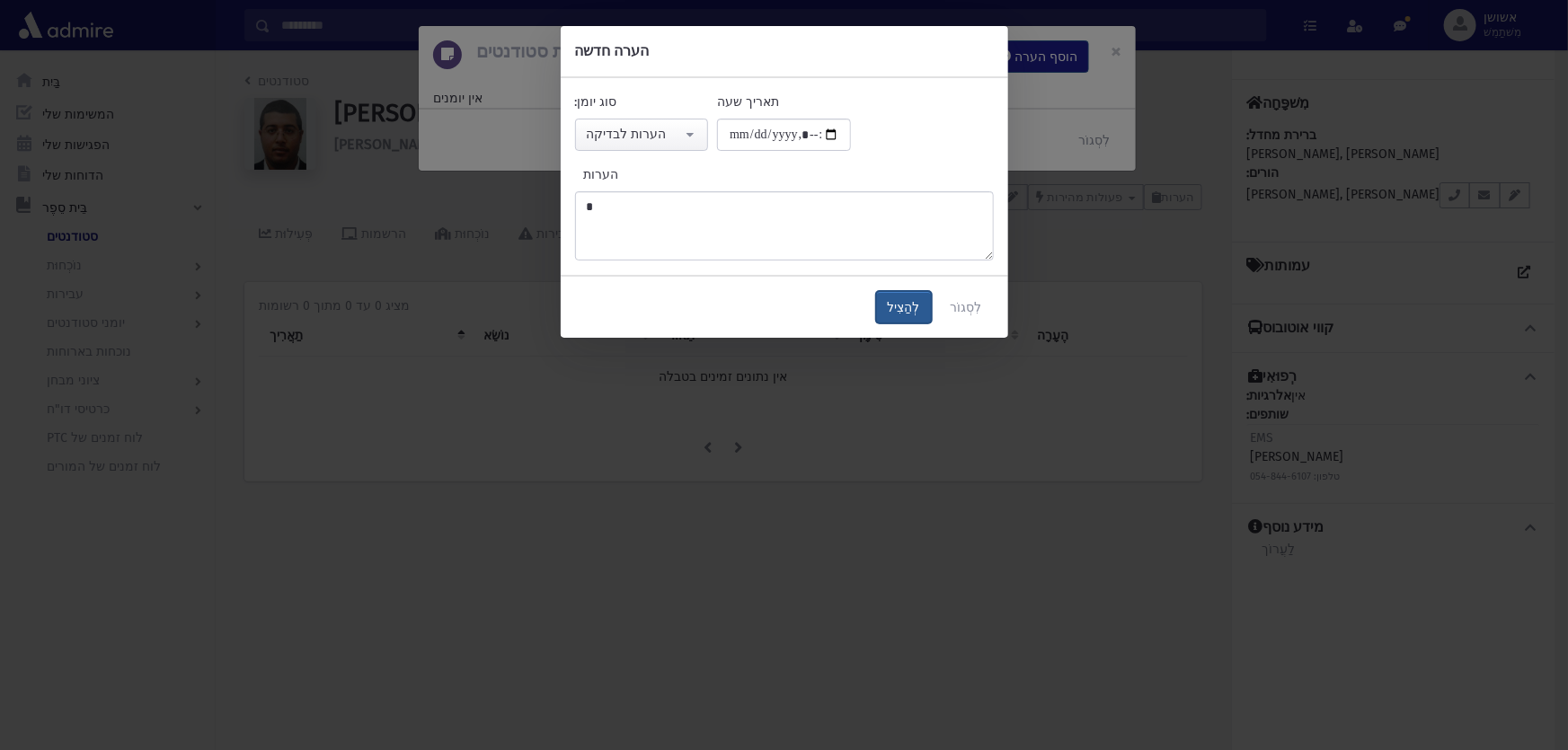
click at [891, 309] on button "לְהַצִיל" at bounding box center [904, 307] width 56 height 32
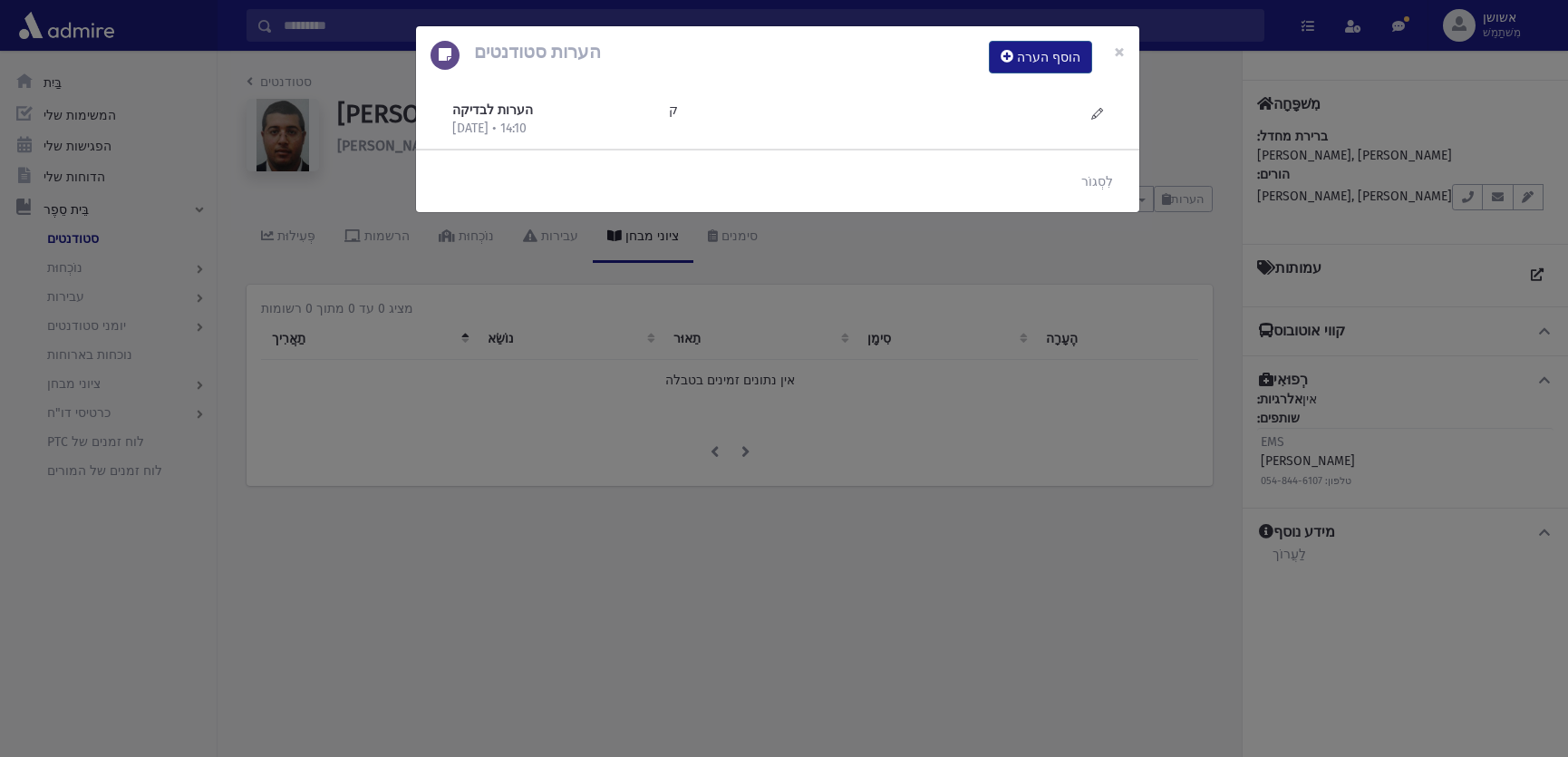
click at [814, 300] on div "הערות סטודנטים הוסף הערה × הערות לבדיקה 17/9/2025 • 14:10 ק" at bounding box center [784, 378] width 1568 height 757
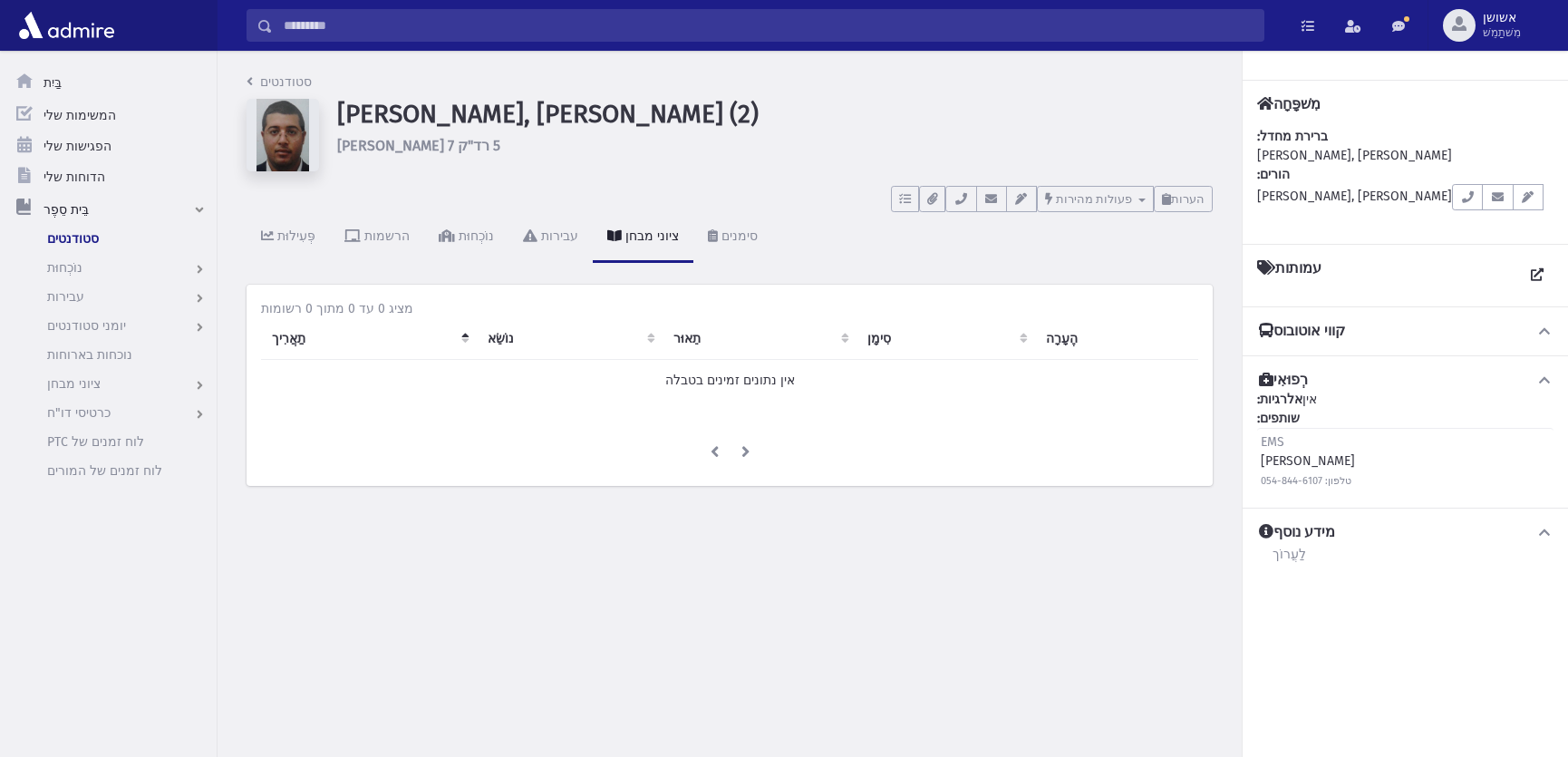
click at [1044, 21] on input "לְחַפֵּשׂ" at bounding box center [767, 24] width 991 height 32
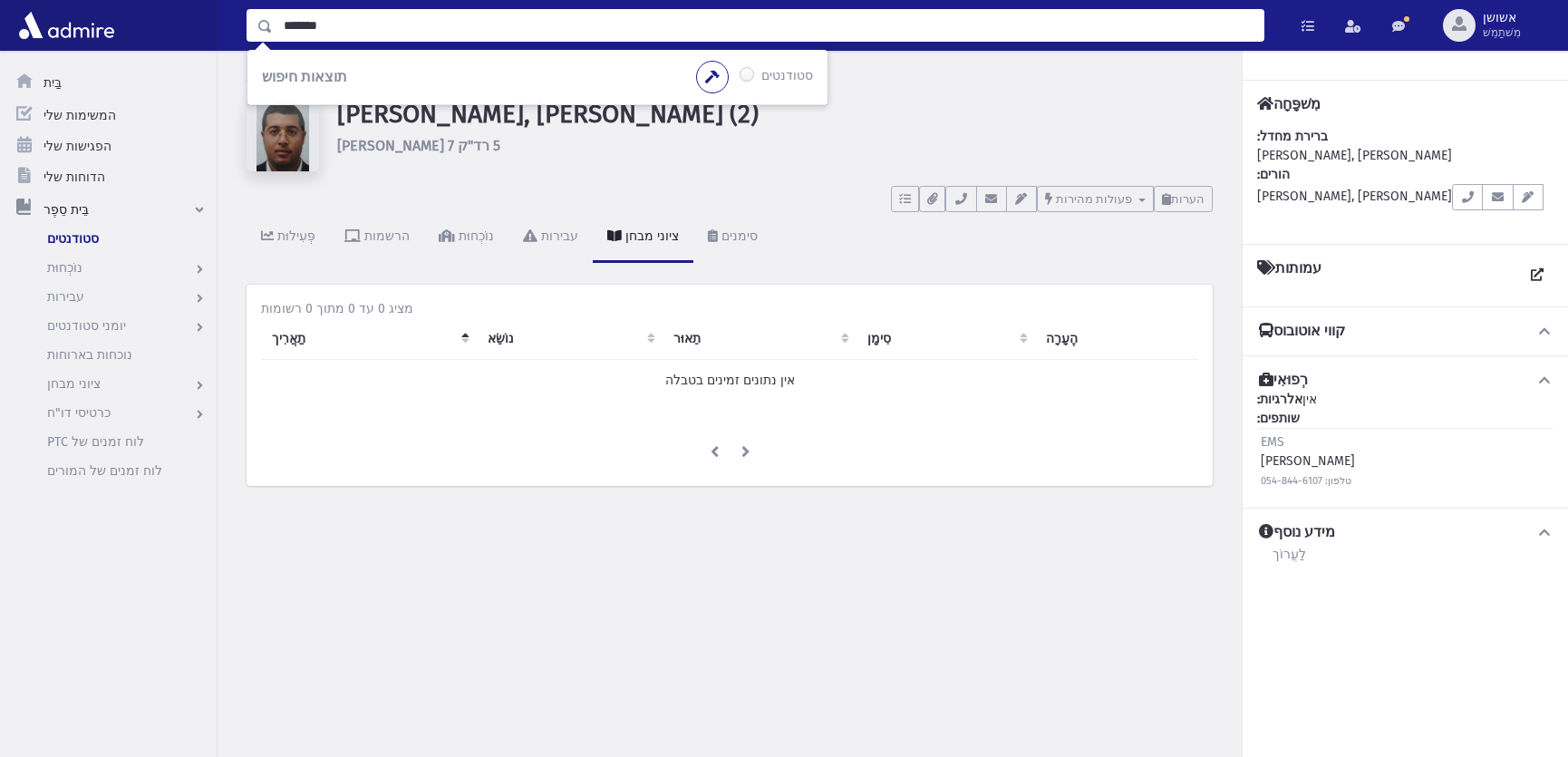
type input "*******"
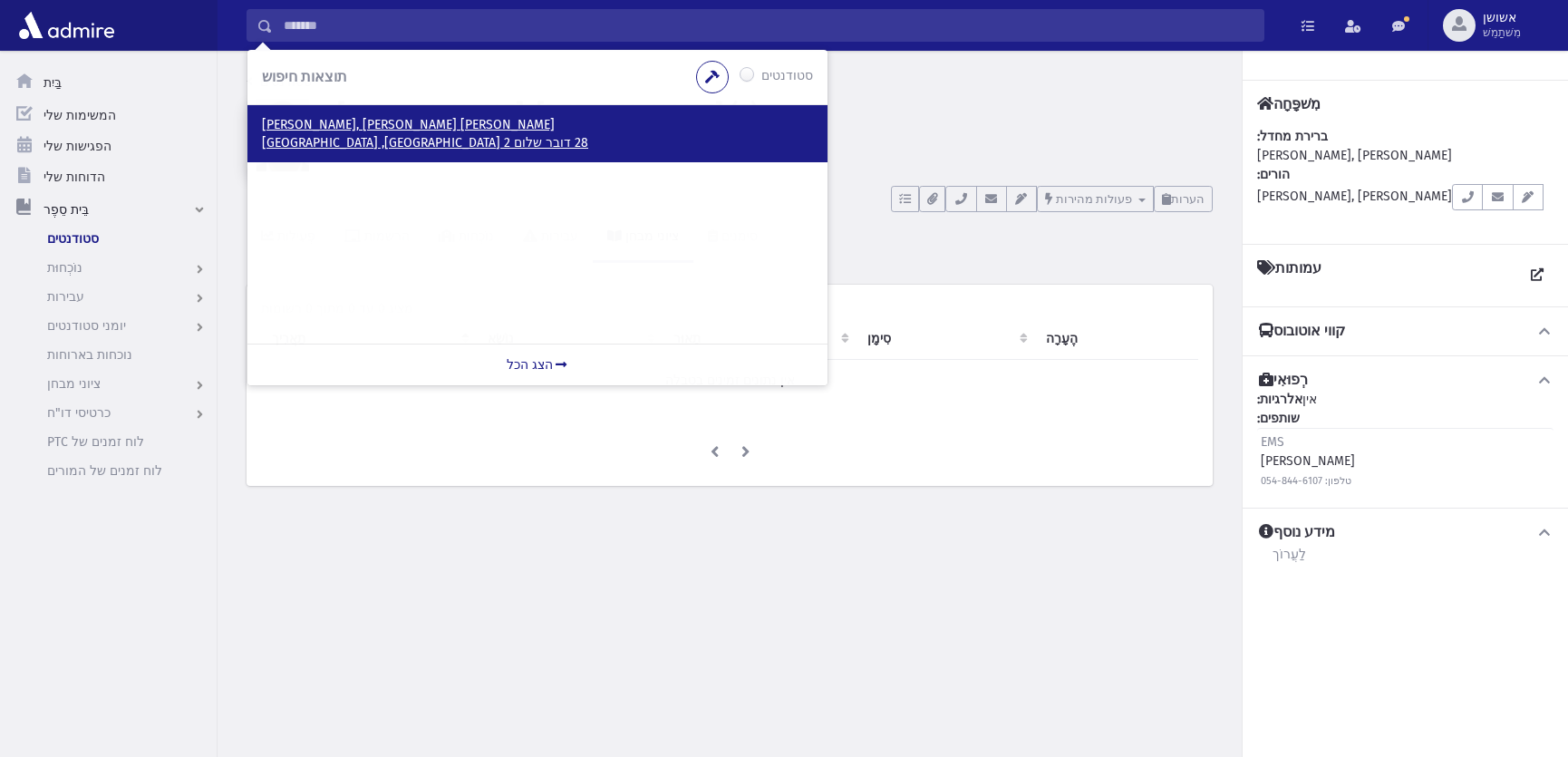
click at [432, 143] on font "28 דובר שלום 2 בית שמש, ISRAEL" at bounding box center [425, 143] width 326 height 16
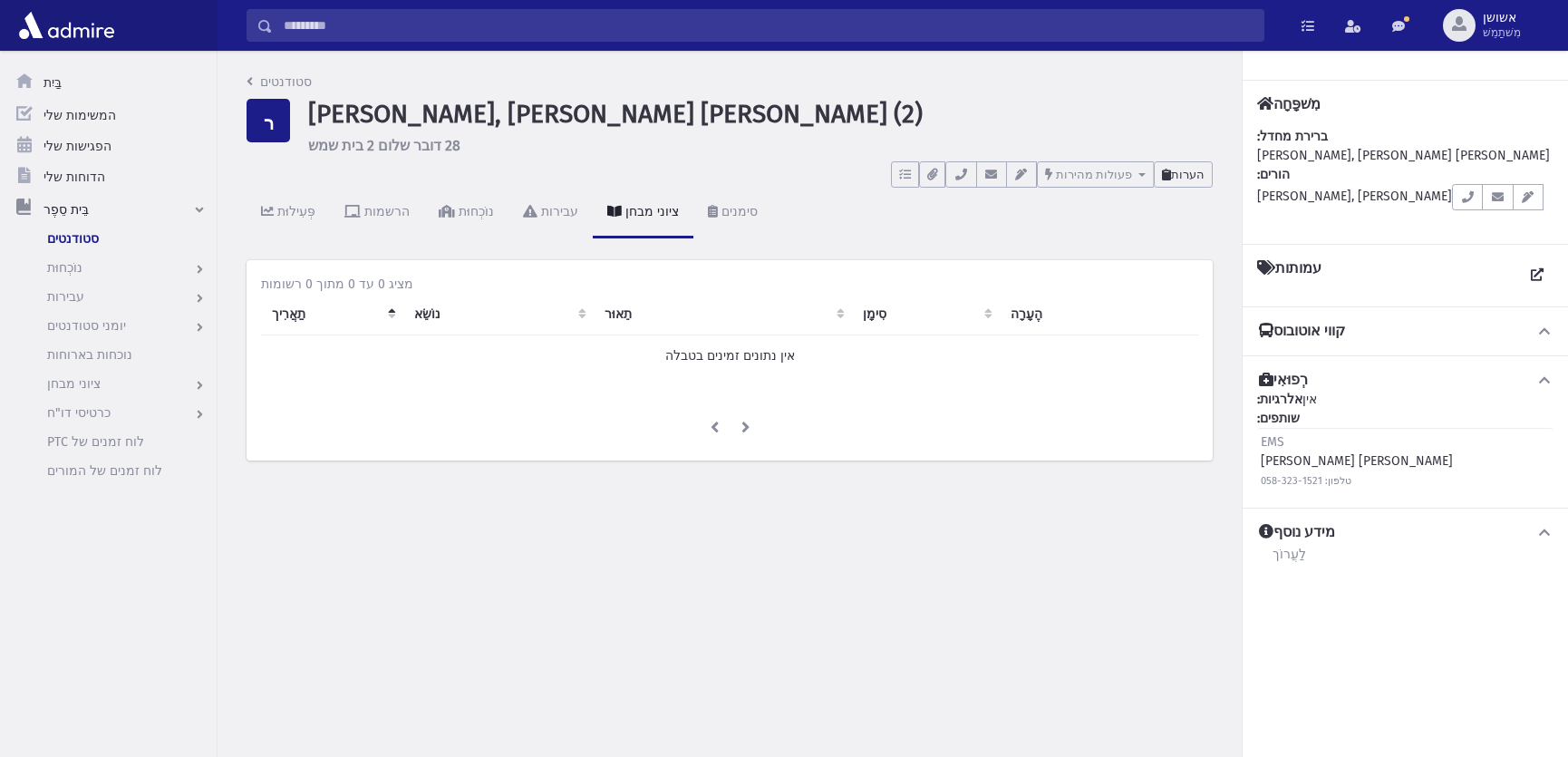
click at [1181, 178] on font "הערות" at bounding box center [1188, 175] width 33 height 14
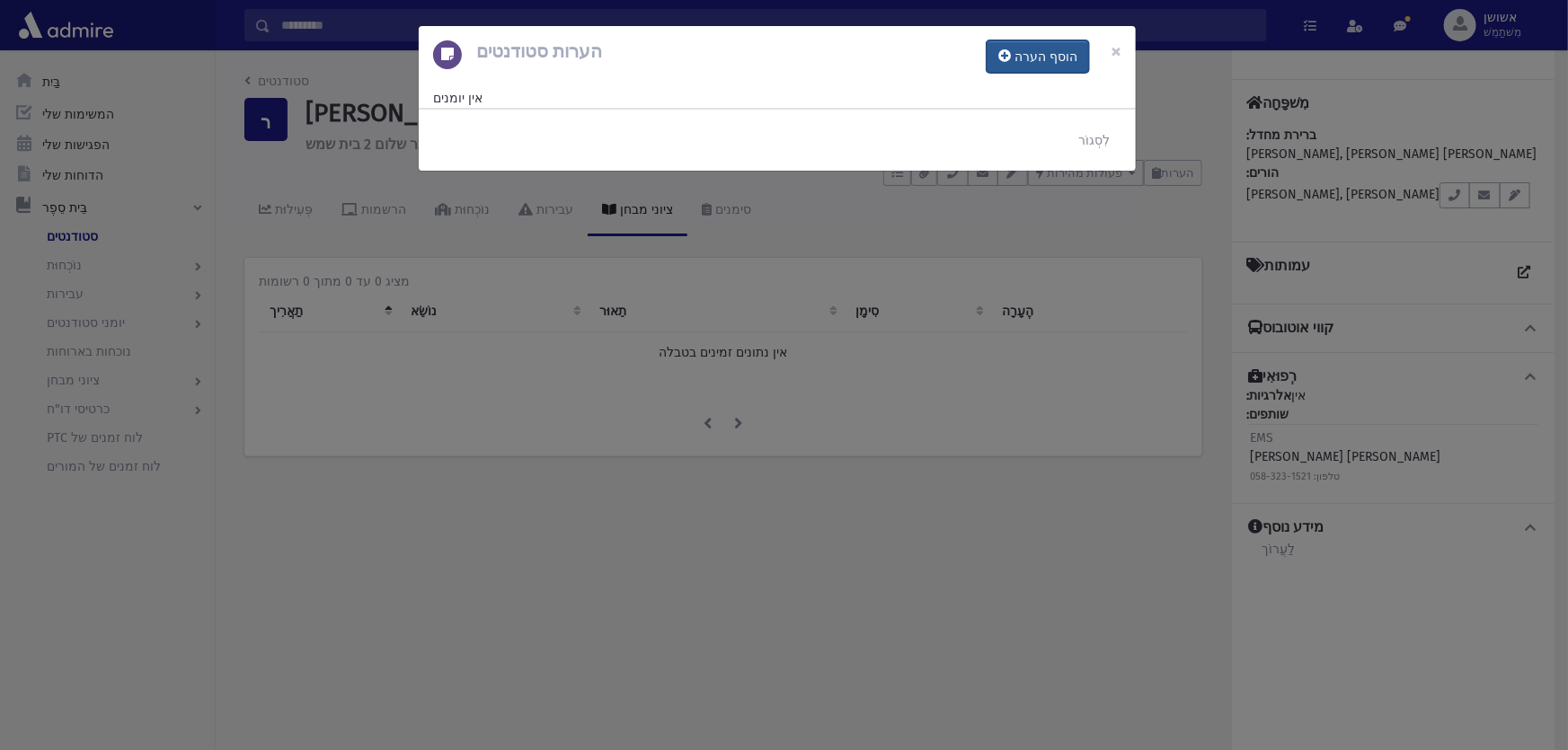
click at [1040, 58] on font "הוסף הערה" at bounding box center [1045, 57] width 63 height 15
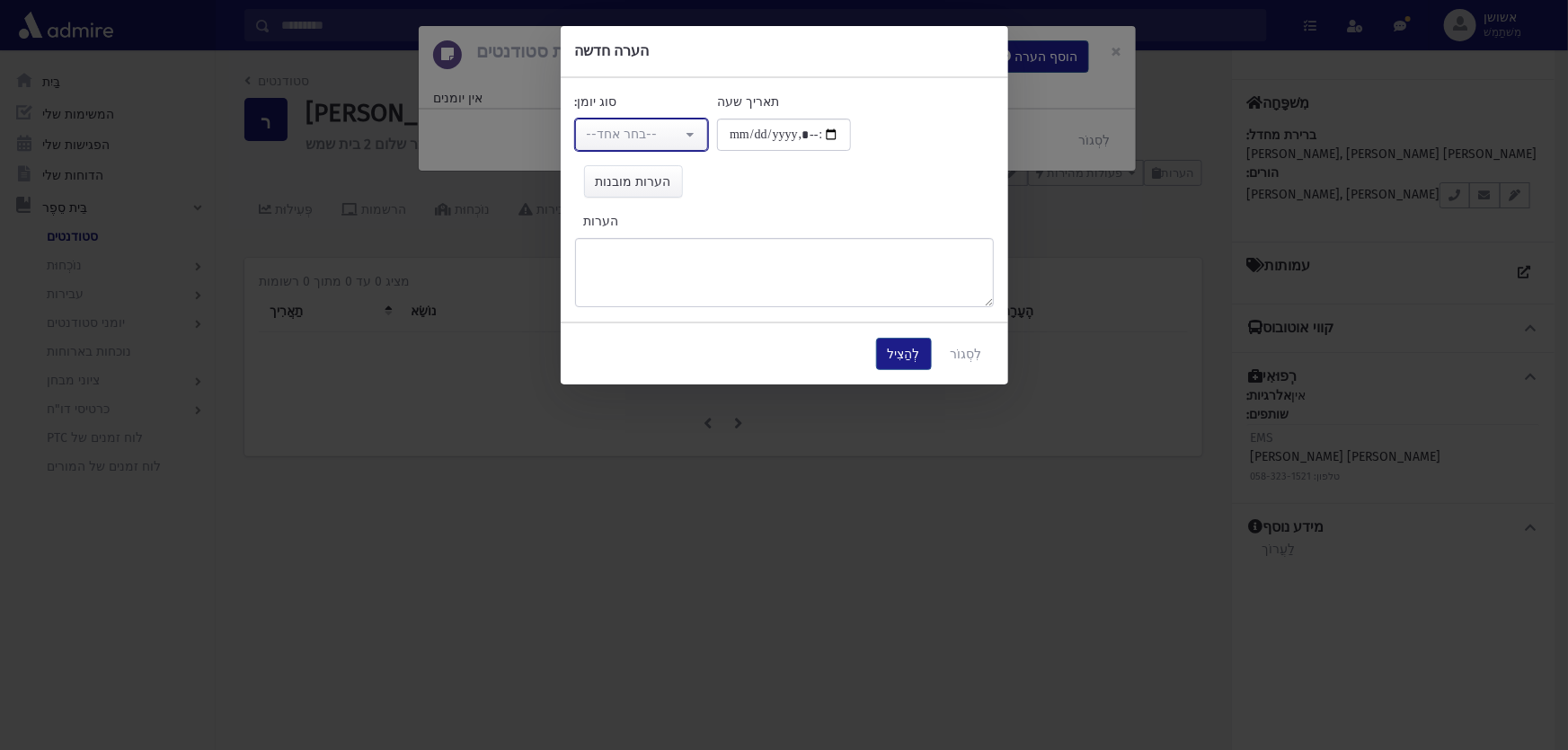
click at [669, 128] on div "--בחר אחד--" at bounding box center [634, 134] width 96 height 18
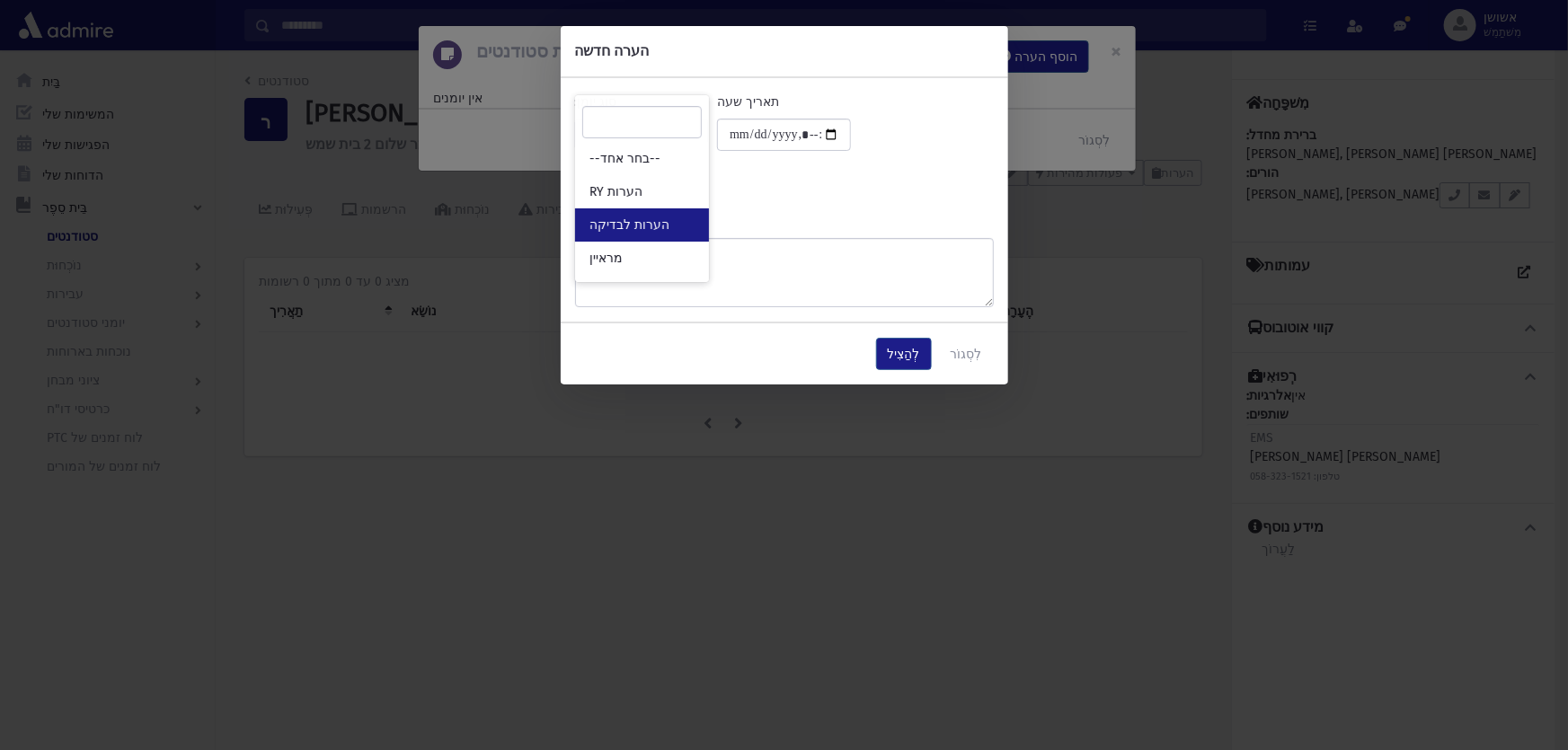
click at [678, 236] on link "הערות לבדיקה" at bounding box center [642, 225] width 134 height 33
select select "*"
click at [678, 238] on textarea "הערות" at bounding box center [784, 272] width 419 height 69
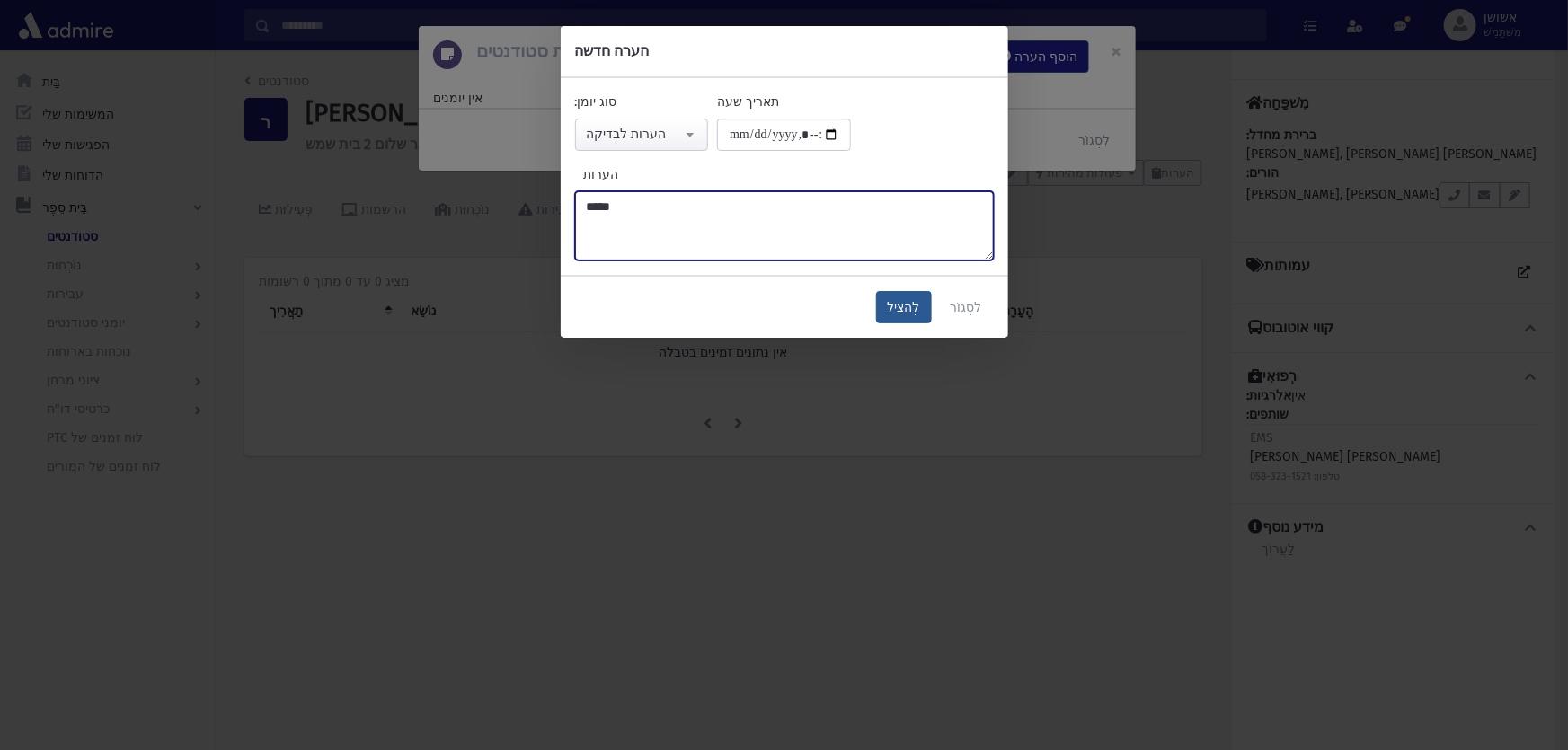
type textarea "*****"
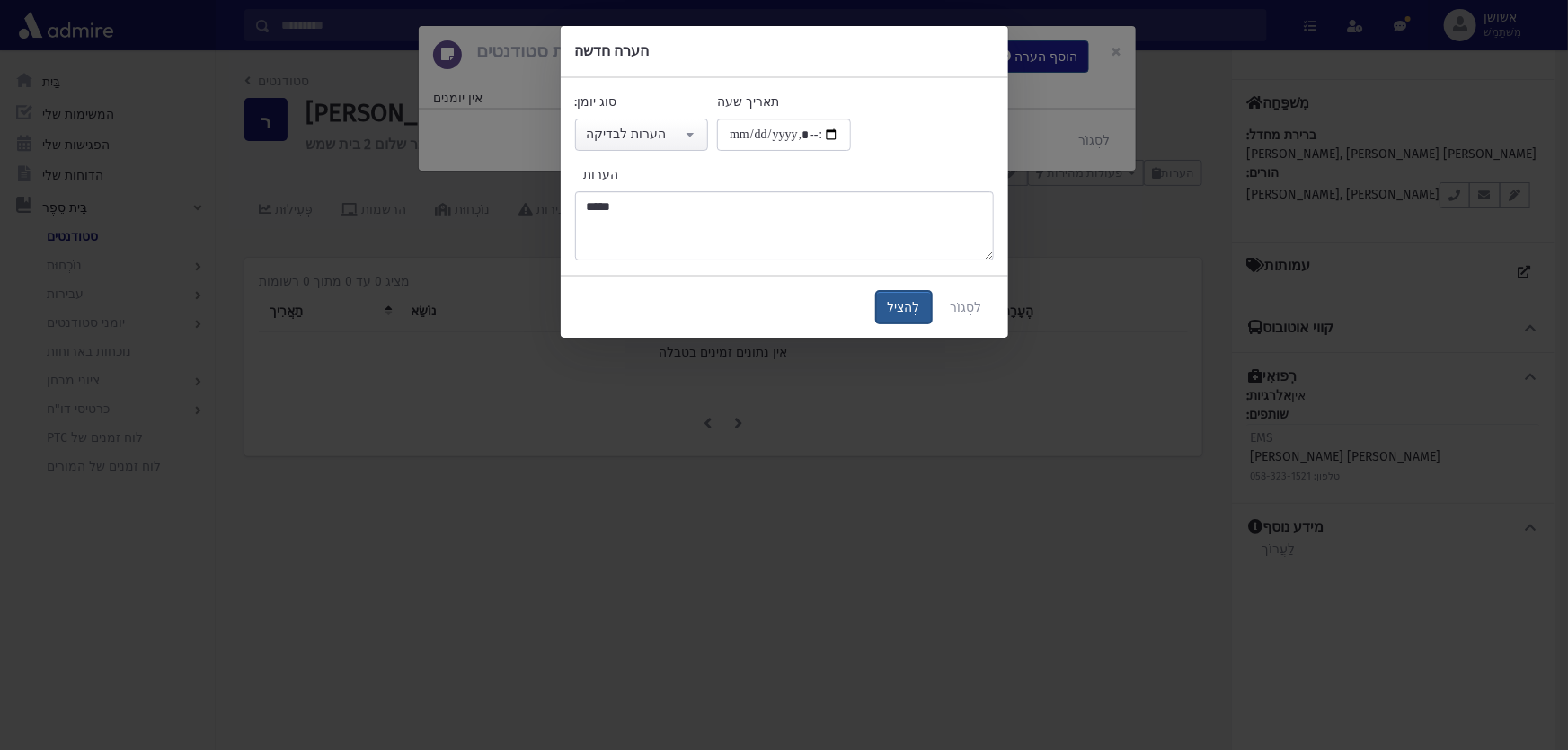
click at [898, 308] on font "לְהַצִיל" at bounding box center [903, 308] width 32 height 15
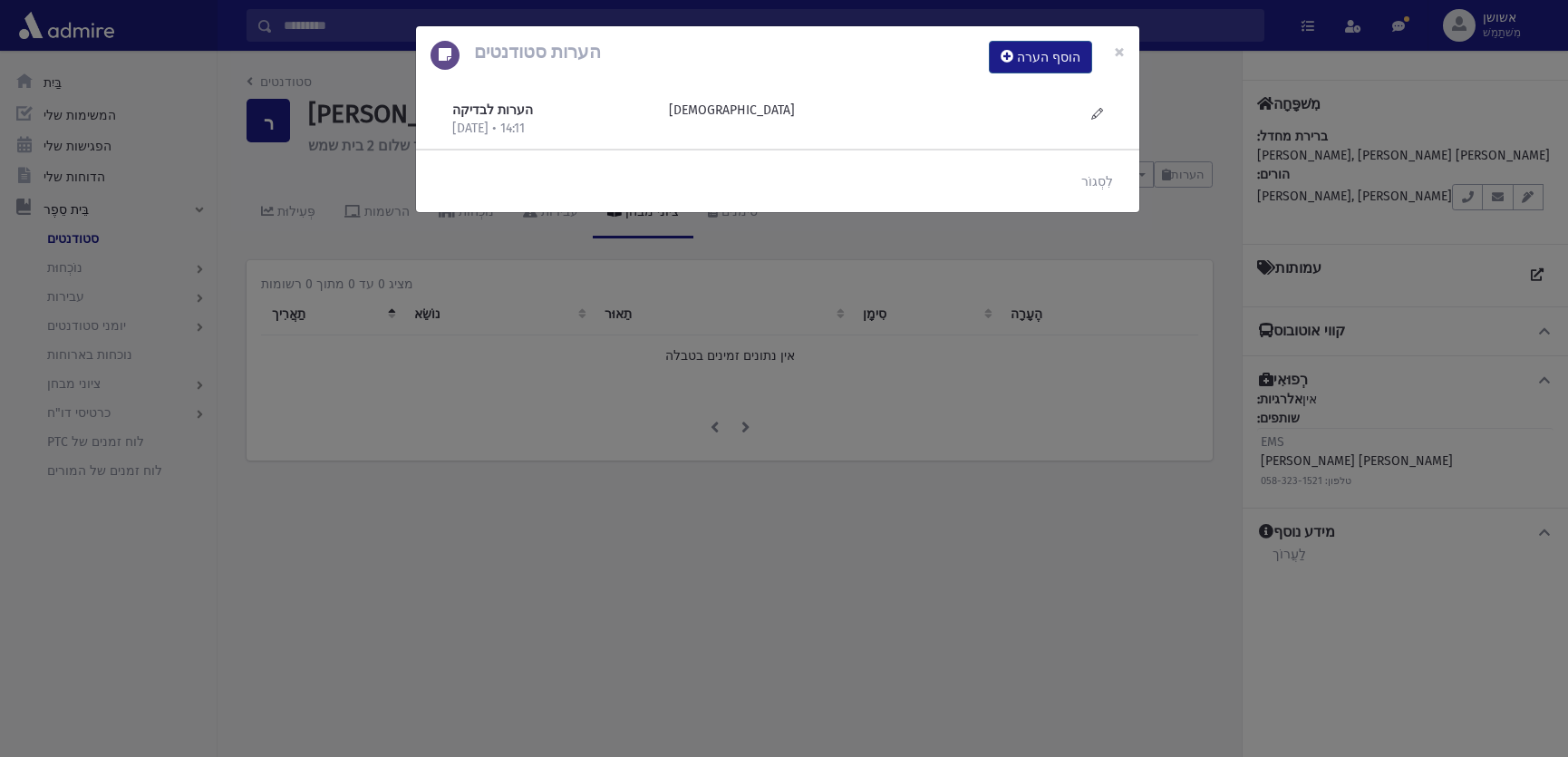
click at [901, 303] on div "הערות סטודנטים הוסף הערה × הערות לבדיקה 17/9/2025 • 14:11 חסידי" at bounding box center [784, 378] width 1568 height 757
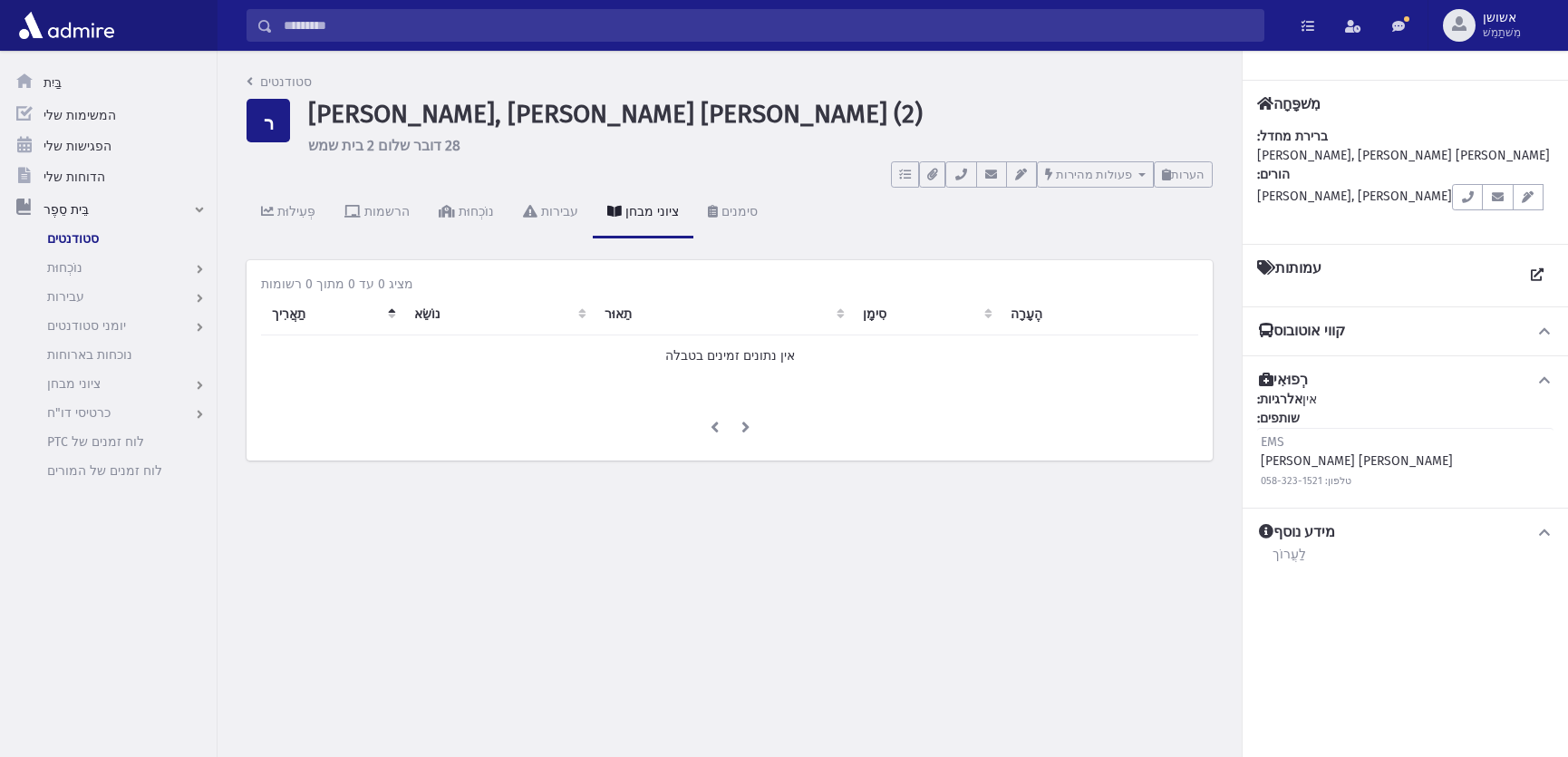
click at [971, 30] on input "לְחַפֵּשׂ" at bounding box center [767, 24] width 991 height 32
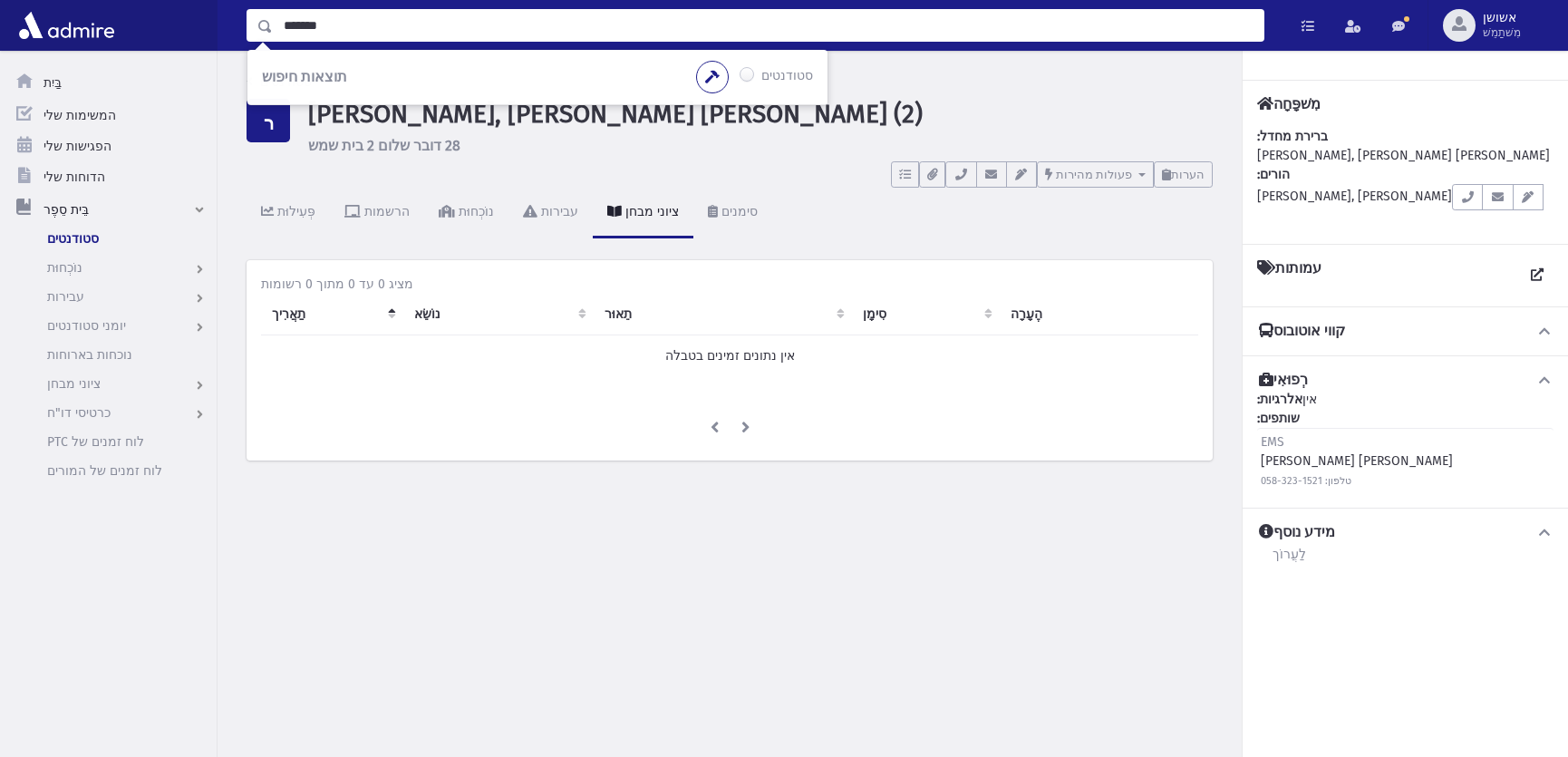
type input "*******"
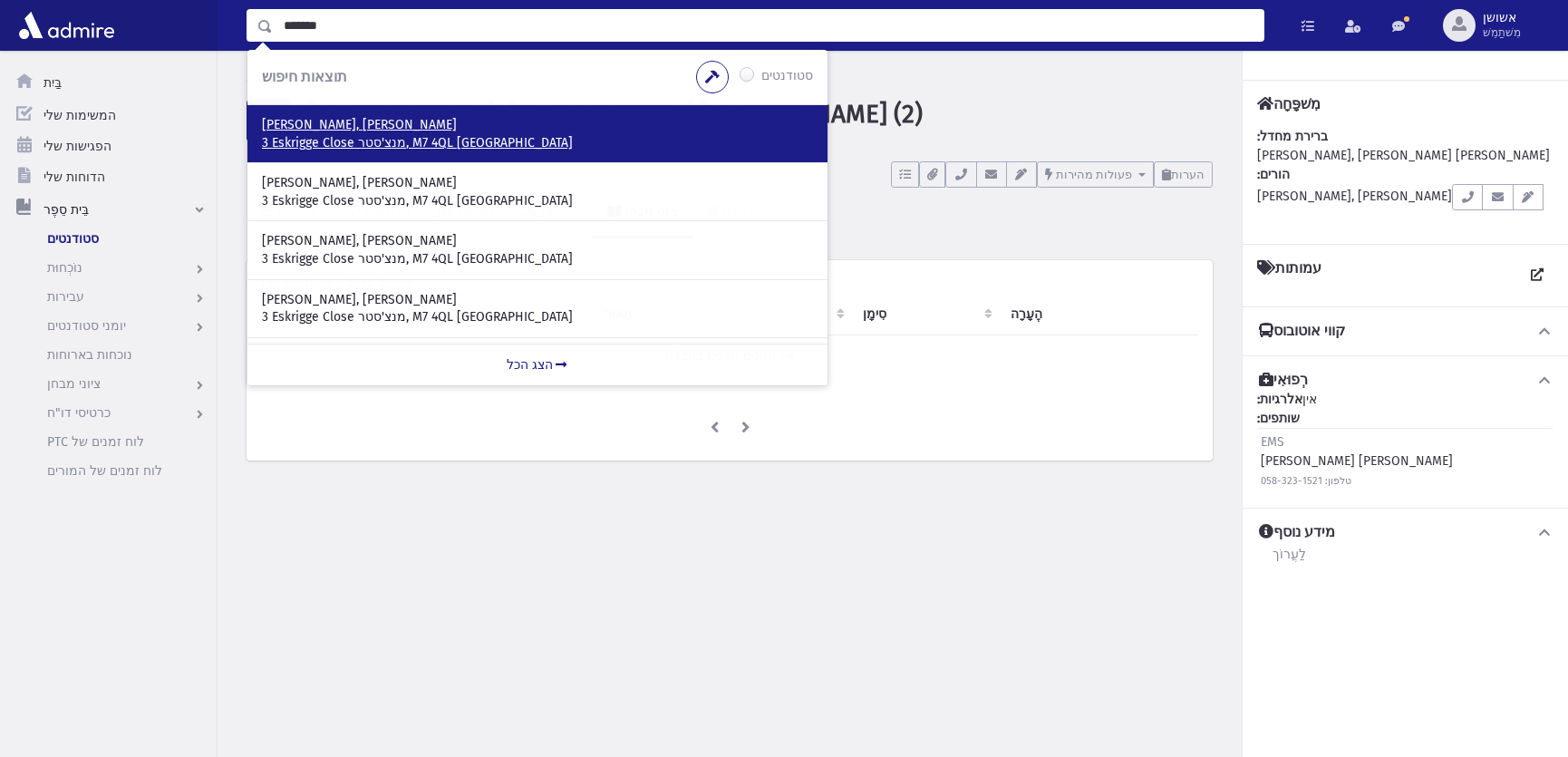
click at [307, 130] on font "רויד, יעקב" at bounding box center [359, 125] width 195 height 16
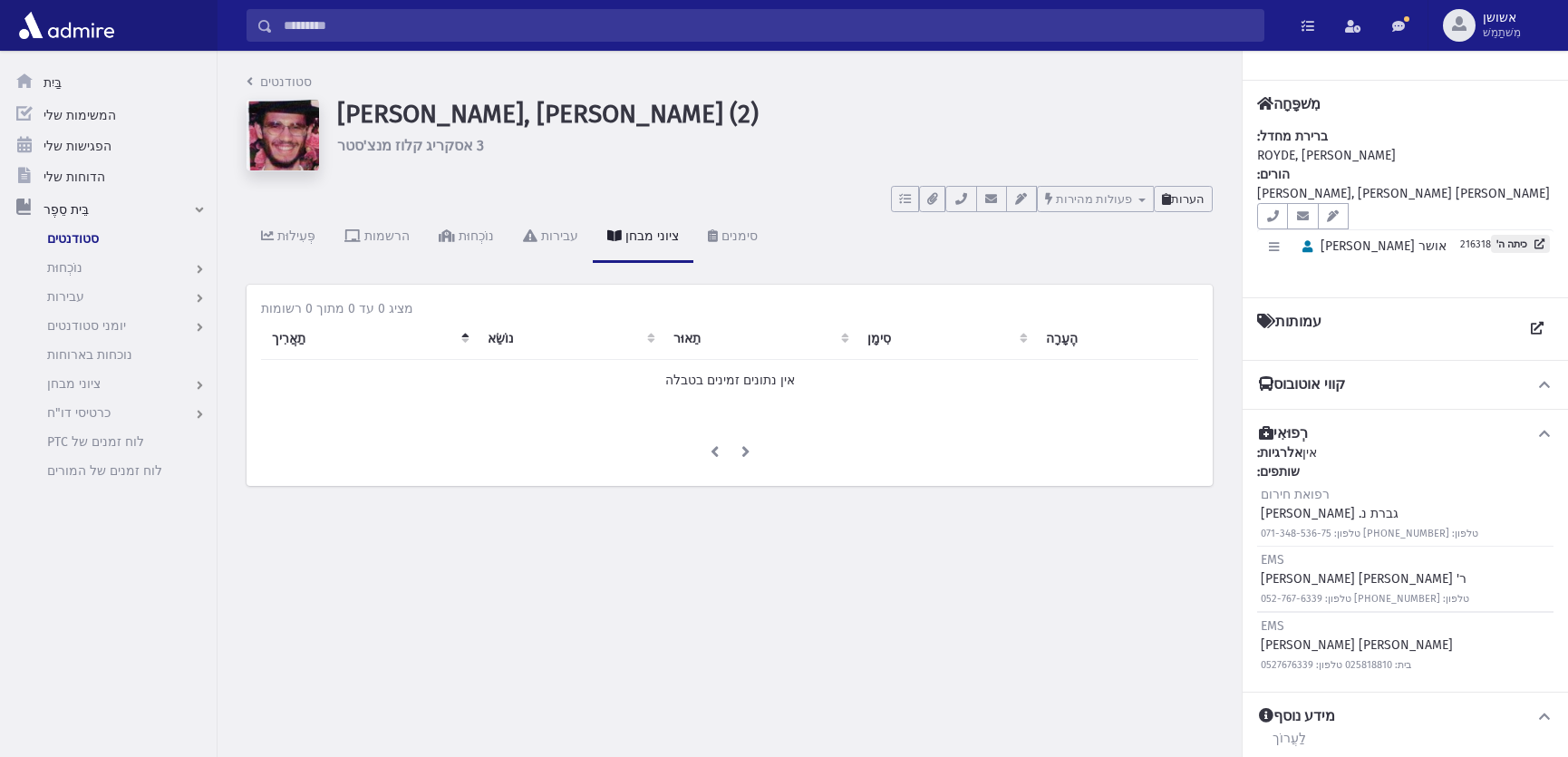
click at [1170, 196] on icon at bounding box center [1166, 199] width 9 height 12
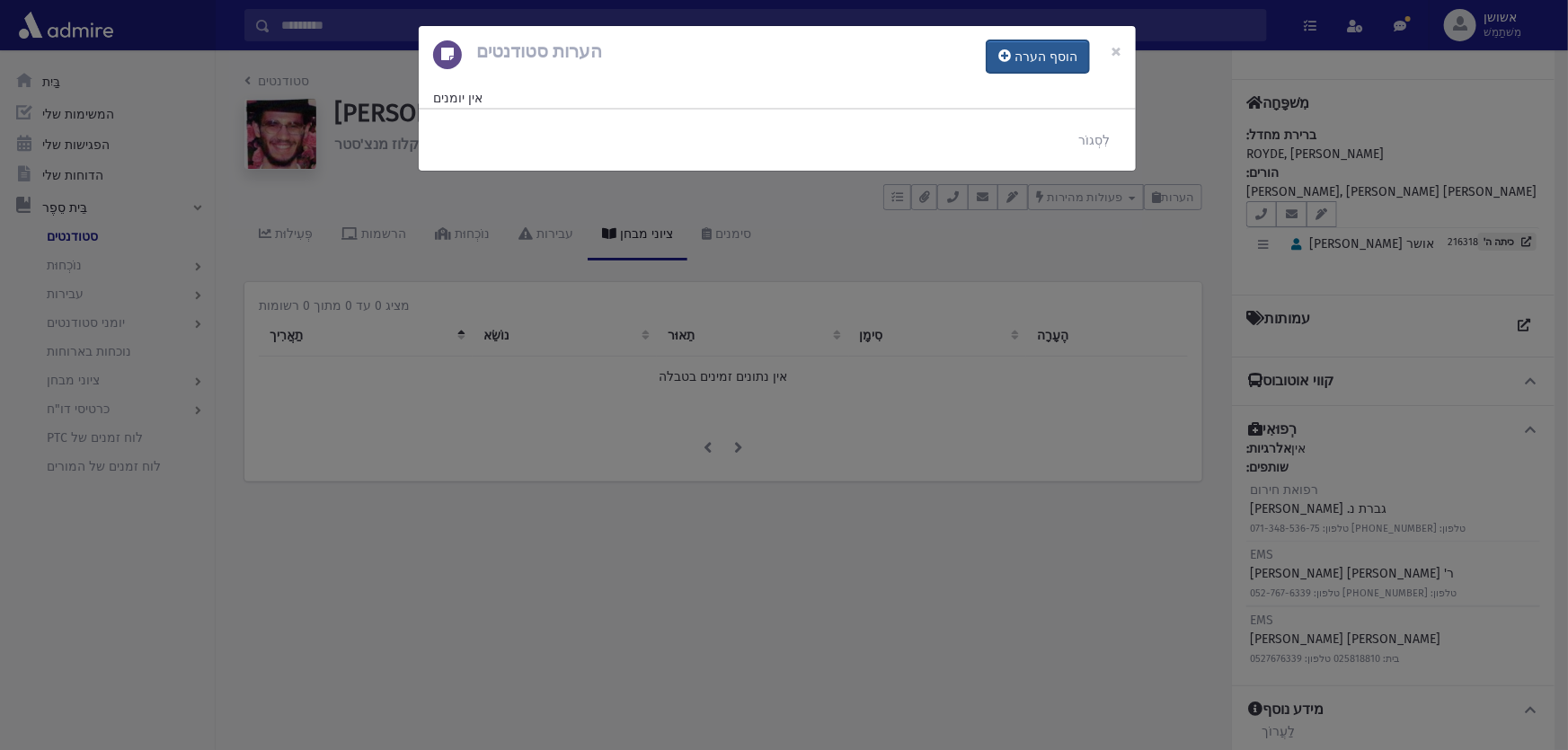
click at [1027, 66] on button "הוסף הערה" at bounding box center [1038, 56] width 103 height 32
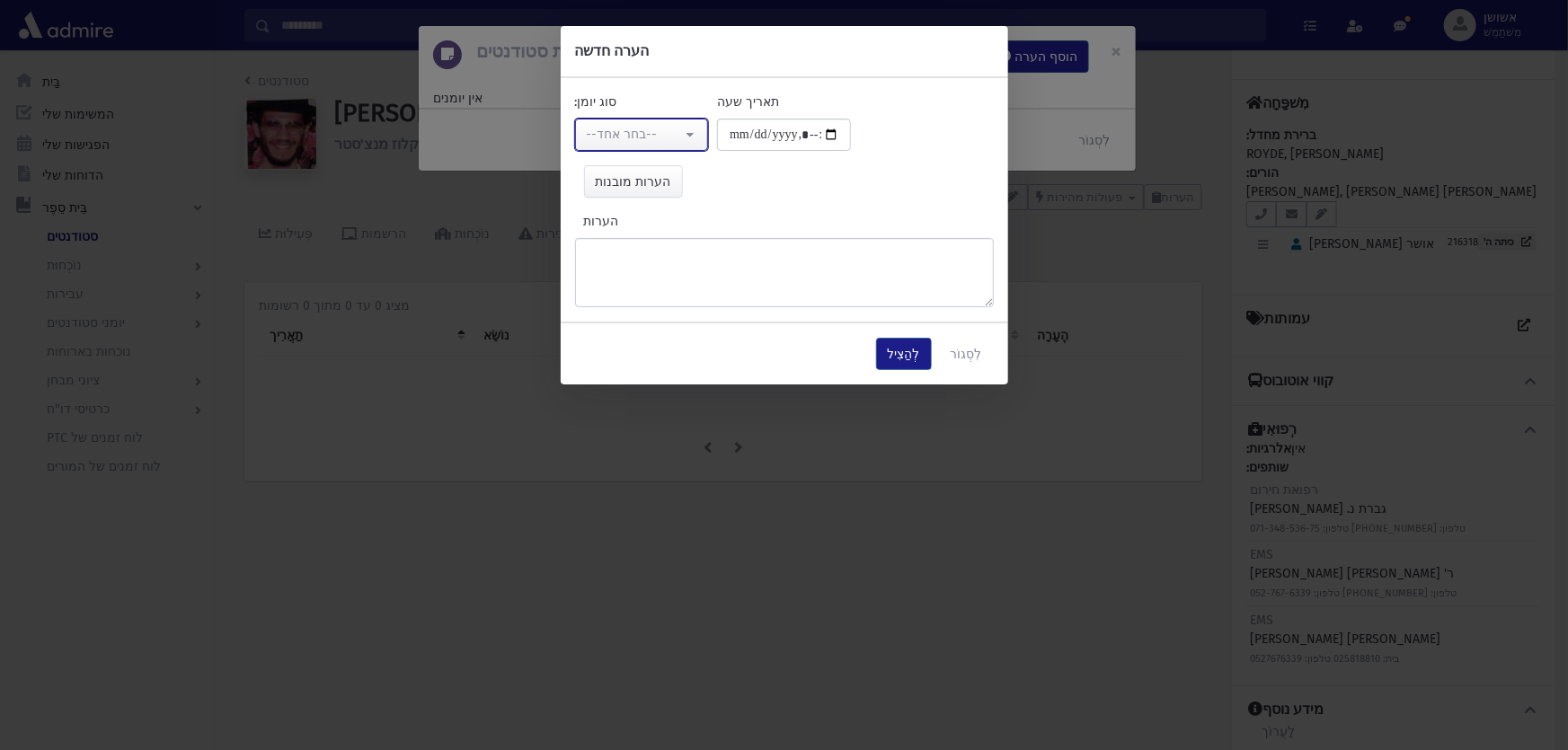
click at [701, 139] on button "--בחר אחד--" at bounding box center [642, 135] width 134 height 32
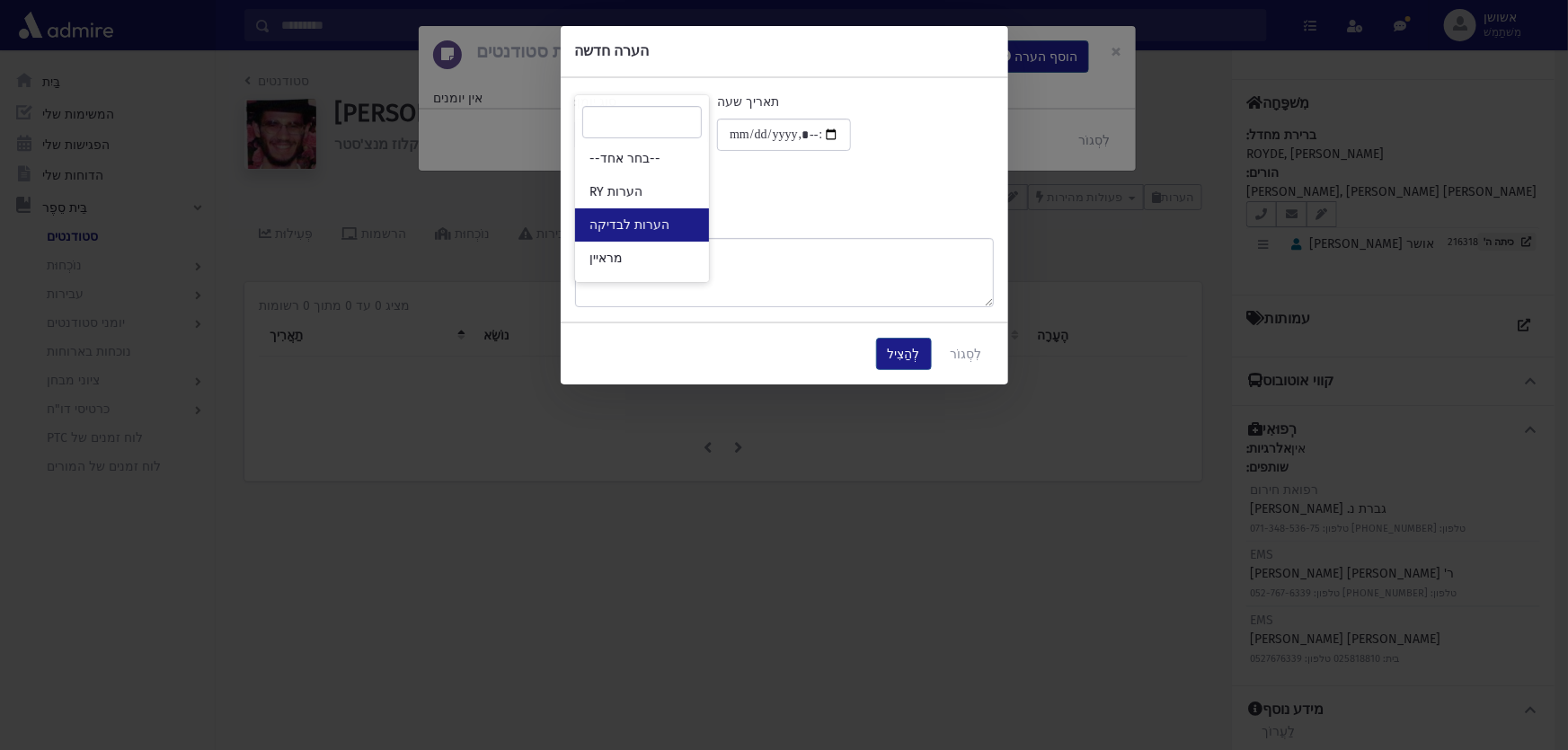
click at [698, 209] on link "הערות לבדיקה" at bounding box center [642, 225] width 134 height 33
select select "*"
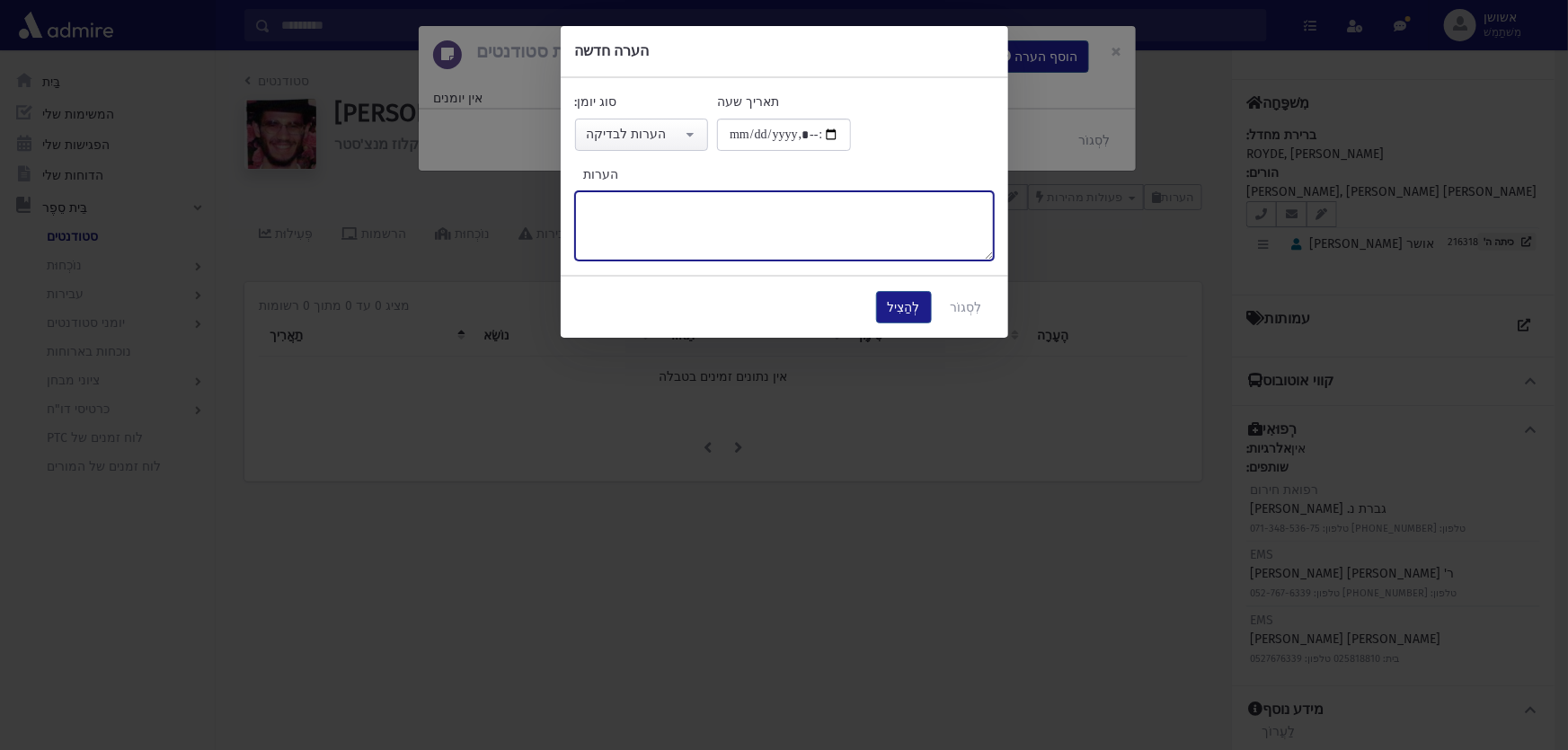
click at [698, 209] on textarea "הערות" at bounding box center [784, 225] width 419 height 69
type textarea "******"
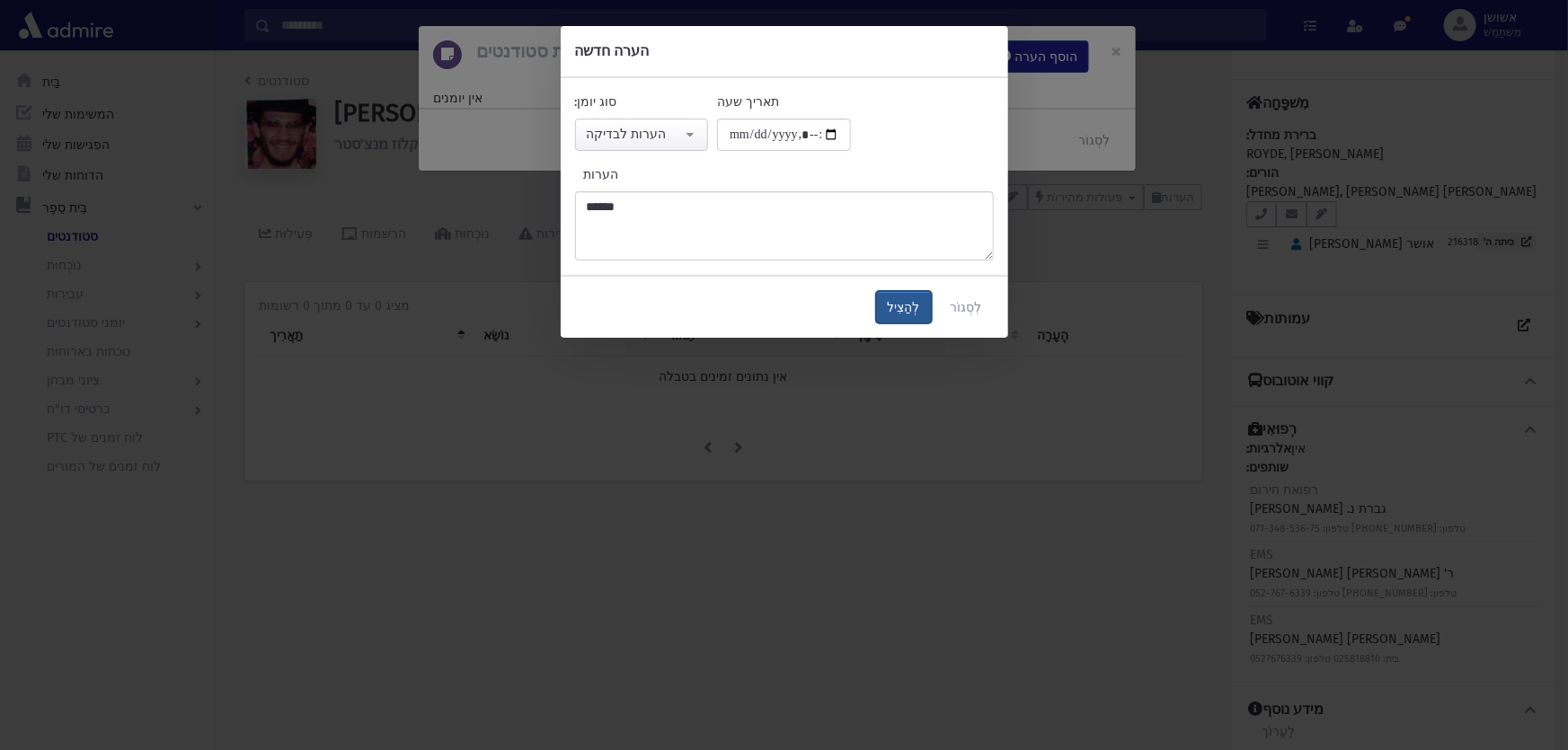
click at [914, 301] on font "לְהַצִיל" at bounding box center [903, 308] width 32 height 15
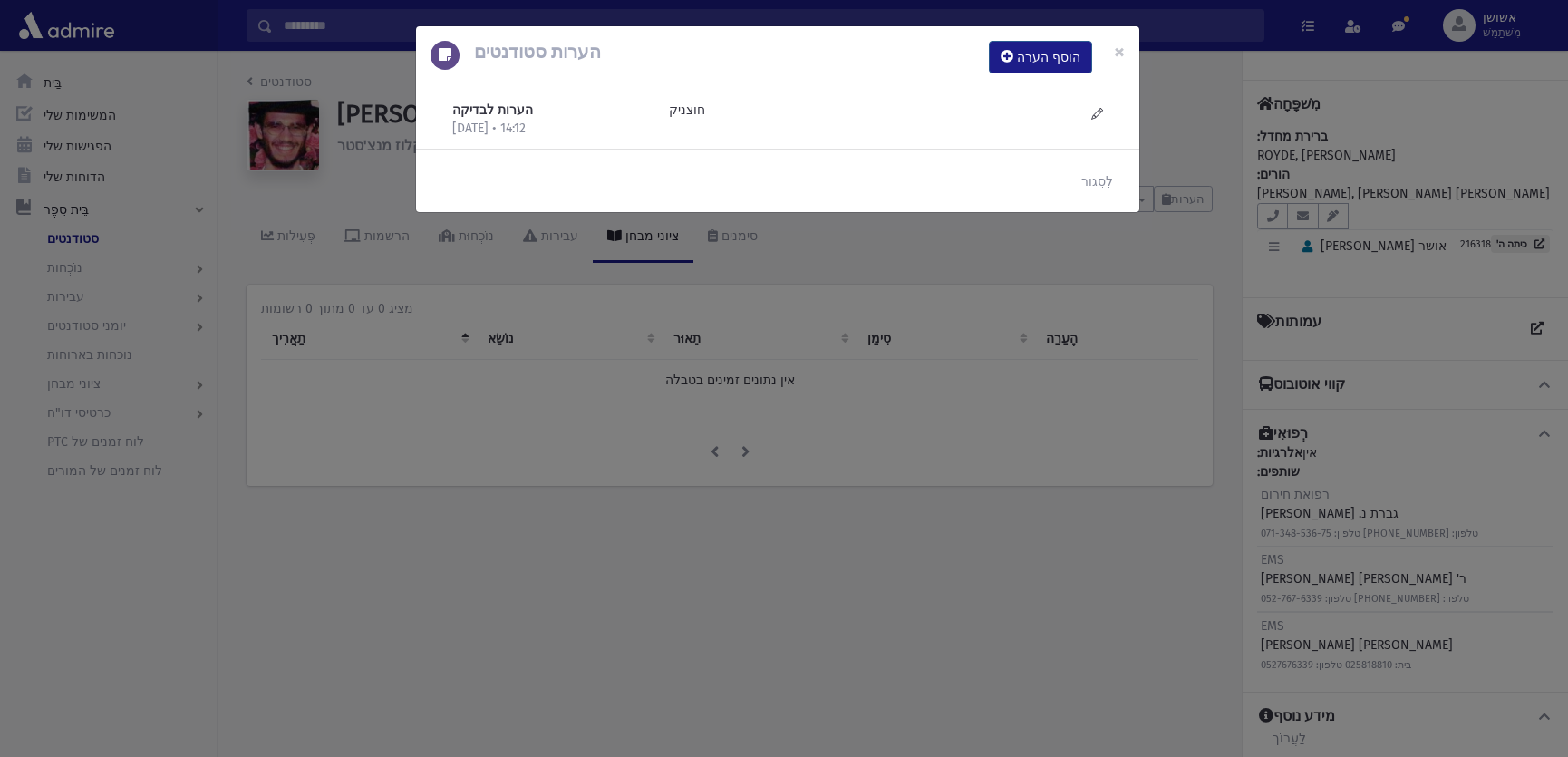
click at [830, 300] on div "הערות סטודנטים הוסף הערה × הערות לבדיקה 17/9/2025 • 14:12 חוצניק" at bounding box center [784, 378] width 1568 height 757
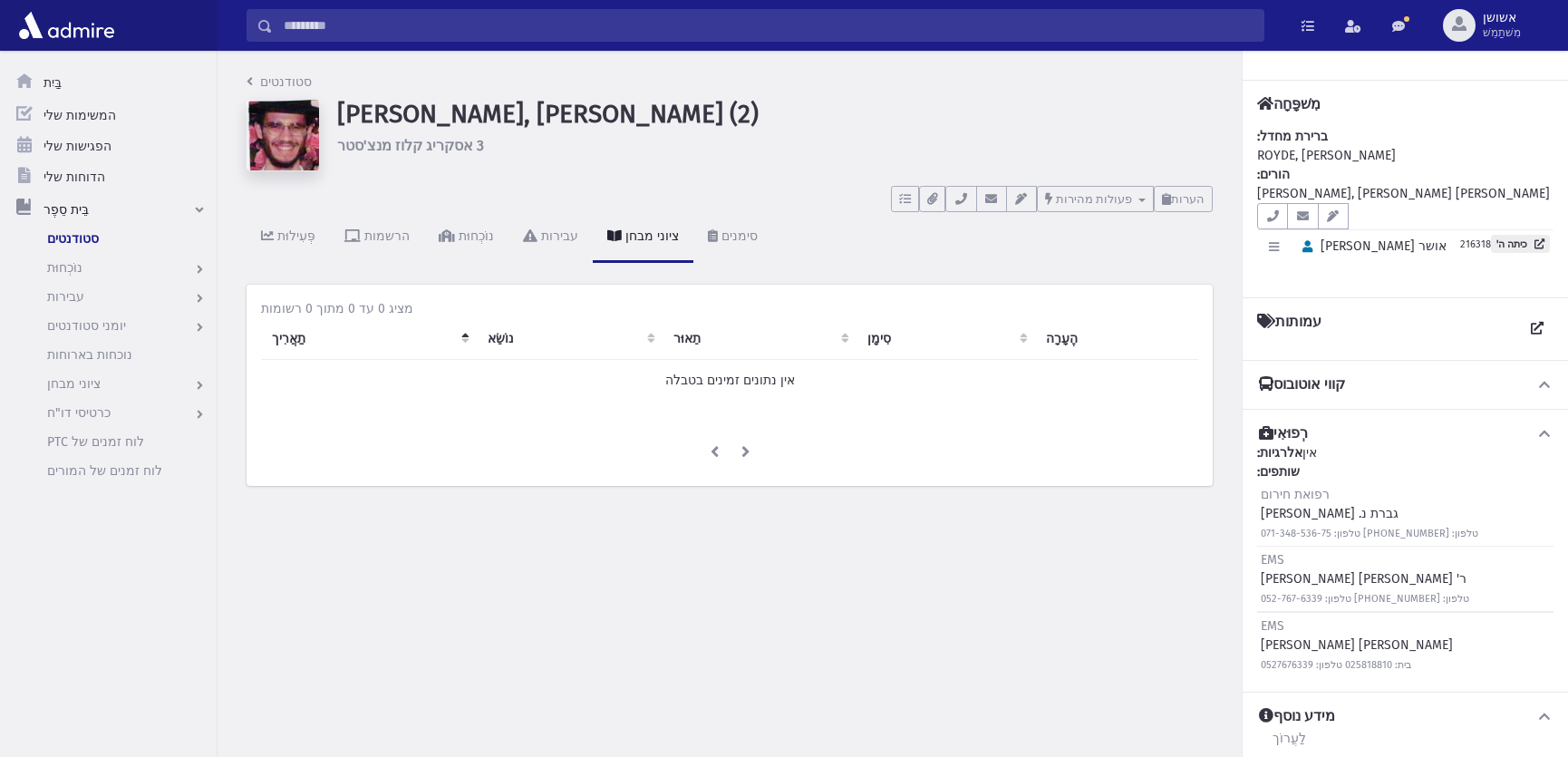
click at [779, 39] on input "לְחַפֵּשׂ" at bounding box center [767, 24] width 991 height 32
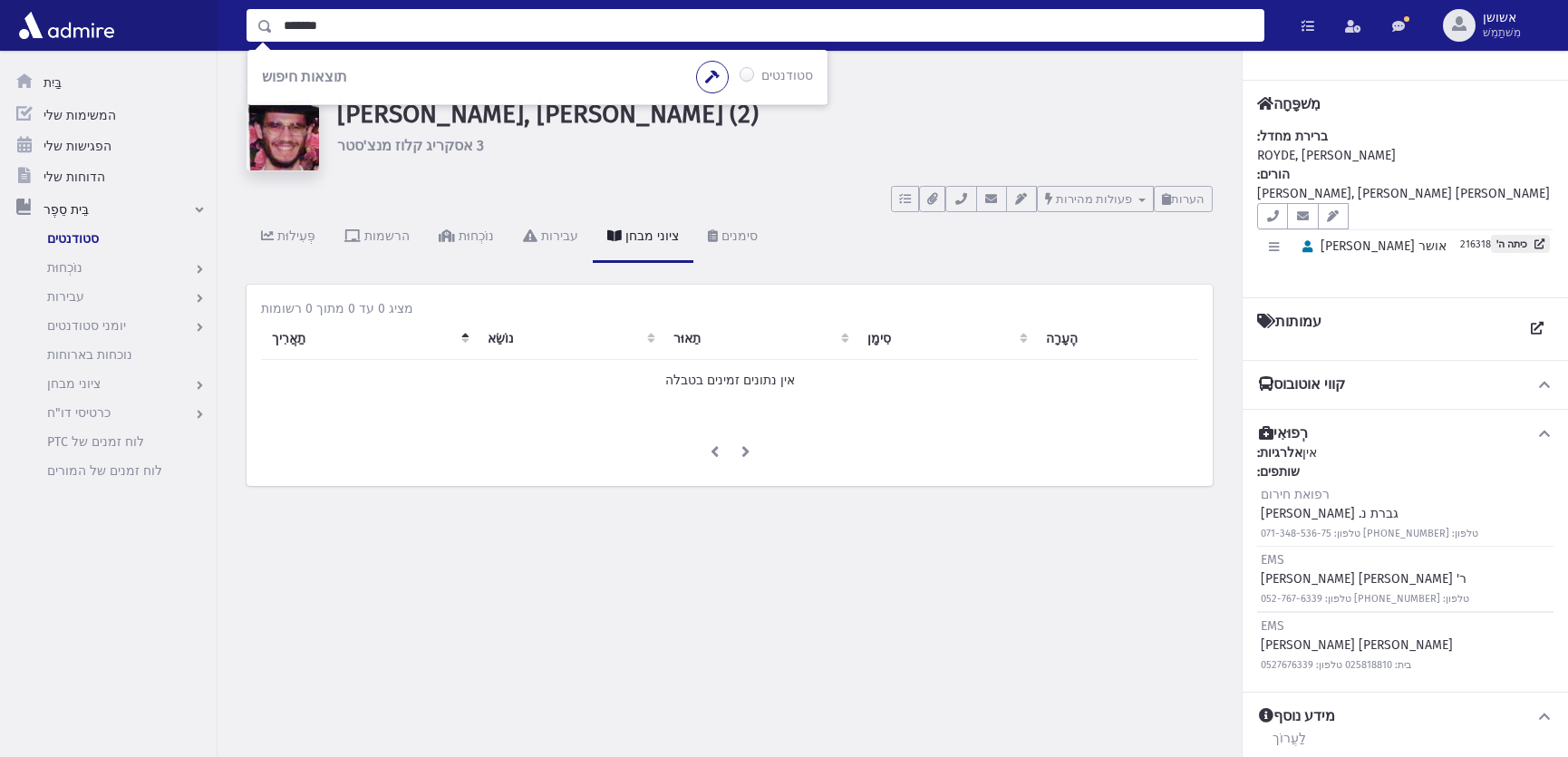
type input "*******"
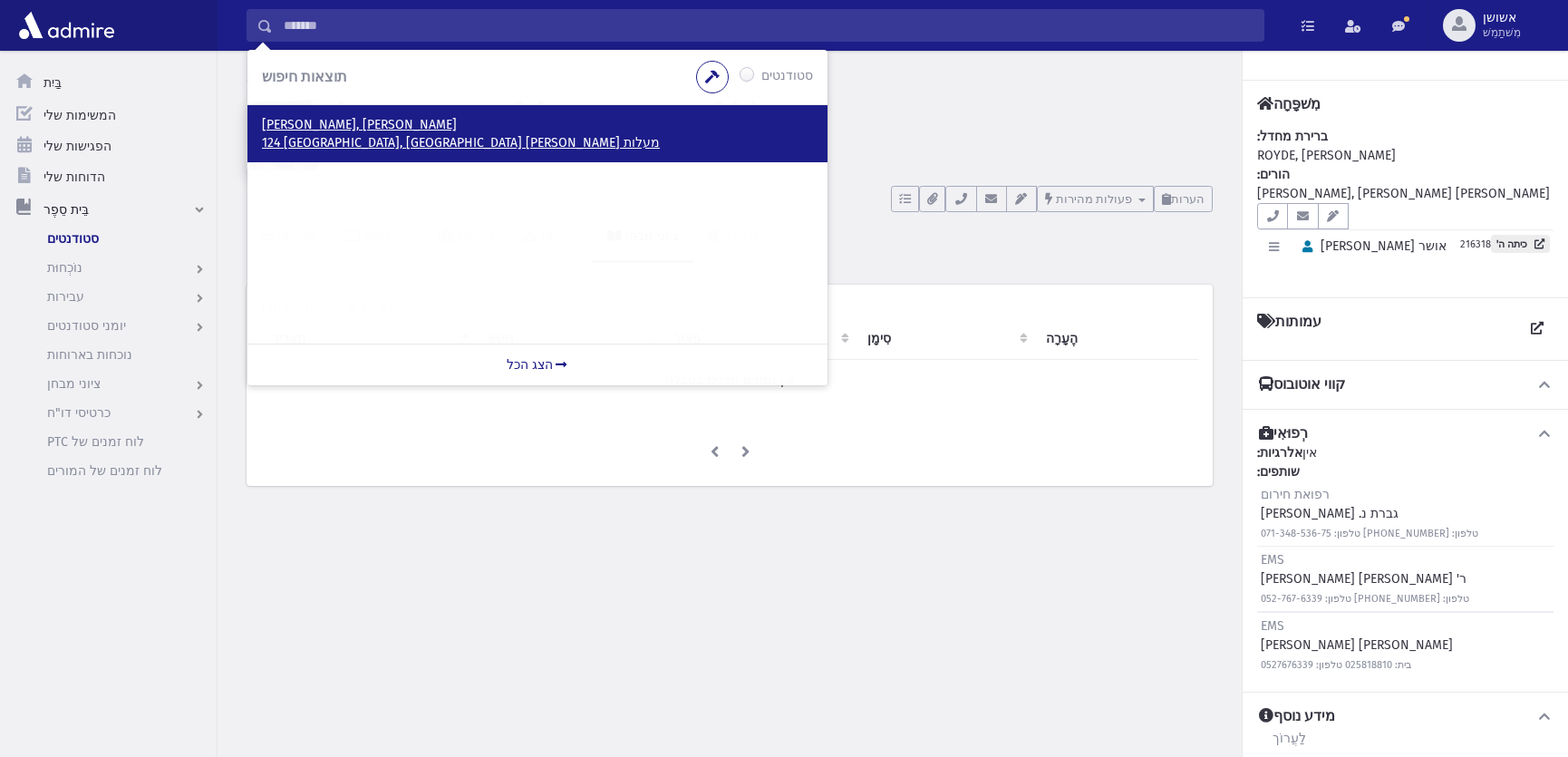
click at [406, 148] on font "מעלות דפנה 124 ירושלים, ISRAEL" at bounding box center [461, 143] width 398 height 16
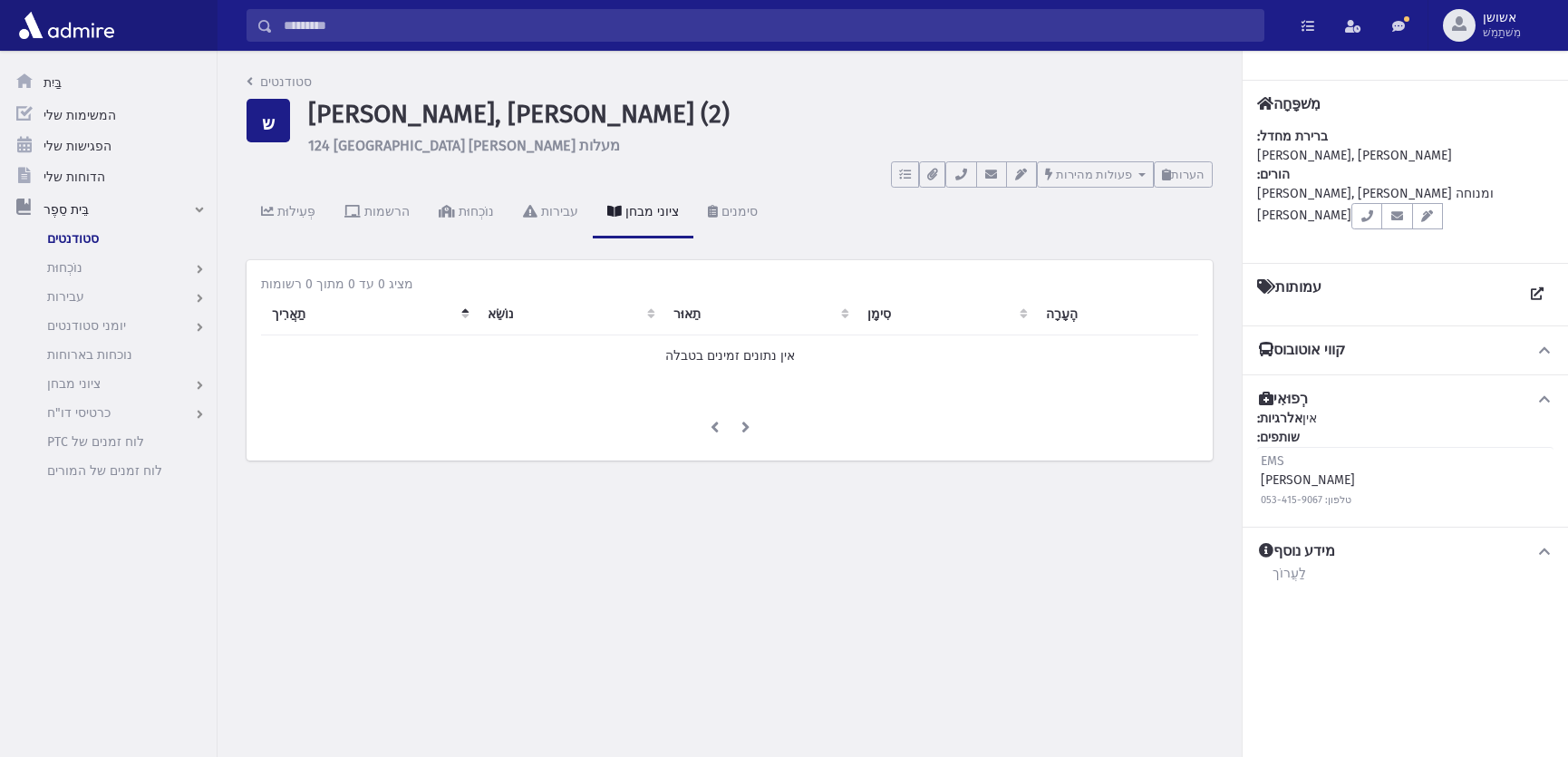
click at [1196, 158] on div "מטלות אין משימות פתוחות הצג רשימה מסמכים אין מסמכים הצג רשימה בחר כתובת דוא"ל" at bounding box center [730, 171] width 967 height 33
click at [1193, 164] on button "הערות" at bounding box center [1183, 174] width 59 height 26
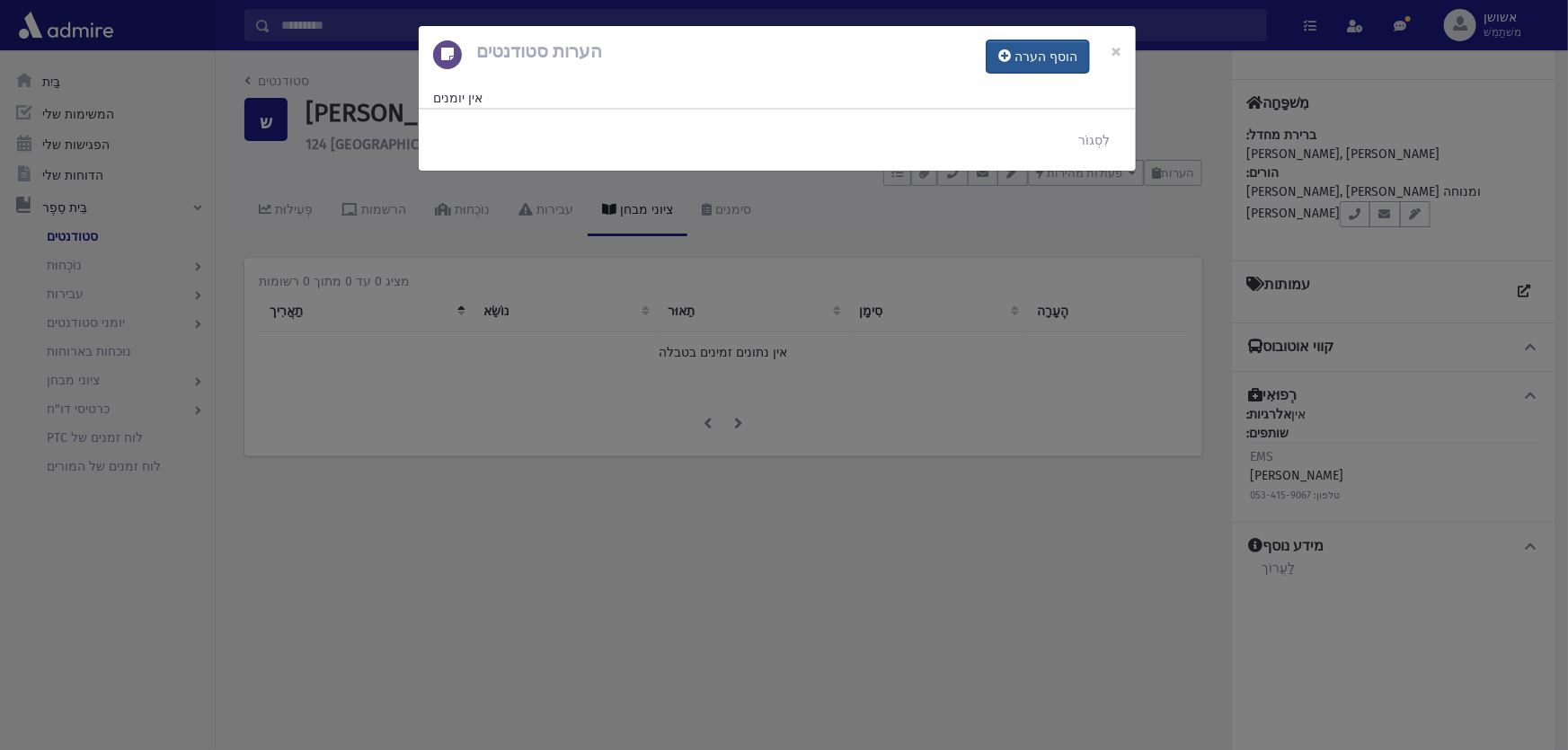
click at [1012, 62] on button "הוסף הערה" at bounding box center [1038, 56] width 103 height 32
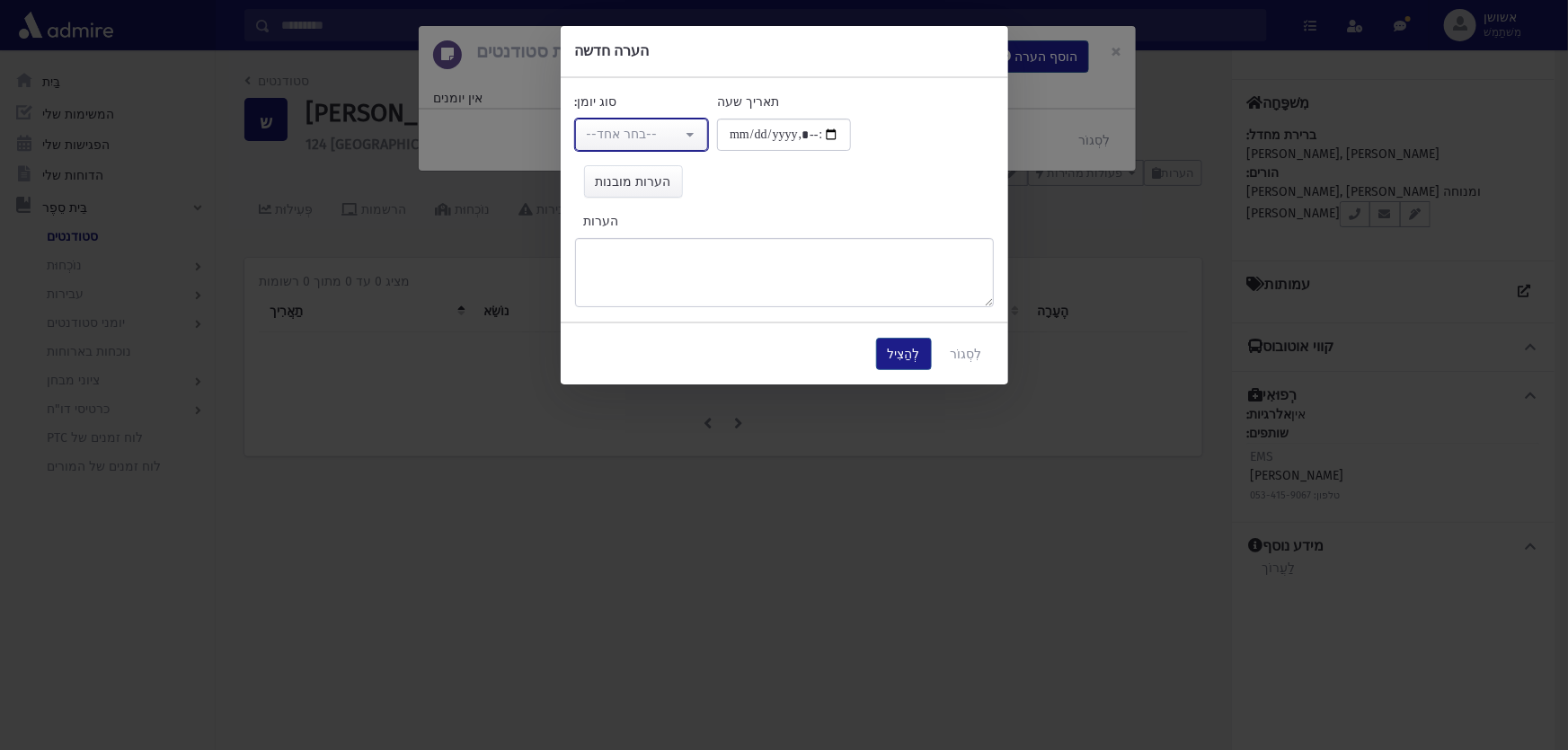
click at [686, 141] on button "--בחר אחד--" at bounding box center [642, 135] width 134 height 32
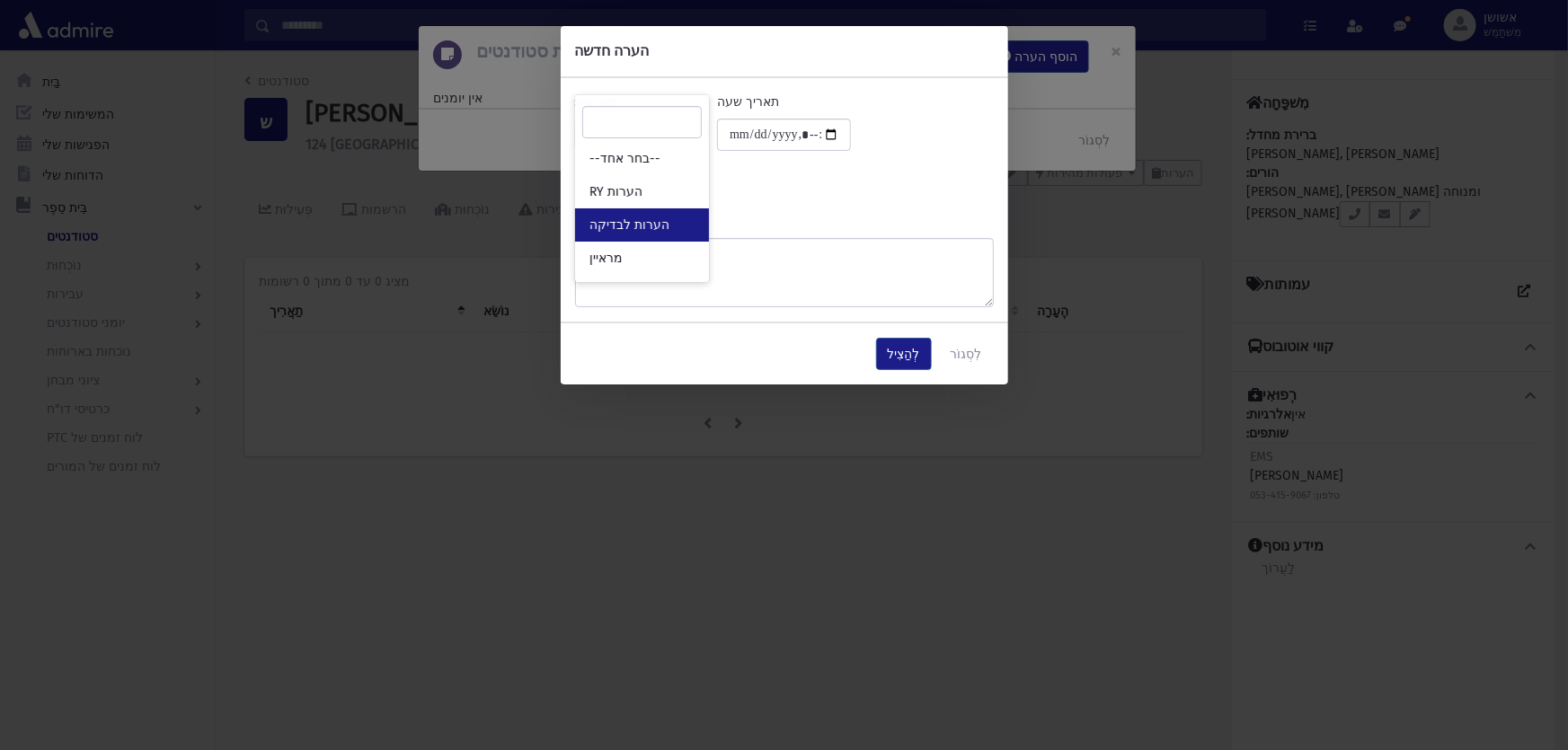
click at [668, 220] on link "הערות לבדיקה" at bounding box center [642, 225] width 134 height 33
select select "*"
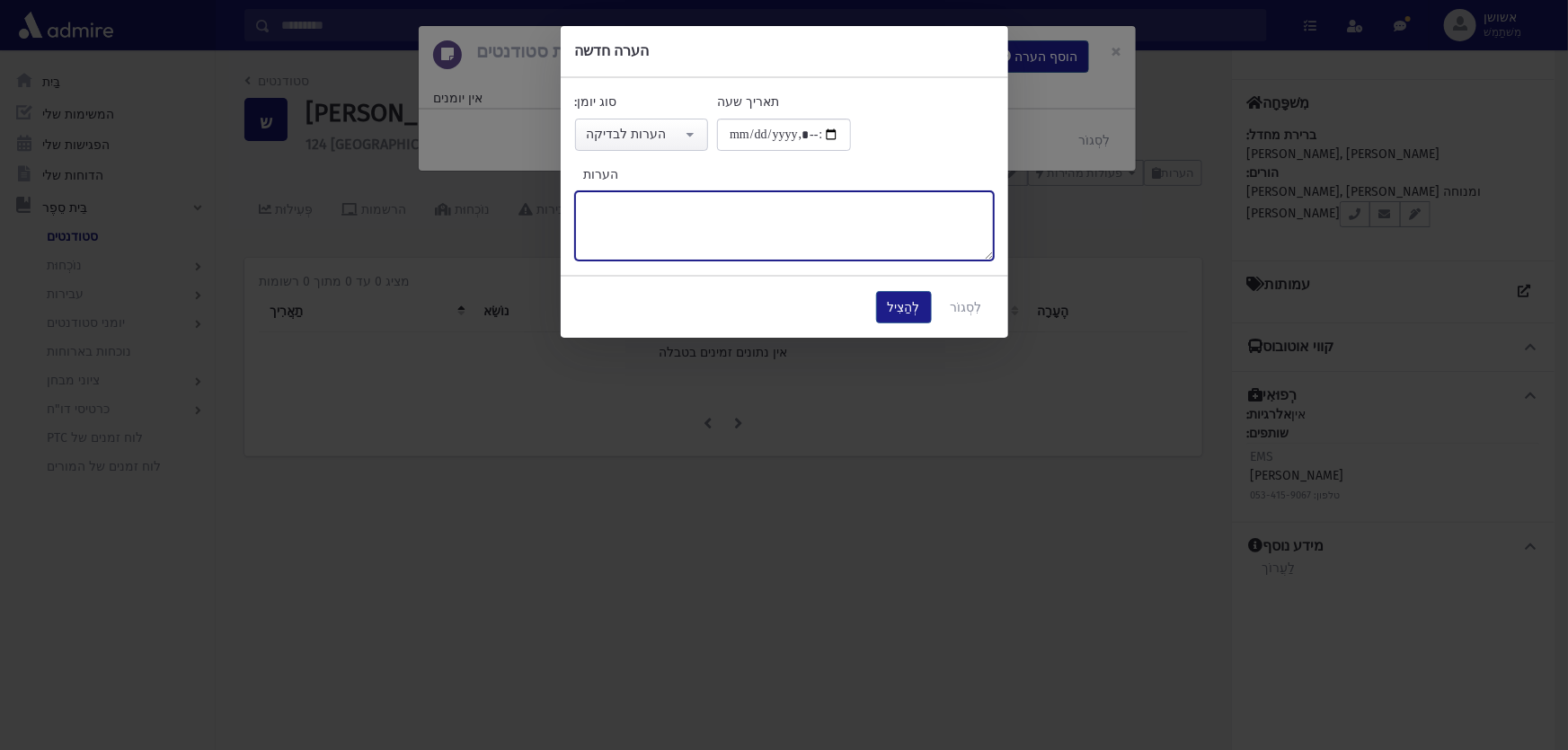
click at [668, 220] on textarea "הערות" at bounding box center [784, 225] width 419 height 69
type textarea "*****"
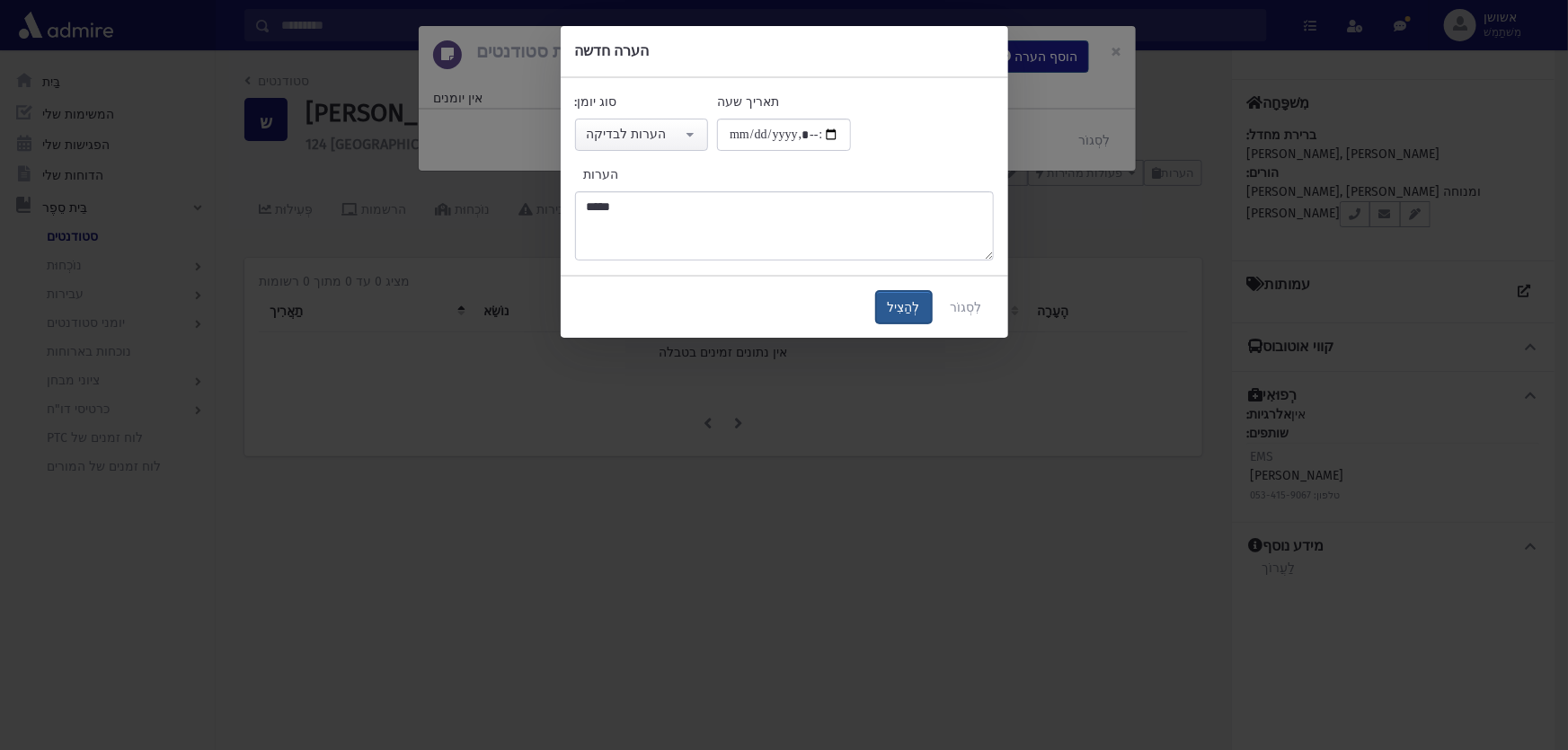
click at [910, 303] on font "לְהַצִיל" at bounding box center [903, 308] width 32 height 15
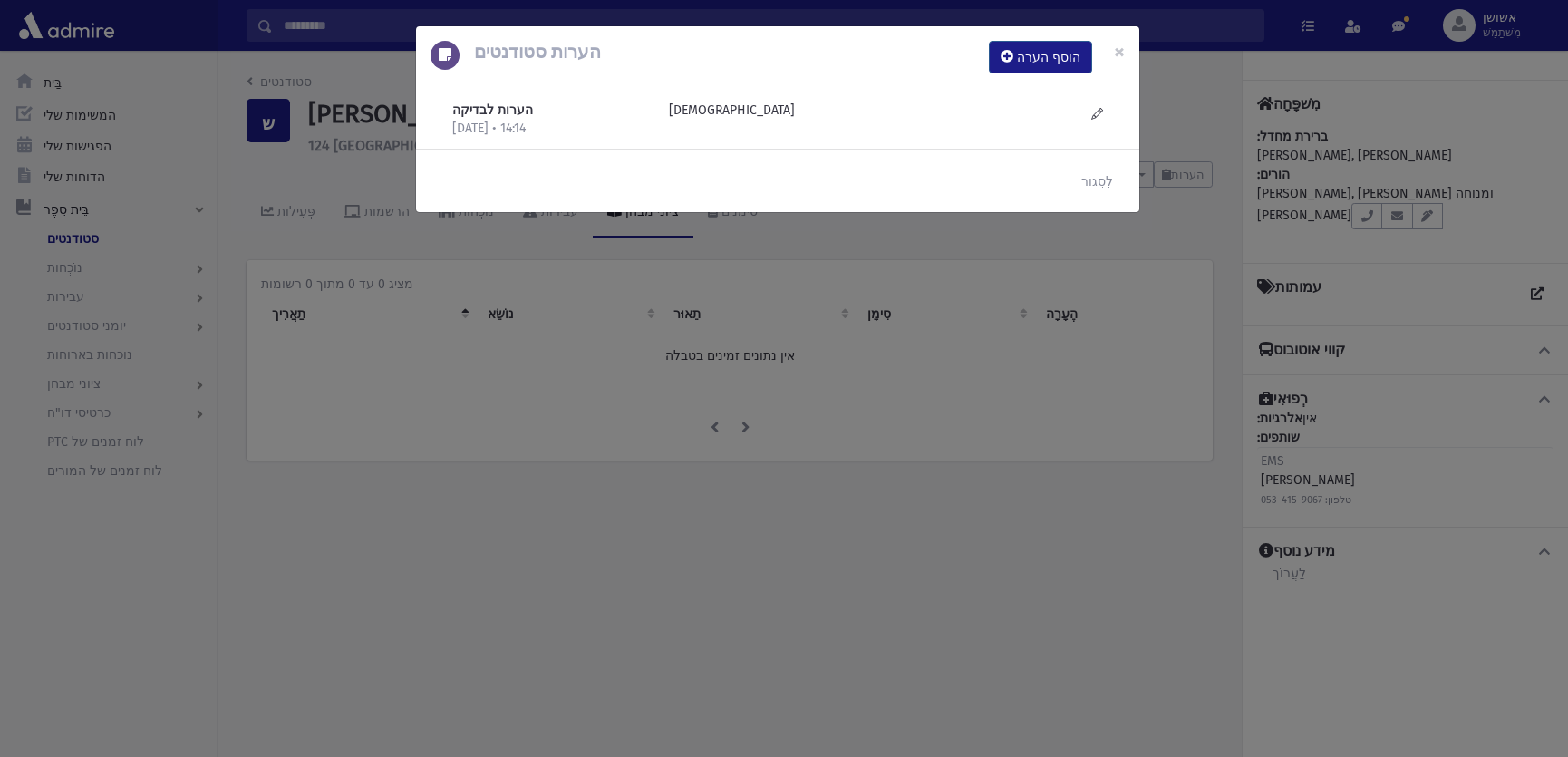
click at [918, 306] on div "הערות סטודנטים הוסף הערה × הערות לבדיקה 17/9/2025 • 14:14 חסידי" at bounding box center [784, 378] width 1568 height 757
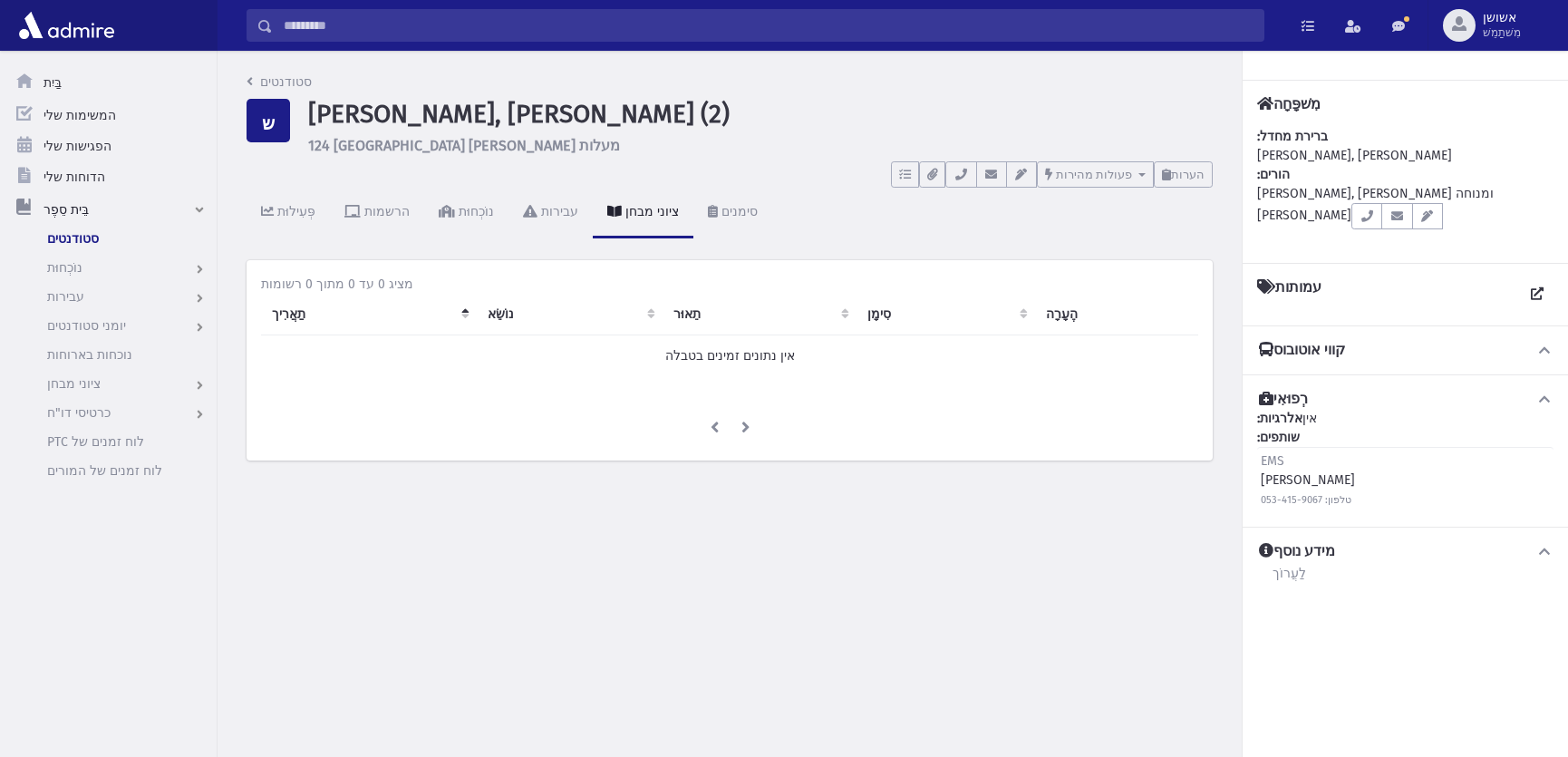
click at [906, 38] on input "לְחַפֵּשׂ" at bounding box center [767, 24] width 991 height 32
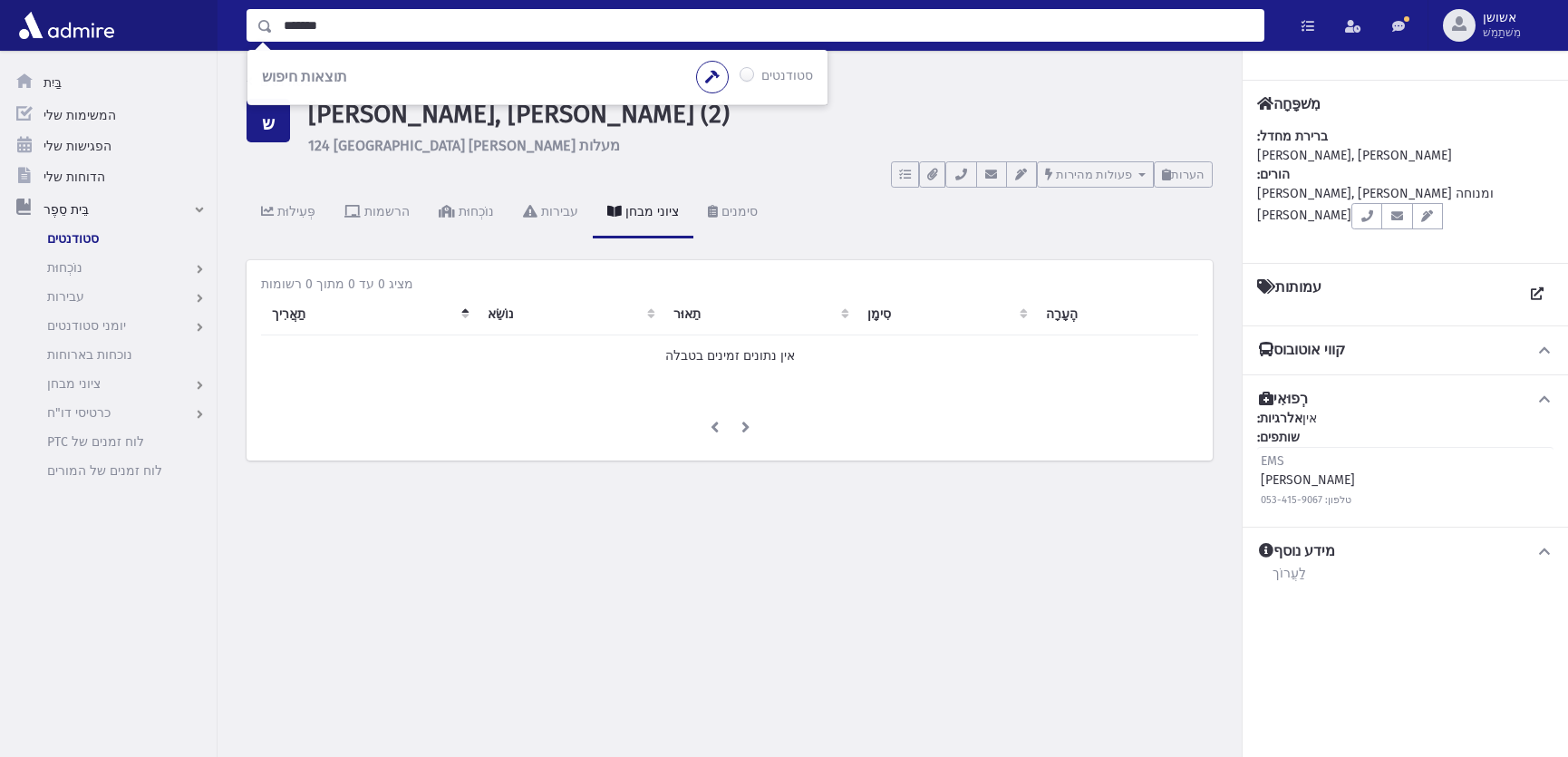
type input "*******"
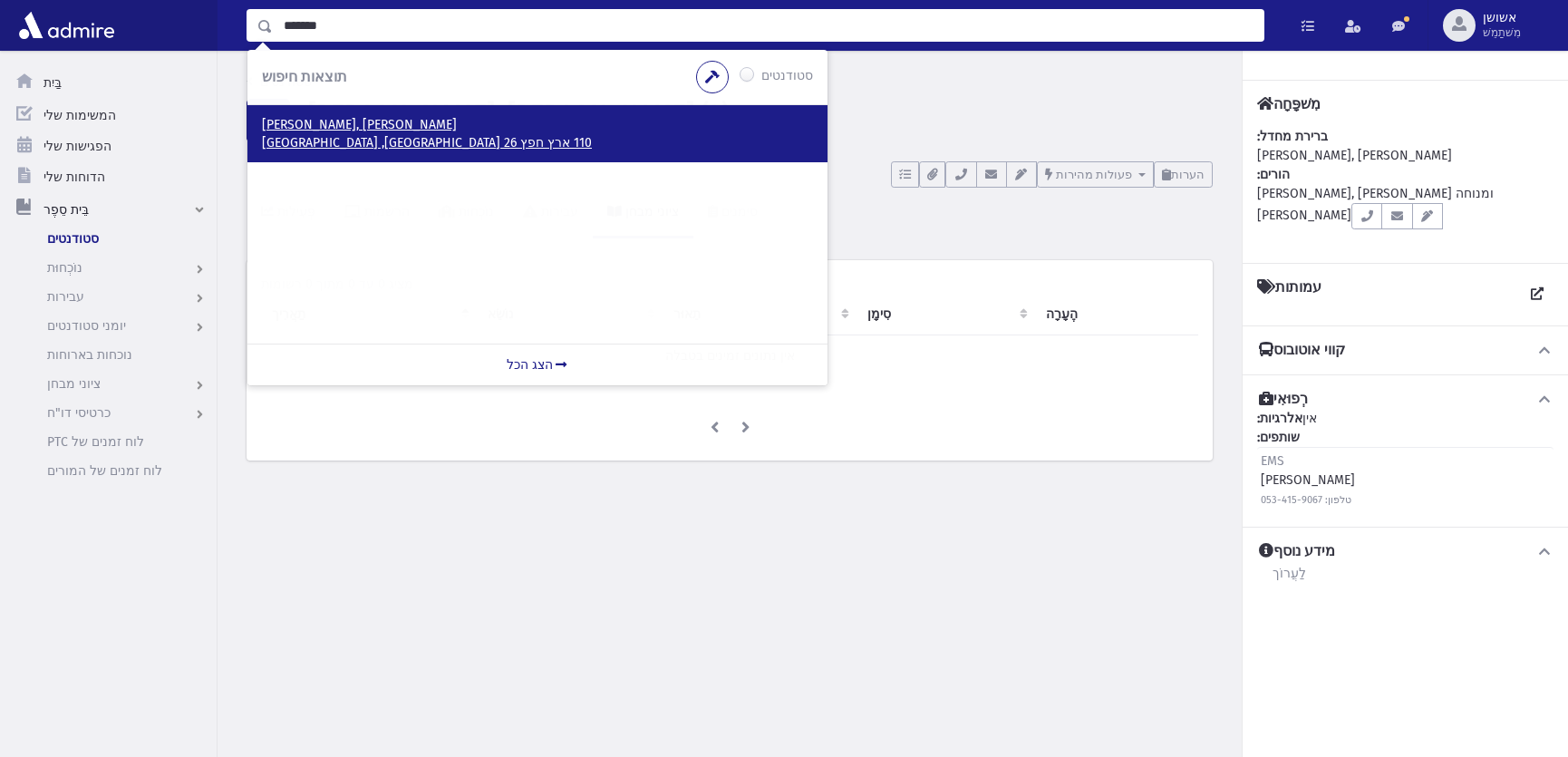
click at [397, 125] on p "שטיין, חיים מאיר" at bounding box center [537, 125] width 552 height 19
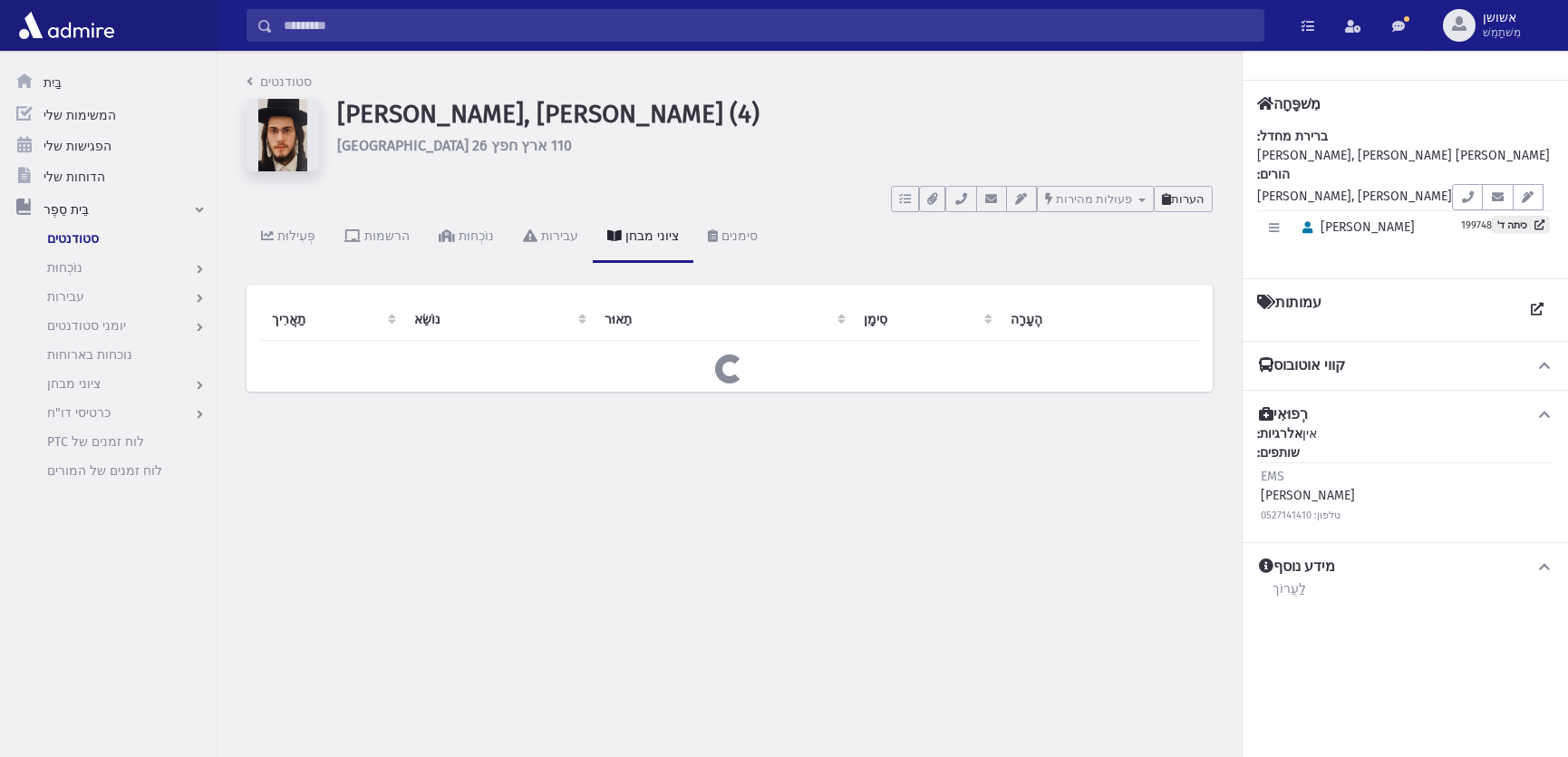
click at [1173, 187] on button "הערות" at bounding box center [1183, 198] width 59 height 26
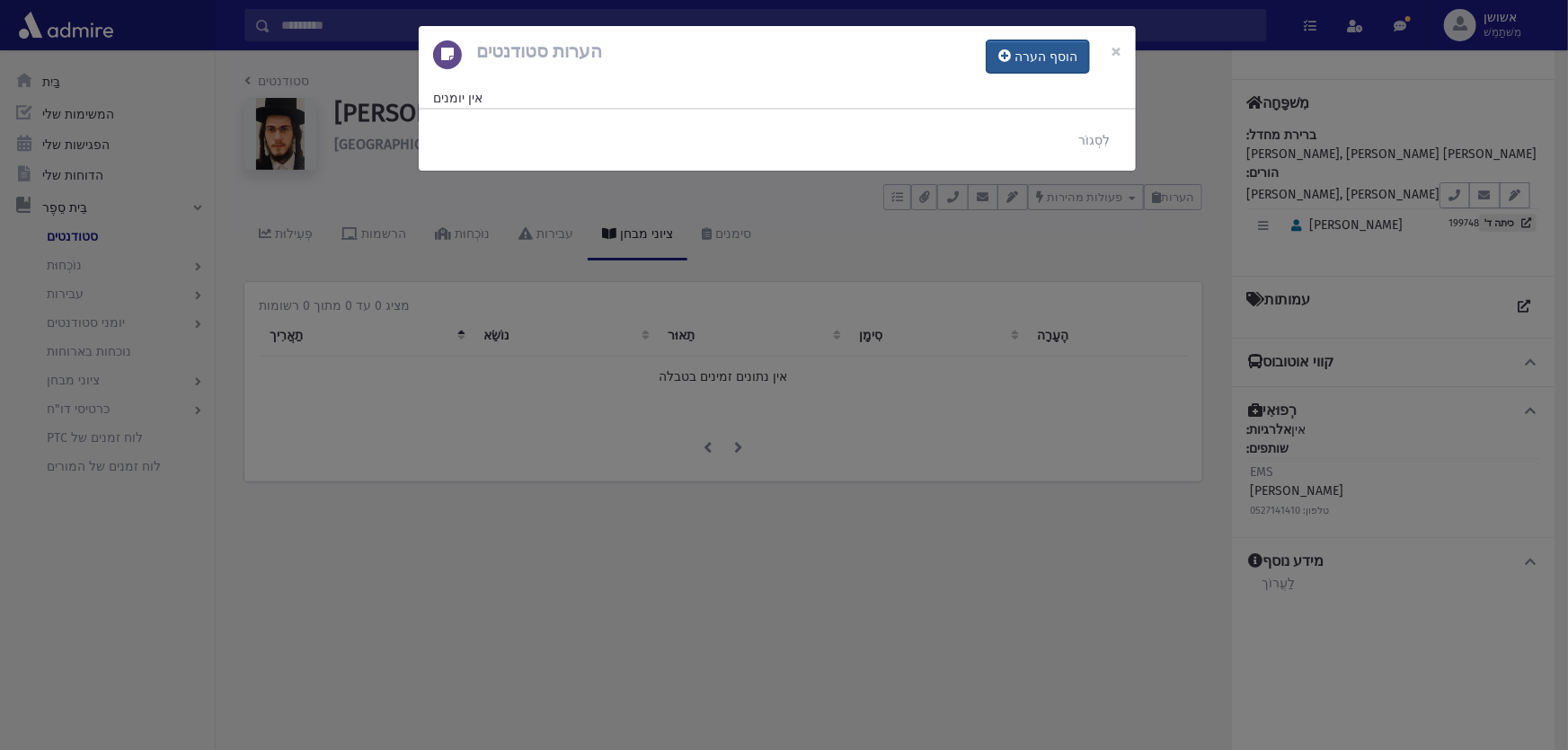
click at [1011, 49] on icon at bounding box center [1005, 55] width 13 height 13
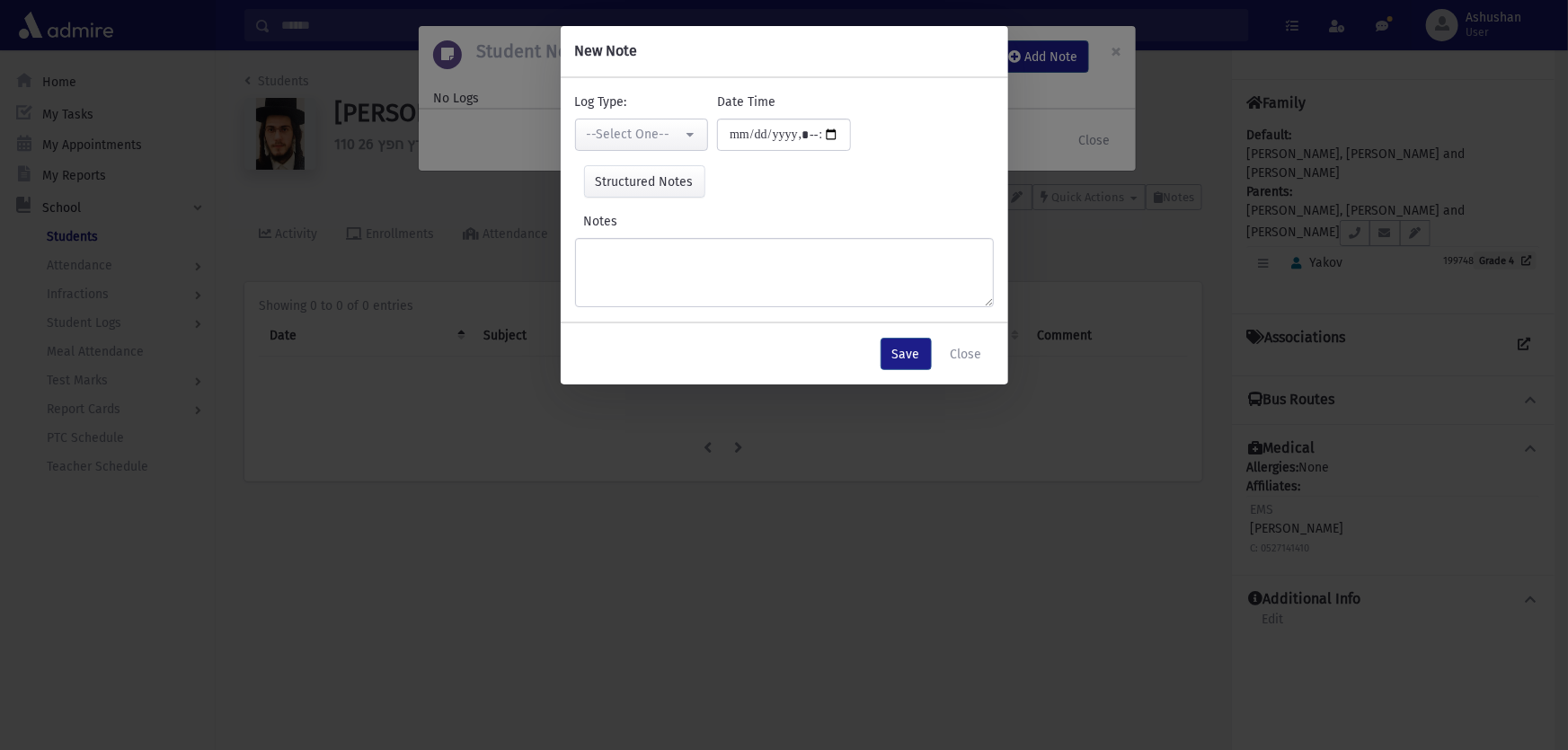
click at [619, 116] on div "**********" at bounding box center [643, 122] width 143 height 58
click at [618, 131] on div "--Select One--" at bounding box center [634, 134] width 96 height 18
click at [613, 212] on link "Checkup Comments" at bounding box center [646, 225] width 142 height 33
select select "*"
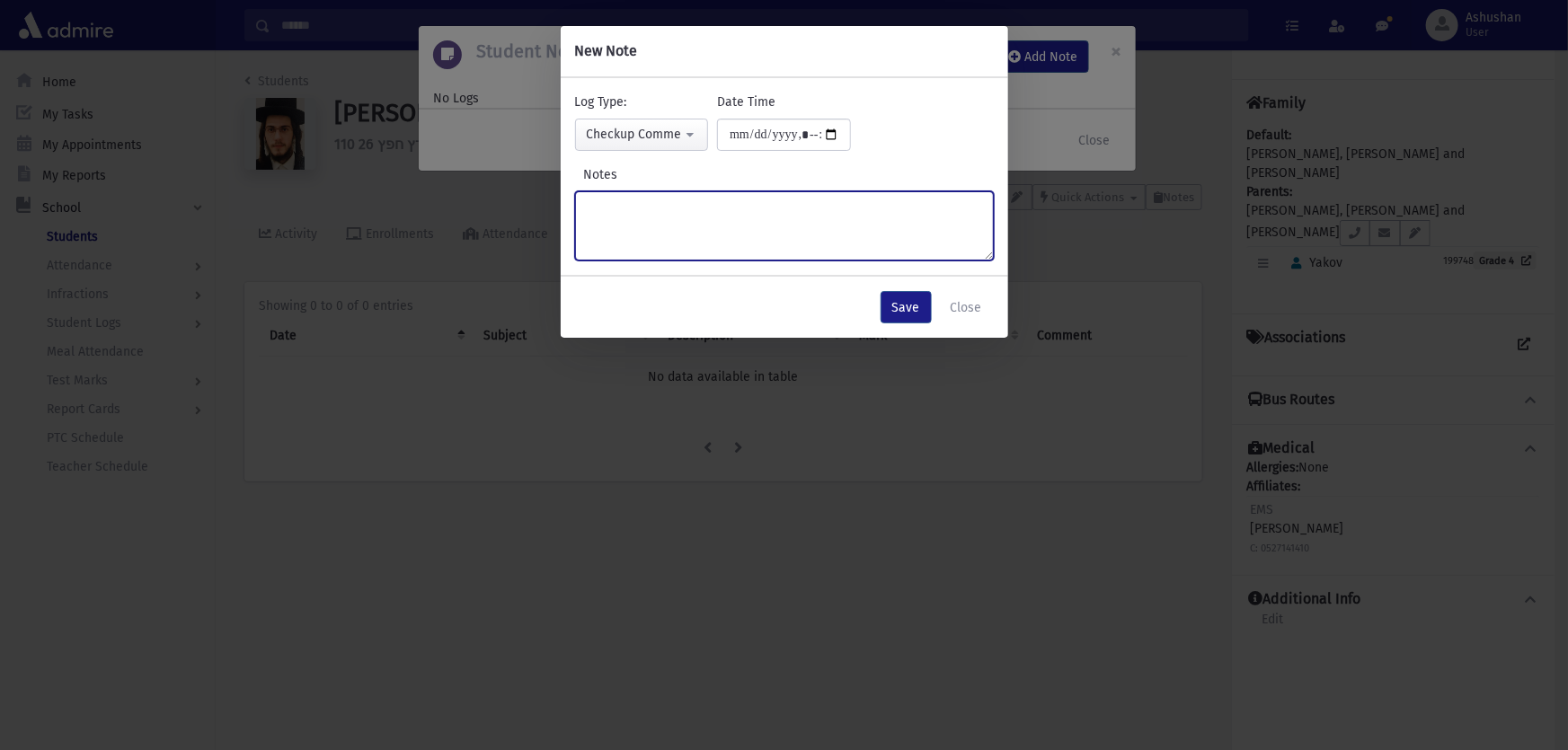
click at [614, 212] on textarea "Notes" at bounding box center [784, 225] width 419 height 69
type textarea "*****"
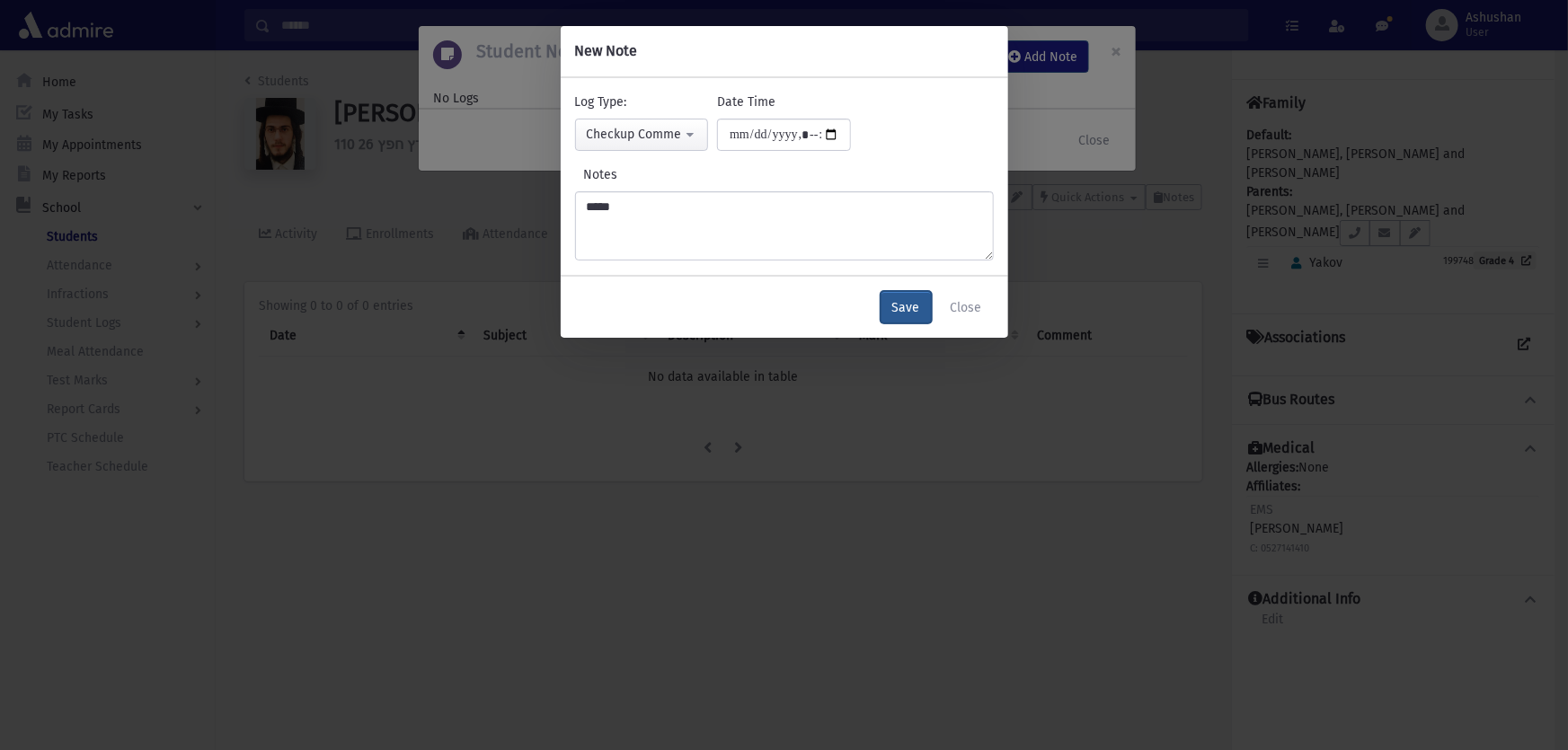
click at [904, 304] on button "Save" at bounding box center [906, 307] width 51 height 32
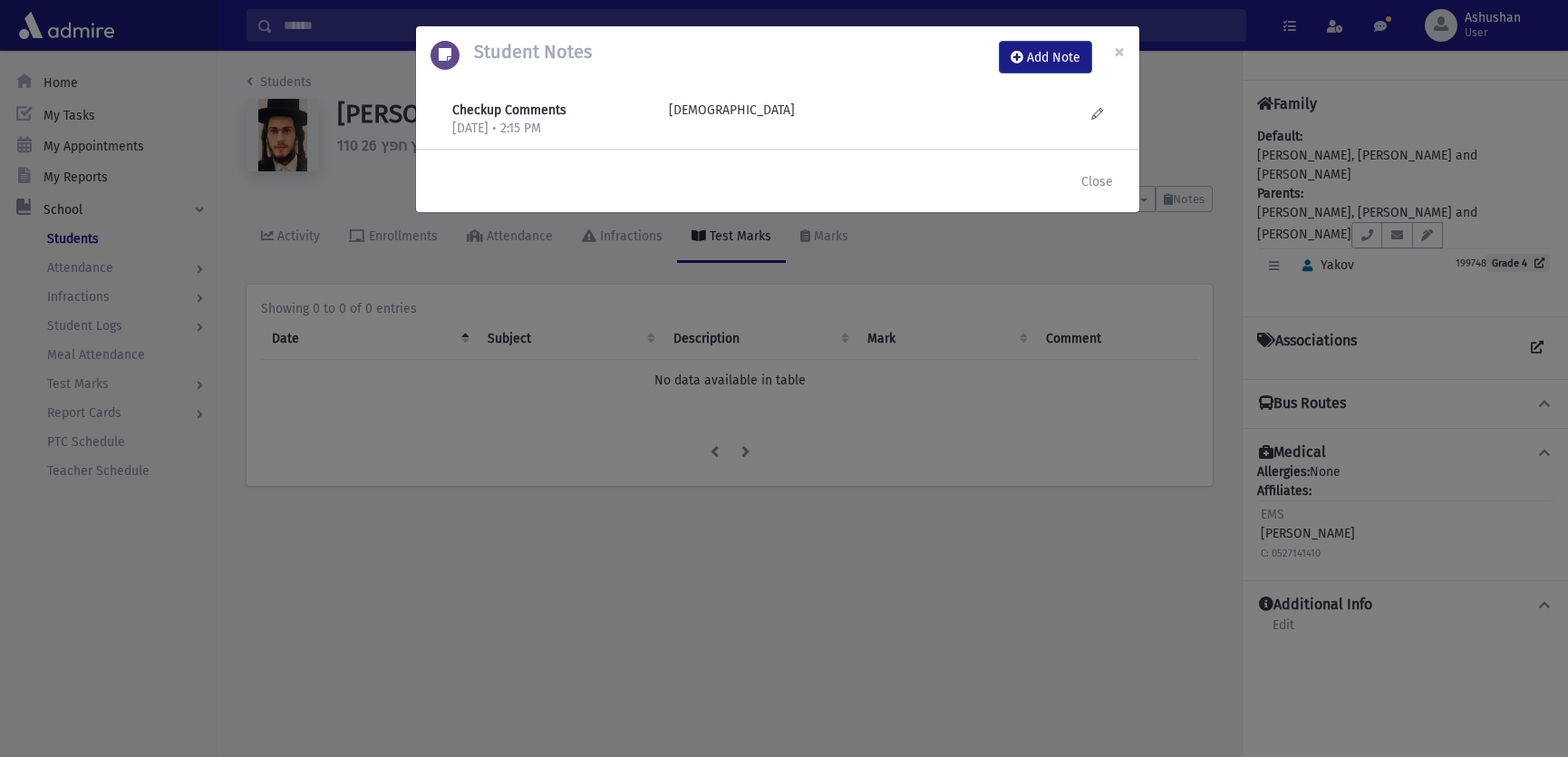
click at [583, 448] on div "Student Notes Add Note × Checkup Comments [DATE] • 2:15 PM [DEMOGRAPHIC_DATA]" at bounding box center [784, 378] width 1568 height 757
